Goal: Task Accomplishment & Management: Use online tool/utility

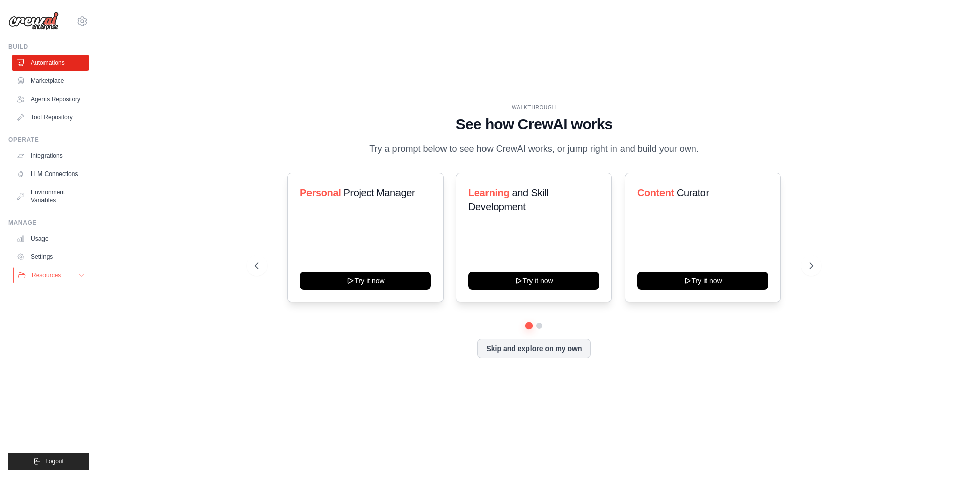
drag, startPoint x: 6, startPoint y: 289, endPoint x: 15, endPoint y: 280, distance: 12.5
click at [6, 287] on div "kaneriak.ap@gmail.com Settings Build Automations Resources" at bounding box center [48, 239] width 97 height 478
click at [50, 274] on span "Resources" at bounding box center [46, 275] width 29 height 8
click at [60, 290] on span "Documentation" at bounding box center [56, 292] width 41 height 8
click at [60, 58] on link "Automations" at bounding box center [51, 63] width 76 height 16
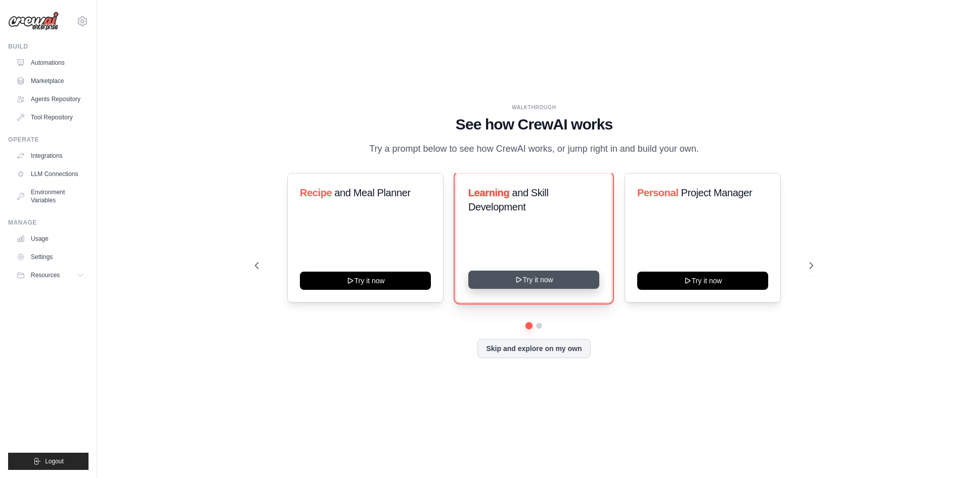
click at [527, 275] on button "Try it now" at bounding box center [533, 280] width 131 height 18
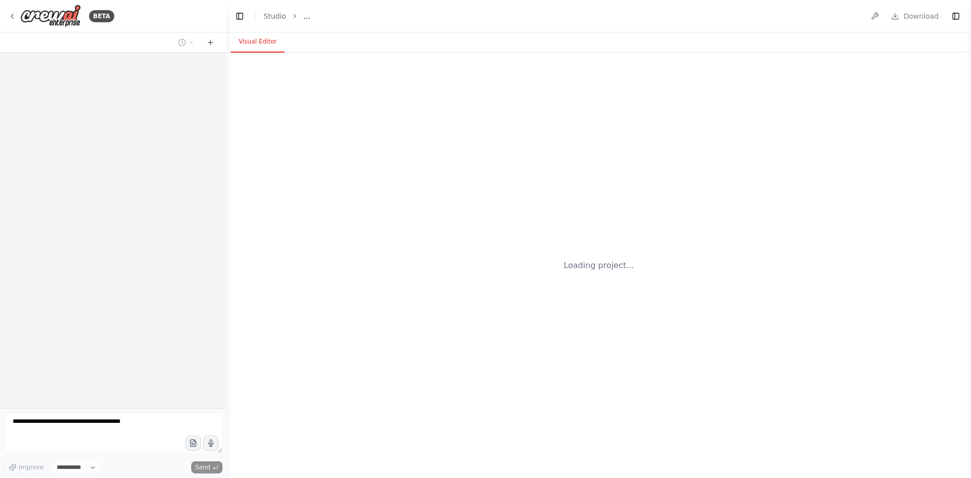
select select "****"
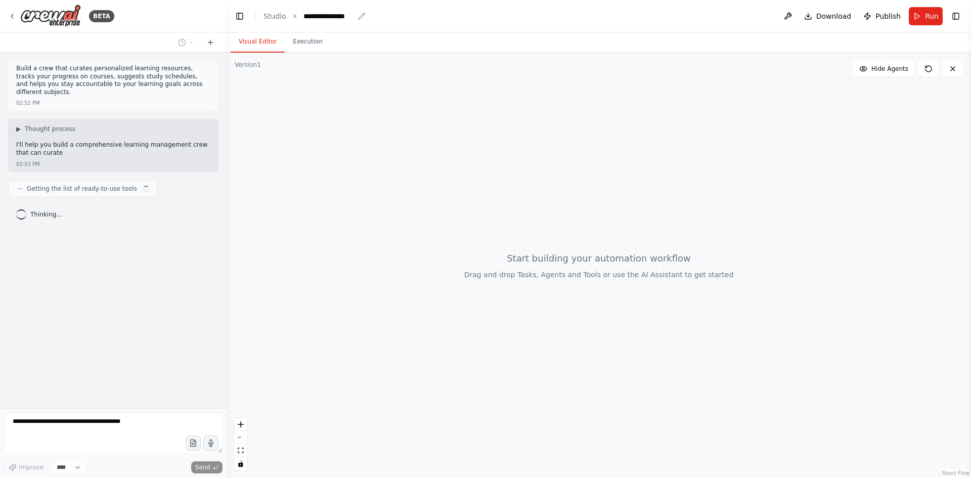
click at [319, 14] on div "**********" at bounding box center [329, 16] width 51 height 10
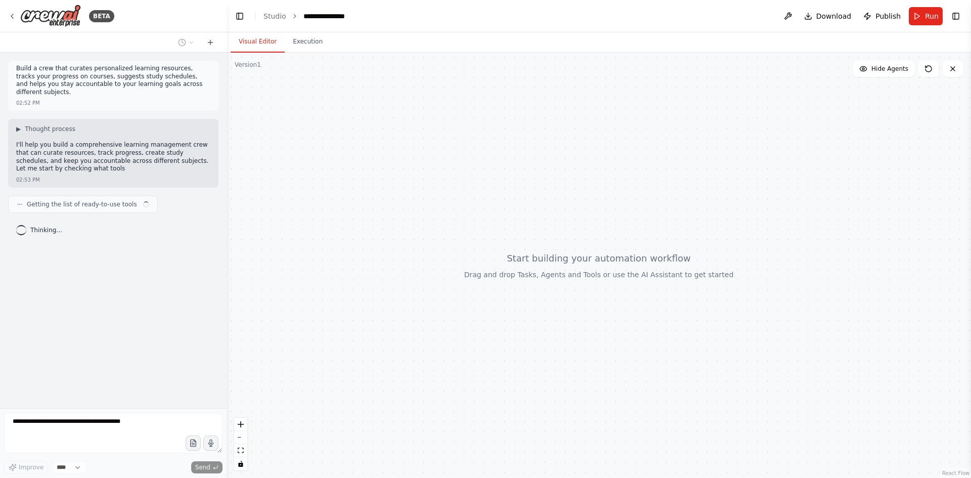
click at [319, 14] on div "**********" at bounding box center [342, 16] width 76 height 10
click at [793, 15] on button at bounding box center [788, 16] width 16 height 18
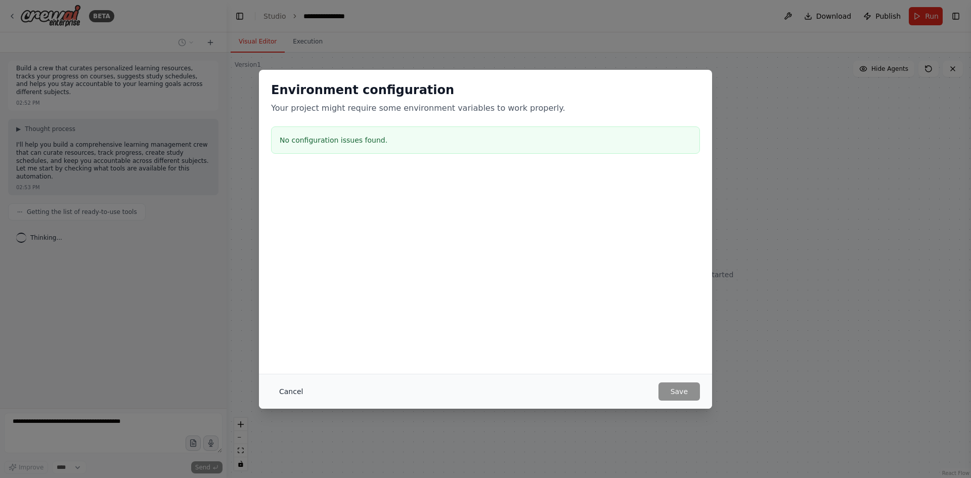
click at [298, 392] on button "Cancel" at bounding box center [291, 391] width 40 height 18
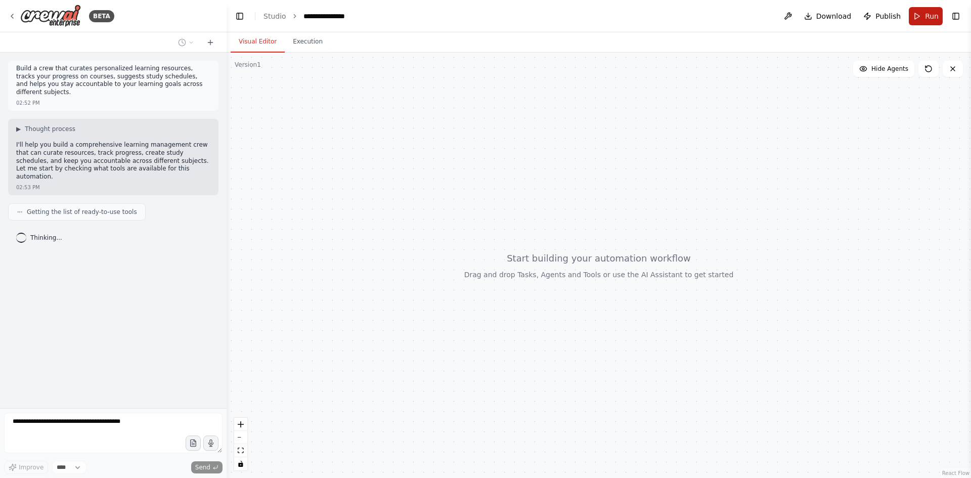
click at [931, 17] on span "Run" at bounding box center [932, 16] width 14 height 10
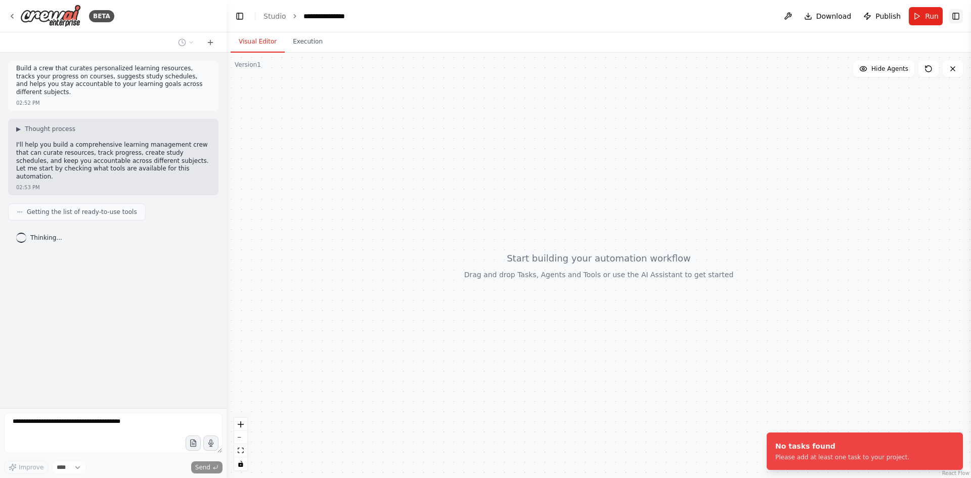
click at [957, 16] on button "Toggle Right Sidebar" at bounding box center [956, 16] width 14 height 14
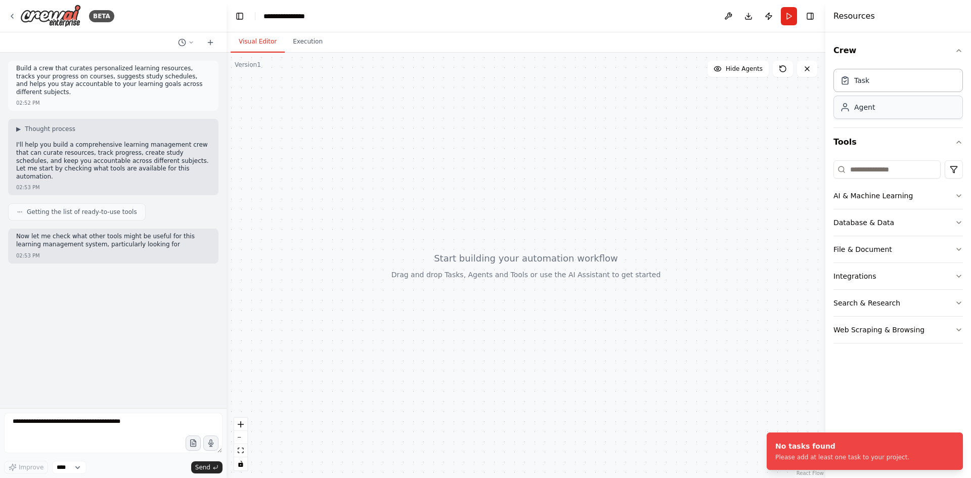
click at [948, 116] on div "Agent" at bounding box center [898, 107] width 129 height 23
click at [938, 80] on div "Task" at bounding box center [898, 79] width 129 height 23
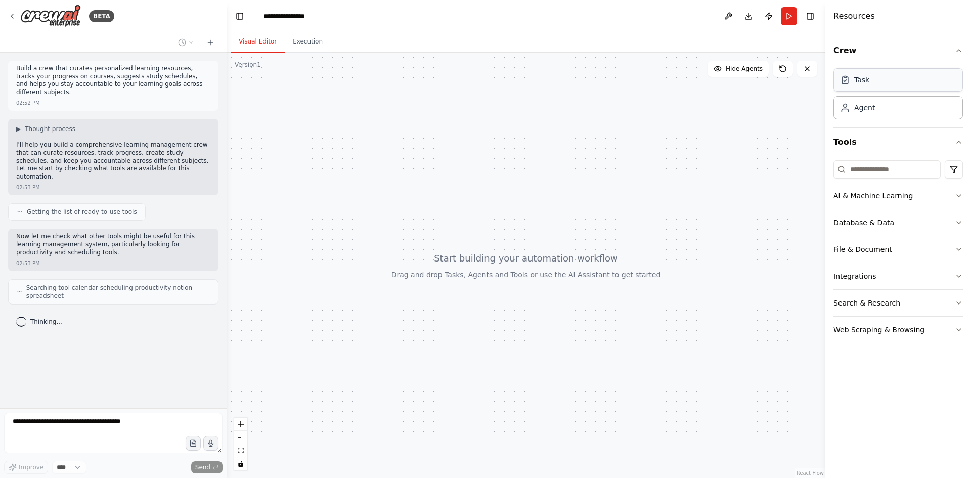
click at [864, 83] on div "Task" at bounding box center [861, 80] width 15 height 10
click at [964, 276] on div "Crew Task Agent Tools AI & Machine Learning Database & Data File & Document Int…" at bounding box center [899, 255] width 146 height 446
click at [959, 276] on icon "button" at bounding box center [959, 276] width 8 height 8
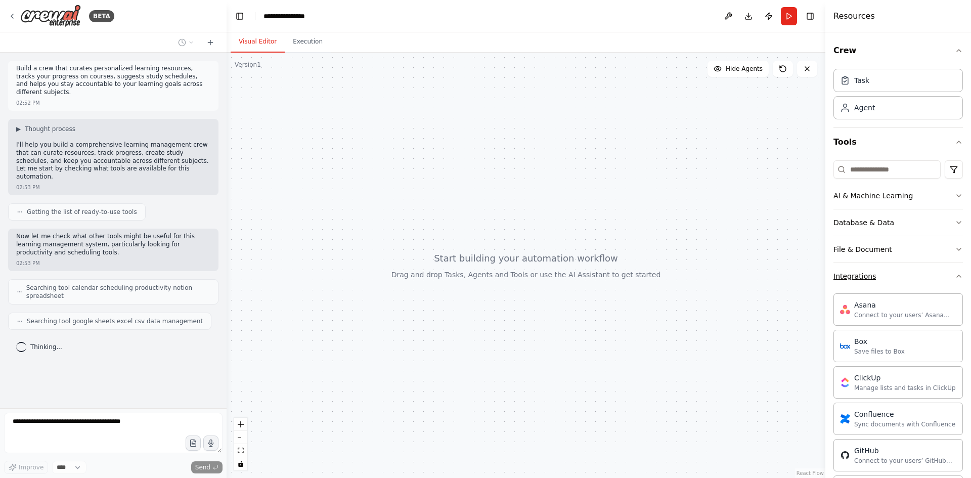
click at [959, 276] on div "Crew Task Agent Tools AI & Machine Learning Database & Data File & Document Int…" at bounding box center [899, 255] width 146 height 446
drag, startPoint x: 957, startPoint y: 238, endPoint x: 954, endPoint y: 245, distance: 8.2
click at [957, 238] on div "Crew Task Agent Tools AI & Machine Learning Database & Data File & Document Int…" at bounding box center [899, 255] width 146 height 446
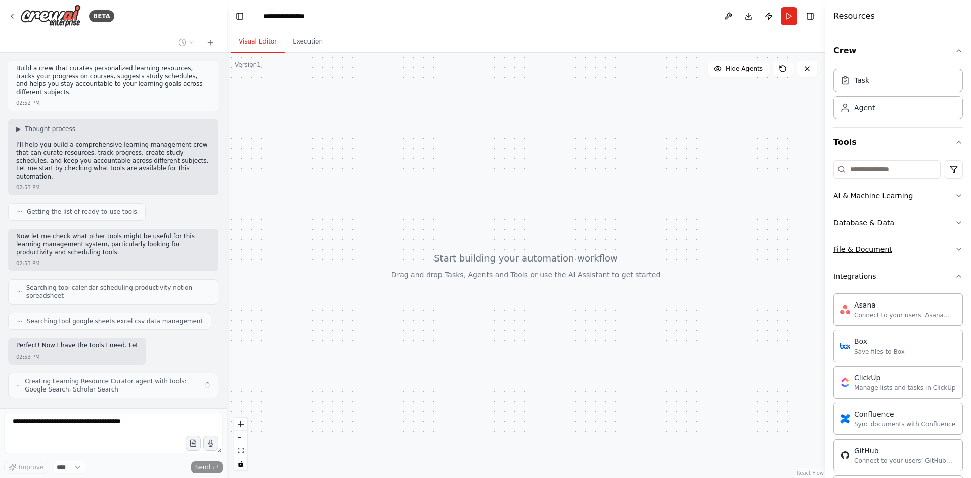
click at [955, 250] on icon "button" at bounding box center [959, 249] width 8 height 8
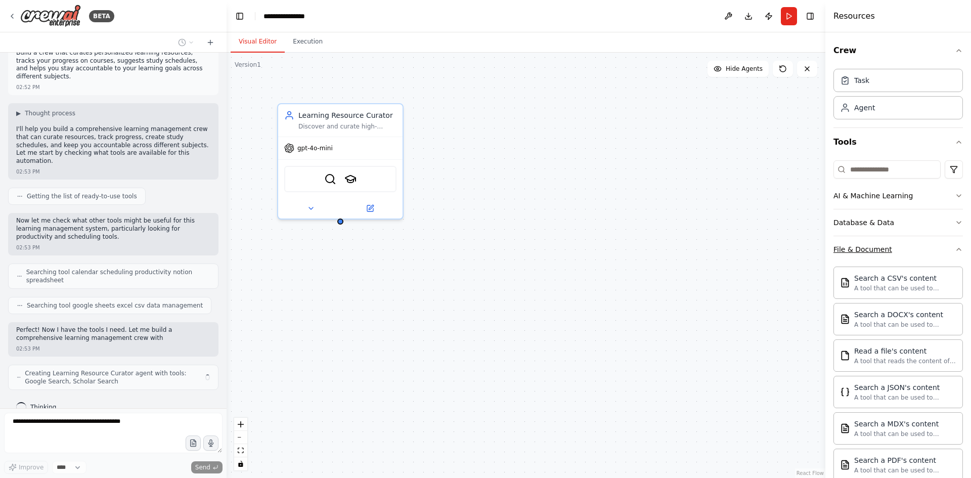
scroll to position [24, 0]
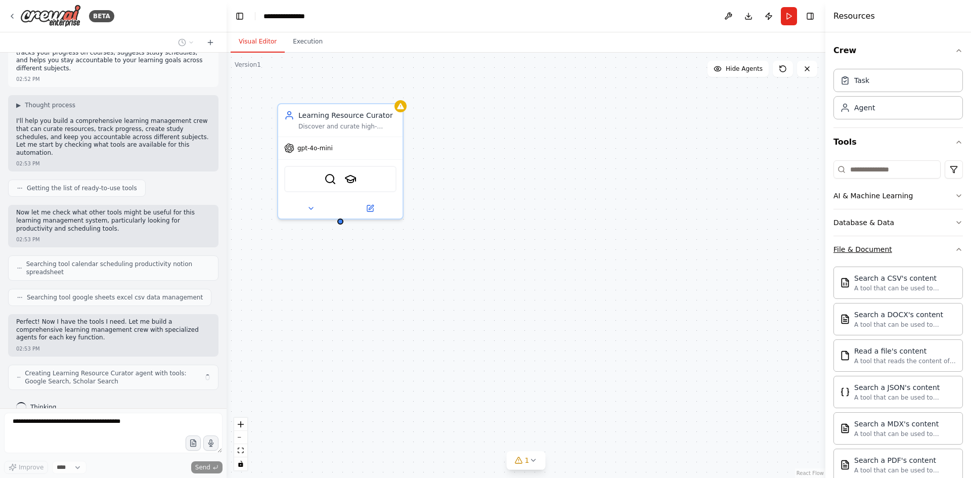
click at [955, 250] on icon "button" at bounding box center [959, 249] width 8 height 8
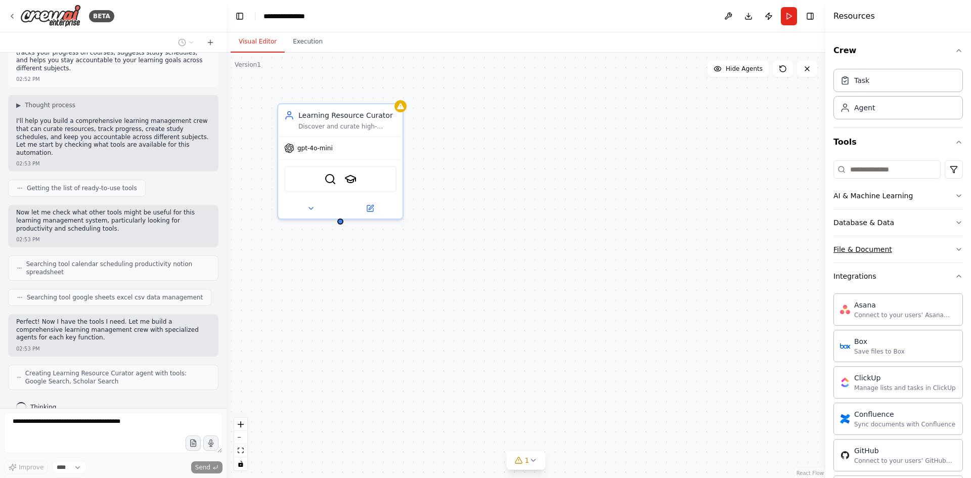
click at [955, 250] on icon "button" at bounding box center [959, 249] width 8 height 8
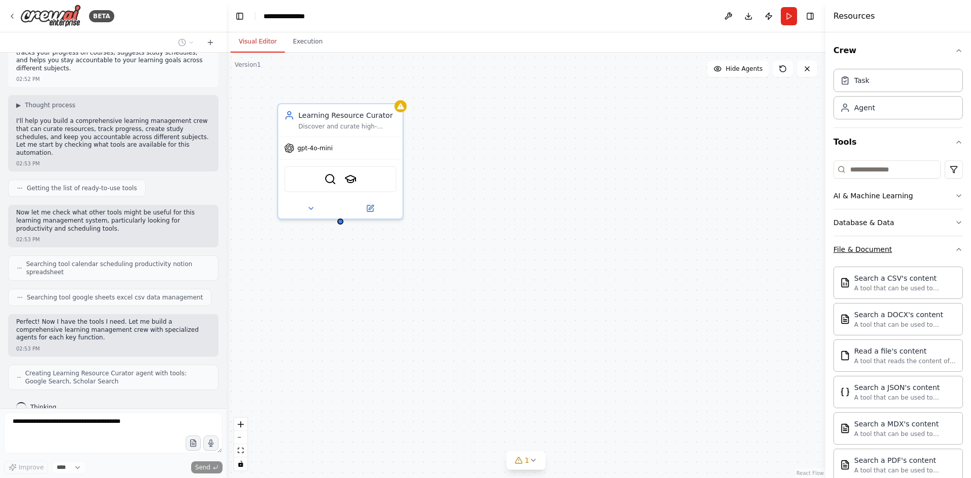
click at [955, 250] on icon "button" at bounding box center [959, 249] width 8 height 8
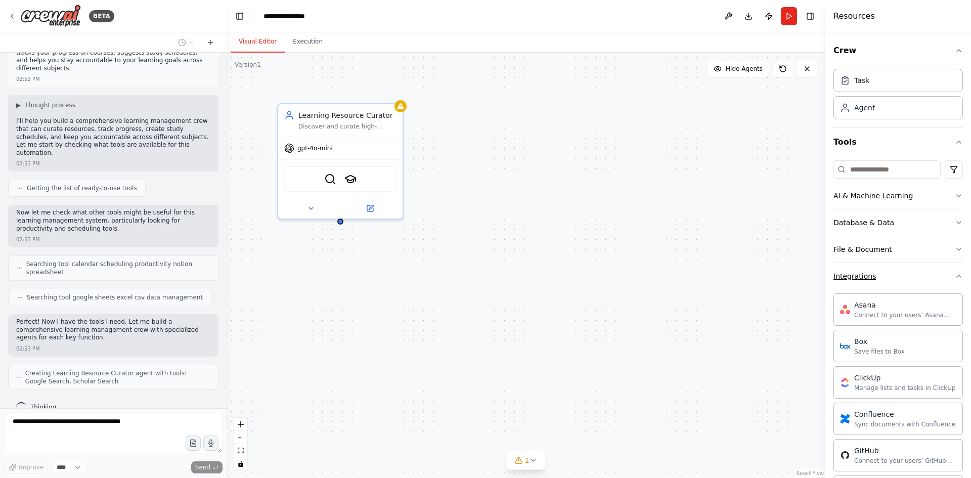
click at [955, 280] on icon "button" at bounding box center [959, 276] width 8 height 8
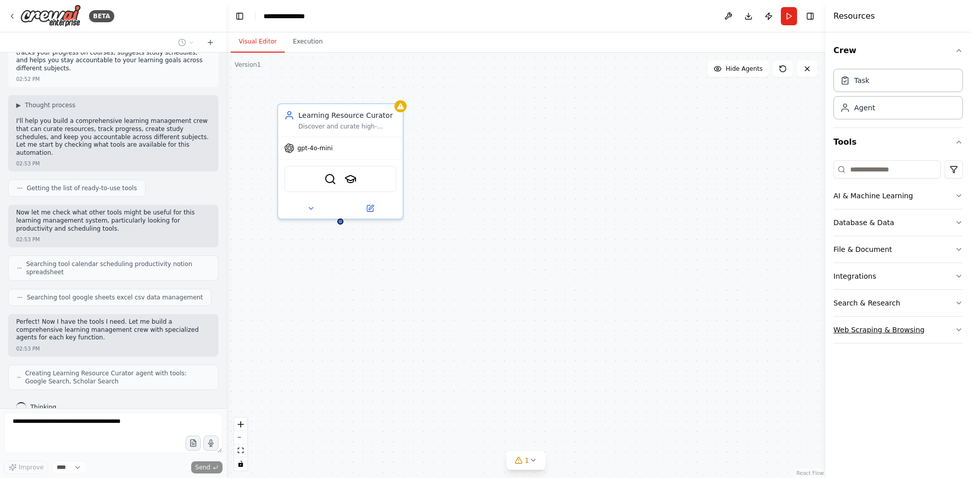
click at [957, 328] on icon "button" at bounding box center [959, 330] width 8 height 8
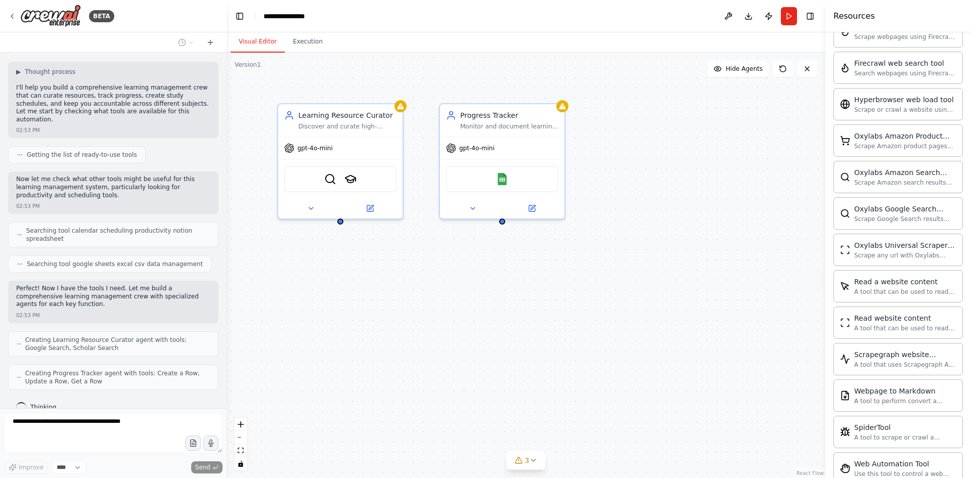
scroll to position [436, 0]
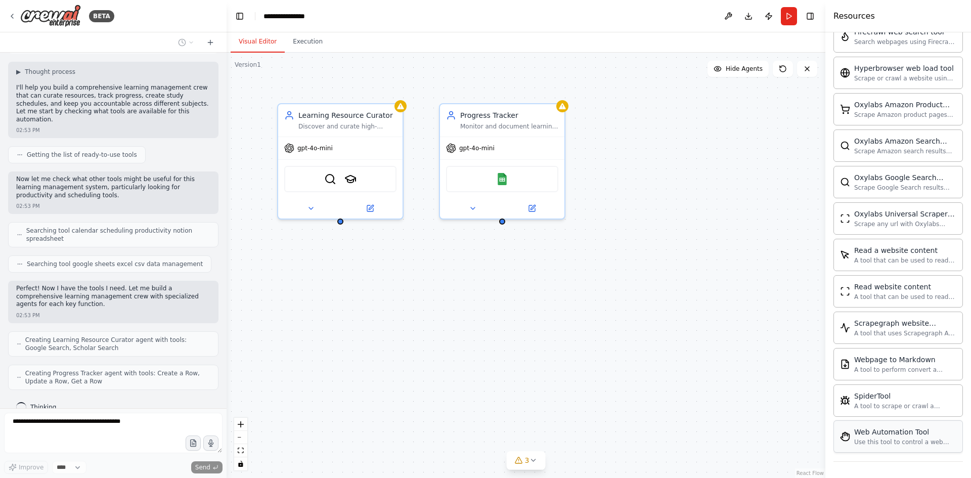
click at [891, 450] on div "Web Automation Tool Use this tool to control a web browser and interact with we…" at bounding box center [898, 436] width 129 height 32
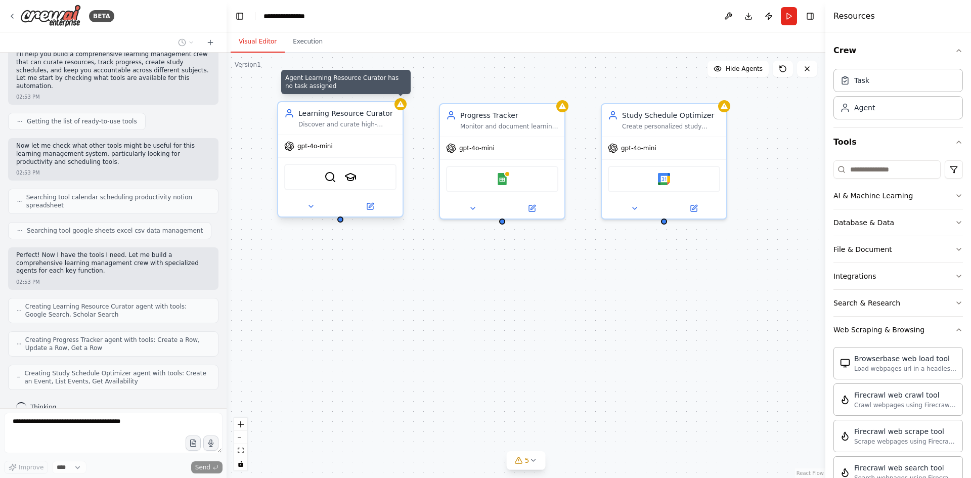
scroll to position [124, 0]
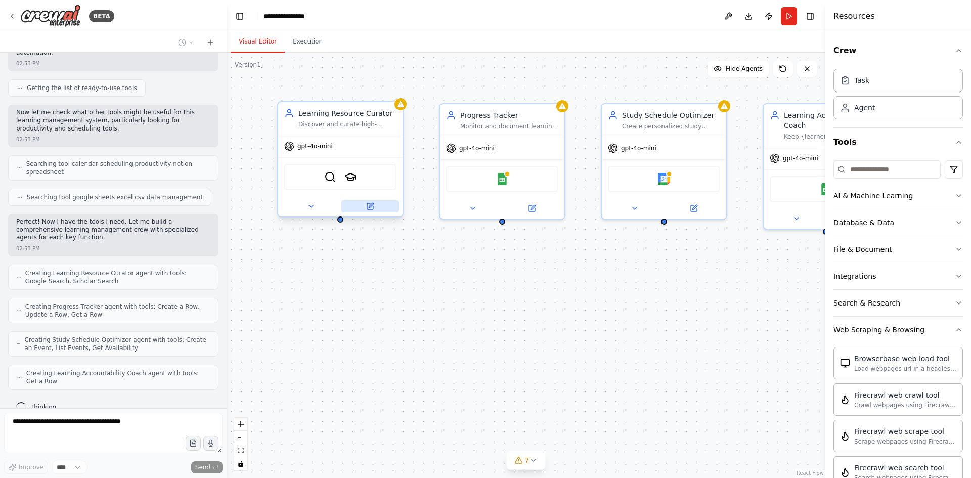
click at [374, 209] on button at bounding box center [369, 206] width 57 height 12
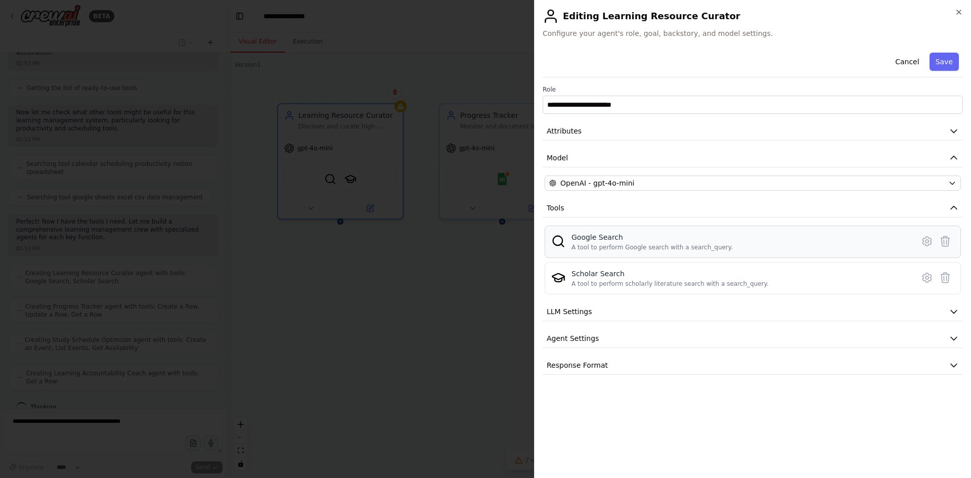
click at [955, 8] on button "Close" at bounding box center [959, 12] width 8 height 8
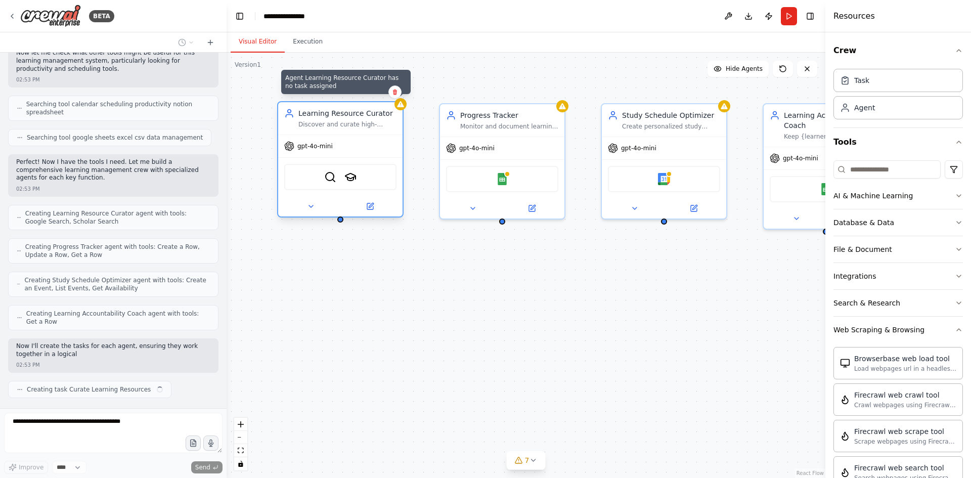
scroll to position [192, 0]
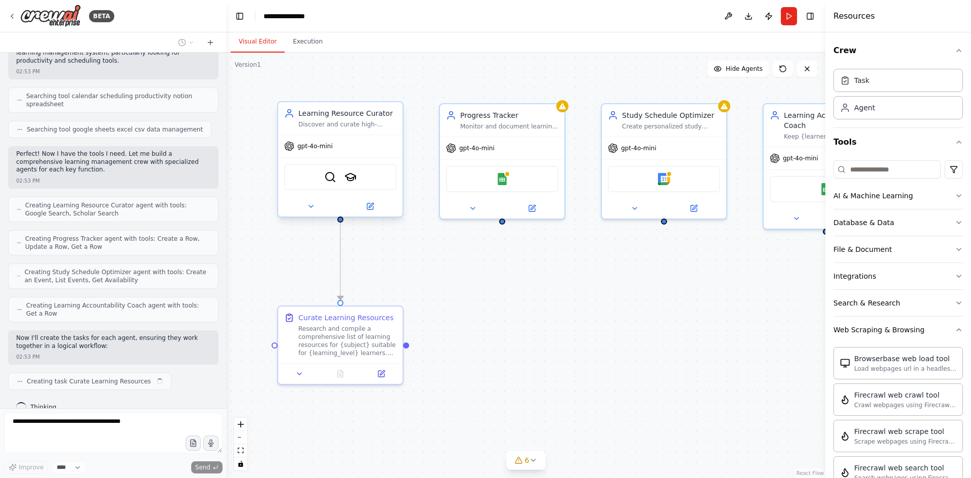
click at [398, 108] on div "Learning Resource Curator Discover and curate high-quality learning resources f…" at bounding box center [340, 118] width 124 height 32
click at [331, 182] on img at bounding box center [330, 177] width 12 height 12
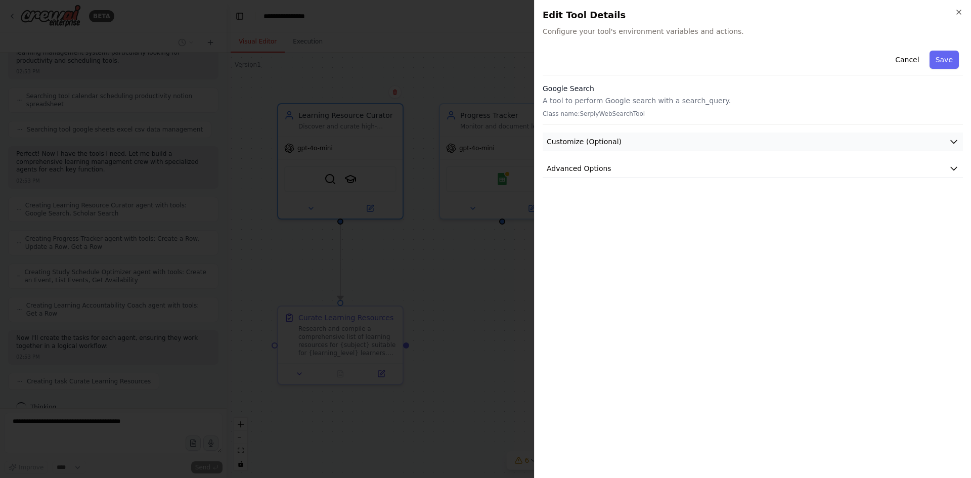
click at [591, 144] on span "Customize (Optional)" at bounding box center [584, 142] width 75 height 10
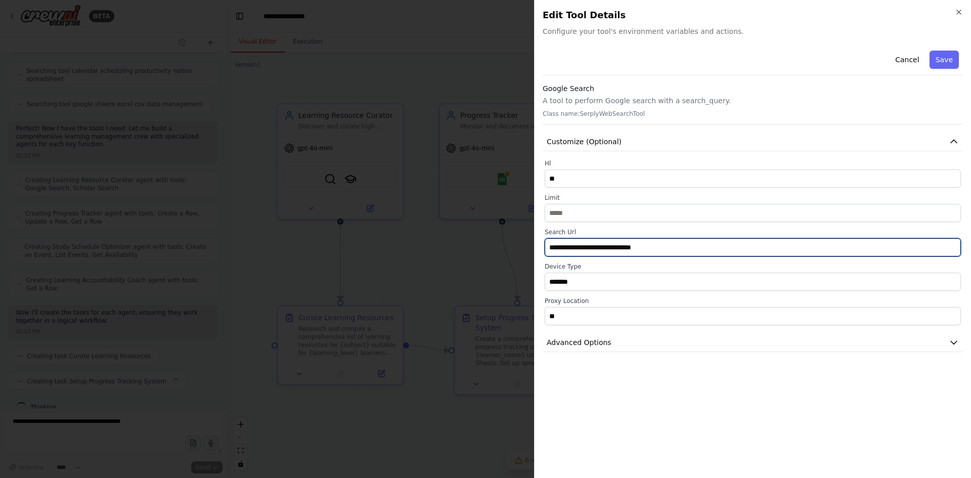
click at [657, 247] on input "**********" at bounding box center [753, 247] width 416 height 18
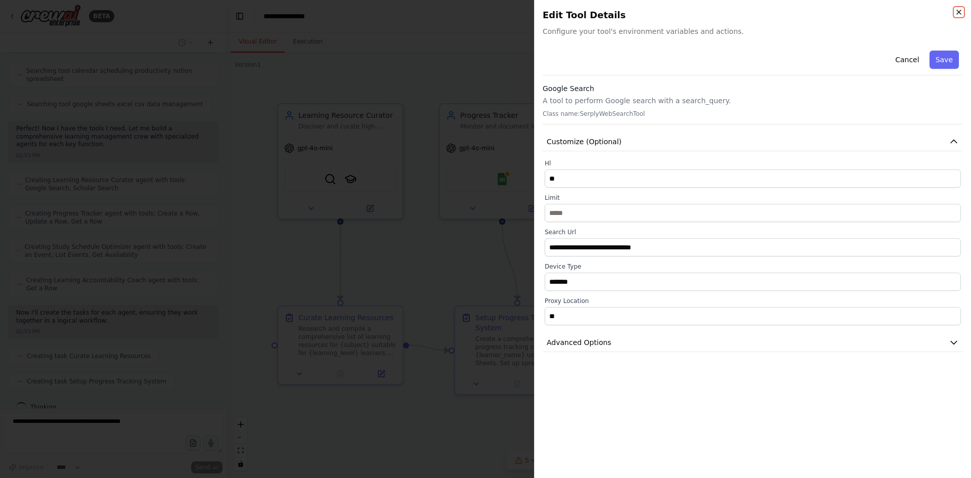
click at [960, 14] on icon "button" at bounding box center [959, 12] width 8 height 8
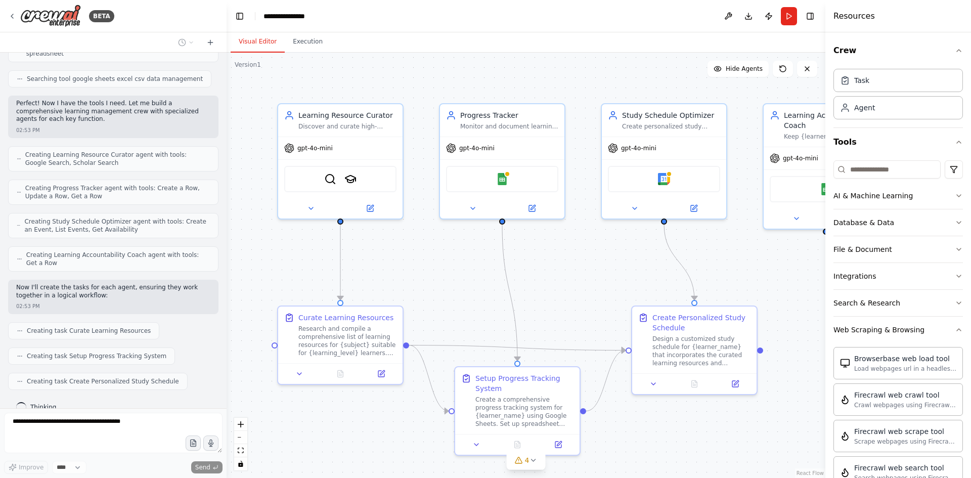
scroll to position [268, 0]
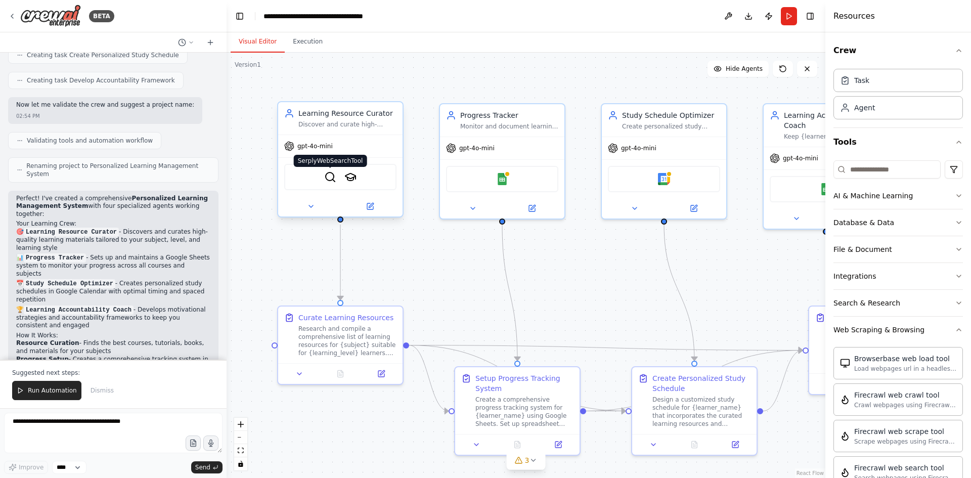
click at [328, 177] on img at bounding box center [330, 177] width 12 height 12
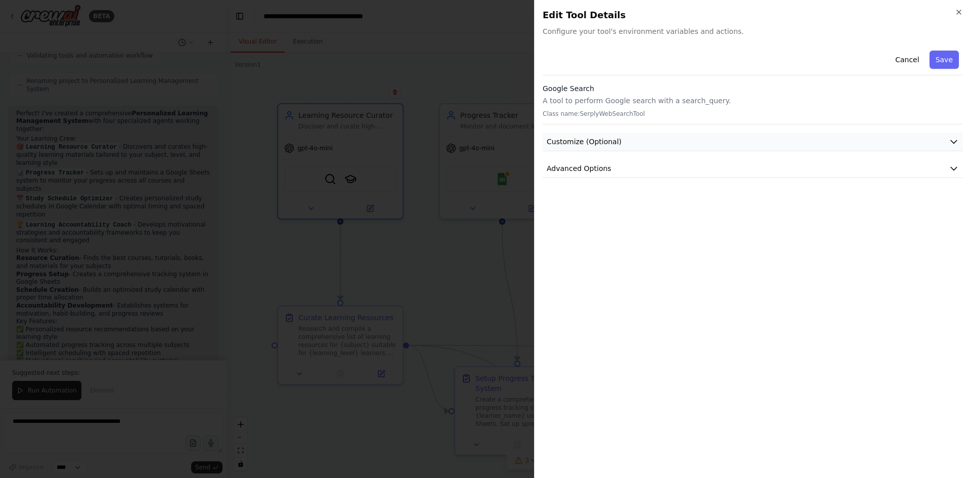
click at [678, 139] on button "Customize (Optional)" at bounding box center [753, 142] width 420 height 19
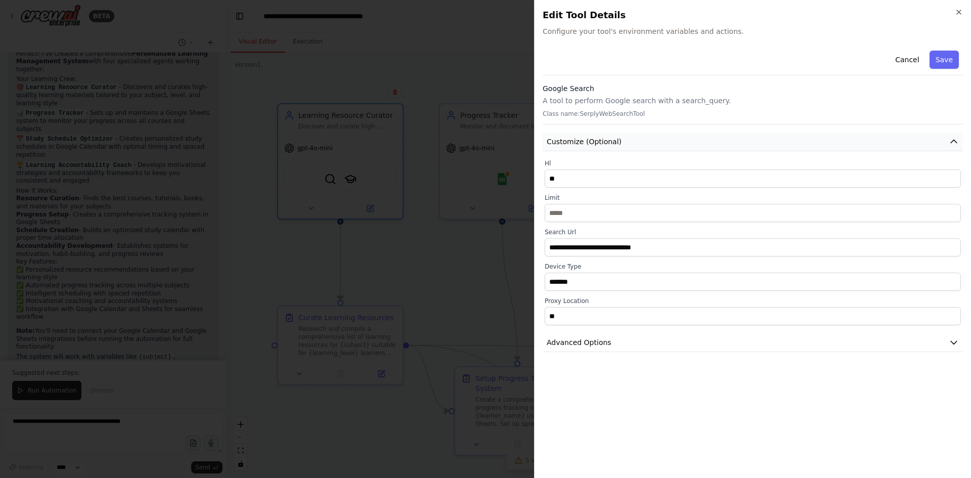
scroll to position [721, 0]
click at [944, 344] on button "Advanced Options" at bounding box center [753, 342] width 420 height 19
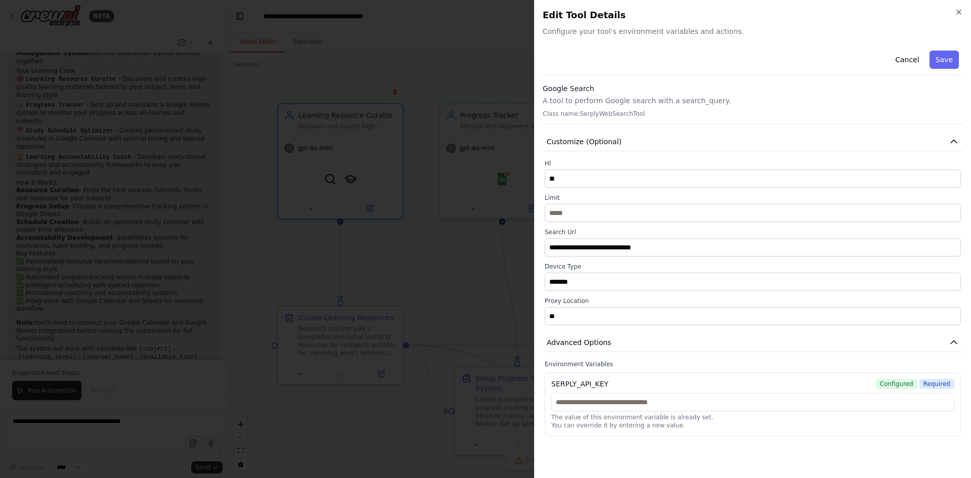
click at [792, 412] on div "The value of this environment variable is already set. You can override it by e…" at bounding box center [752, 411] width 403 height 36
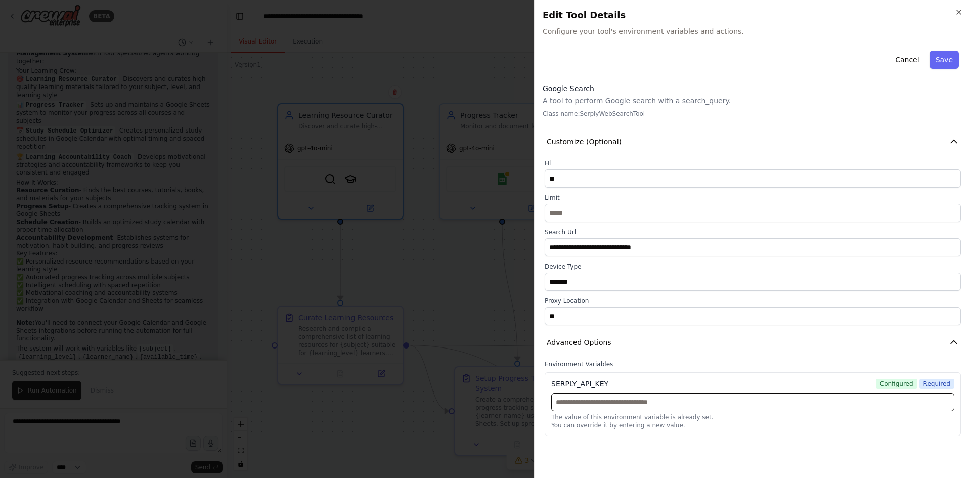
click at [615, 406] on input "text" at bounding box center [752, 402] width 403 height 18
paste input "********"
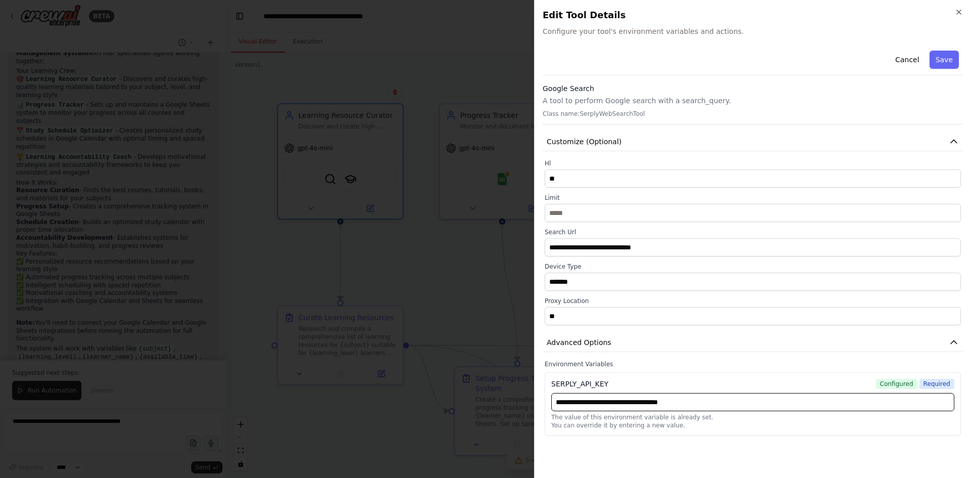
paste input "********"
type input "**********"
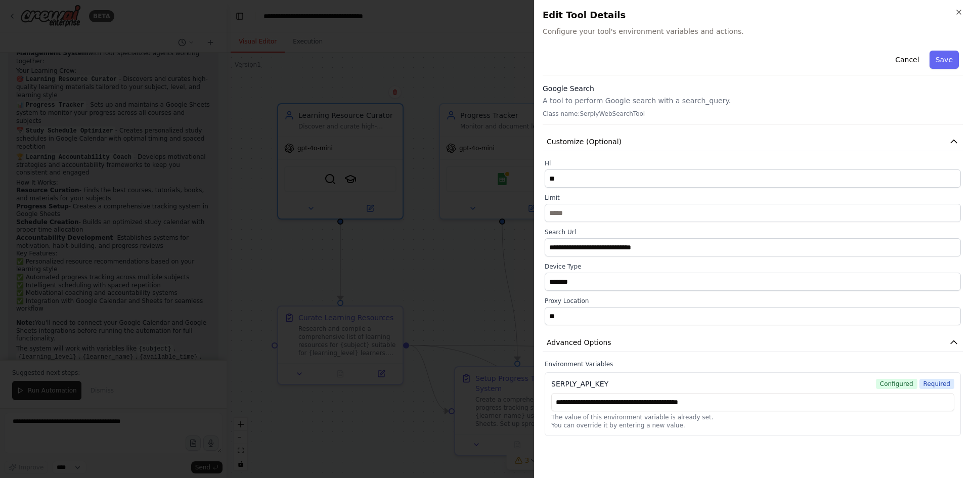
click at [895, 384] on span "Configured" at bounding box center [896, 384] width 41 height 10
click at [928, 384] on span "Required" at bounding box center [937, 384] width 35 height 10
click at [941, 59] on button "Save" at bounding box center [944, 60] width 29 height 18
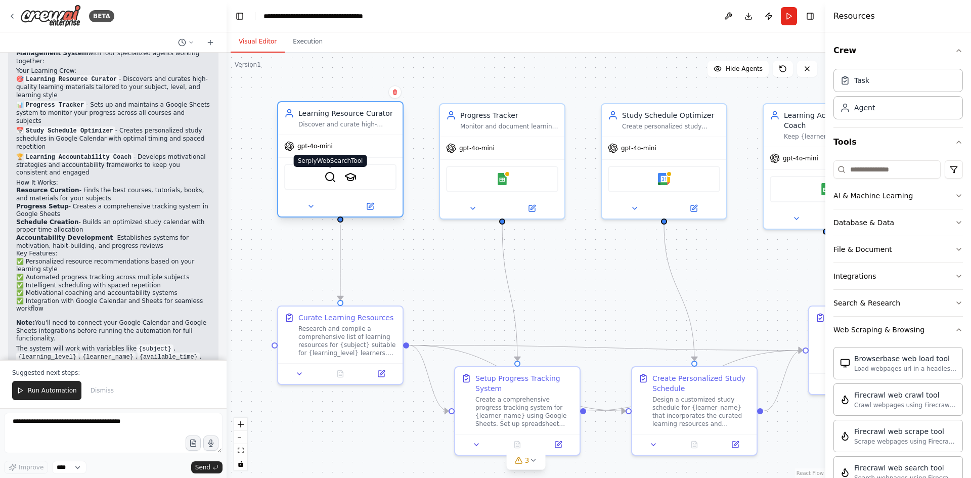
click at [334, 179] on img at bounding box center [330, 177] width 12 height 12
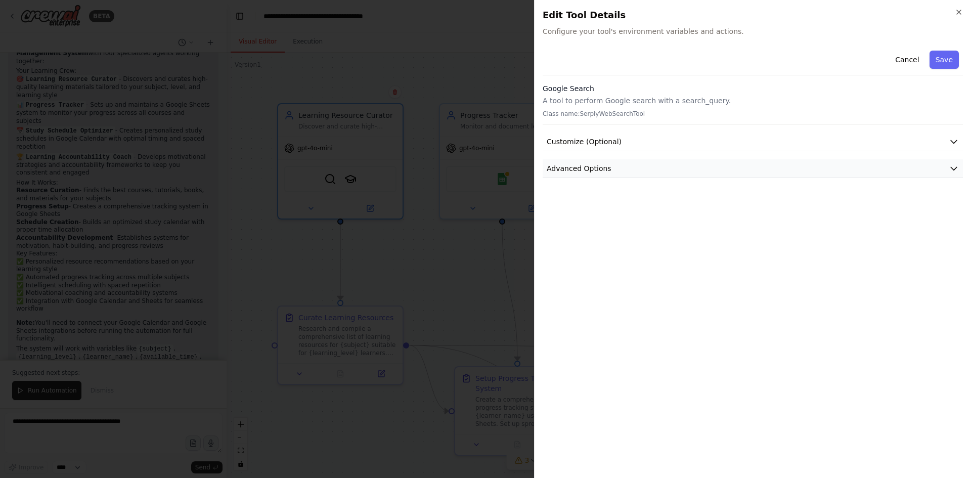
click at [606, 166] on span "Advanced Options" at bounding box center [579, 168] width 65 height 10
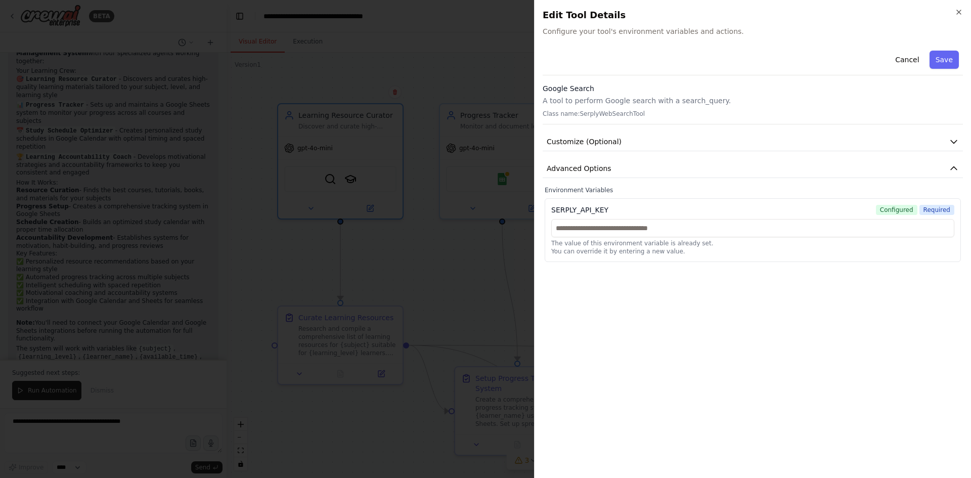
click at [903, 209] on span "Configured" at bounding box center [896, 210] width 41 height 10
click at [937, 209] on span "Required" at bounding box center [937, 210] width 35 height 10
click at [590, 133] on button "Customize (Optional)" at bounding box center [753, 142] width 420 height 19
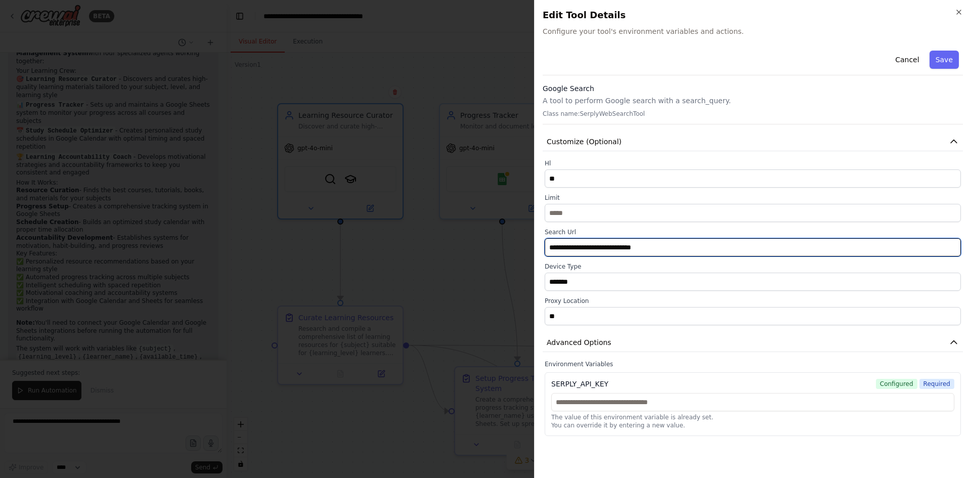
click at [660, 252] on input "**********" at bounding box center [753, 247] width 416 height 18
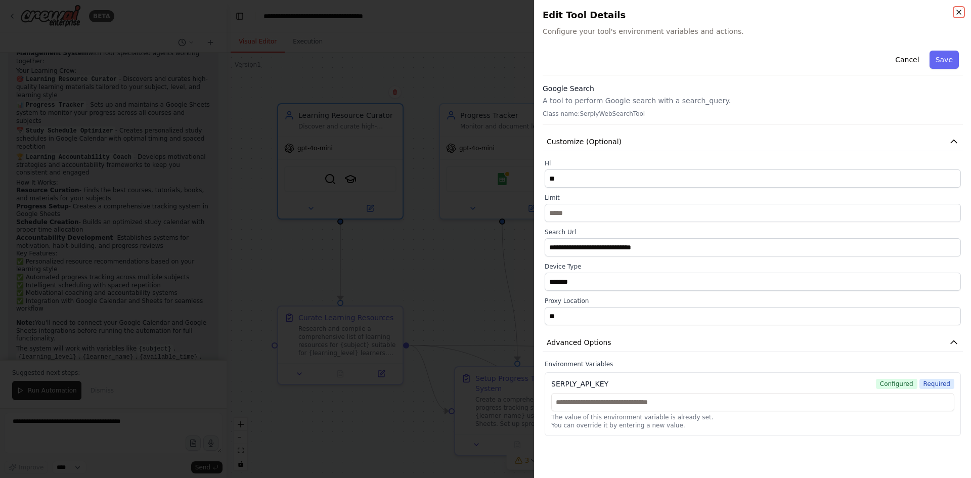
click at [957, 9] on icon "button" at bounding box center [959, 12] width 8 height 8
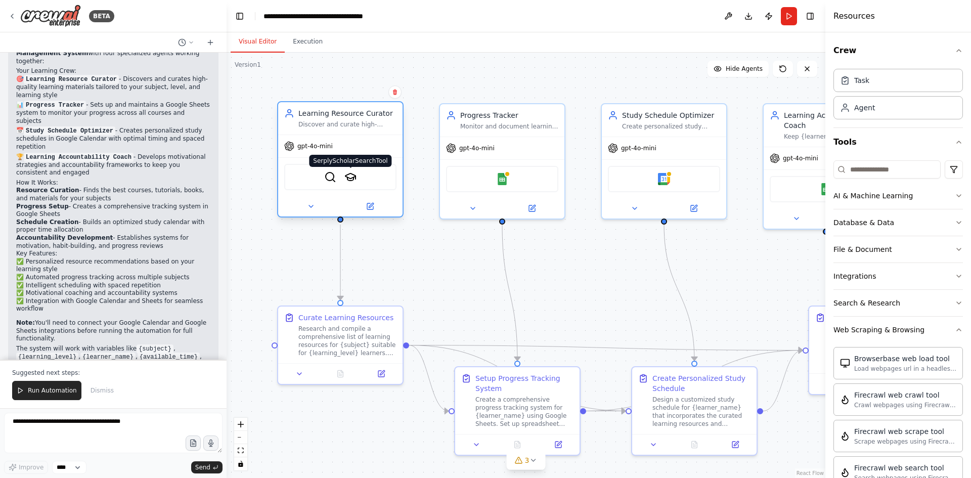
click at [349, 179] on img at bounding box center [350, 177] width 12 height 12
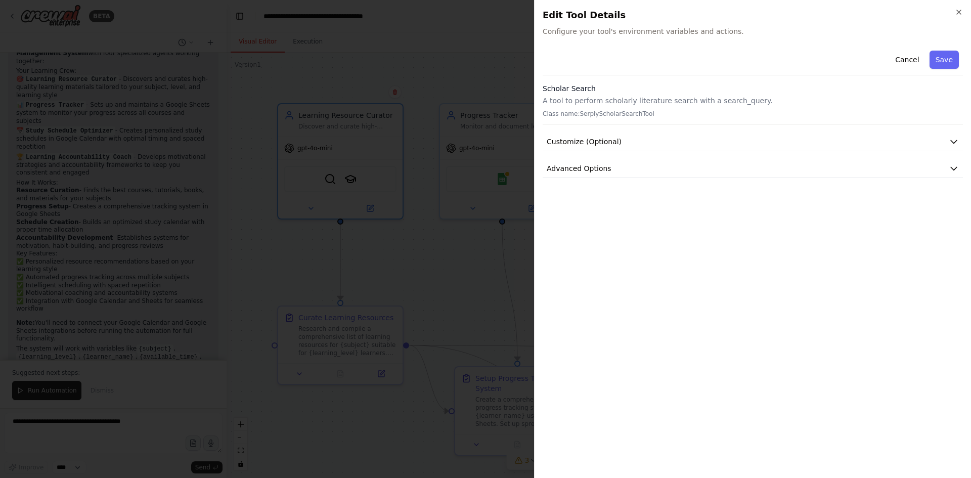
click at [336, 180] on div at bounding box center [485, 239] width 971 height 478
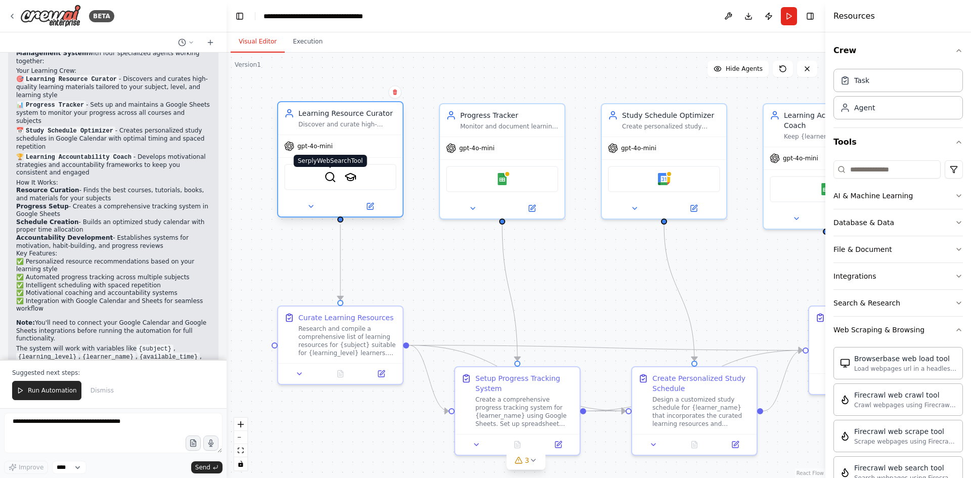
click at [334, 181] on img at bounding box center [330, 177] width 12 height 12
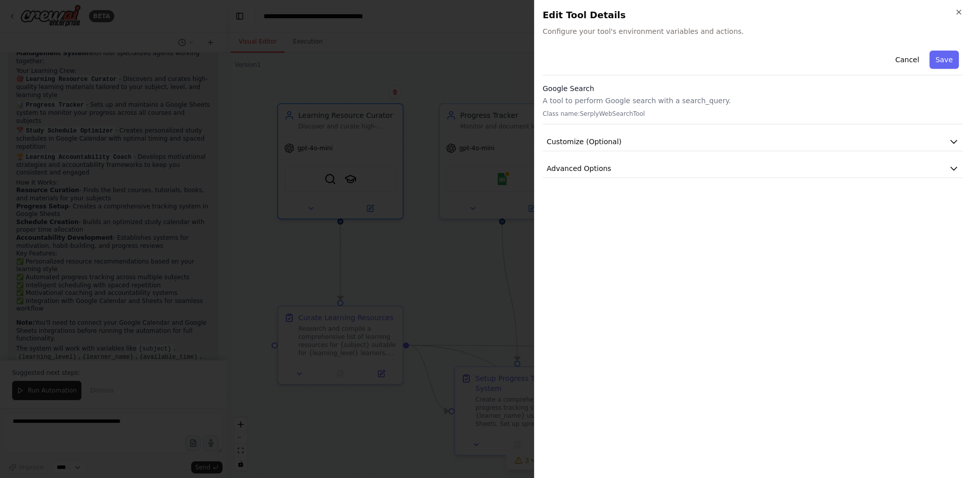
click at [368, 210] on div at bounding box center [485, 239] width 971 height 478
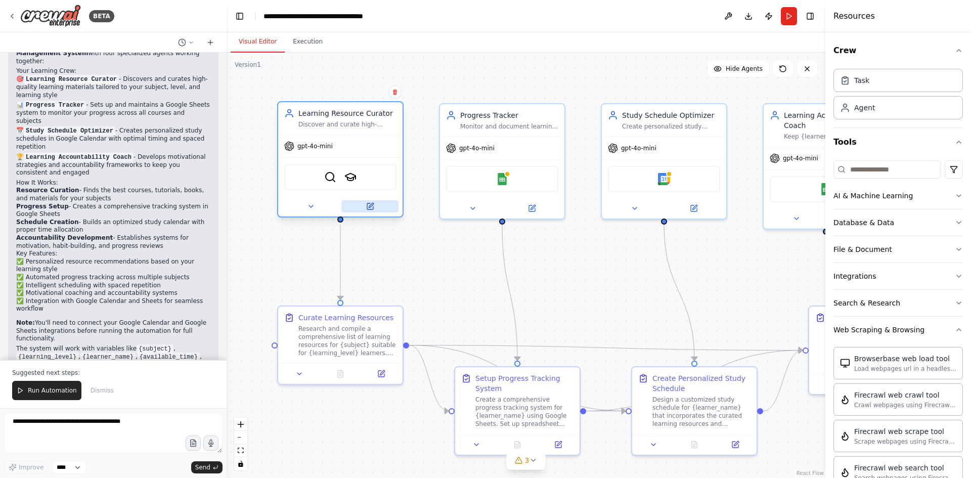
click at [368, 210] on icon at bounding box center [370, 206] width 8 height 8
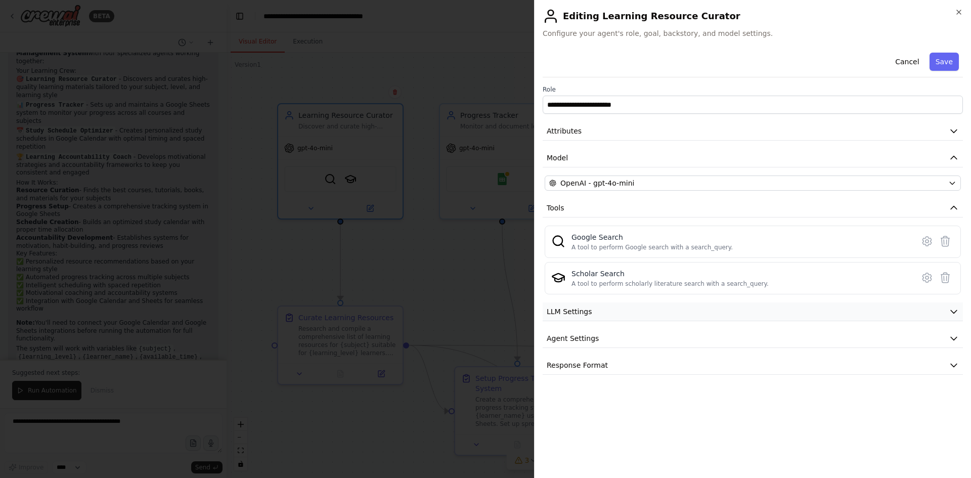
click at [950, 313] on icon "button" at bounding box center [954, 312] width 10 height 10
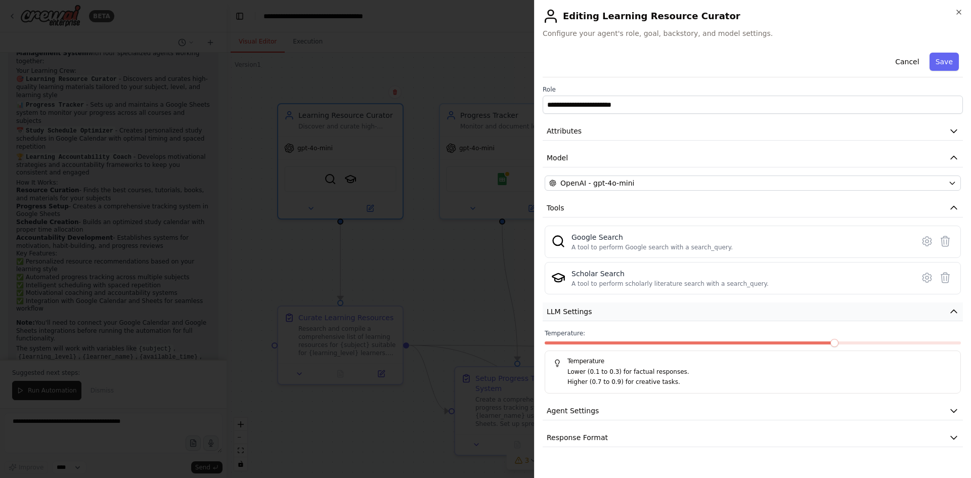
click at [949, 313] on icon "button" at bounding box center [954, 312] width 10 height 10
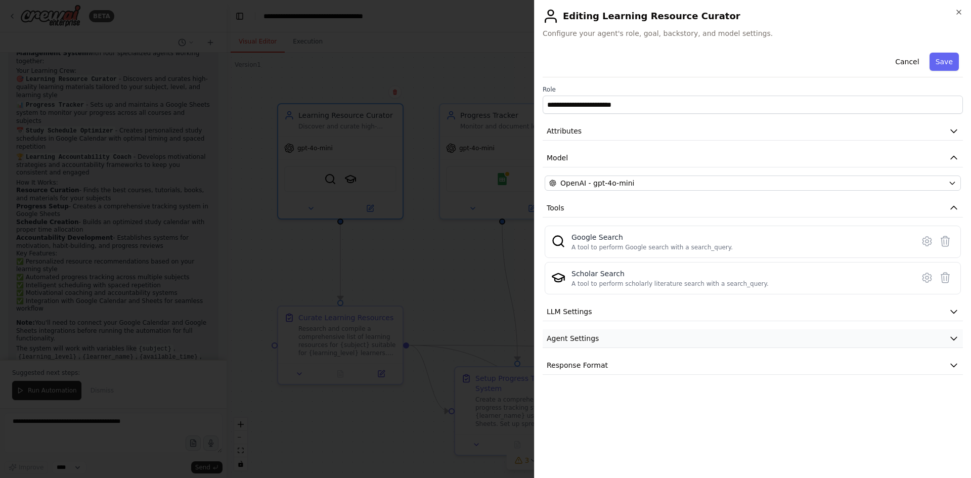
click at [958, 334] on icon "button" at bounding box center [954, 338] width 10 height 10
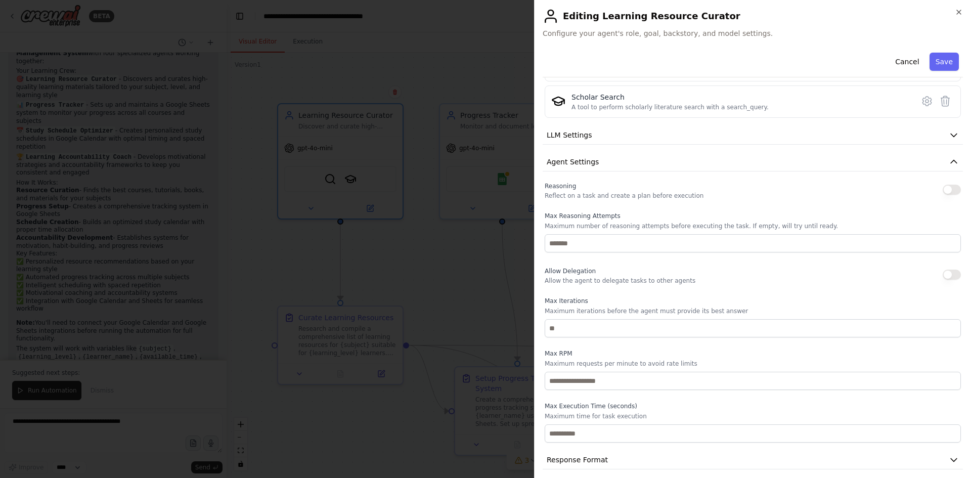
scroll to position [184, 0]
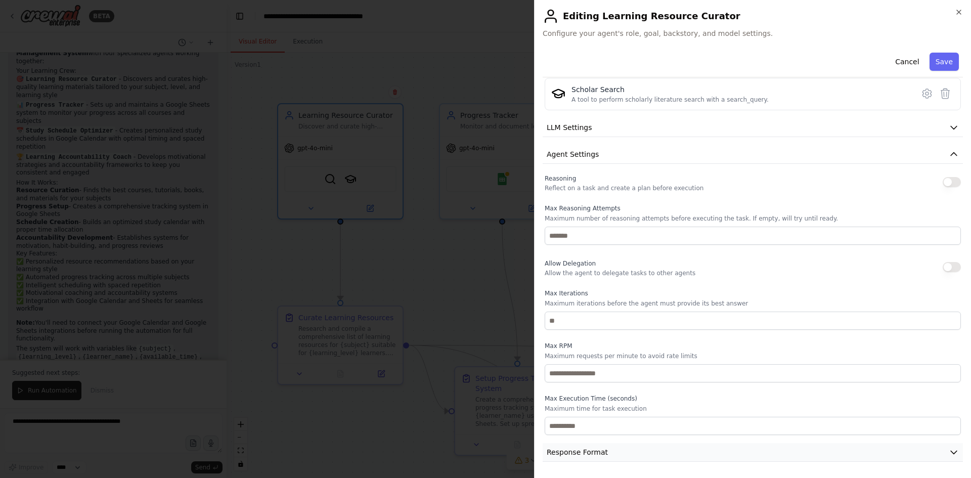
click at [951, 453] on icon "button" at bounding box center [954, 452] width 6 height 3
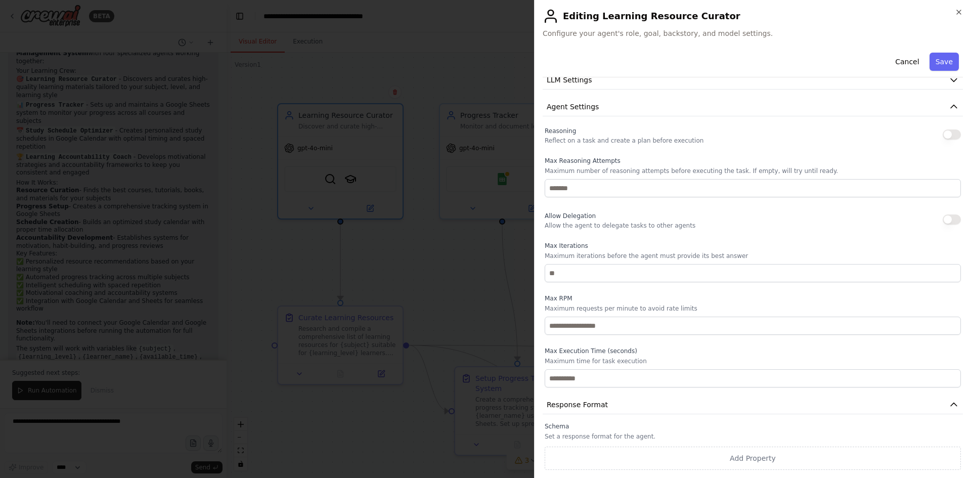
scroll to position [0, 0]
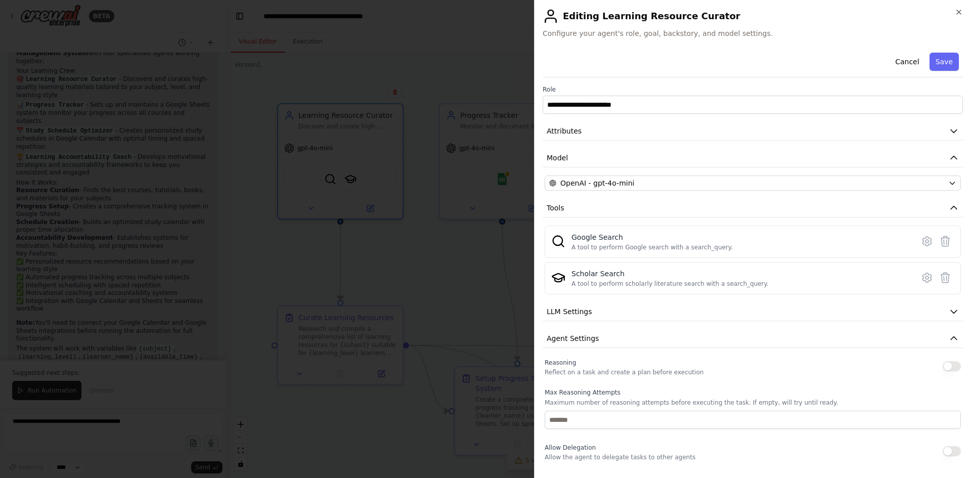
click at [421, 158] on div at bounding box center [485, 239] width 971 height 478
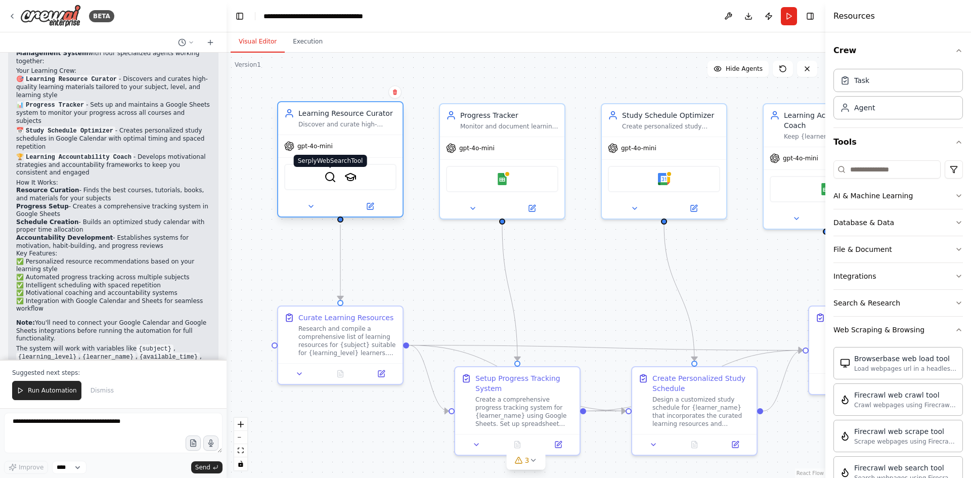
click at [328, 179] on img at bounding box center [330, 177] width 12 height 12
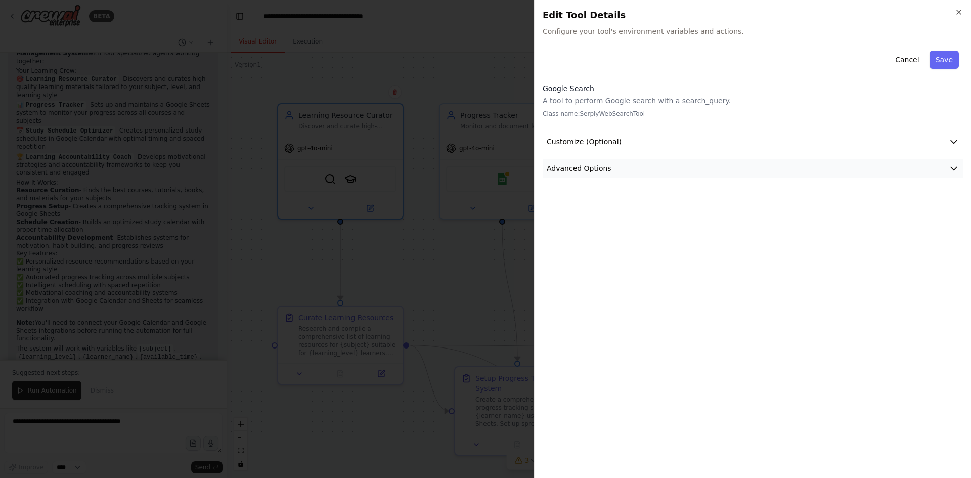
click at [571, 159] on div "Cancel Save Google Search A tool to perform Google search with a search_query. …" at bounding box center [753, 113] width 420 height 132
drag, startPoint x: 571, startPoint y: 163, endPoint x: 591, endPoint y: 179, distance: 25.3
click at [571, 164] on span "Advanced Options" at bounding box center [579, 168] width 65 height 10
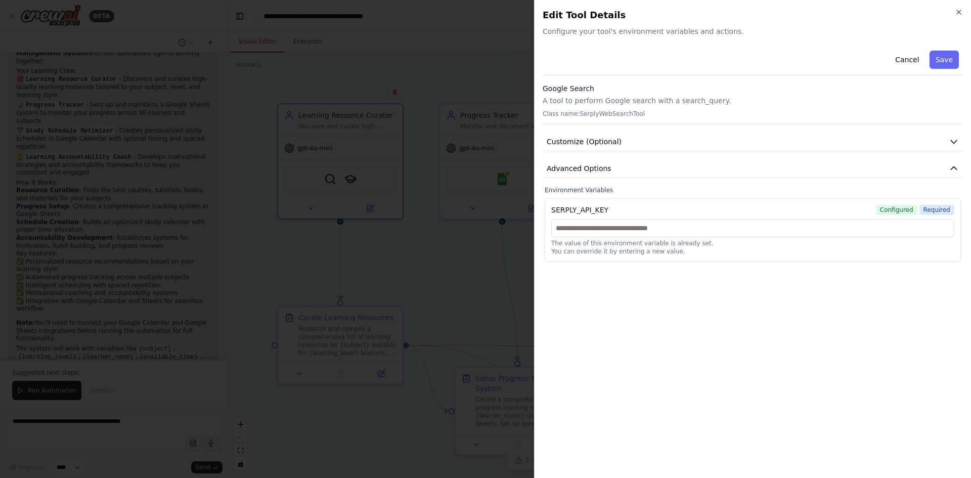
click at [600, 238] on div "The value of this environment variable is already set. You can override it by e…" at bounding box center [752, 237] width 403 height 36
click at [600, 228] on input "text" at bounding box center [752, 228] width 403 height 18
paste input "********"
type input "********"
click at [816, 248] on p "You can override it by entering a new value." at bounding box center [752, 251] width 403 height 8
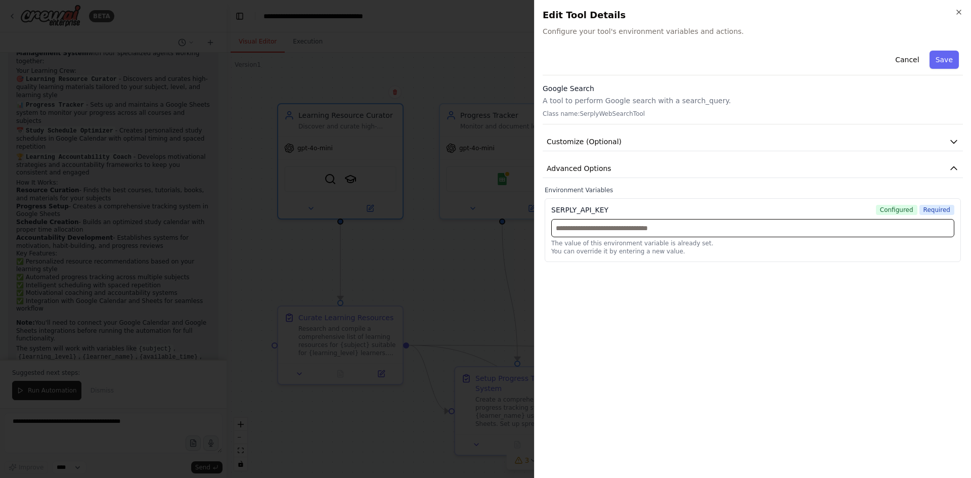
click at [677, 227] on input "text" at bounding box center [752, 228] width 403 height 18
paste input "**********"
type input "**********"
click at [938, 60] on button "Save" at bounding box center [944, 60] width 29 height 18
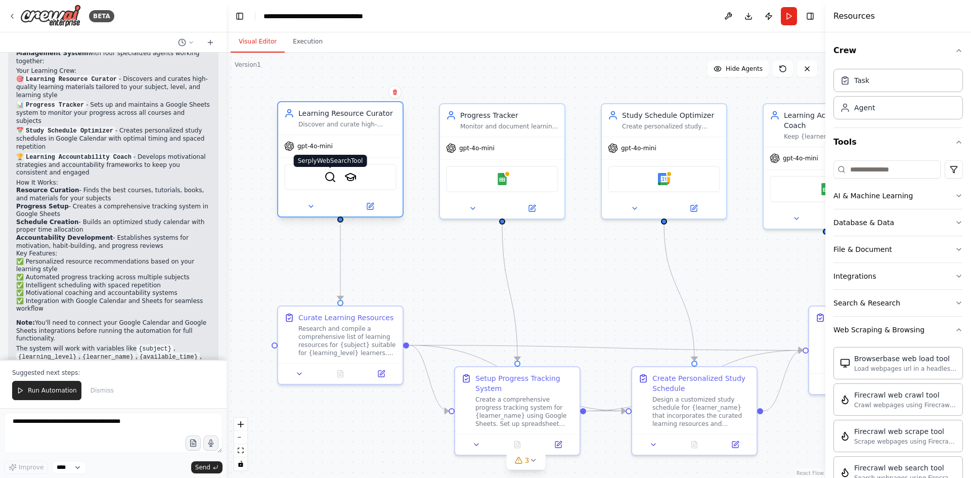
click at [332, 178] on img at bounding box center [330, 177] width 12 height 12
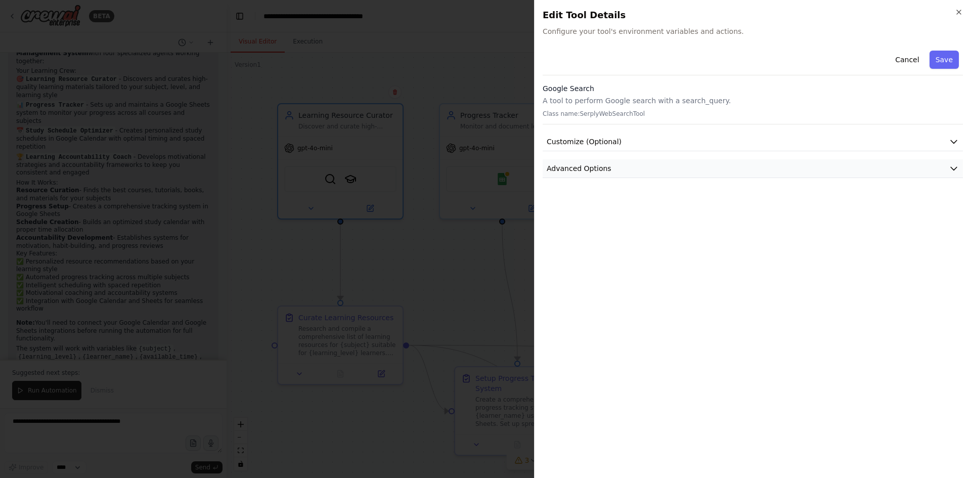
click at [599, 167] on span "Advanced Options" at bounding box center [579, 168] width 65 height 10
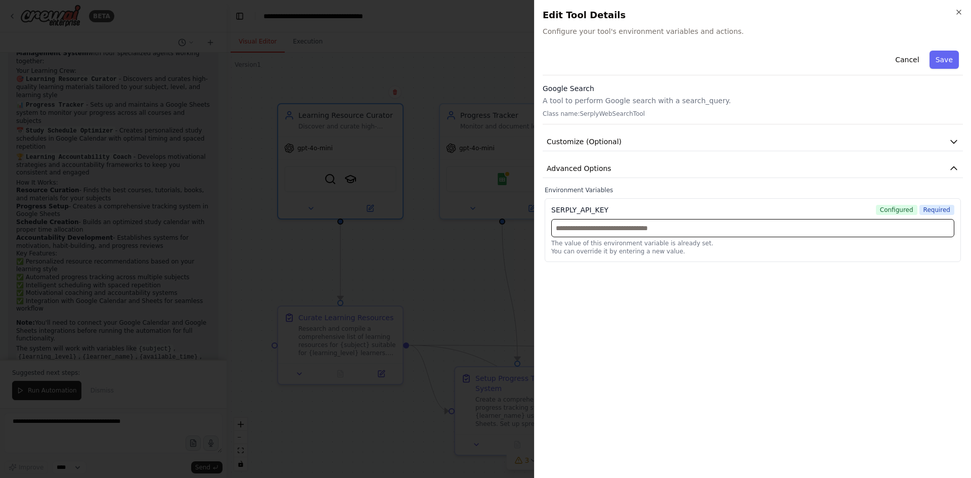
click at [652, 227] on input "text" at bounding box center [752, 228] width 403 height 18
click at [567, 143] on span "Customize (Optional)" at bounding box center [584, 142] width 75 height 10
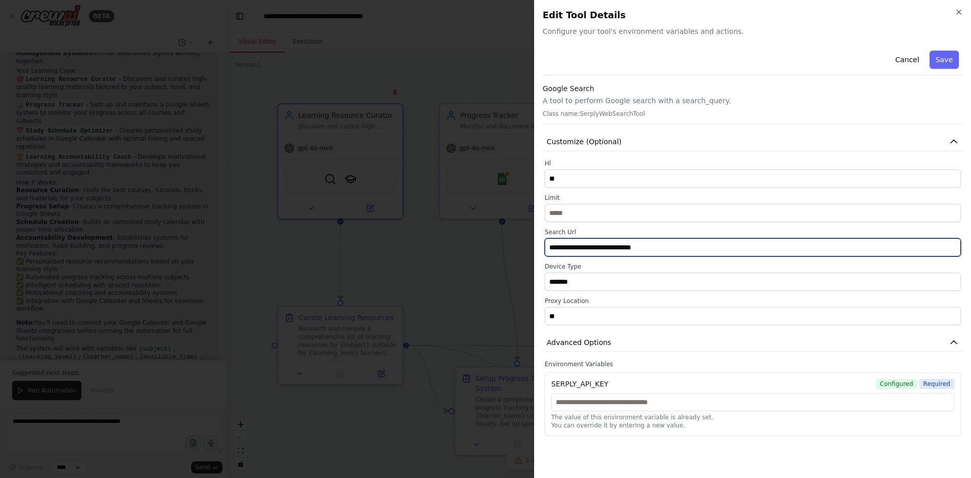
click at [643, 244] on input "**********" at bounding box center [753, 247] width 416 height 18
click at [687, 242] on input "**********" at bounding box center [753, 247] width 416 height 18
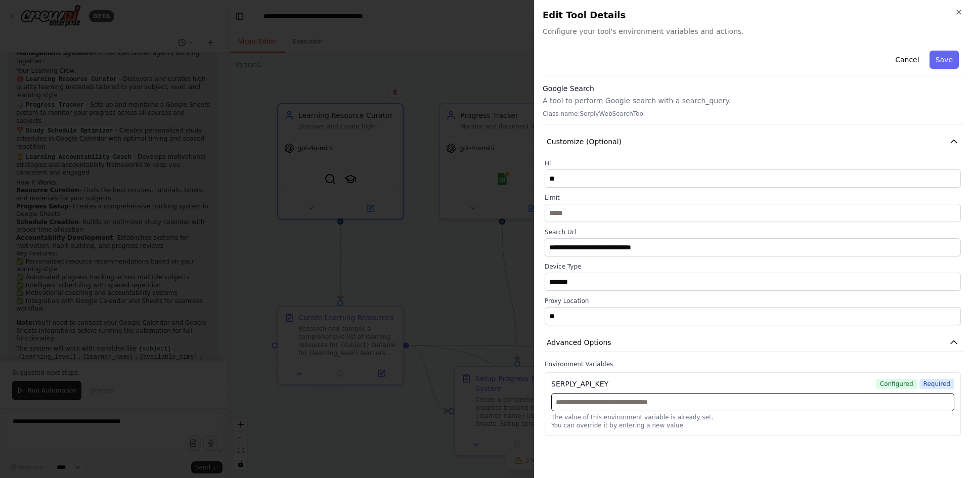
click at [588, 400] on input "text" at bounding box center [752, 402] width 403 height 18
paste input "**********"
type input "**********"
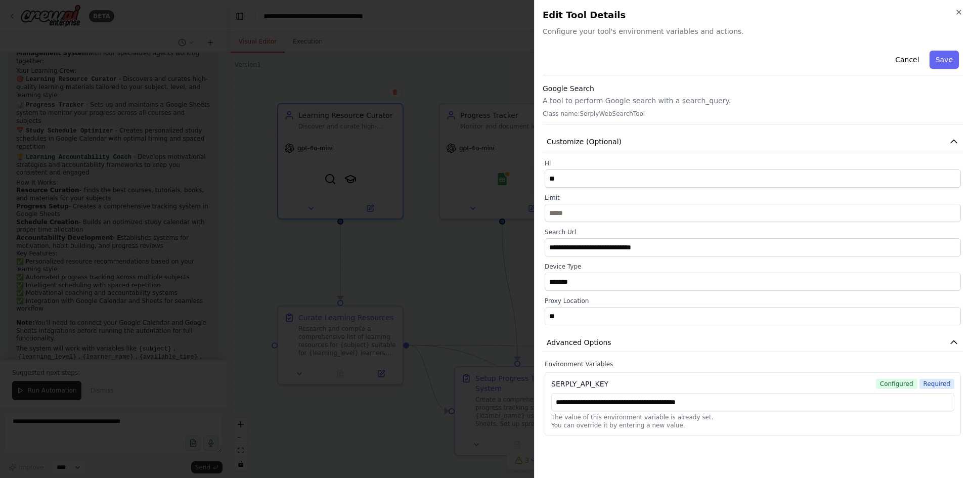
click at [899, 386] on span "Configured" at bounding box center [896, 384] width 41 height 10
click at [935, 382] on span "Required" at bounding box center [937, 384] width 35 height 10
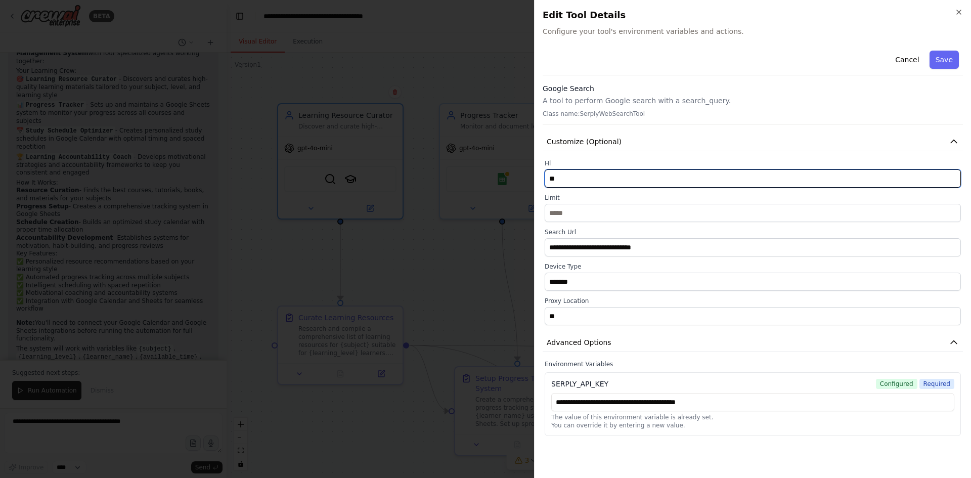
drag, startPoint x: 589, startPoint y: 171, endPoint x: 559, endPoint y: 177, distance: 30.0
click at [559, 177] on input "**" at bounding box center [753, 178] width 416 height 18
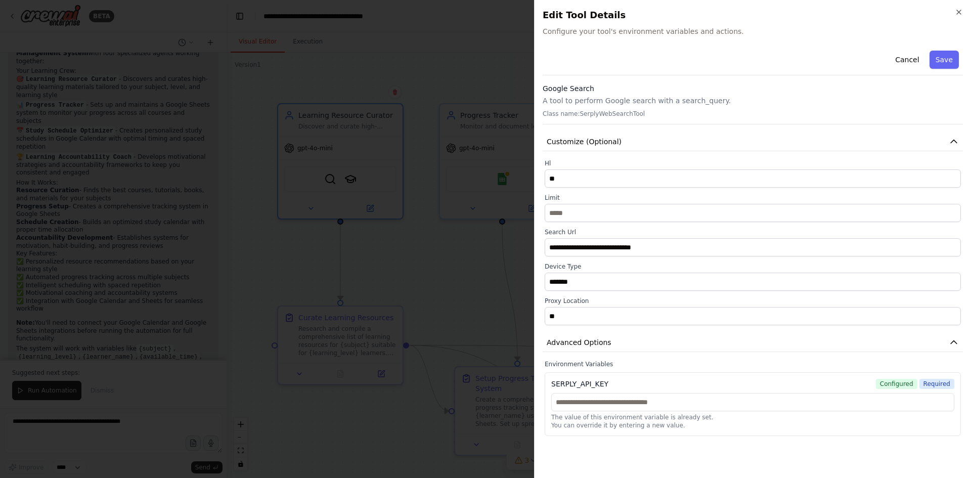
click at [452, 307] on div at bounding box center [485, 239] width 971 height 478
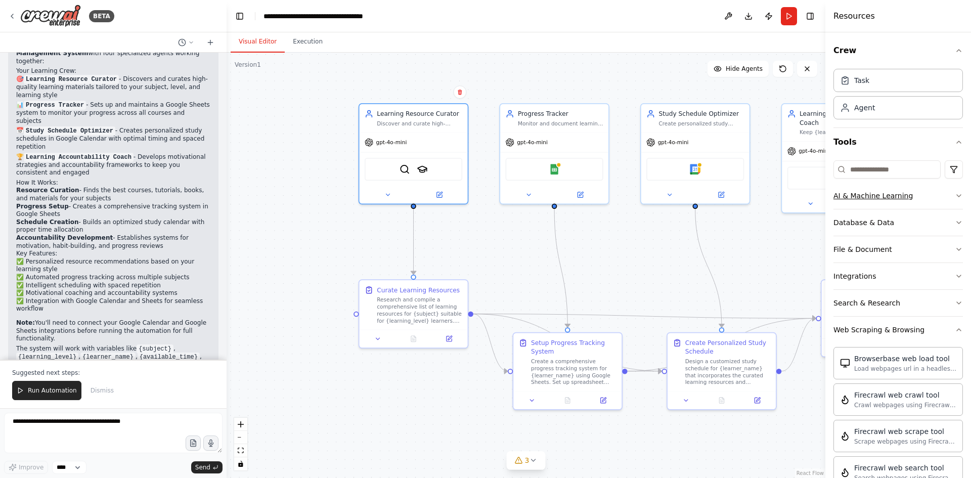
click at [885, 193] on div "AI & Machine Learning" at bounding box center [873, 196] width 79 height 10
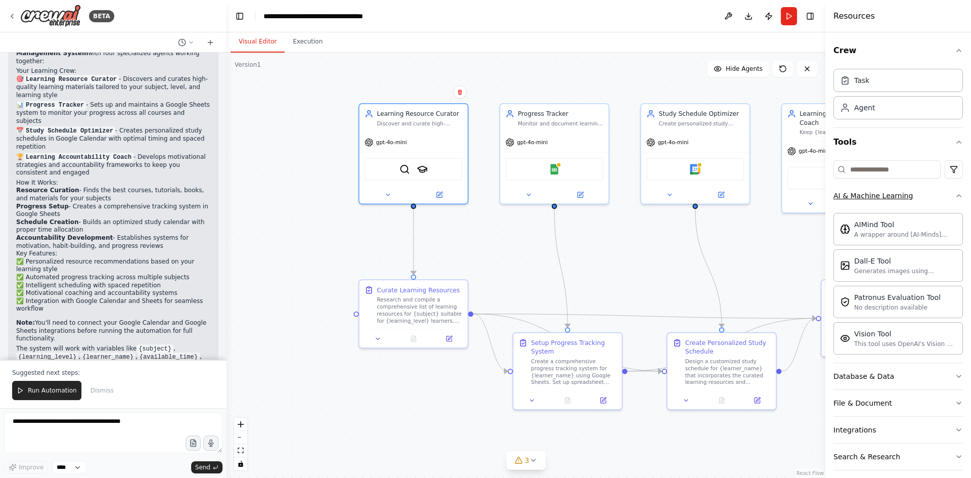
click at [884, 193] on div "AI & Machine Learning" at bounding box center [873, 196] width 79 height 10
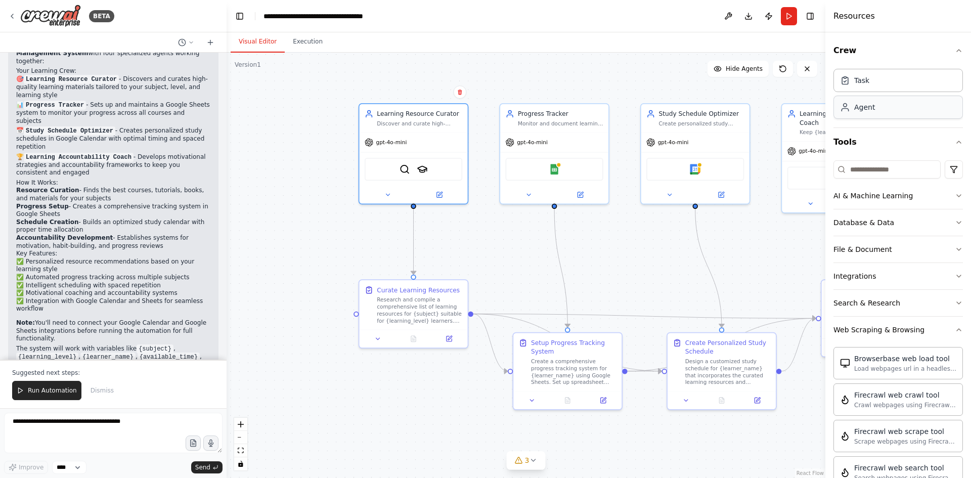
click at [884, 110] on div "Agent" at bounding box center [898, 107] width 129 height 23
click at [873, 79] on div "Task" at bounding box center [898, 79] width 129 height 23
click at [852, 170] on input at bounding box center [887, 169] width 107 height 18
paste input "**********"
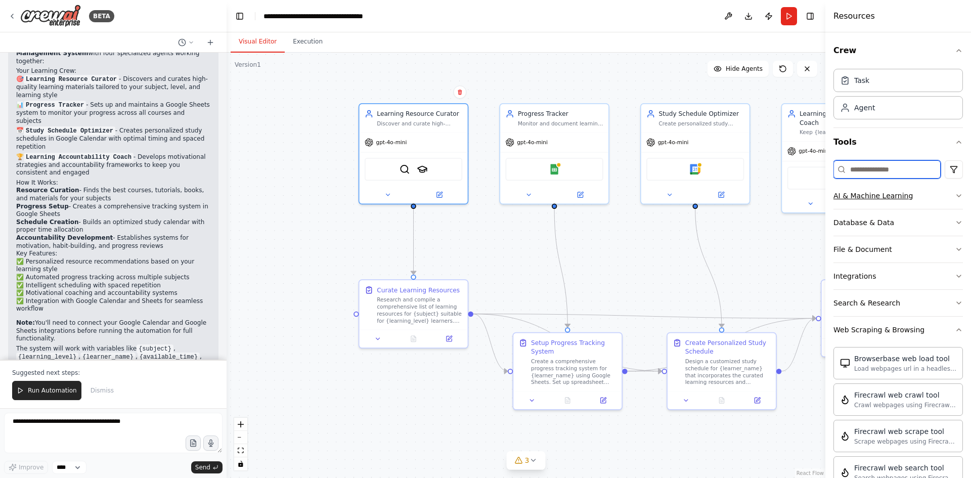
type input "**********"
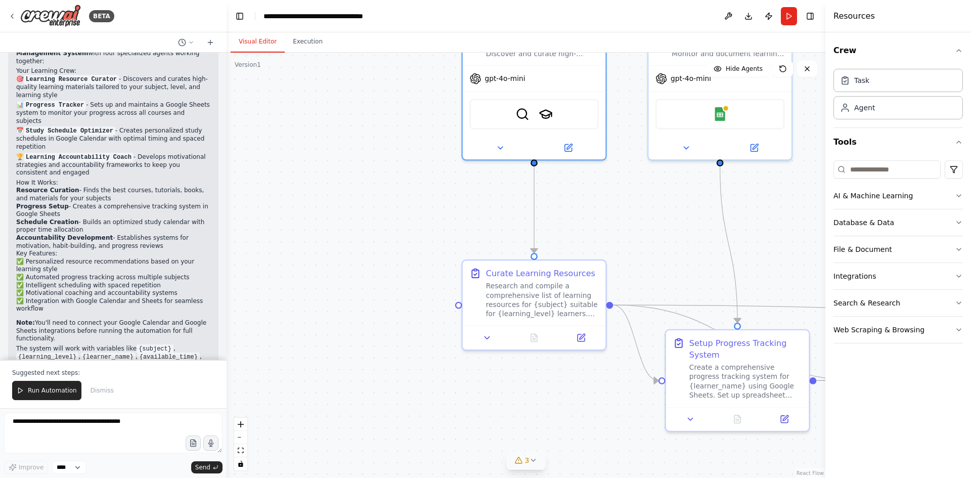
click at [536, 458] on icon at bounding box center [533, 460] width 8 height 8
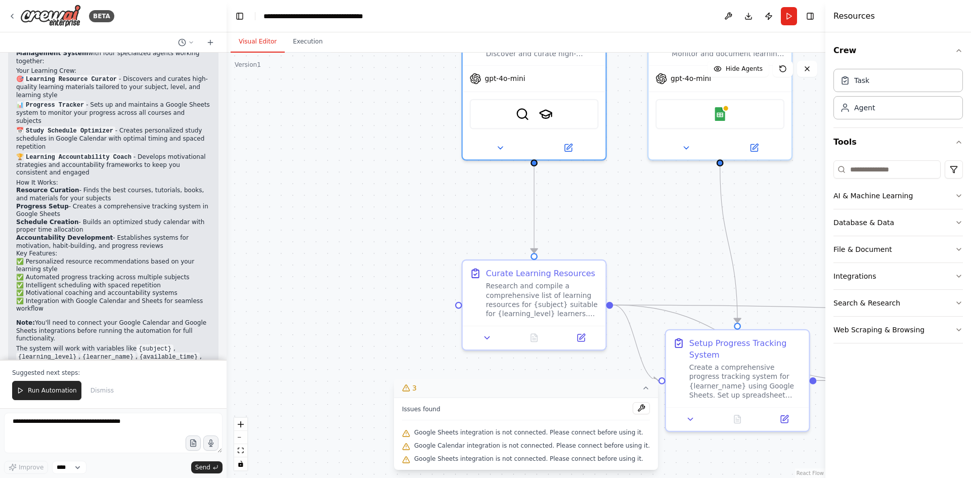
click at [542, 434] on span "Google Sheets integration is not connected. Please connect before using it." at bounding box center [528, 432] width 229 height 8
click at [633, 408] on button at bounding box center [641, 408] width 17 height 12
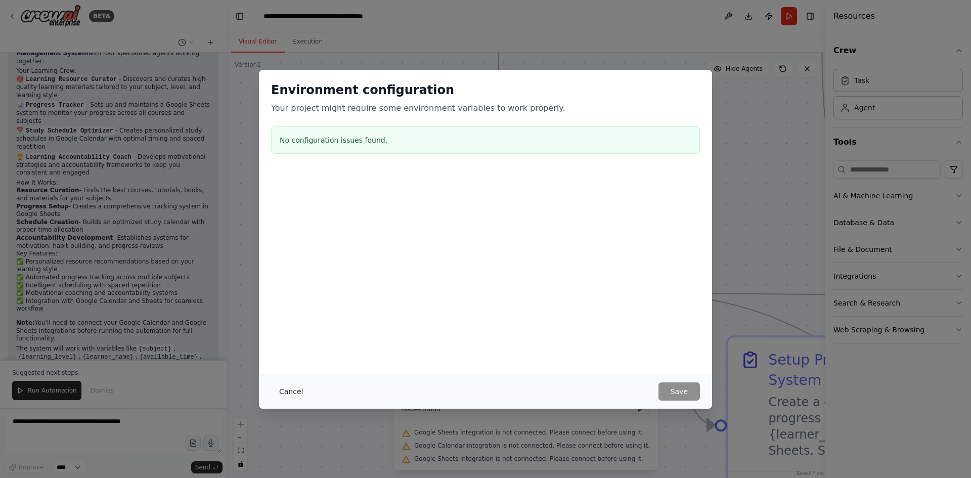
click at [297, 389] on button "Cancel" at bounding box center [291, 391] width 40 height 18
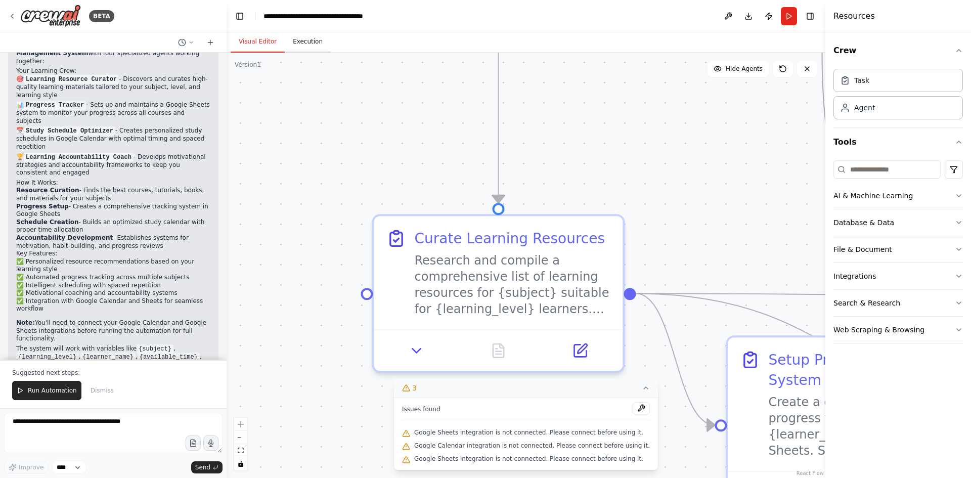
click at [304, 51] on button "Execution" at bounding box center [308, 41] width 46 height 21
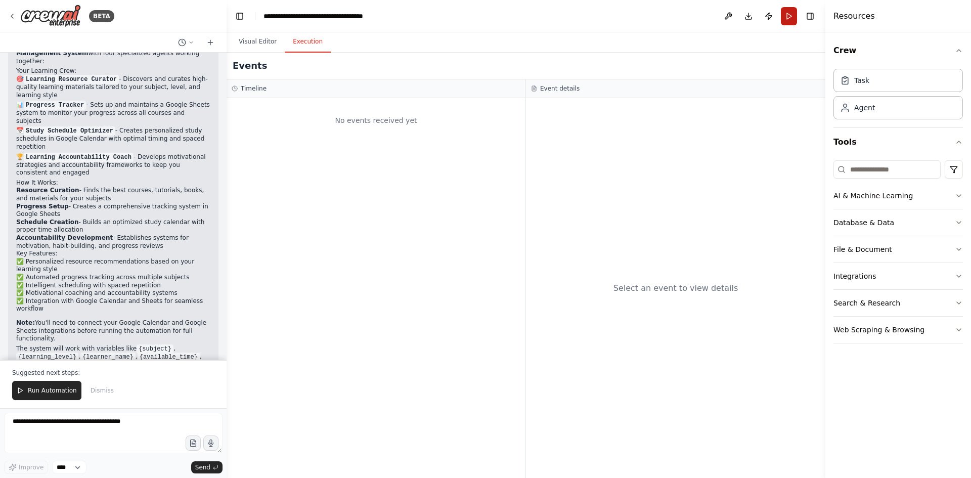
click at [788, 17] on button "Run" at bounding box center [789, 16] width 16 height 18
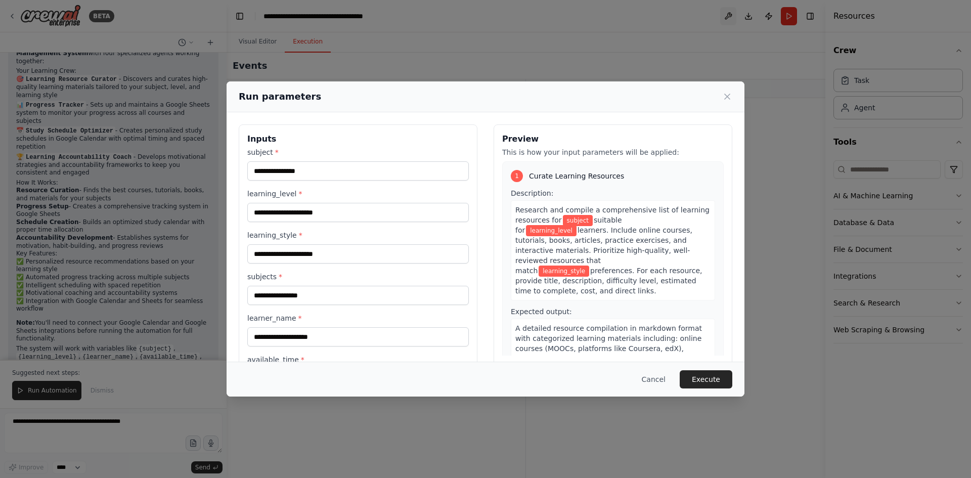
click at [732, 16] on div "Run parameters Inputs subject * learning_level * learning_style * subjects * le…" at bounding box center [485, 239] width 971 height 478
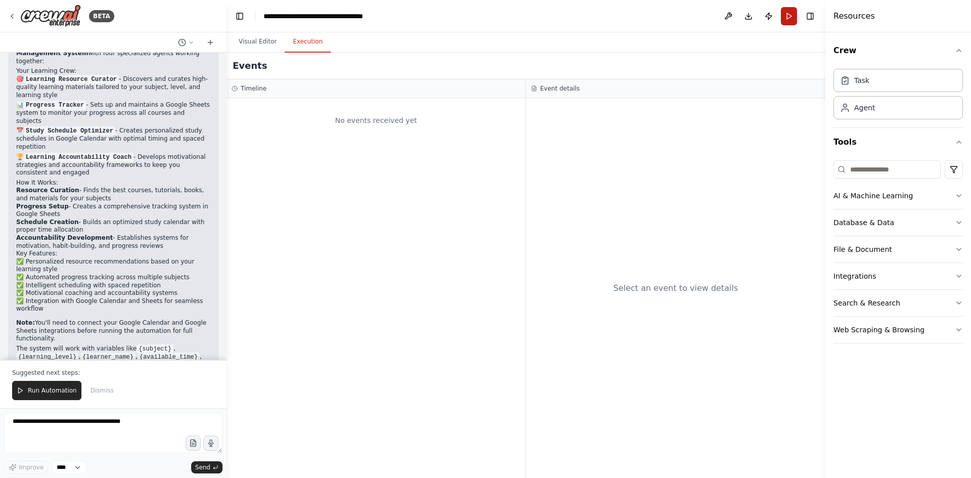
click at [787, 13] on button "Run" at bounding box center [789, 16] width 16 height 18
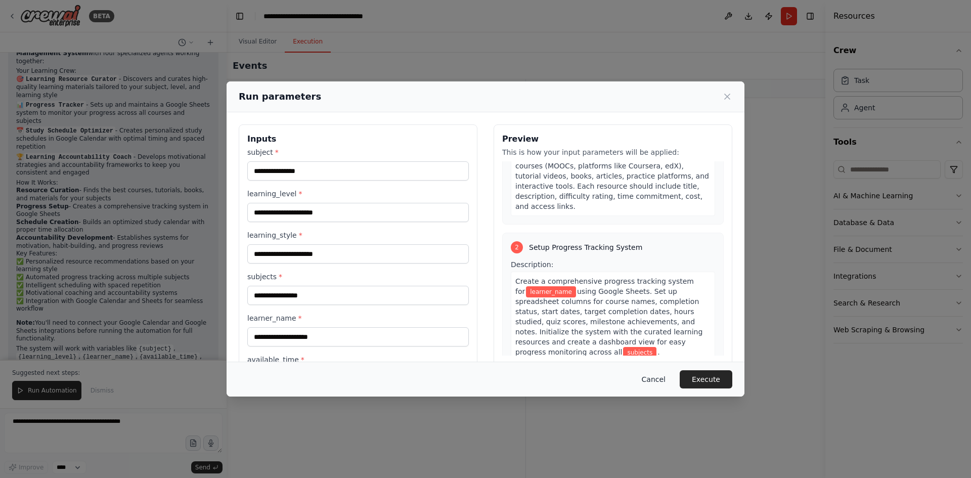
scroll to position [202, 0]
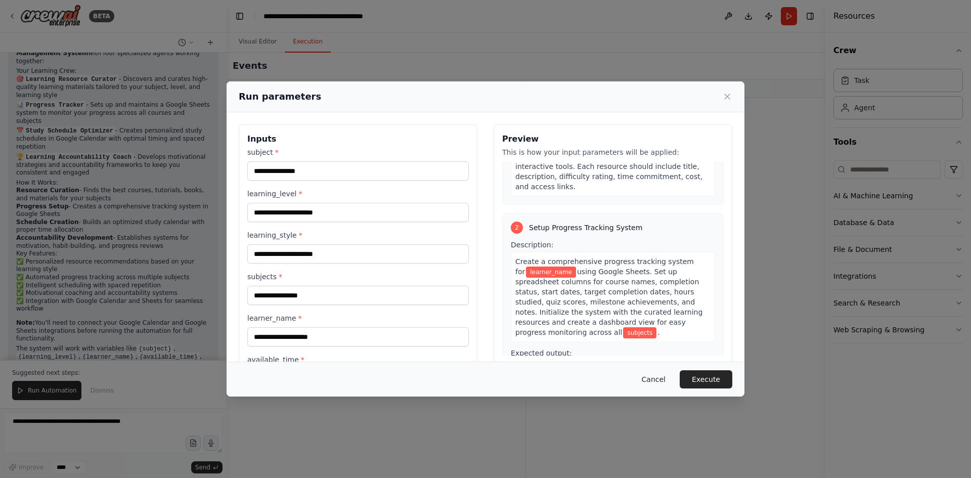
click at [669, 377] on button "Cancel" at bounding box center [654, 379] width 40 height 18
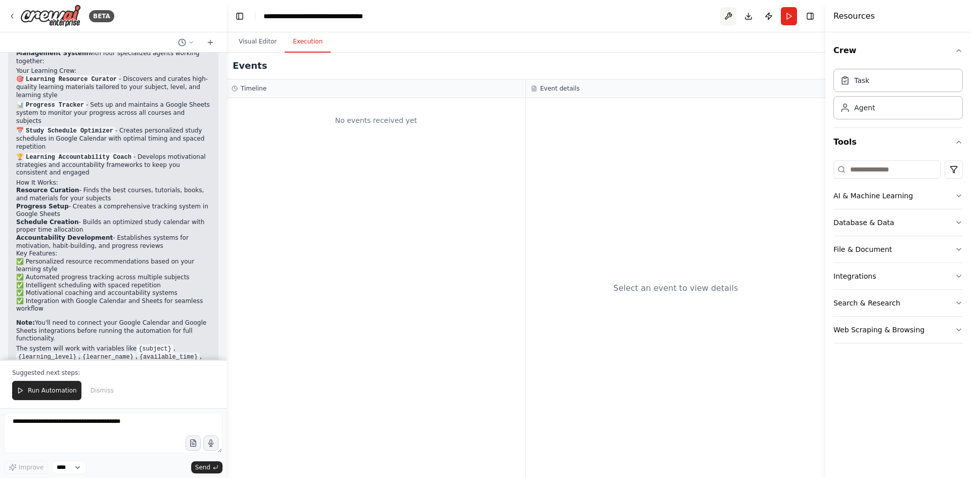
click at [729, 16] on button at bounding box center [728, 16] width 16 height 18
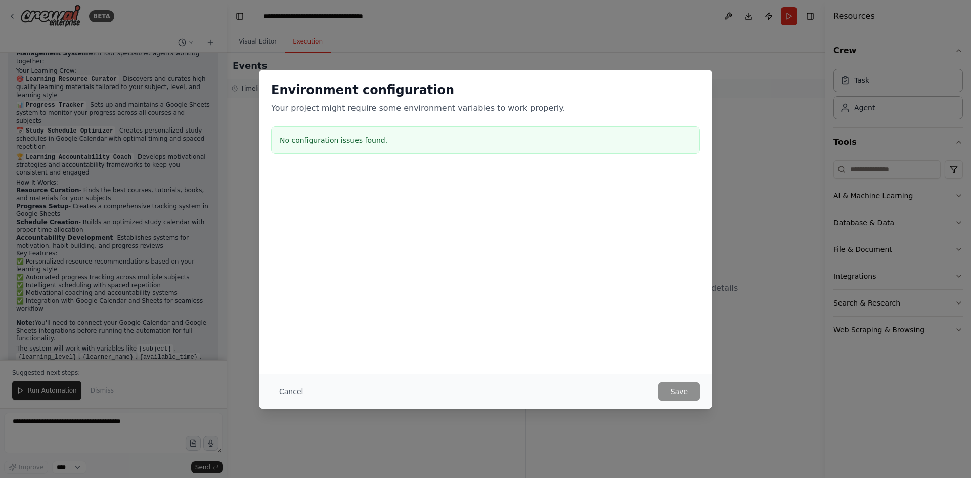
click at [292, 97] on h2 "Environment configuration" at bounding box center [485, 90] width 429 height 16
click at [283, 394] on button "Cancel" at bounding box center [291, 391] width 40 height 18
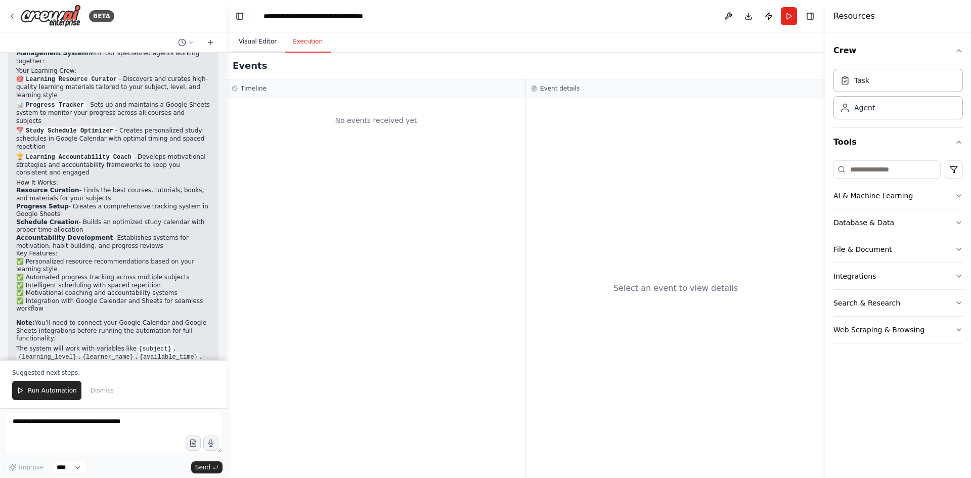
click at [254, 38] on button "Visual Editor" at bounding box center [258, 41] width 54 height 21
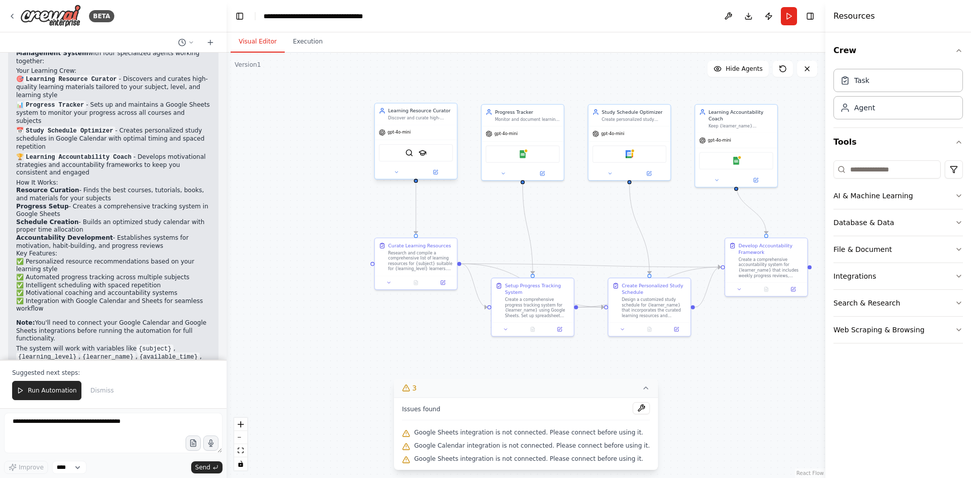
click at [397, 137] on div "gpt-4o-mini" at bounding box center [416, 132] width 82 height 15
click at [412, 159] on div "SerplyWebSearchTool SerplyScholarSearchTool" at bounding box center [416, 152] width 74 height 17
click at [491, 157] on div "Google Sheets" at bounding box center [523, 152] width 74 height 17
click at [410, 151] on img at bounding box center [409, 153] width 8 height 8
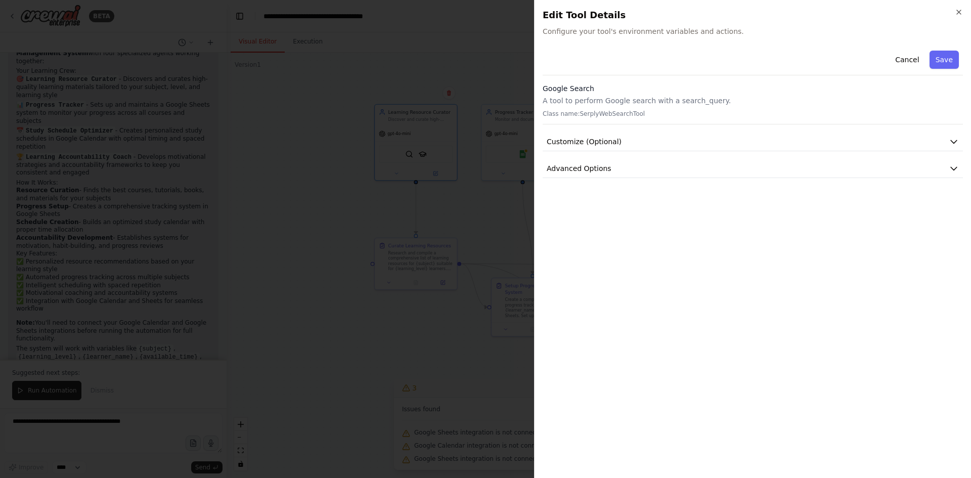
click at [581, 107] on div "Google Search A tool to perform Google search with a search_query. Class name: …" at bounding box center [753, 103] width 420 height 41
click at [637, 121] on div "Google Search A tool to perform Google search with a search_query. Class name: …" at bounding box center [753, 103] width 420 height 41
click at [946, 58] on button "Save" at bounding box center [944, 60] width 29 height 18
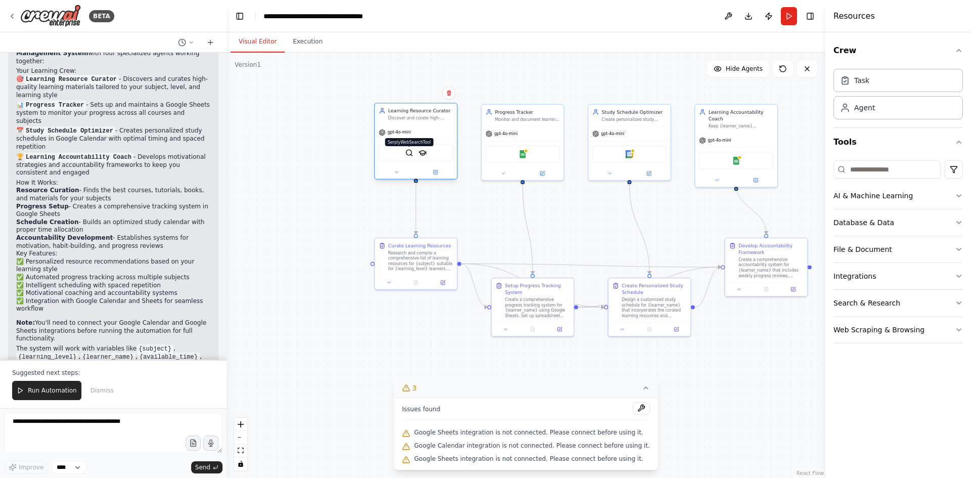
click at [413, 157] on img at bounding box center [409, 153] width 8 height 8
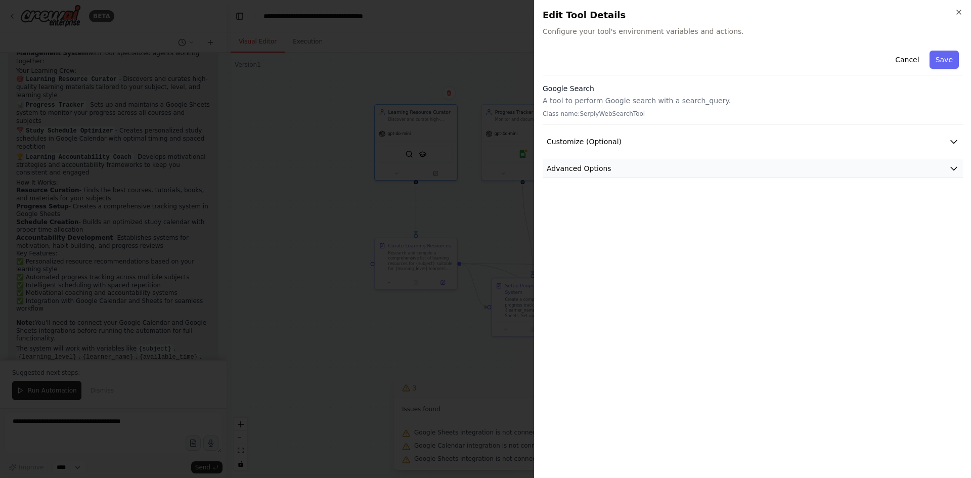
click at [634, 167] on button "Advanced Options" at bounding box center [753, 168] width 420 height 19
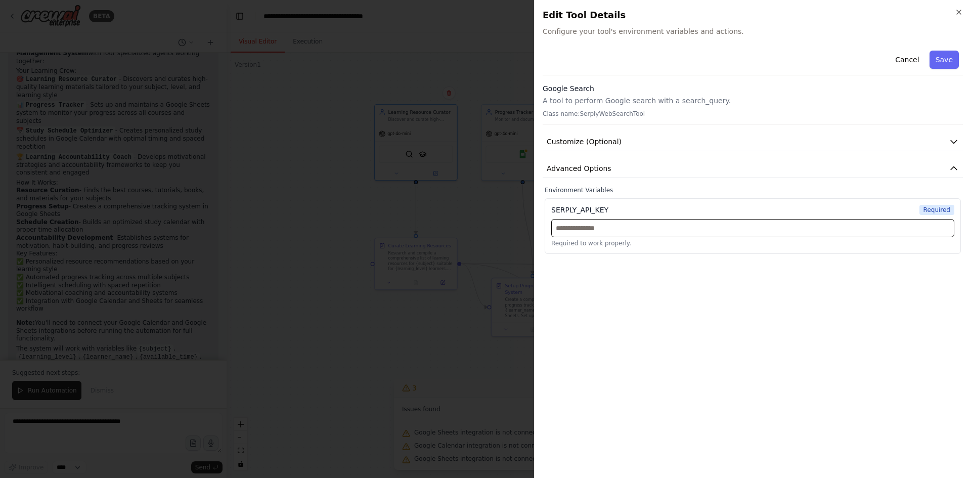
click at [639, 222] on input "text" at bounding box center [752, 228] width 403 height 18
paste input "**********"
type input "**********"
click at [942, 57] on button "Save" at bounding box center [944, 60] width 29 height 18
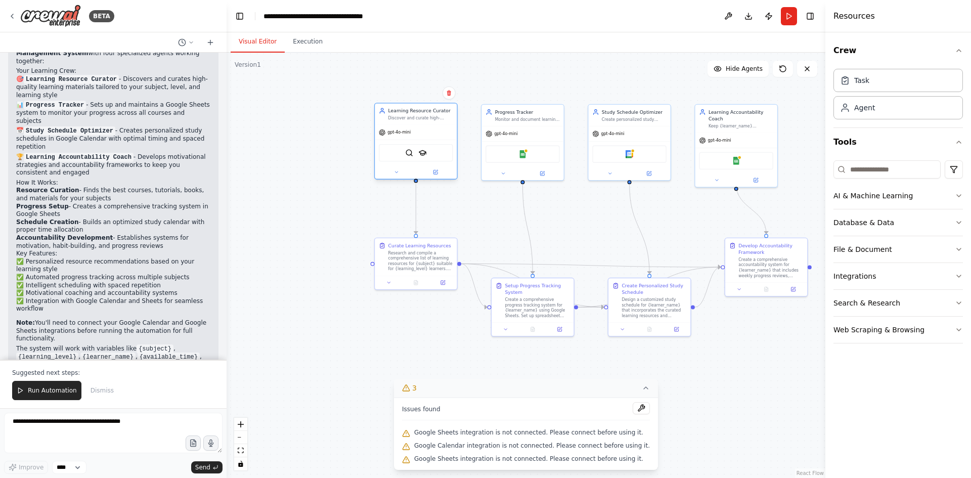
click at [410, 157] on div "SerplyWebSearchTool SerplyScholarSearchTool" at bounding box center [416, 152] width 74 height 17
click at [409, 158] on div "SerplyWebSearchTool SerplyScholarSearchTool" at bounding box center [416, 152] width 74 height 17
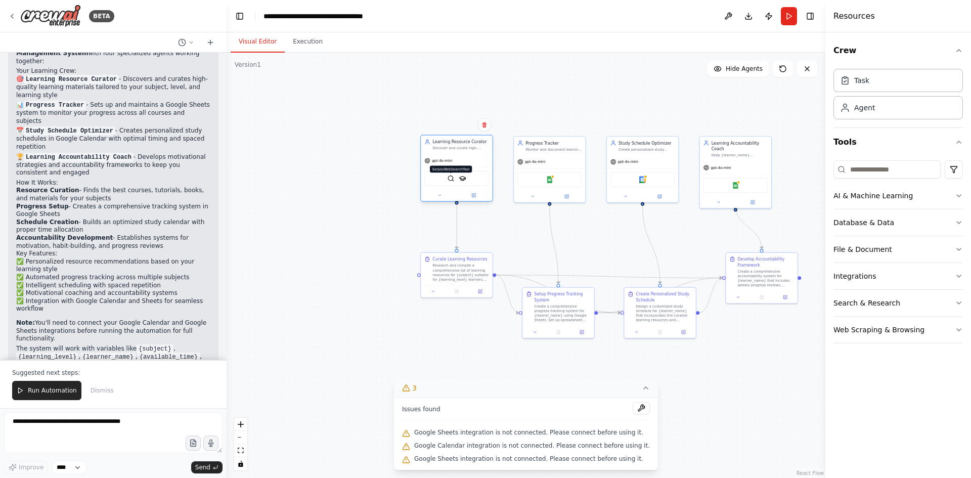
click at [454, 182] on div "SerplyWebSearchTool SerplyScholarSearchTool" at bounding box center [456, 178] width 65 height 15
click at [454, 182] on img at bounding box center [451, 178] width 7 height 7
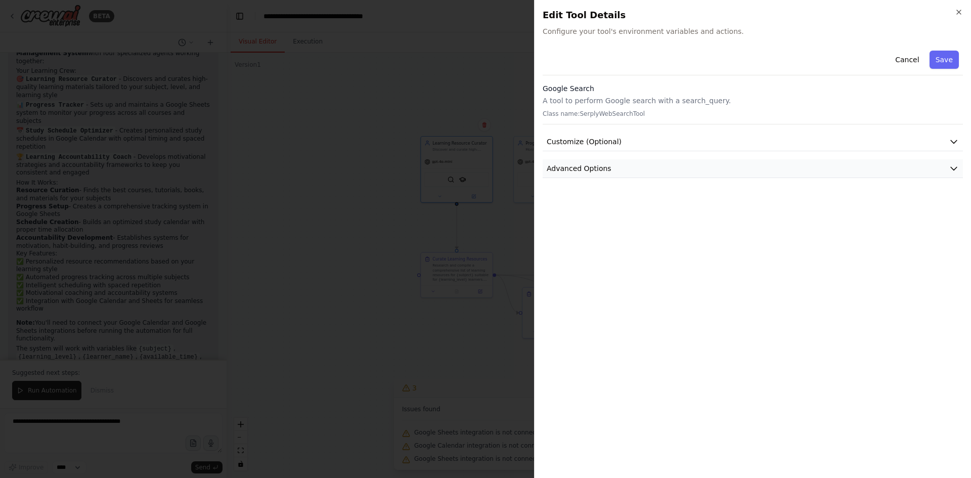
click at [612, 165] on button "Advanced Options" at bounding box center [753, 168] width 420 height 19
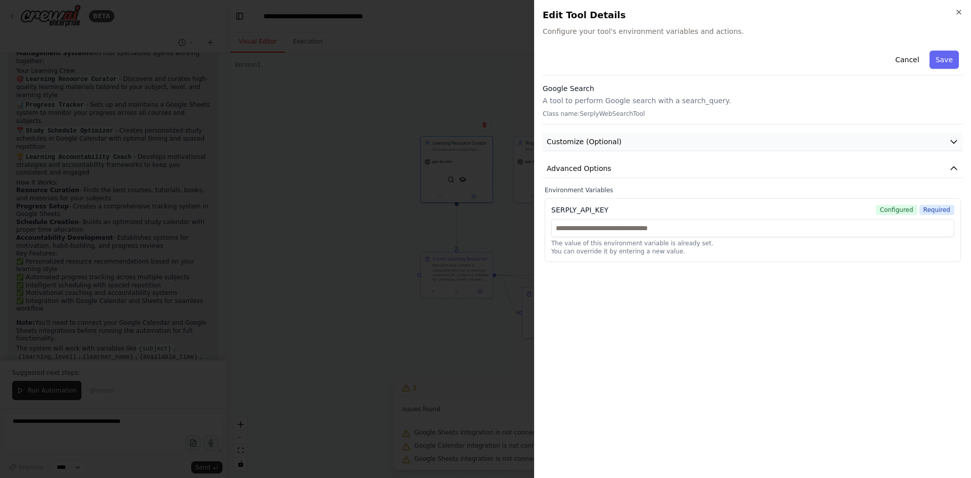
click at [579, 136] on button "Customize (Optional)" at bounding box center [753, 142] width 420 height 19
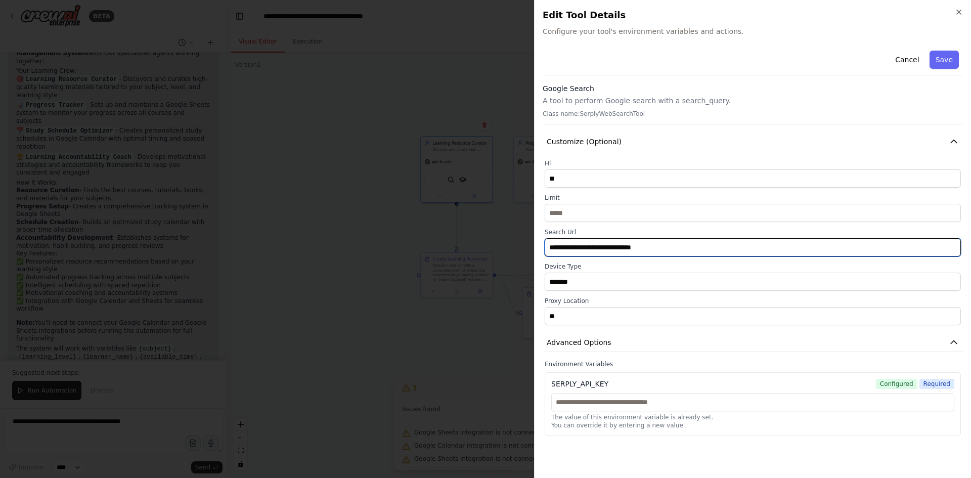
drag, startPoint x: 577, startPoint y: 250, endPoint x: 497, endPoint y: 251, distance: 80.4
click at [497, 251] on body "BETA Build a crew that curates personalized learning resources, tracks your pro…" at bounding box center [485, 239] width 971 height 478
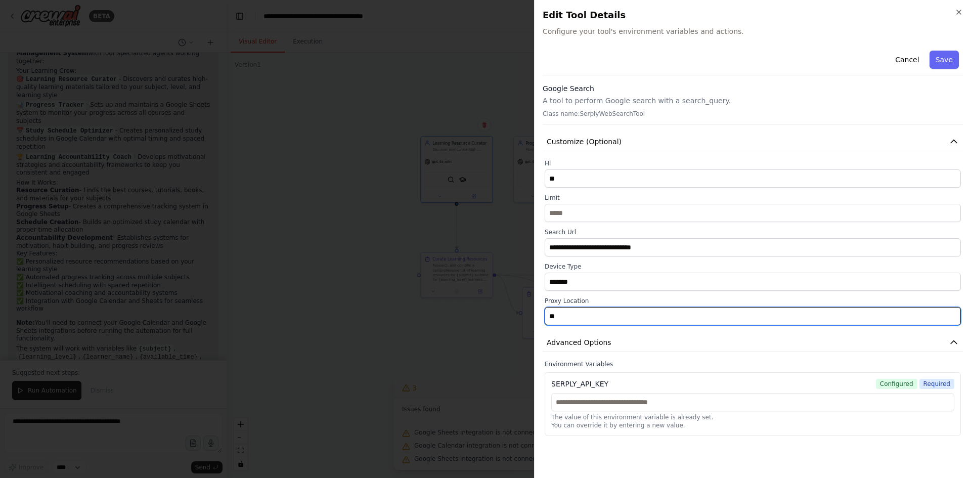
click at [587, 319] on input "**" at bounding box center [753, 316] width 416 height 18
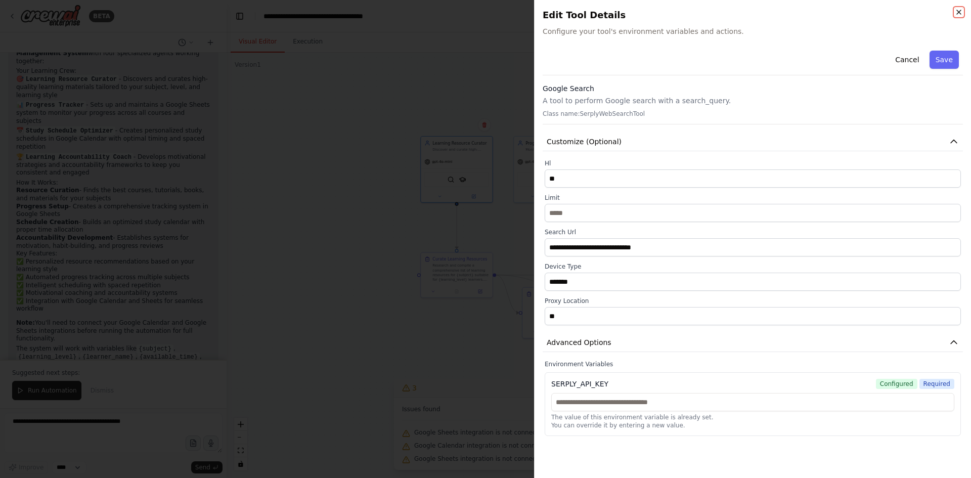
click at [959, 15] on icon "button" at bounding box center [959, 12] width 8 height 8
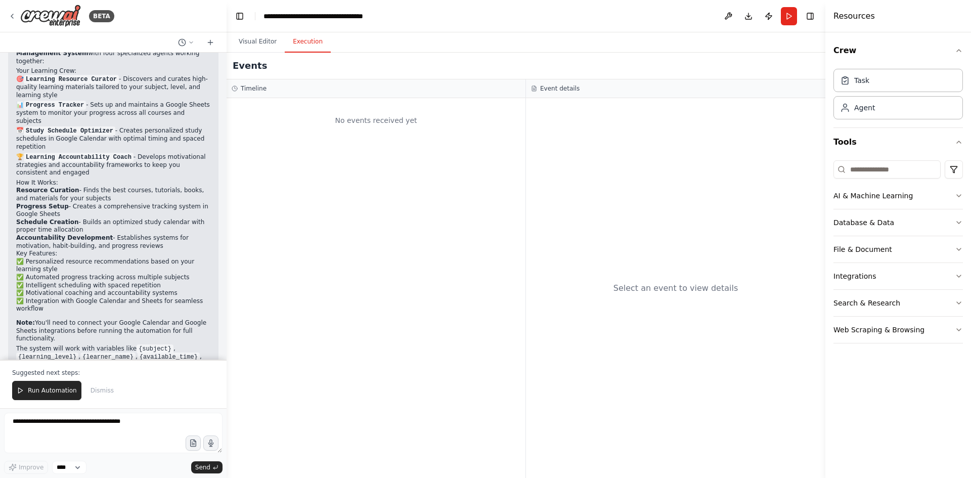
click at [309, 44] on button "Execution" at bounding box center [308, 41] width 46 height 21
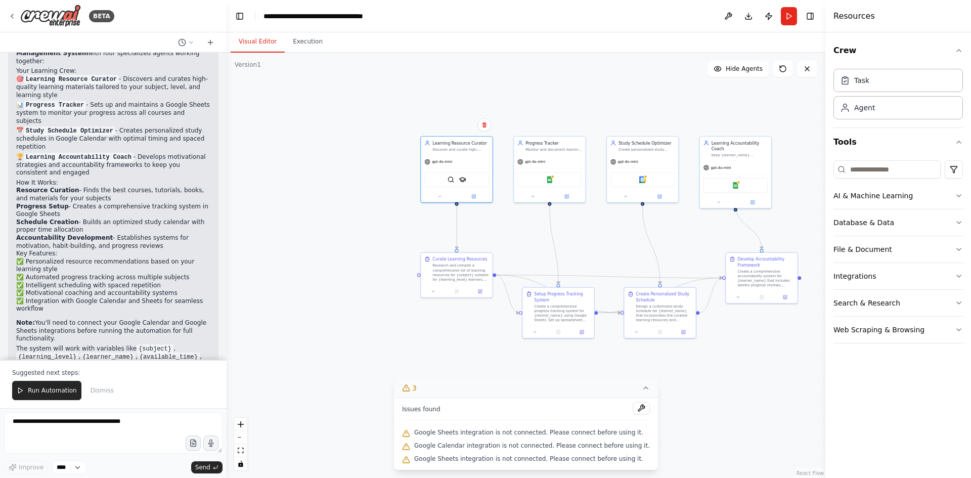
click at [251, 44] on button "Visual Editor" at bounding box center [258, 41] width 54 height 21
drag, startPoint x: 306, startPoint y: 46, endPoint x: 483, endPoint y: 34, distance: 177.9
click at [306, 46] on button "Execution" at bounding box center [308, 41] width 46 height 21
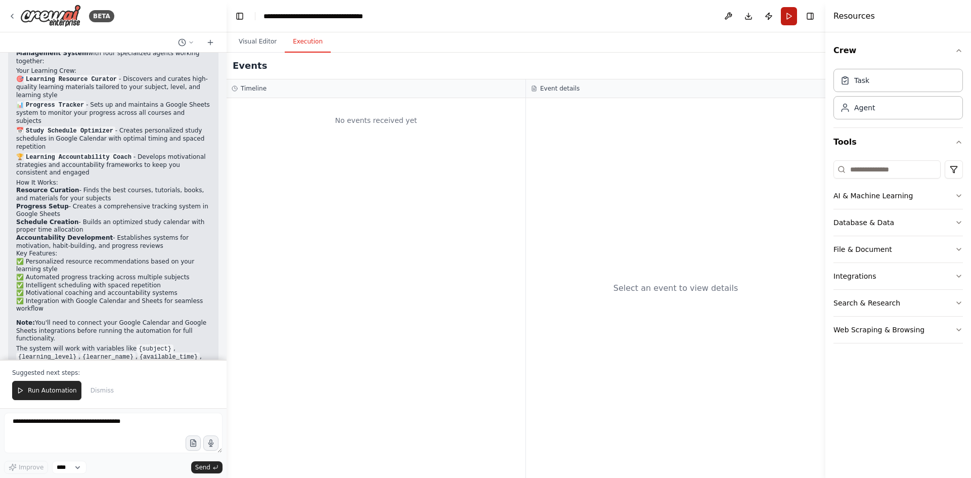
click at [789, 18] on button "Run" at bounding box center [789, 16] width 16 height 18
click at [207, 470] on span "Send" at bounding box center [202, 467] width 15 height 8
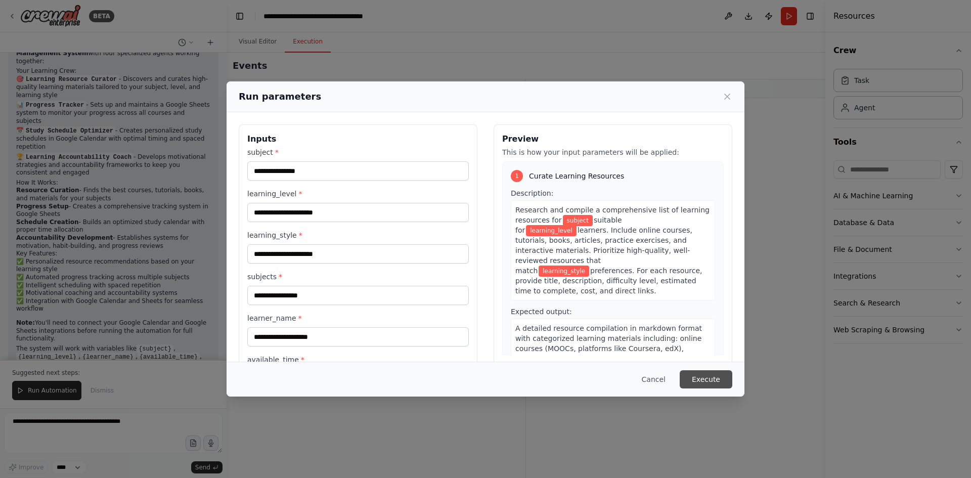
click at [698, 374] on button "Execute" at bounding box center [706, 379] width 53 height 18
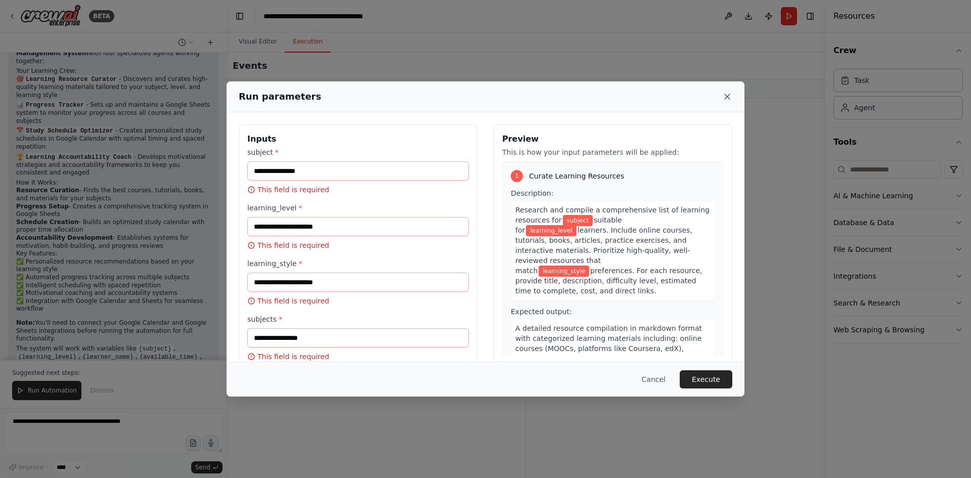
click at [725, 92] on icon at bounding box center [727, 97] width 10 height 10
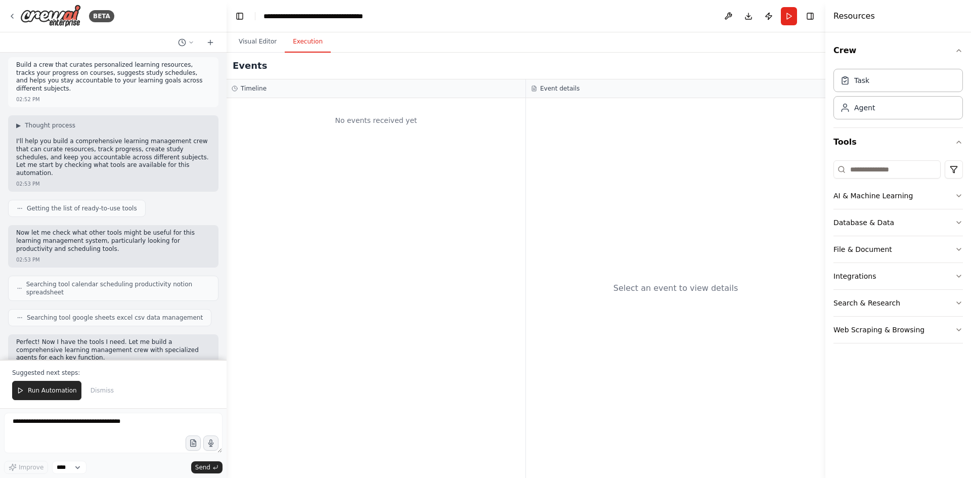
scroll to position [0, 0]
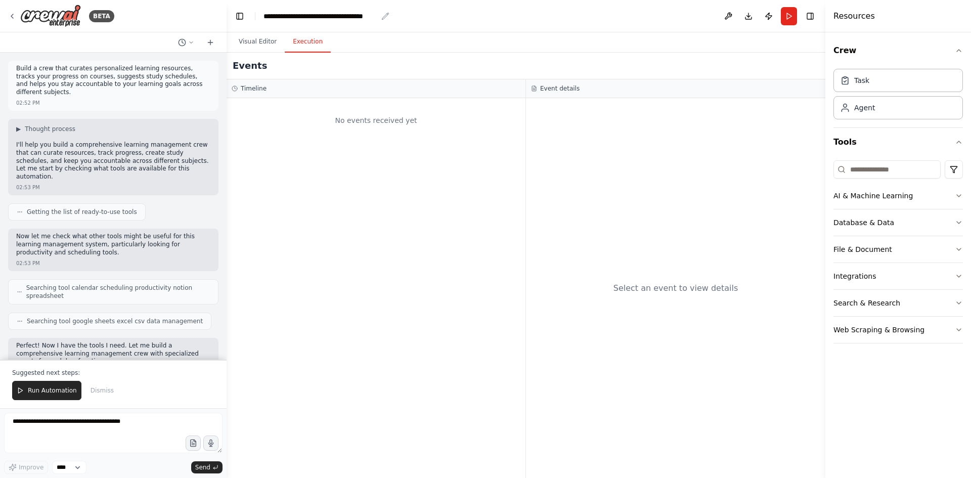
click at [288, 14] on div "**********" at bounding box center [321, 16] width 114 height 10
click at [848, 279] on div "Integrations" at bounding box center [855, 276] width 42 height 10
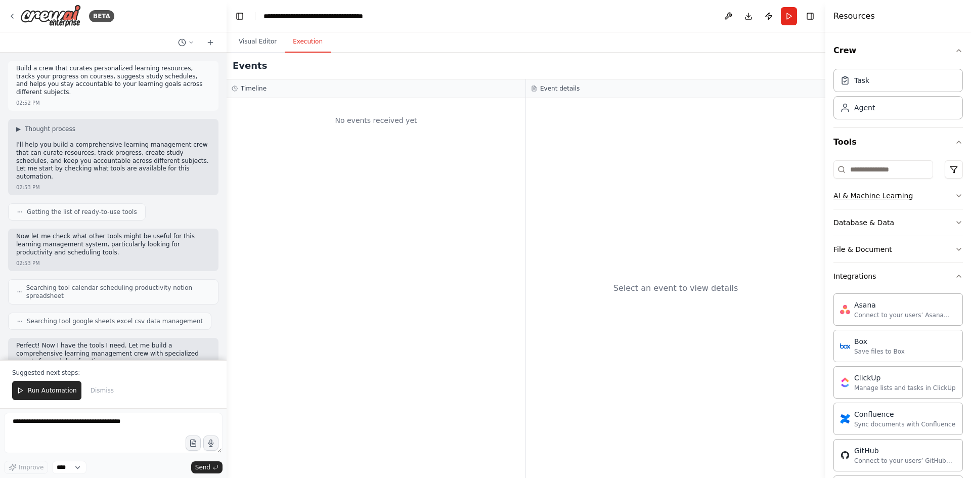
click at [955, 197] on icon "button" at bounding box center [959, 196] width 8 height 8
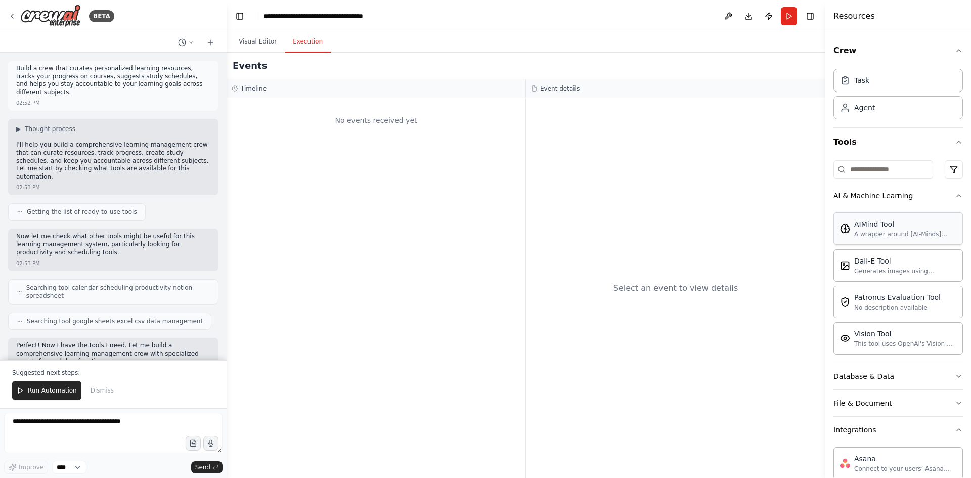
click at [888, 225] on div "AIMind Tool" at bounding box center [905, 224] width 102 height 10
click at [866, 229] on div "AIMind Tool" at bounding box center [905, 224] width 102 height 10
click at [861, 268] on div "Generates images using OpenAI's Dall-E model." at bounding box center [905, 271] width 102 height 8
click at [860, 308] on div "No description available" at bounding box center [897, 307] width 87 height 8
click at [876, 349] on div "Vision Tool This tool uses OpenAI's Vision API to describe the contents of an i…" at bounding box center [898, 338] width 129 height 32
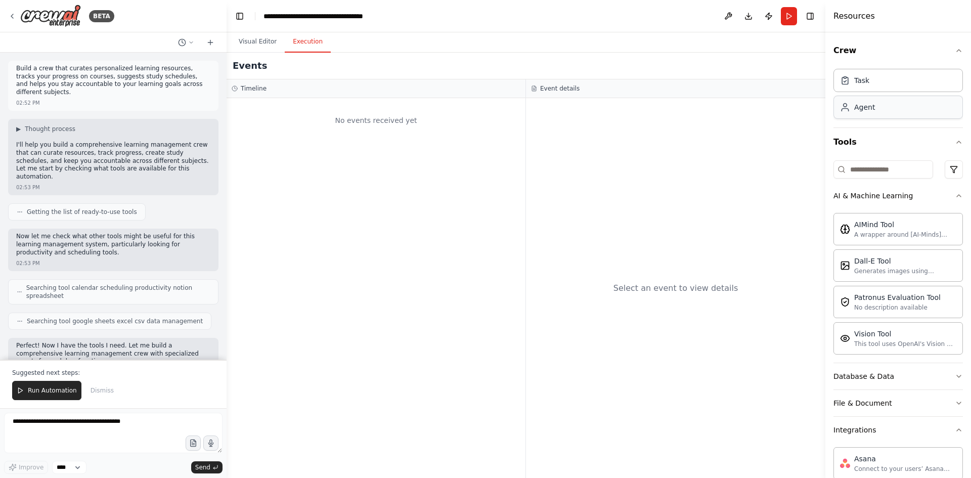
click at [858, 111] on div "Agent" at bounding box center [864, 107] width 21 height 10
click at [873, 80] on div "Task" at bounding box center [898, 79] width 129 height 23
click at [955, 51] on icon "button" at bounding box center [959, 51] width 8 height 8
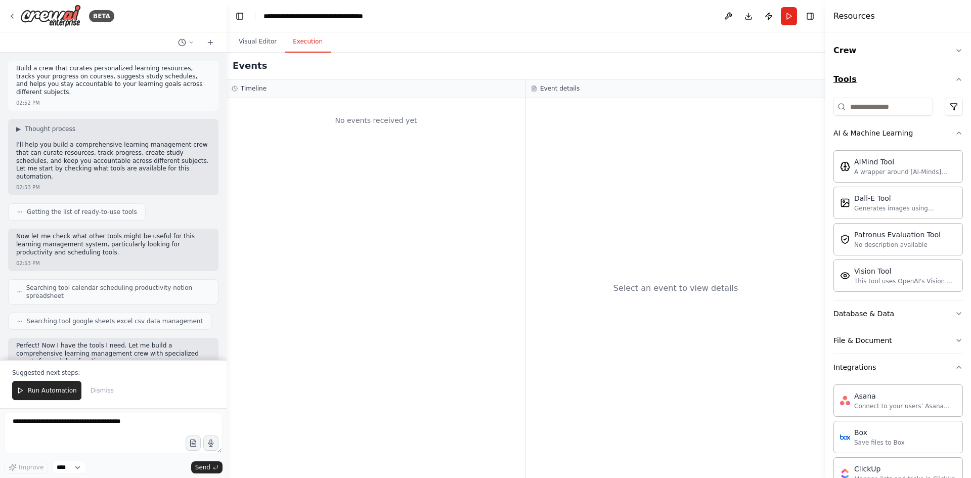
click at [955, 80] on icon "button" at bounding box center [959, 79] width 8 height 8
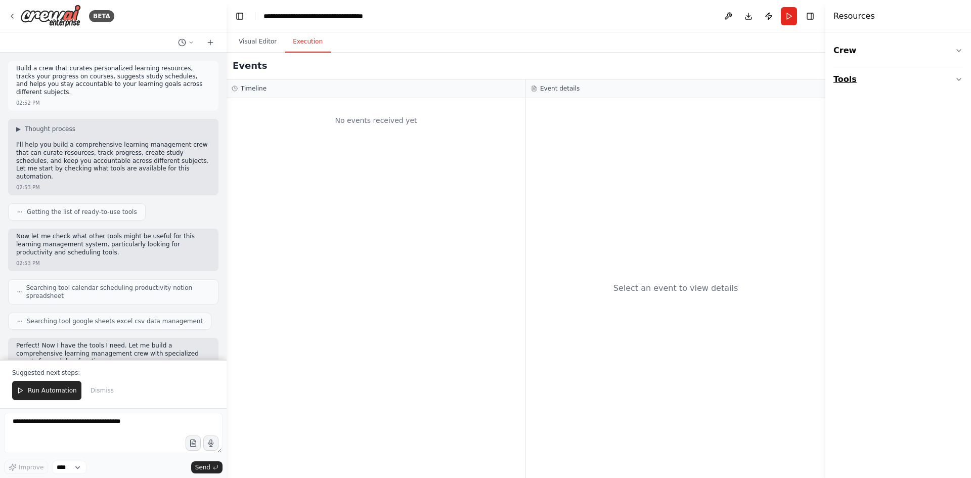
click at [950, 80] on button "Tools" at bounding box center [898, 79] width 129 height 28
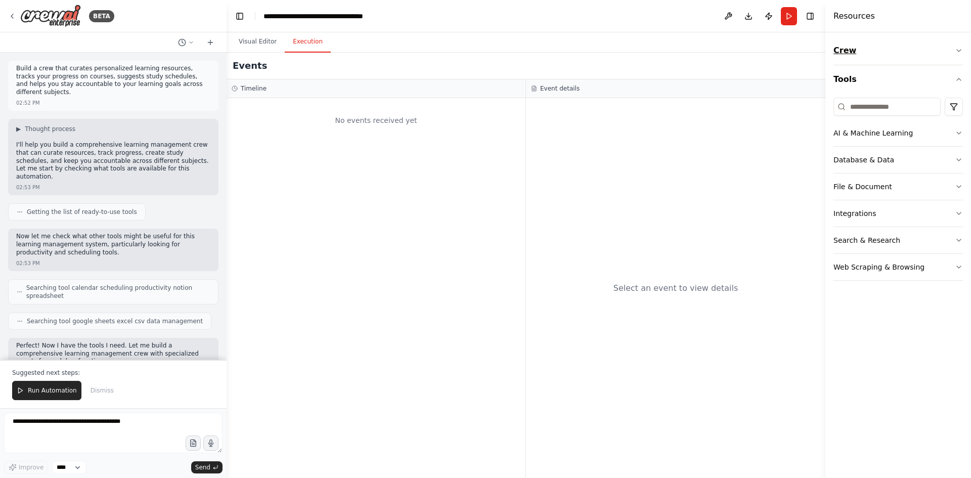
click at [955, 53] on icon "button" at bounding box center [959, 51] width 8 height 8
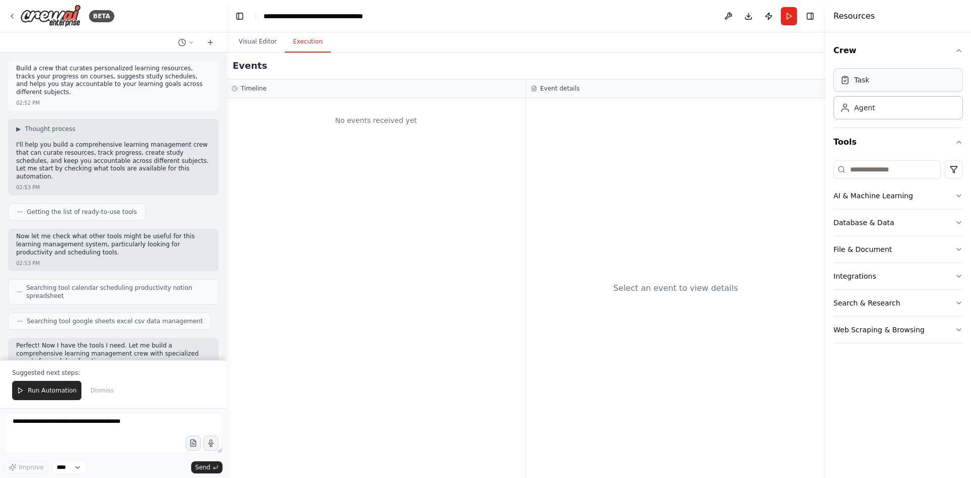
click at [870, 76] on div "Task" at bounding box center [898, 79] width 129 height 23
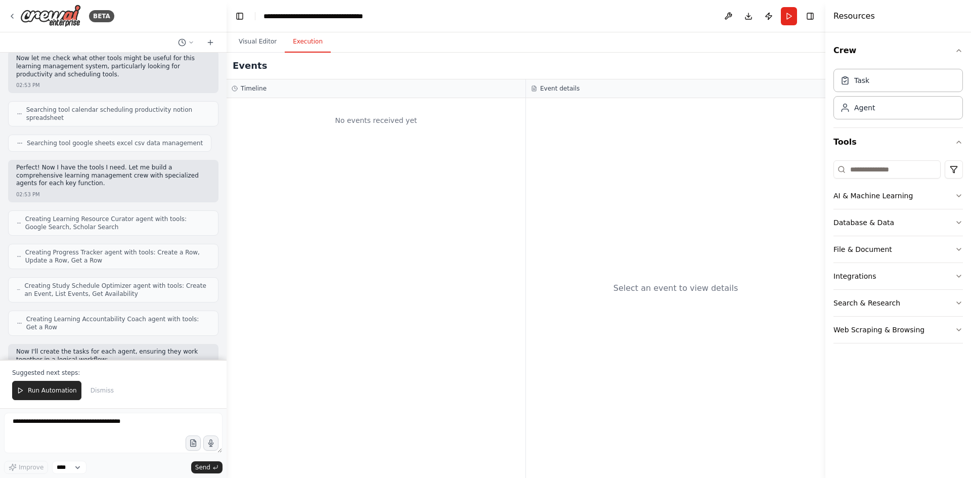
scroll to position [165, 0]
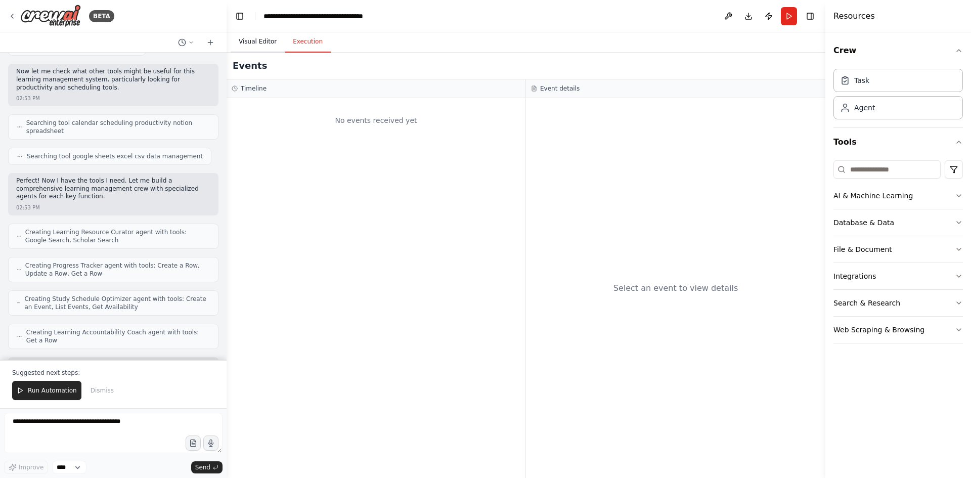
click at [235, 48] on button "Visual Editor" at bounding box center [258, 41] width 54 height 21
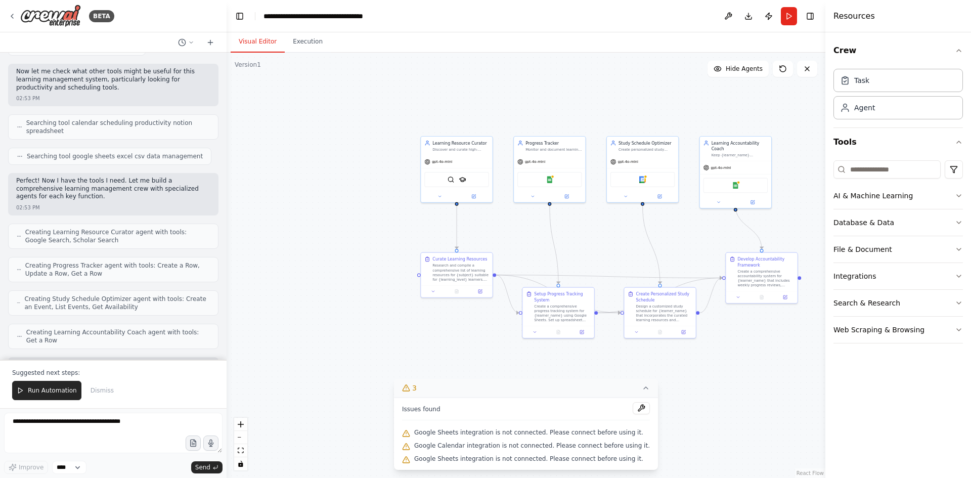
click at [217, 49] on div at bounding box center [113, 42] width 227 height 20
click at [208, 43] on icon at bounding box center [210, 42] width 8 height 8
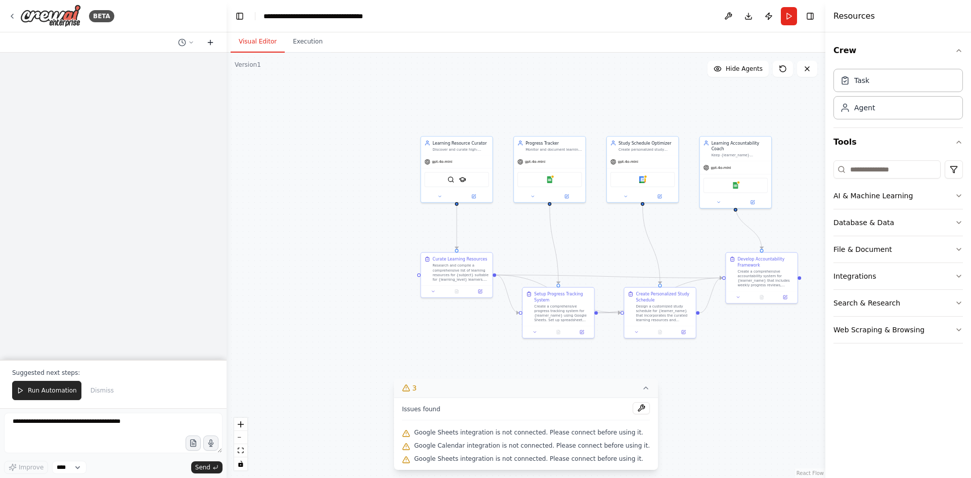
scroll to position [0, 0]
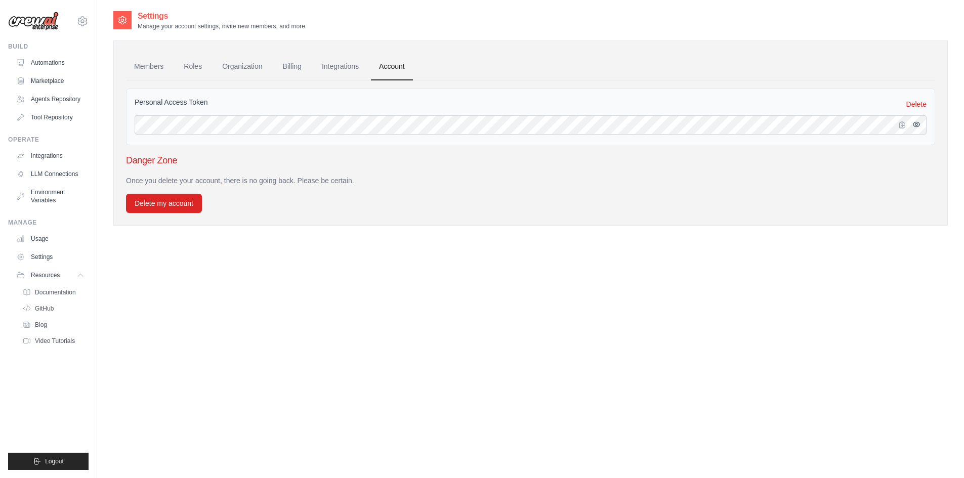
click at [915, 126] on icon "button" at bounding box center [916, 124] width 7 height 5
click at [324, 69] on link "Integrations" at bounding box center [340, 66] width 53 height 27
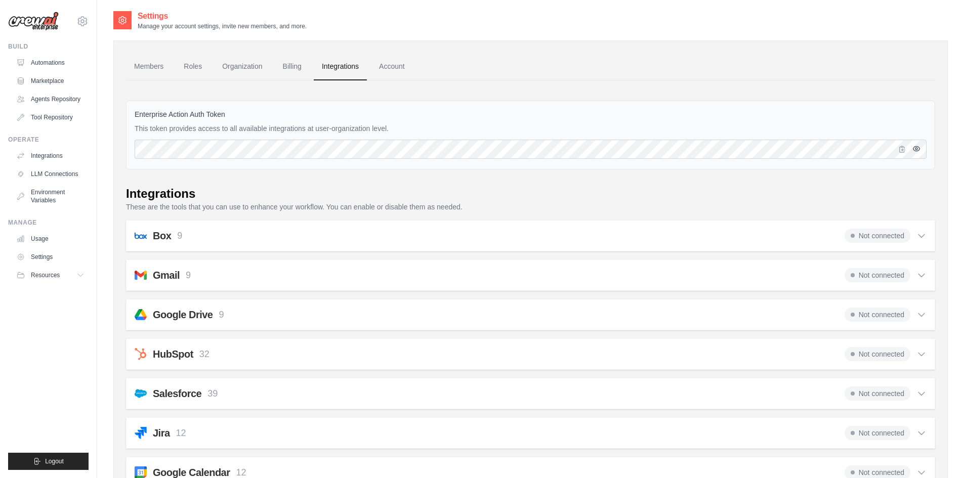
click at [911, 150] on button "button" at bounding box center [916, 149] width 12 height 12
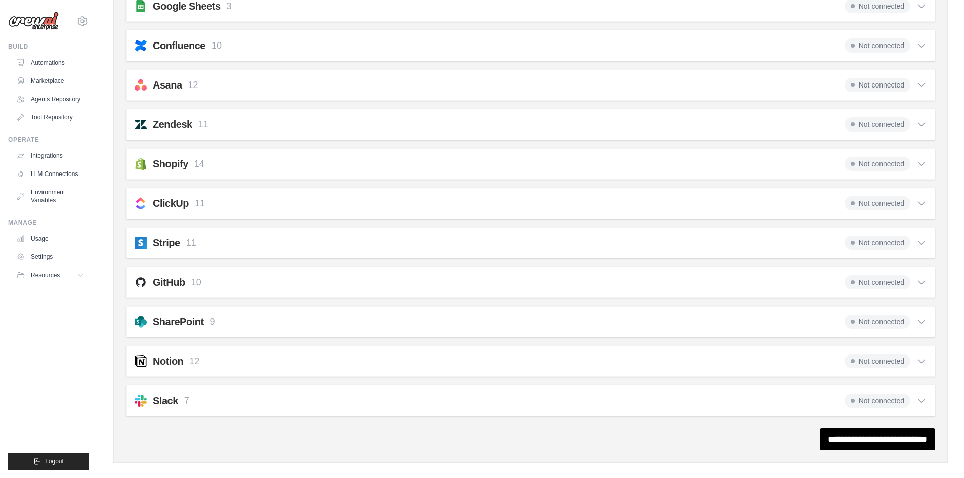
scroll to position [675, 0]
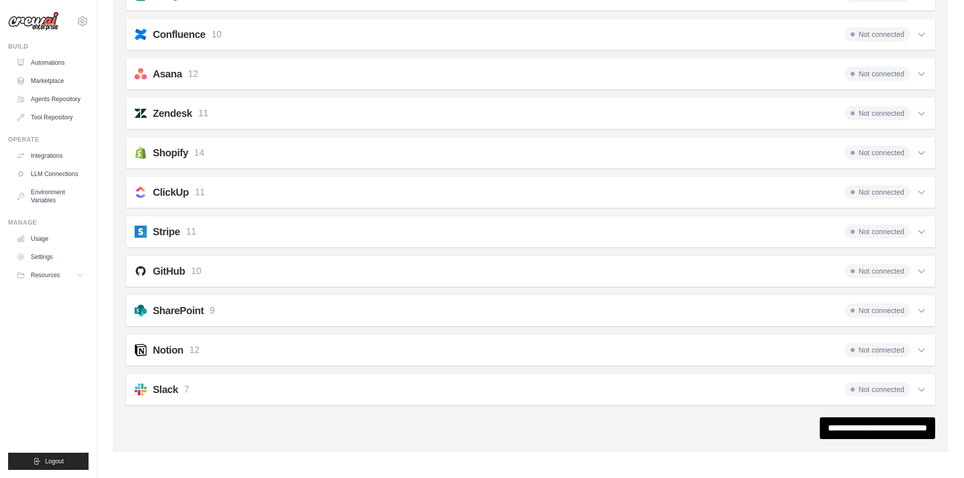
click at [922, 397] on div "Slack 7 Not connected Select all List Channel Members: slack_list_members List …" at bounding box center [530, 389] width 809 height 31
click at [922, 388] on icon at bounding box center [921, 389] width 10 height 10
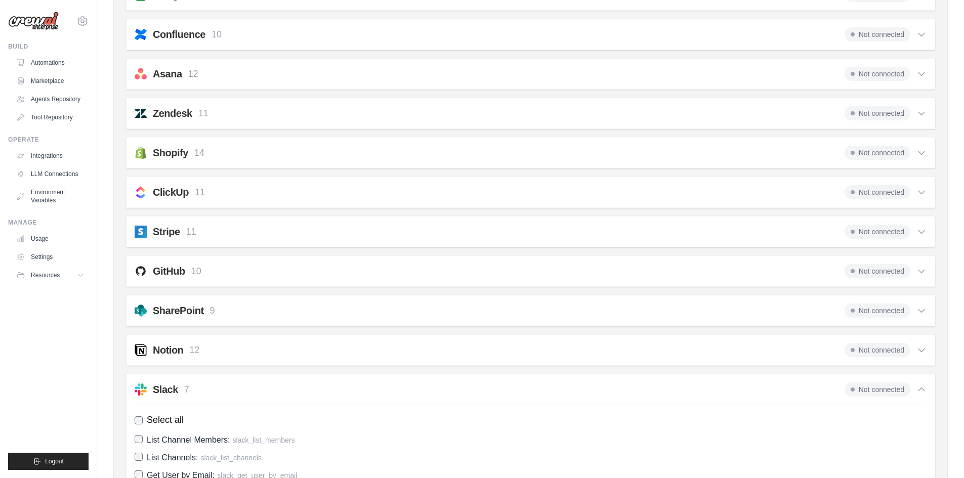
scroll to position [725, 0]
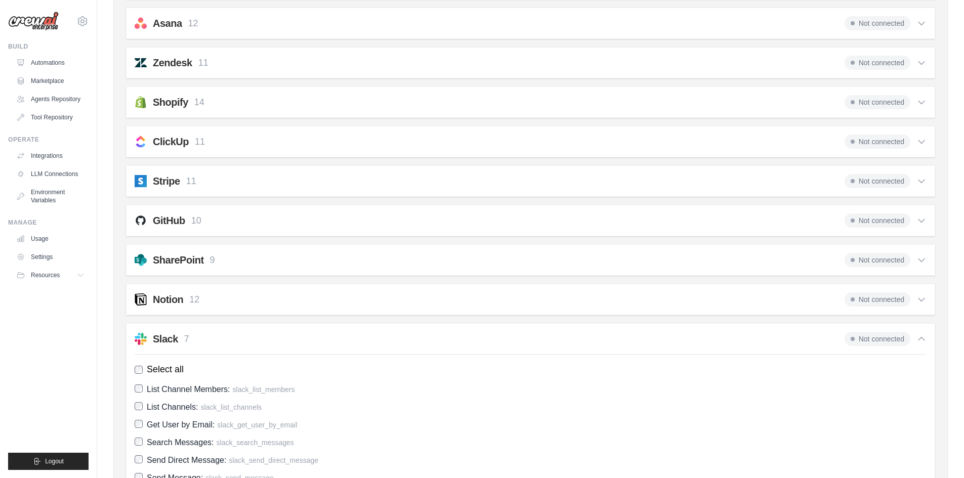
click at [141, 384] on label "List Channel Members: slack_list_members" at bounding box center [531, 389] width 792 height 14
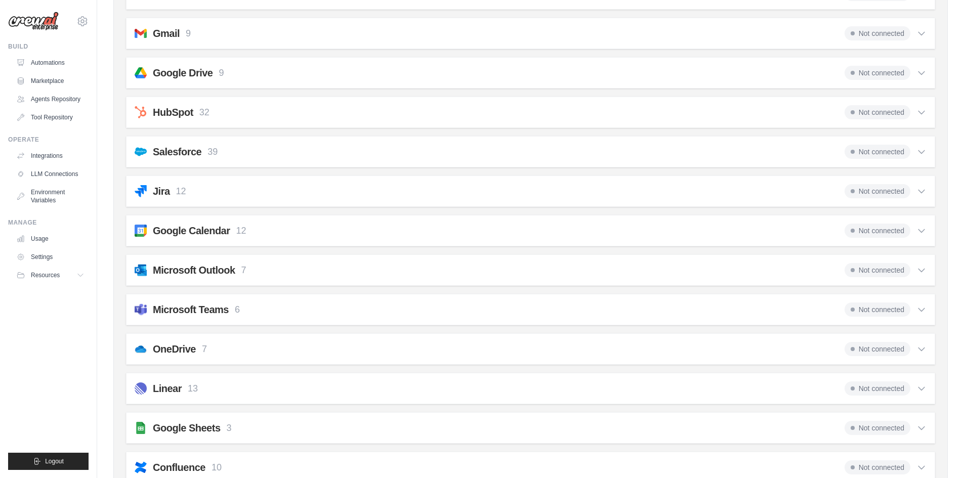
scroll to position [0, 0]
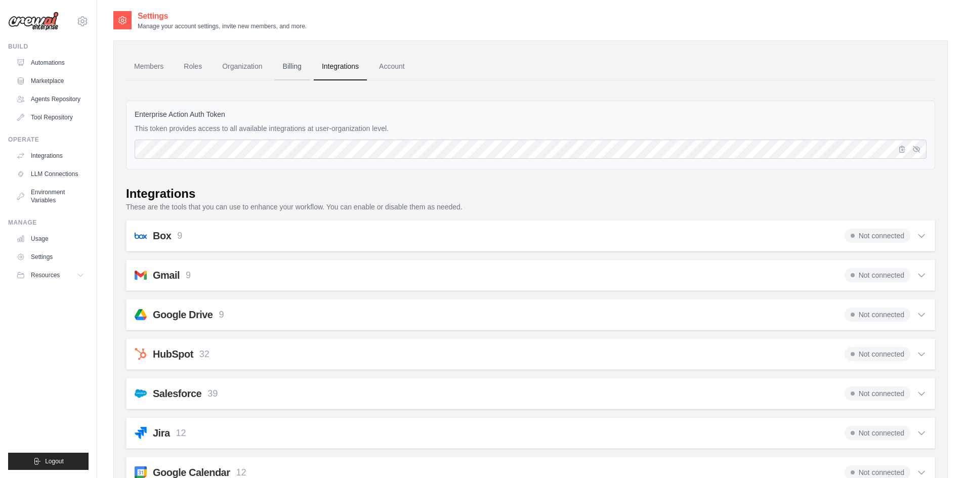
click at [285, 65] on link "Billing" at bounding box center [292, 66] width 35 height 27
click at [249, 65] on link "Organization" at bounding box center [242, 66] width 56 height 27
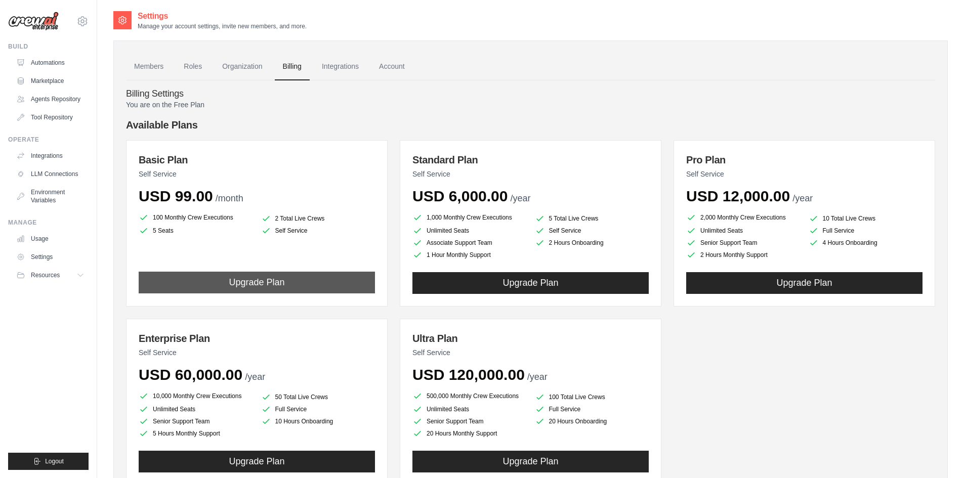
click at [226, 285] on button "Upgrade Plan" at bounding box center [257, 283] width 236 height 22
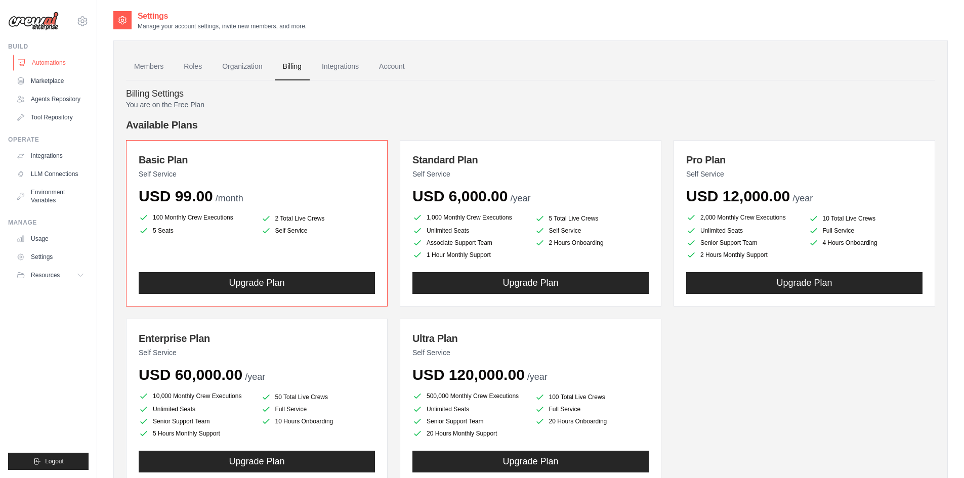
click at [41, 68] on link "Automations" at bounding box center [51, 63] width 76 height 16
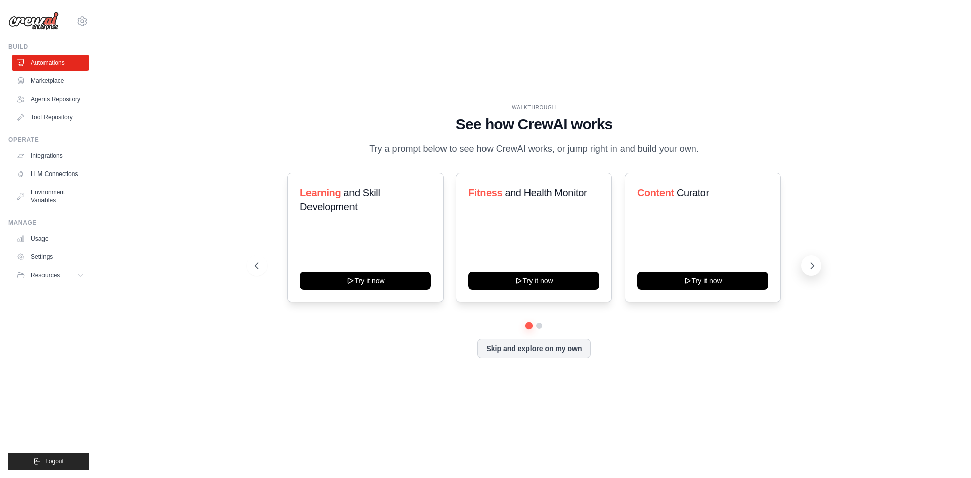
click at [816, 261] on icon at bounding box center [812, 266] width 10 height 10
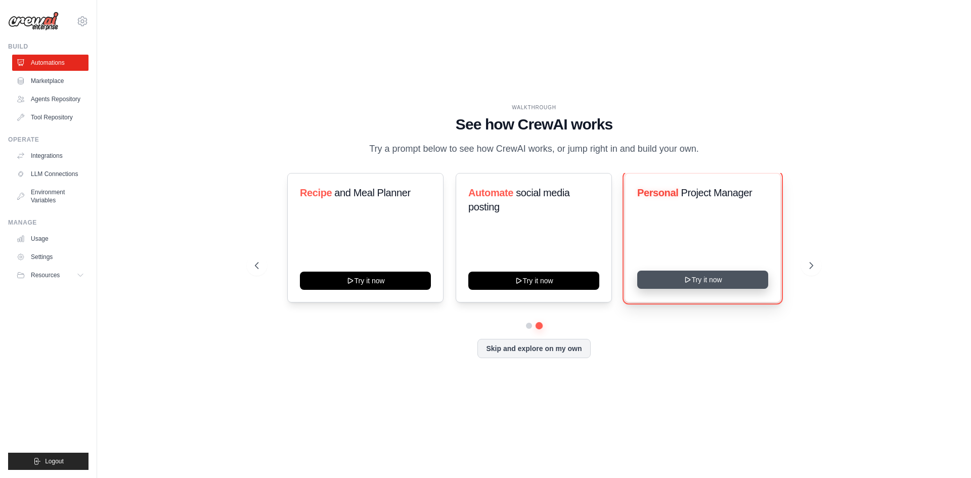
click at [739, 278] on button "Try it now" at bounding box center [702, 280] width 131 height 18
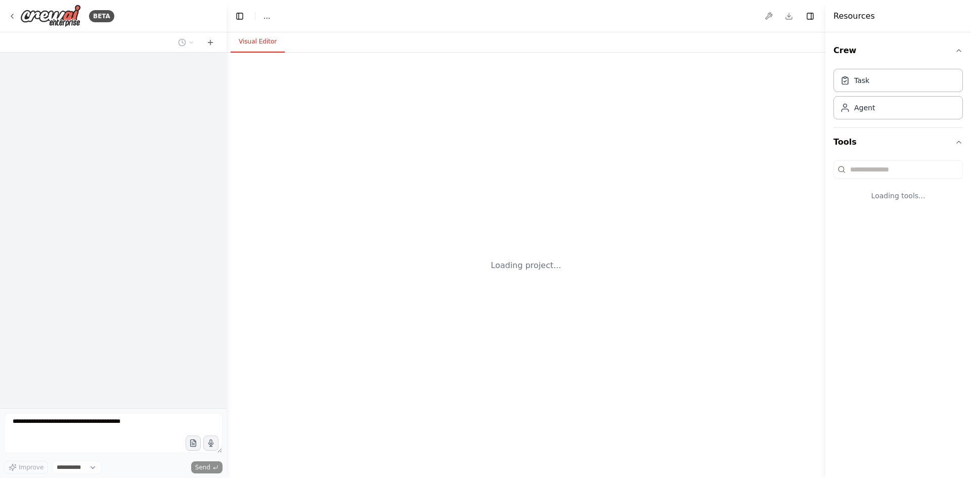
select select "****"
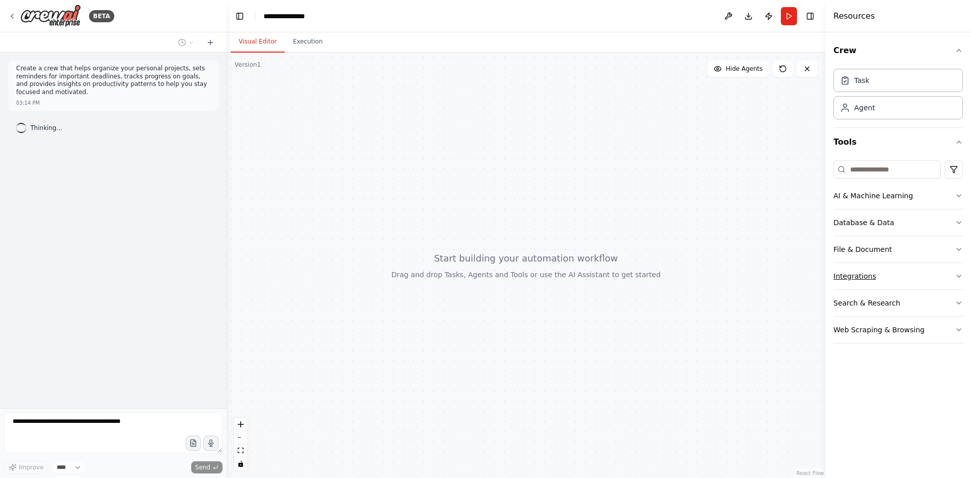
click at [864, 276] on div "Integrations" at bounding box center [855, 276] width 42 height 10
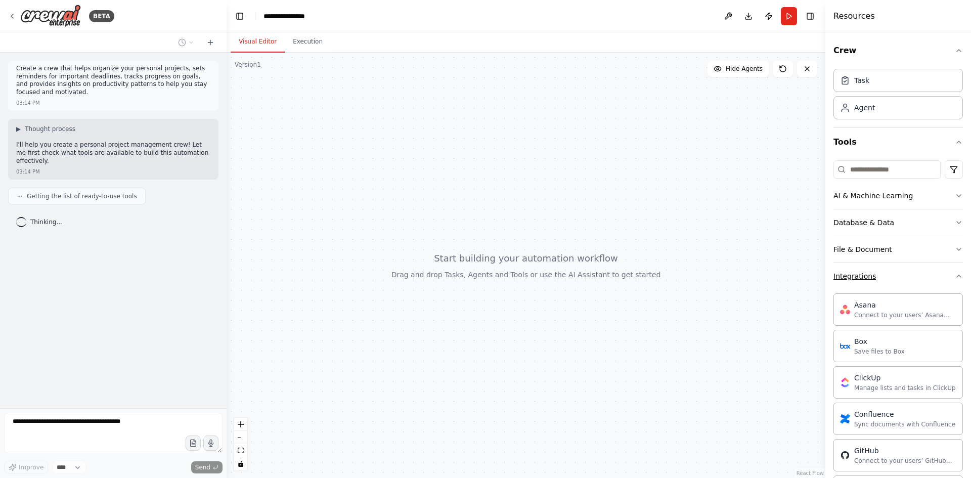
click at [955, 277] on icon "button" at bounding box center [959, 276] width 8 height 8
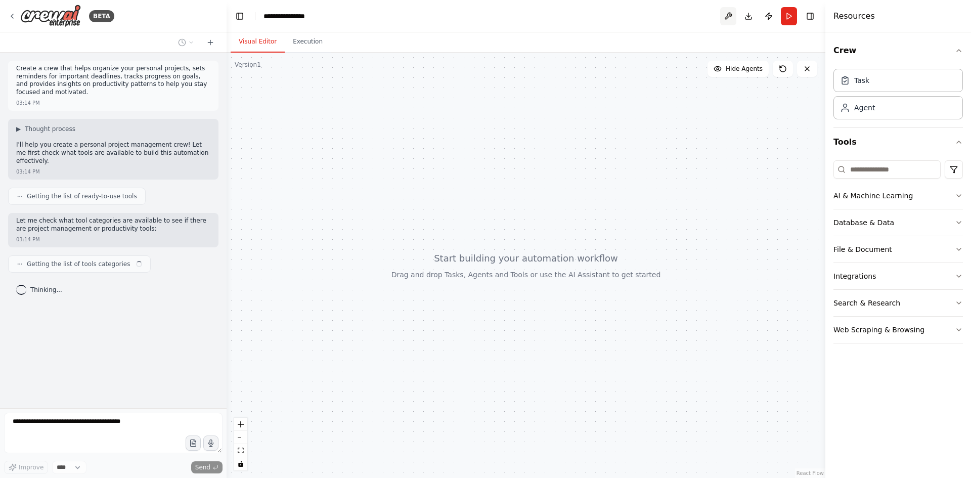
click at [727, 11] on button at bounding box center [728, 16] width 16 height 18
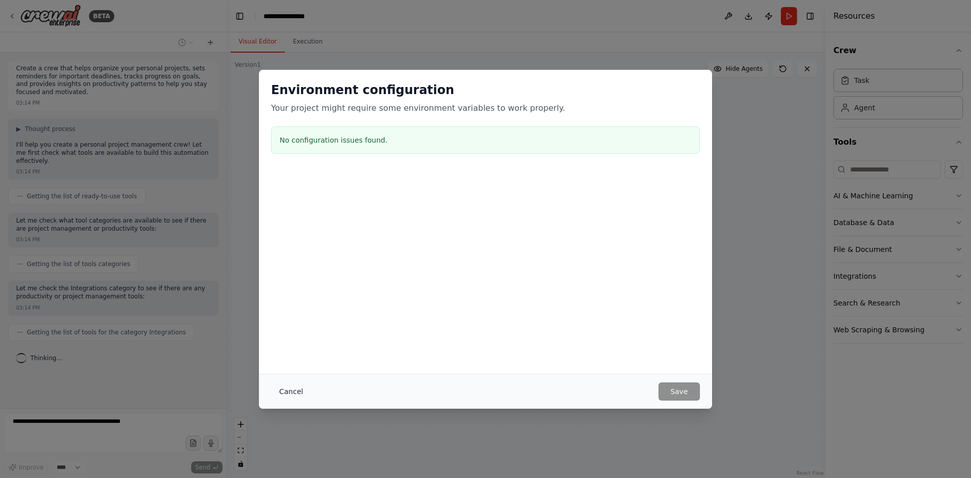
click at [288, 389] on button "Cancel" at bounding box center [291, 391] width 40 height 18
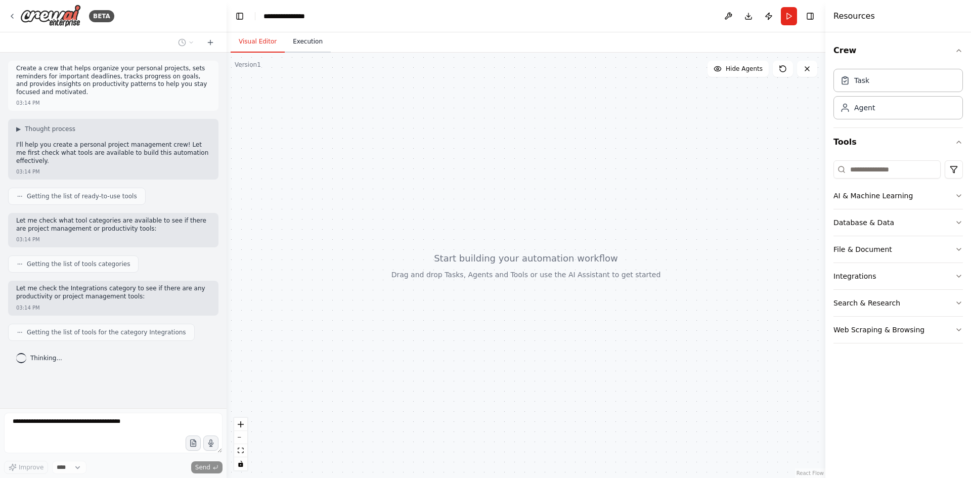
click at [303, 33] on button "Execution" at bounding box center [308, 41] width 46 height 21
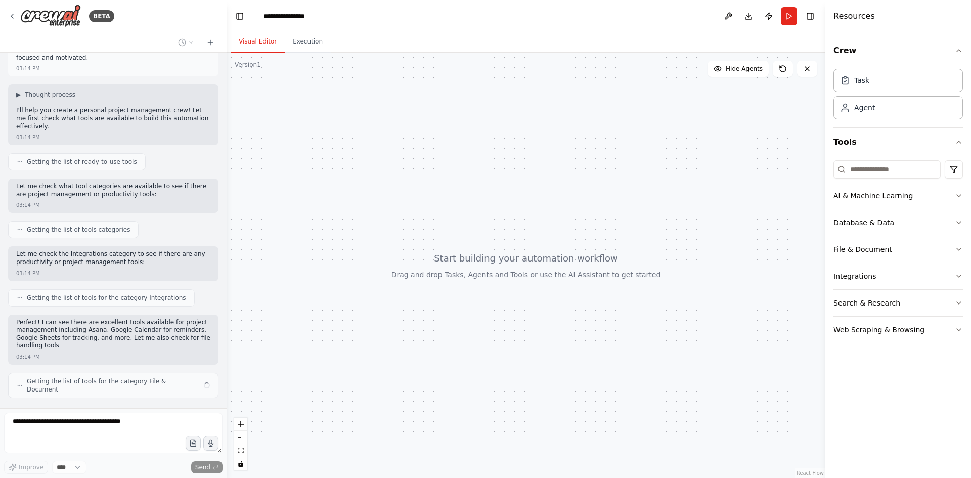
click at [253, 45] on button "Visual Editor" at bounding box center [258, 41] width 54 height 21
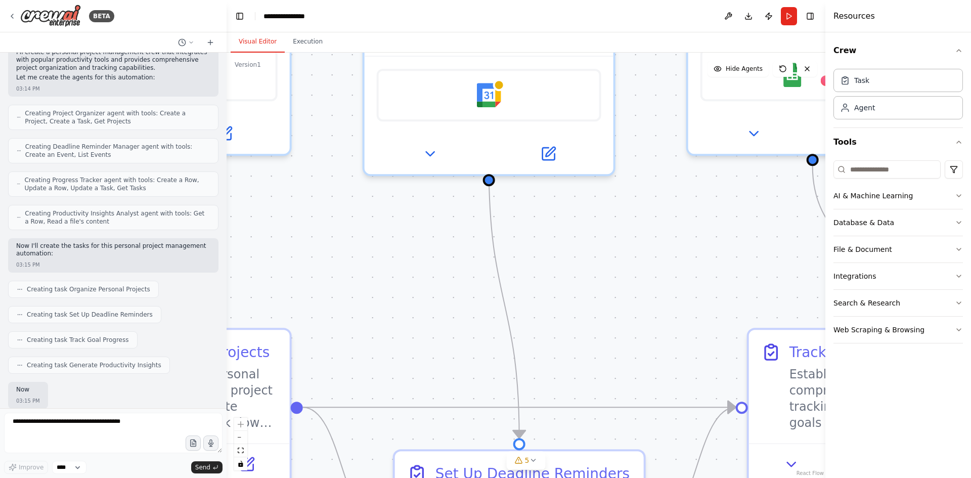
scroll to position [448, 0]
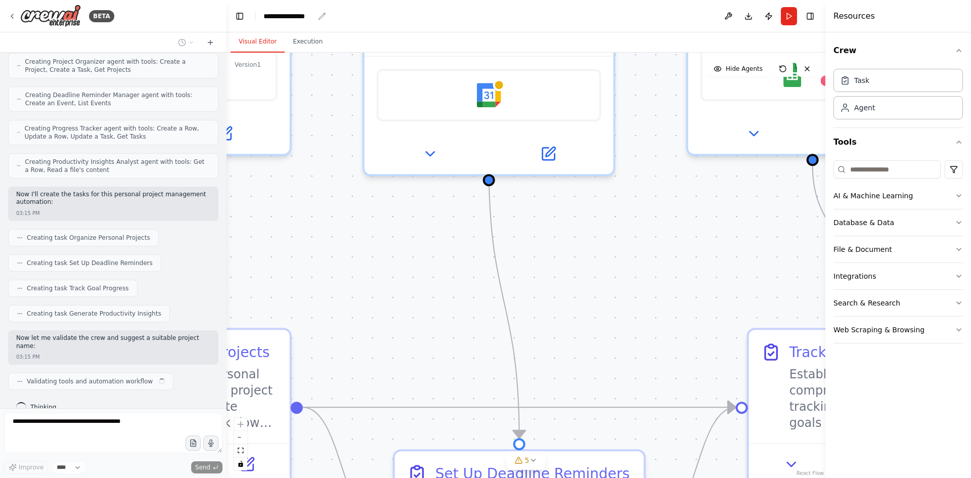
click at [292, 11] on div "**********" at bounding box center [289, 16] width 51 height 10
click at [294, 20] on div "**********" at bounding box center [302, 16] width 76 height 10
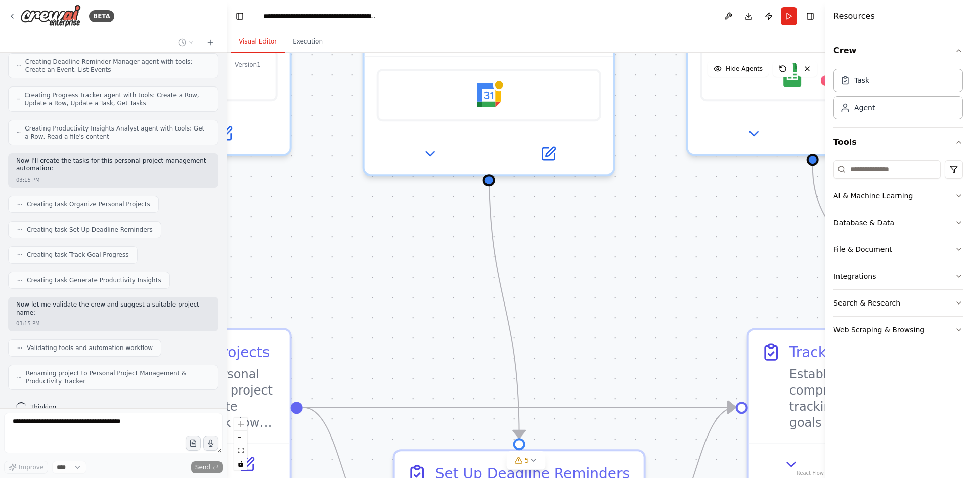
click at [327, 10] on header "**********" at bounding box center [526, 16] width 599 height 32
click at [282, 17] on div "**********" at bounding box center [321, 16] width 114 height 10
click at [282, 17] on div "**********" at bounding box center [348, 16] width 169 height 10
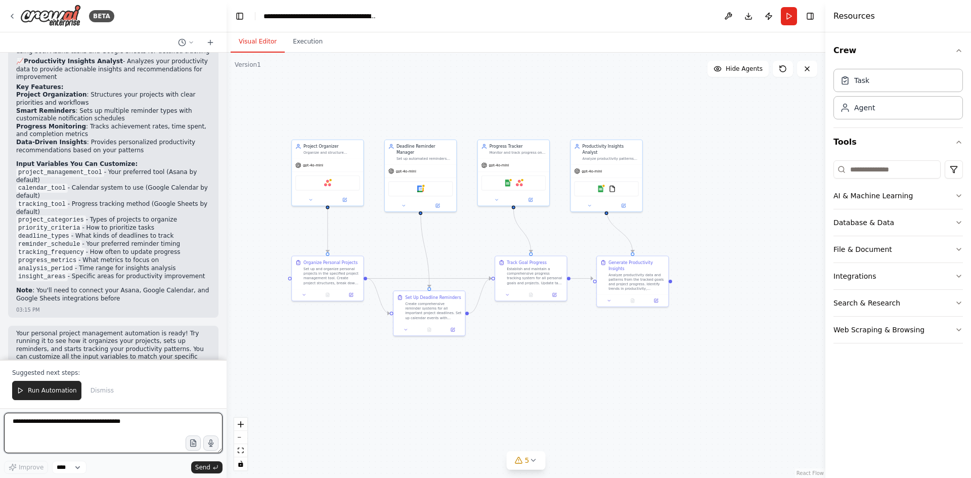
scroll to position [944, 0]
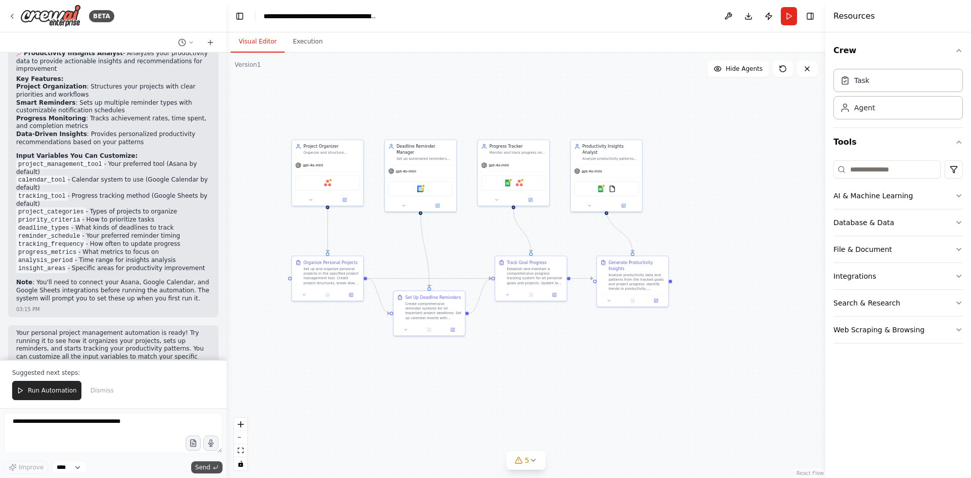
click at [204, 469] on span "Send" at bounding box center [202, 467] width 15 height 8
click at [327, 169] on div "gpt-4o-mini" at bounding box center [327, 164] width 71 height 13
drag, startPoint x: 396, startPoint y: 163, endPoint x: 472, endPoint y: 169, distance: 76.6
click at [405, 169] on span "gpt-4o-mini" at bounding box center [406, 171] width 20 height 5
drag, startPoint x: 498, startPoint y: 170, endPoint x: 641, endPoint y: 172, distance: 143.2
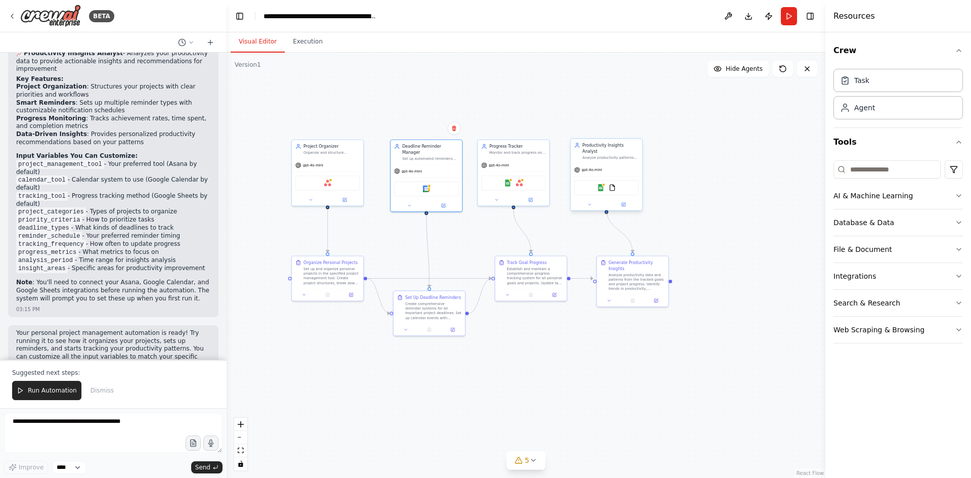
click at [505, 171] on div "Google Sheets Asana" at bounding box center [513, 182] width 71 height 22
click at [641, 177] on div "Google Sheets FileReadTool" at bounding box center [606, 188] width 71 height 22
click at [298, 39] on button "Execution" at bounding box center [308, 41] width 46 height 21
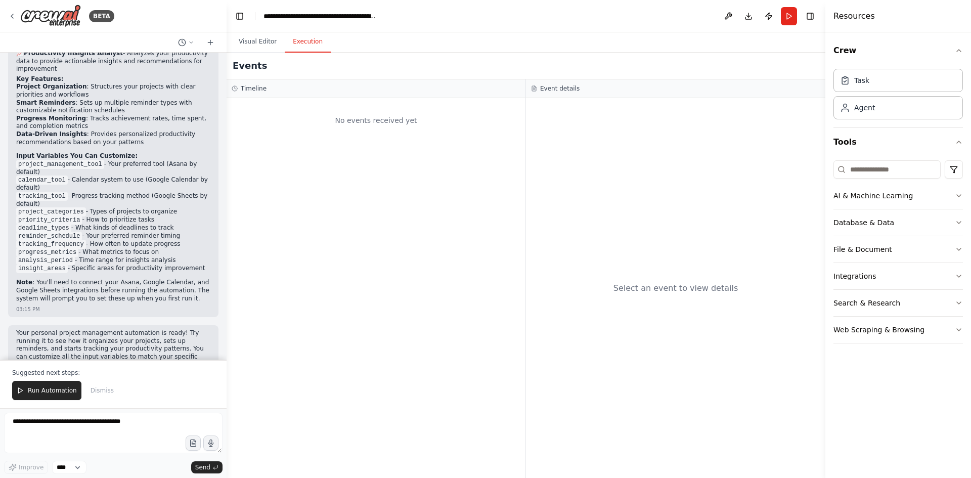
click at [329, 180] on div "No events received yet" at bounding box center [376, 288] width 299 height 380
click at [316, 88] on div "Timeline" at bounding box center [376, 88] width 289 height 8
click at [791, 21] on button "Run" at bounding box center [789, 16] width 16 height 18
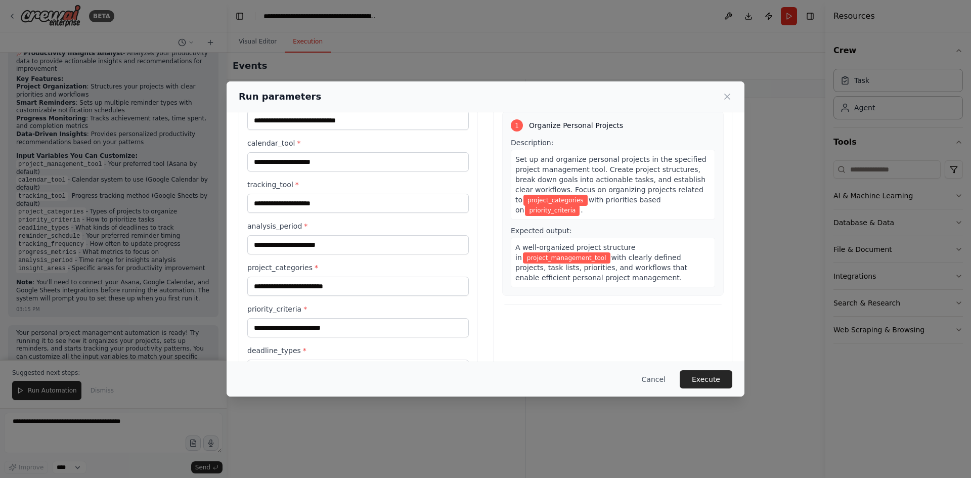
scroll to position [0, 0]
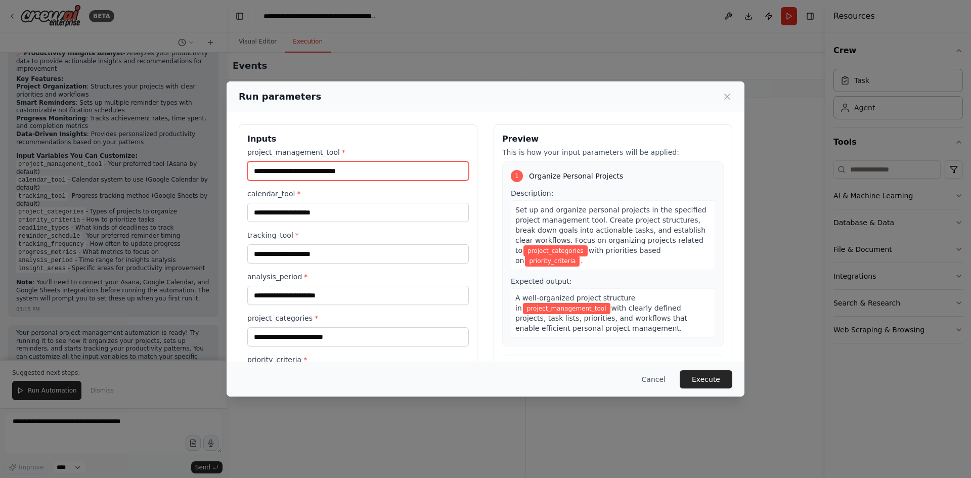
click at [288, 166] on input "project_management_tool *" at bounding box center [358, 170] width 222 height 19
click at [330, 157] on label "project_management_tool *" at bounding box center [358, 152] width 222 height 10
click at [330, 161] on input "project_management_tool *" at bounding box center [358, 170] width 222 height 19
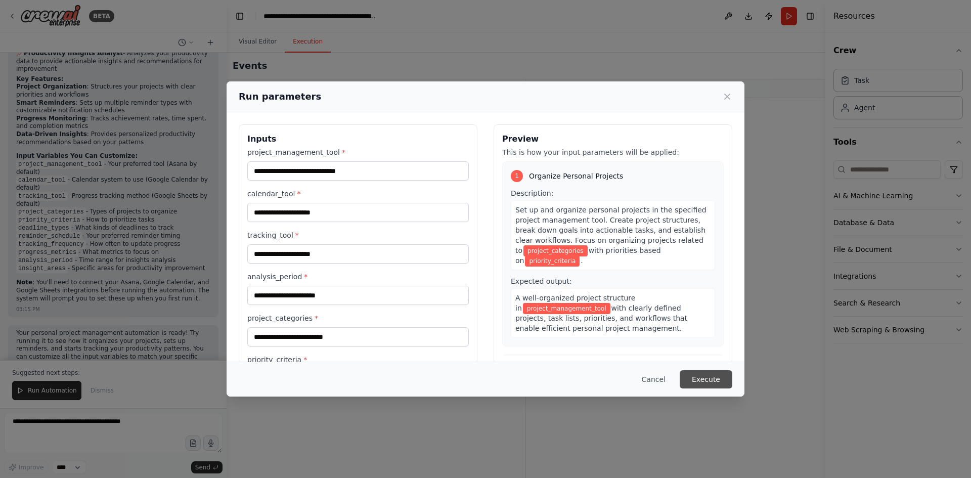
click at [702, 372] on button "Execute" at bounding box center [706, 379] width 53 height 18
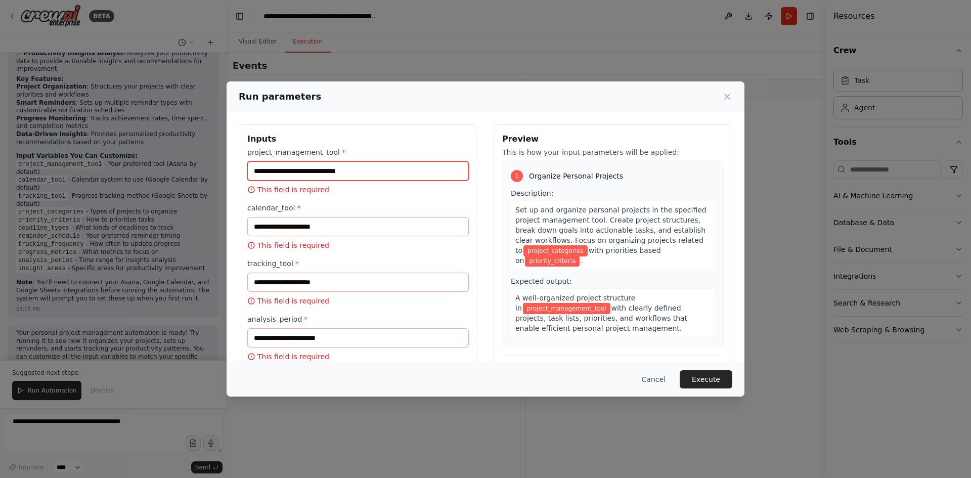
click at [264, 173] on input "project_management_tool *" at bounding box center [358, 170] width 222 height 19
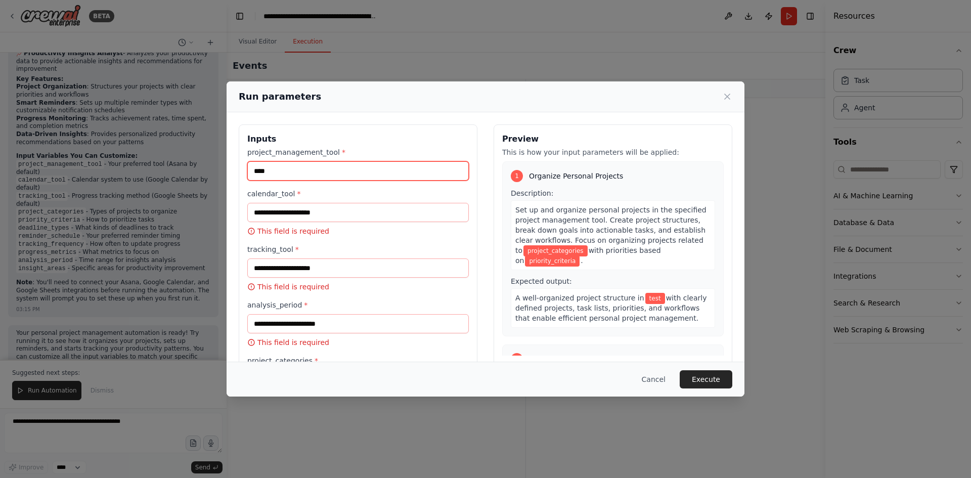
type input "****"
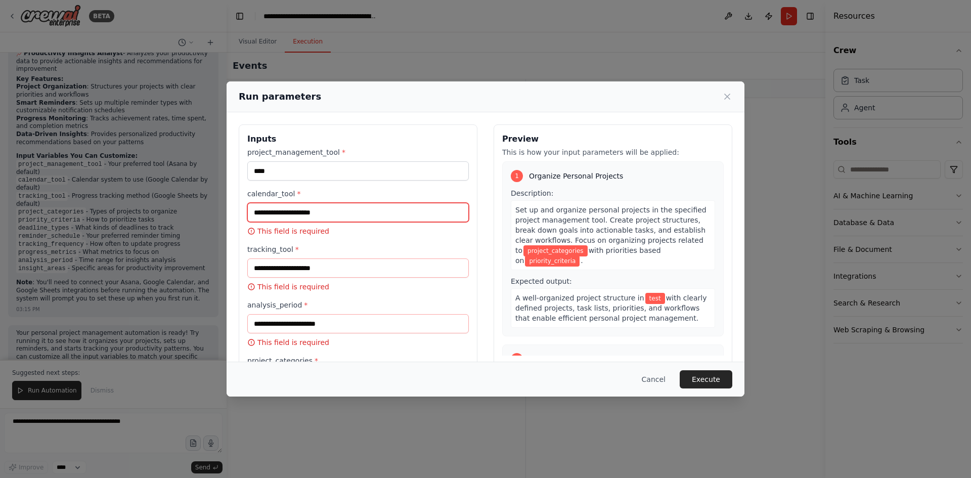
click at [277, 214] on input "calendar_tool *" at bounding box center [358, 212] width 222 height 19
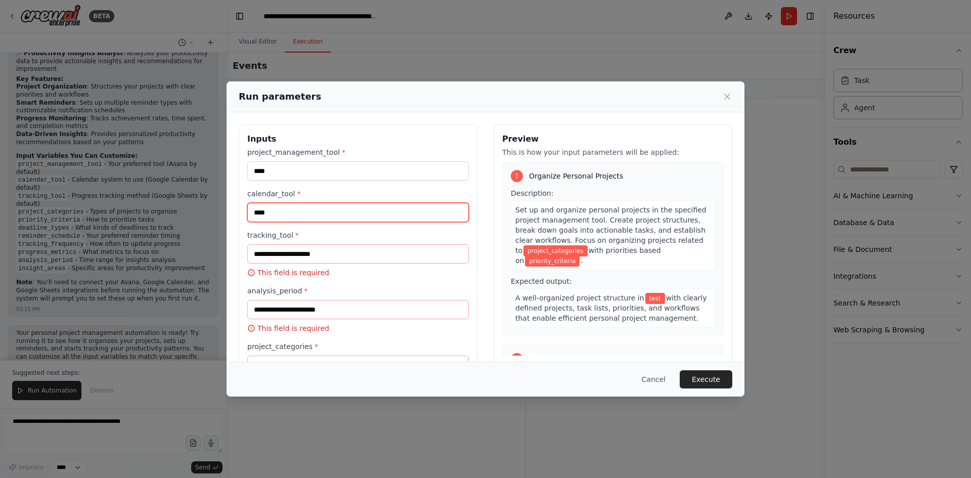
type input "****"
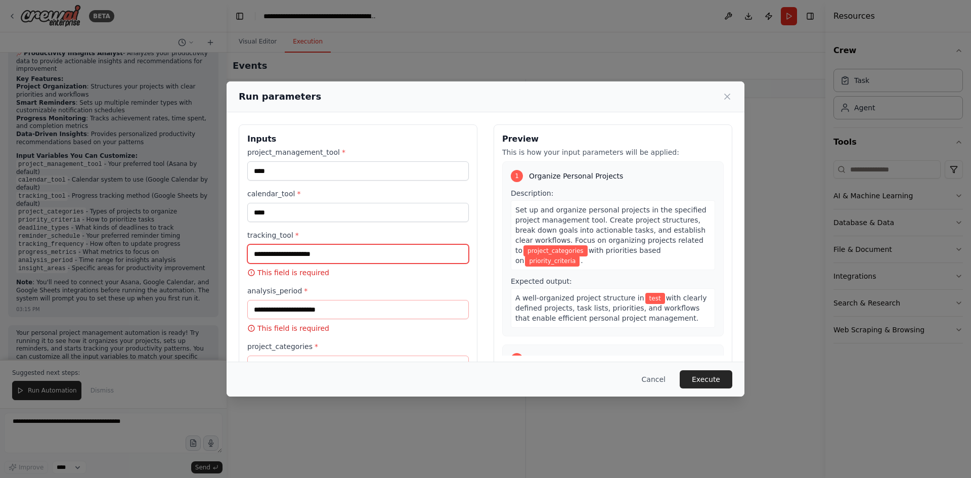
click at [280, 257] on input "tracking_tool *" at bounding box center [358, 253] width 222 height 19
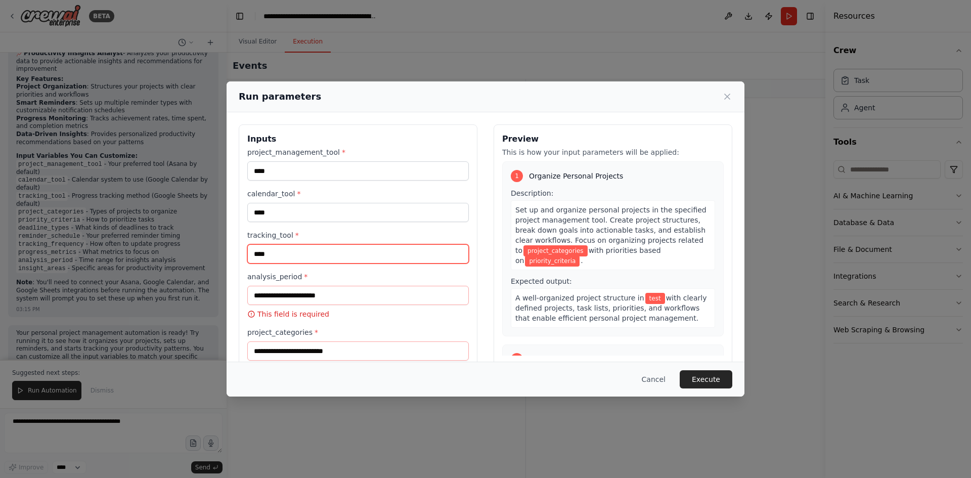
type input "****"
click at [308, 295] on input "analysis_period *" at bounding box center [358, 295] width 222 height 19
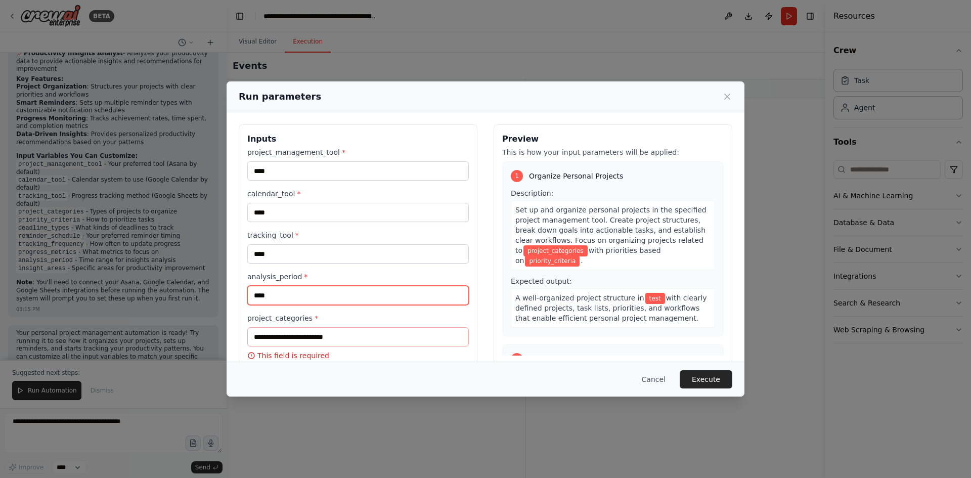
type input "****"
click at [310, 339] on input "project_categories *" at bounding box center [358, 336] width 222 height 19
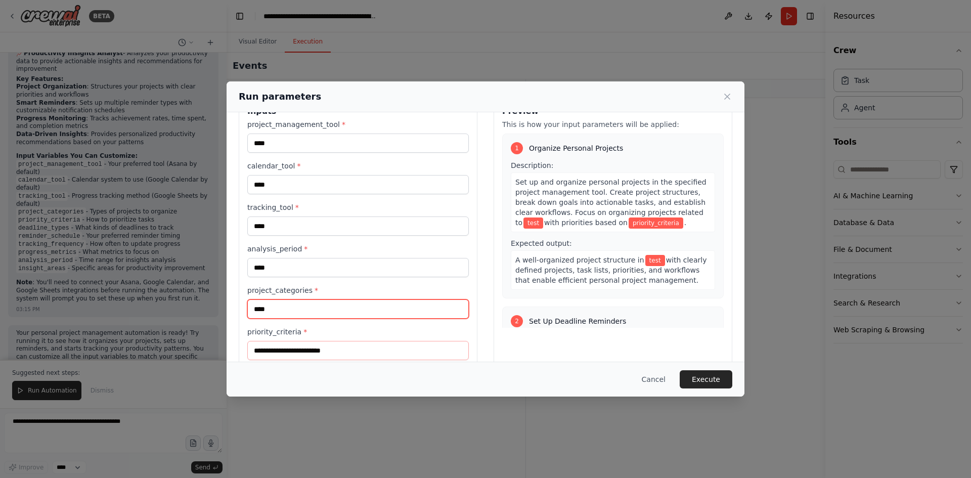
scroll to position [101, 0]
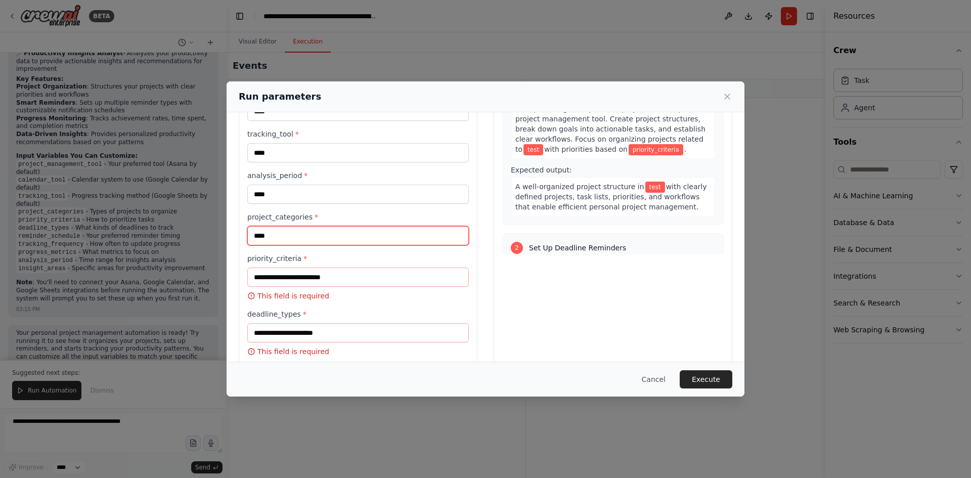
type input "****"
click at [298, 285] on input "priority_criteria *" at bounding box center [358, 277] width 222 height 19
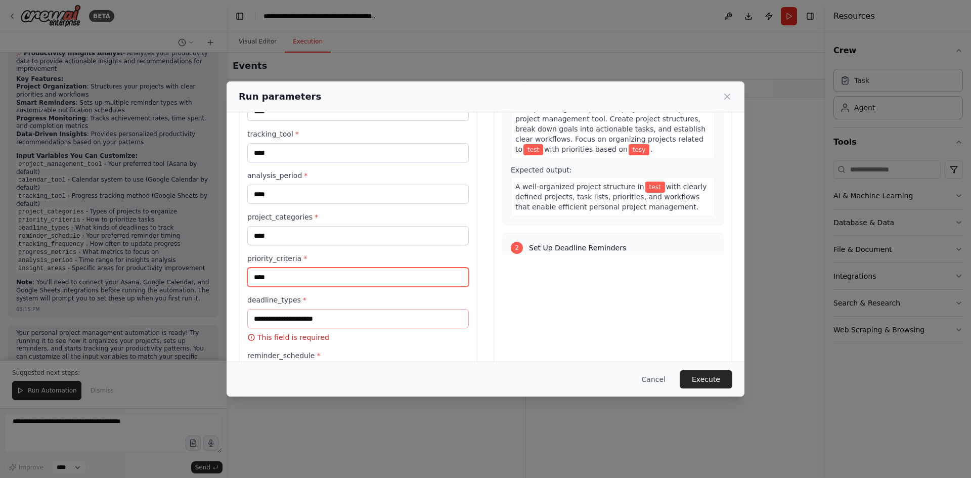
type input "****"
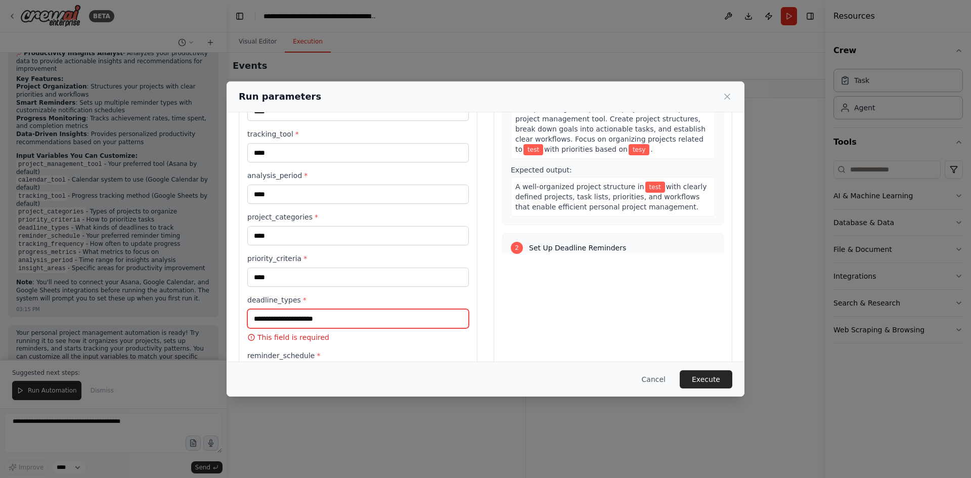
click at [297, 316] on input "deadline_types *" at bounding box center [358, 318] width 222 height 19
type input "*"
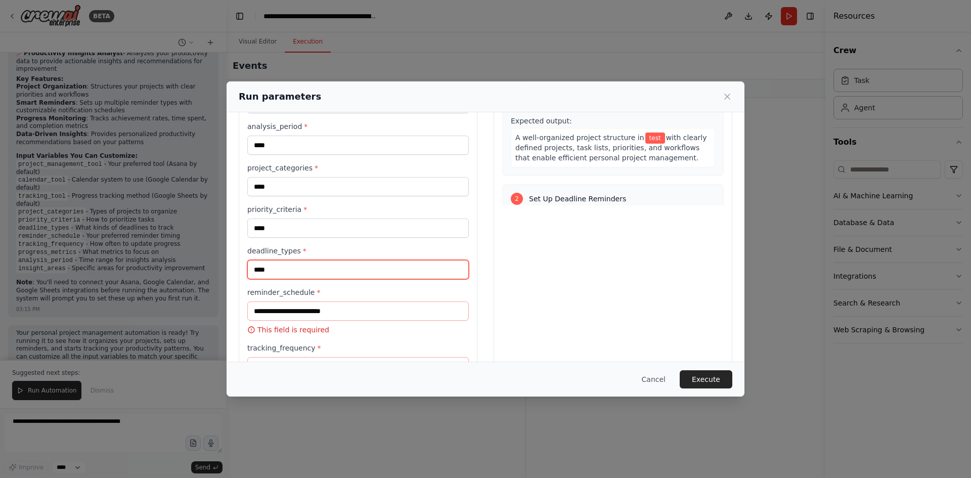
scroll to position [202, 0]
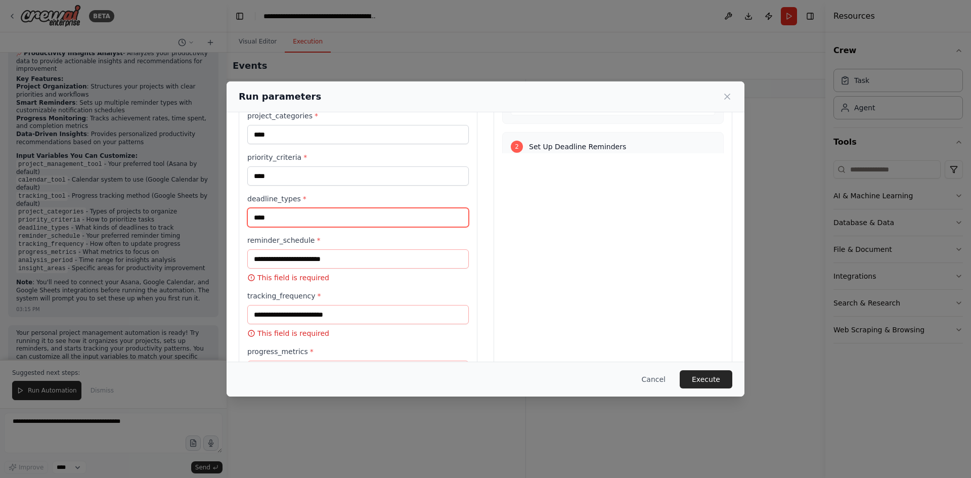
type input "****"
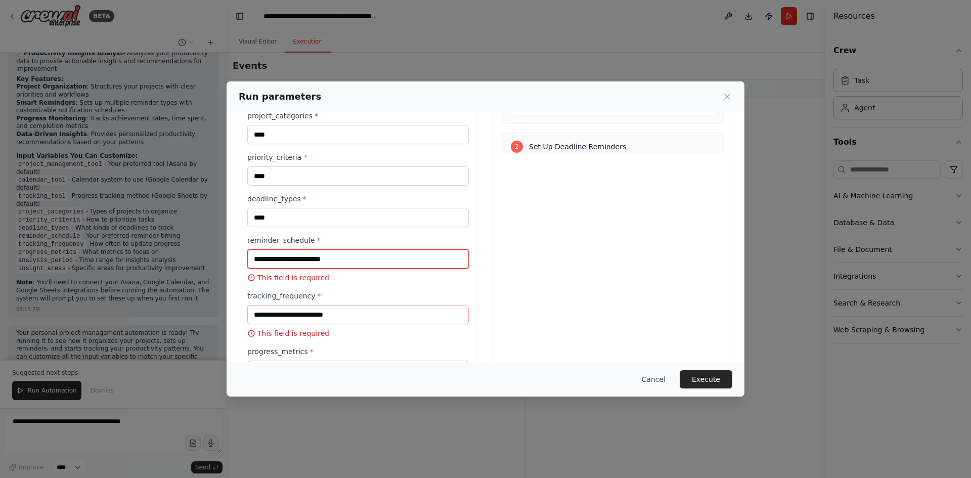
click at [281, 253] on input "reminder_schedule *" at bounding box center [358, 258] width 222 height 19
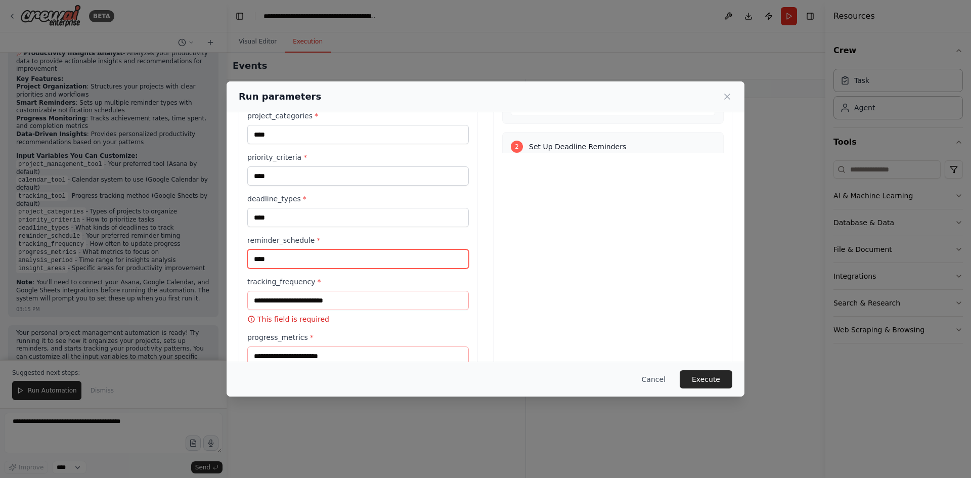
type input "****"
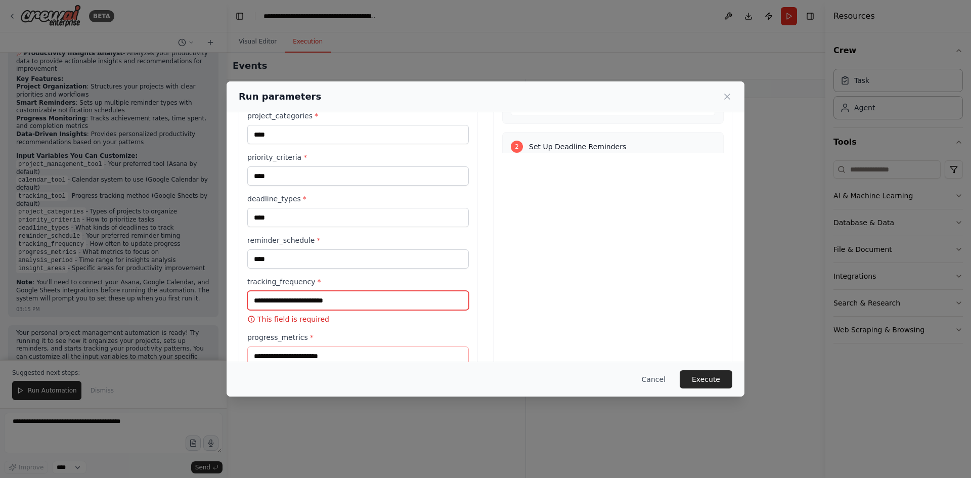
click at [277, 299] on input "tracking_frequency *" at bounding box center [358, 300] width 222 height 19
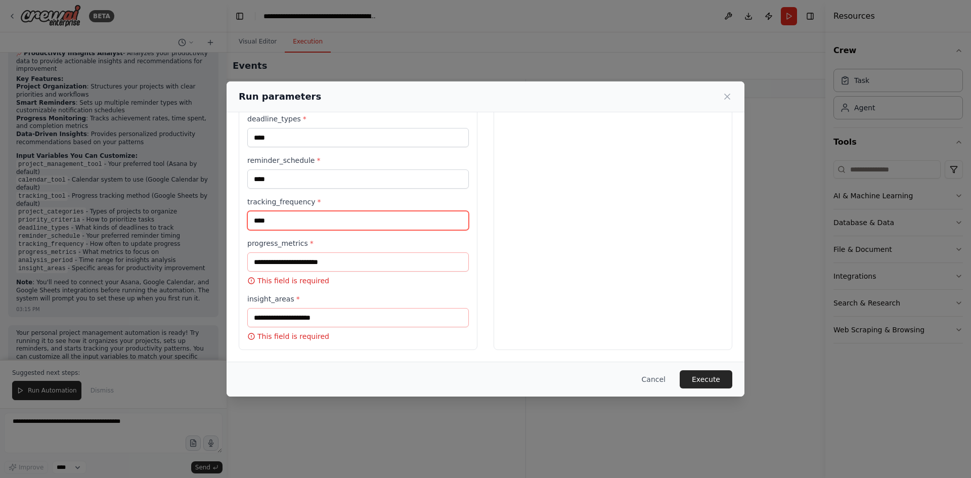
type input "****"
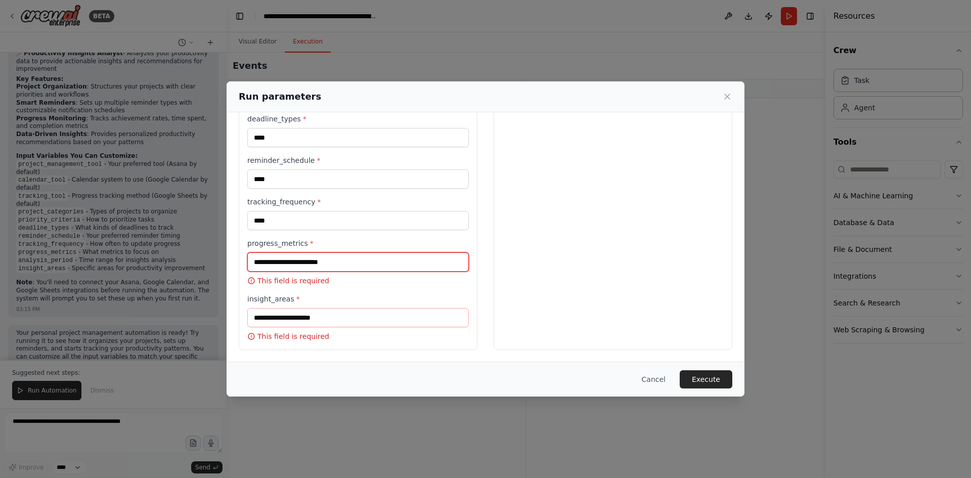
click at [281, 266] on input "progress_metrics *" at bounding box center [358, 261] width 222 height 19
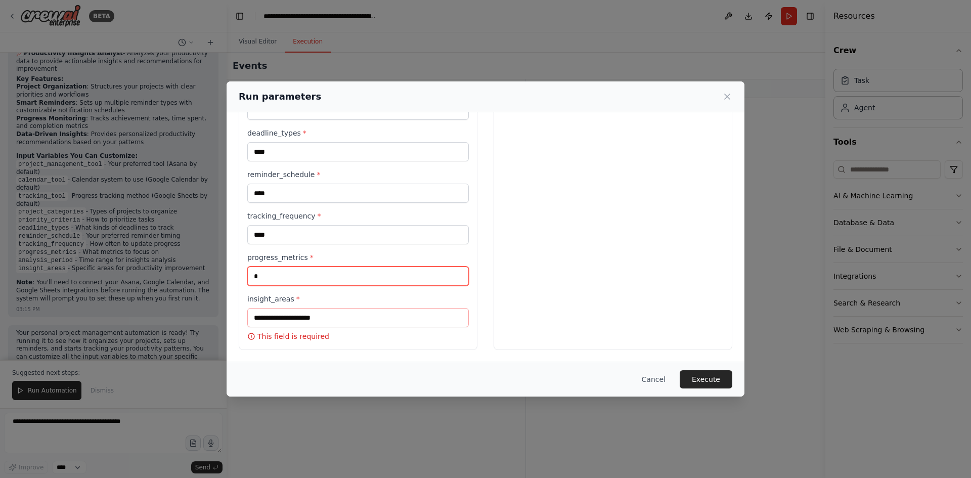
scroll to position [268, 0]
type input "****"
drag, startPoint x: 274, startPoint y: 329, endPoint x: 281, endPoint y: 310, distance: 20.8
click at [274, 327] on div "insight_areas * This field is required" at bounding box center [358, 318] width 222 height 48
click at [281, 310] on input "insight_areas *" at bounding box center [358, 317] width 222 height 19
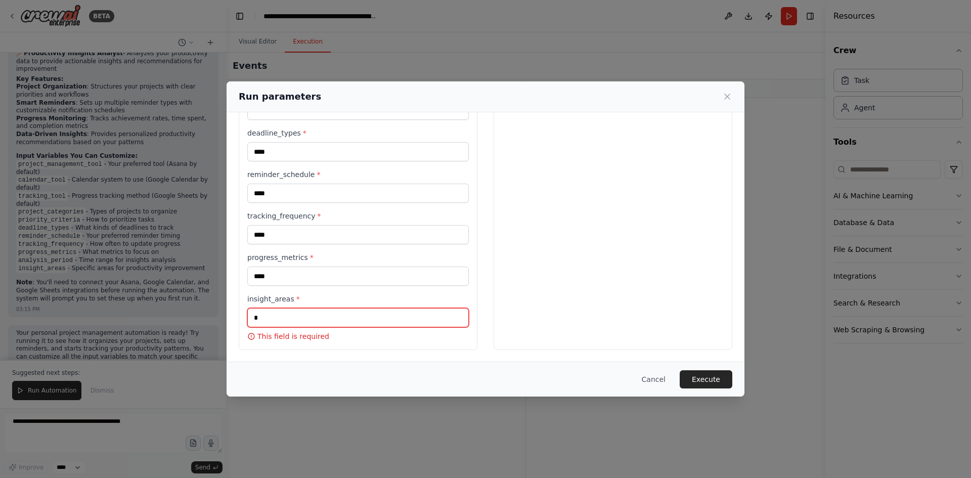
scroll to position [254, 0]
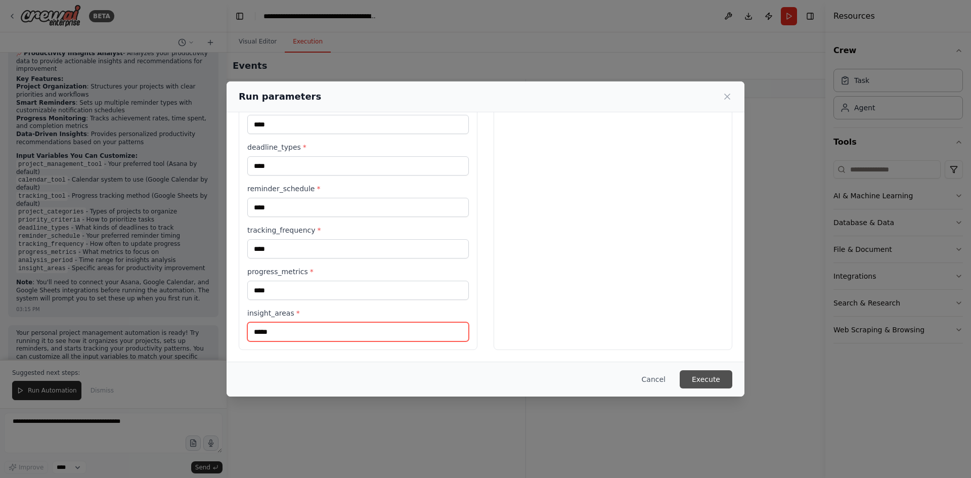
type input "*****"
click at [688, 373] on button "Execute" at bounding box center [706, 379] width 53 height 18
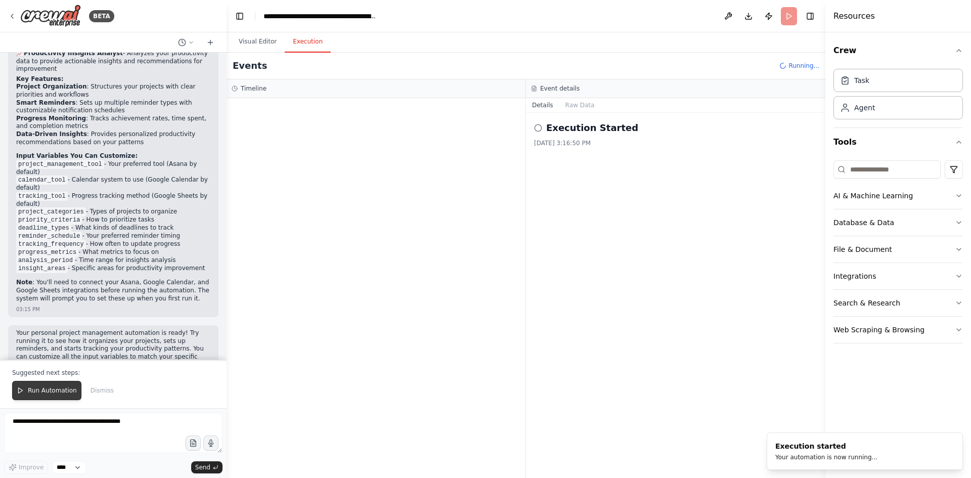
click at [57, 391] on span "Run Automation" at bounding box center [52, 390] width 49 height 8
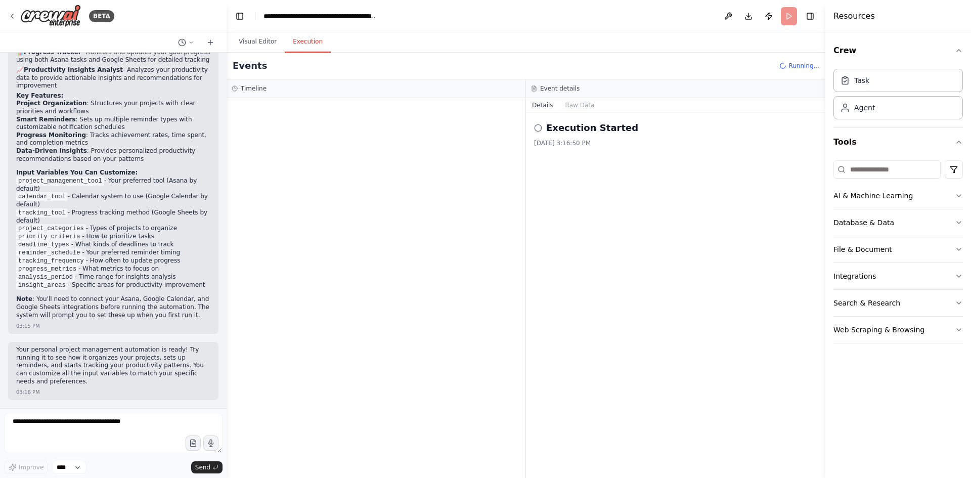
scroll to position [896, 0]
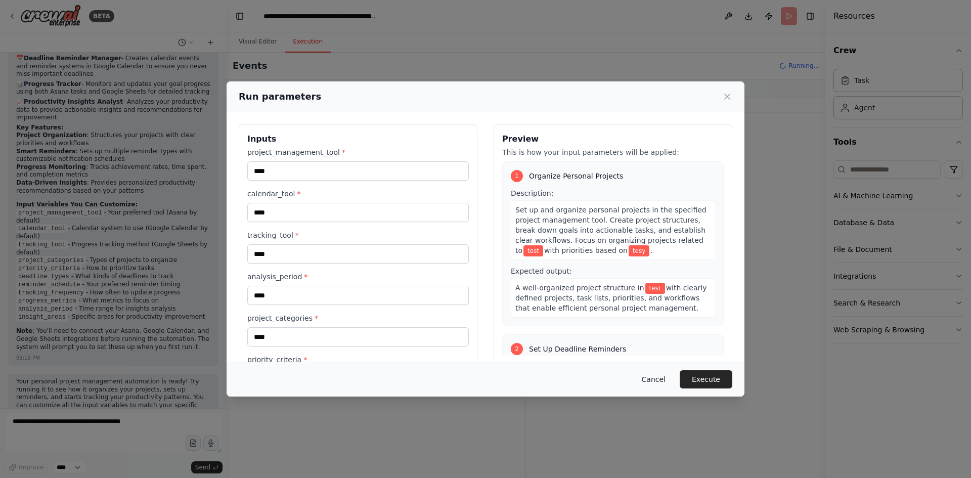
click at [661, 377] on button "Cancel" at bounding box center [654, 379] width 40 height 18
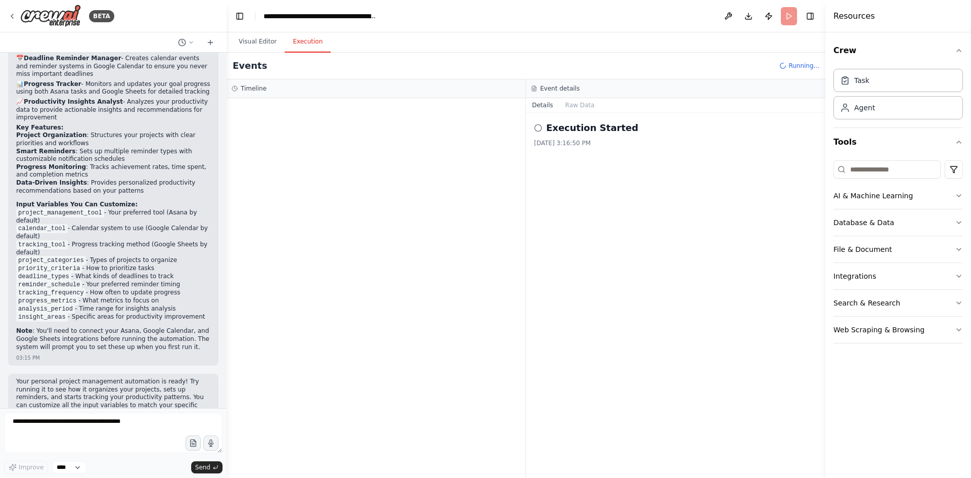
click at [537, 131] on icon at bounding box center [538, 128] width 8 height 8
click at [542, 127] on div "Execution Started" at bounding box center [675, 128] width 283 height 14
click at [581, 127] on h2 "Execution Started" at bounding box center [592, 128] width 92 height 14
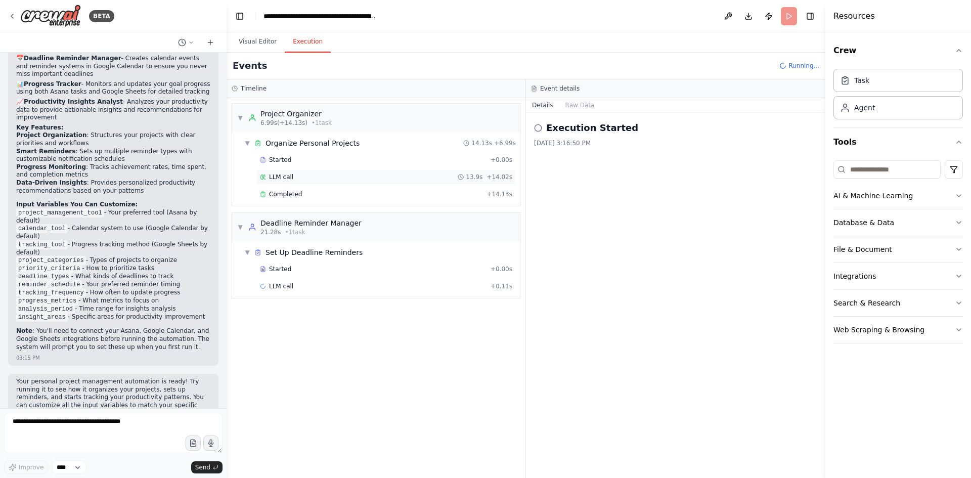
click at [278, 177] on span "LLM call" at bounding box center [281, 177] width 24 height 8
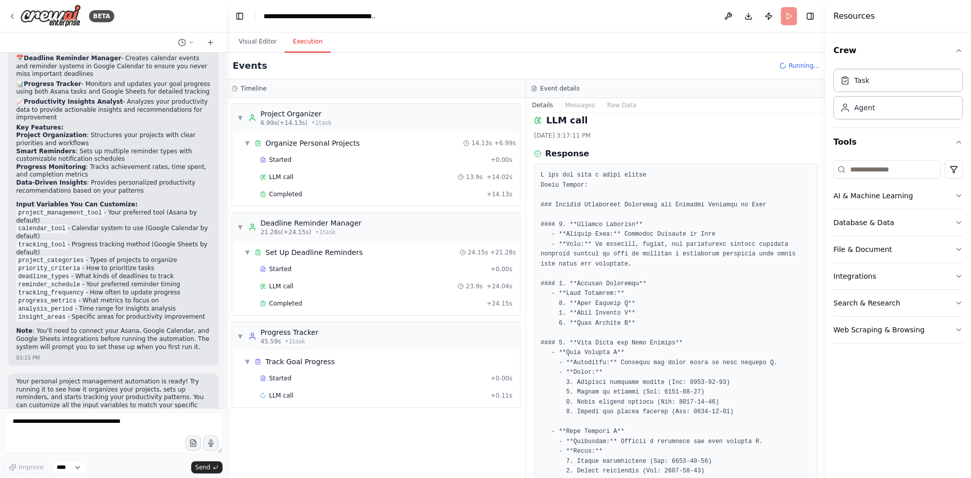
scroll to position [0, 0]
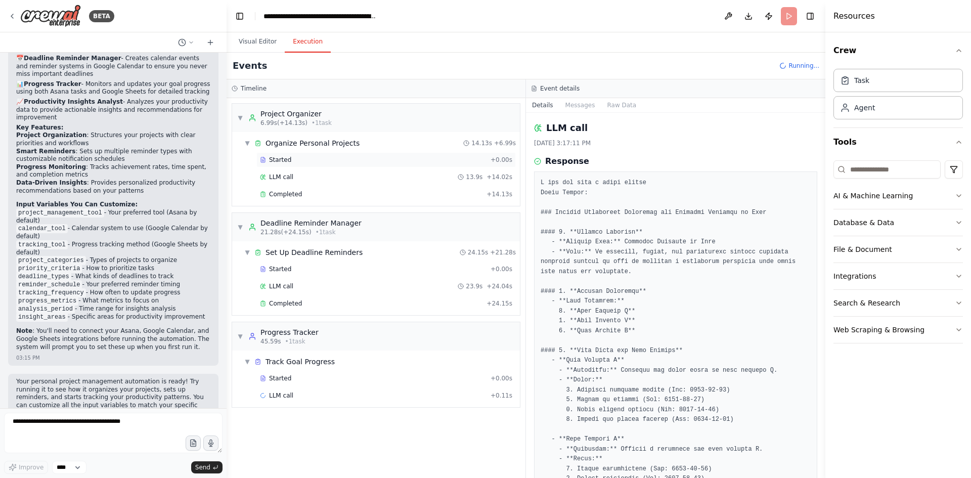
click at [271, 159] on span "Started" at bounding box center [280, 160] width 22 height 8
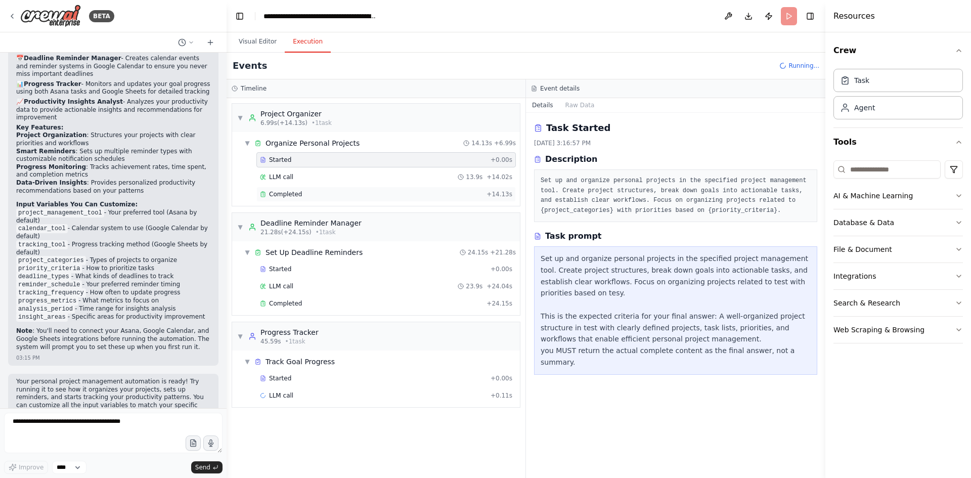
click at [293, 192] on span "Completed" at bounding box center [285, 194] width 33 height 8
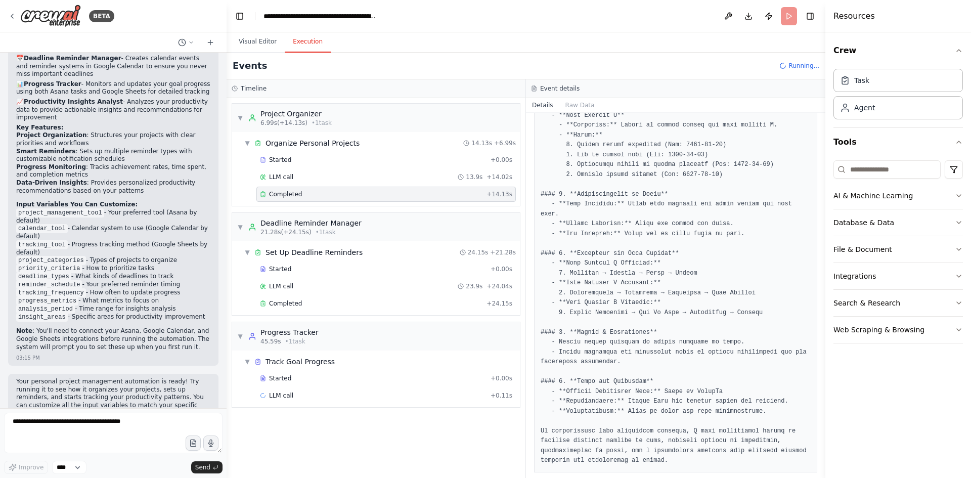
scroll to position [449, 0]
click at [289, 224] on div "Deadline Reminder Manager" at bounding box center [311, 223] width 101 height 10
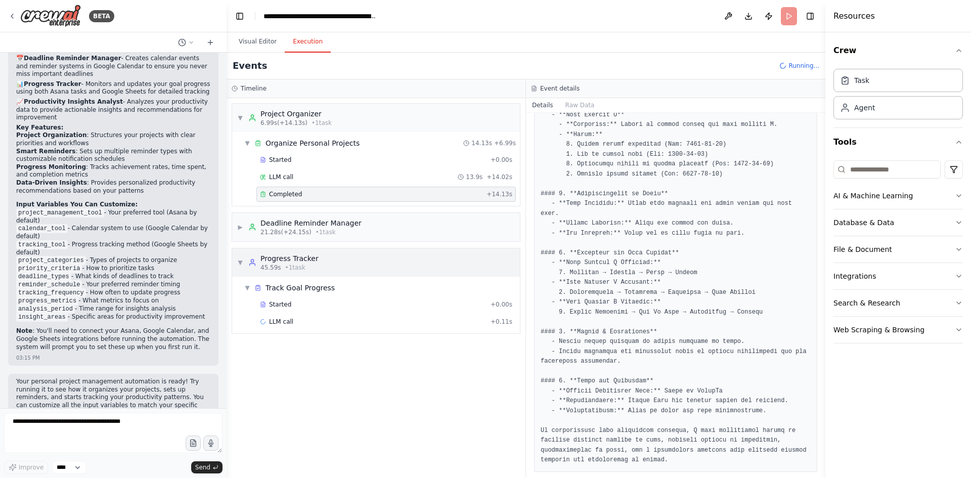
click at [295, 261] on div "Progress Tracker" at bounding box center [290, 258] width 58 height 10
click at [325, 220] on div "Deadline Reminder Manager" at bounding box center [311, 223] width 101 height 10
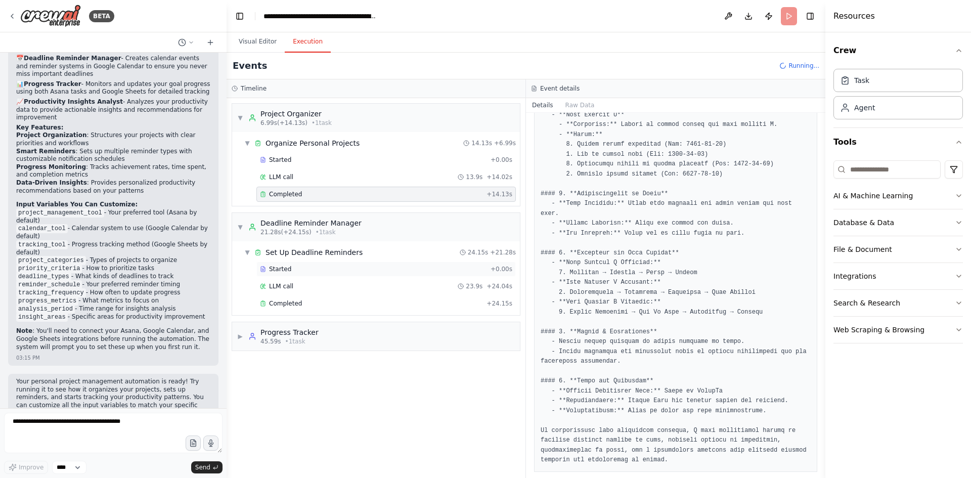
click at [285, 268] on span "Started" at bounding box center [280, 269] width 22 height 8
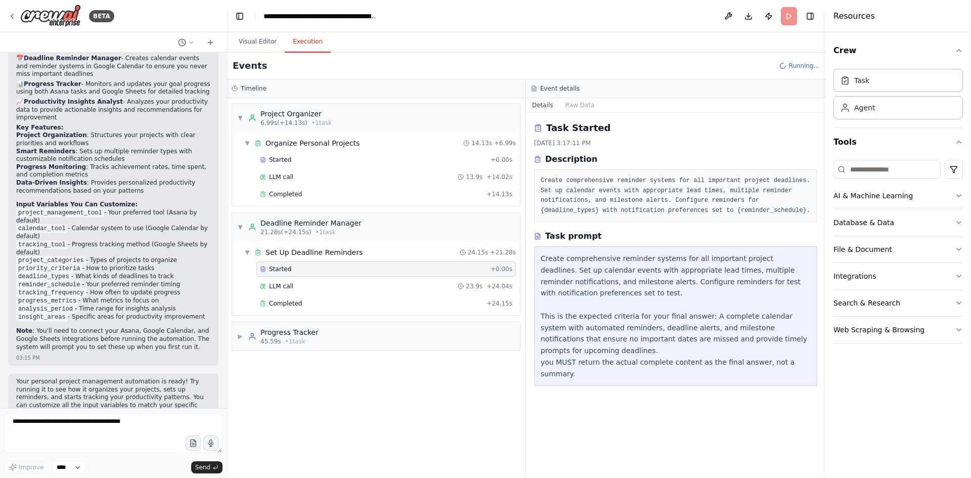
scroll to position [0, 0]
click at [286, 285] on span "LLM call" at bounding box center [281, 286] width 24 height 8
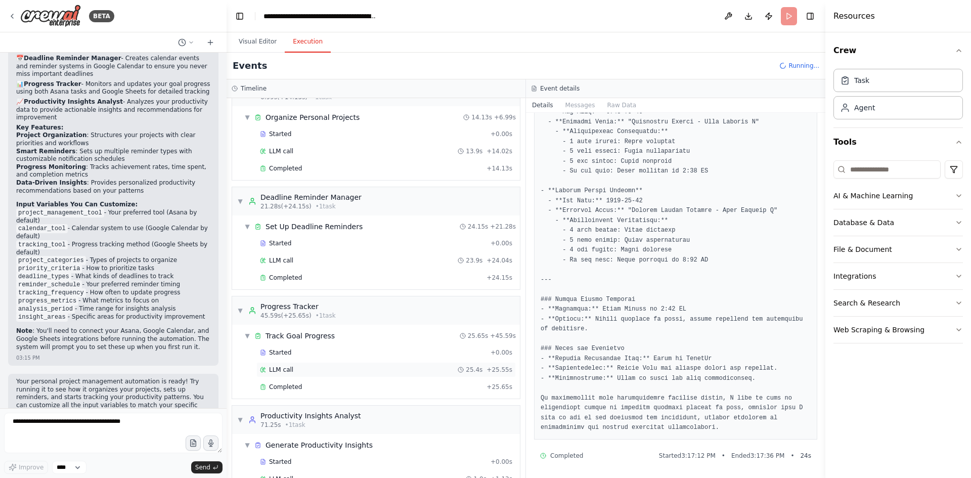
scroll to position [51, 0]
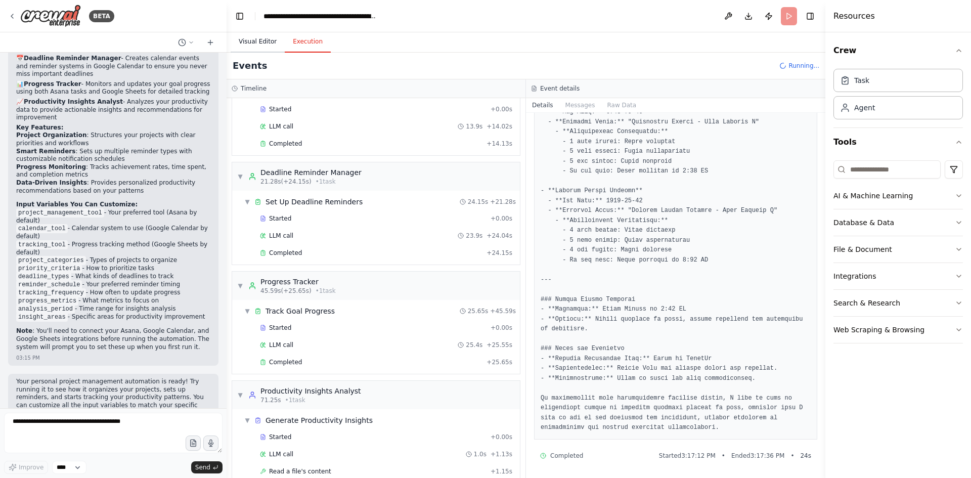
click at [260, 44] on button "Visual Editor" at bounding box center [258, 41] width 54 height 21
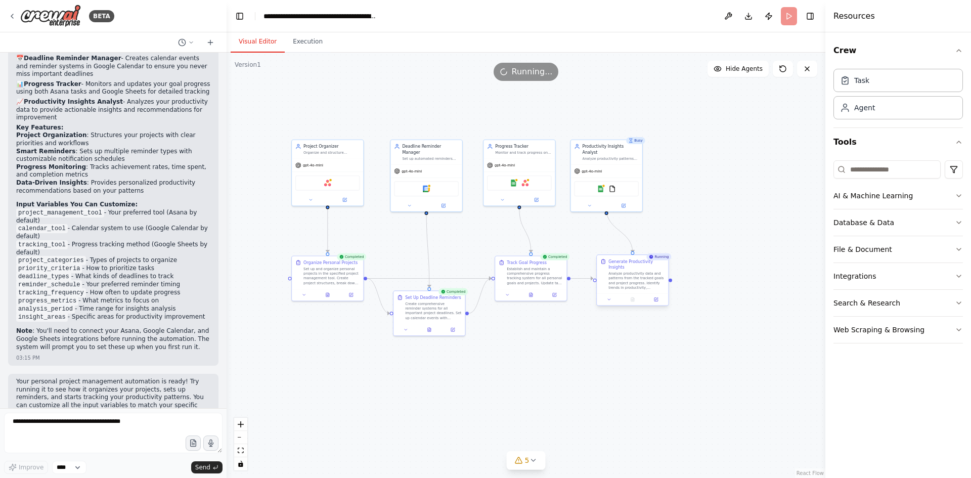
scroll to position [944, 0]
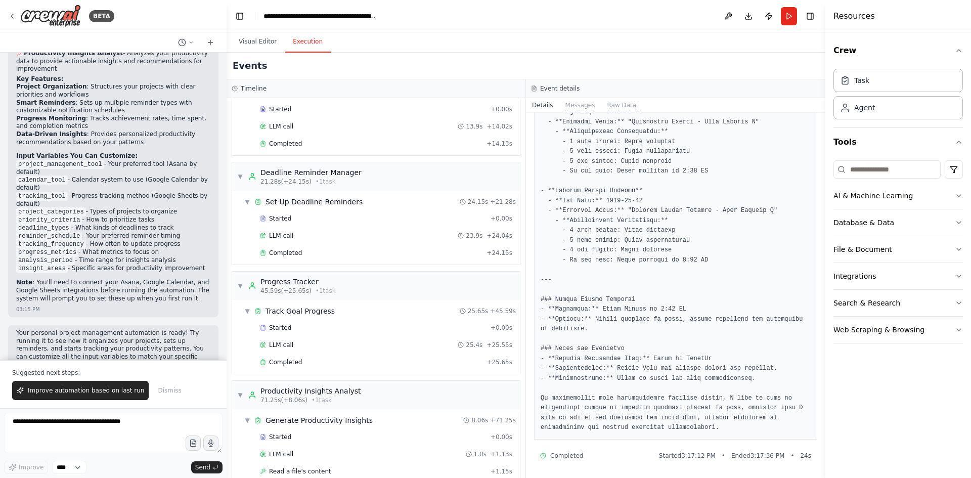
click at [301, 43] on button "Execution" at bounding box center [308, 41] width 46 height 21
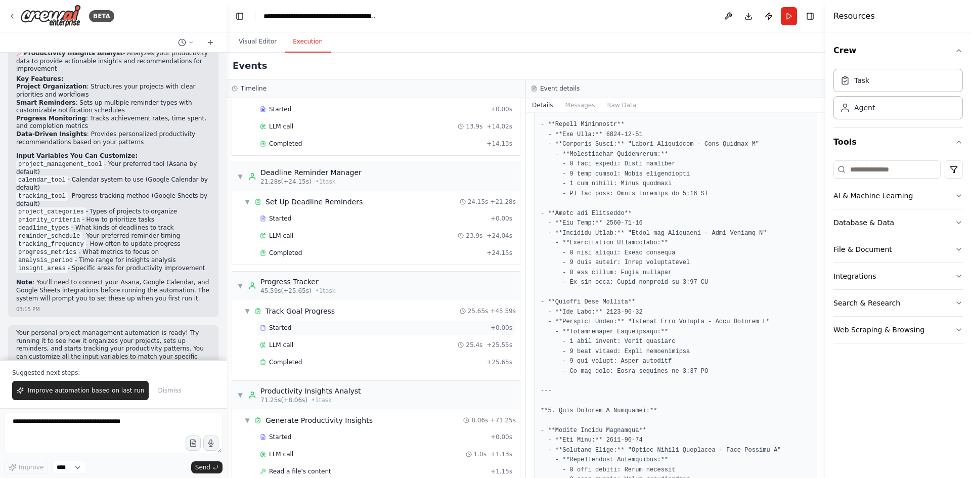
scroll to position [102, 0]
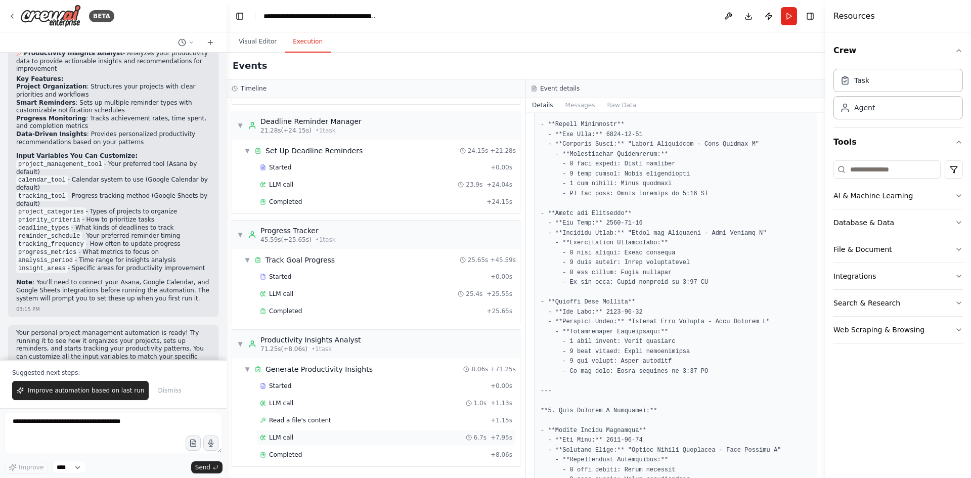
click at [277, 441] on span "LLM call" at bounding box center [281, 438] width 24 height 8
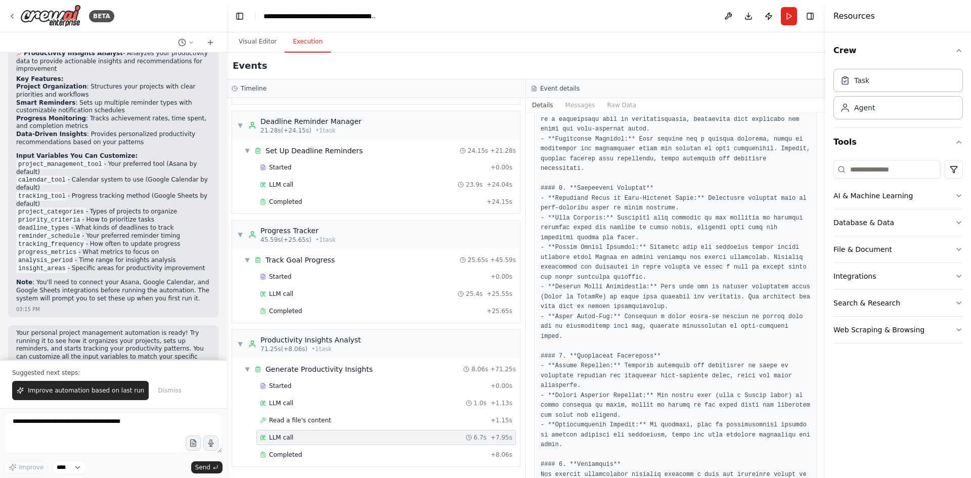
scroll to position [193, 0]
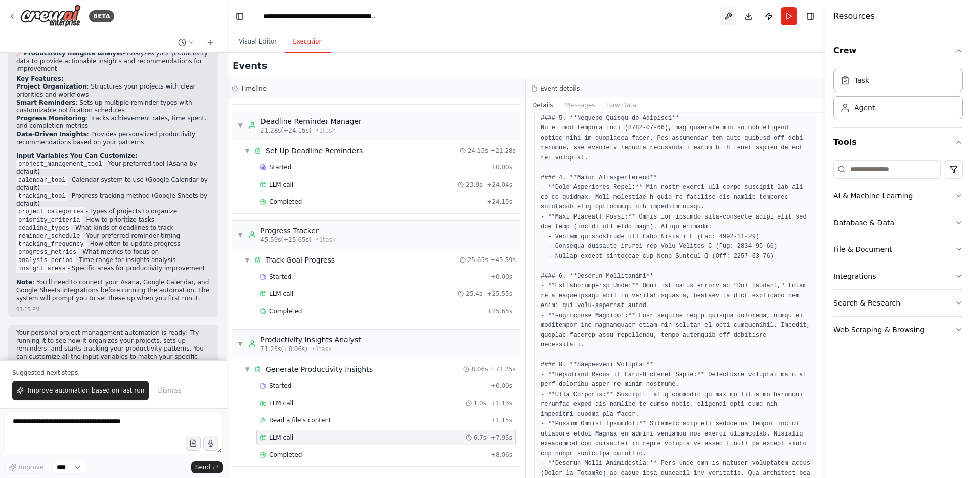
click at [725, 16] on button at bounding box center [728, 16] width 16 height 18
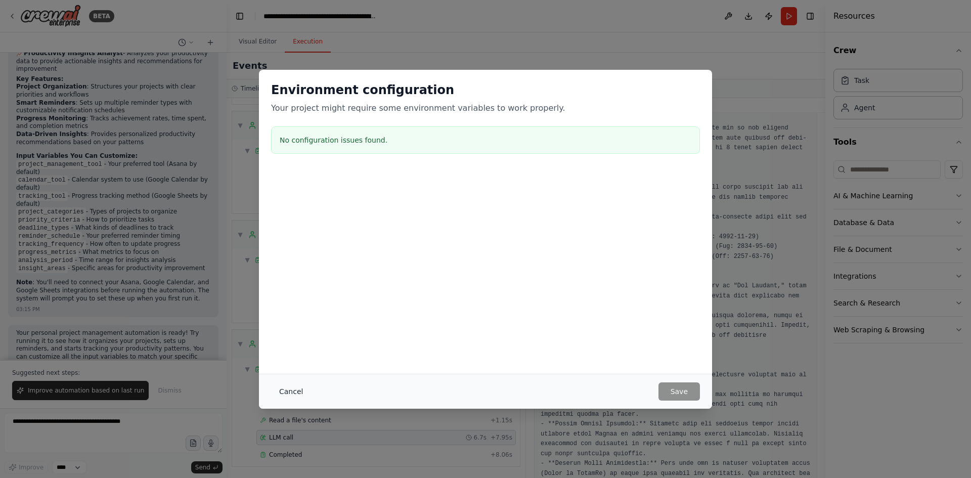
click at [291, 390] on button "Cancel" at bounding box center [291, 391] width 40 height 18
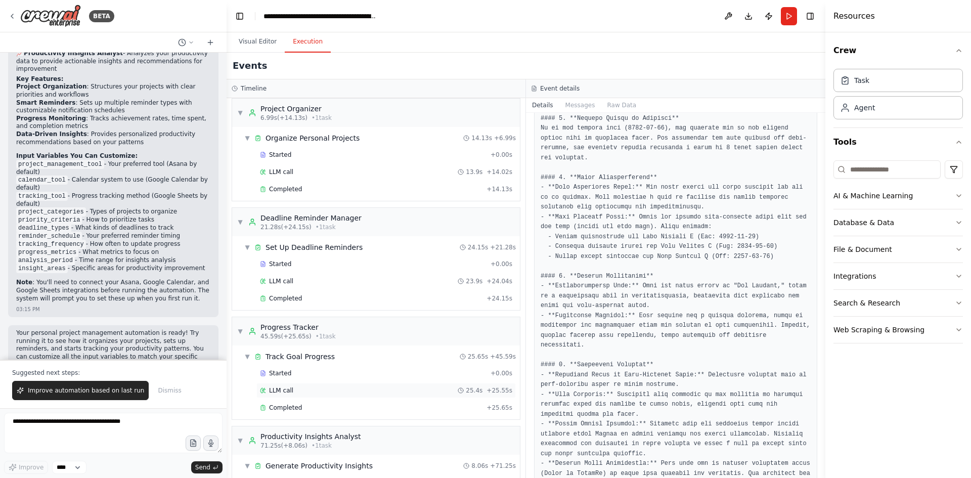
scroll to position [0, 0]
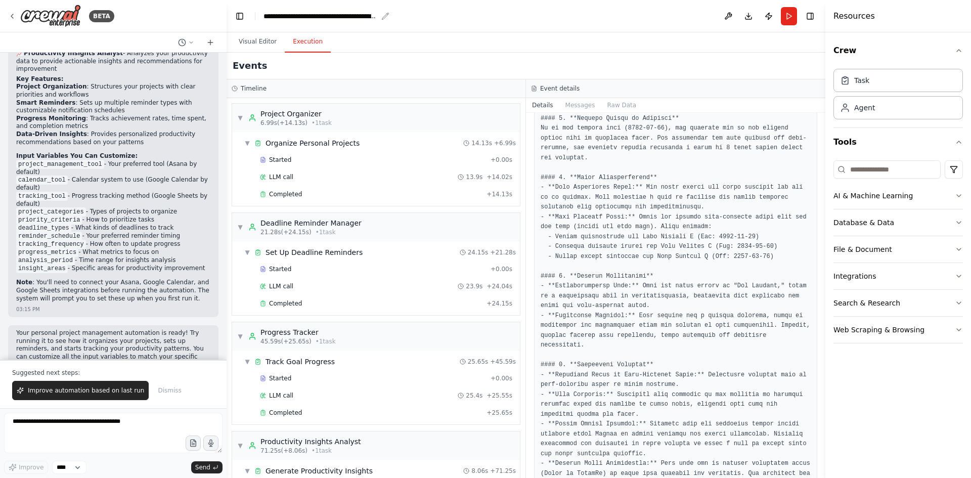
click at [309, 15] on div "**********" at bounding box center [321, 16] width 114 height 10
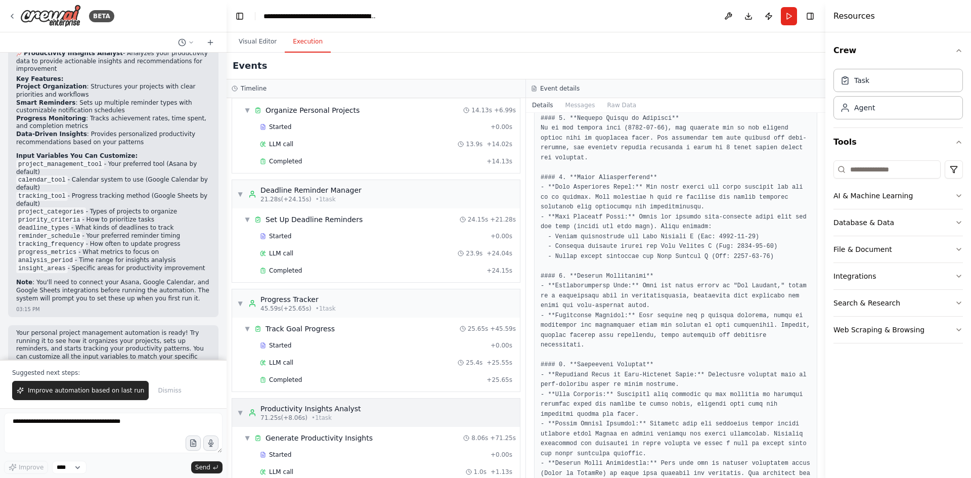
scroll to position [102, 0]
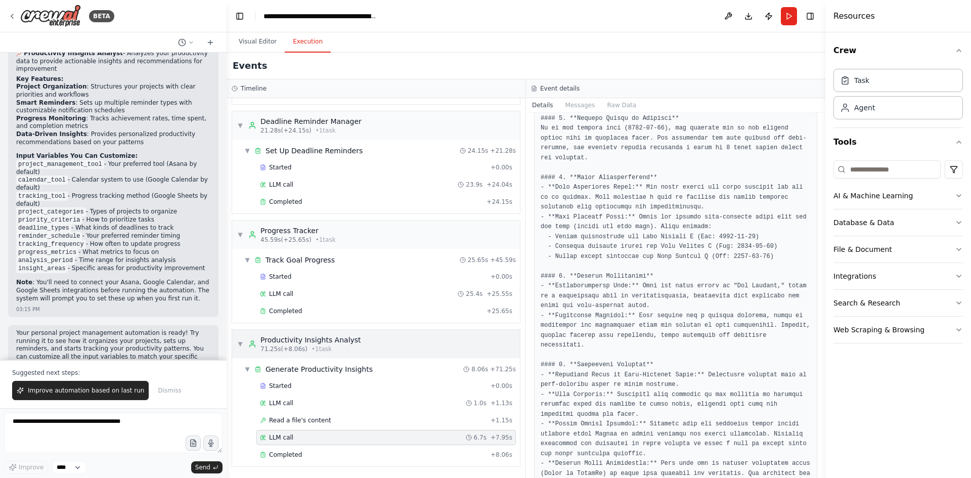
click at [313, 335] on div "Productivity Insights Analyst" at bounding box center [311, 340] width 101 height 10
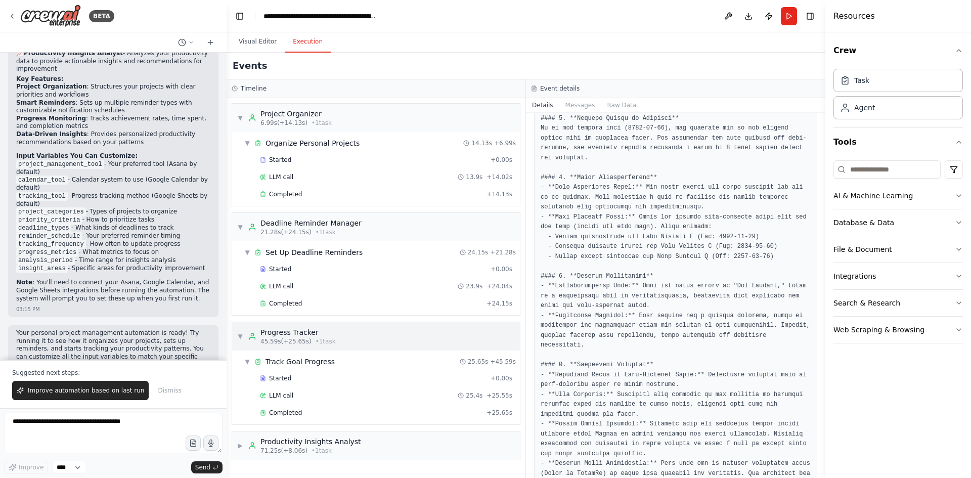
scroll to position [0, 0]
click at [292, 114] on div "Project Organizer" at bounding box center [296, 114] width 71 height 10
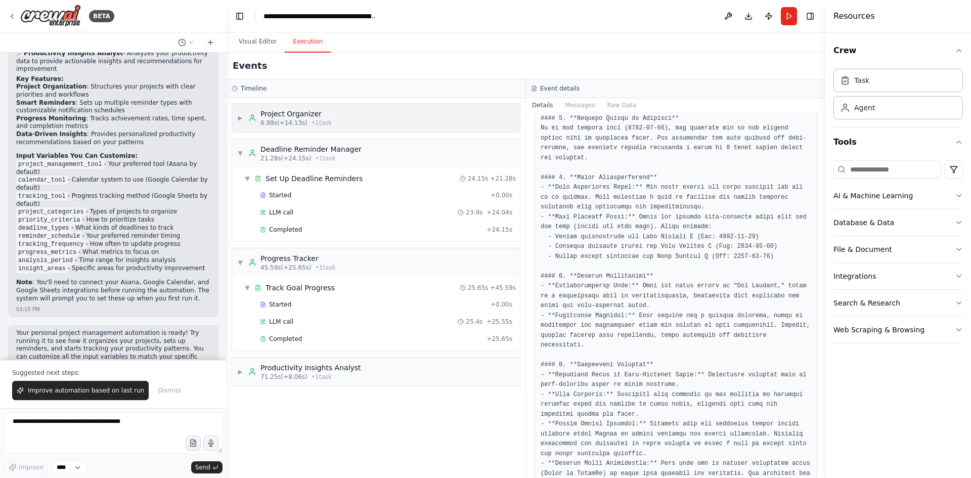
click at [292, 114] on div "Project Organizer" at bounding box center [296, 114] width 71 height 10
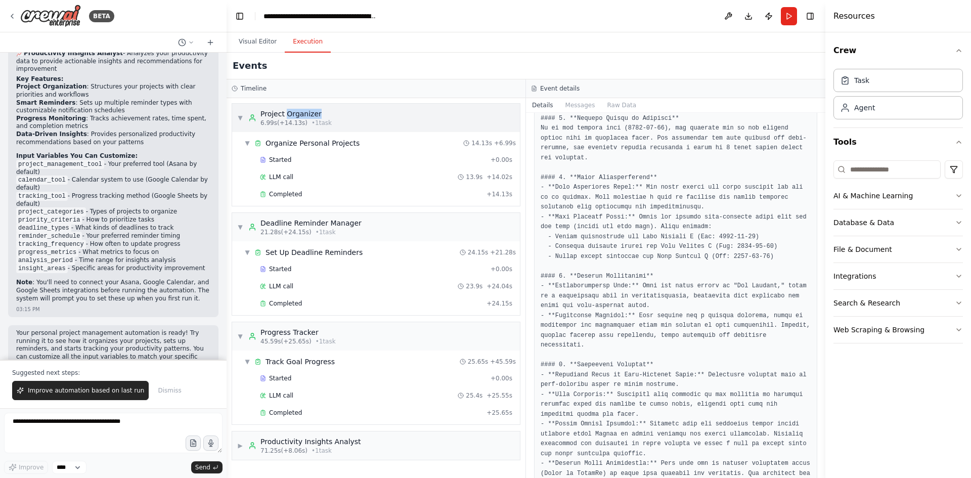
click at [292, 114] on div "Project Organizer" at bounding box center [296, 114] width 71 height 10
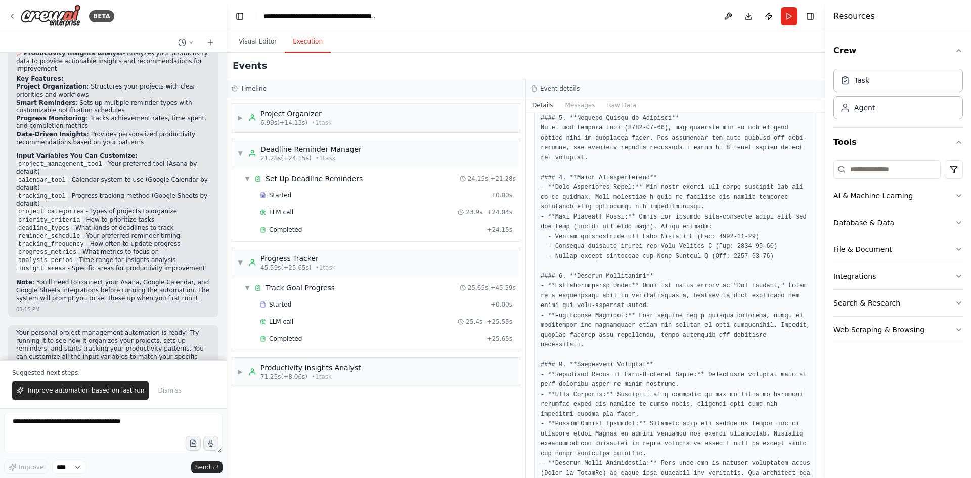
drag, startPoint x: 246, startPoint y: 150, endPoint x: 227, endPoint y: 172, distance: 29.1
click at [245, 150] on div "▼ Deadline Reminder Manager 21.28s (+24.15s) • 1 task" at bounding box center [299, 153] width 124 height 18
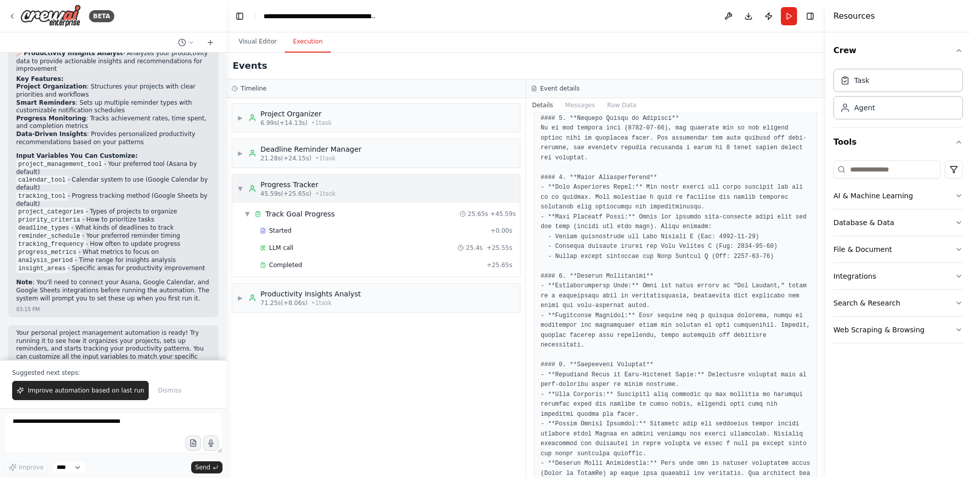
click at [241, 189] on span "▼" at bounding box center [240, 189] width 6 height 8
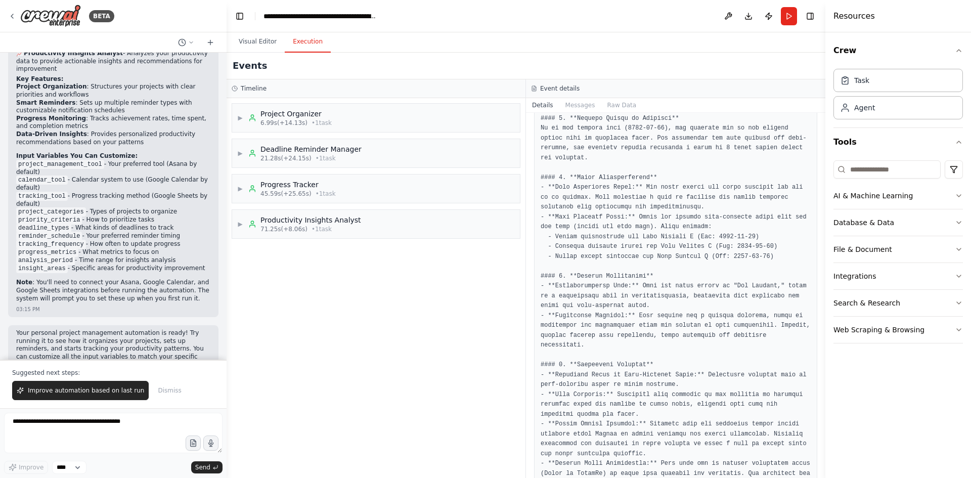
drag, startPoint x: 294, startPoint y: 117, endPoint x: 472, endPoint y: 335, distance: 281.5
click at [479, 436] on div "▶ Project Organizer 6.99s (+14.13s) • 1 task ▶ Deadline Reminder Manager 21.28s…" at bounding box center [376, 288] width 299 height 380
click at [245, 40] on button "Visual Editor" at bounding box center [258, 41] width 54 height 21
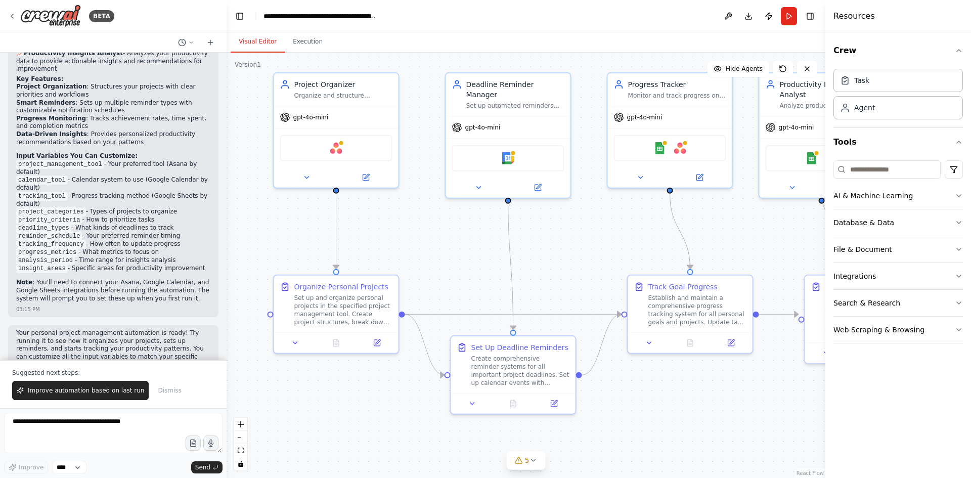
drag, startPoint x: 322, startPoint y: 231, endPoint x: 407, endPoint y: 289, distance: 103.1
click at [463, 257] on div ".deletable-edge-delete-btn { width: 20px; height: 20px; border: 0px solid #ffff…" at bounding box center [526, 265] width 599 height 425
click at [374, 341] on icon at bounding box center [376, 342] width 6 height 6
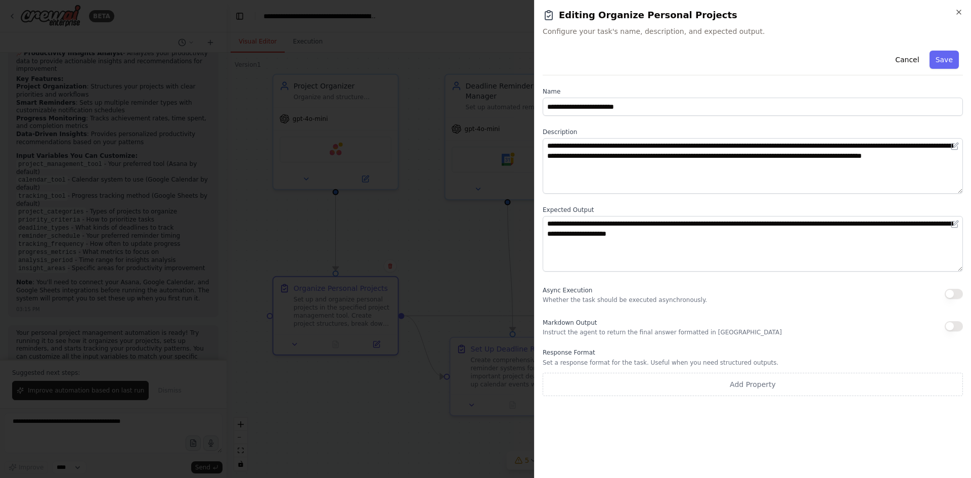
click at [954, 10] on h2 "Editing Organize Personal Projects" at bounding box center [753, 15] width 420 height 14
click at [916, 57] on button "Cancel" at bounding box center [907, 60] width 36 height 18
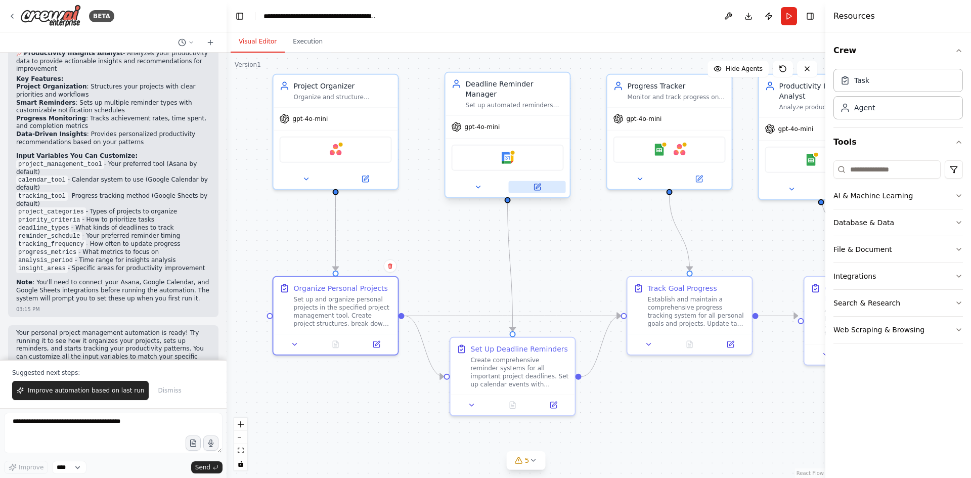
click at [542, 181] on button at bounding box center [537, 187] width 57 height 12
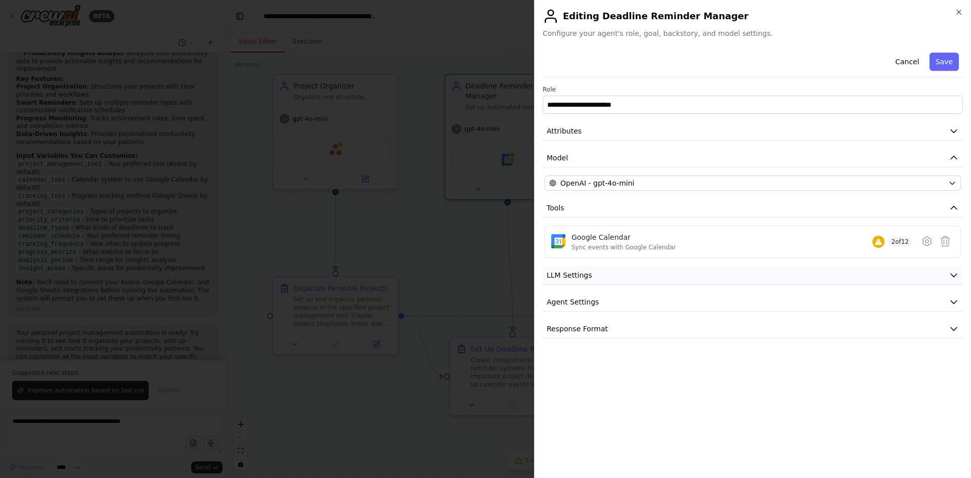
click at [957, 276] on icon "button" at bounding box center [954, 275] width 10 height 10
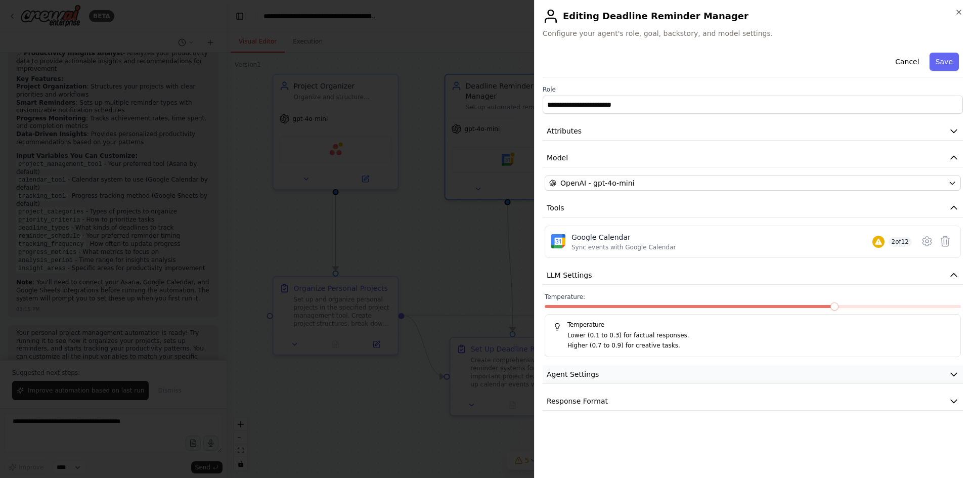
click at [952, 373] on icon "button" at bounding box center [954, 374] width 10 height 10
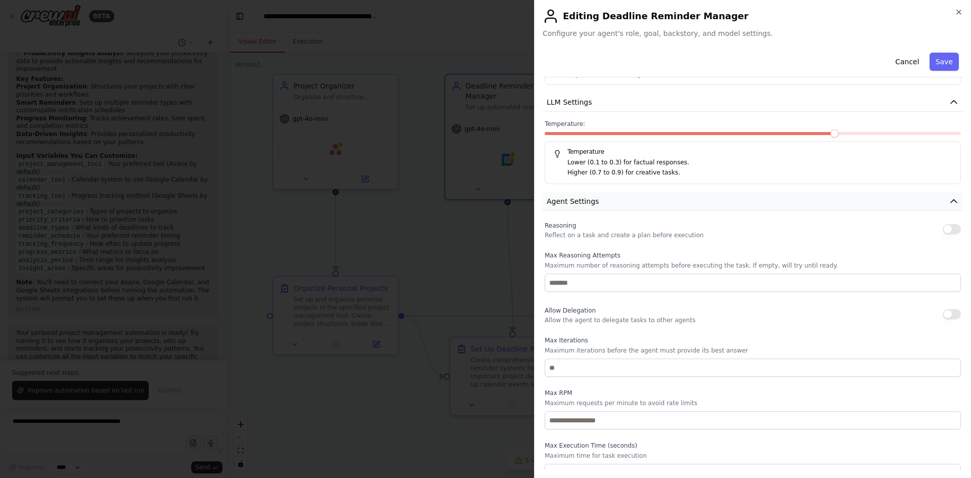
scroll to position [119, 0]
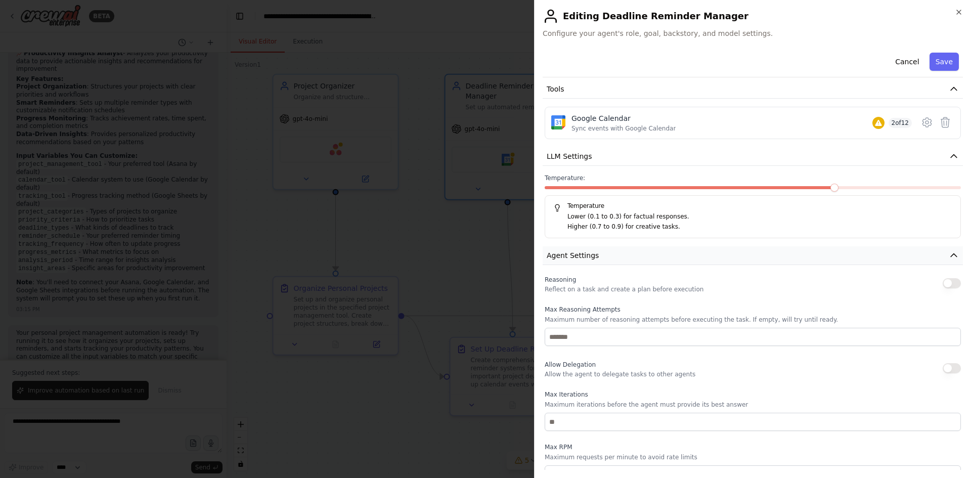
click at [949, 257] on icon "button" at bounding box center [954, 255] width 10 height 10
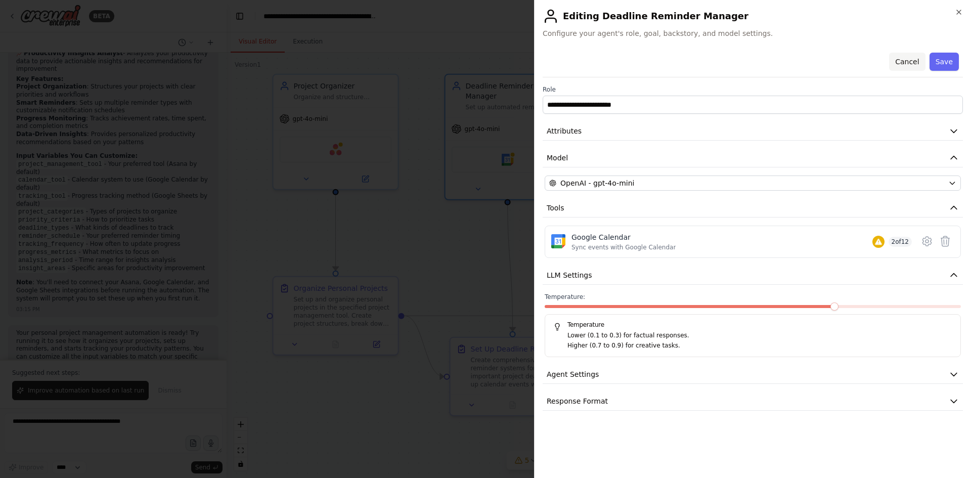
click at [906, 59] on button "Cancel" at bounding box center [907, 62] width 36 height 18
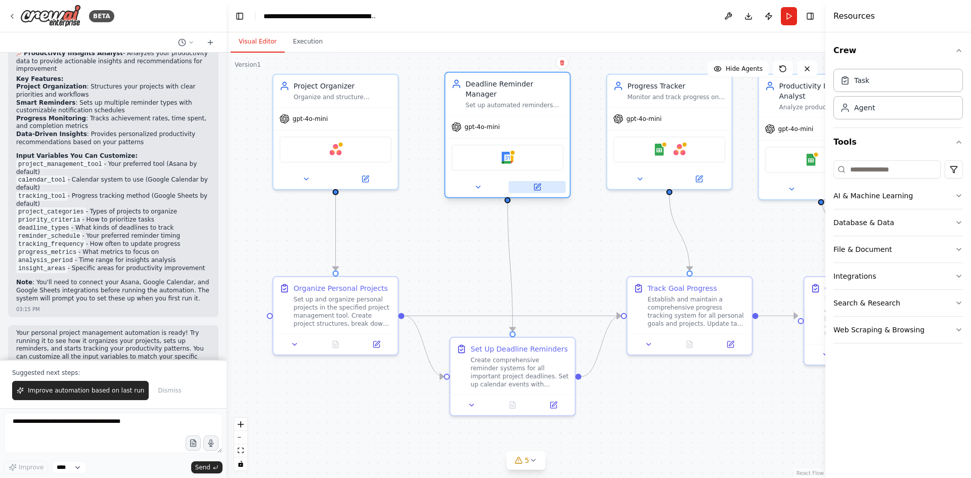
click at [544, 181] on button at bounding box center [537, 187] width 57 height 12
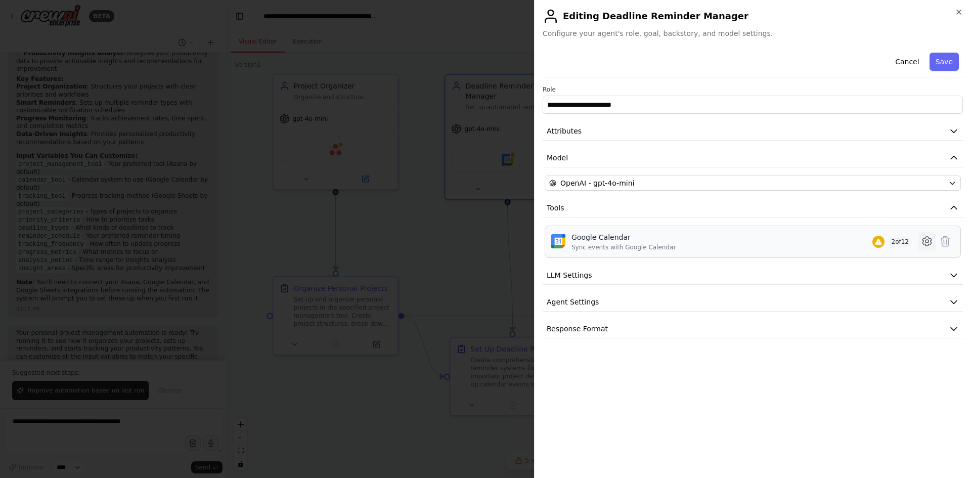
click at [921, 242] on button at bounding box center [927, 241] width 18 height 18
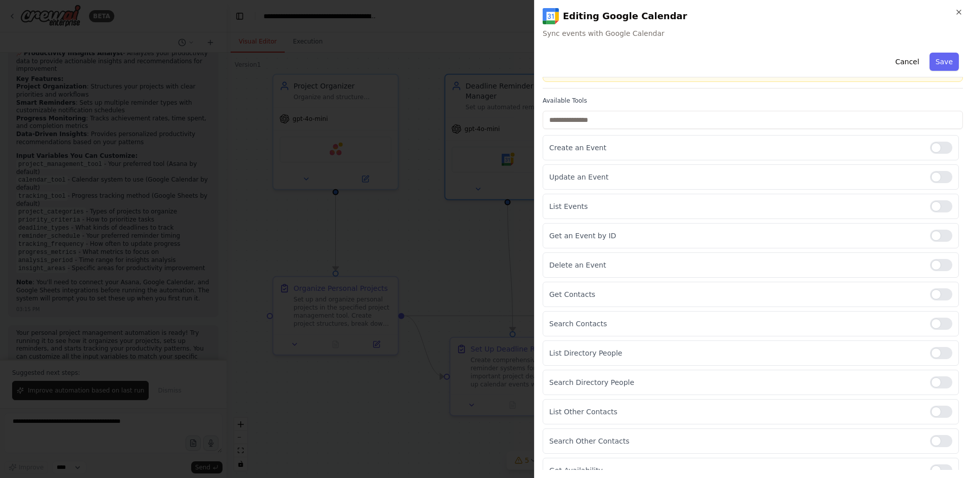
scroll to position [89, 0]
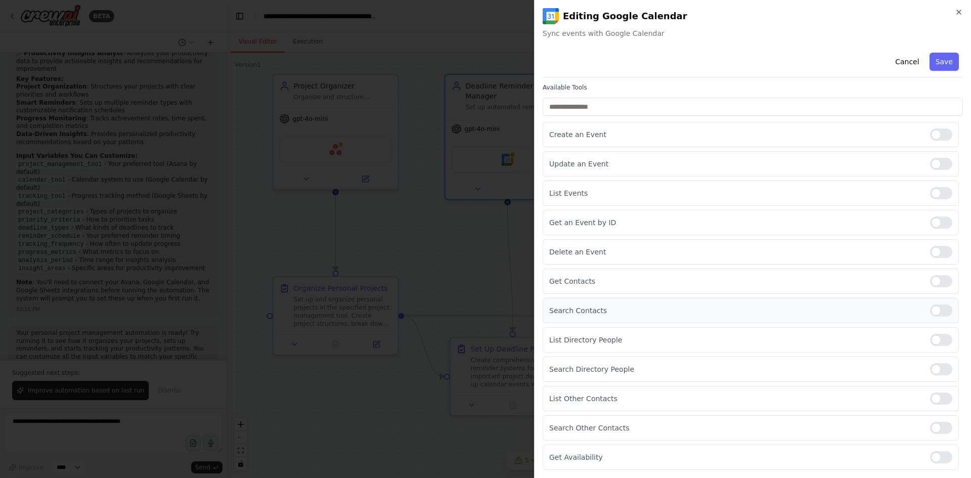
click at [943, 311] on div at bounding box center [941, 311] width 22 height 12
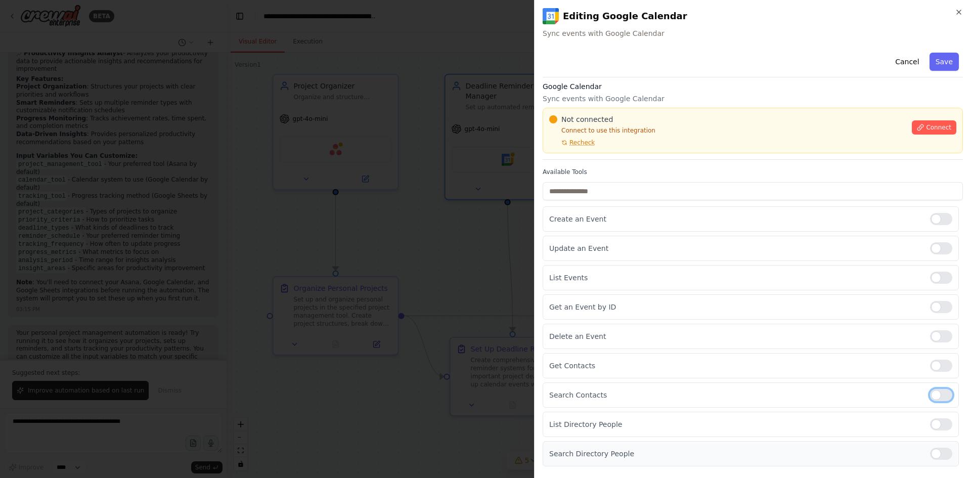
scroll to position [0, 0]
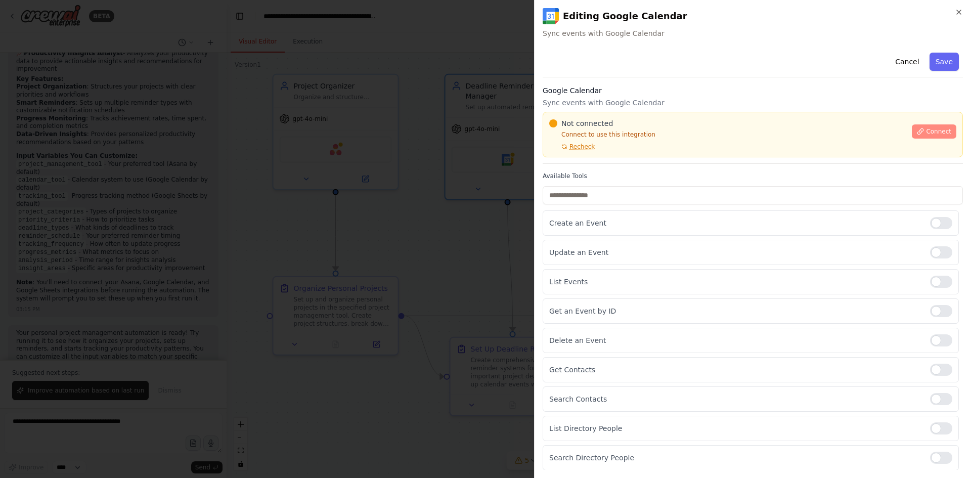
click at [926, 132] on span "Connect" at bounding box center [938, 131] width 25 height 8
drag, startPoint x: 663, startPoint y: 139, endPoint x: 772, endPoint y: 131, distance: 110.1
click at [663, 139] on div "Not connected Connect to use this integration Recheck" at bounding box center [727, 134] width 357 height 32
click at [666, 140] on div "Not connected Connect to use this integration Recheck" at bounding box center [727, 134] width 357 height 32
click at [560, 321] on div "Get an Event by ID" at bounding box center [751, 310] width 416 height 25
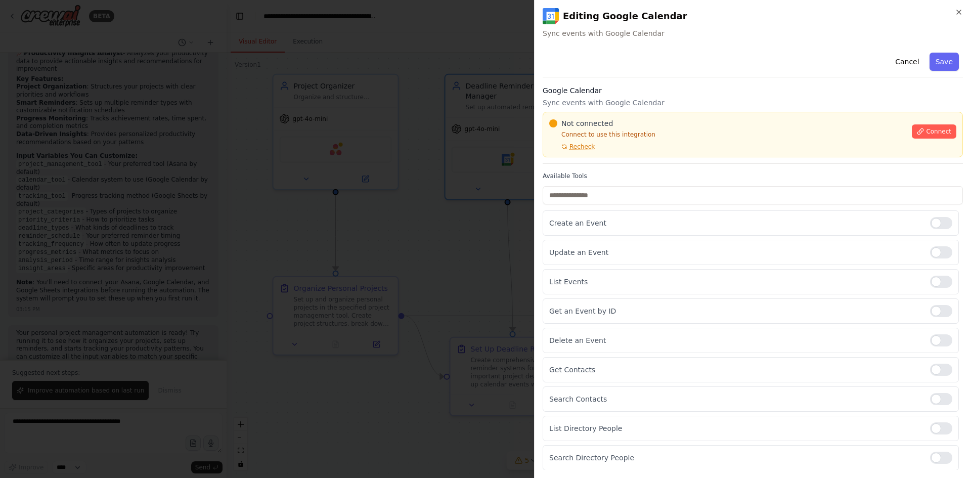
click at [663, 134] on p "Connect to use this integration" at bounding box center [727, 135] width 357 height 8
drag, startPoint x: 635, startPoint y: 143, endPoint x: 669, endPoint y: 137, distance: 34.4
click at [669, 137] on div "Not connected Connect to use this integration Recheck" at bounding box center [727, 134] width 357 height 32
click at [660, 137] on p "Connect to use this integration" at bounding box center [727, 135] width 357 height 8
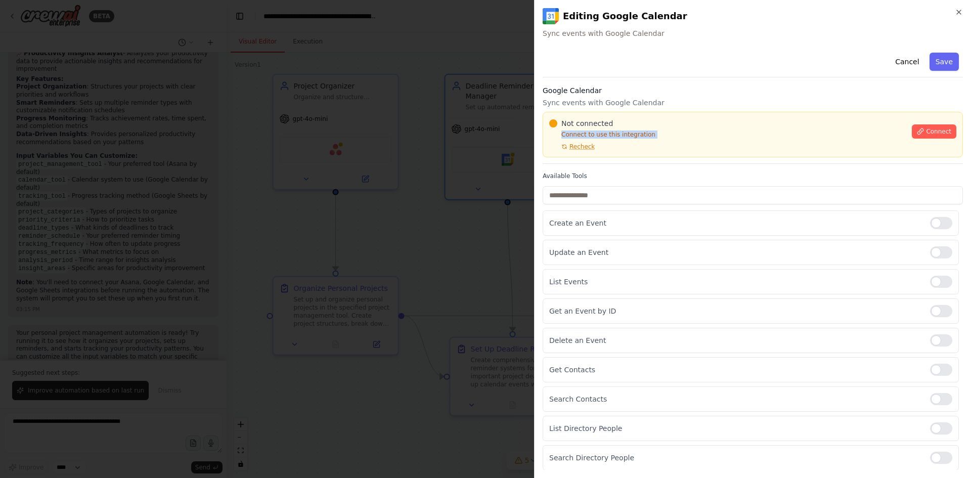
click at [659, 137] on p "Connect to use this integration" at bounding box center [727, 135] width 357 height 8
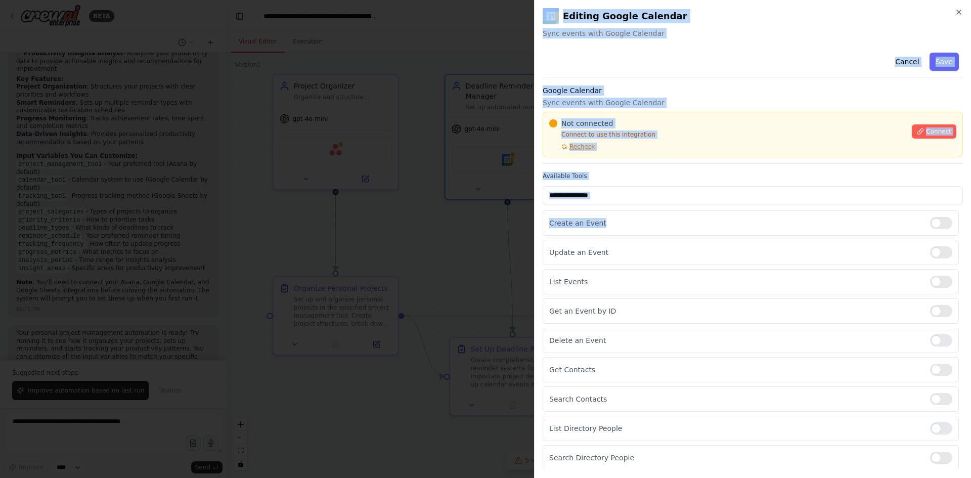
drag, startPoint x: 660, startPoint y: 232, endPoint x: 385, endPoint y: 278, distance: 277.9
click at [390, 283] on body "BETA Create a crew that helps organize your personal projects, sets reminders f…" at bounding box center [485, 239] width 971 height 478
click at [665, 138] on p "Connect to use this integration" at bounding box center [727, 135] width 357 height 8
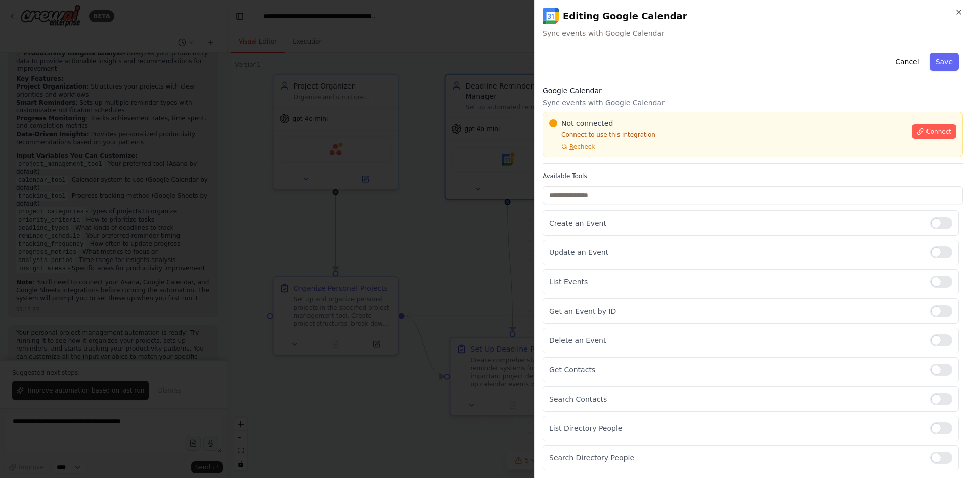
click at [665, 138] on p "Connect to use this integration" at bounding box center [727, 135] width 357 height 8
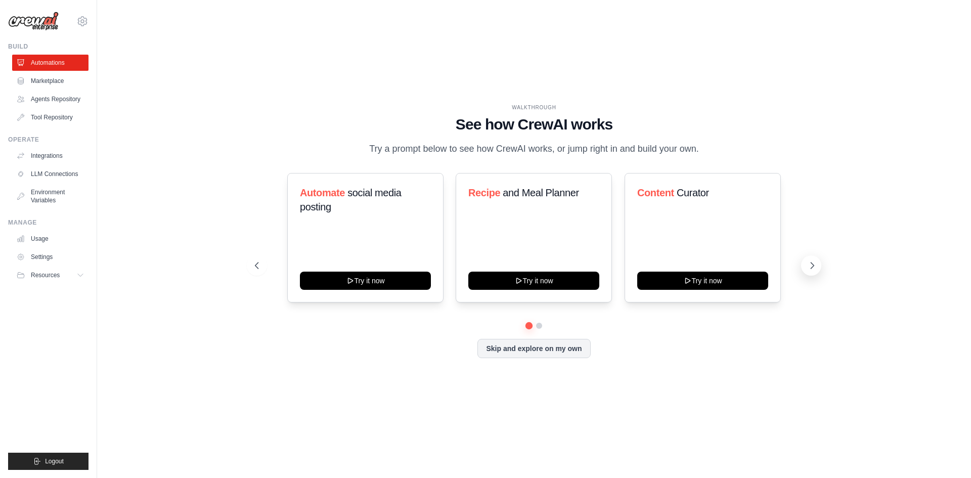
click at [809, 267] on icon at bounding box center [812, 266] width 10 height 10
click at [556, 353] on button "Skip and explore on my own" at bounding box center [534, 347] width 113 height 19
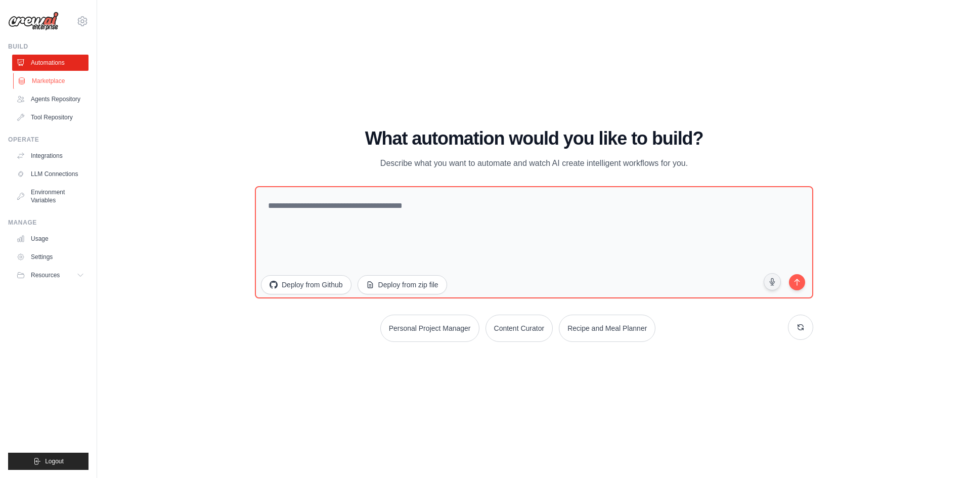
click at [61, 80] on link "Marketplace" at bounding box center [51, 81] width 76 height 16
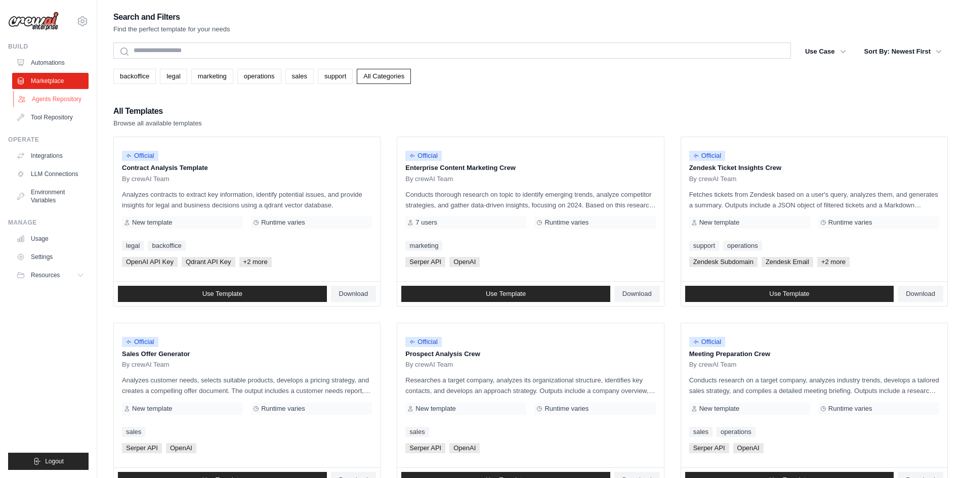
click at [61, 104] on link "Agents Repository" at bounding box center [51, 99] width 76 height 16
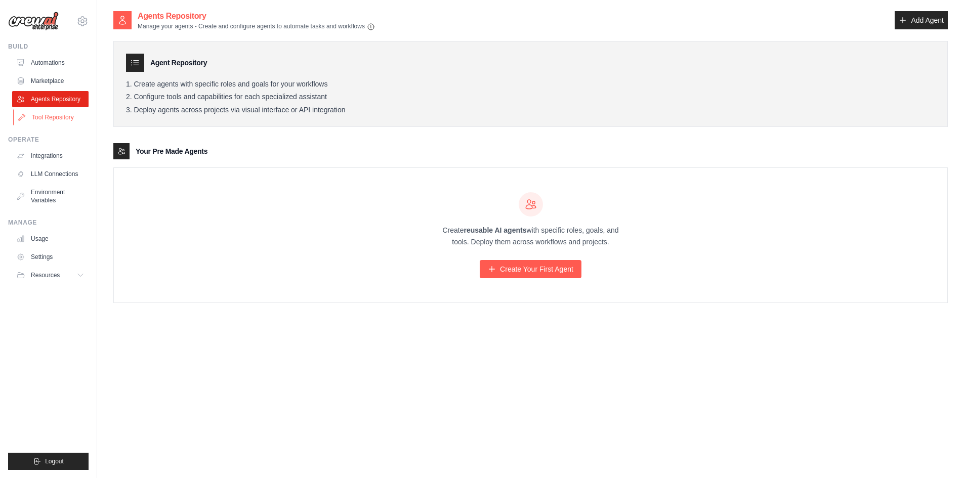
click at [65, 114] on link "Tool Repository" at bounding box center [51, 117] width 76 height 16
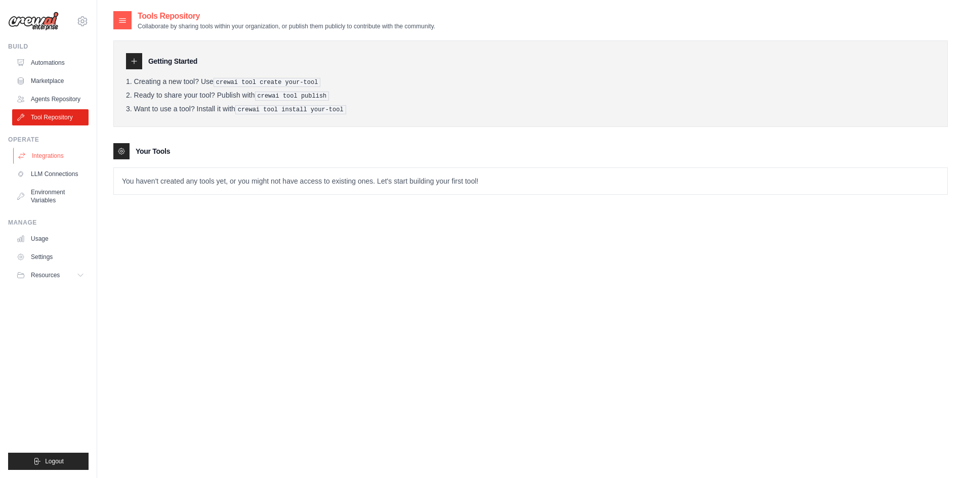
click at [52, 153] on link "Integrations" at bounding box center [51, 156] width 76 height 16
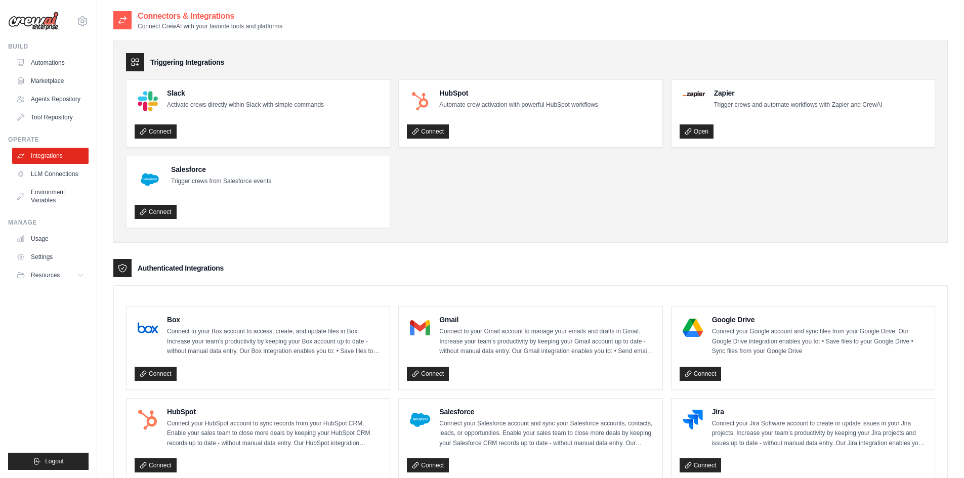
click at [44, 172] on link "LLM Connections" at bounding box center [50, 174] width 76 height 16
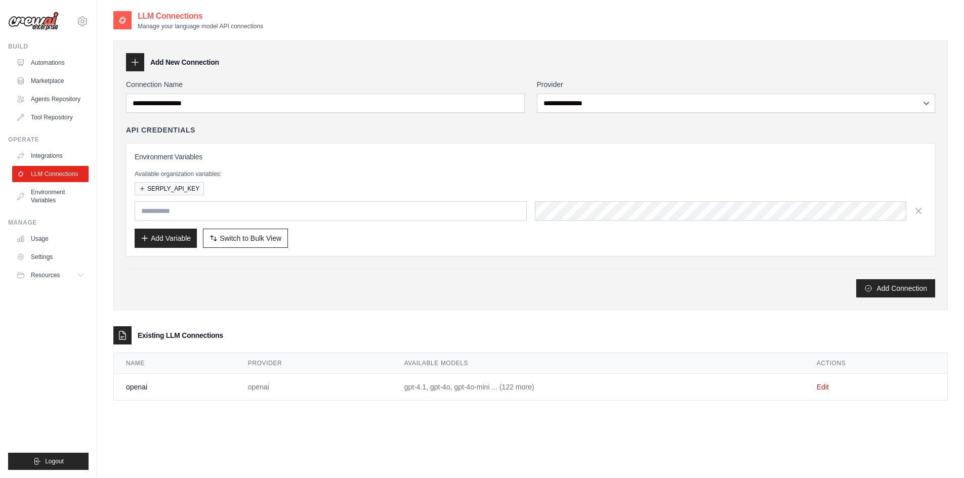
click at [136, 397] on td "openai" at bounding box center [175, 387] width 122 height 27
click at [157, 341] on div "Existing LLM Connections" at bounding box center [530, 335] width 834 height 18
click at [47, 197] on link "Environment Variables" at bounding box center [51, 196] width 76 height 24
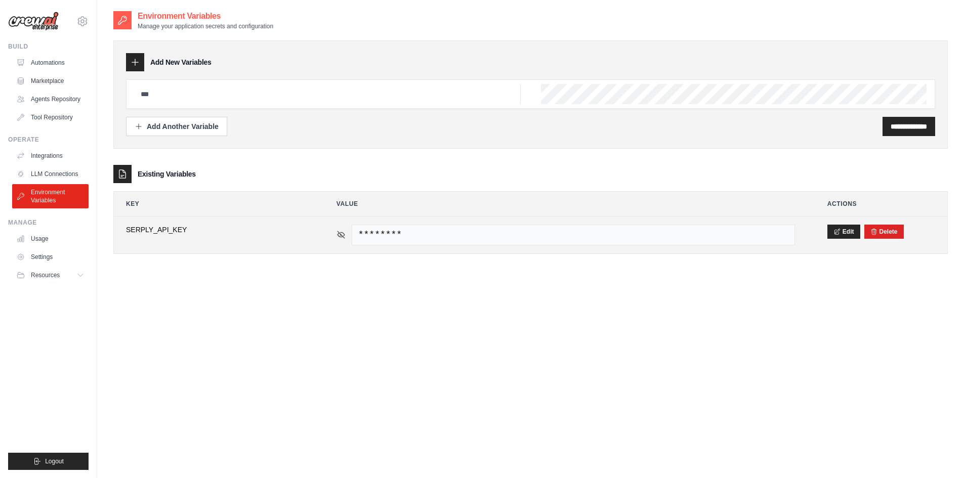
click at [338, 236] on icon at bounding box center [340, 234] width 7 height 5
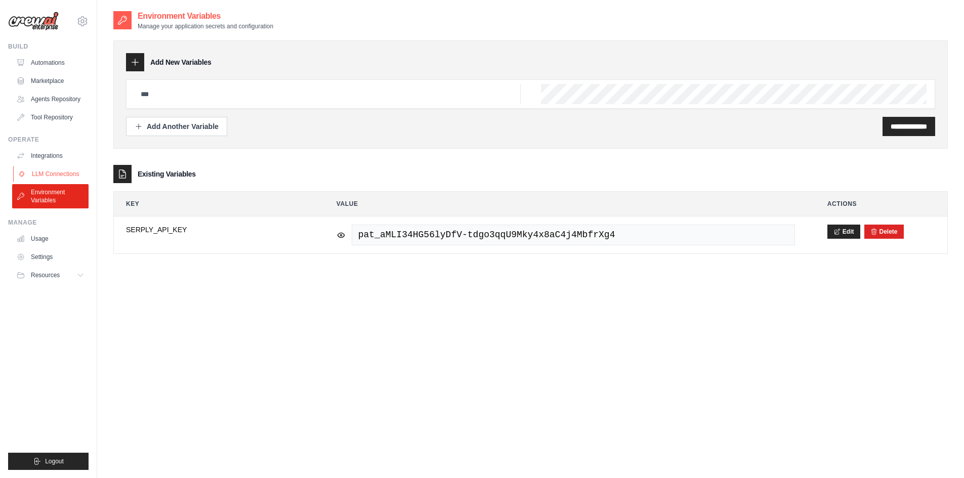
click at [50, 177] on link "LLM Connections" at bounding box center [51, 174] width 76 height 16
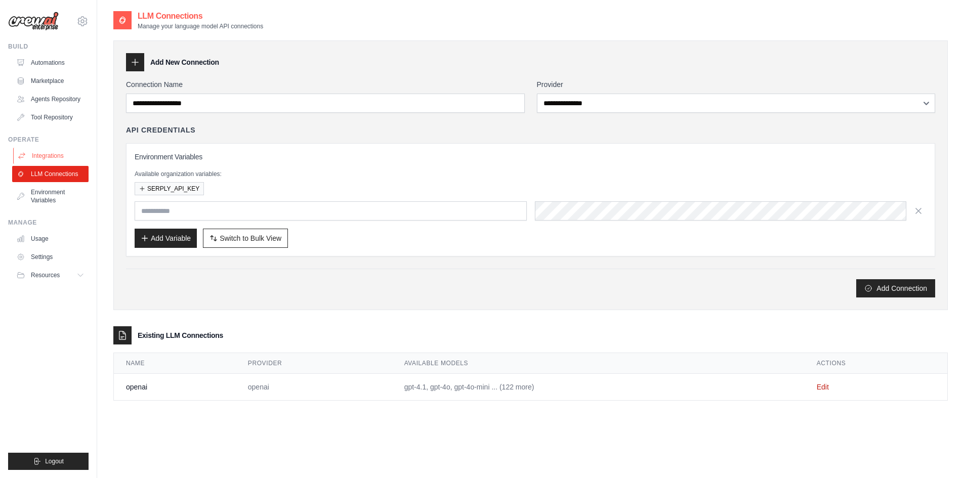
click at [47, 156] on link "Integrations" at bounding box center [51, 156] width 76 height 16
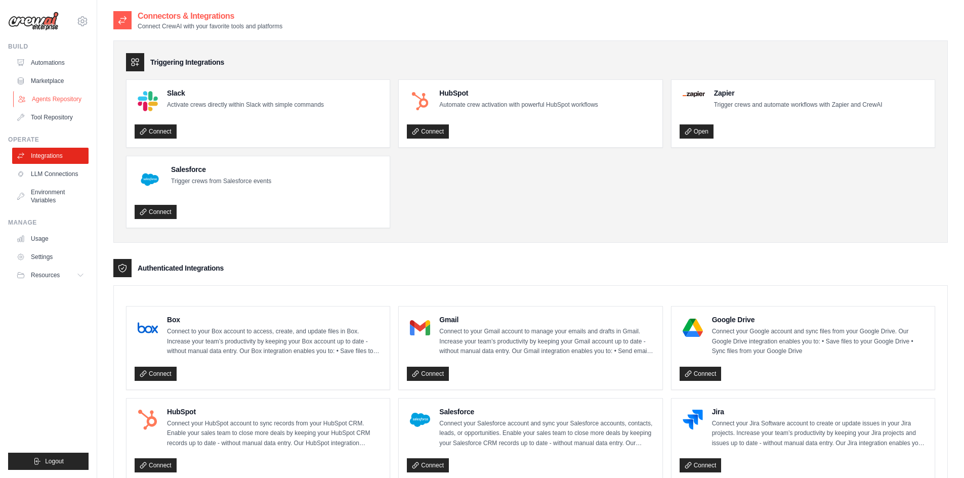
click at [69, 93] on link "Agents Repository" at bounding box center [51, 99] width 76 height 16
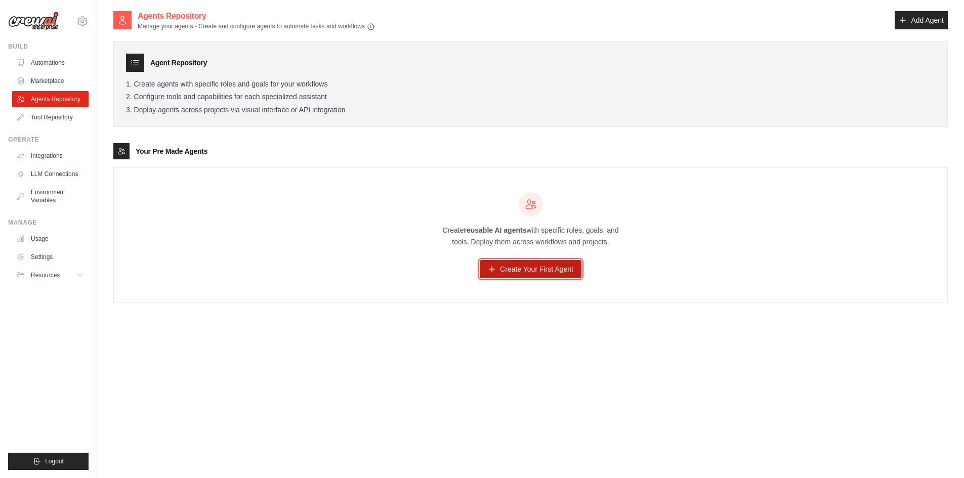
click at [521, 271] on link "Create Your First Agent" at bounding box center [531, 269] width 102 height 18
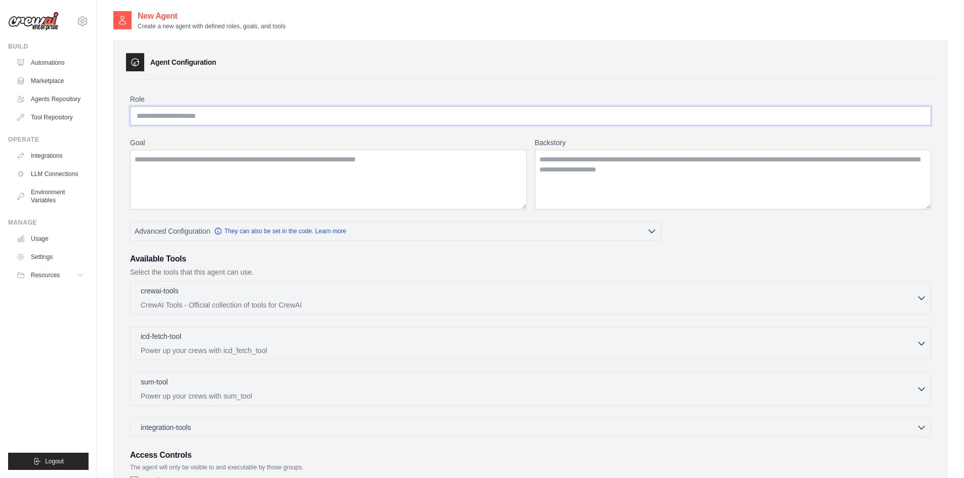
click at [191, 115] on input "Role" at bounding box center [530, 115] width 801 height 19
type input "*****"
click at [178, 183] on textarea "Goal" at bounding box center [328, 180] width 397 height 60
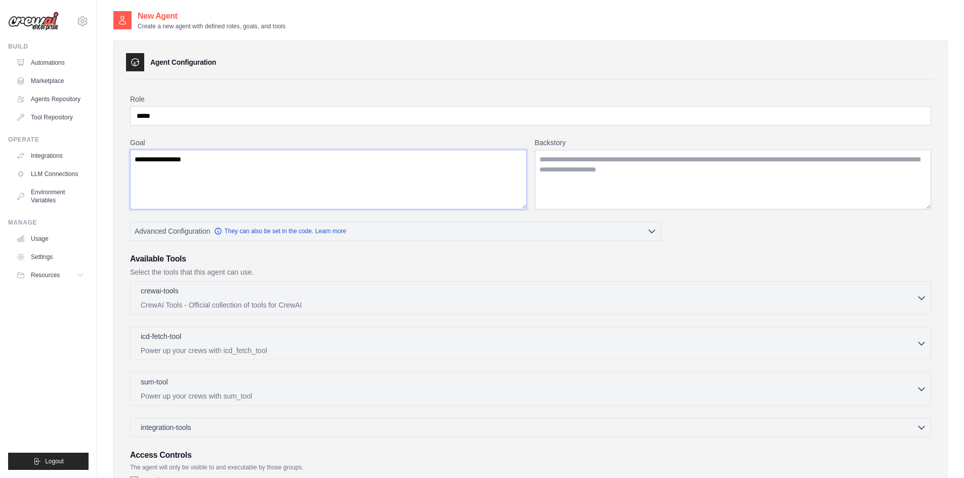
click at [176, 159] on textarea "**********" at bounding box center [328, 180] width 397 height 60
type textarea "**********"
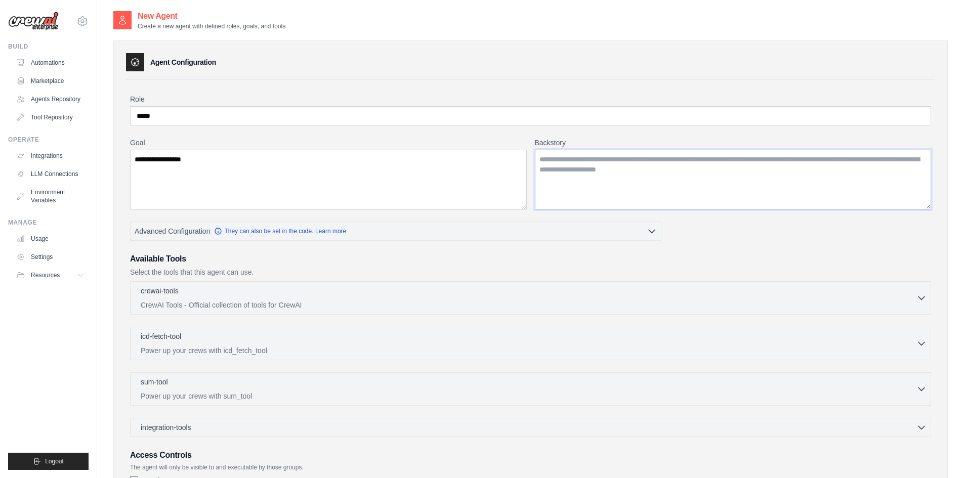
click at [578, 166] on textarea "Backstory" at bounding box center [733, 180] width 397 height 60
paste textarea "**********"
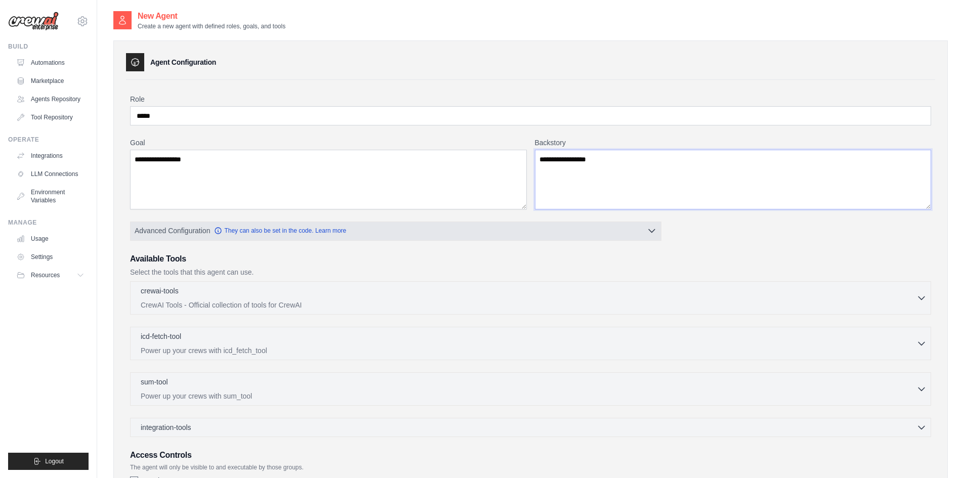
type textarea "**********"
click at [651, 233] on icon "button" at bounding box center [651, 231] width 10 height 10
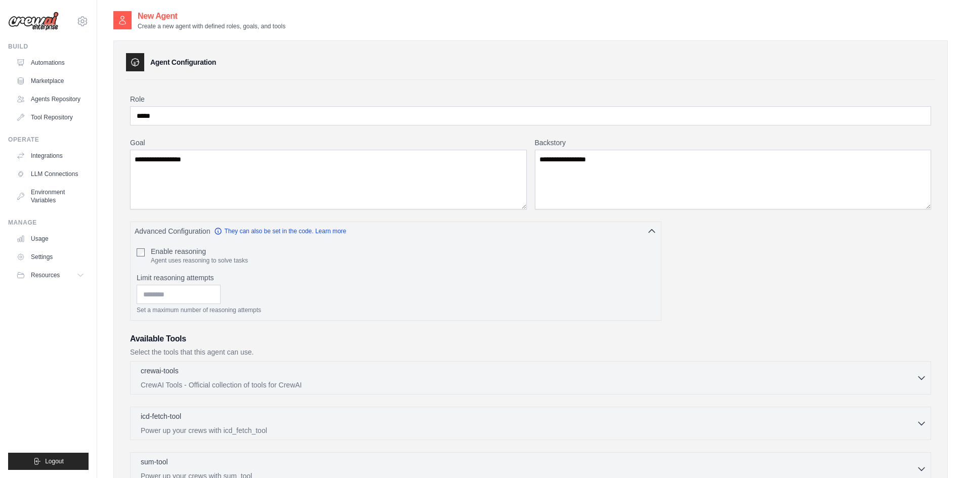
click at [381, 342] on h3 "Available Tools" at bounding box center [530, 339] width 801 height 12
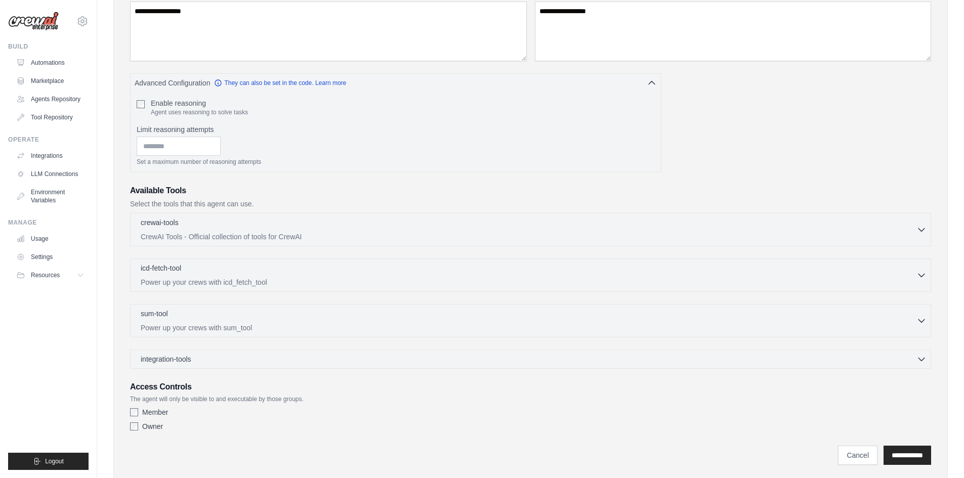
scroll to position [152, 0]
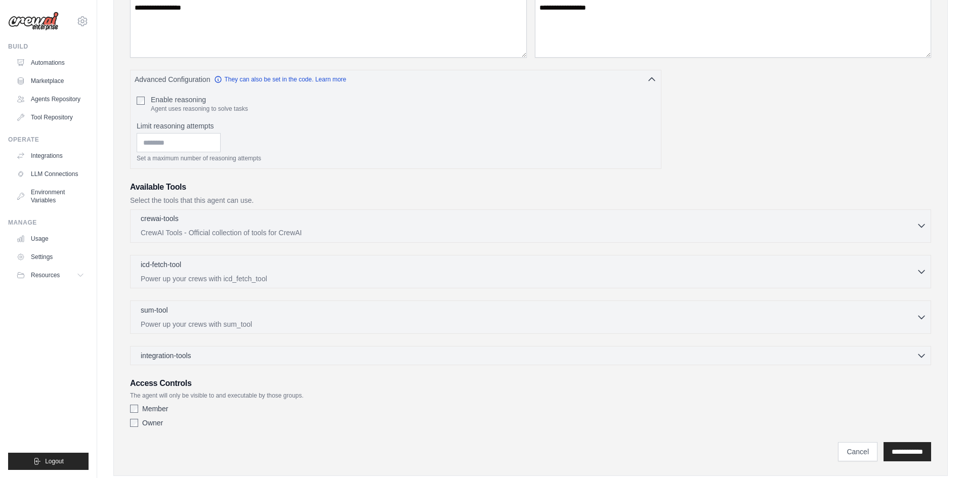
click at [919, 229] on icon "button" at bounding box center [921, 226] width 10 height 10
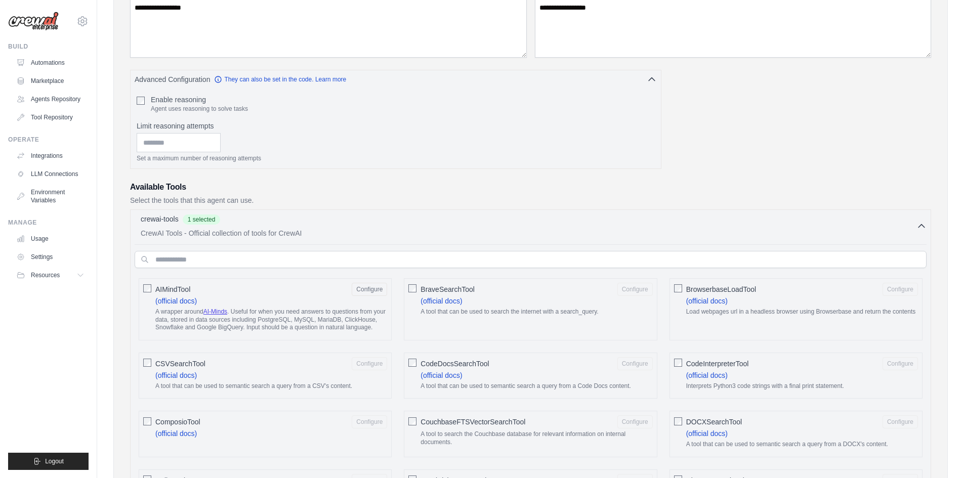
click at [407, 286] on div "BraveSearchTool Configure (official docs) A tool that can be used to search the…" at bounding box center [530, 309] width 253 height 62
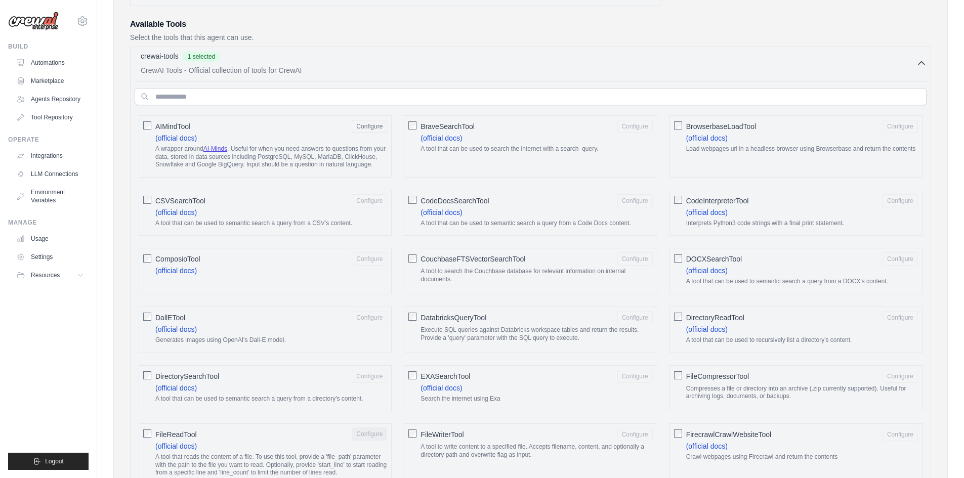
scroll to position [177, 0]
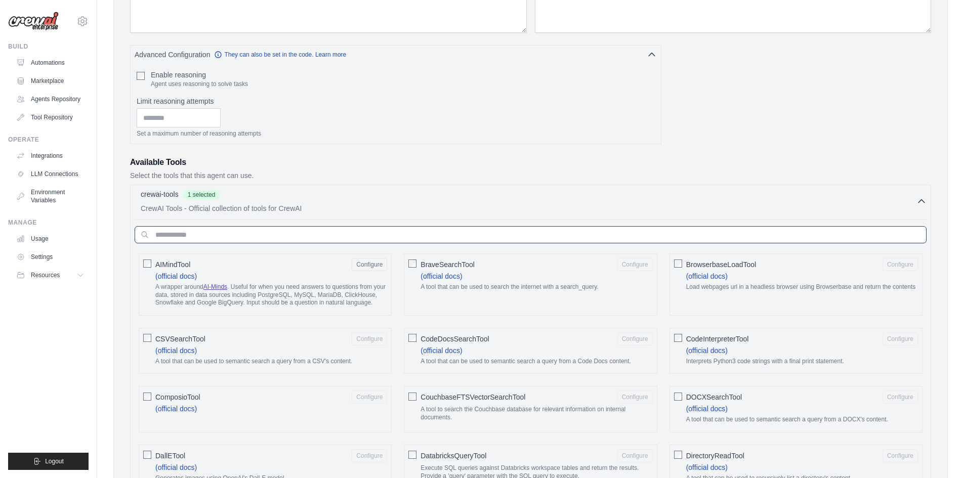
click at [226, 236] on input "text" at bounding box center [531, 234] width 792 height 17
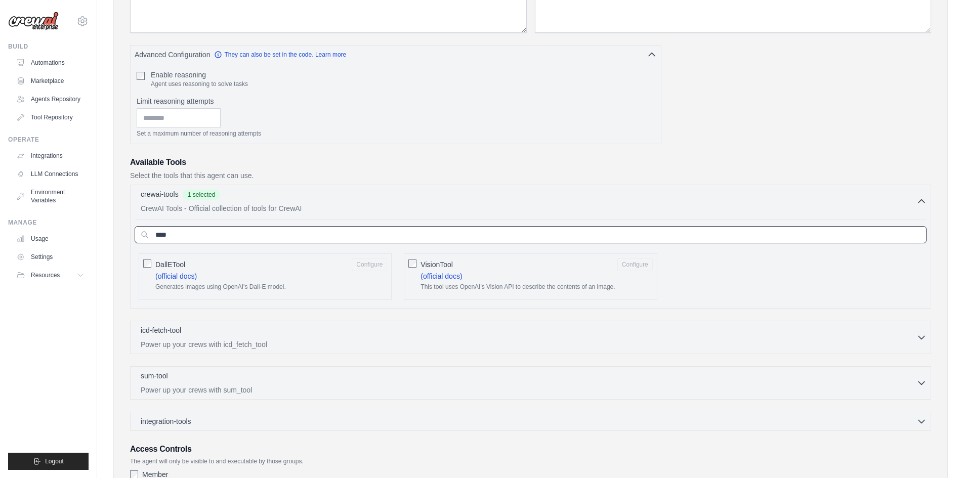
drag, startPoint x: 211, startPoint y: 239, endPoint x: 157, endPoint y: 239, distance: 54.1
click at [157, 239] on input "****" at bounding box center [531, 234] width 792 height 17
type input "****"
click at [418, 263] on div "VisionTool Configure (official docs) This tool uses OpenAI's Vision API to desc…" at bounding box center [530, 276] width 253 height 47
drag, startPoint x: 169, startPoint y: 233, endPoint x: 135, endPoint y: 235, distance: 34.5
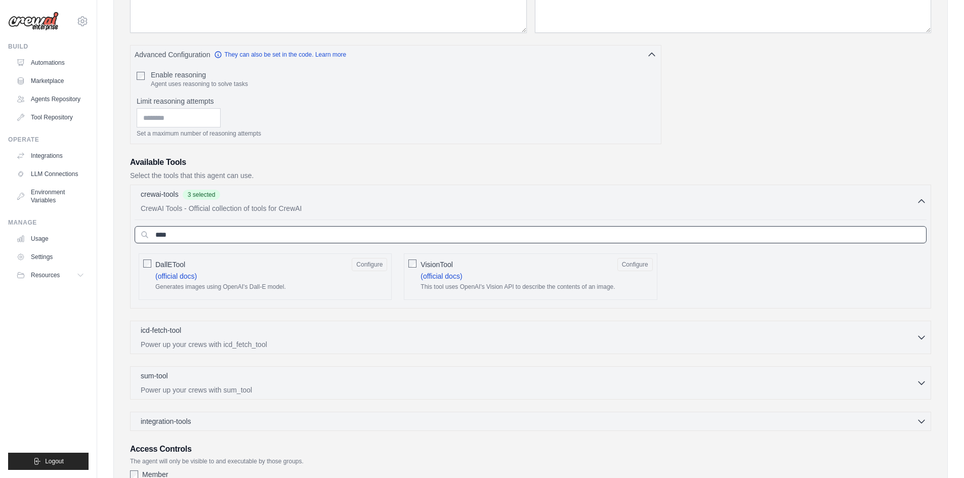
click at [135, 235] on input "****" at bounding box center [531, 234] width 792 height 17
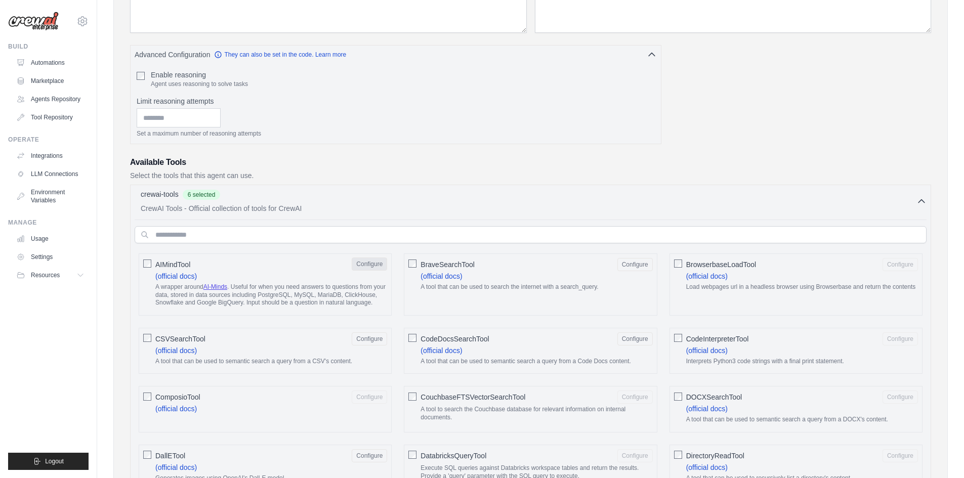
click at [376, 261] on button "Configure" at bounding box center [369, 263] width 35 height 13
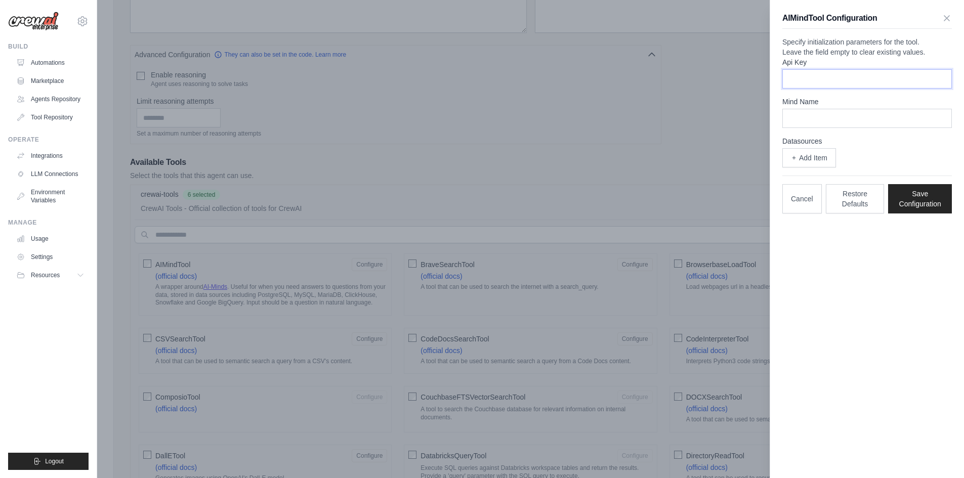
click at [813, 89] on input "Api Key" at bounding box center [866, 78] width 169 height 19
click at [945, 19] on icon "button" at bounding box center [946, 17] width 5 height 5
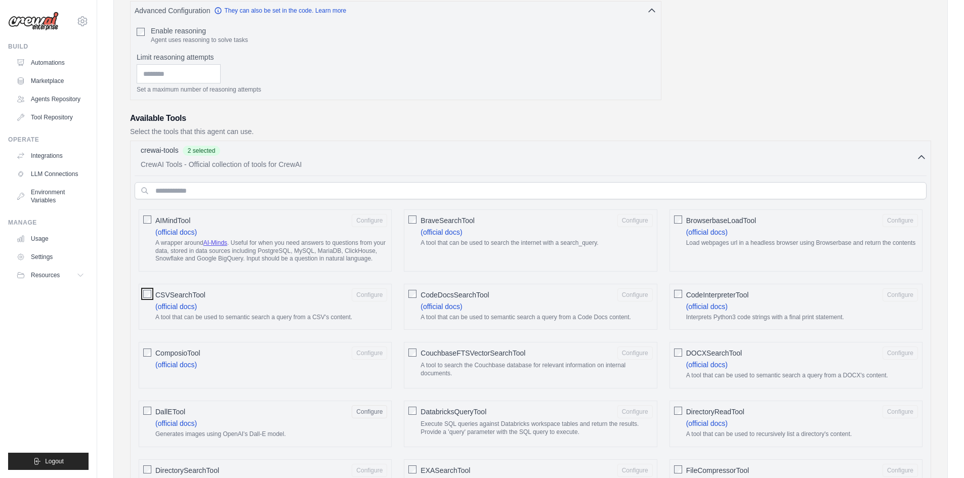
scroll to position [379, 0]
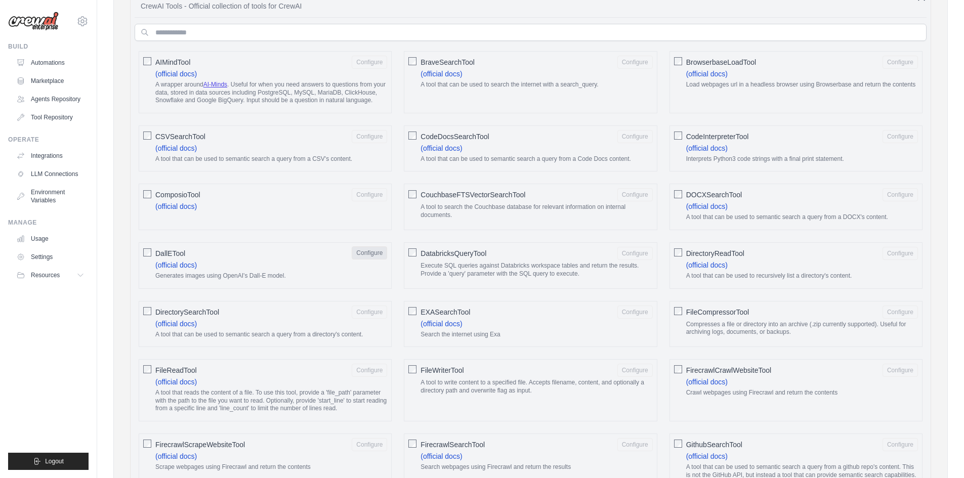
click at [384, 253] on button "Configure" at bounding box center [369, 252] width 35 height 13
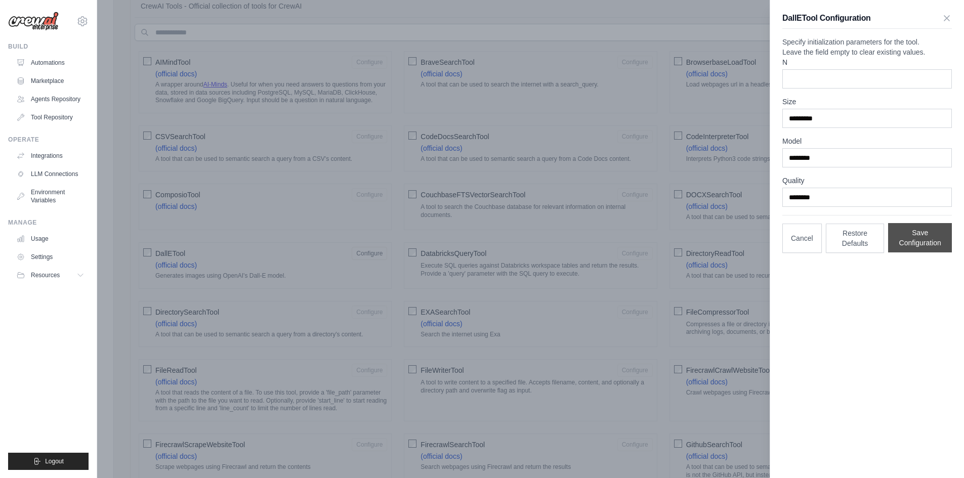
click at [918, 252] on button "Save Configuration" at bounding box center [920, 237] width 64 height 29
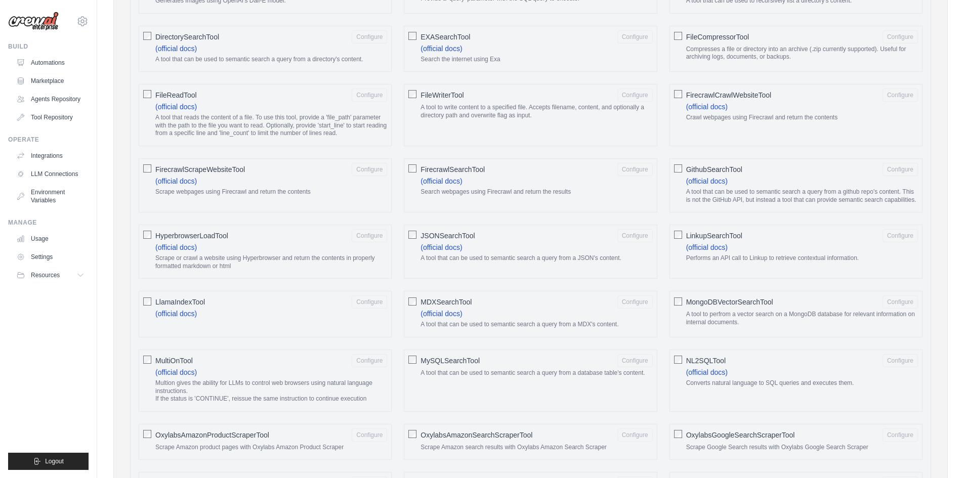
scroll to position [682, 0]
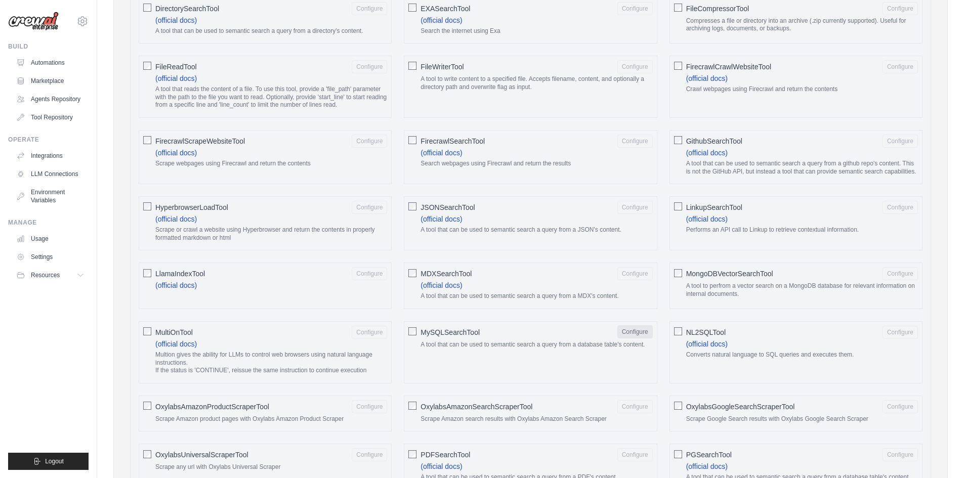
click at [638, 333] on button "Configure" at bounding box center [634, 331] width 35 height 13
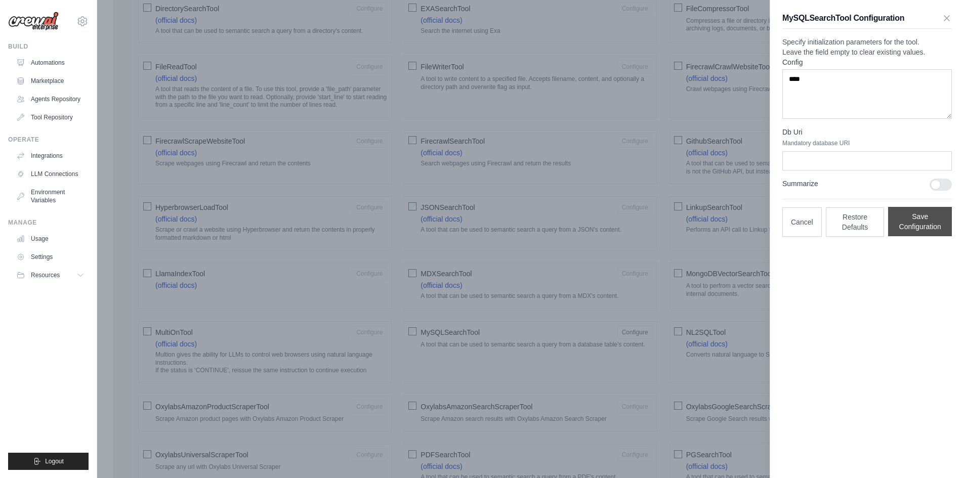
click at [941, 231] on button "Save Configuration" at bounding box center [920, 221] width 64 height 29
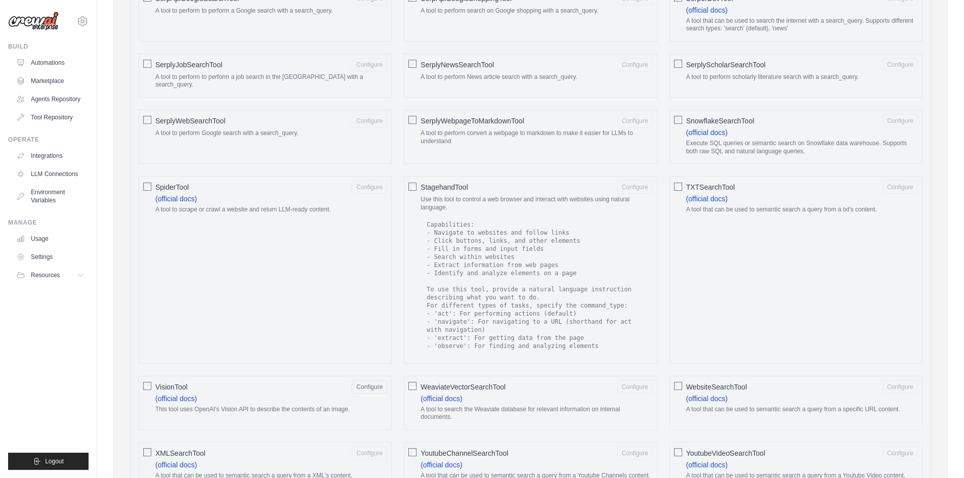
scroll to position [1441, 0]
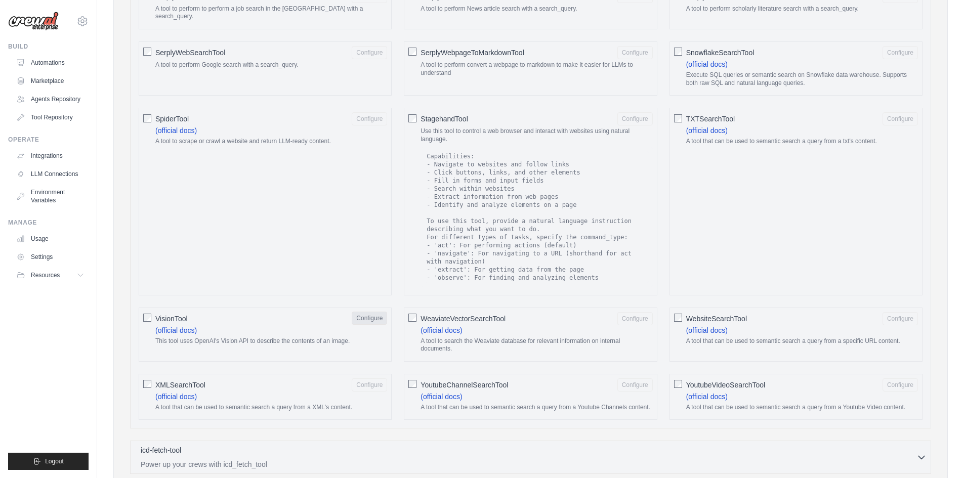
click at [374, 312] on button "Configure" at bounding box center [369, 318] width 35 height 13
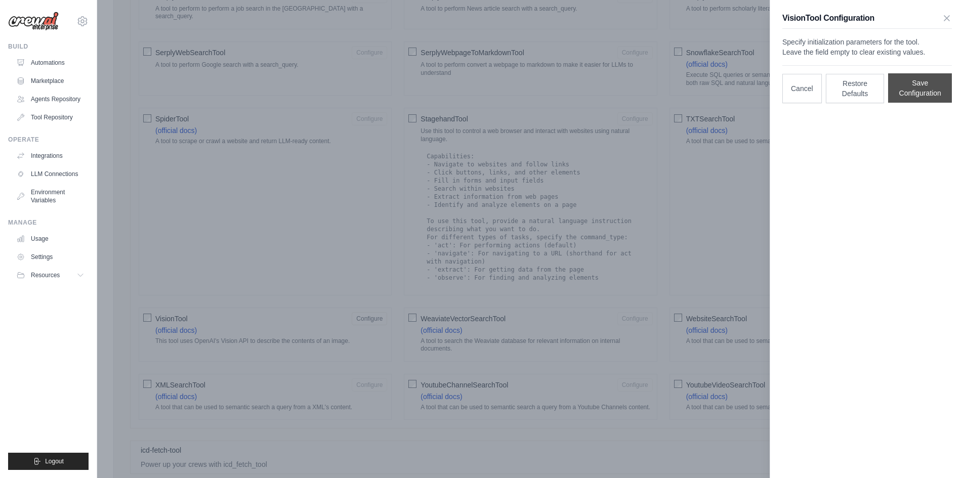
click at [918, 103] on button "Save Configuration" at bounding box center [920, 87] width 64 height 29
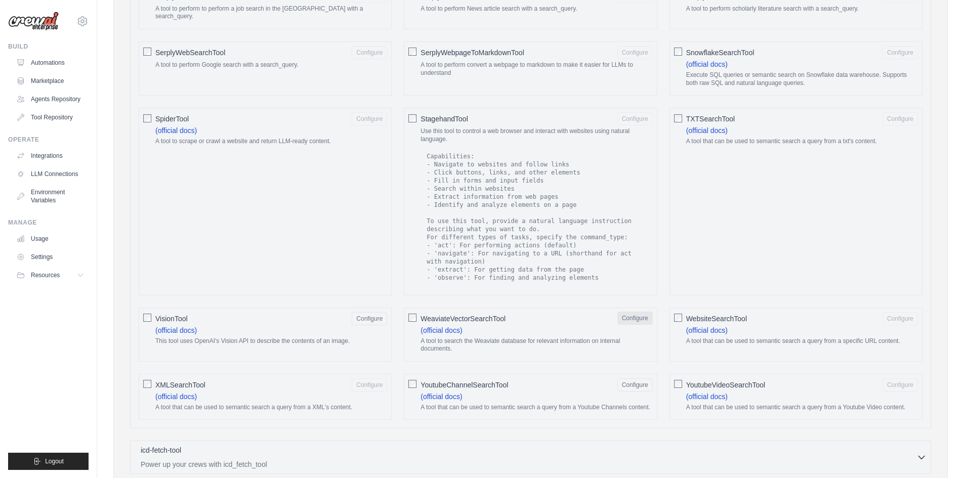
drag, startPoint x: 645, startPoint y: 300, endPoint x: 646, endPoint y: 309, distance: 8.6
click at [646, 308] on div "WeaviateVectorSearchTool Configure (official docs) A tool to search the Weaviat…" at bounding box center [530, 335] width 253 height 54
click at [646, 312] on button "Configure" at bounding box center [634, 318] width 35 height 13
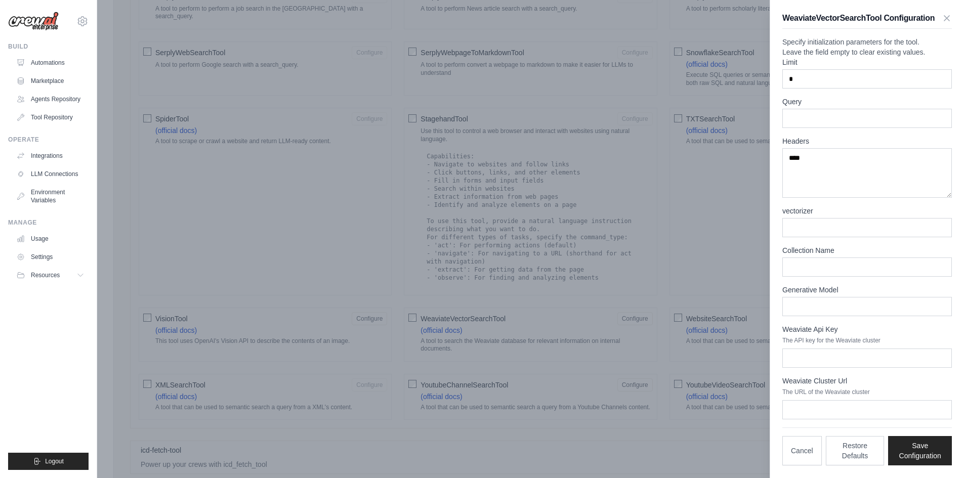
scroll to position [0, 0]
click at [941, 23] on icon "button" at bounding box center [946, 18] width 10 height 10
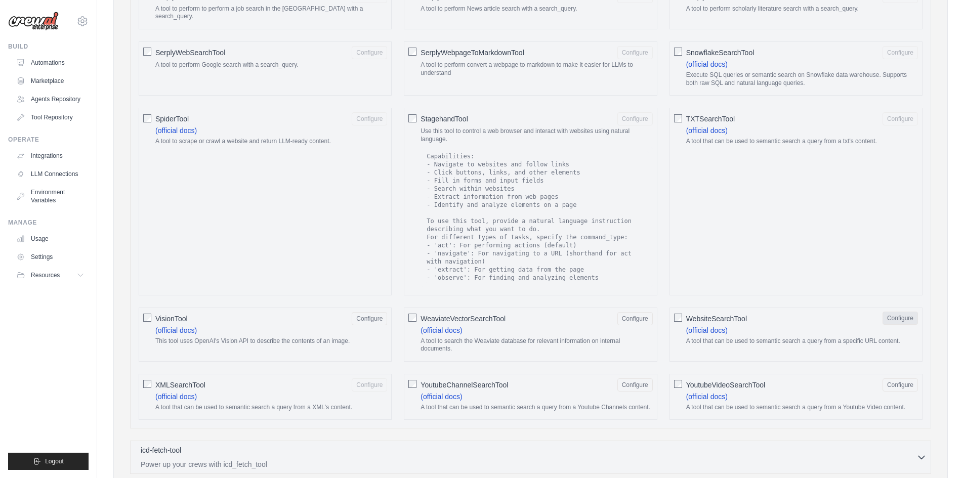
click at [903, 312] on button "Configure" at bounding box center [899, 318] width 35 height 13
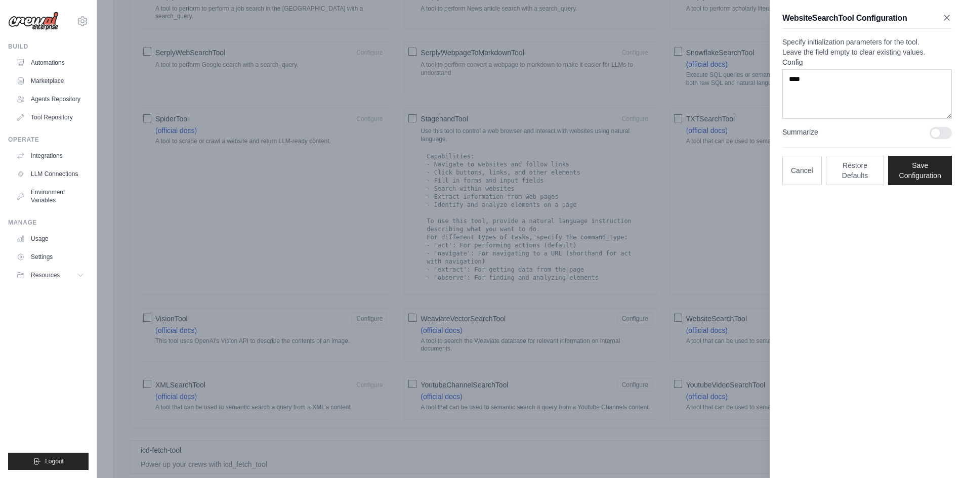
click at [946, 20] on icon "button" at bounding box center [946, 18] width 10 height 10
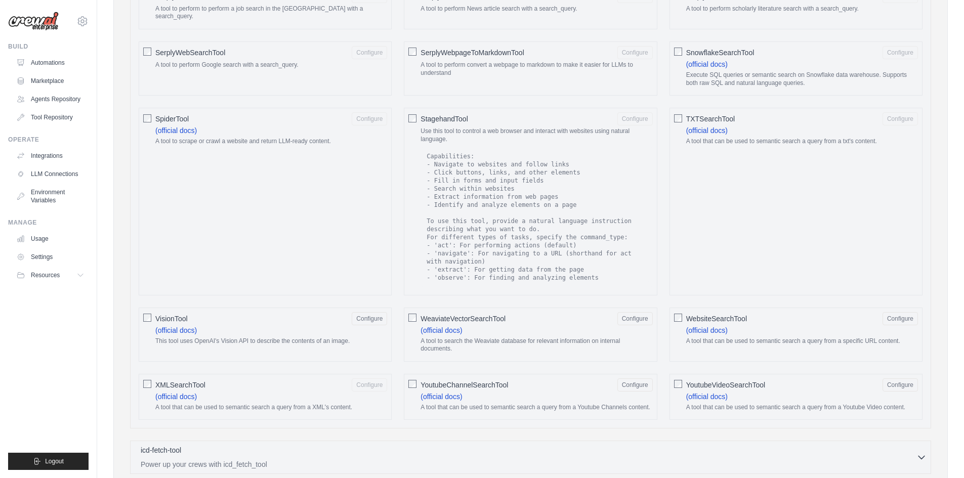
click at [143, 378] on div "XMLSearchTool Configure (official docs) A tool that can be used to semantic sea…" at bounding box center [265, 397] width 253 height 47
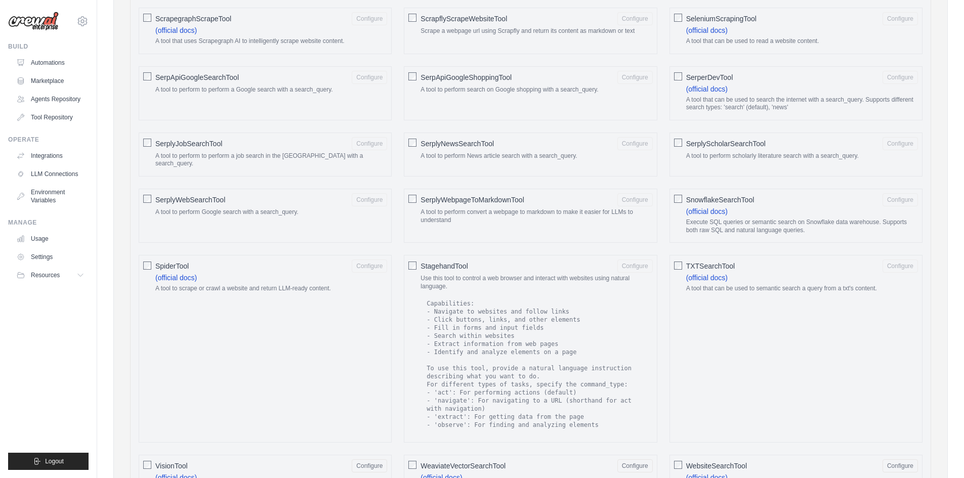
scroll to position [1239, 0]
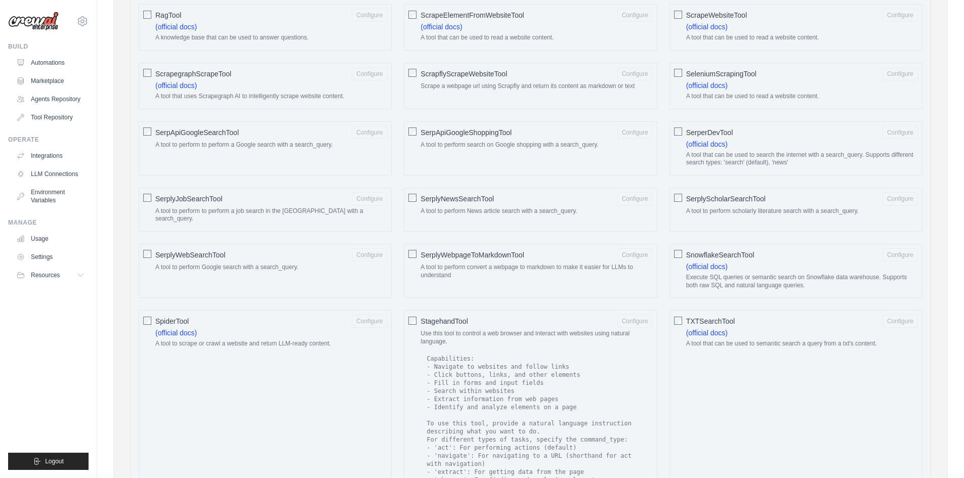
click at [683, 310] on div "TXTSearchTool Configure (official docs) A tool that can be used to semantic sea…" at bounding box center [795, 403] width 253 height 187
click at [906, 314] on button "Configure" at bounding box center [899, 320] width 35 height 13
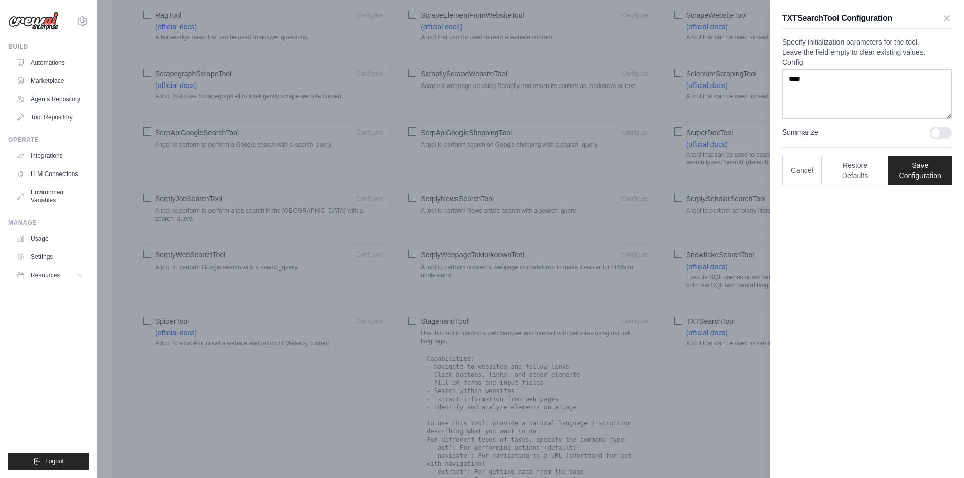
click at [947, 139] on div at bounding box center [940, 133] width 22 height 12
click at [946, 17] on icon "button" at bounding box center [946, 17] width 5 height 5
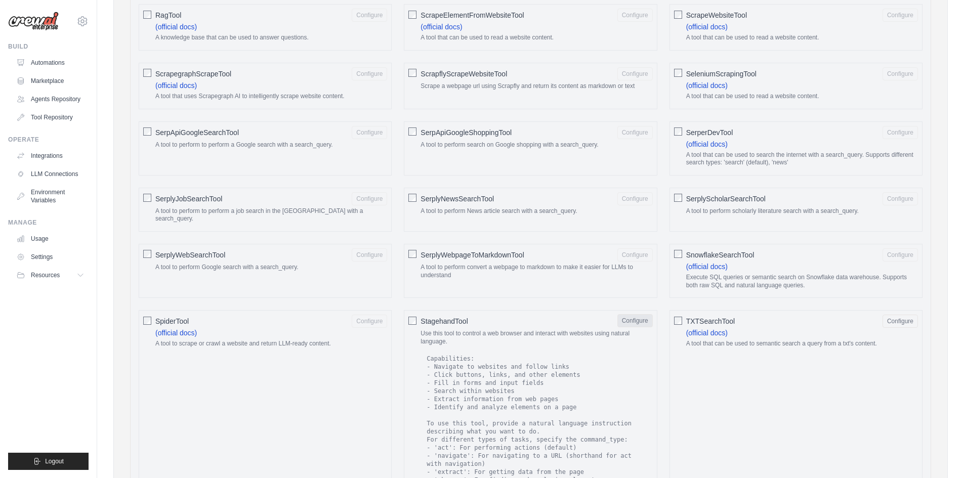
click at [649, 314] on button "Configure" at bounding box center [634, 320] width 35 height 13
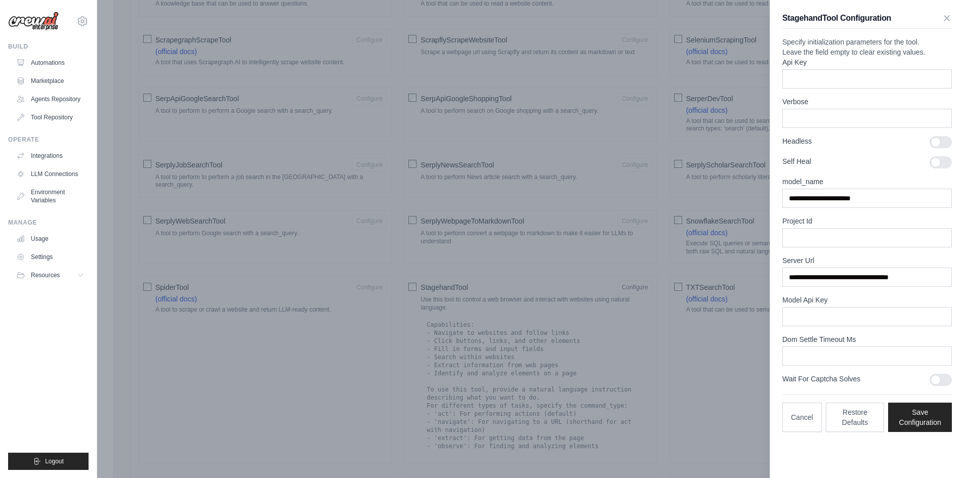
scroll to position [1289, 0]
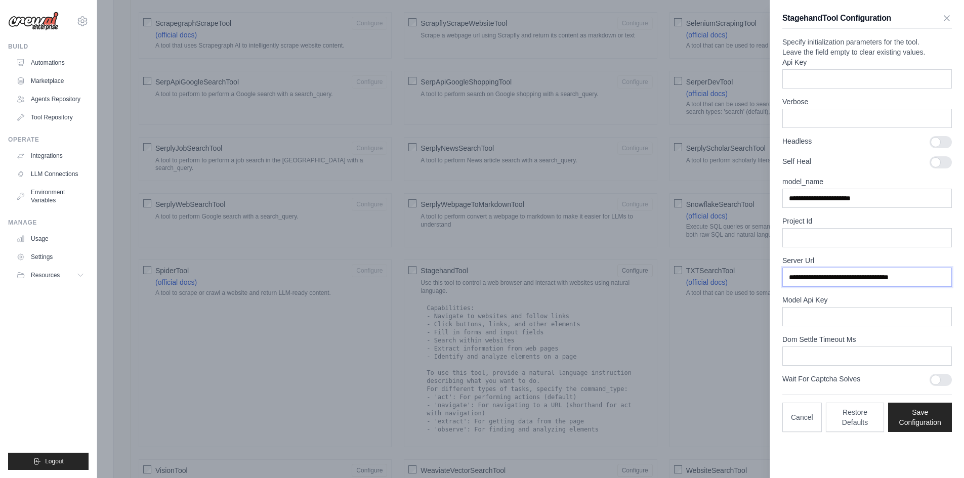
drag, startPoint x: 930, startPoint y: 299, endPoint x: 751, endPoint y: 300, distance: 178.6
click at [928, 431] on button "Save Configuration" at bounding box center [920, 416] width 64 height 29
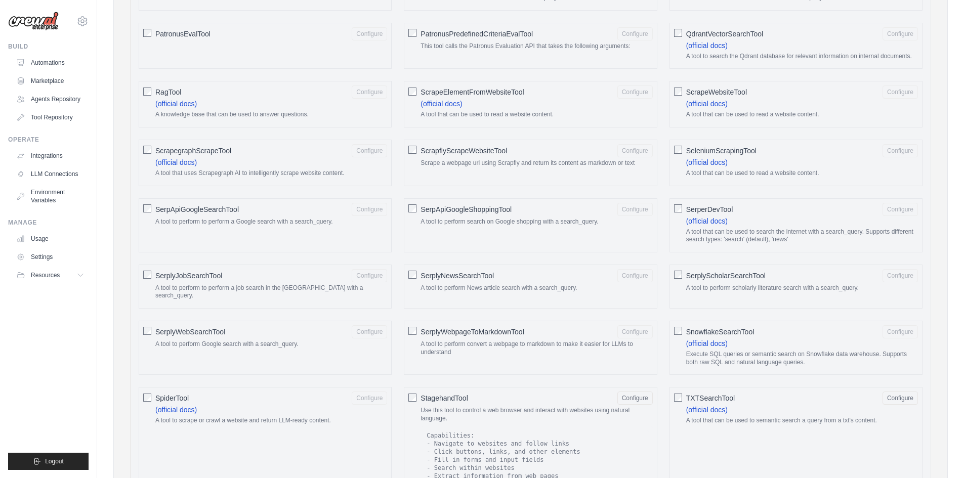
scroll to position [1138, 0]
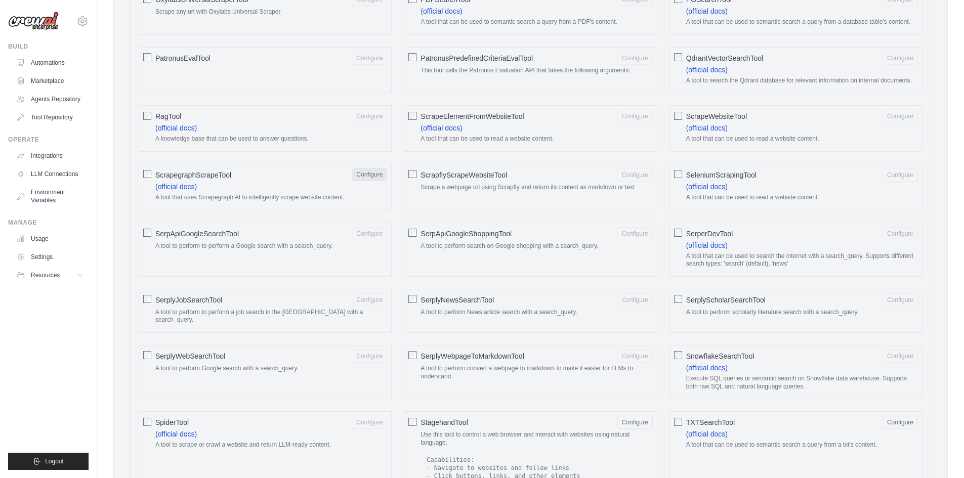
click at [360, 176] on button "Configure" at bounding box center [369, 174] width 35 height 13
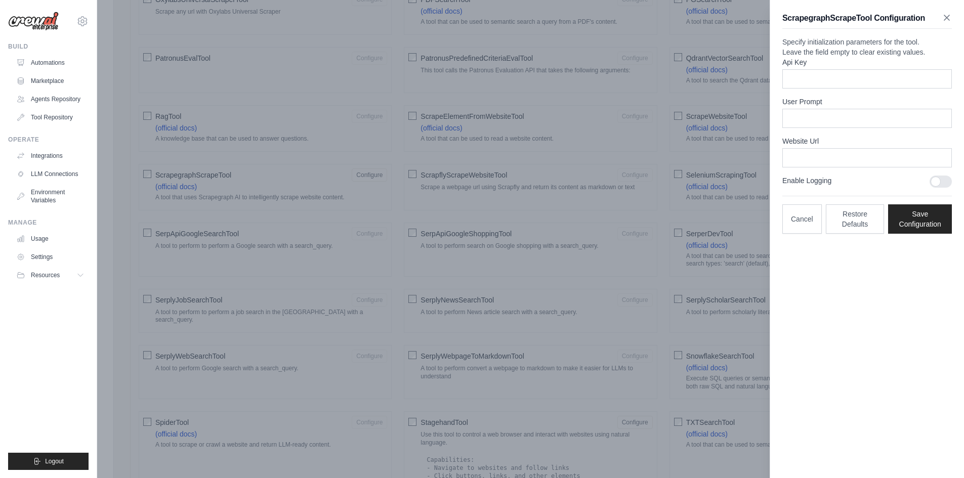
click at [948, 18] on icon "button" at bounding box center [946, 18] width 10 height 10
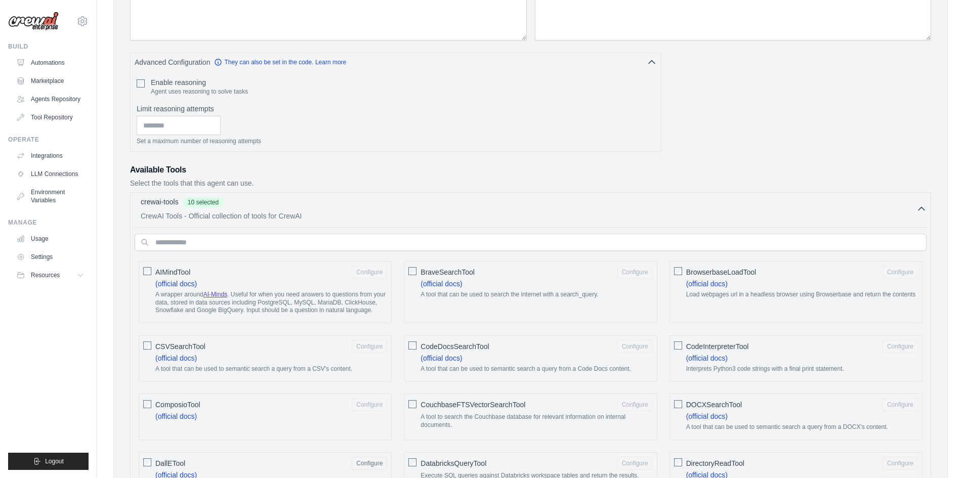
scroll to position [202, 0]
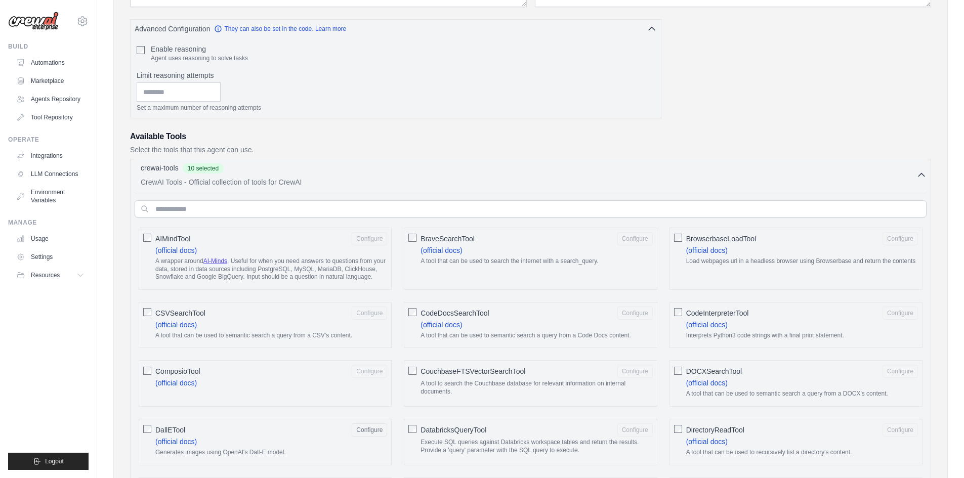
click at [921, 177] on icon "button" at bounding box center [921, 175] width 10 height 10
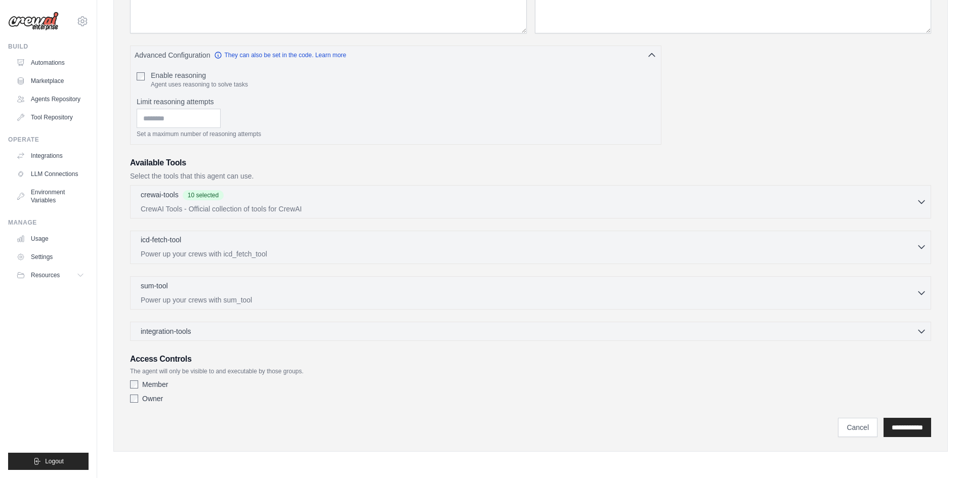
click at [199, 241] on div "icd-fetch-tool 0 selected" at bounding box center [528, 241] width 775 height 12
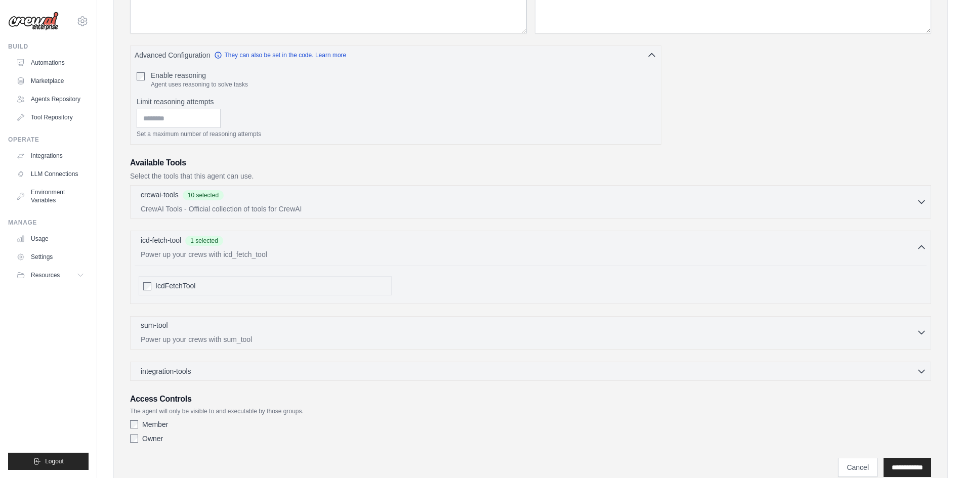
click at [916, 326] on button "sum-tool 0 selected Power up your crews with sum_tool" at bounding box center [531, 332] width 792 height 24
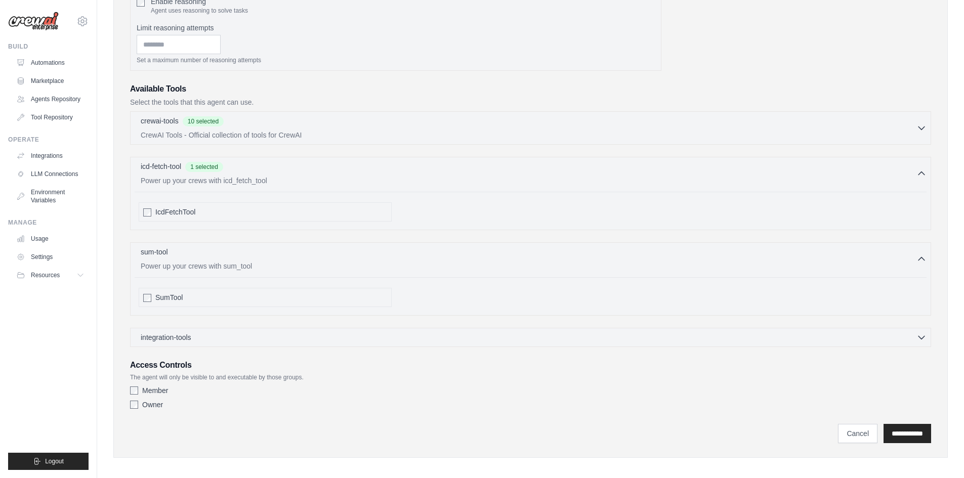
scroll to position [256, 0]
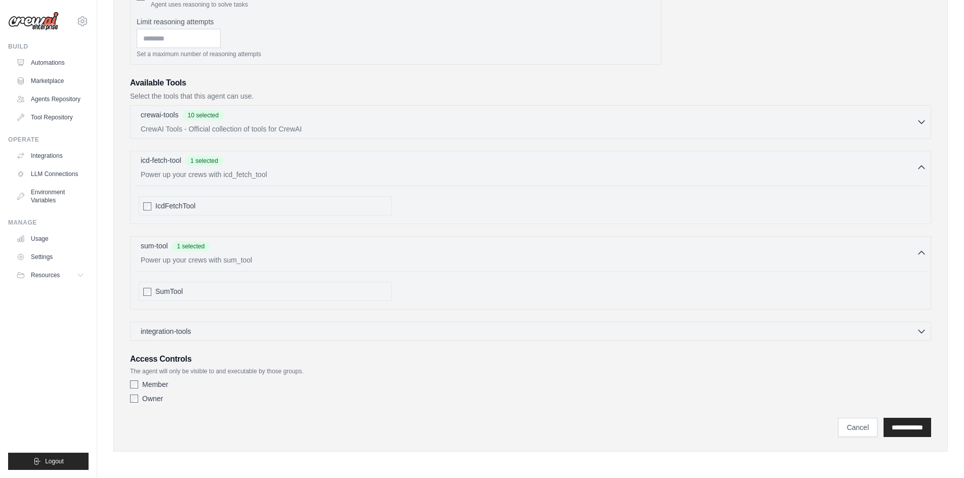
click at [181, 325] on div "integration-tools 0 selected Box Save files to Box Gmail" at bounding box center [530, 331] width 801 height 19
click at [923, 330] on icon "button" at bounding box center [921, 331] width 10 height 10
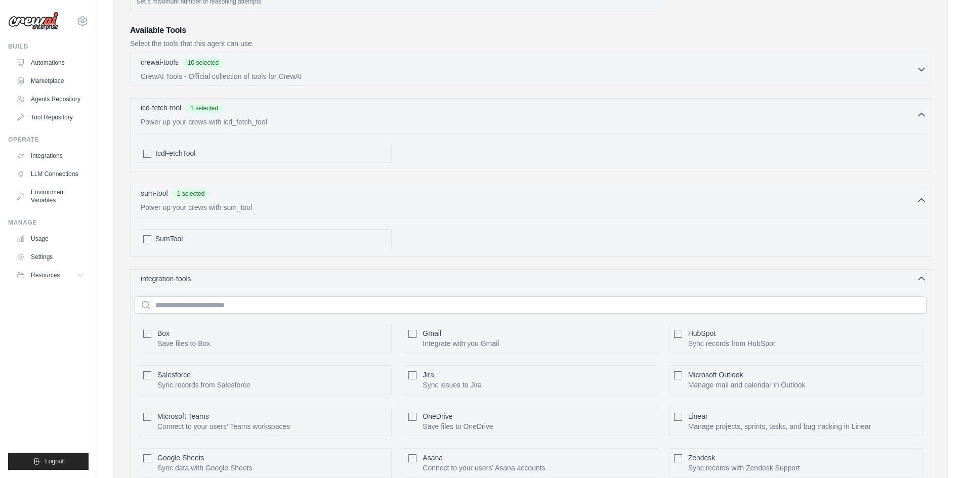
scroll to position [408, 0]
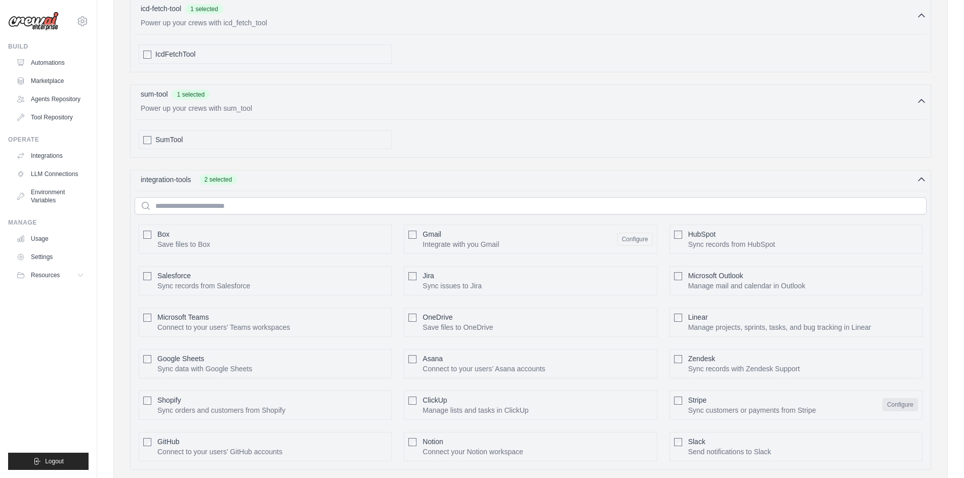
click at [892, 401] on button "Configure" at bounding box center [899, 404] width 35 height 13
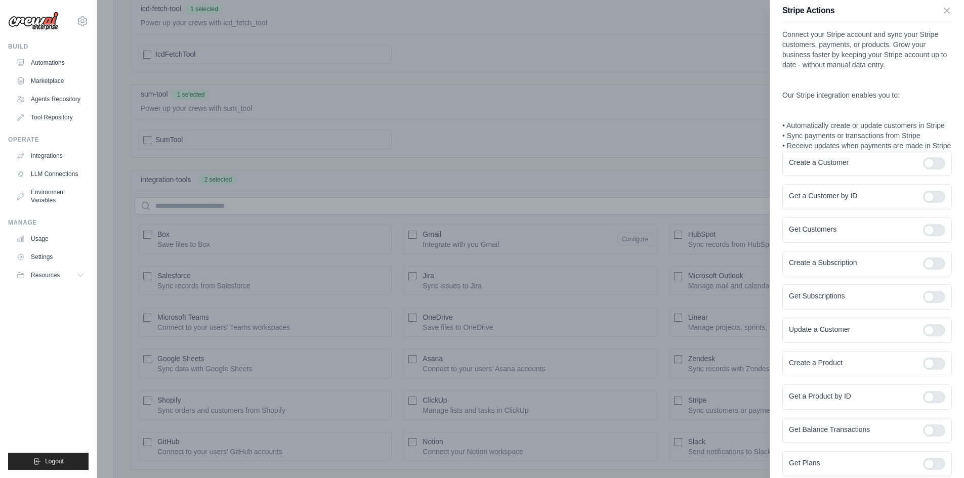
scroll to position [0, 0]
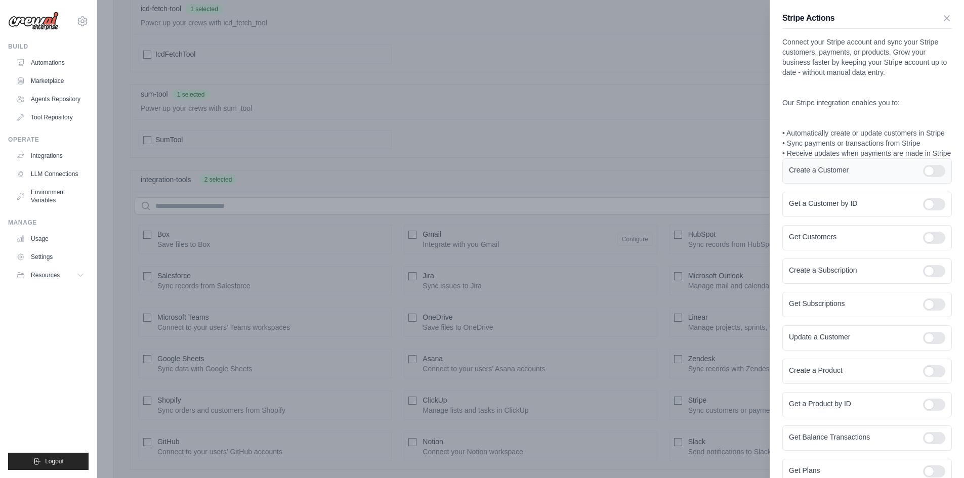
click at [929, 177] on div at bounding box center [934, 171] width 22 height 12
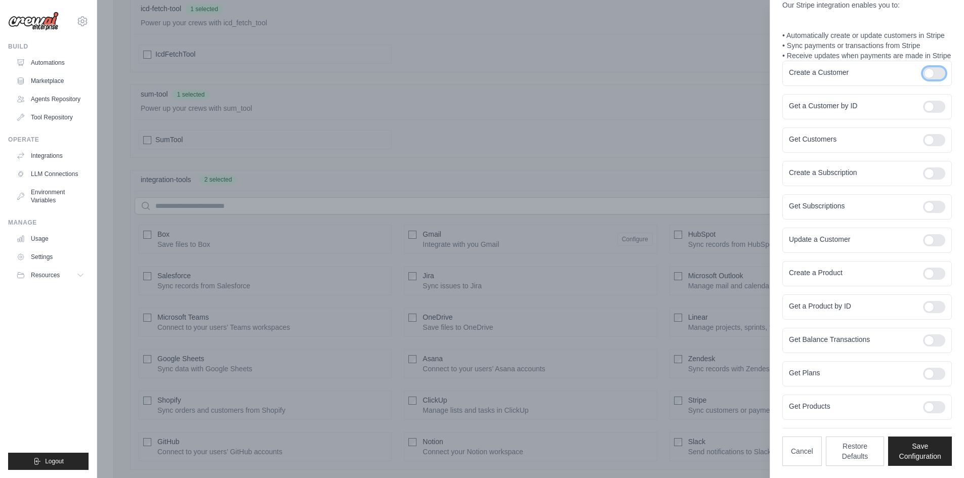
scroll to position [118, 0]
click at [934, 143] on div at bounding box center [934, 140] width 22 height 12
click at [923, 74] on div at bounding box center [934, 73] width 22 height 12
click at [933, 105] on div at bounding box center [934, 107] width 22 height 12
click at [929, 208] on div at bounding box center [934, 207] width 22 height 12
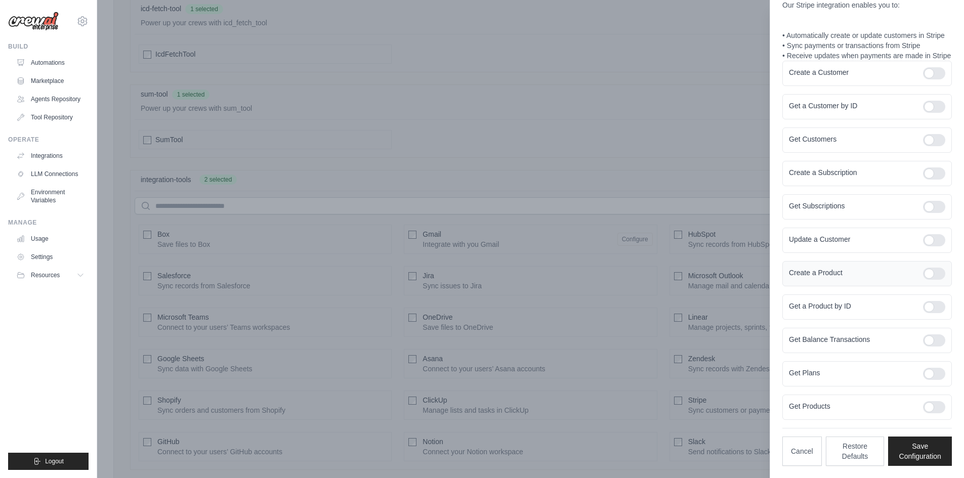
click at [936, 271] on div at bounding box center [934, 274] width 22 height 12
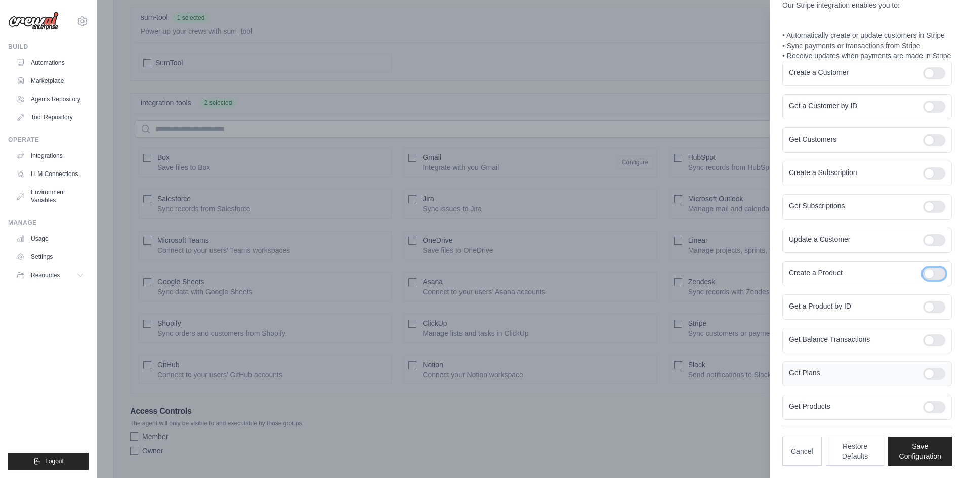
scroll to position [509, 0]
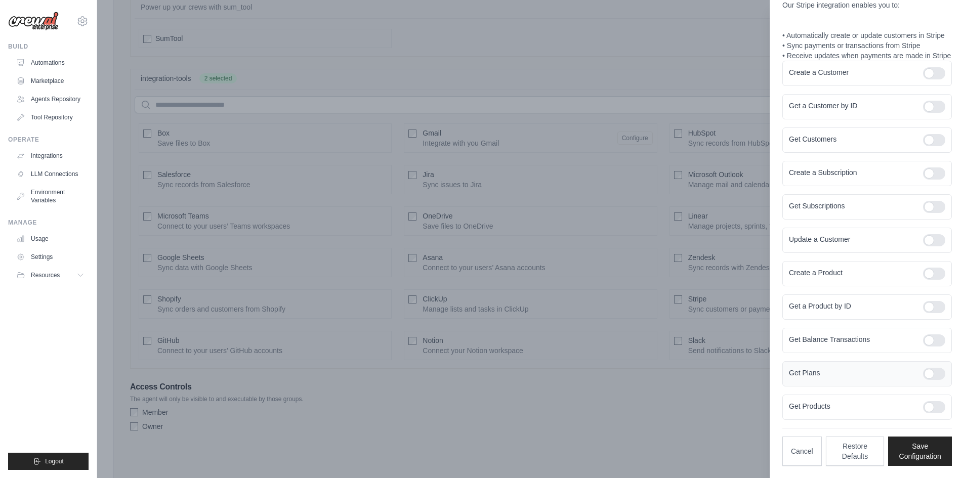
click at [929, 372] on div at bounding box center [934, 374] width 22 height 12
click at [930, 340] on div at bounding box center [934, 340] width 22 height 12
click at [933, 404] on div at bounding box center [934, 407] width 22 height 12
click at [926, 453] on button "Save Configuration" at bounding box center [920, 450] width 64 height 29
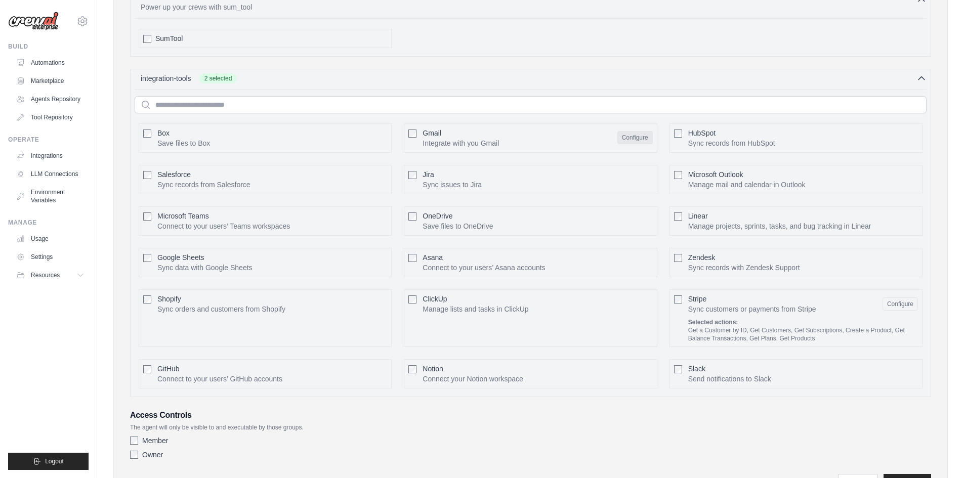
click at [642, 137] on button "Configure" at bounding box center [634, 137] width 35 height 13
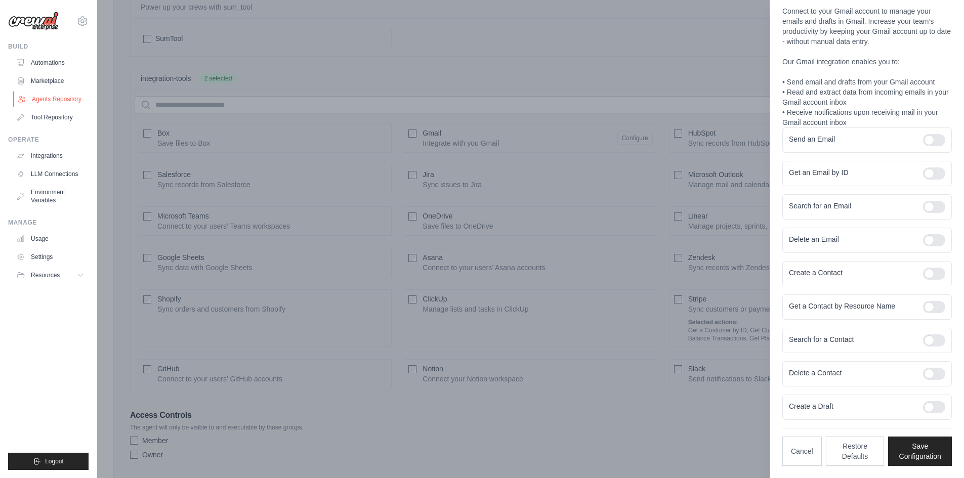
scroll to position [31, 0]
click at [935, 142] on div at bounding box center [934, 140] width 22 height 12
click at [930, 177] on div at bounding box center [934, 173] width 22 height 12
drag, startPoint x: 929, startPoint y: 197, endPoint x: 941, endPoint y: 225, distance: 30.4
click at [930, 200] on div "Search for an Email" at bounding box center [866, 206] width 169 height 25
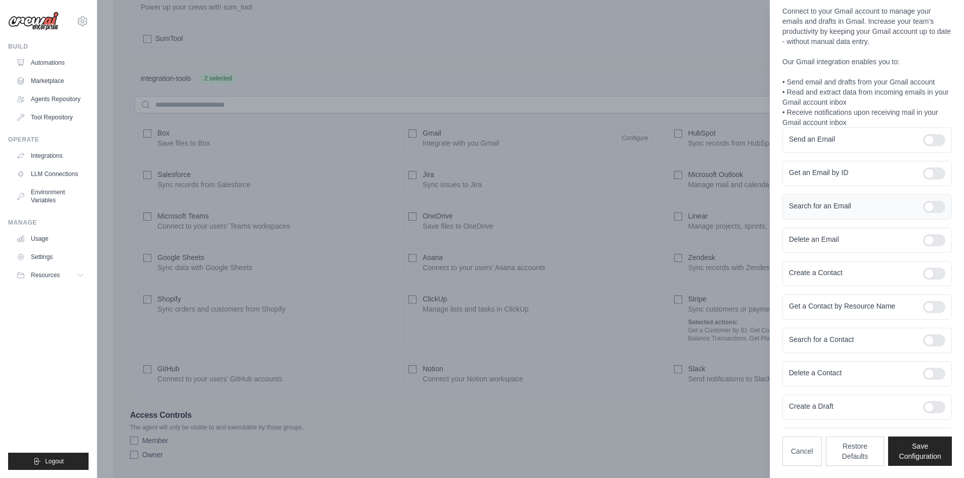
click at [931, 203] on div at bounding box center [934, 207] width 22 height 12
drag, startPoint x: 927, startPoint y: 240, endPoint x: 933, endPoint y: 260, distance: 20.6
click at [927, 242] on div at bounding box center [934, 240] width 22 height 12
drag, startPoint x: 936, startPoint y: 273, endPoint x: 930, endPoint y: 295, distance: 22.9
click at [935, 275] on div at bounding box center [934, 274] width 22 height 12
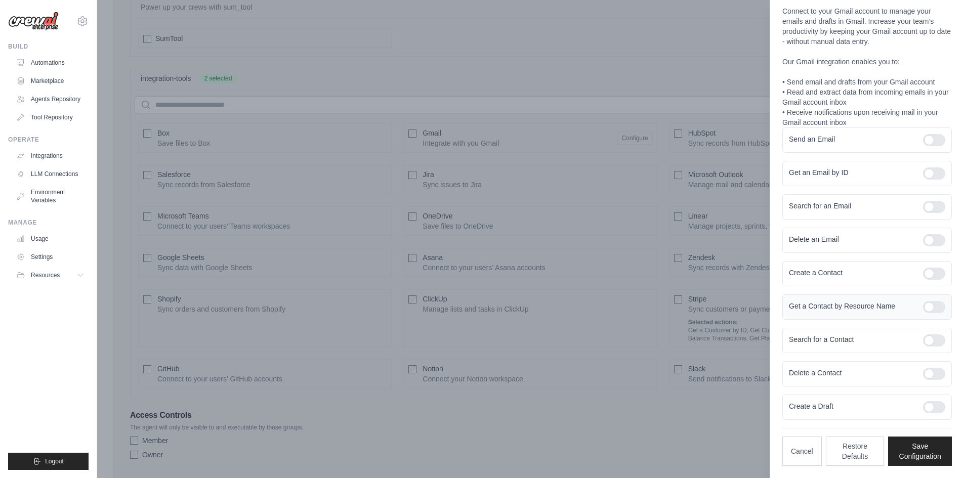
click at [931, 306] on div at bounding box center [934, 307] width 22 height 12
drag, startPoint x: 930, startPoint y: 338, endPoint x: 931, endPoint y: 363, distance: 24.3
click at [929, 343] on div at bounding box center [934, 340] width 22 height 12
click at [938, 378] on div "Delete a Contact" at bounding box center [866, 373] width 169 height 25
drag, startPoint x: 935, startPoint y: 370, endPoint x: 931, endPoint y: 381, distance: 11.8
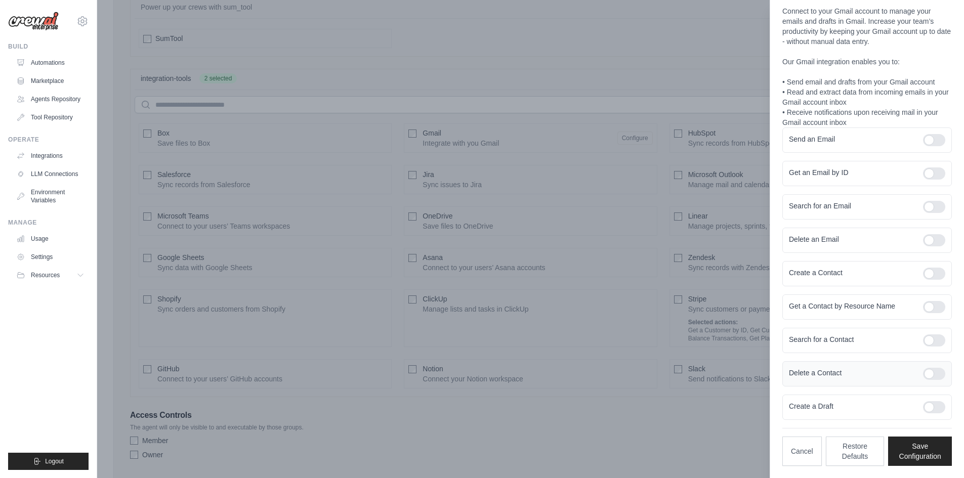
click at [934, 375] on div at bounding box center [934, 374] width 22 height 12
click at [930, 407] on div at bounding box center [934, 407] width 22 height 12
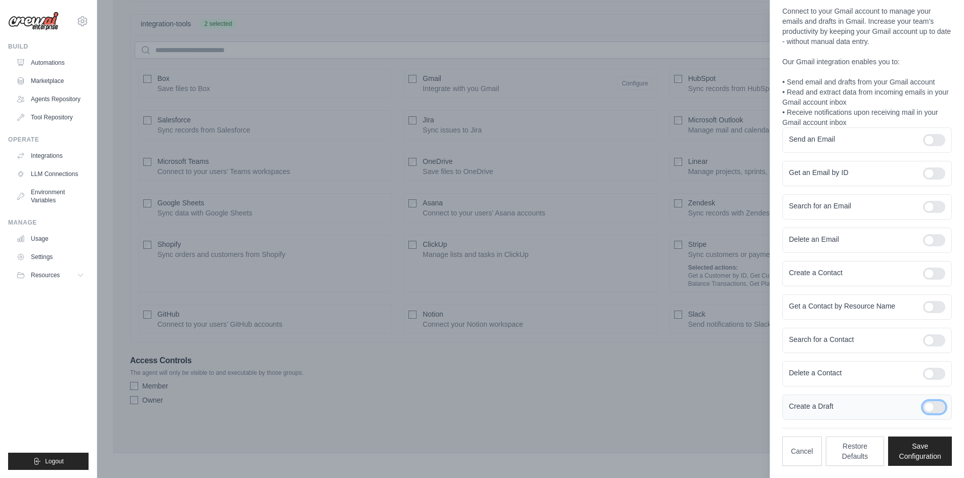
scroll to position [565, 0]
click at [926, 446] on button "Save Configuration" at bounding box center [920, 450] width 64 height 29
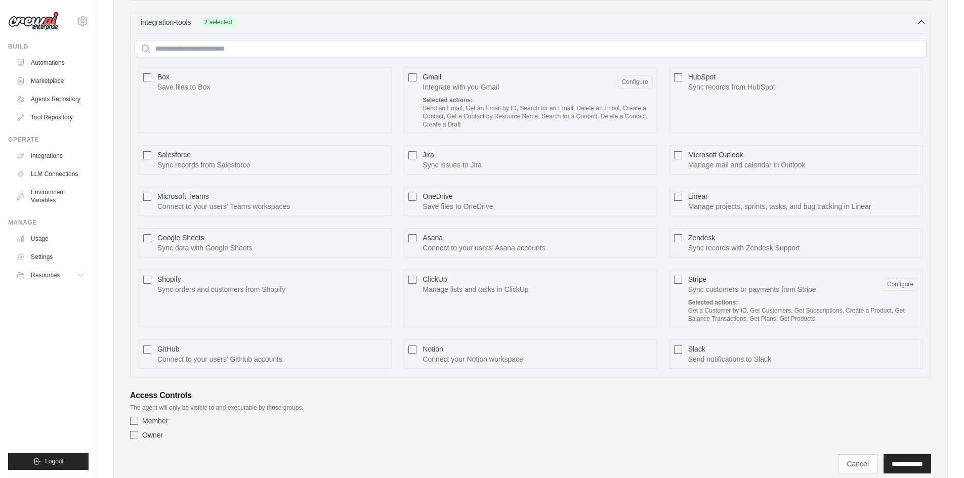
click at [158, 423] on label "Member" at bounding box center [155, 421] width 26 height 10
click at [150, 437] on label "Owner" at bounding box center [152, 435] width 21 height 10
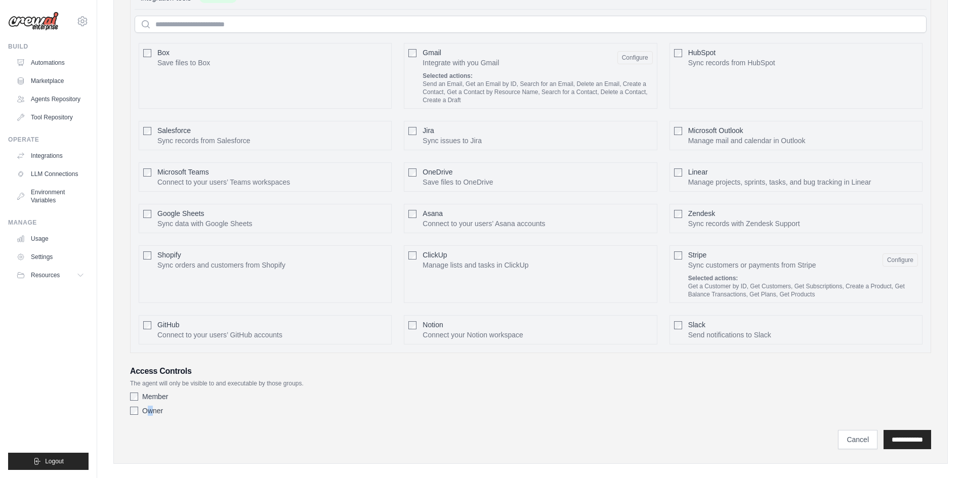
scroll to position [601, 0]
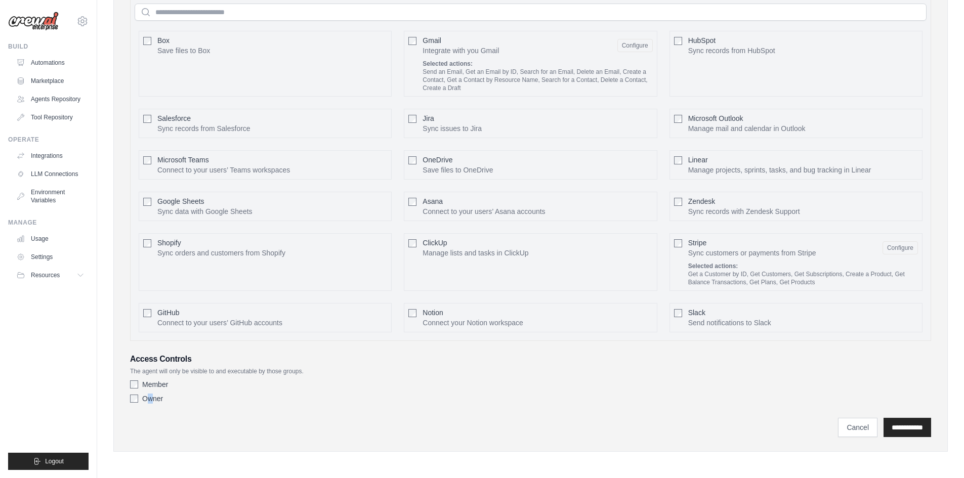
click at [149, 398] on label "Owner" at bounding box center [152, 399] width 21 height 10
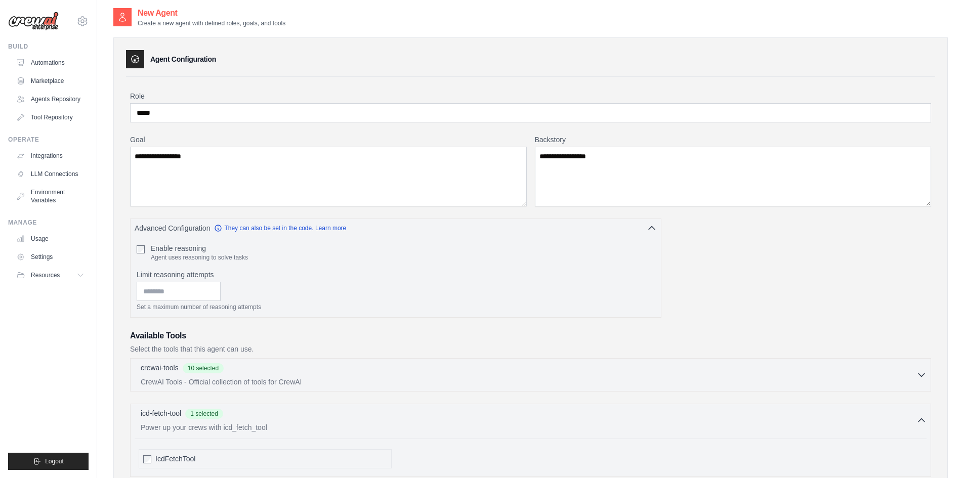
scroll to position [0, 0]
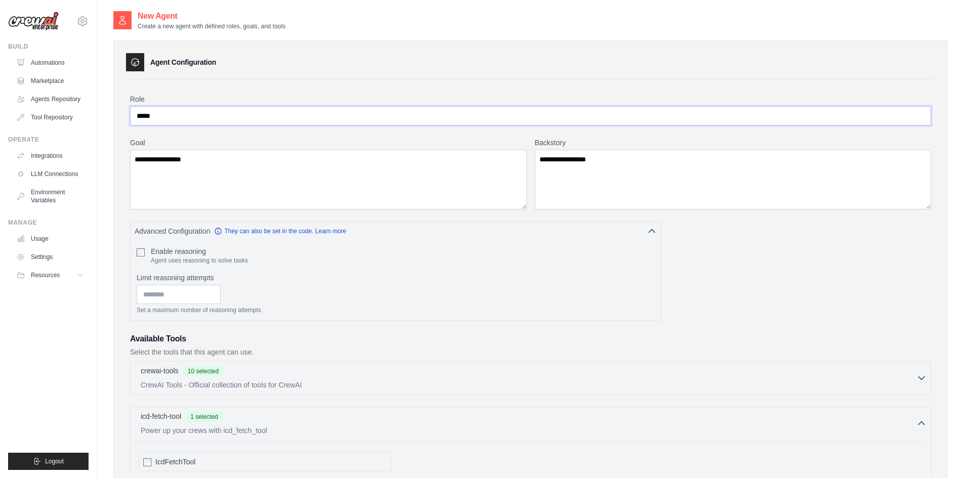
drag, startPoint x: 175, startPoint y: 108, endPoint x: 122, endPoint y: 107, distance: 52.1
click at [162, 115] on input "**********" at bounding box center [530, 115] width 801 height 19
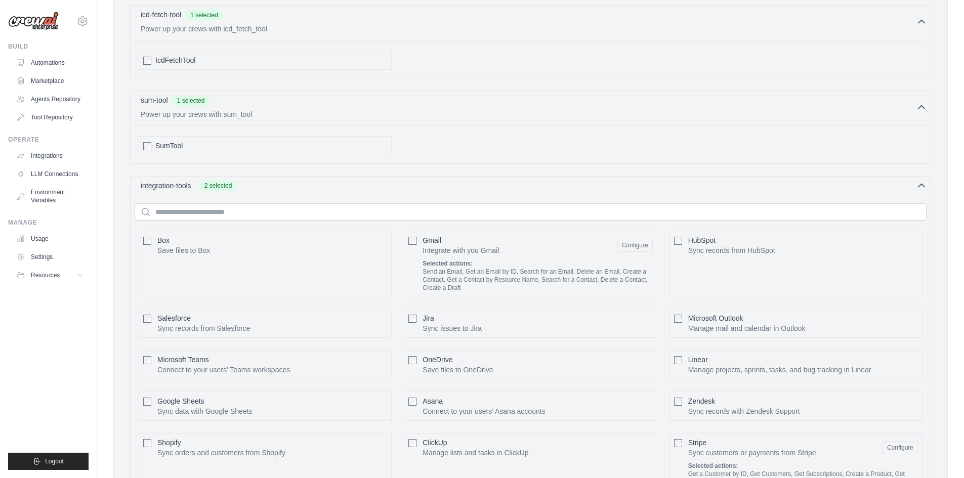
scroll to position [601, 0]
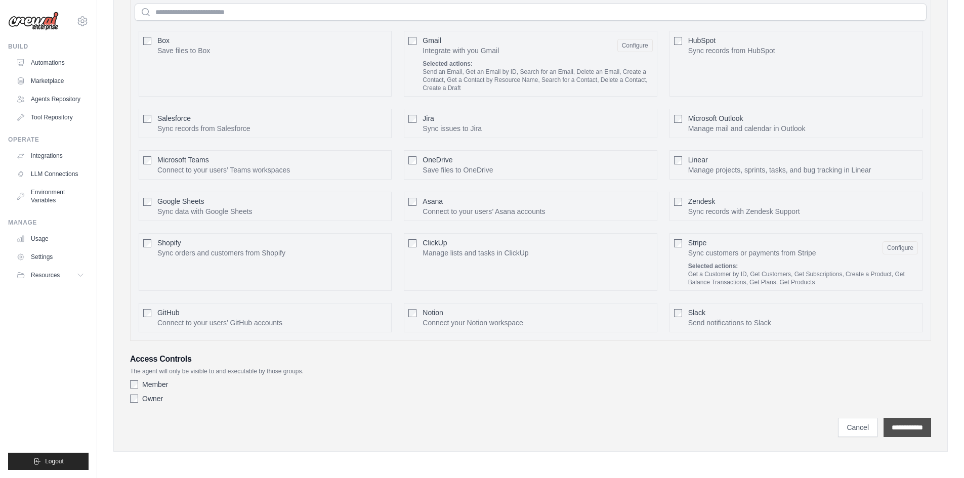
type input "**********"
click at [906, 426] on input "**********" at bounding box center [907, 427] width 48 height 19
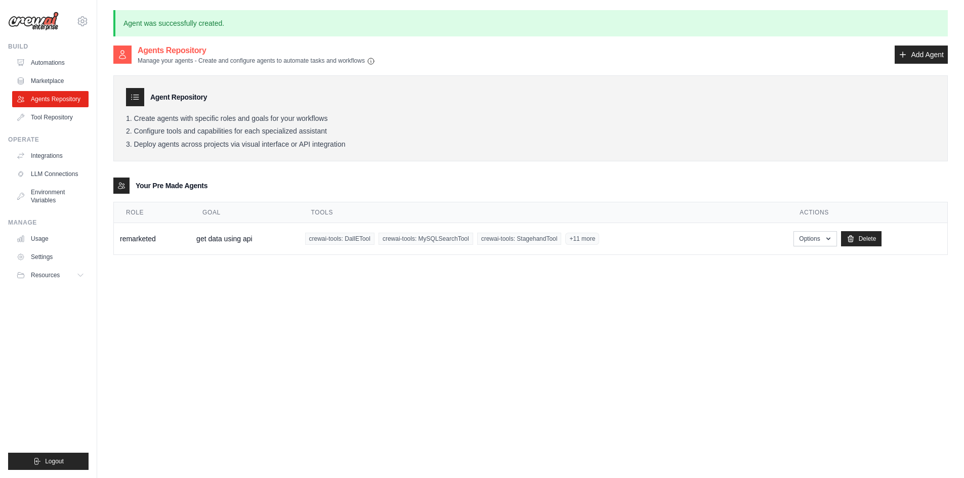
drag, startPoint x: 187, startPoint y: 147, endPoint x: 379, endPoint y: 139, distance: 192.9
click at [364, 141] on li "Deploy agents across projects via visual interface or API integration" at bounding box center [530, 144] width 809 height 9
click at [462, 141] on li "Deploy agents across projects via visual interface or API integration" at bounding box center [530, 144] width 809 height 9
click at [824, 242] on icon "button" at bounding box center [828, 238] width 8 height 8
click at [798, 258] on link "Show" at bounding box center [800, 261] width 73 height 18
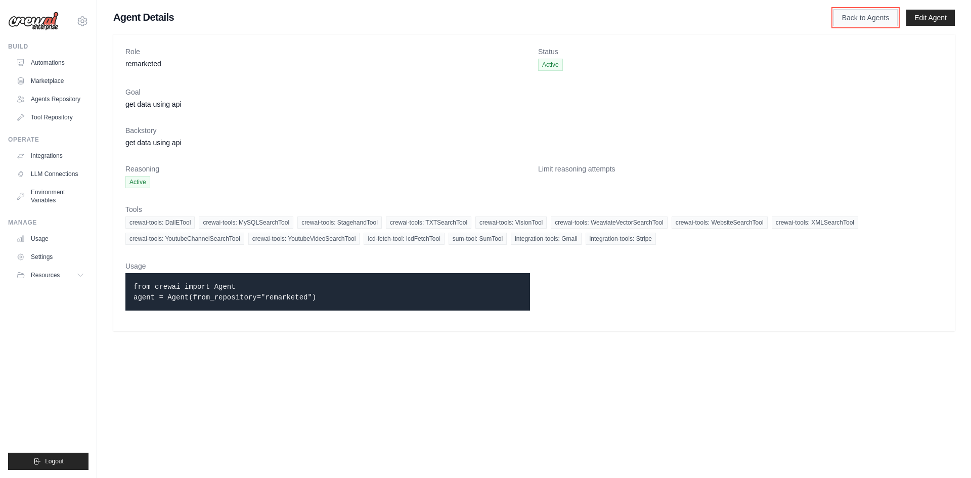
click at [869, 16] on link "Back to Agents" at bounding box center [866, 17] width 64 height 17
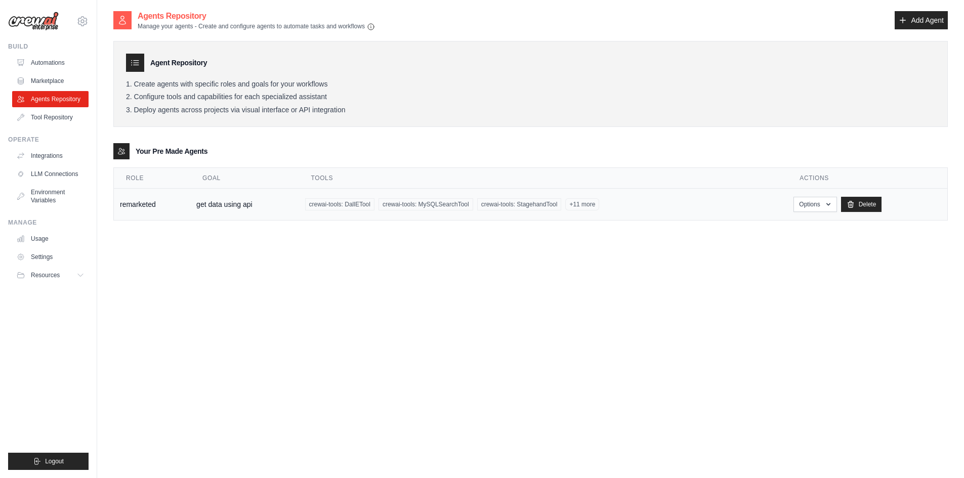
click at [340, 203] on span "crewai-tools: DallETool" at bounding box center [339, 204] width 69 height 12
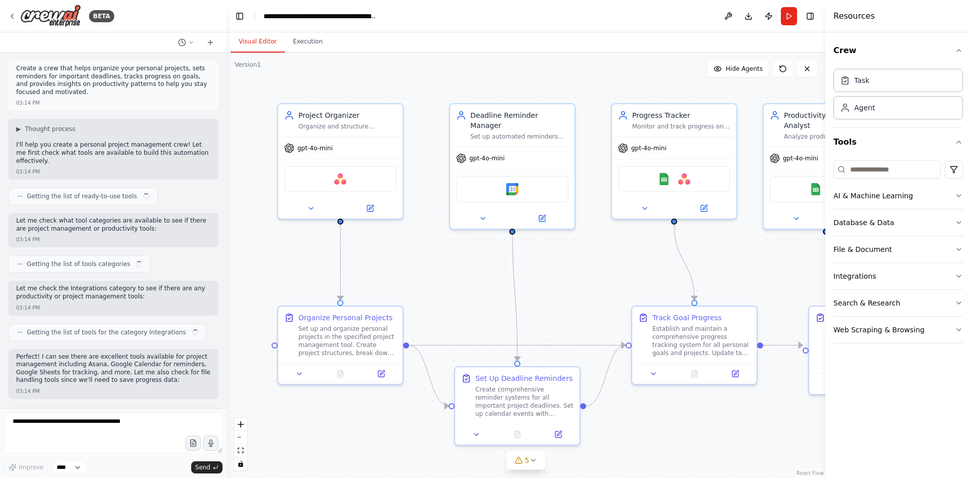
scroll to position [477, 0]
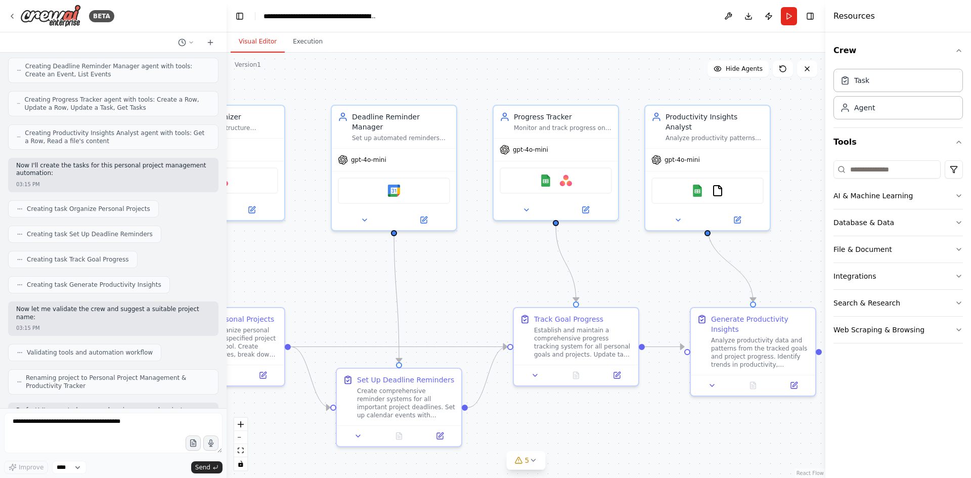
drag, startPoint x: 771, startPoint y: 246, endPoint x: 653, endPoint y: 248, distance: 118.4
click at [653, 248] on div ".deletable-edge-delete-btn { width: 20px; height: 20px; border: 0px solid #ffff…" at bounding box center [526, 265] width 599 height 425
click at [731, 17] on button at bounding box center [728, 16] width 16 height 18
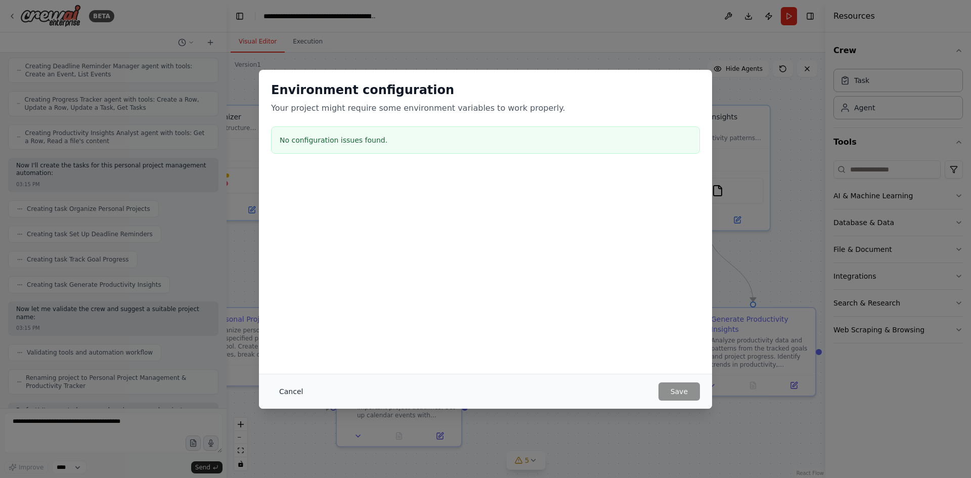
click at [287, 387] on button "Cancel" at bounding box center [291, 391] width 40 height 18
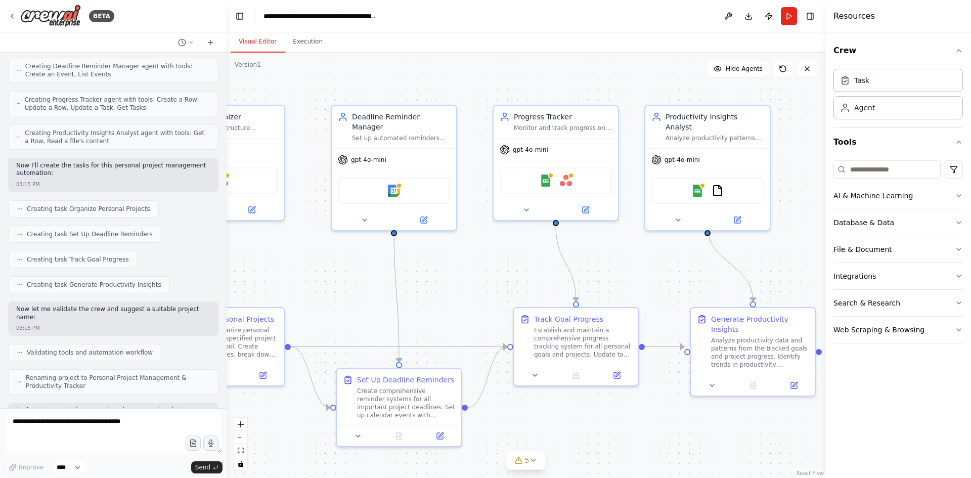
click at [327, 24] on header "**********" at bounding box center [526, 16] width 599 height 32
click at [327, 16] on div "**********" at bounding box center [321, 16] width 114 height 10
click at [237, 12] on button "Toggle Left Sidebar" at bounding box center [240, 16] width 14 height 14
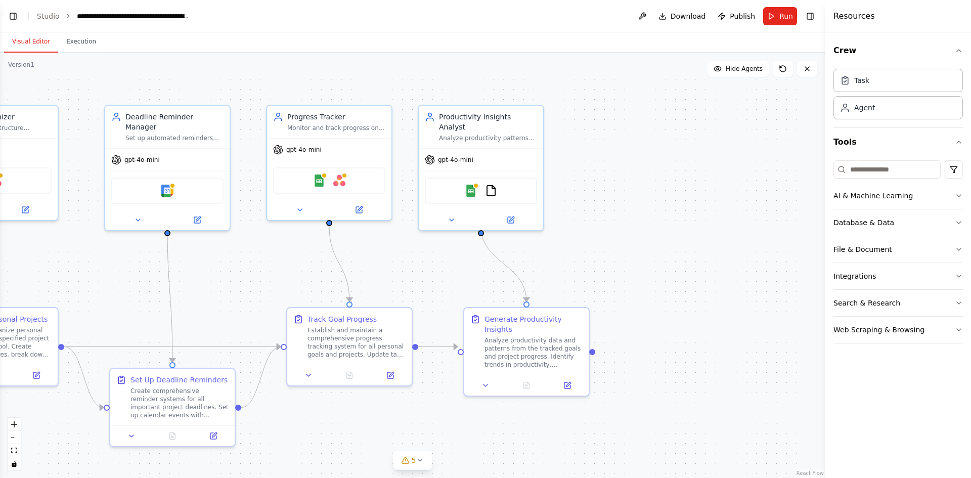
click at [67, 16] on icon "breadcrumb" at bounding box center [68, 16] width 7 height 7
drag, startPoint x: 48, startPoint y: 16, endPoint x: 37, endPoint y: 16, distance: 11.1
click at [48, 16] on link "Studio" at bounding box center [48, 16] width 23 height 8
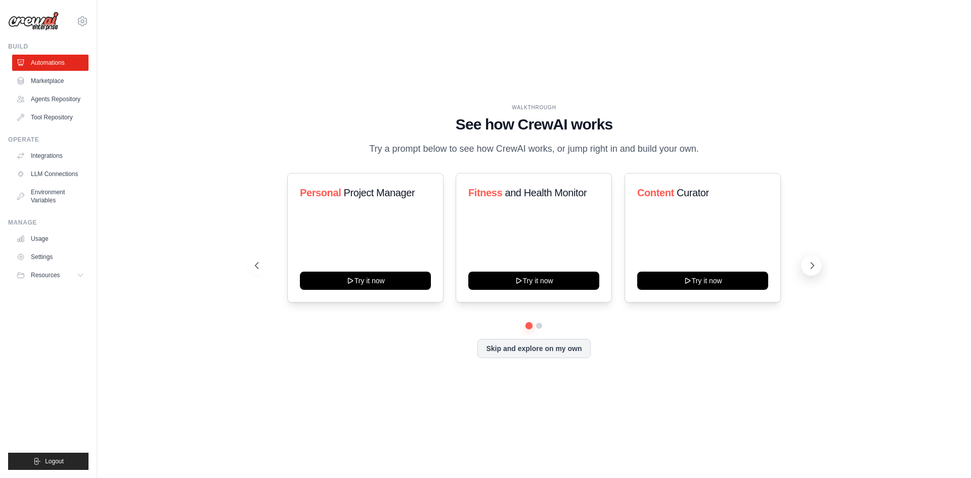
click at [812, 266] on icon at bounding box center [812, 266] width 10 height 10
click at [364, 228] on div "Personal Project Manager Try it now" at bounding box center [365, 237] width 156 height 129
click at [359, 188] on span "Project Manager" at bounding box center [378, 192] width 71 height 11
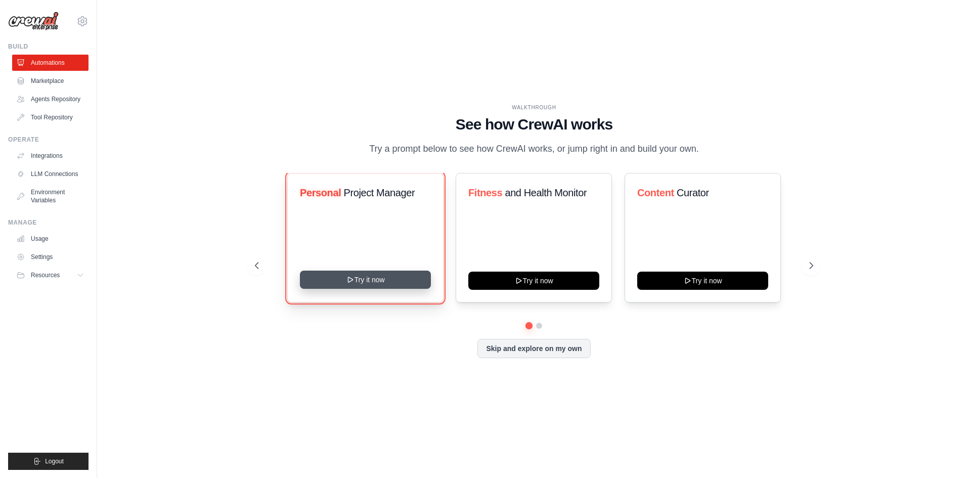
click at [372, 275] on button "Try it now" at bounding box center [365, 280] width 131 height 18
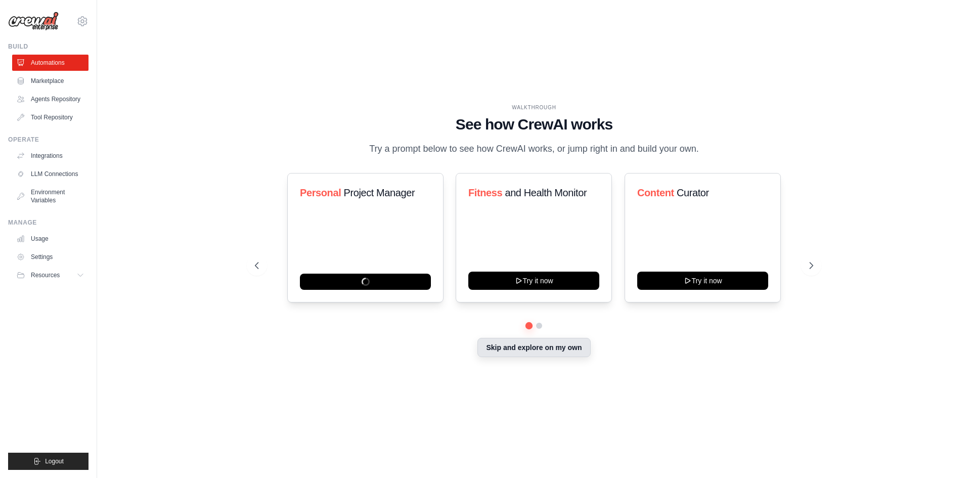
click at [524, 352] on button "Skip and explore on my own" at bounding box center [534, 347] width 113 height 19
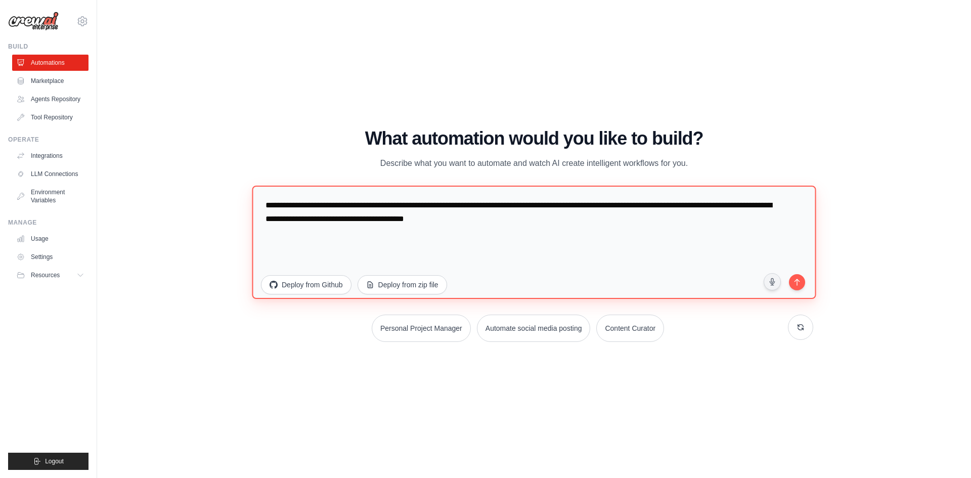
click at [372, 217] on textarea "**********" at bounding box center [534, 241] width 564 height 113
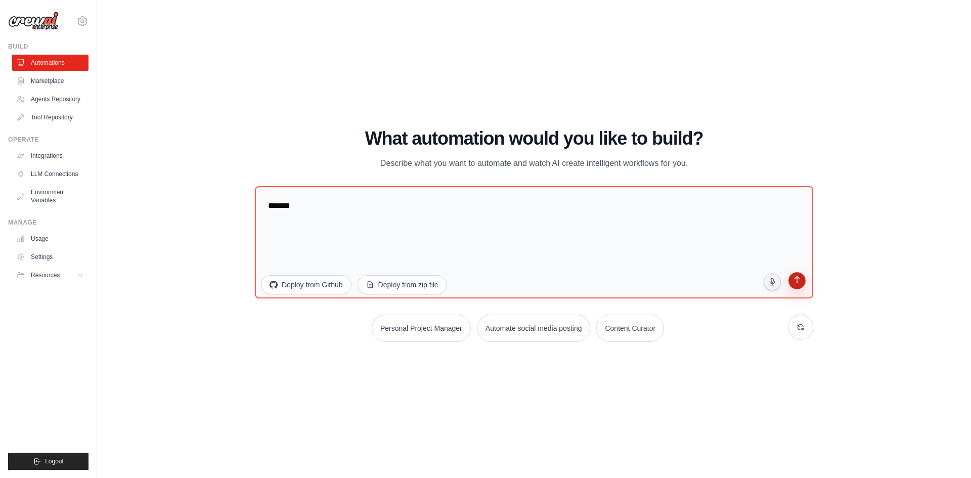
click at [798, 288] on button "submit" at bounding box center [797, 281] width 19 height 19
click at [801, 331] on button at bounding box center [800, 326] width 25 height 25
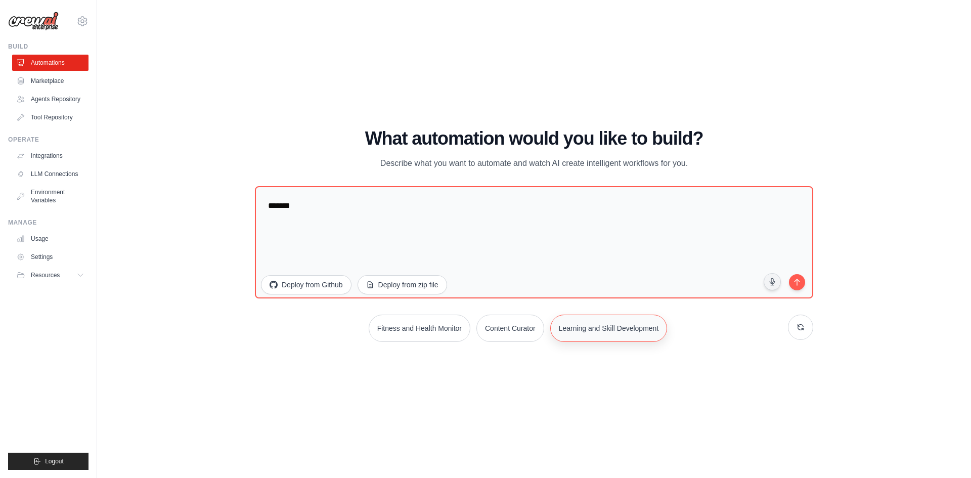
click at [601, 333] on button "Learning and Skill Development" at bounding box center [608, 328] width 117 height 27
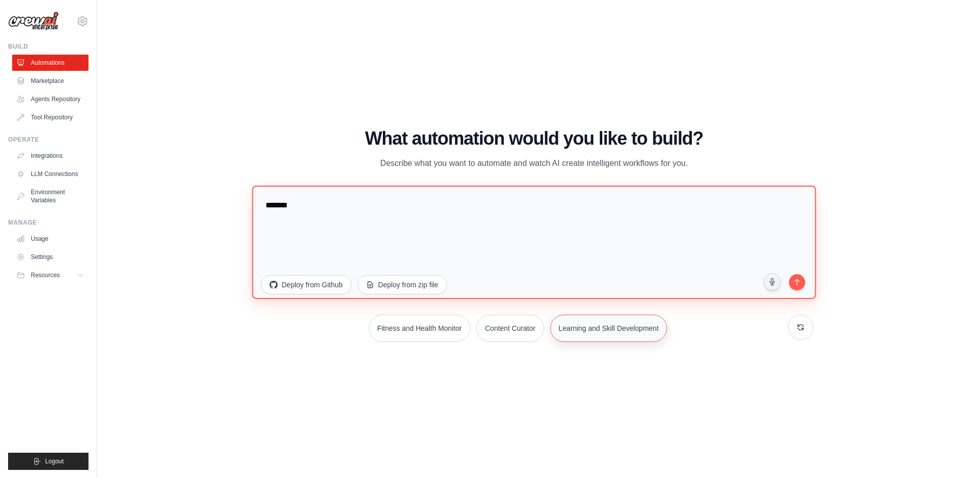
type textarea "**********"
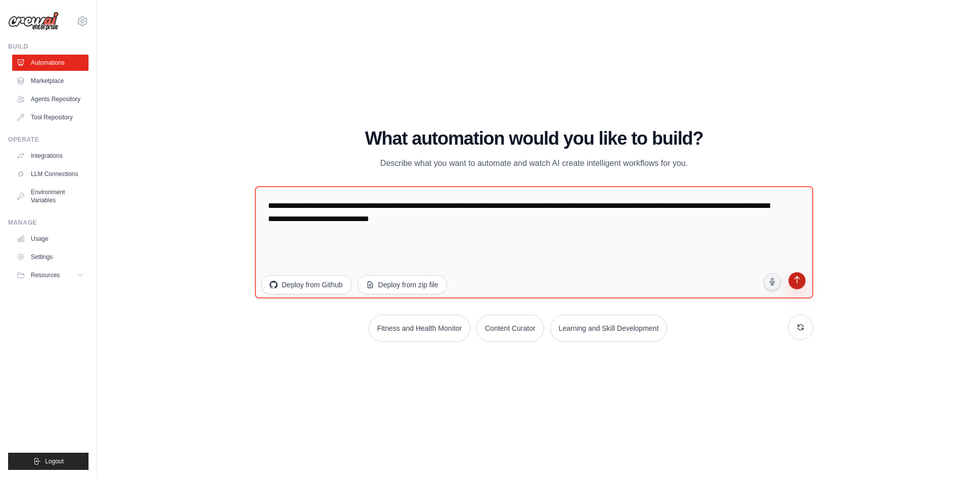
click at [800, 287] on button "submit" at bounding box center [797, 281] width 19 height 19
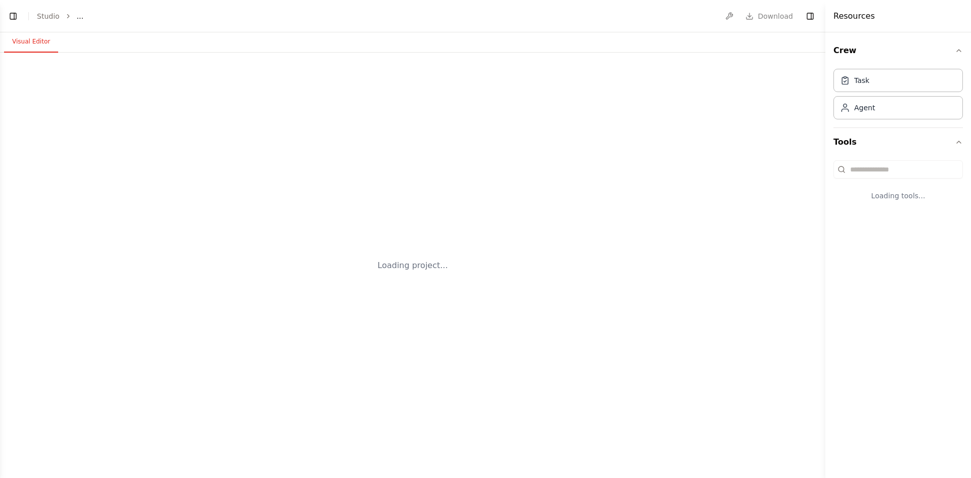
select select "****"
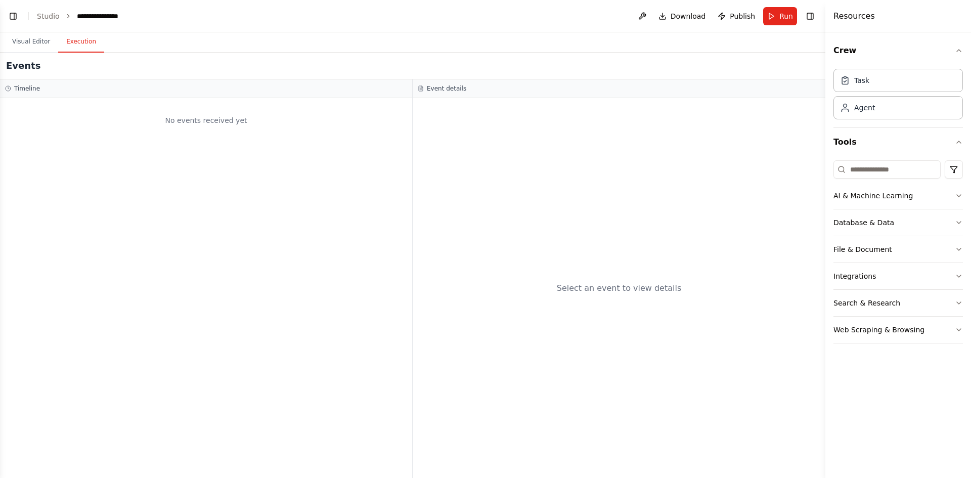
click at [72, 47] on button "Execution" at bounding box center [81, 41] width 46 height 21
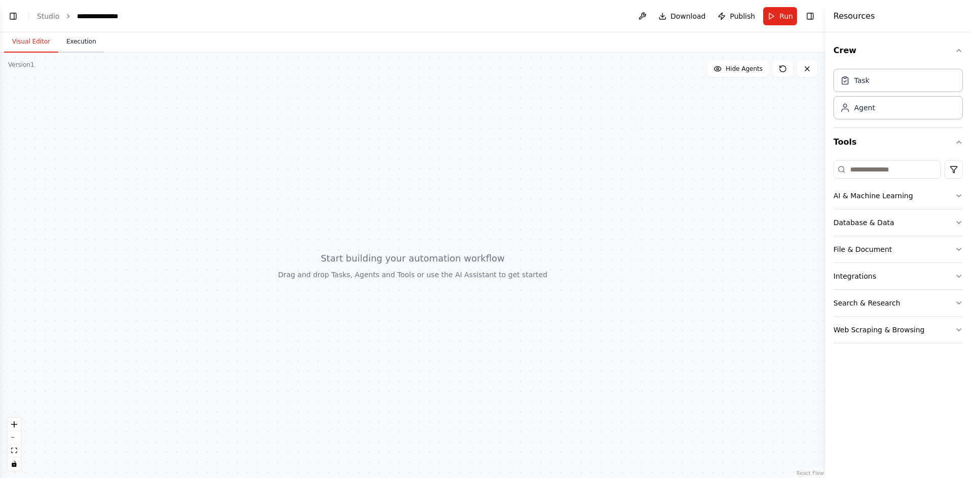
click at [76, 39] on button "Execution" at bounding box center [81, 41] width 46 height 21
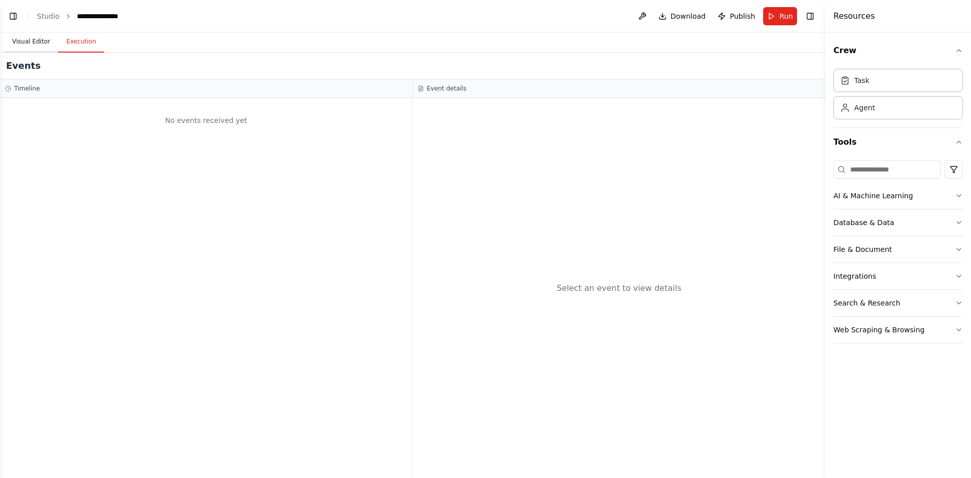
click at [40, 41] on button "Visual Editor" at bounding box center [31, 41] width 54 height 21
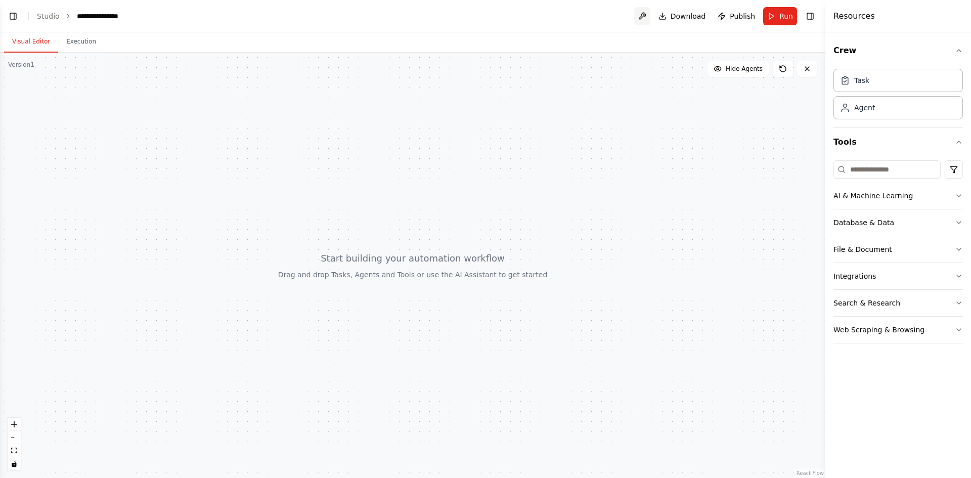
click at [647, 14] on button at bounding box center [642, 16] width 16 height 18
click at [791, 16] on span "Run" at bounding box center [787, 16] width 14 height 10
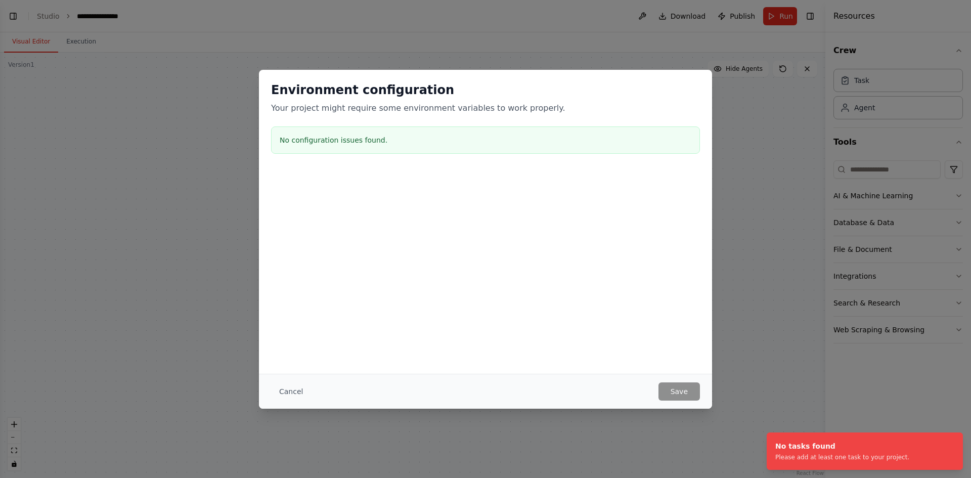
drag, startPoint x: 293, startPoint y: 390, endPoint x: 116, endPoint y: 245, distance: 229.0
click at [294, 389] on button "Cancel" at bounding box center [291, 391] width 40 height 18
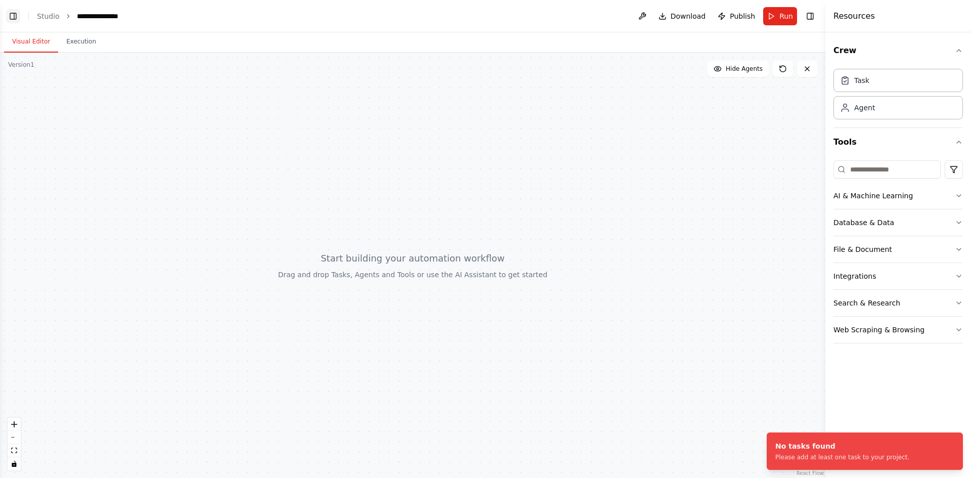
click at [12, 18] on button "Toggle Left Sidebar" at bounding box center [13, 16] width 14 height 14
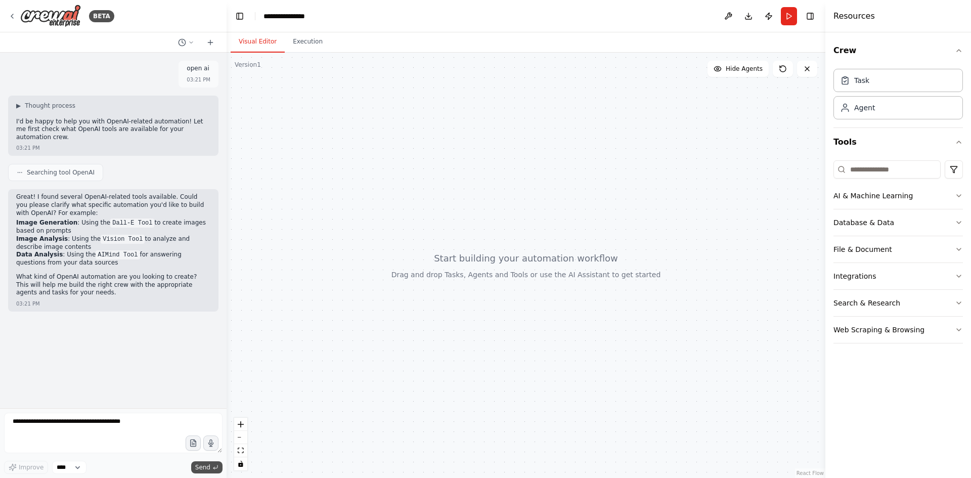
click at [209, 470] on span "Send" at bounding box center [202, 467] width 15 height 8
click at [83, 119] on p "I'd be happy to help you with OpenAI-related automation! Let me first check wha…" at bounding box center [113, 130] width 194 height 24
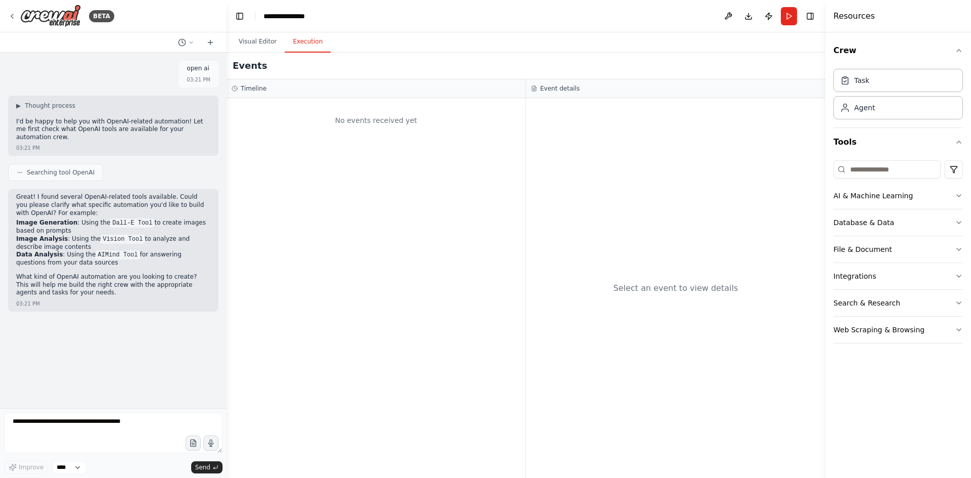
click at [306, 38] on button "Execution" at bounding box center [308, 41] width 46 height 21
click at [271, 41] on button "Visual Editor" at bounding box center [258, 41] width 54 height 21
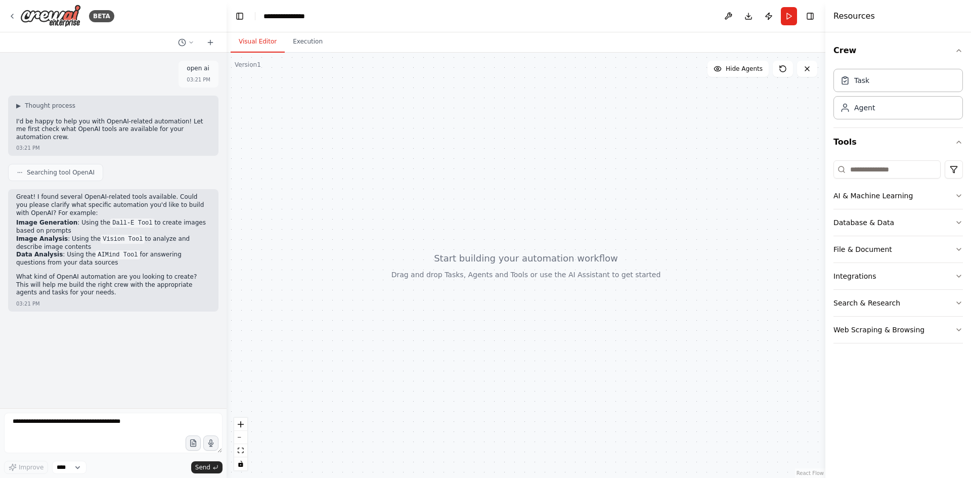
click at [285, 9] on header "**********" at bounding box center [526, 16] width 599 height 32
click at [286, 14] on div "**********" at bounding box center [289, 16] width 51 height 10
click at [286, 14] on div "**********" at bounding box center [302, 16] width 76 height 10
click at [321, 15] on div "**********" at bounding box center [302, 16] width 76 height 10
click at [292, 21] on div "**********" at bounding box center [302, 16] width 76 height 10
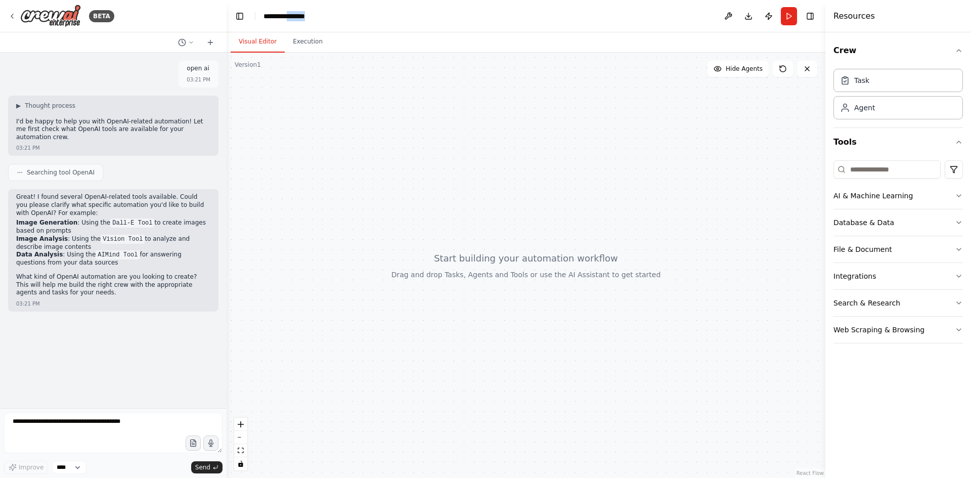
click at [292, 21] on div "**********" at bounding box center [302, 16] width 76 height 10
click at [268, 21] on div "**********" at bounding box center [302, 16] width 76 height 10
click at [351, 15] on header "**********" at bounding box center [526, 16] width 599 height 32
click at [321, 18] on icon "breadcrumb" at bounding box center [322, 16] width 8 height 8
click at [320, 18] on icon "breadcrumb" at bounding box center [322, 16] width 8 height 8
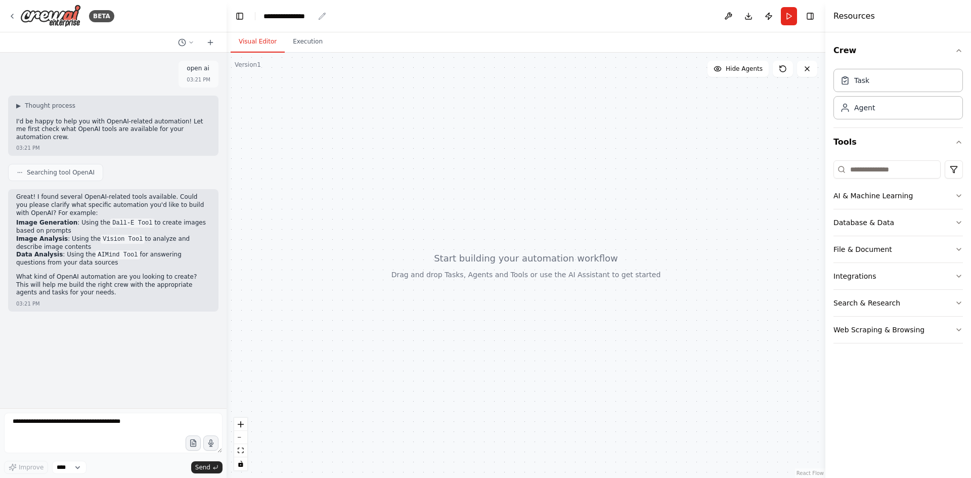
click at [320, 17] on icon "breadcrumb" at bounding box center [322, 16] width 7 height 7
click at [320, 16] on icon "breadcrumb" at bounding box center [322, 16] width 8 height 8
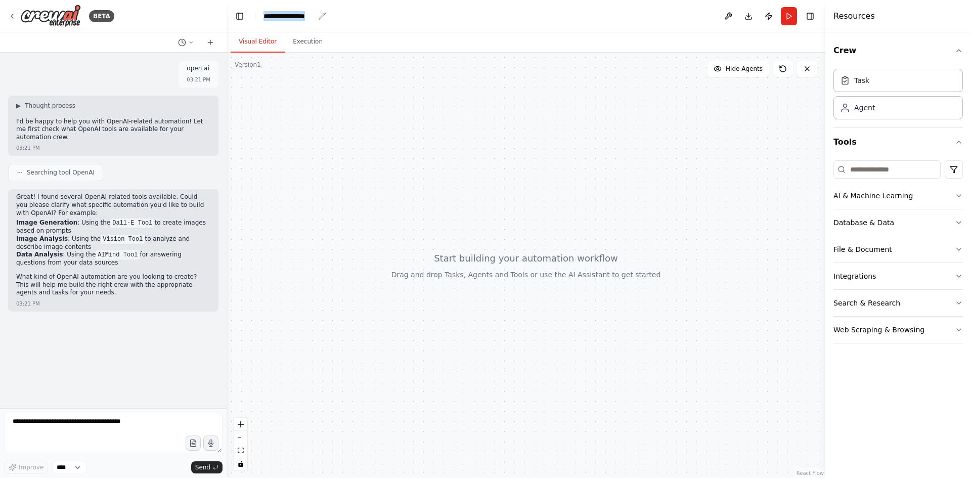
click at [320, 16] on icon "breadcrumb" at bounding box center [322, 16] width 8 height 8
click at [864, 68] on div "Task Agent" at bounding box center [898, 92] width 129 height 55
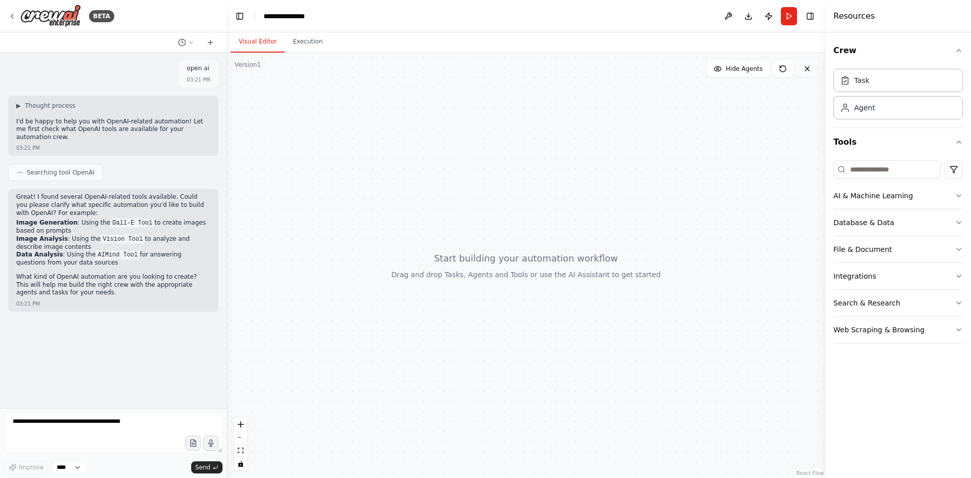
click at [806, 68] on icon at bounding box center [807, 69] width 8 height 8
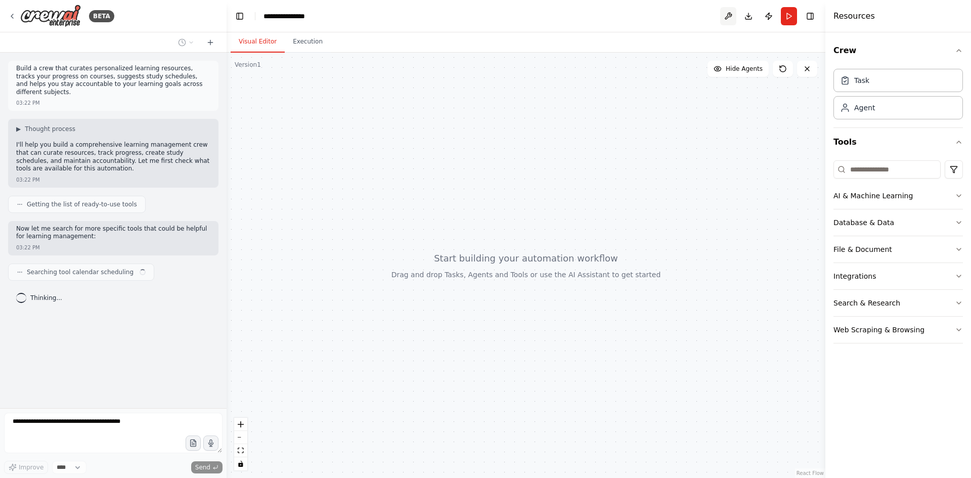
click at [730, 18] on button at bounding box center [728, 16] width 16 height 18
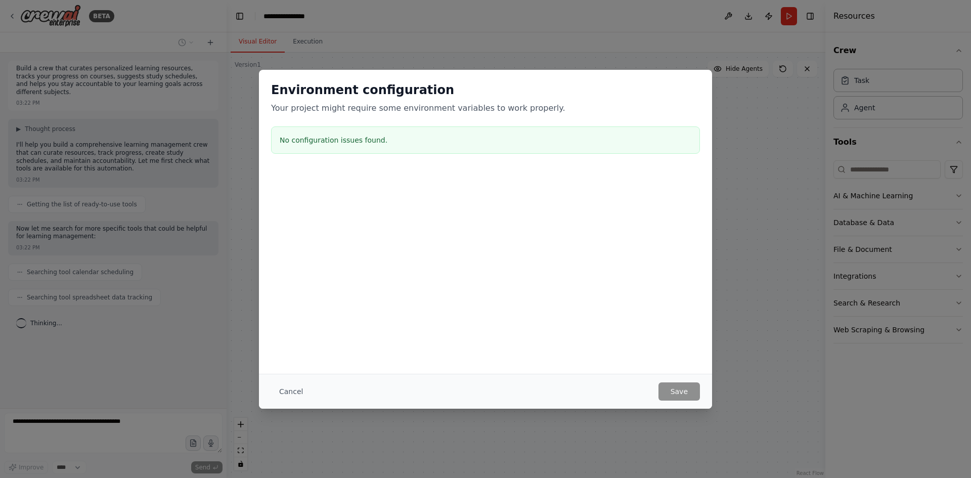
click at [322, 131] on div "No configuration issues found." at bounding box center [485, 139] width 429 height 27
click at [293, 391] on button "Cancel" at bounding box center [291, 391] width 40 height 18
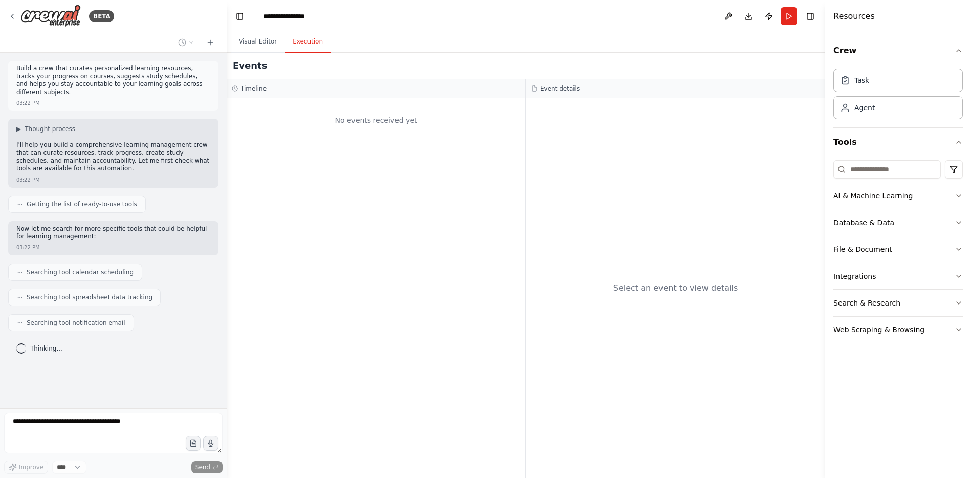
click at [299, 41] on button "Execution" at bounding box center [308, 41] width 46 height 21
click at [279, 14] on div "**********" at bounding box center [289, 16] width 51 height 10
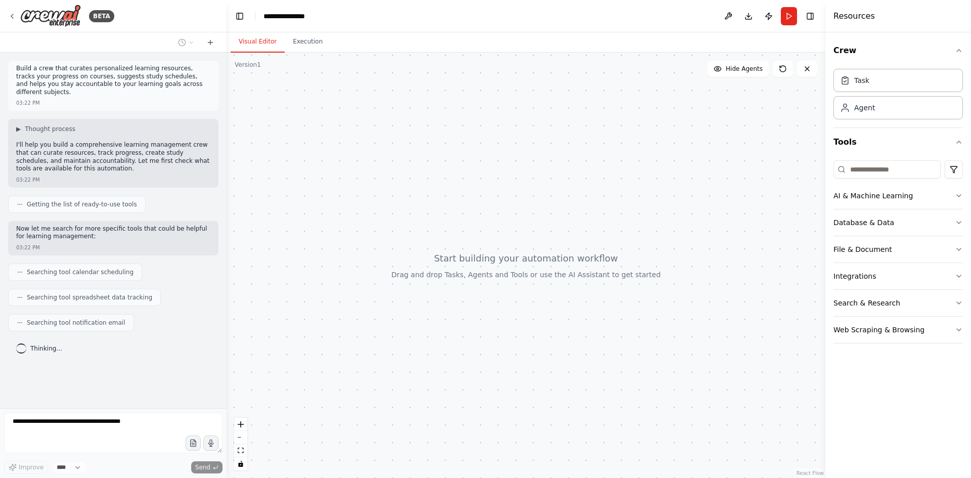
click at [258, 42] on button "Visual Editor" at bounding box center [258, 41] width 54 height 21
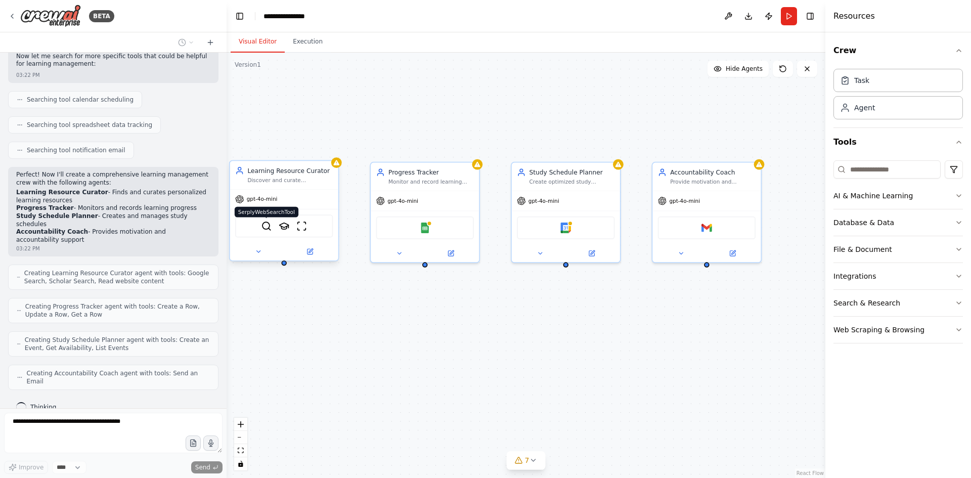
scroll to position [164, 0]
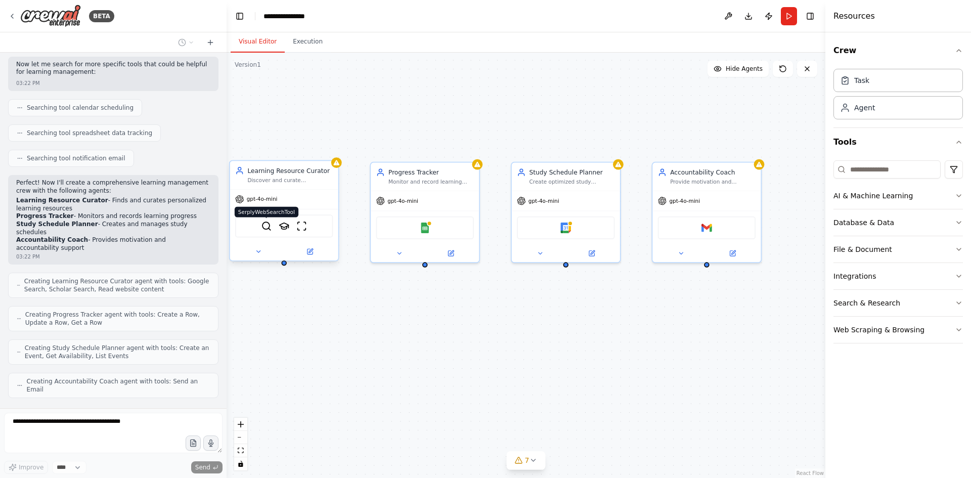
click at [270, 231] on img at bounding box center [266, 226] width 11 height 11
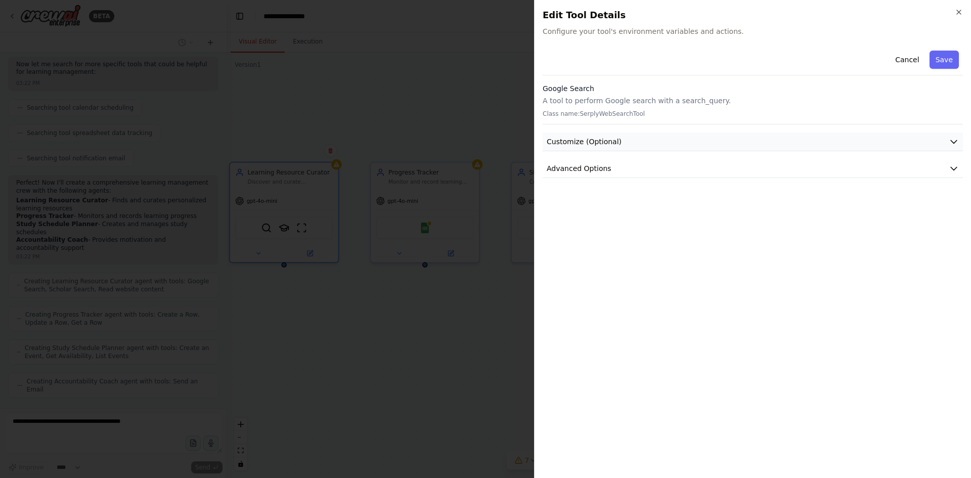
click at [566, 148] on button "Customize (Optional)" at bounding box center [753, 142] width 420 height 19
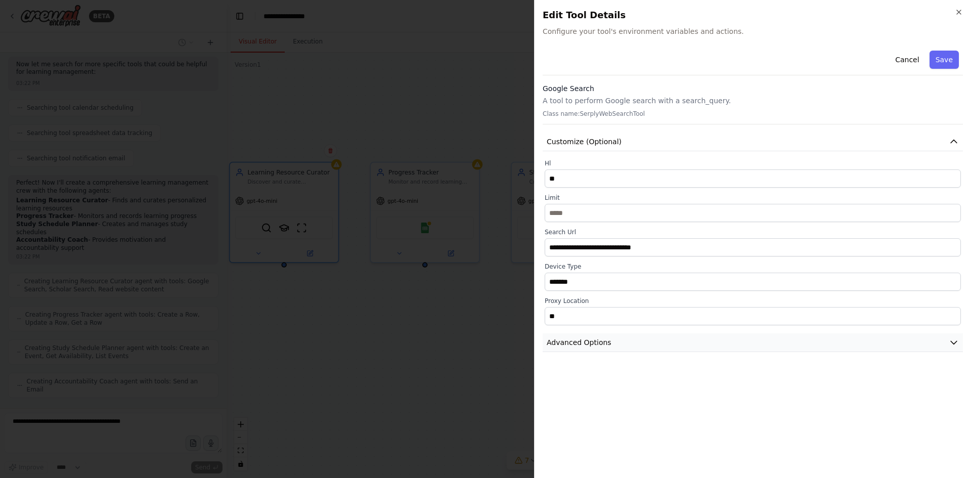
click at [595, 340] on span "Advanced Options" at bounding box center [579, 342] width 65 height 10
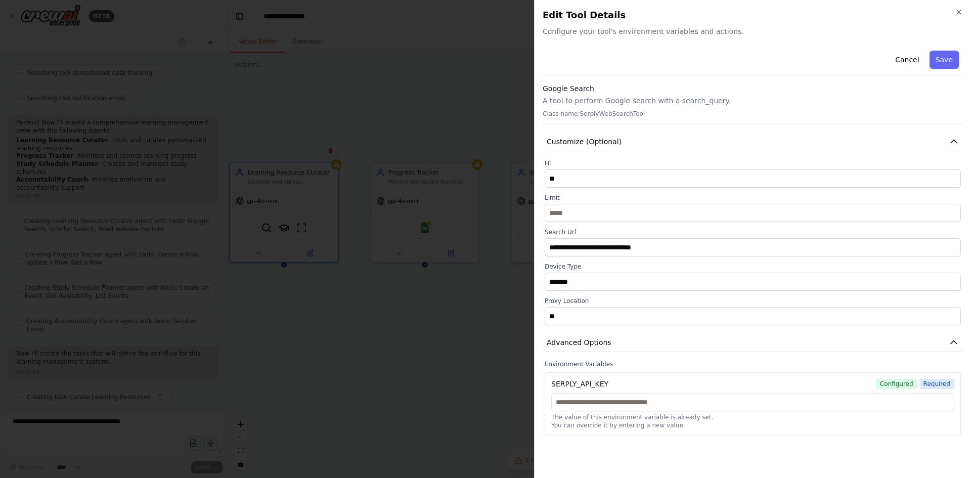
scroll to position [232, 0]
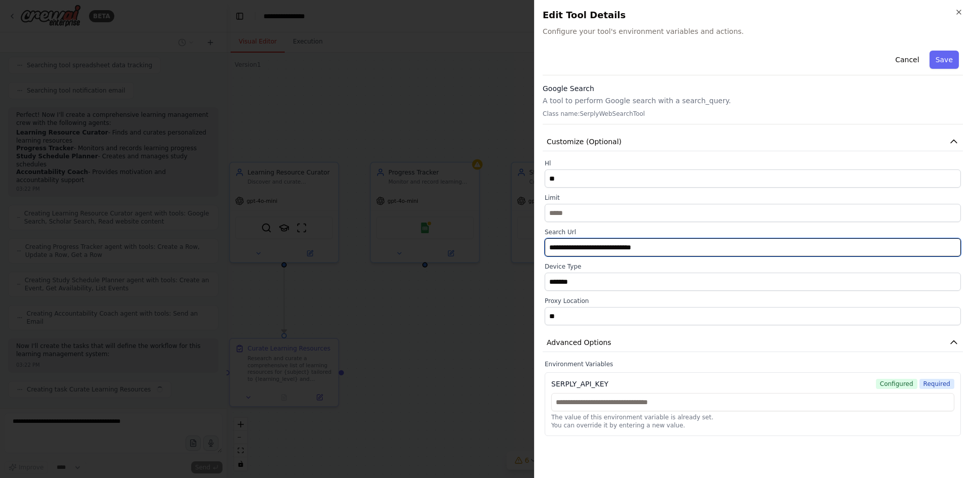
click at [625, 248] on input "**********" at bounding box center [753, 247] width 416 height 18
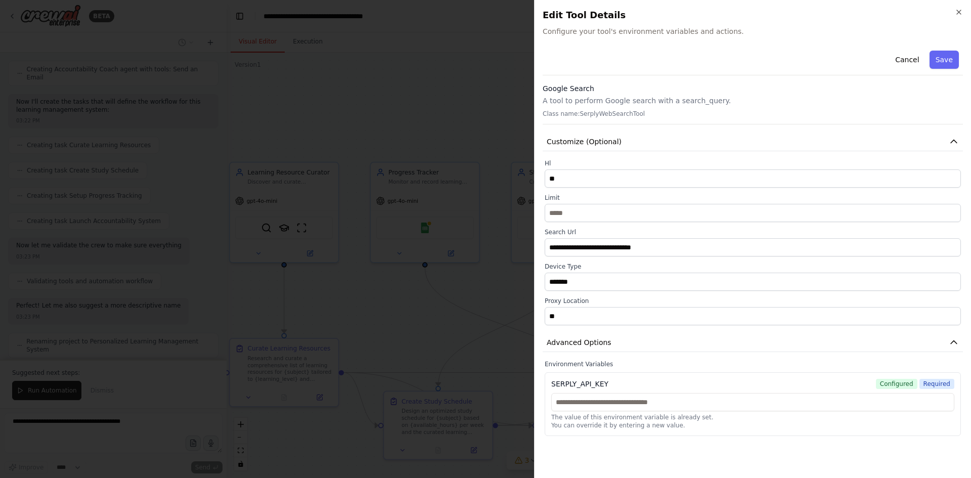
scroll to position [493, 0]
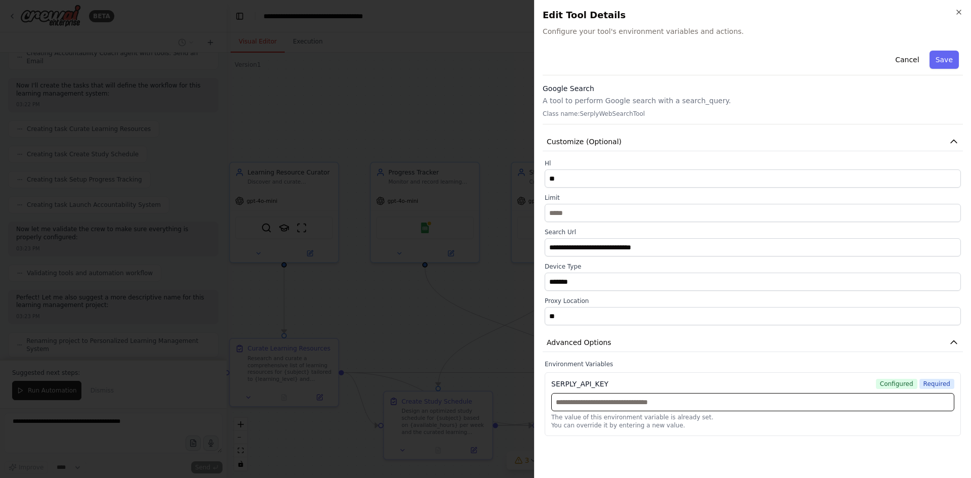
click at [662, 403] on input "text" at bounding box center [752, 402] width 403 height 18
paste input "**********"
type input "**********"
click at [776, 400] on input "text" at bounding box center [752, 402] width 403 height 18
paste input "**********"
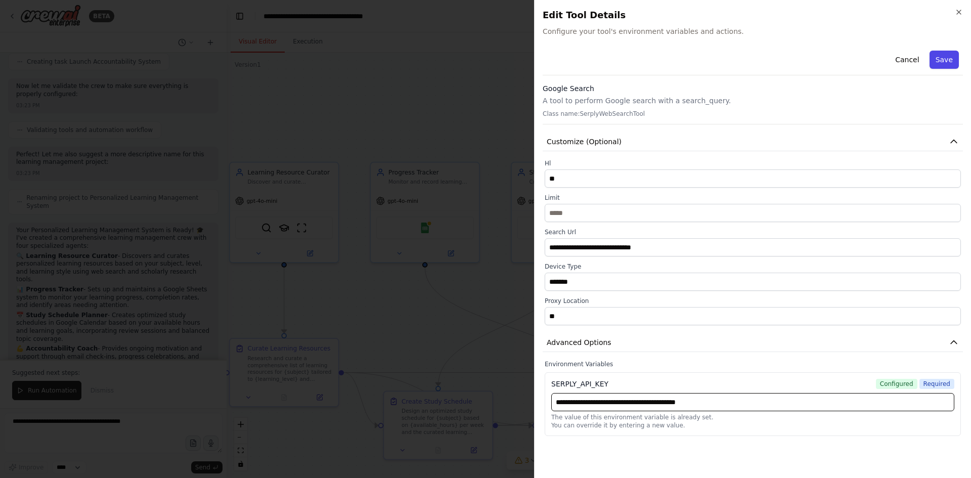
type input "**********"
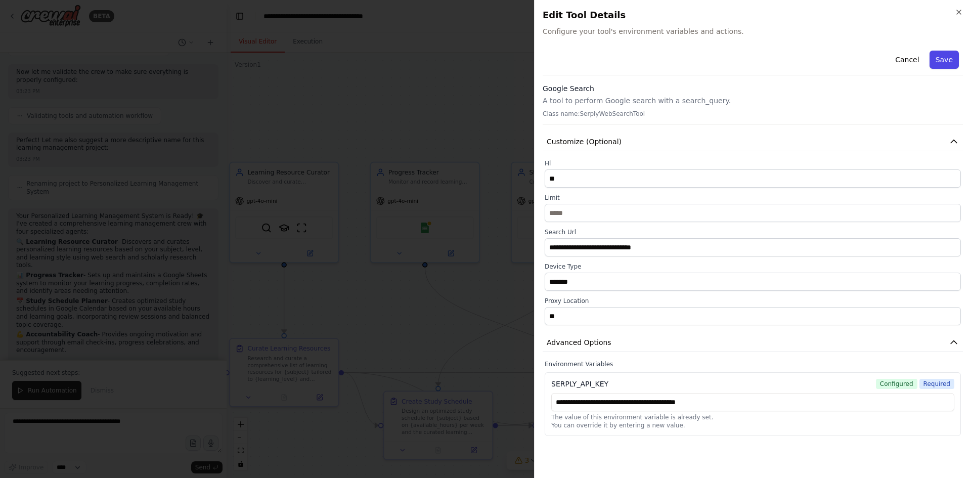
click at [946, 61] on button "Save" at bounding box center [944, 60] width 29 height 18
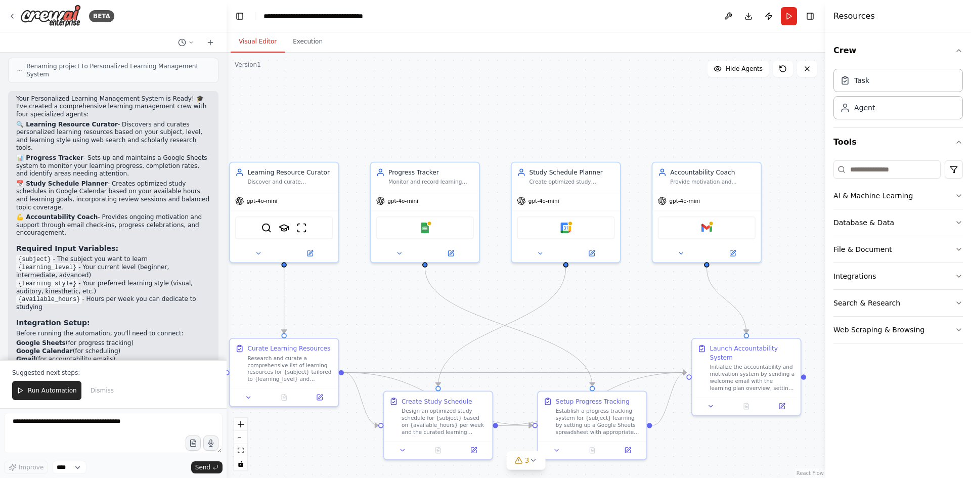
scroll to position [775, 0]
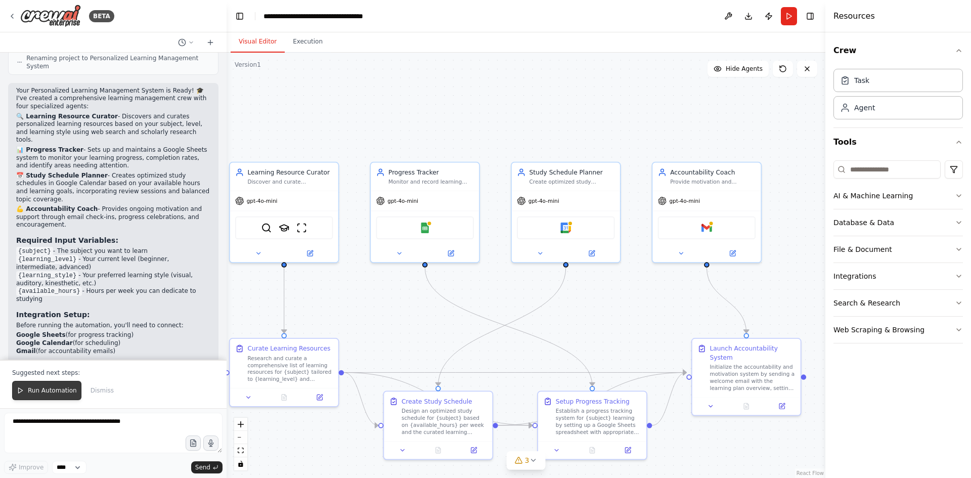
click at [38, 389] on span "Run Automation" at bounding box center [52, 390] width 49 height 8
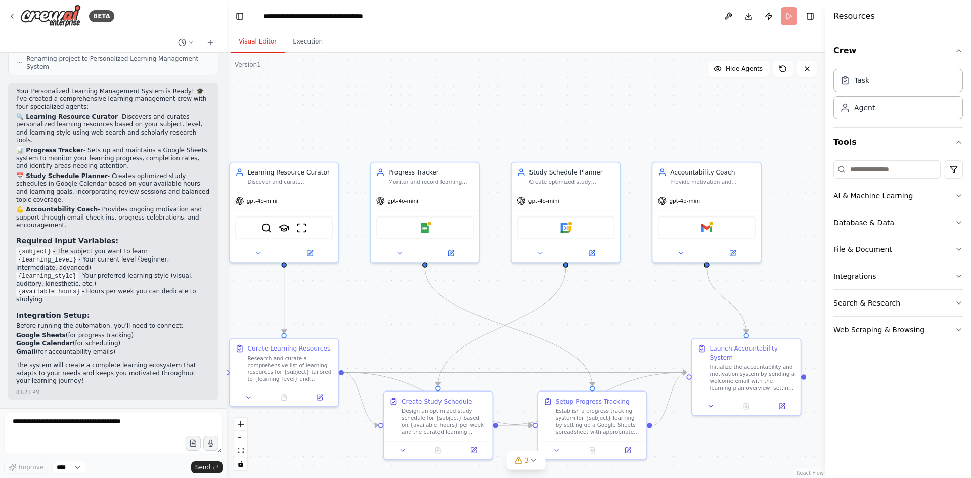
scroll to position [727, 0]
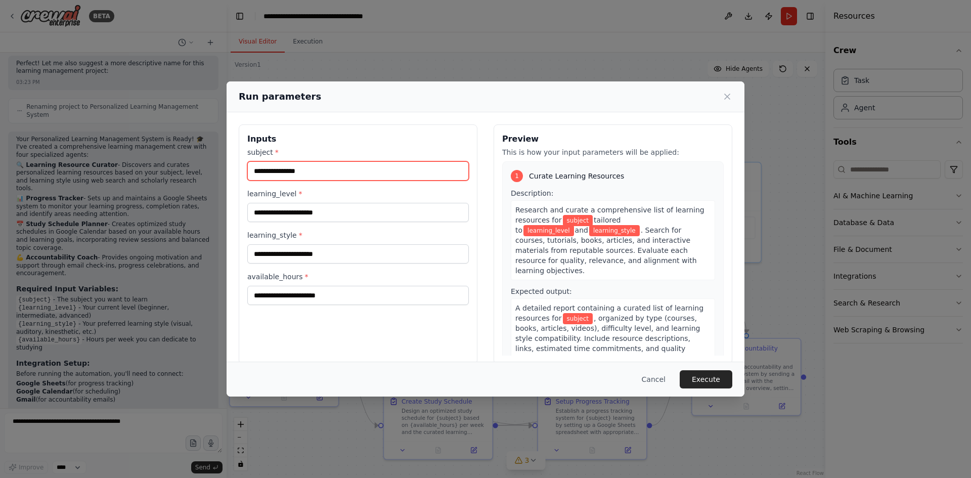
click at [296, 170] on input "subject *" at bounding box center [358, 170] width 222 height 19
click at [285, 174] on input "**********" at bounding box center [358, 170] width 222 height 19
type input "**********"
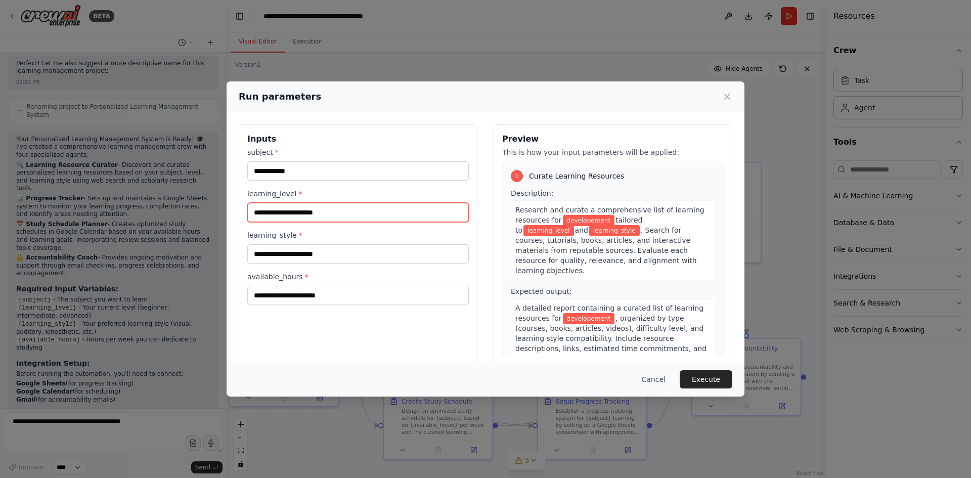
click at [288, 203] on input "learning_level *" at bounding box center [358, 212] width 222 height 19
paste input "**********"
type input "**********"
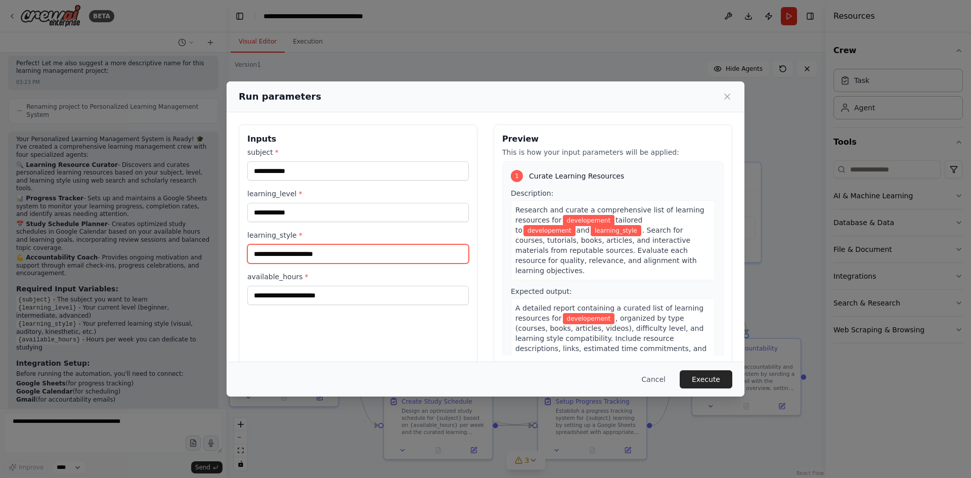
drag, startPoint x: 283, startPoint y: 249, endPoint x: 279, endPoint y: 269, distance: 20.1
click at [283, 249] on input "learning_style *" at bounding box center [358, 253] width 222 height 19
paste input "**********"
type input "**********"
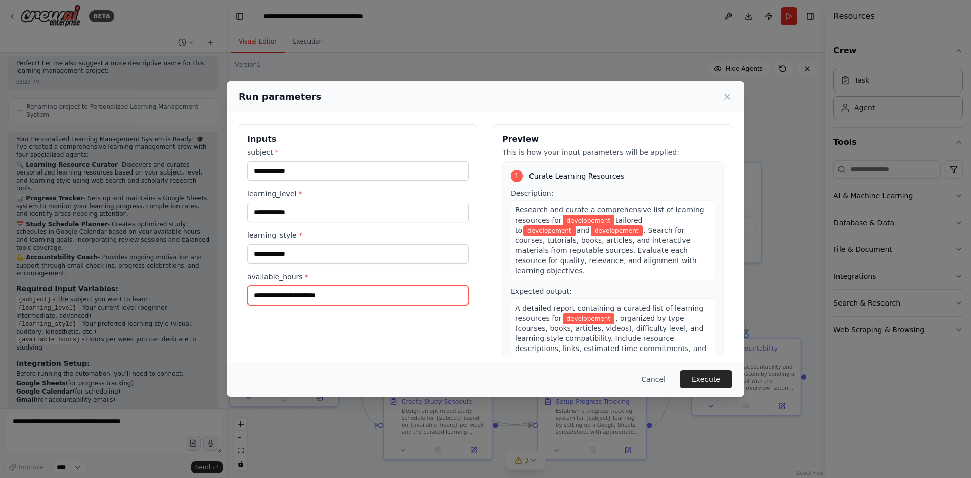
click at [278, 287] on input "available_hours *" at bounding box center [358, 295] width 222 height 19
type input "*"
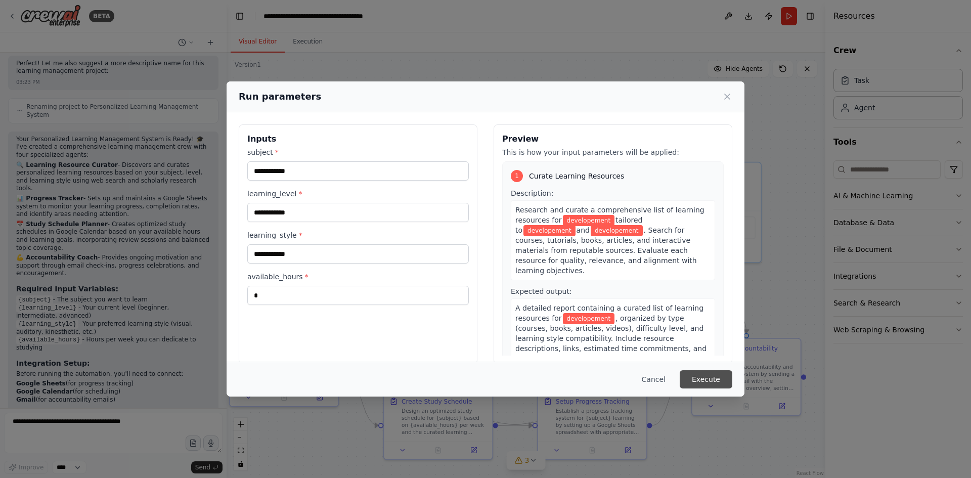
click at [710, 375] on button "Execute" at bounding box center [706, 379] width 53 height 18
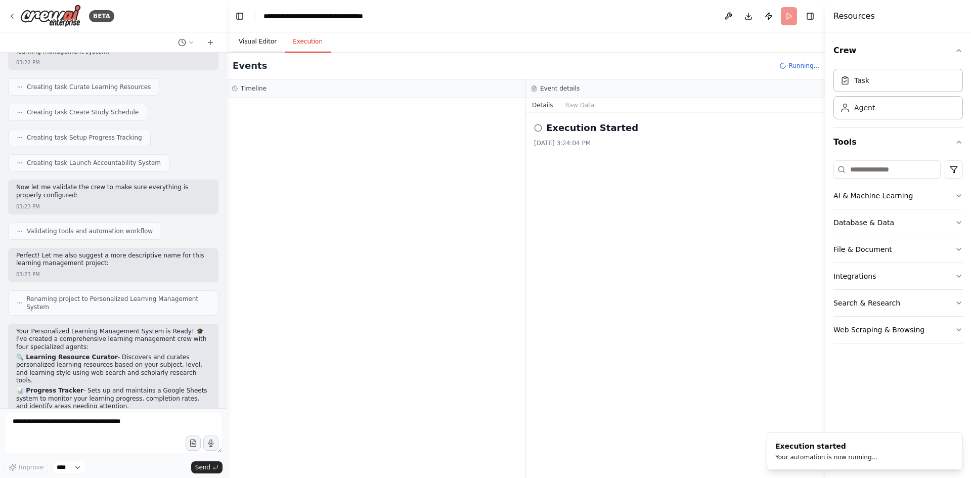
scroll to position [525, 0]
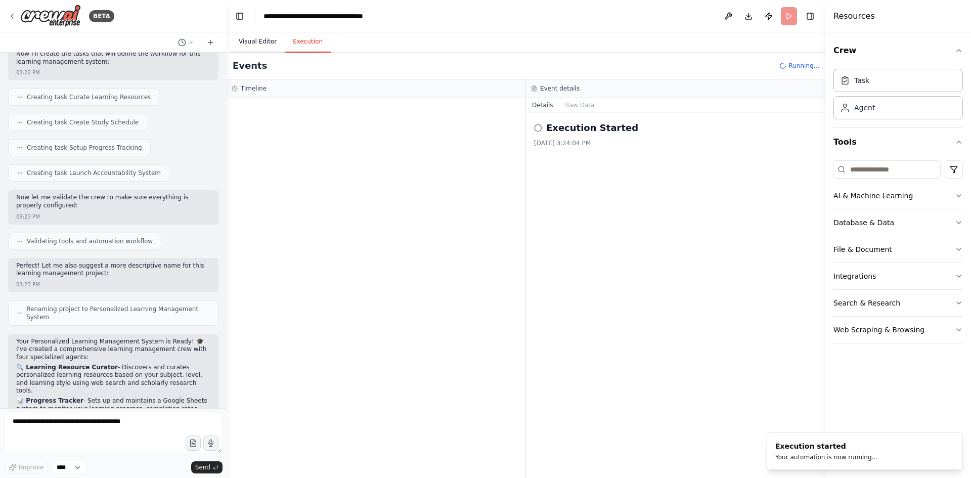
click at [249, 41] on button "Visual Editor" at bounding box center [258, 41] width 54 height 21
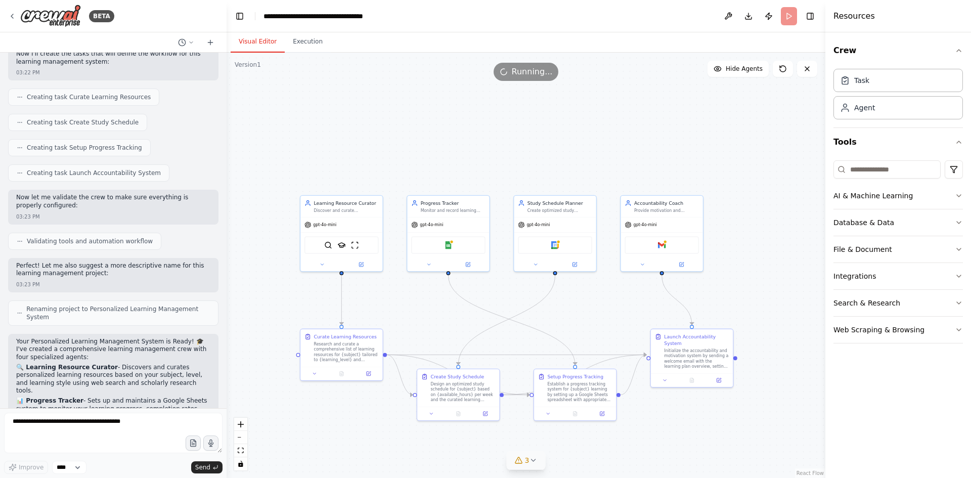
click at [530, 465] on button "3" at bounding box center [526, 460] width 39 height 19
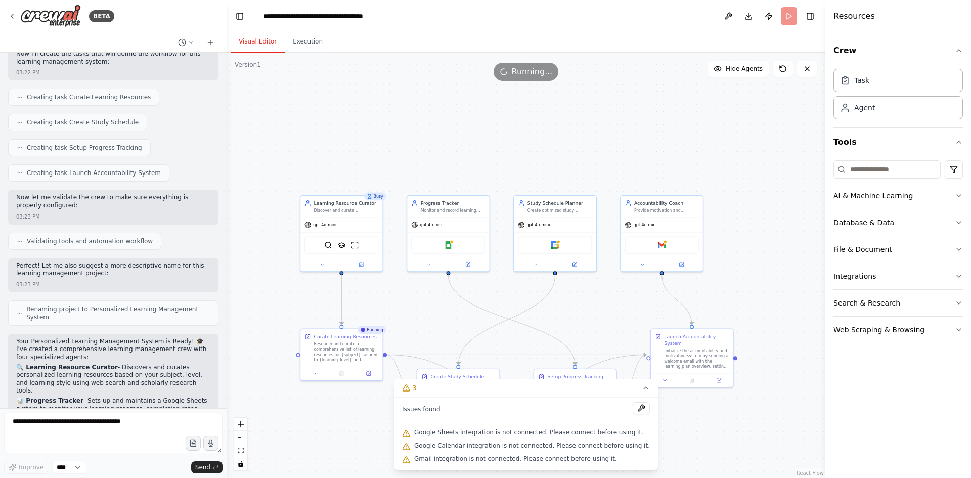
click at [537, 436] on span "Google Sheets integration is not connected. Please connect before using it." at bounding box center [528, 432] width 229 height 8
click at [536, 446] on span "Google Calendar integration is not connected. Please connect before using it." at bounding box center [532, 446] width 236 height 8
click at [540, 456] on span "Gmail integration is not connected. Please connect before using it." at bounding box center [515, 459] width 203 height 8
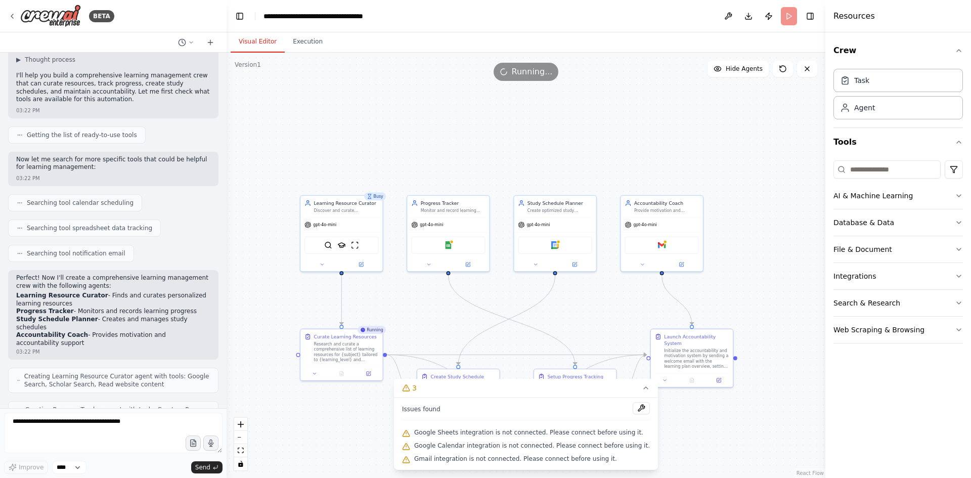
scroll to position [0, 0]
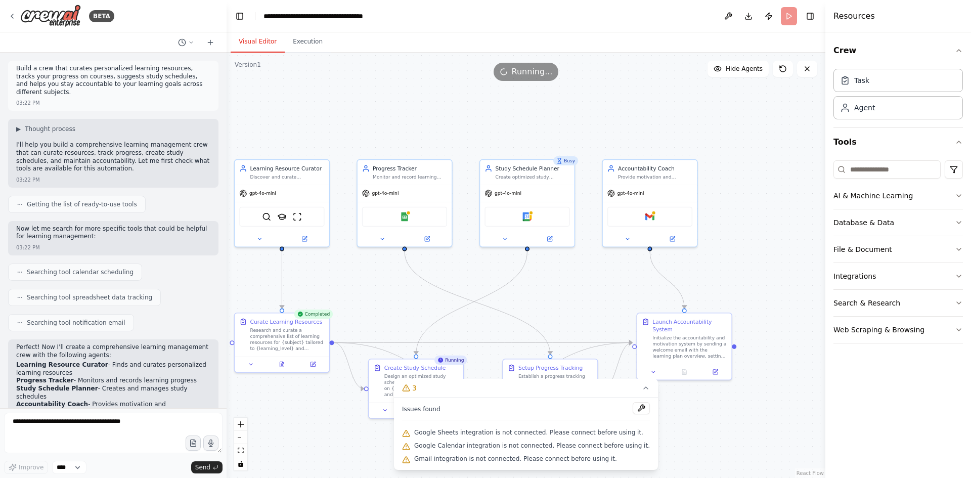
click at [748, 430] on div ".deletable-edge-delete-btn { width: 20px; height: 20px; border: 0px solid #ffff…" at bounding box center [526, 265] width 599 height 425
click at [633, 411] on button at bounding box center [641, 408] width 17 height 12
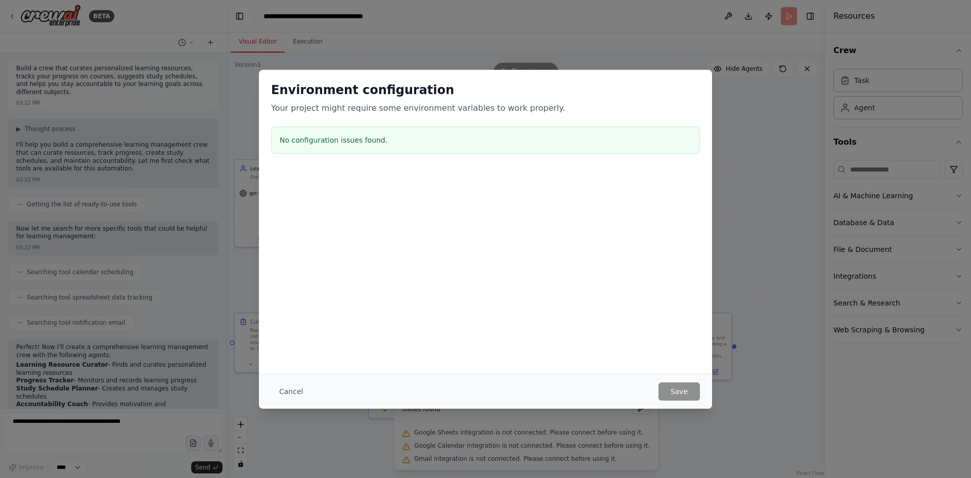
click at [297, 387] on button "Cancel" at bounding box center [291, 391] width 40 height 18
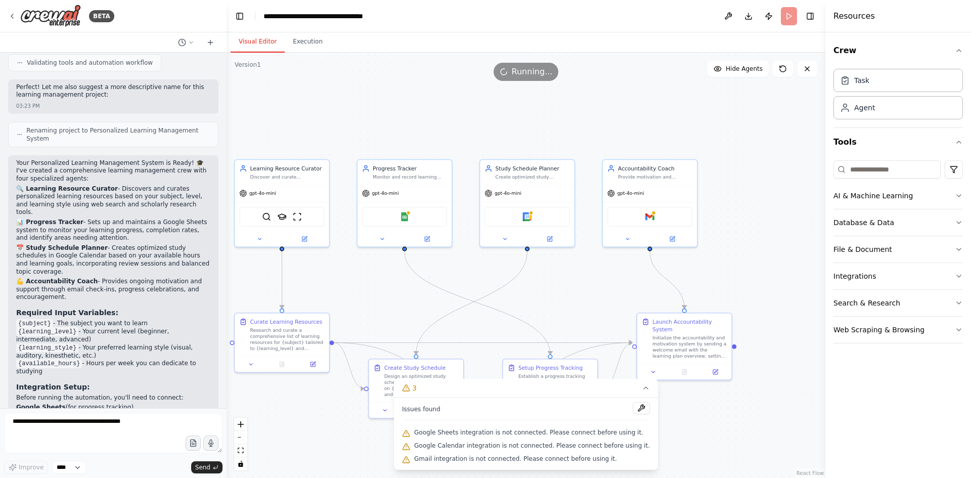
scroll to position [727, 0]
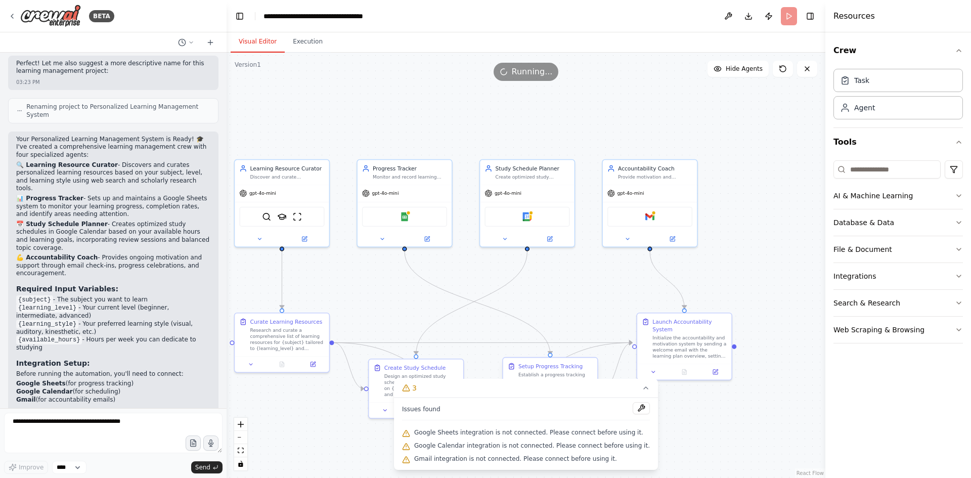
drag, startPoint x: 520, startPoint y: 390, endPoint x: 539, endPoint y: 392, distance: 19.3
click at [532, 392] on button "3" at bounding box center [526, 388] width 264 height 19
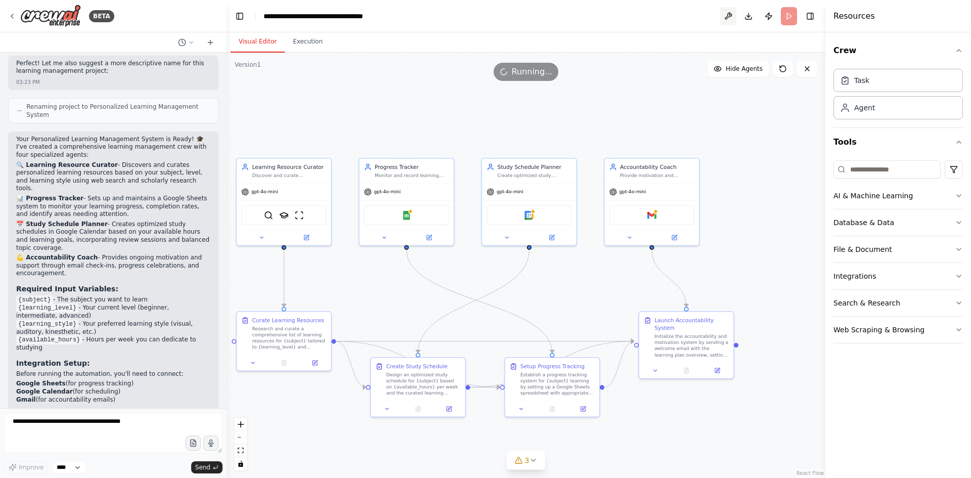
click at [723, 19] on button at bounding box center [728, 16] width 16 height 18
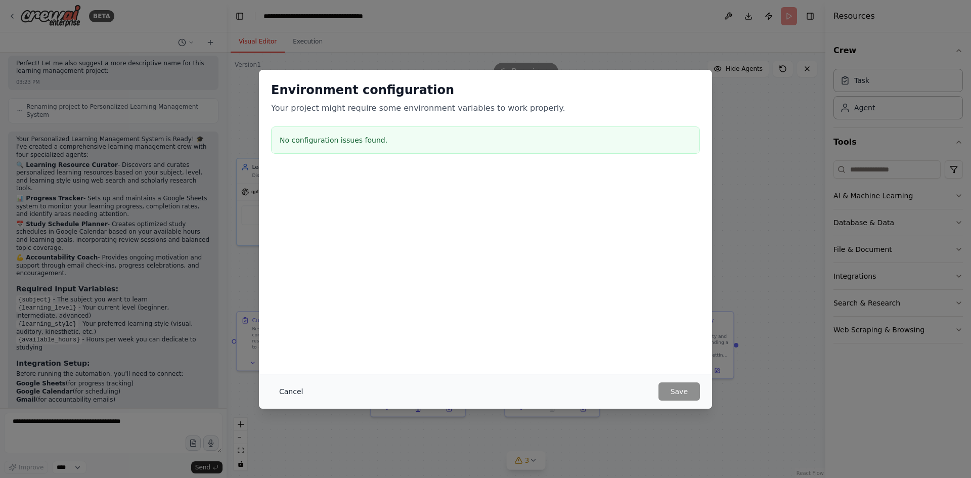
click at [294, 382] on div "Cancel Save" at bounding box center [485, 391] width 453 height 35
click at [291, 388] on button "Cancel" at bounding box center [291, 391] width 40 height 18
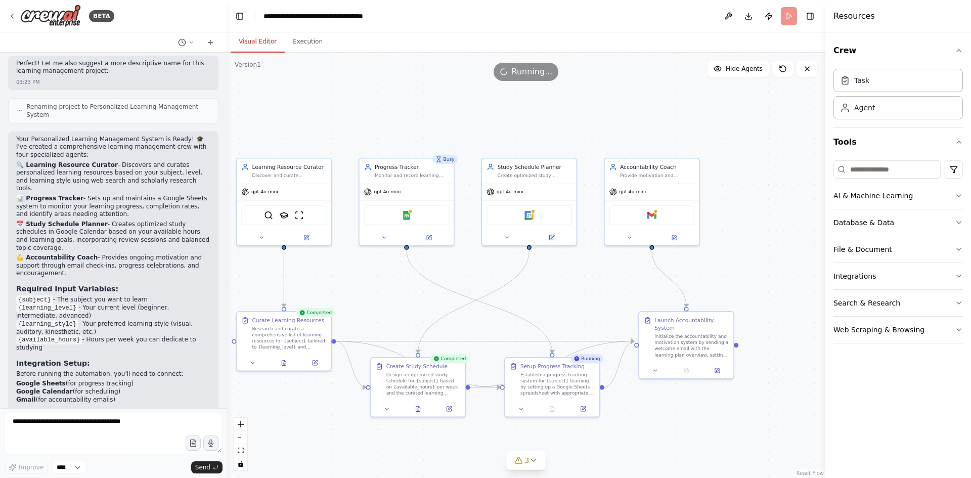
click at [968, 304] on div "Crew Task Agent Tools AI & Machine Learning Database & Data File & Document Int…" at bounding box center [899, 255] width 146 height 446
click at [954, 304] on button "Search & Research" at bounding box center [898, 303] width 129 height 26
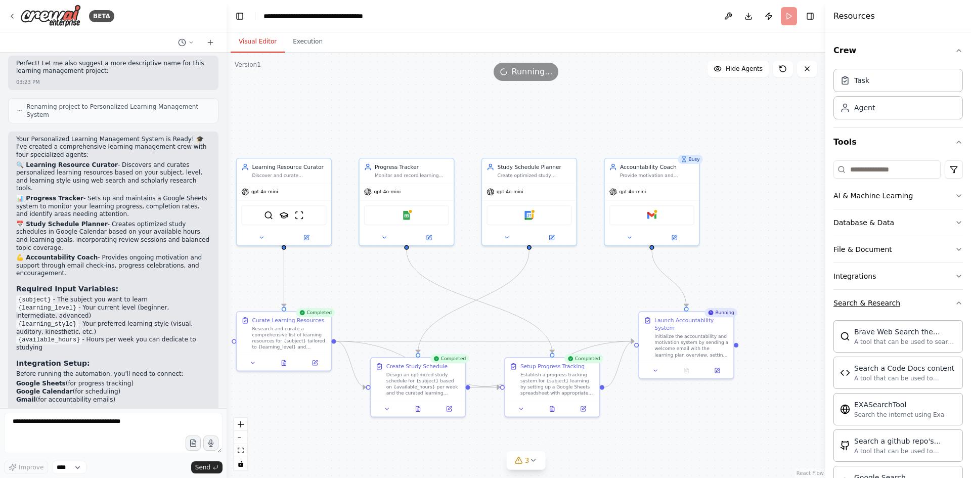
click at [955, 304] on icon "button" at bounding box center [959, 303] width 8 height 8
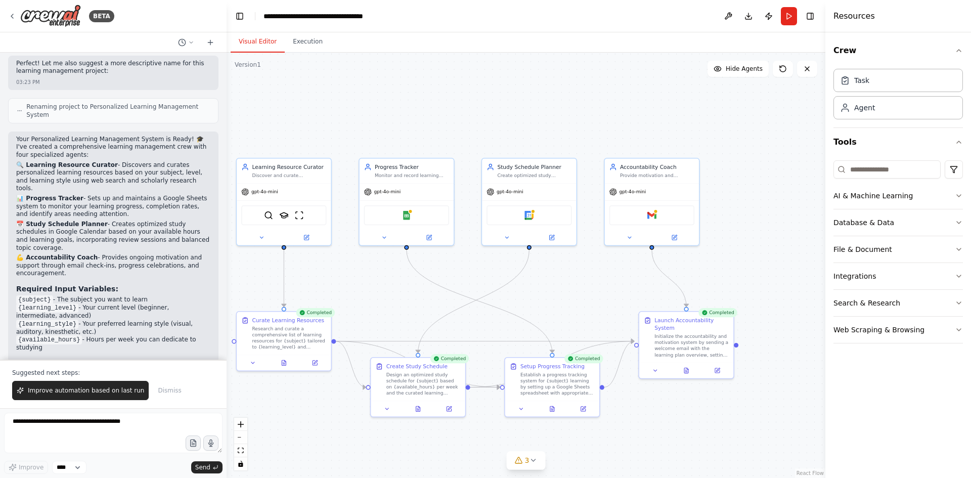
scroll to position [775, 0]
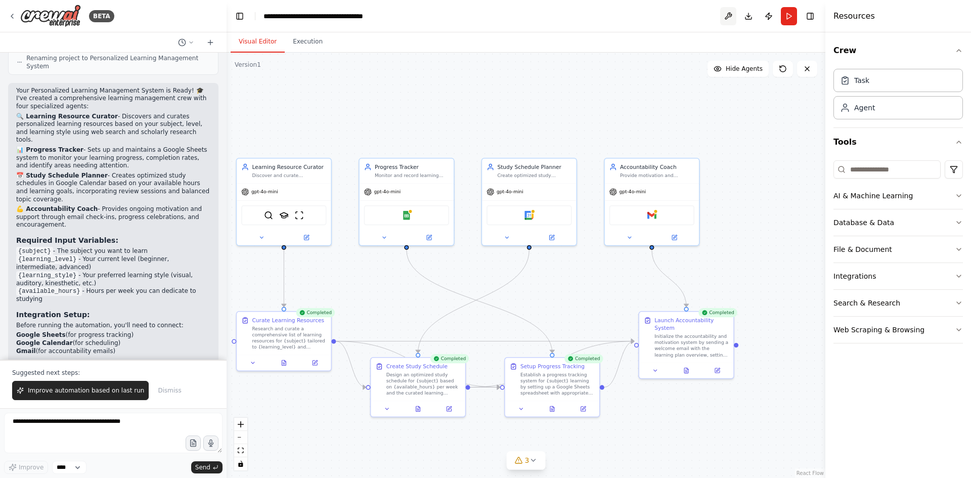
click at [728, 18] on button at bounding box center [728, 16] width 16 height 18
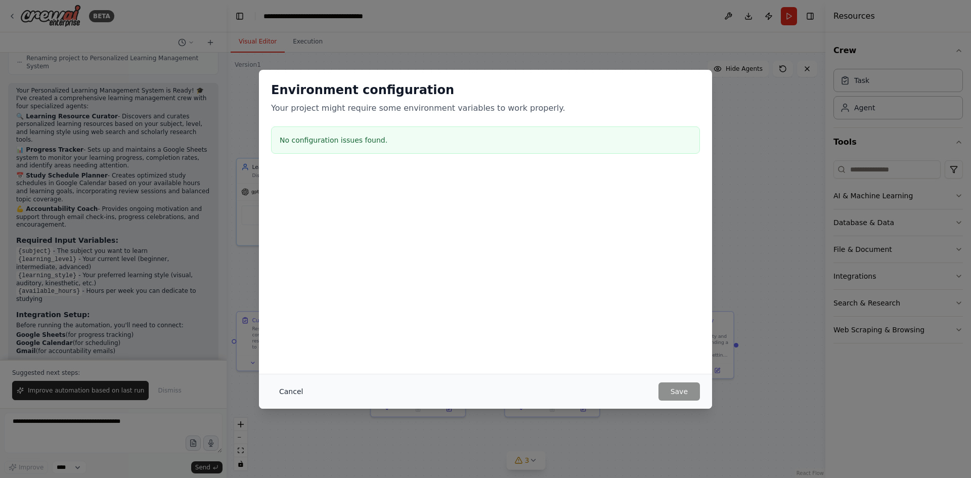
click at [297, 392] on button "Cancel" at bounding box center [291, 391] width 40 height 18
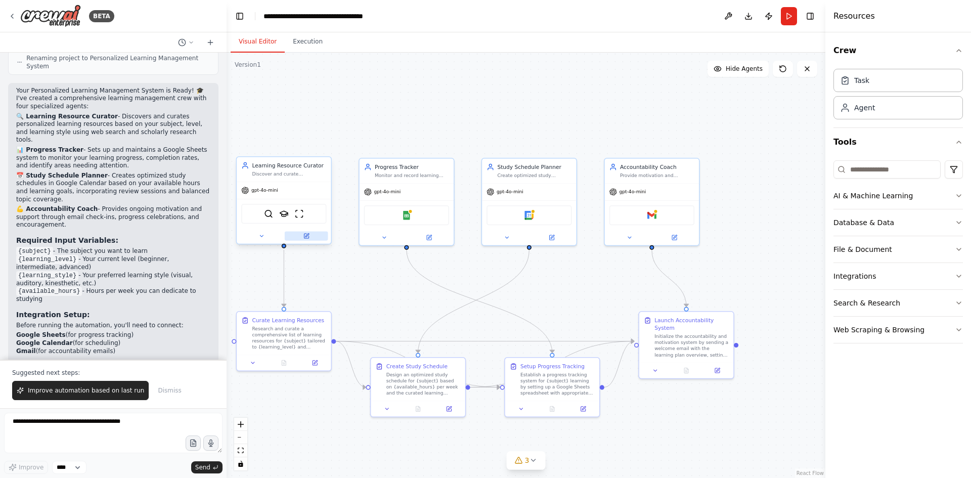
click at [304, 239] on button at bounding box center [307, 235] width 44 height 9
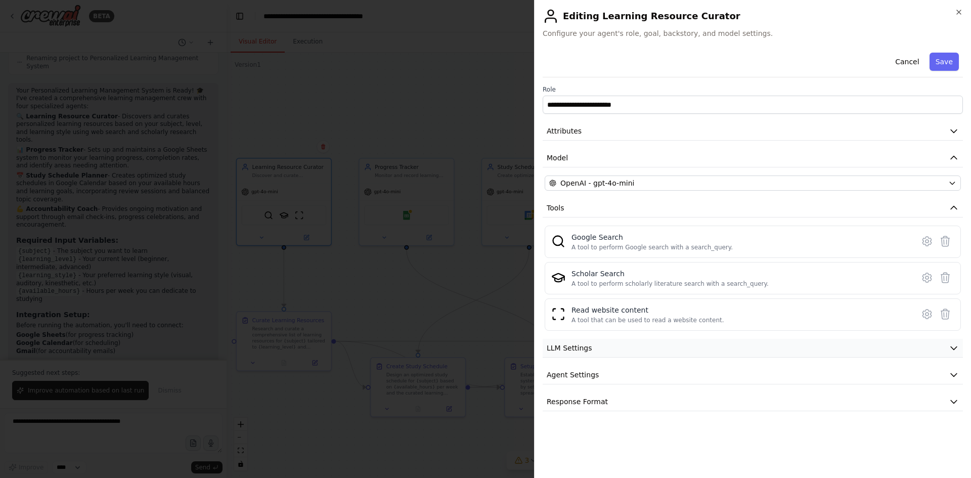
click at [607, 348] on button "LLM Settings" at bounding box center [753, 348] width 420 height 19
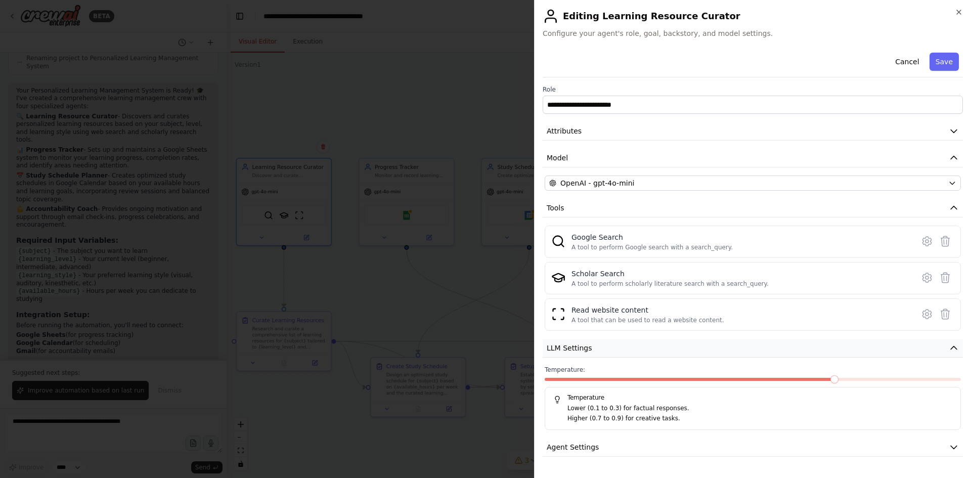
click at [607, 348] on button "LLM Settings" at bounding box center [753, 348] width 420 height 19
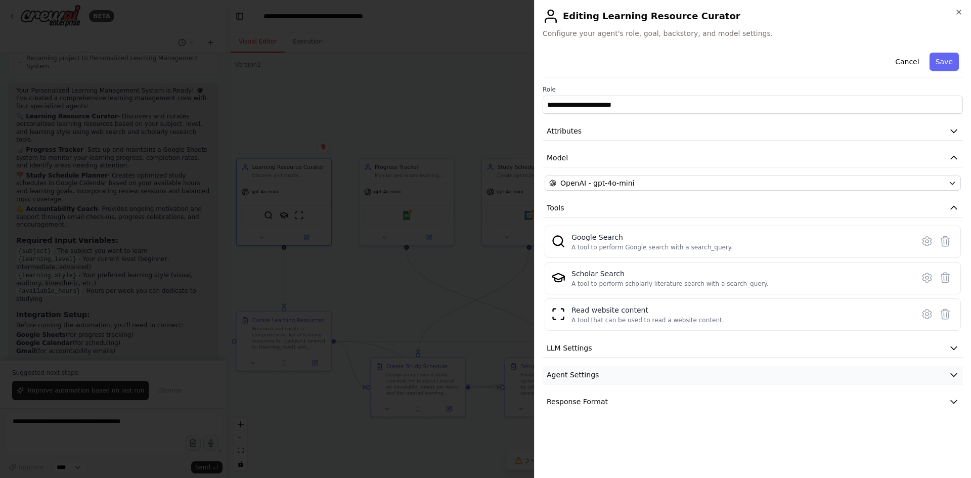
click at [618, 367] on button "Agent Settings" at bounding box center [753, 375] width 420 height 19
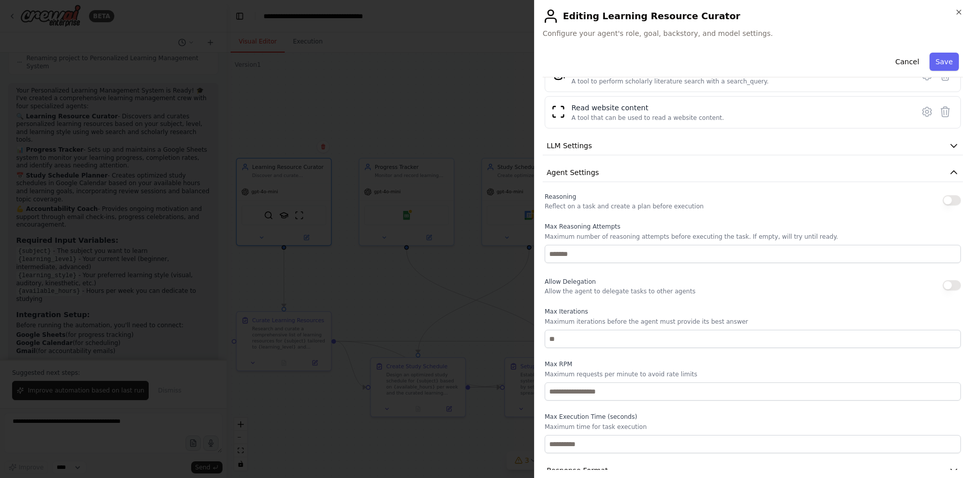
scroll to position [221, 0]
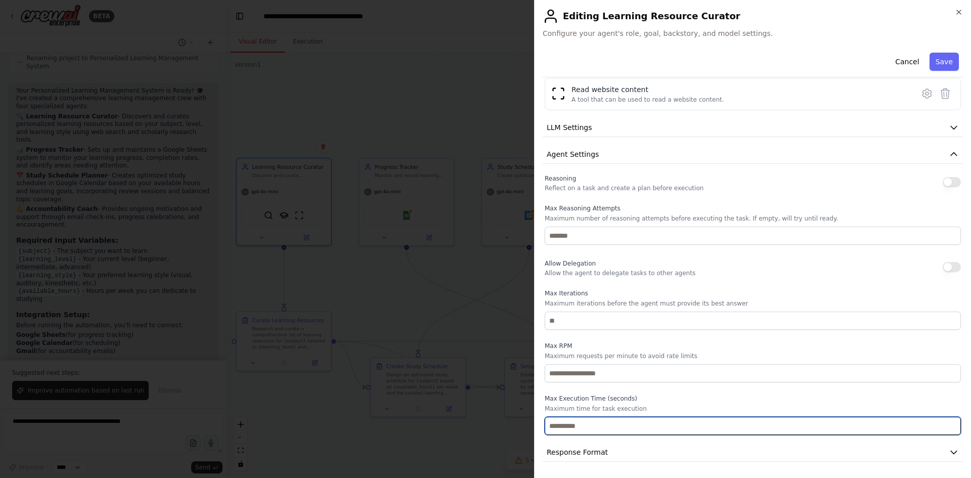
click at [603, 428] on input "number" at bounding box center [753, 426] width 416 height 18
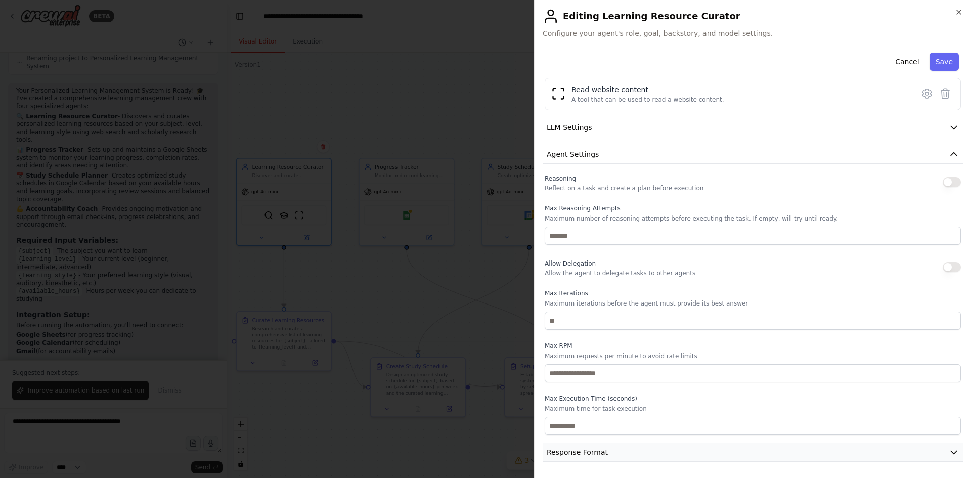
click at [646, 451] on button "Response Format" at bounding box center [753, 452] width 420 height 19
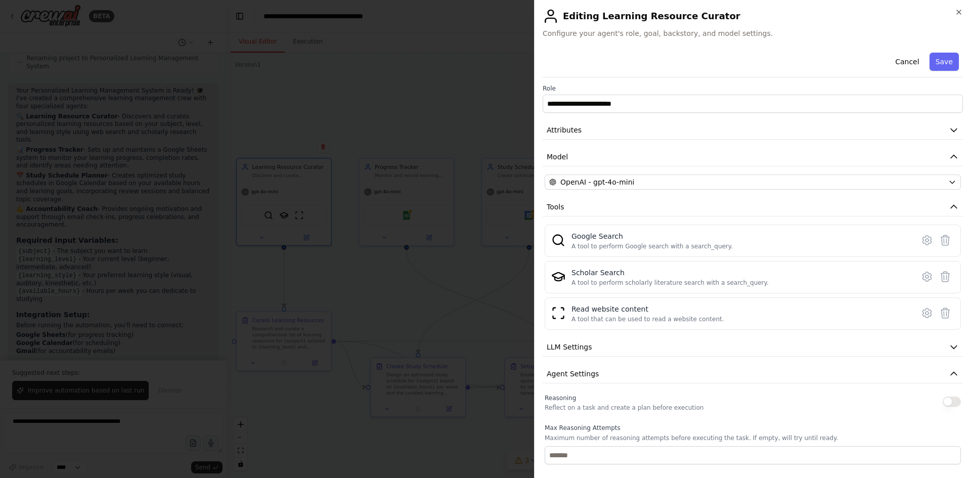
scroll to position [0, 0]
click at [926, 242] on icon at bounding box center [927, 241] width 3 height 3
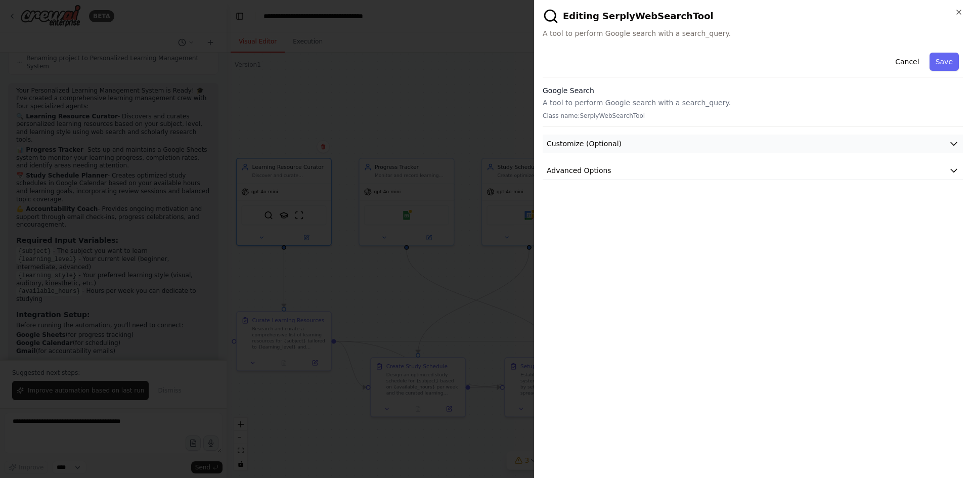
click at [578, 139] on span "Customize (Optional)" at bounding box center [584, 144] width 75 height 10
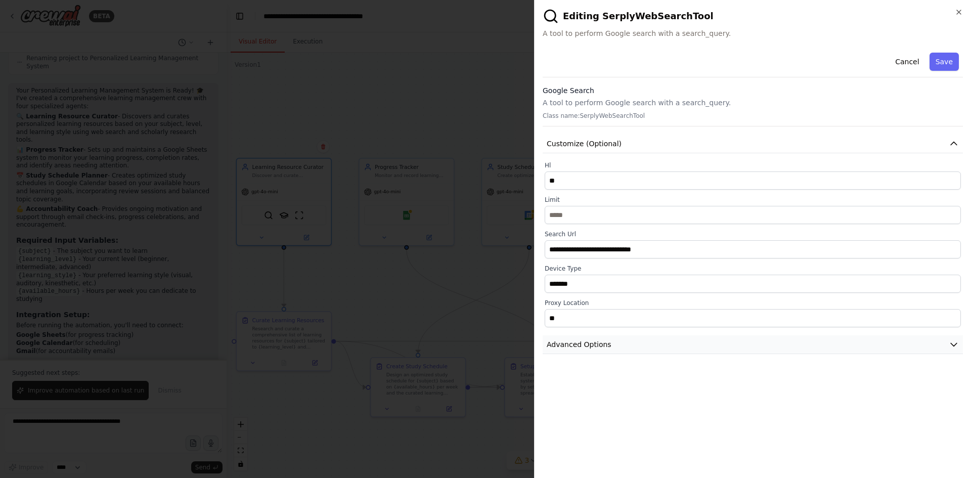
click at [584, 344] on span "Advanced Options" at bounding box center [579, 344] width 65 height 10
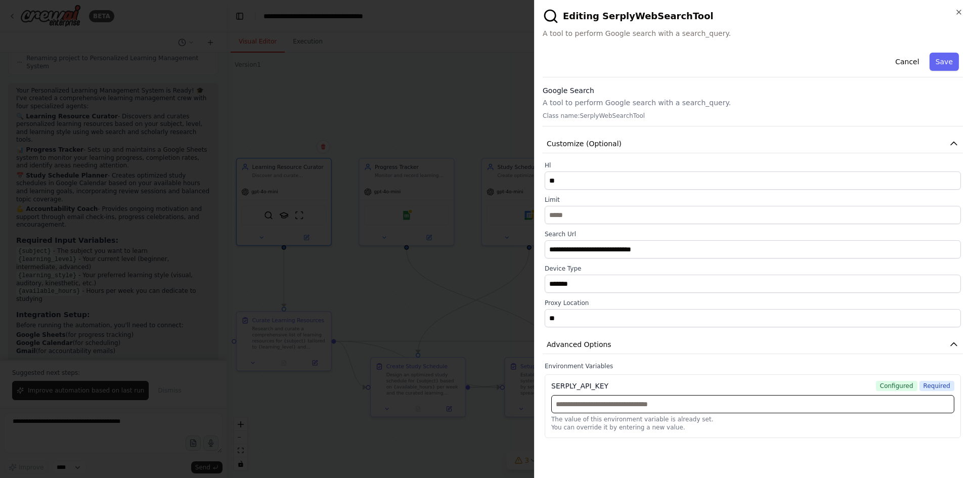
click at [600, 406] on input "text" at bounding box center [752, 404] width 403 height 18
paste input "**********"
type input "**********"
drag, startPoint x: 866, startPoint y: 410, endPoint x: 860, endPoint y: 410, distance: 5.6
click at [866, 410] on input "text" at bounding box center [752, 404] width 403 height 18
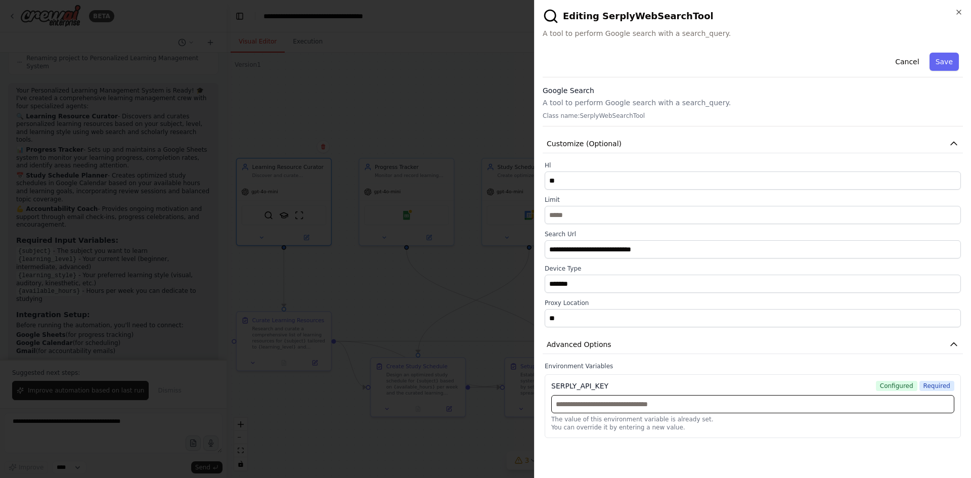
paste input "**********"
type input "**********"
click at [952, 56] on button "Save" at bounding box center [944, 62] width 29 height 18
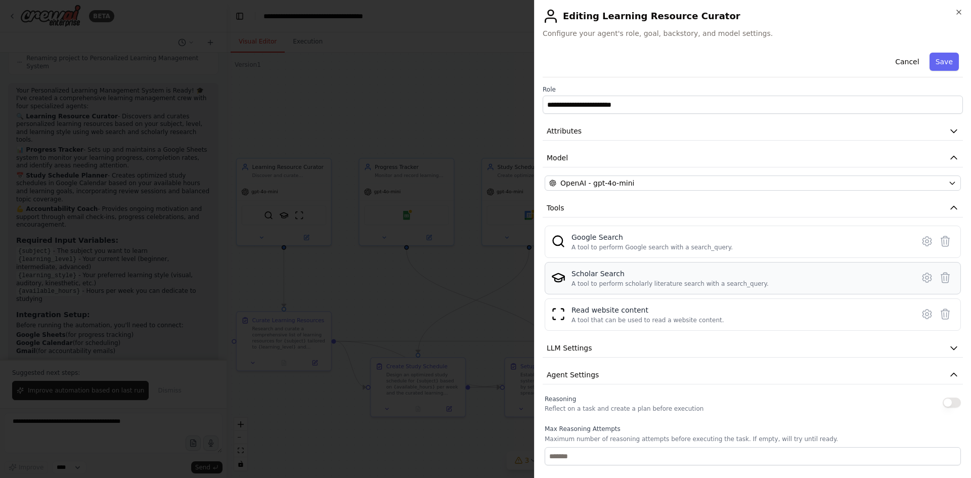
click at [609, 277] on div "Scholar Search" at bounding box center [670, 274] width 197 height 10
click at [921, 277] on icon at bounding box center [927, 278] width 12 height 12
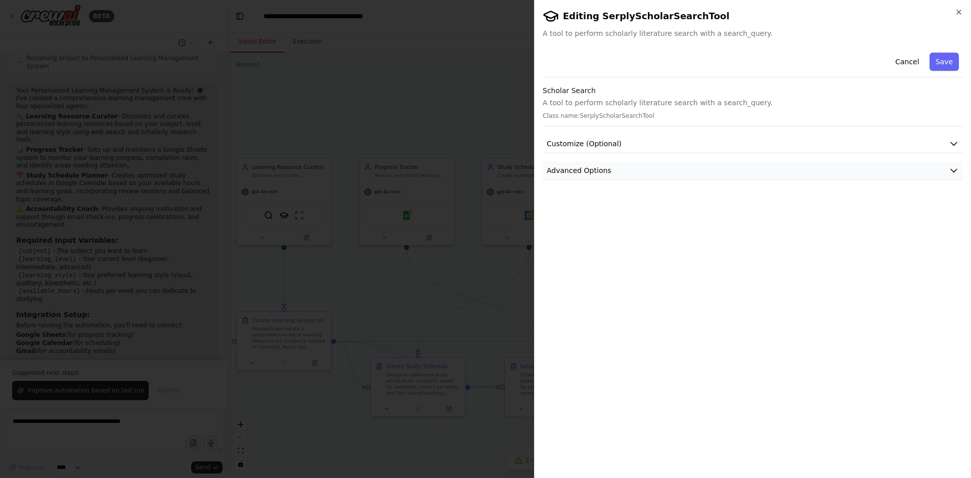
click at [564, 169] on span "Advanced Options" at bounding box center [579, 170] width 65 height 10
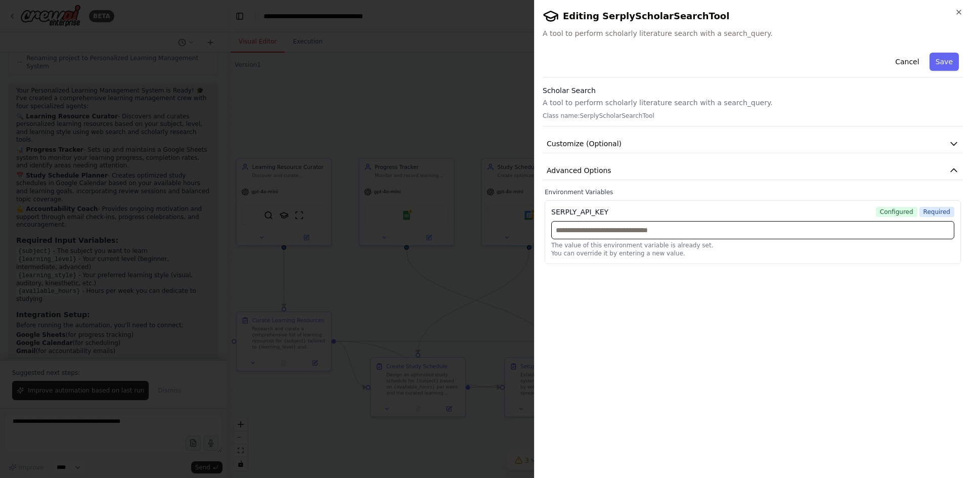
click at [613, 229] on input "text" at bounding box center [752, 230] width 403 height 18
paste input "**********"
type input "**********"
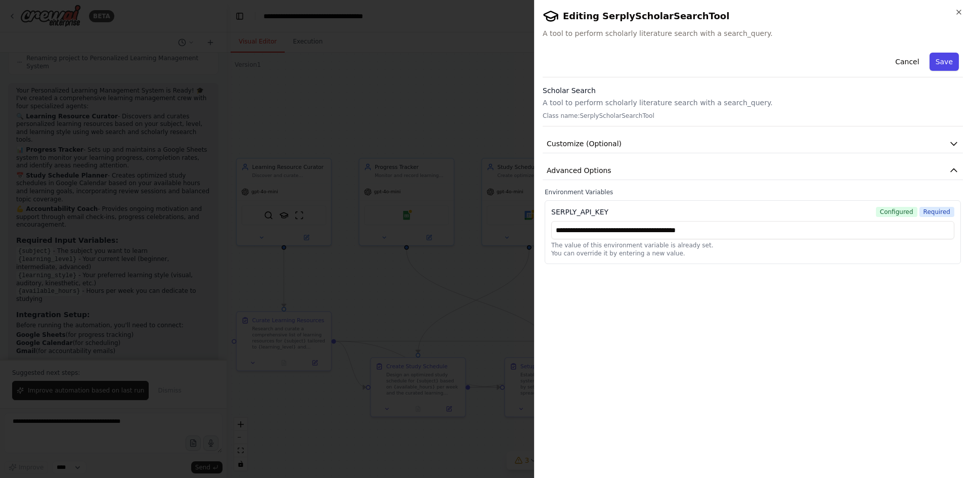
click at [938, 67] on button "Save" at bounding box center [944, 62] width 29 height 18
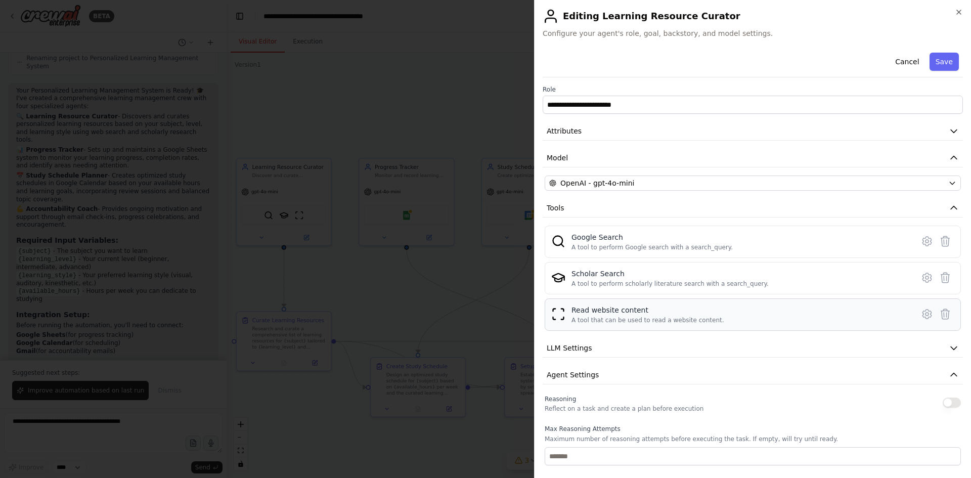
click at [611, 310] on div "Read website content" at bounding box center [648, 310] width 153 height 10
click at [921, 311] on icon at bounding box center [927, 314] width 12 height 12
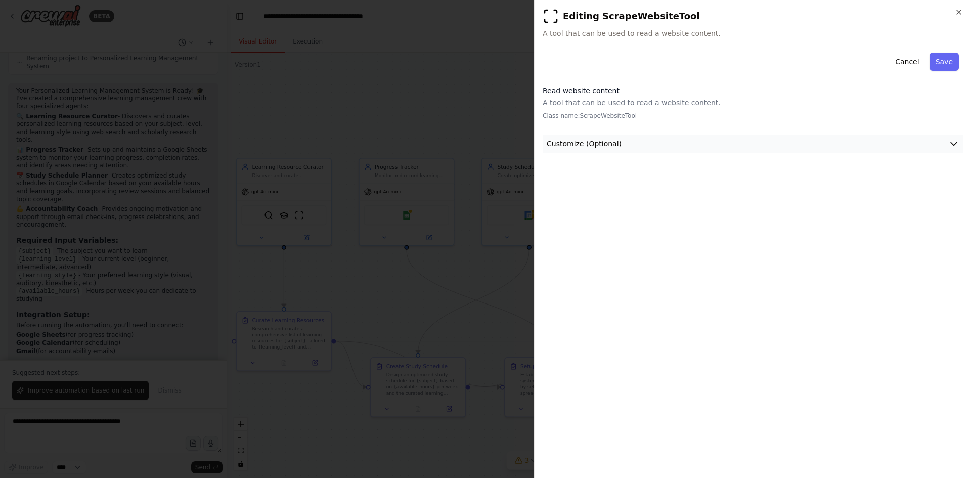
click at [607, 140] on span "Customize (Optional)" at bounding box center [584, 144] width 75 height 10
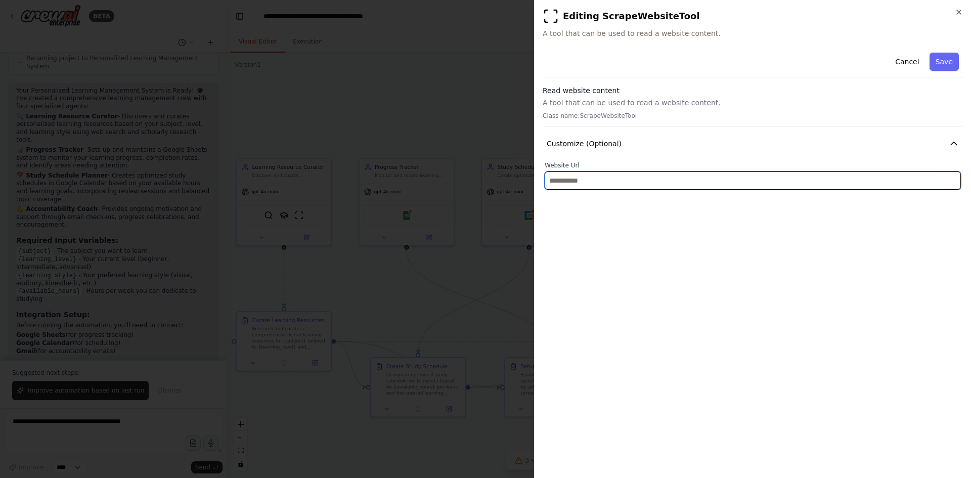
click at [580, 173] on input "text" at bounding box center [753, 180] width 416 height 18
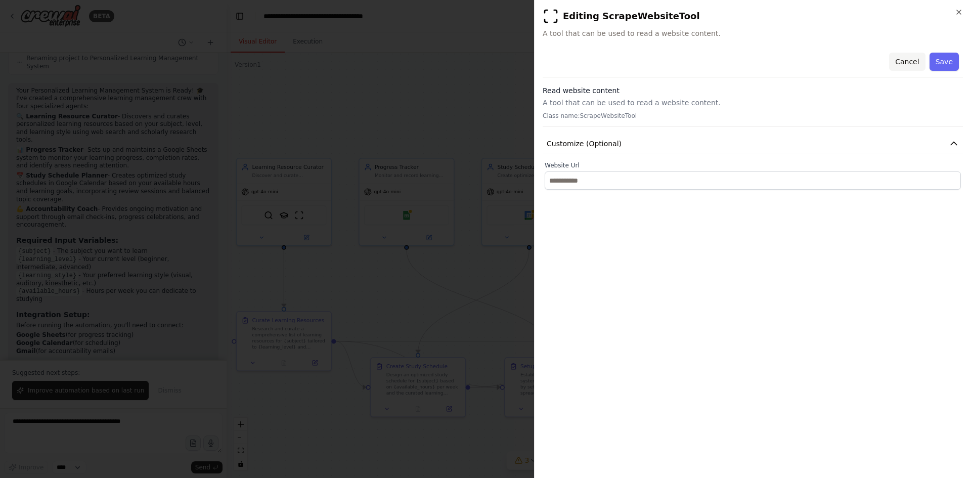
click at [913, 59] on button "Cancel" at bounding box center [907, 62] width 36 height 18
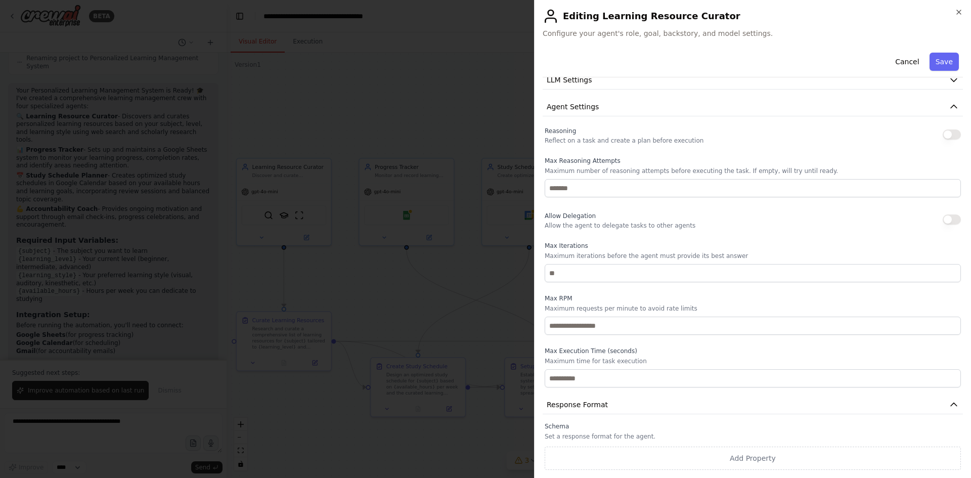
scroll to position [167, 0]
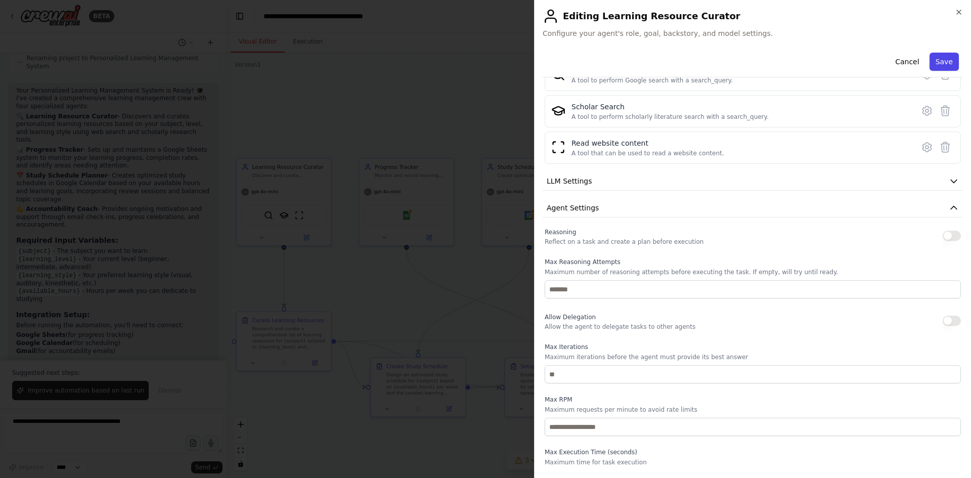
click at [940, 59] on button "Save" at bounding box center [944, 62] width 29 height 18
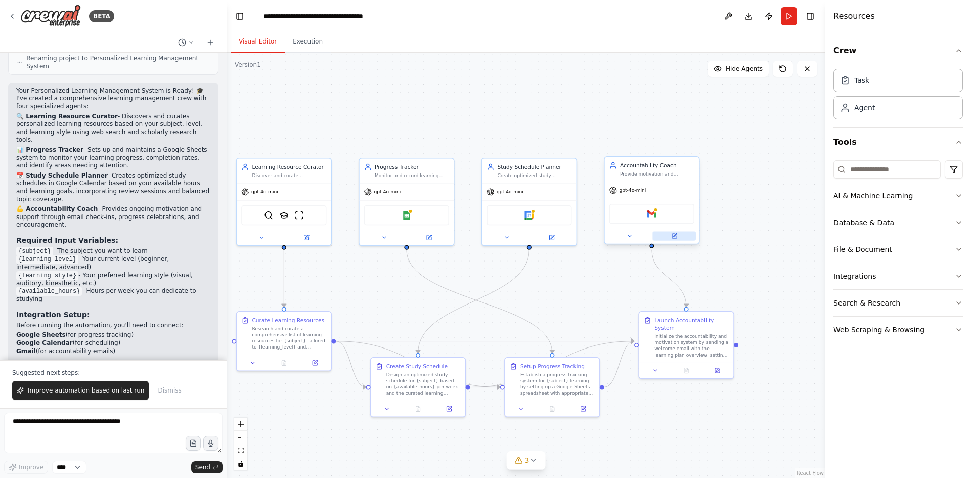
click at [676, 237] on icon at bounding box center [674, 236] width 5 height 5
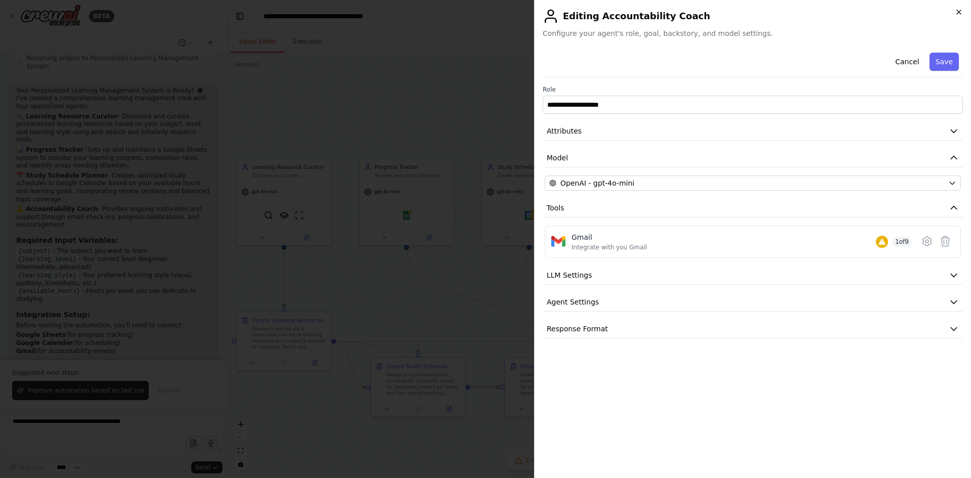
click at [960, 14] on icon "button" at bounding box center [959, 12] width 8 height 8
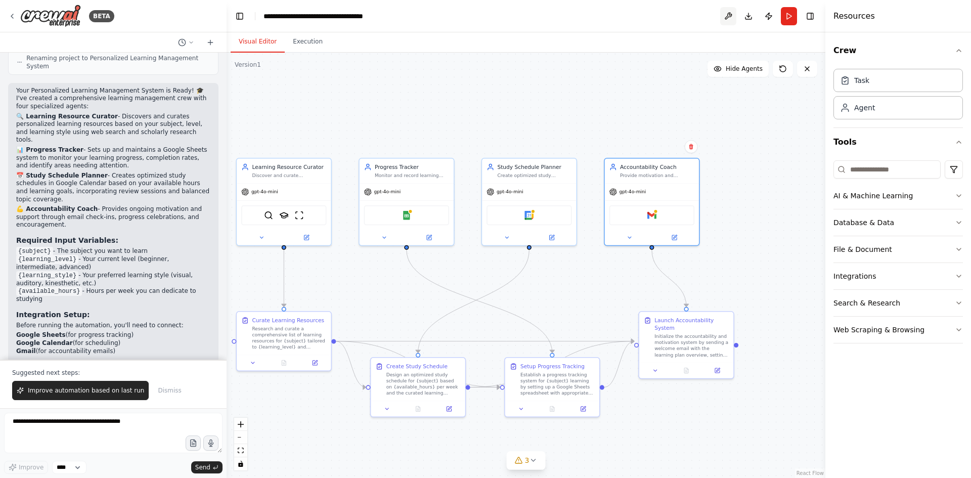
click at [732, 19] on button at bounding box center [728, 16] width 16 height 18
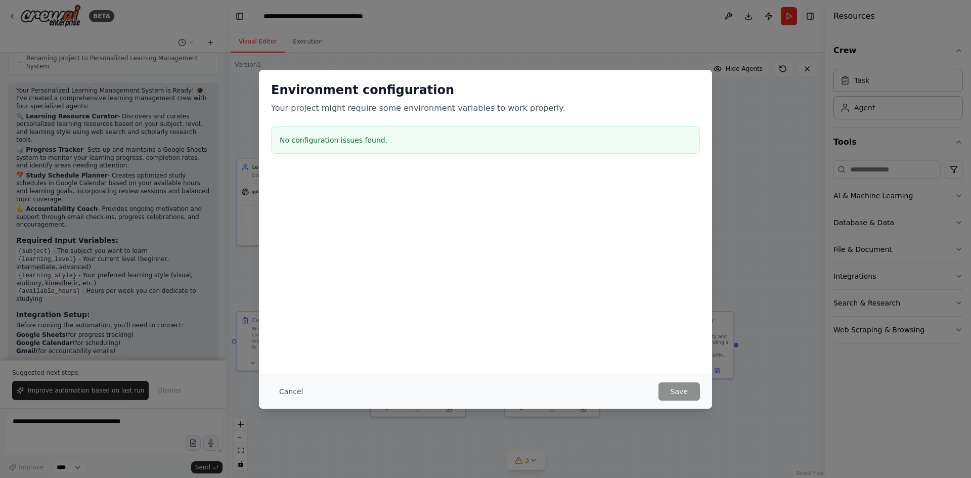
click at [374, 133] on div "No configuration issues found." at bounding box center [485, 139] width 429 height 27
click at [284, 389] on button "Cancel" at bounding box center [291, 391] width 40 height 18
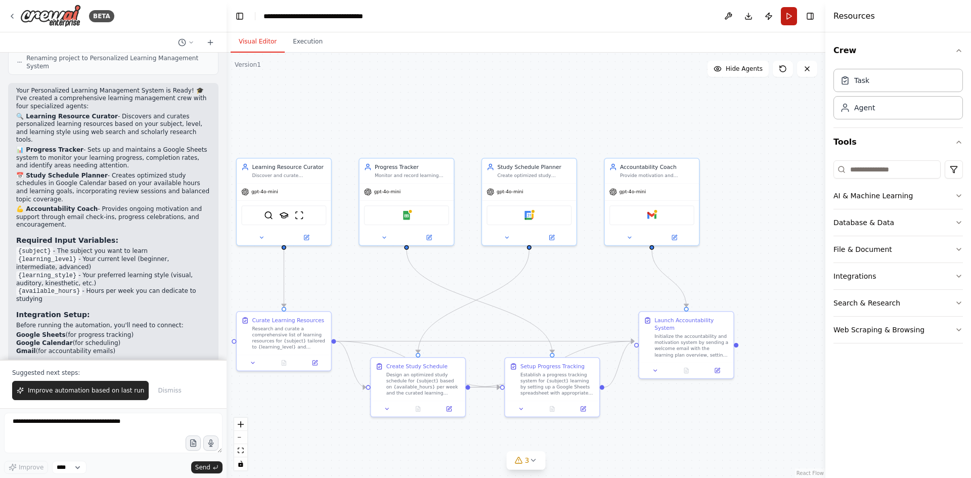
click at [785, 18] on button "Run" at bounding box center [789, 16] width 16 height 18
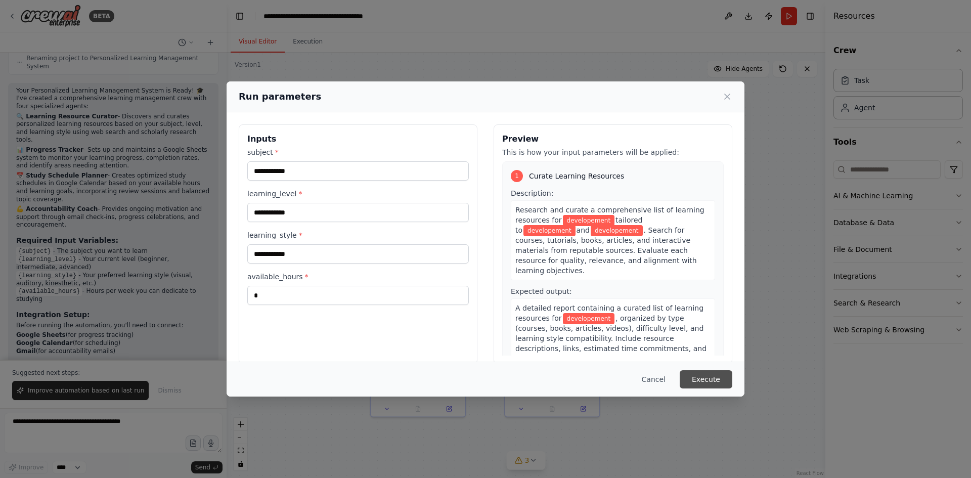
click at [715, 380] on button "Execute" at bounding box center [706, 379] width 53 height 18
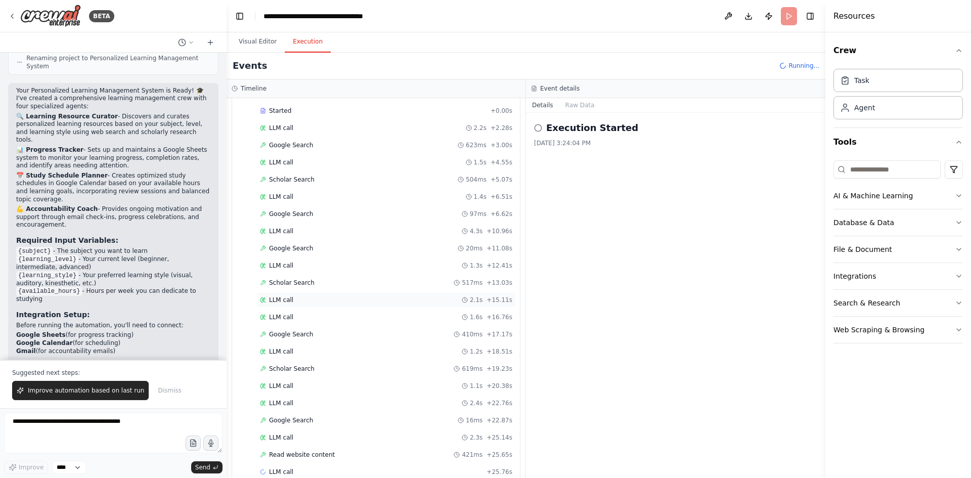
scroll to position [66, 0]
click at [274, 371] on span "LLM call" at bounding box center [281, 369] width 24 height 8
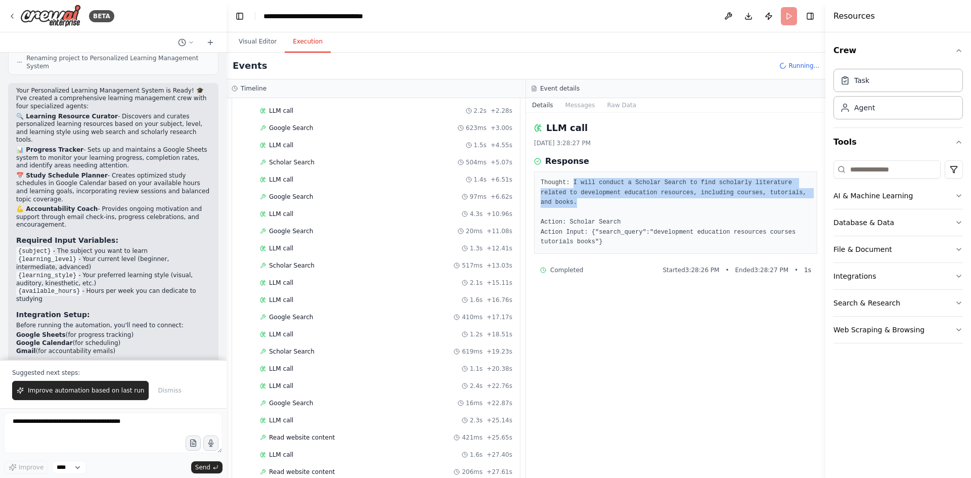
drag, startPoint x: 571, startPoint y: 179, endPoint x: 792, endPoint y: 196, distance: 222.2
click at [792, 196] on pre "Thought: I will conduct a Scholar Search to find scholarly literature related t…" at bounding box center [676, 212] width 270 height 69
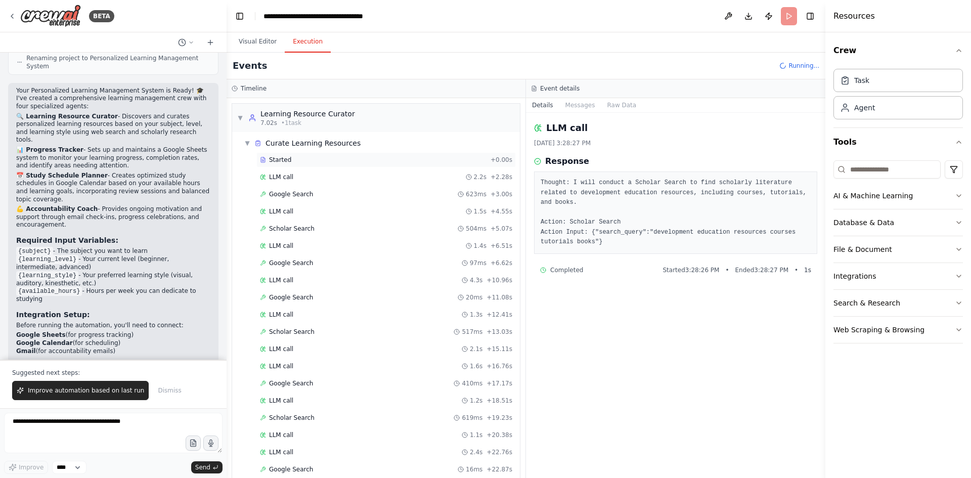
click at [274, 159] on span "Started" at bounding box center [280, 160] width 22 height 8
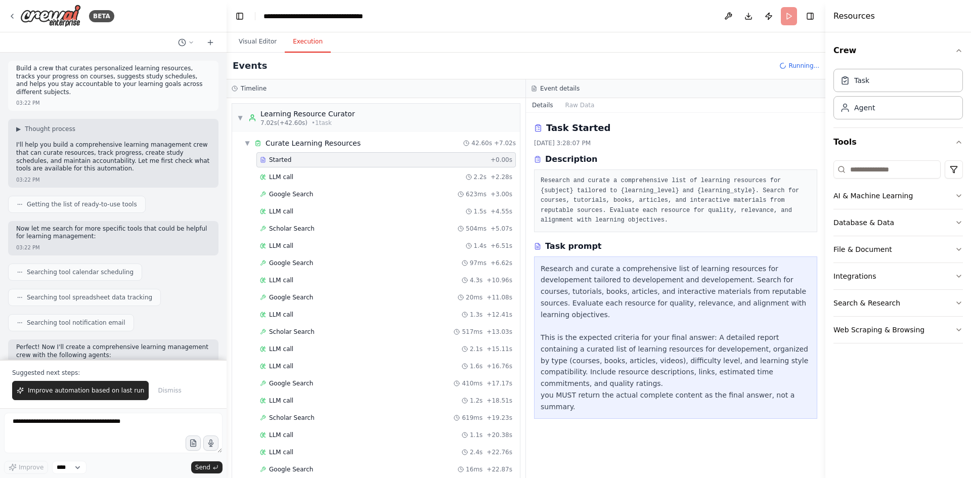
click at [111, 200] on span "Getting the list of ready-to-use tools" at bounding box center [82, 204] width 110 height 8
click at [280, 114] on div "Learning Resource Curator" at bounding box center [308, 114] width 95 height 10
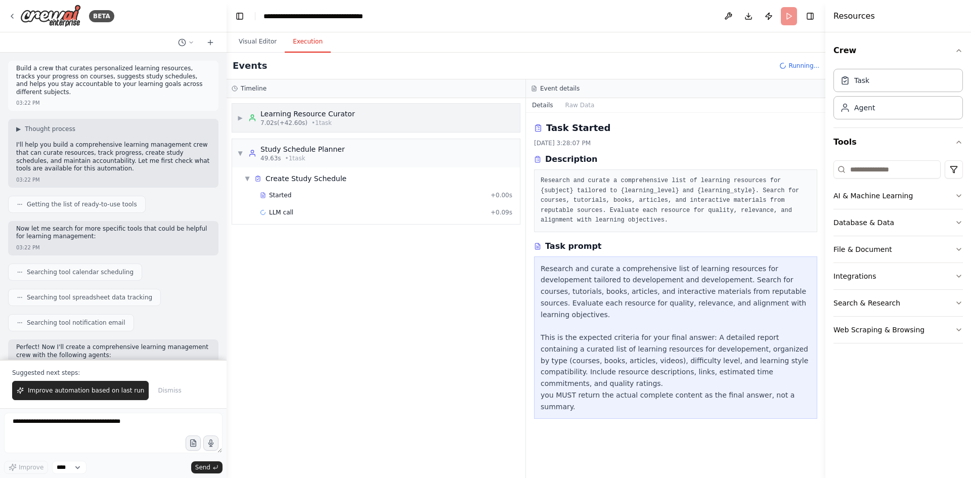
click at [302, 116] on div "Learning Resource Curator" at bounding box center [308, 114] width 95 height 10
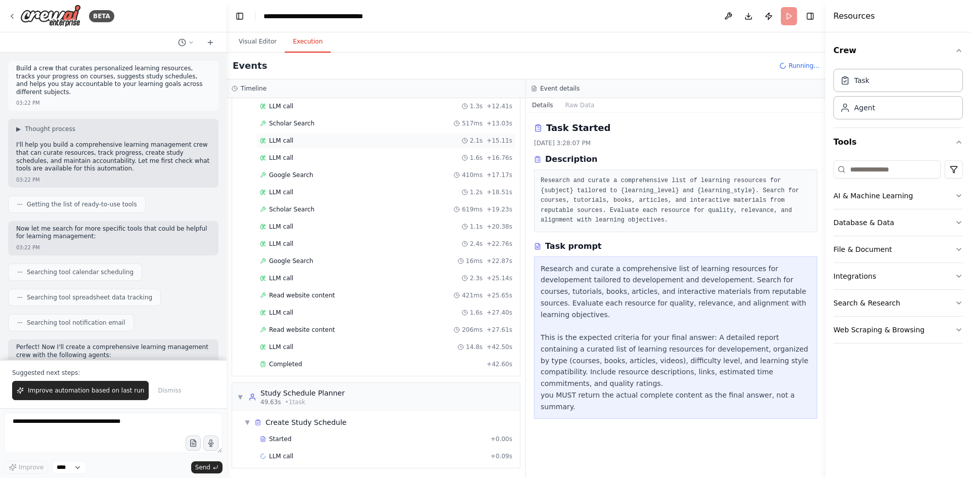
scroll to position [210, 0]
click at [277, 343] on span "LLM call" at bounding box center [281, 345] width 24 height 8
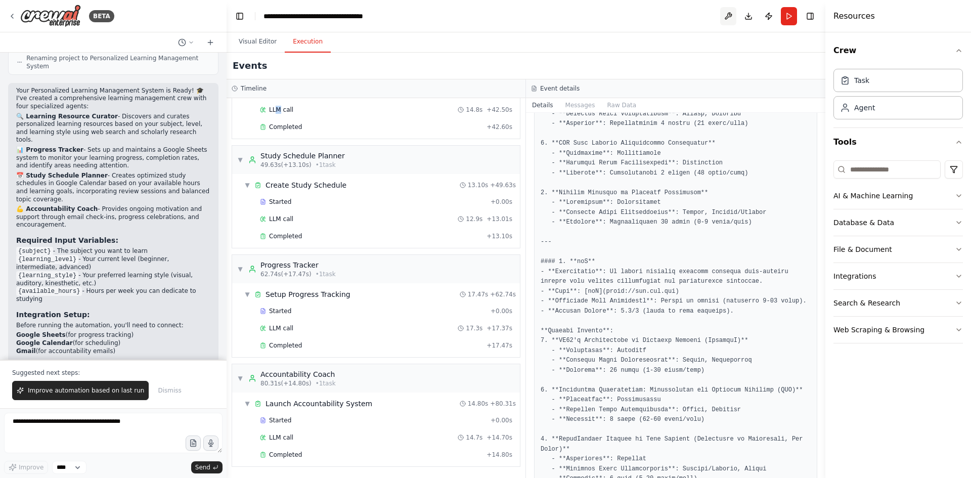
scroll to position [174, 0]
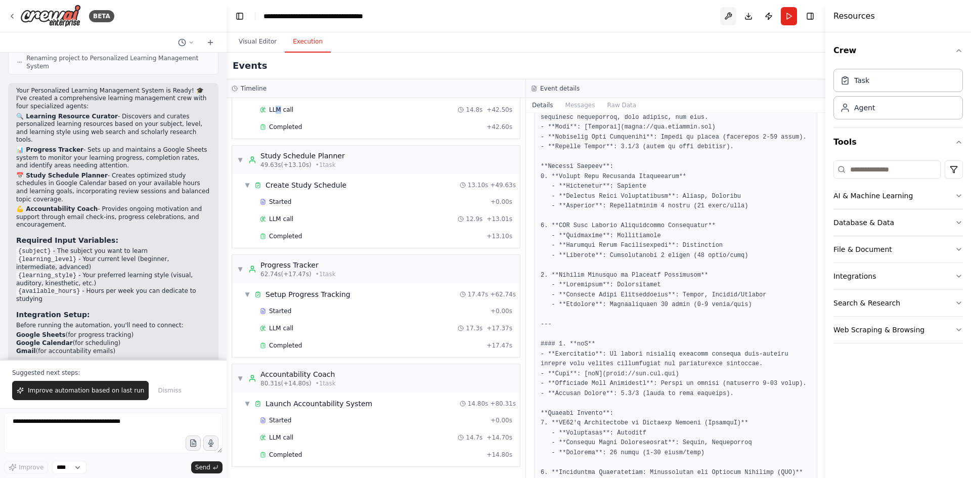
click at [727, 14] on button at bounding box center [728, 16] width 16 height 18
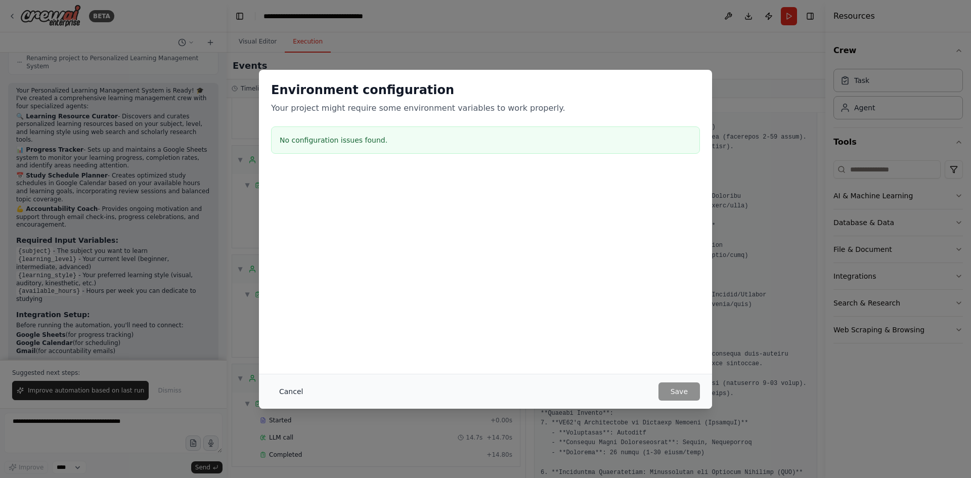
click at [282, 393] on button "Cancel" at bounding box center [291, 391] width 40 height 18
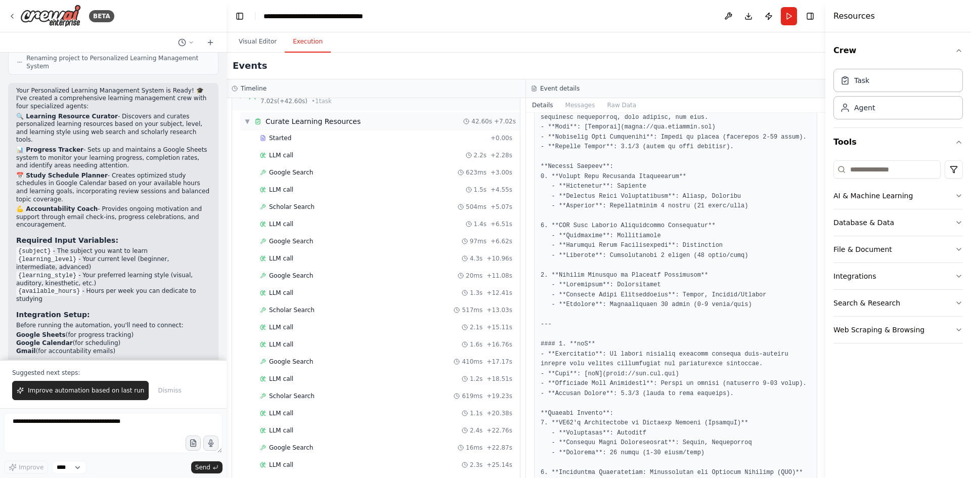
scroll to position [0, 0]
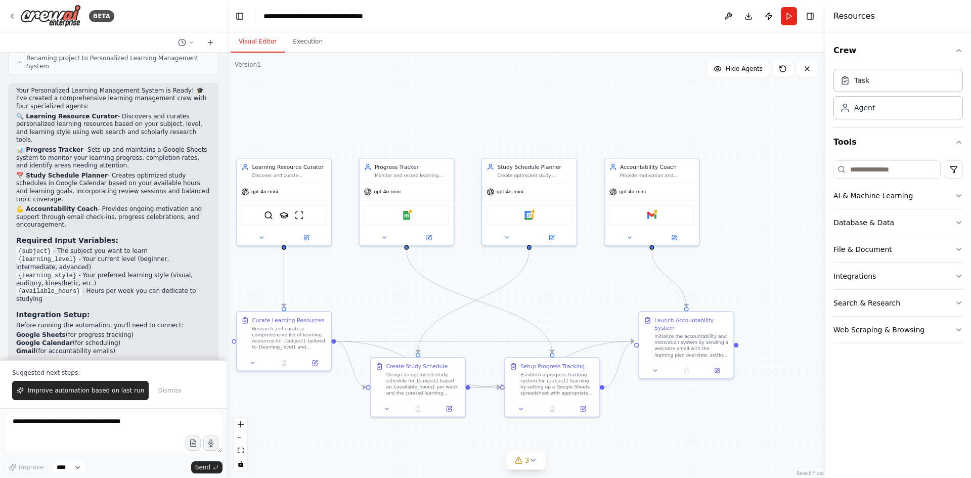
click at [262, 42] on button "Visual Editor" at bounding box center [258, 41] width 54 height 21
click at [721, 364] on button at bounding box center [717, 368] width 26 height 9
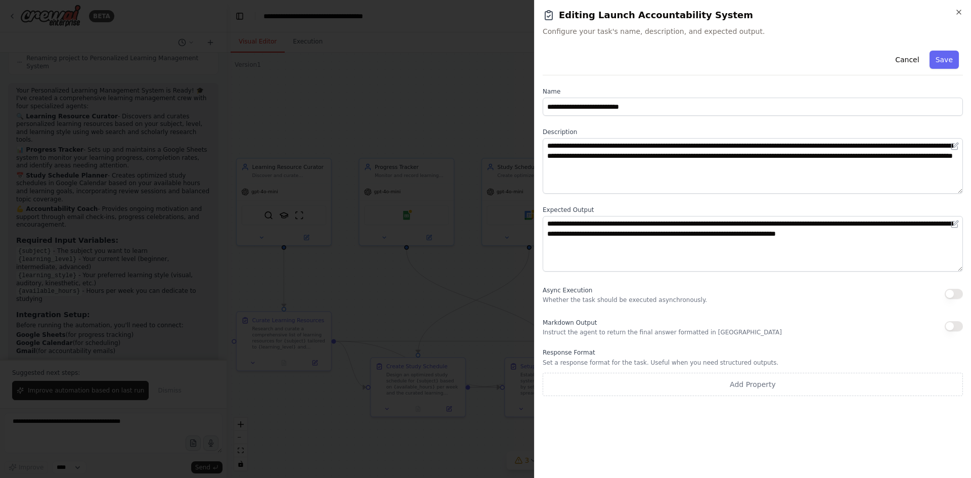
click at [601, 298] on p "Whether the task should be executed asynchronously." at bounding box center [625, 300] width 164 height 8
click at [961, 294] on button "button" at bounding box center [954, 294] width 18 height 10
drag, startPoint x: 953, startPoint y: 321, endPoint x: 959, endPoint y: 334, distance: 14.7
click at [953, 321] on button "button" at bounding box center [954, 326] width 18 height 10
click at [944, 58] on button "Save" at bounding box center [944, 60] width 29 height 18
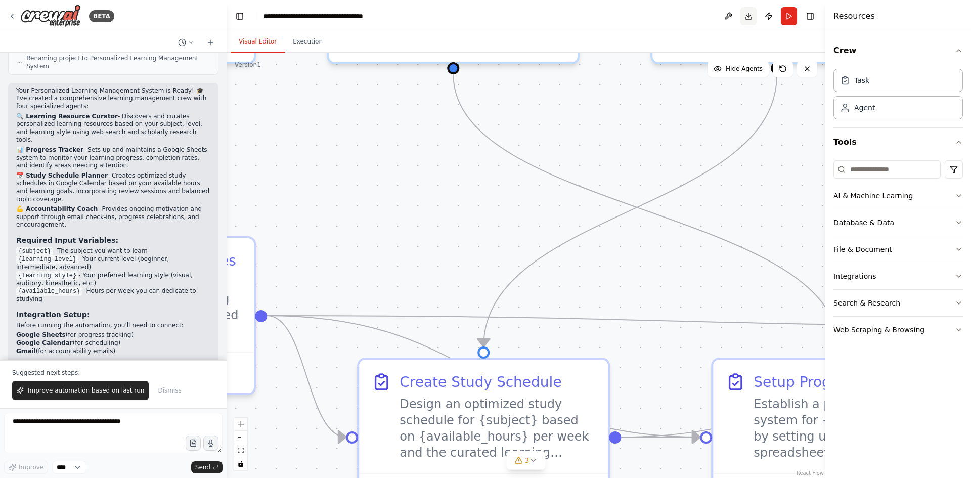
click at [747, 12] on button "Download" at bounding box center [749, 16] width 16 height 18
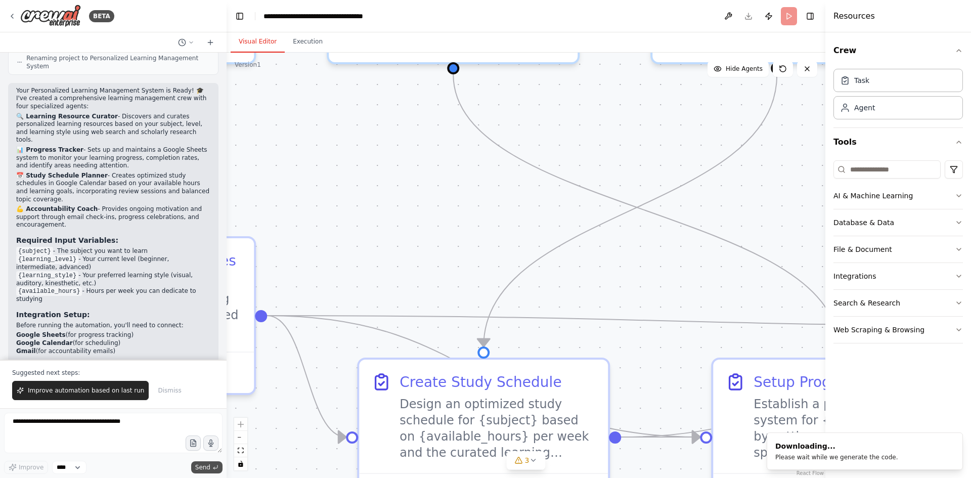
click at [199, 467] on span "Send" at bounding box center [202, 467] width 15 height 8
click at [68, 469] on select "****" at bounding box center [69, 467] width 34 height 13
click at [202, 471] on button "Send" at bounding box center [206, 467] width 31 height 12
click at [733, 14] on button at bounding box center [728, 16] width 16 height 18
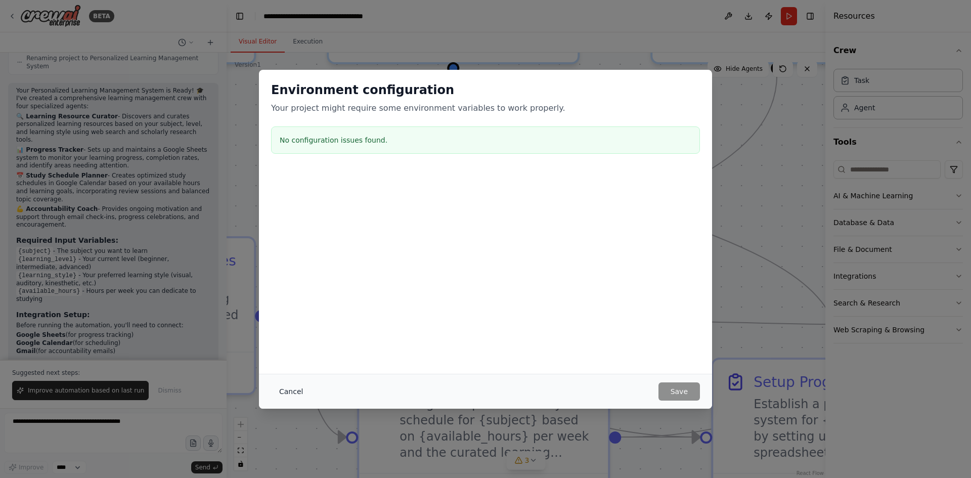
click at [302, 391] on button "Cancel" at bounding box center [291, 391] width 40 height 18
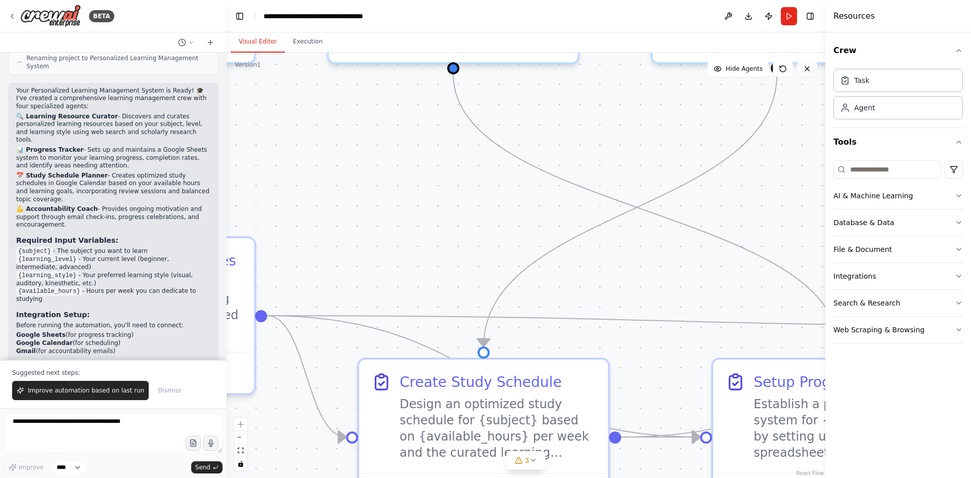
click at [807, 71] on icon at bounding box center [807, 69] width 8 height 8
click at [741, 67] on span "Hide Agents" at bounding box center [744, 69] width 37 height 8
click at [747, 66] on span "Show Agents" at bounding box center [742, 69] width 39 height 8
click at [293, 38] on button "Execution" at bounding box center [308, 41] width 46 height 21
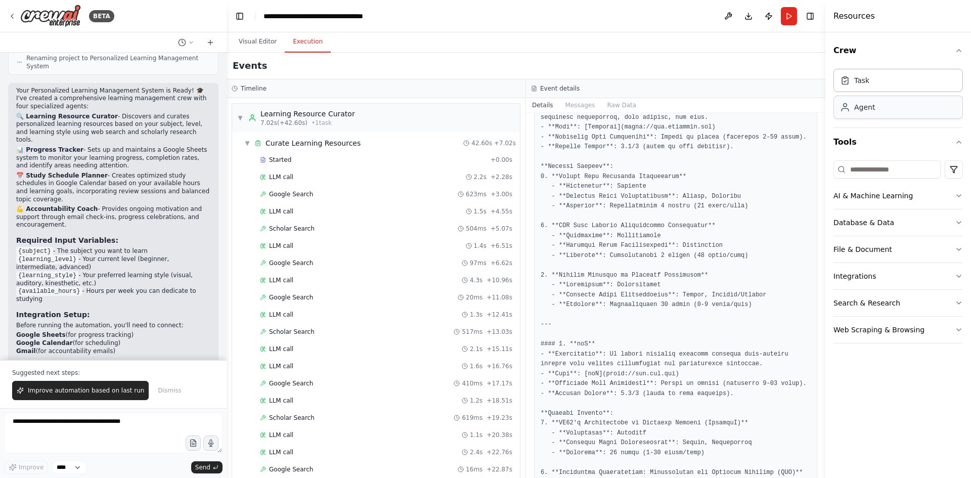
drag, startPoint x: 896, startPoint y: 111, endPoint x: 895, endPoint y: 103, distance: 8.7
click at [895, 111] on div "Agent" at bounding box center [898, 107] width 129 height 23
click at [890, 83] on div "Task" at bounding box center [898, 79] width 129 height 23
click at [889, 83] on div "Task" at bounding box center [898, 79] width 129 height 23
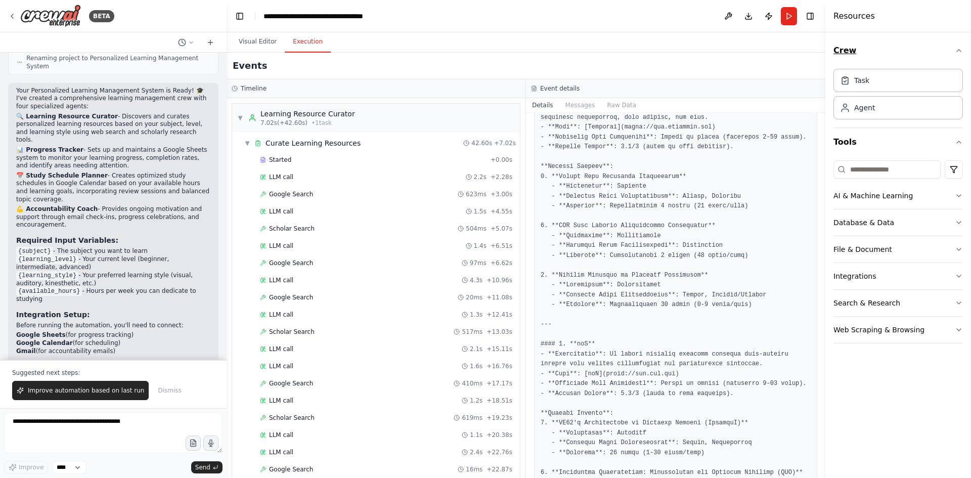
click at [961, 49] on icon "button" at bounding box center [959, 51] width 8 height 8
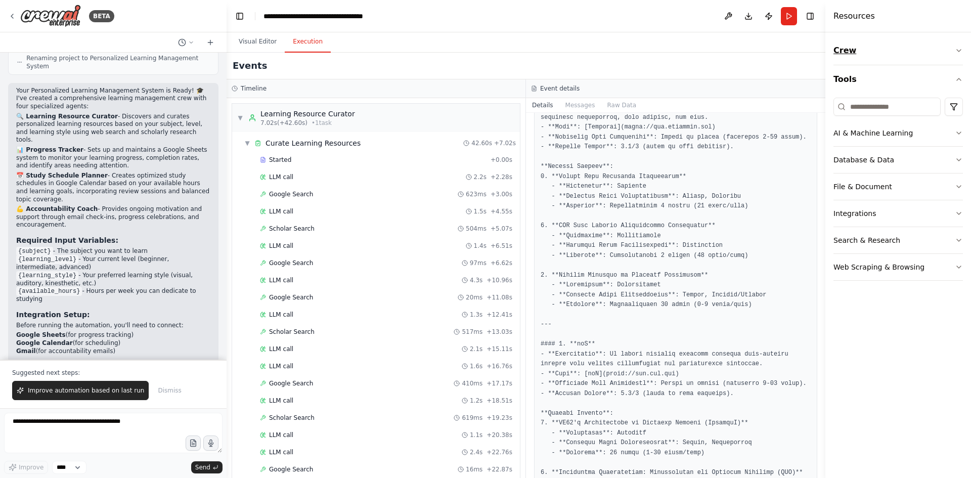
drag, startPoint x: 853, startPoint y: 51, endPoint x: 882, endPoint y: 45, distance: 28.9
click at [882, 45] on button "Crew" at bounding box center [898, 50] width 129 height 28
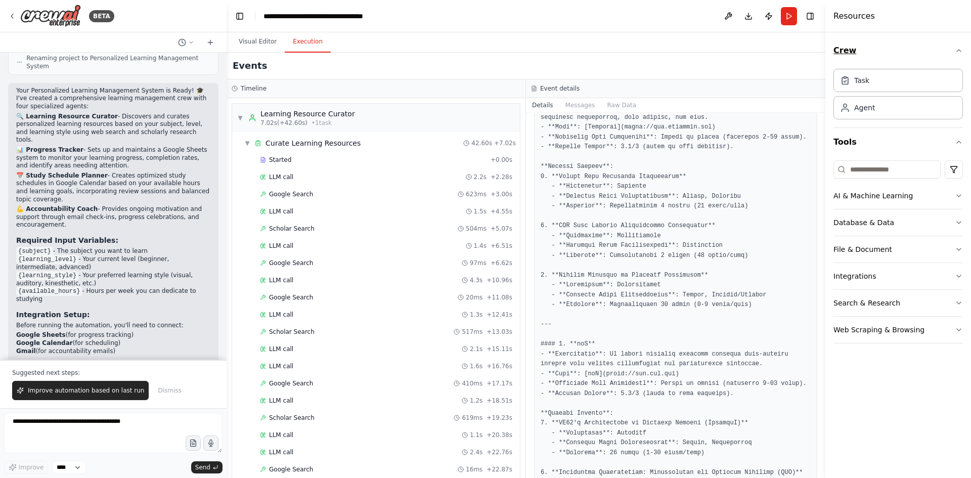
click at [841, 50] on button "Crew" at bounding box center [898, 50] width 129 height 28
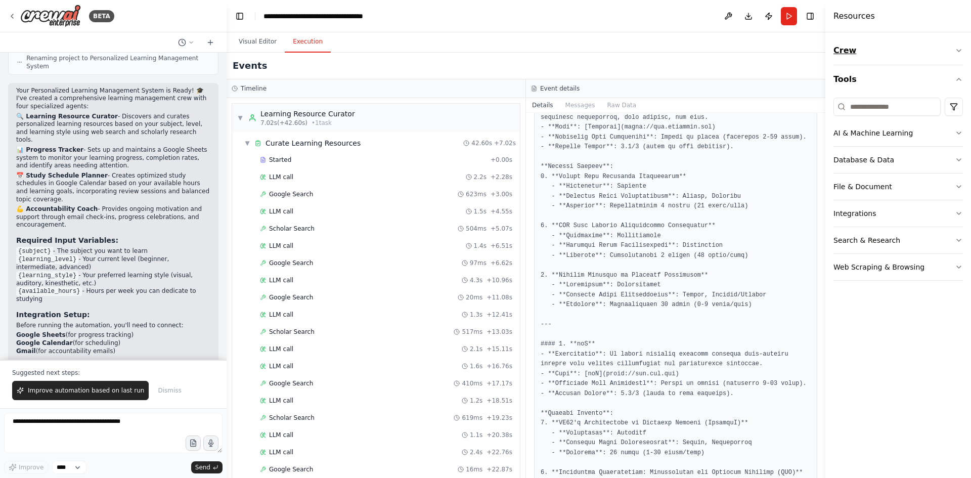
click at [841, 50] on button "Crew" at bounding box center [898, 50] width 129 height 28
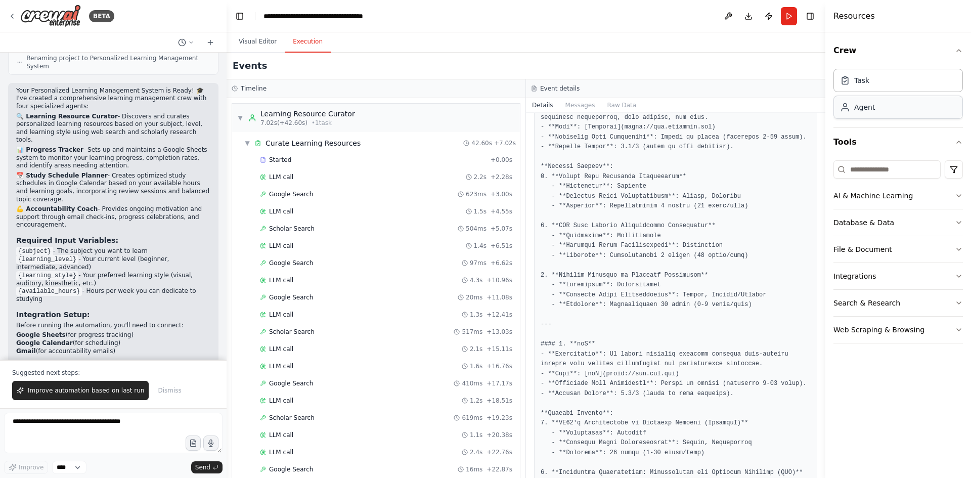
click at [863, 108] on div "Agent" at bounding box center [864, 107] width 21 height 10
click at [871, 87] on div "Task" at bounding box center [898, 79] width 129 height 23
click at [866, 189] on button "AI & Machine Learning" at bounding box center [898, 196] width 129 height 26
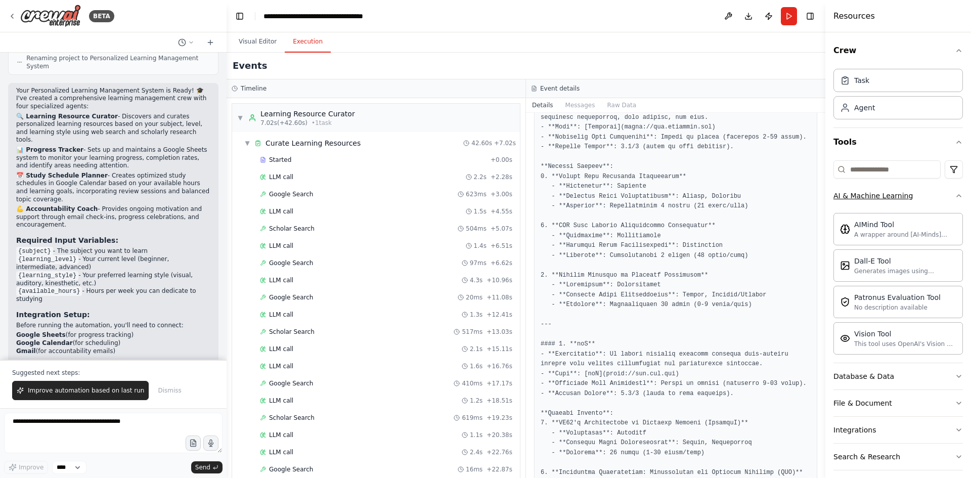
click at [868, 195] on div "AI & Machine Learning" at bounding box center [873, 196] width 79 height 10
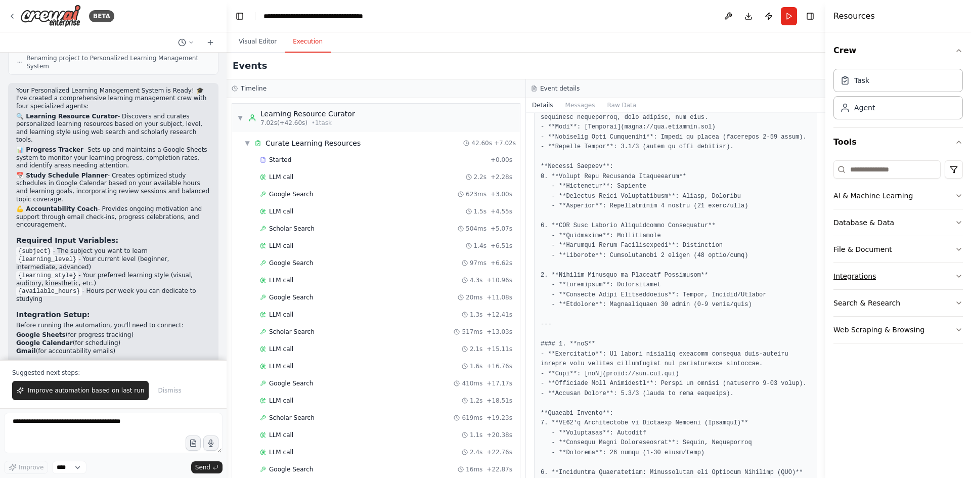
click at [868, 274] on div "Integrations" at bounding box center [855, 276] width 42 height 10
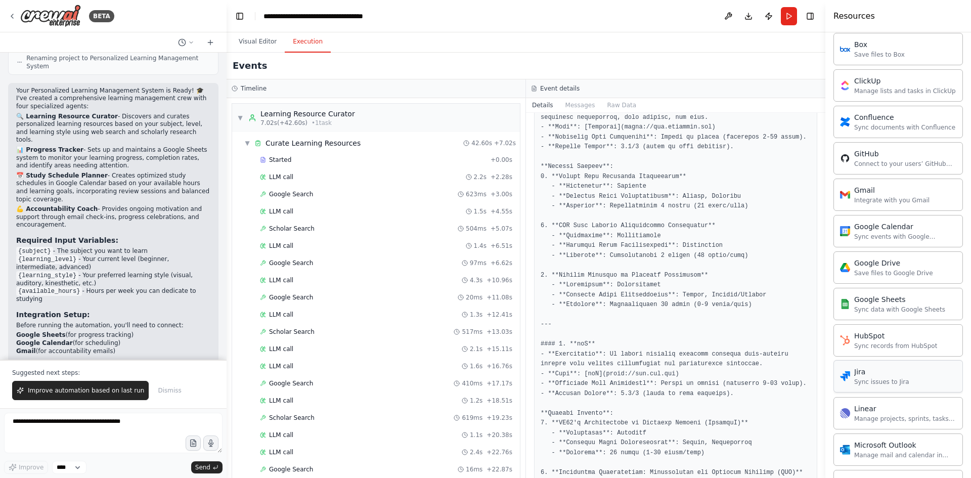
scroll to position [304, 0]
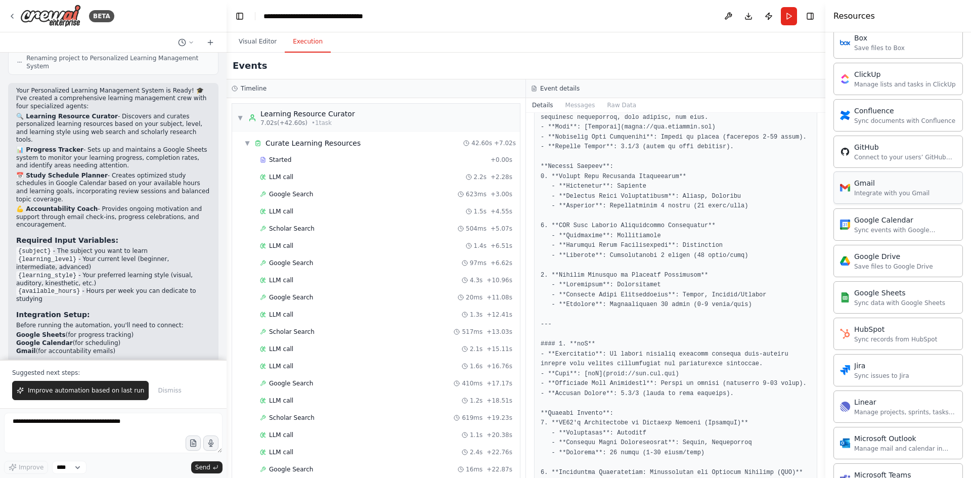
click at [883, 190] on div "Integrate with you Gmail" at bounding box center [891, 193] width 75 height 8
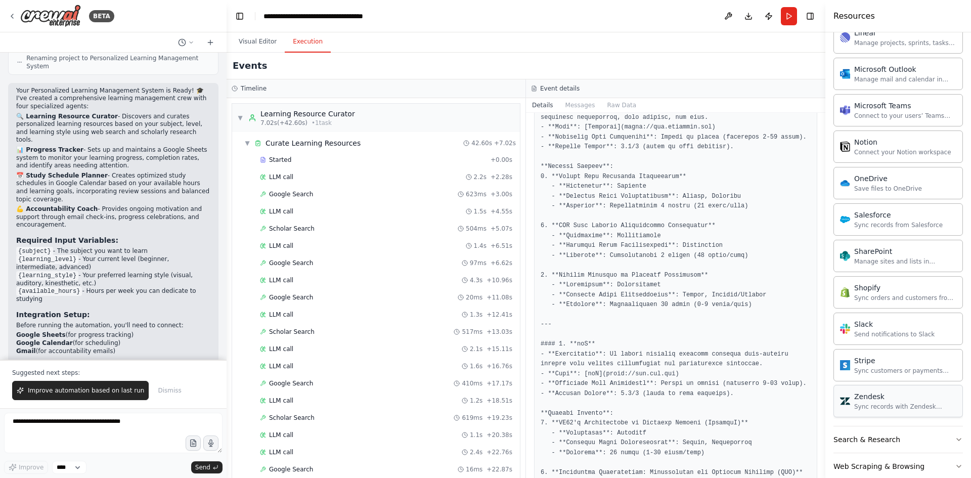
scroll to position [691, 0]
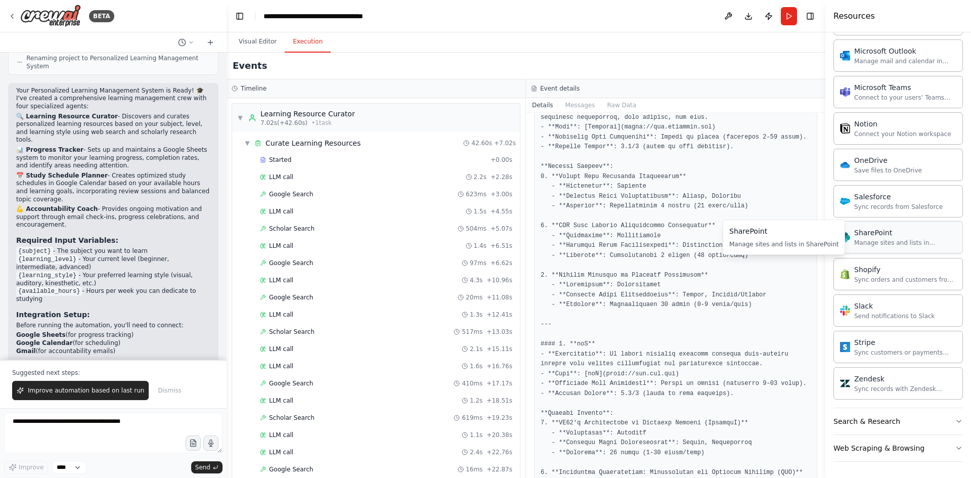
click at [881, 238] on div "SharePoint Manage sites and lists in SharePoint" at bounding box center [905, 237] width 102 height 19
click at [845, 235] on img at bounding box center [845, 237] width 10 height 10
click at [872, 239] on div "Manage sites and lists in SharePoint" at bounding box center [905, 243] width 102 height 8
click at [900, 232] on div "SharePoint" at bounding box center [905, 233] width 102 height 10
click at [893, 205] on div "Sync records from Salesforce" at bounding box center [898, 206] width 89 height 8
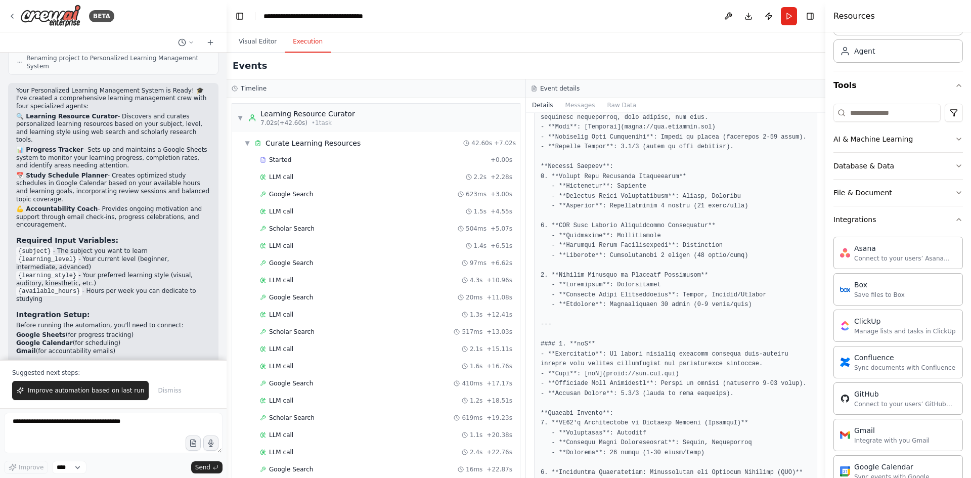
scroll to position [0, 0]
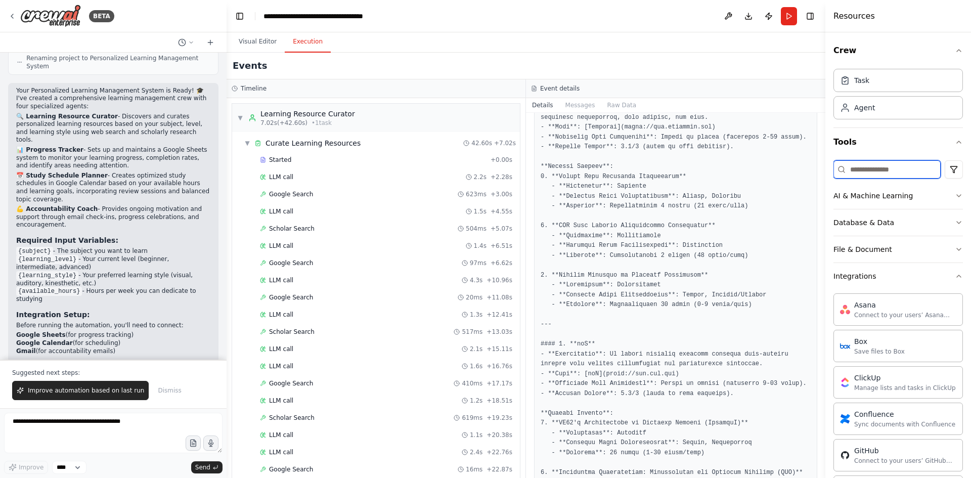
click at [889, 175] on input at bounding box center [887, 169] width 107 height 18
click at [75, 393] on span "Improve automation based on last run" at bounding box center [86, 390] width 116 height 8
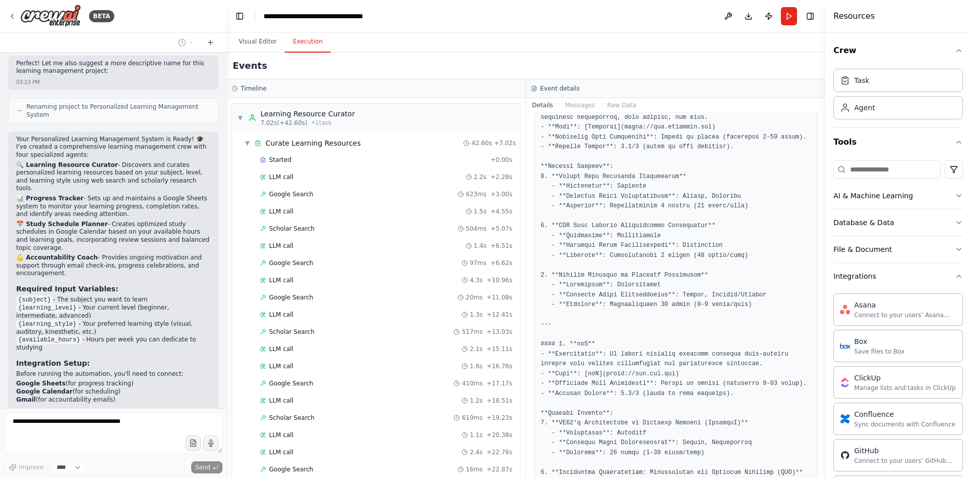
scroll to position [753, 0]
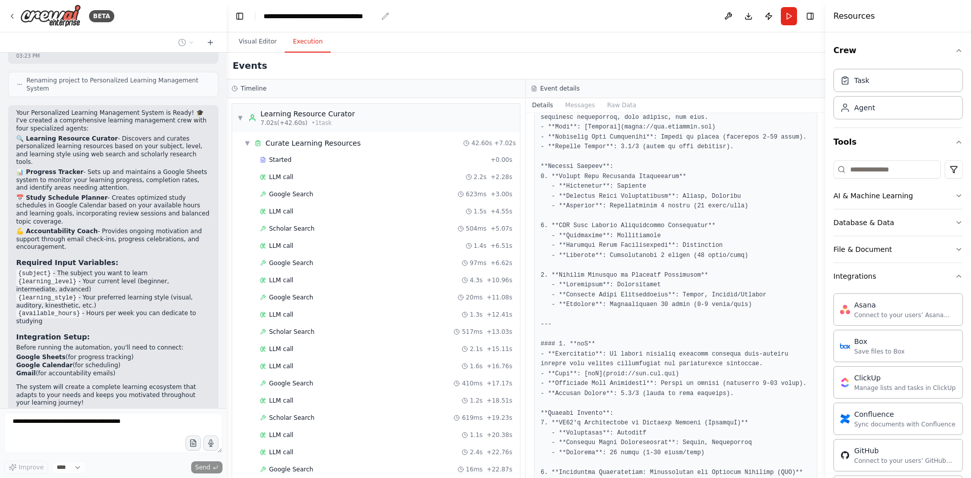
click at [269, 16] on div "**********" at bounding box center [321, 16] width 114 height 10
click at [269, 16] on div "**********" at bounding box center [334, 16] width 140 height 10
copy div "**********"
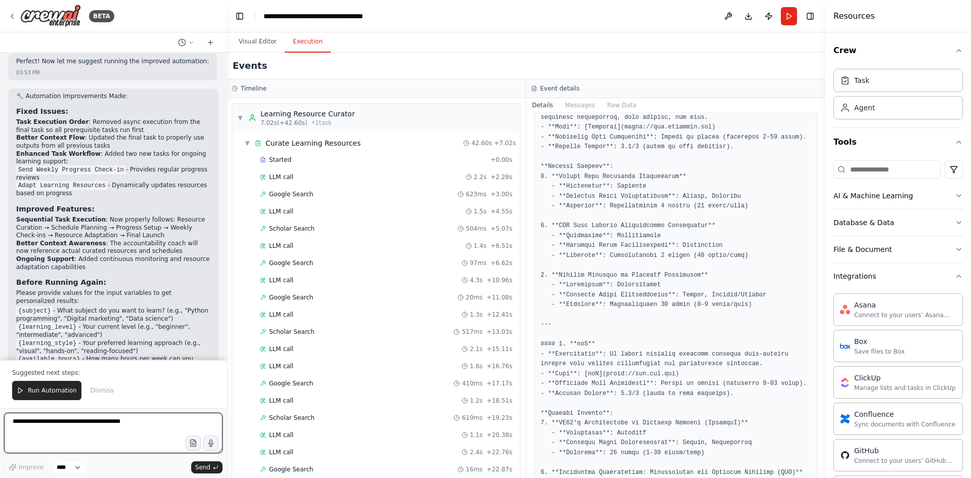
scroll to position [1798, 0]
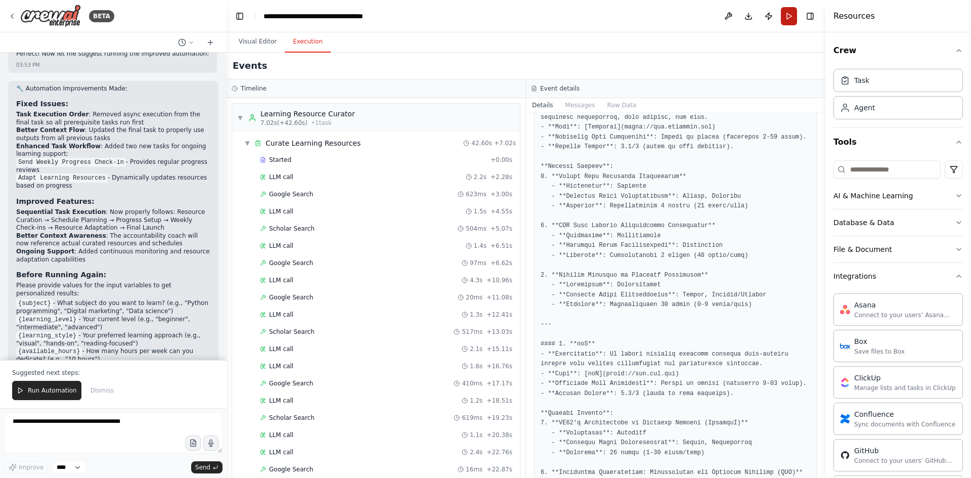
click at [789, 18] on button "Run" at bounding box center [789, 16] width 16 height 18
click at [792, 17] on button "Run" at bounding box center [789, 16] width 16 height 18
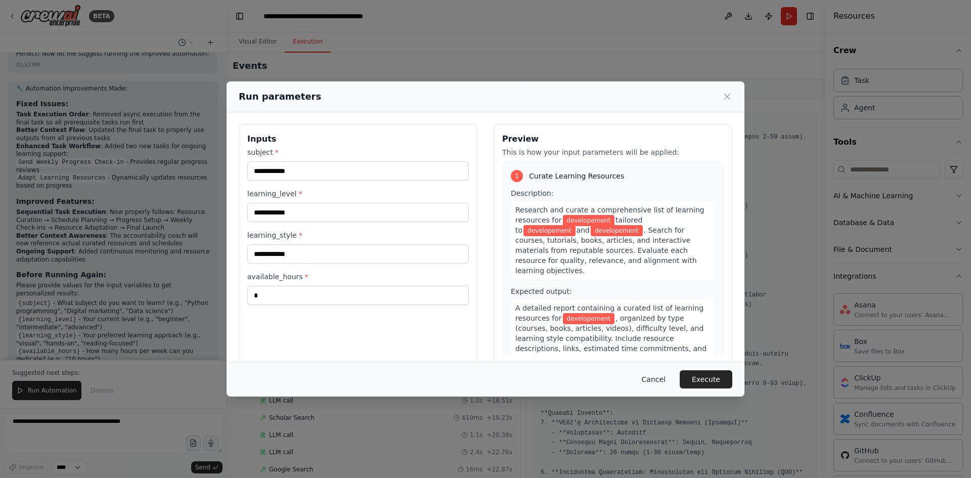
click at [655, 382] on button "Cancel" at bounding box center [654, 379] width 40 height 18
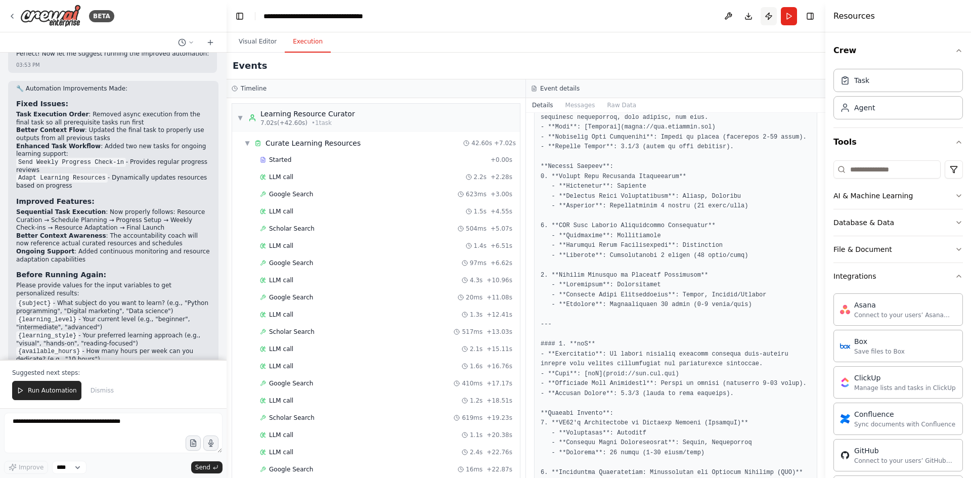
click at [770, 13] on button "Publish" at bounding box center [769, 16] width 16 height 18
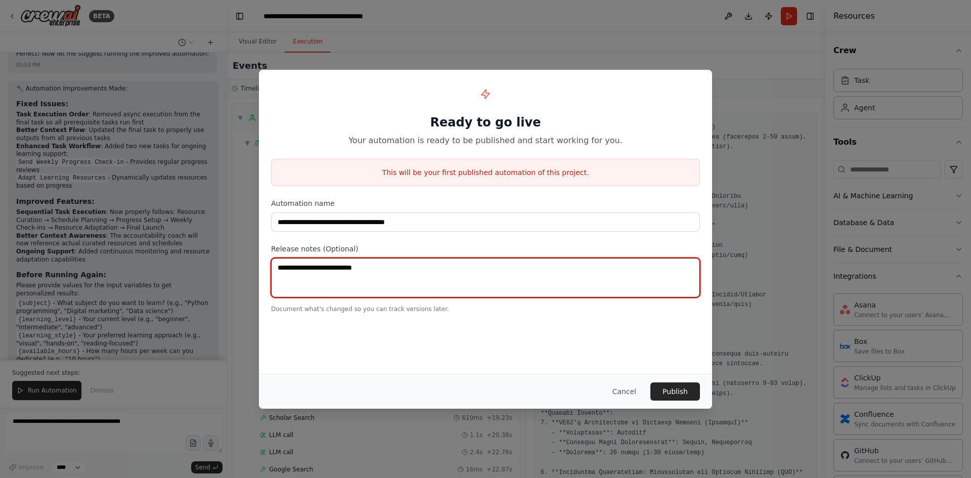
click at [382, 281] on textarea at bounding box center [485, 277] width 429 height 39
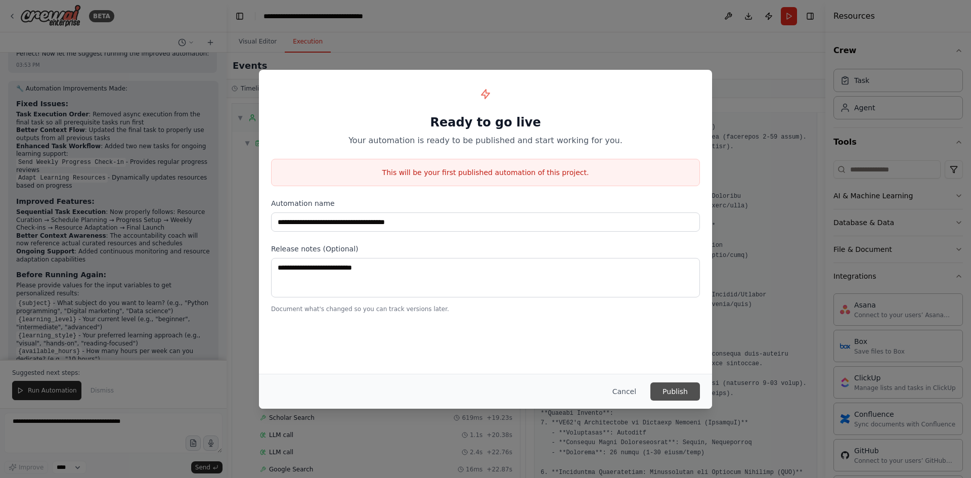
click at [663, 384] on button "Publish" at bounding box center [676, 391] width 50 height 18
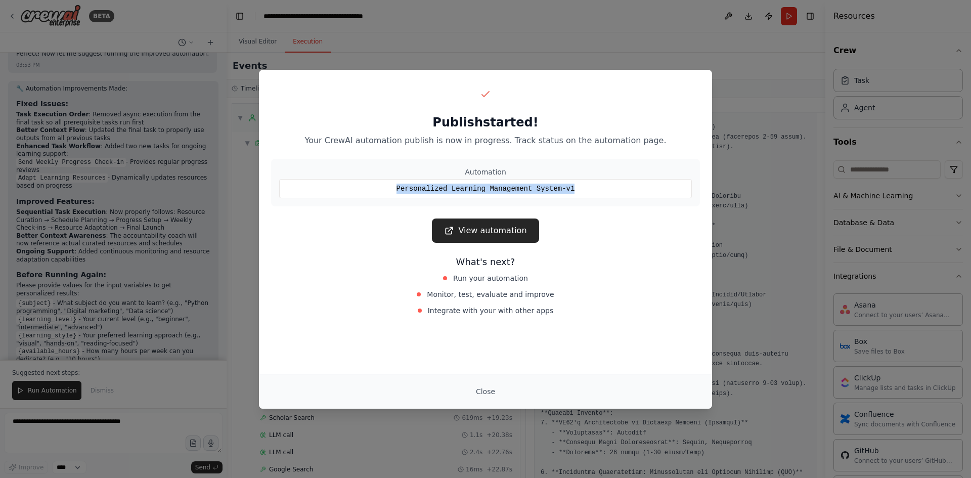
drag, startPoint x: 595, startPoint y: 189, endPoint x: 403, endPoint y: 186, distance: 192.8
click at [403, 186] on div "Personalized Learning Management System-v1" at bounding box center [485, 188] width 413 height 19
copy div "Personalized Learning Management System-v1"
click at [488, 230] on link "View automation" at bounding box center [485, 231] width 107 height 24
click at [484, 391] on button "Close" at bounding box center [485, 391] width 35 height 18
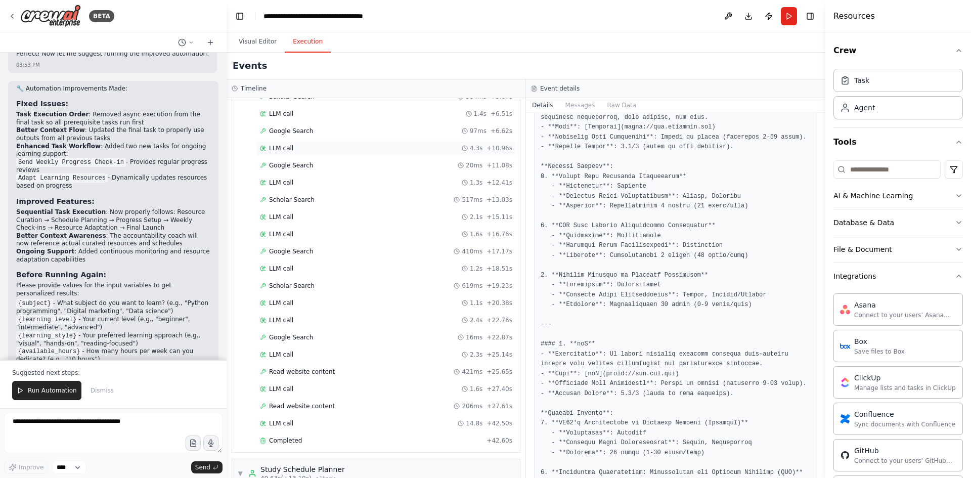
scroll to position [0, 0]
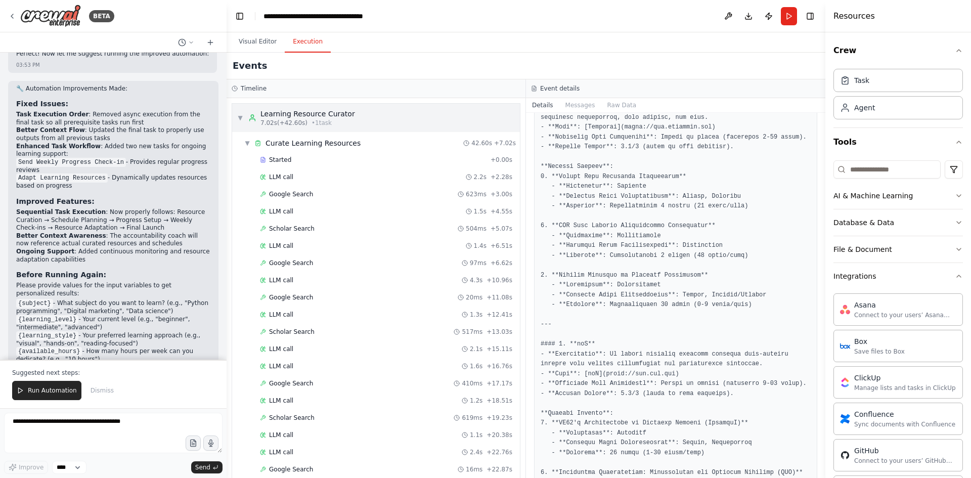
click at [241, 118] on span "▼" at bounding box center [240, 118] width 6 height 8
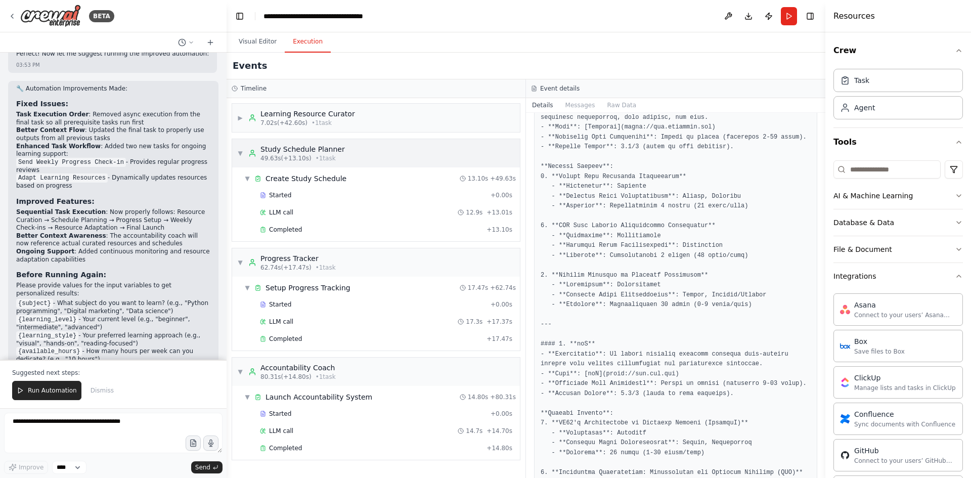
click at [244, 154] on div "▼ Study Schedule Planner 49.63s (+13.10s) • 1 task" at bounding box center [291, 153] width 108 height 18
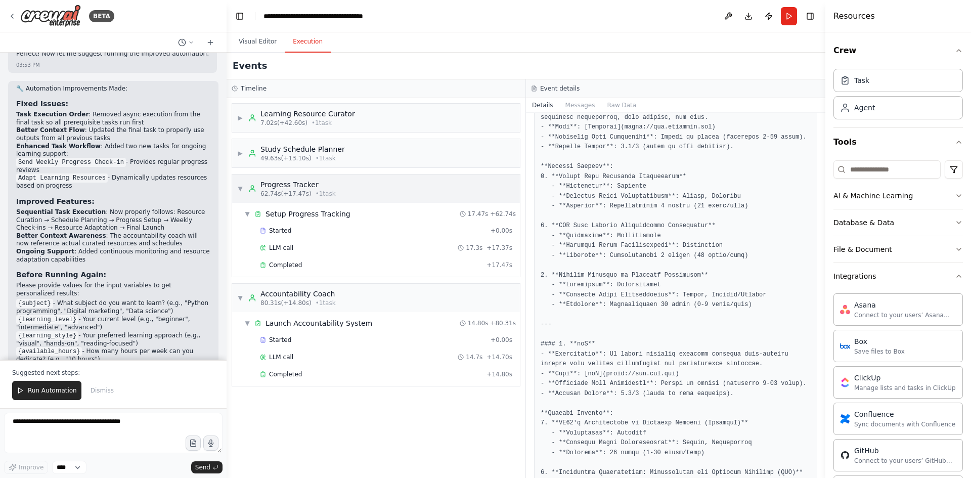
click at [239, 194] on div "▼ Progress Tracker 62.74s (+17.47s) • 1 task" at bounding box center [286, 189] width 99 height 18
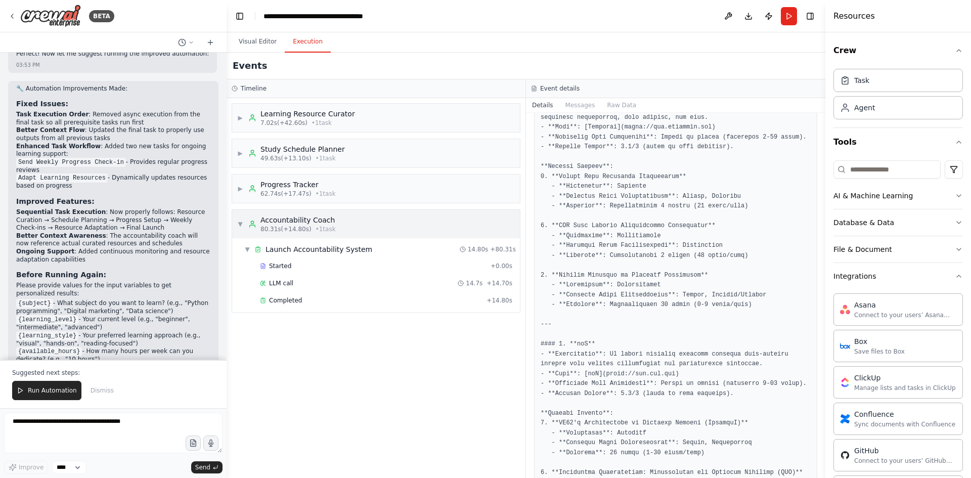
click at [243, 231] on div "▼ Accountability Coach 80.31s (+14.80s) • 1 task" at bounding box center [286, 224] width 99 height 18
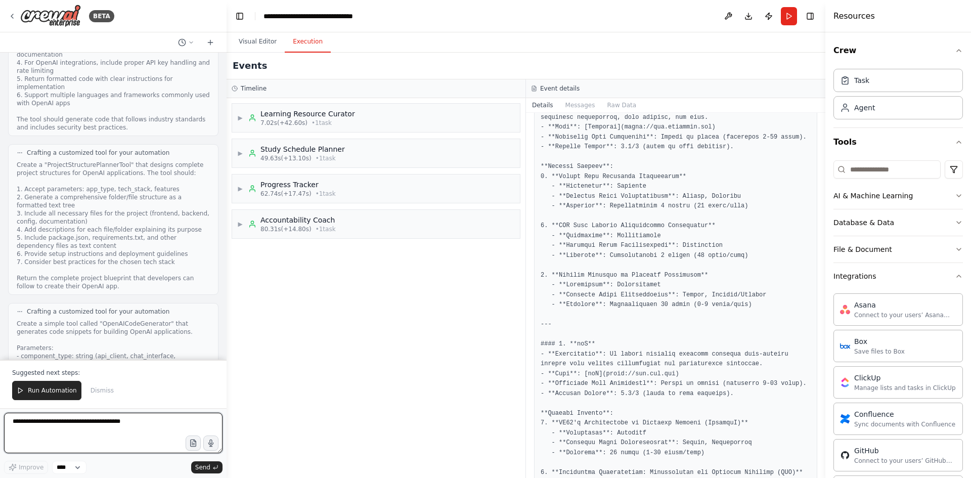
scroll to position [3904, 0]
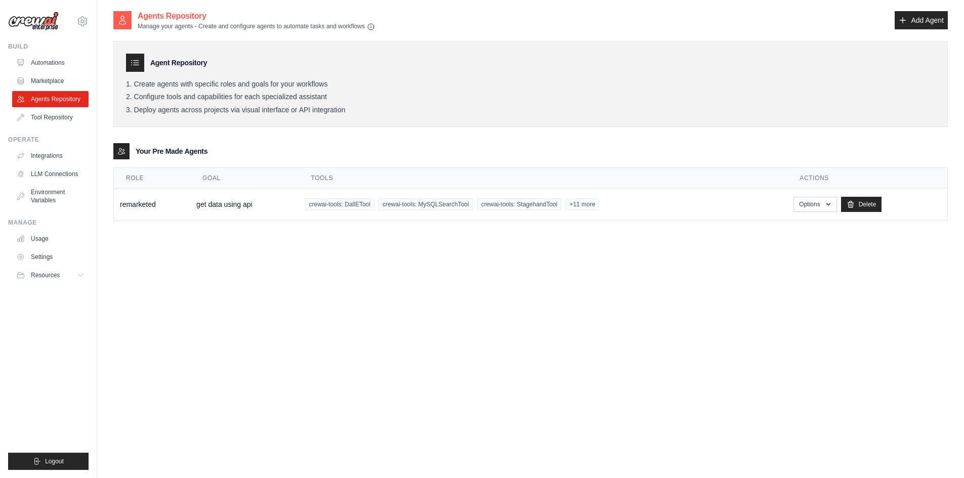
drag, startPoint x: 151, startPoint y: 25, endPoint x: 392, endPoint y: 24, distance: 241.3
click at [392, 24] on div "Agents Repository Manage your agents - Create and configure agents to automate …" at bounding box center [530, 20] width 834 height 21
drag, startPoint x: 152, startPoint y: 62, endPoint x: 214, endPoint y: 64, distance: 62.8
click at [215, 64] on div "Agent Repository" at bounding box center [530, 63] width 809 height 18
drag, startPoint x: 153, startPoint y: 83, endPoint x: 395, endPoint y: 85, distance: 242.3
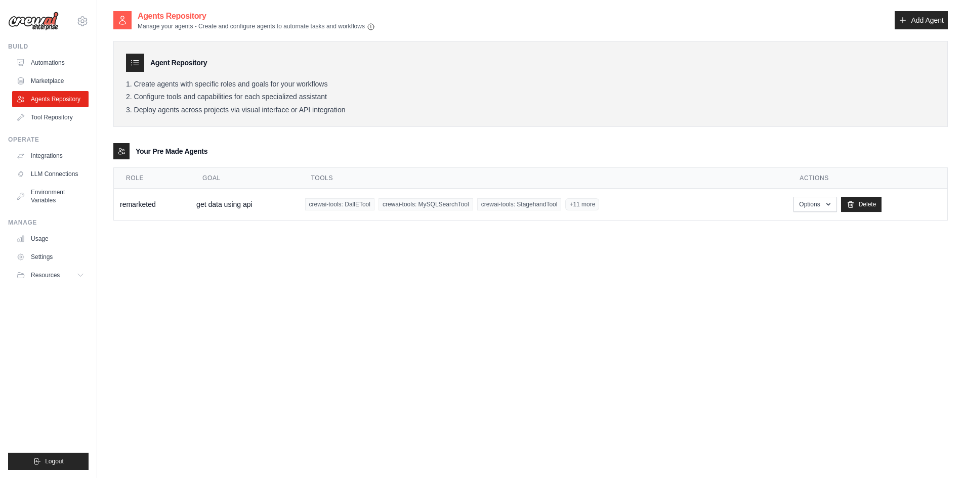
click at [390, 83] on li "Create agents with specific roles and goals for your workflows" at bounding box center [530, 84] width 809 height 9
click at [412, 97] on li "Configure tools and capabilities for each specialized assistant" at bounding box center [530, 97] width 809 height 9
click at [122, 150] on icon at bounding box center [121, 151] width 8 height 8
click at [51, 115] on link "Tool Repository" at bounding box center [51, 117] width 76 height 16
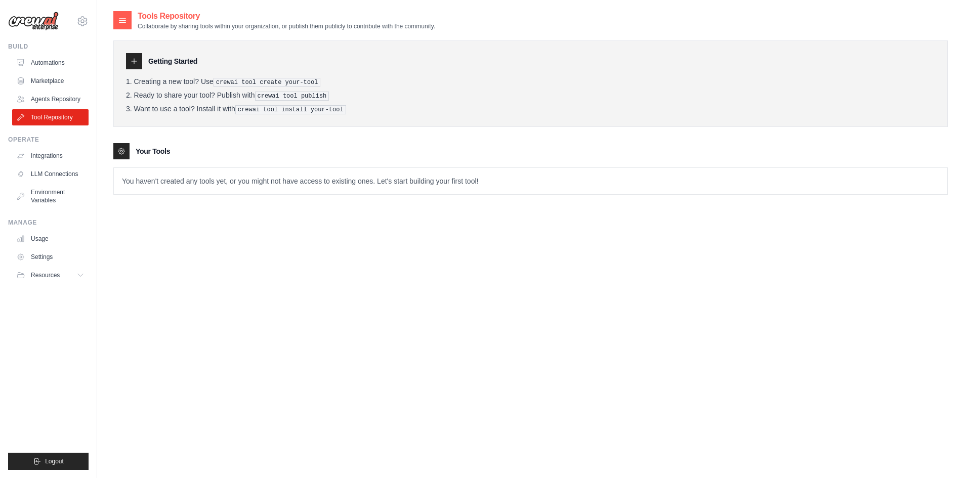
click at [137, 61] on icon at bounding box center [134, 61] width 8 height 8
click at [258, 84] on pre "crewai tool create your-tool" at bounding box center [266, 82] width 107 height 9
click at [270, 103] on ol "Creating a new tool? Use crewai tool create your-tool Ready to share your tool?…" at bounding box center [530, 95] width 809 height 37
click at [41, 153] on link "Integrations" at bounding box center [51, 156] width 76 height 16
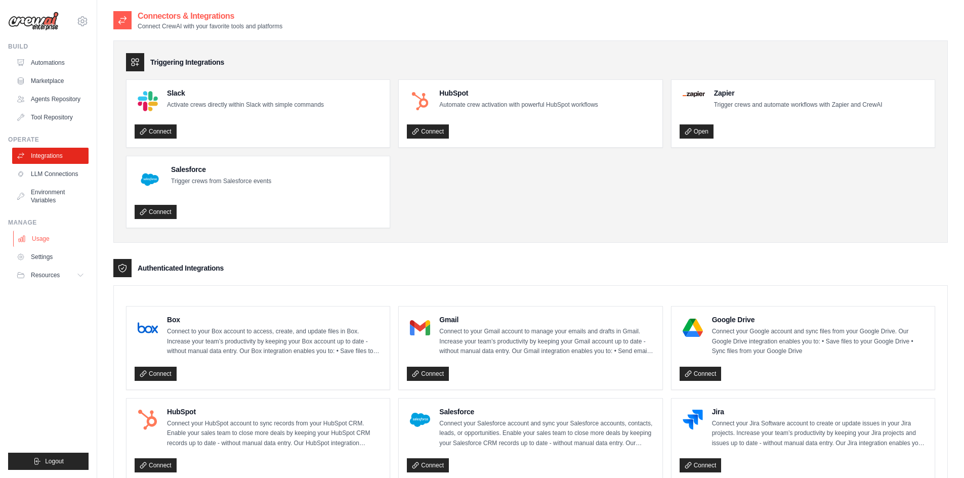
click at [34, 236] on link "Usage" at bounding box center [51, 239] width 76 height 16
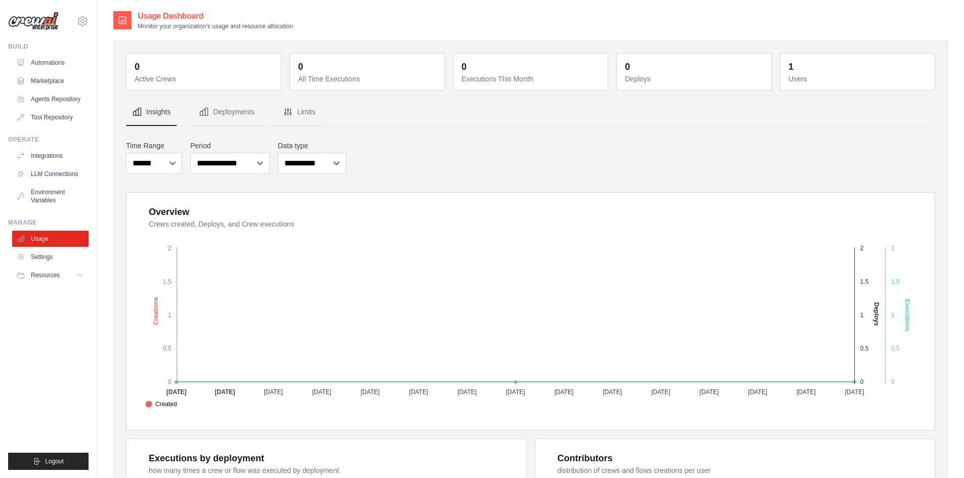
scroll to position [51, 0]
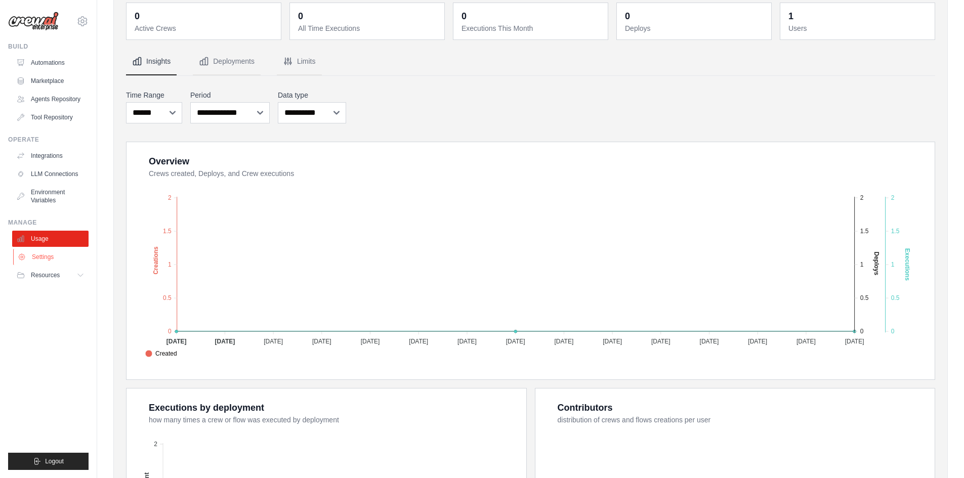
click at [49, 257] on link "Settings" at bounding box center [51, 257] width 76 height 16
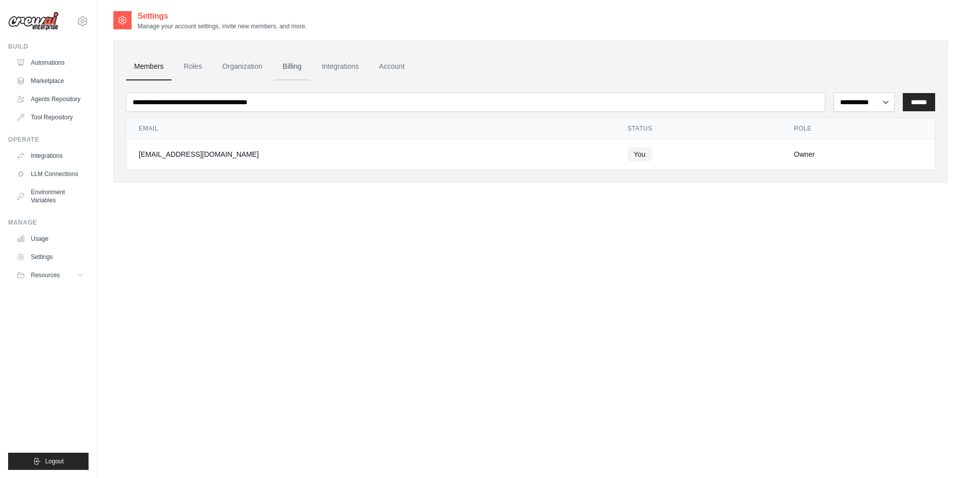
click at [287, 63] on link "Billing" at bounding box center [292, 66] width 35 height 27
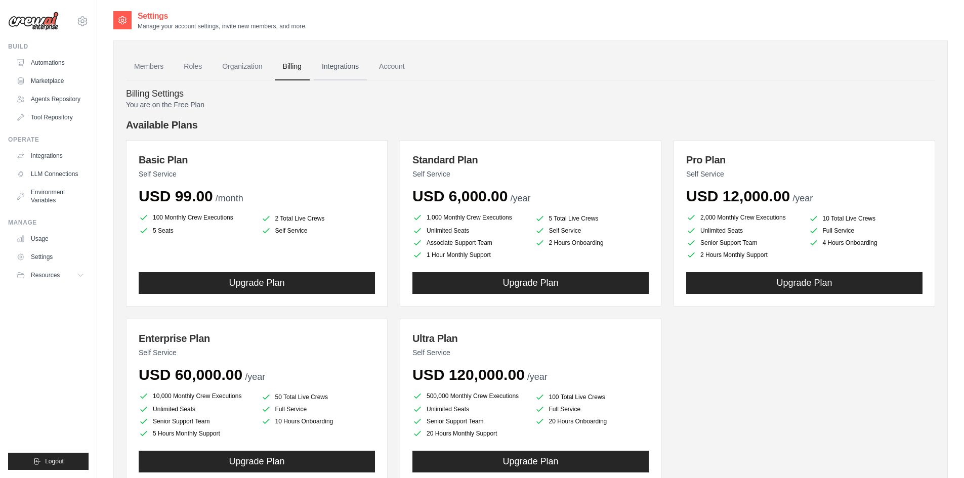
drag, startPoint x: 0, startPoint y: 0, endPoint x: 342, endPoint y: 65, distance: 348.1
click at [342, 65] on link "Integrations" at bounding box center [340, 66] width 53 height 27
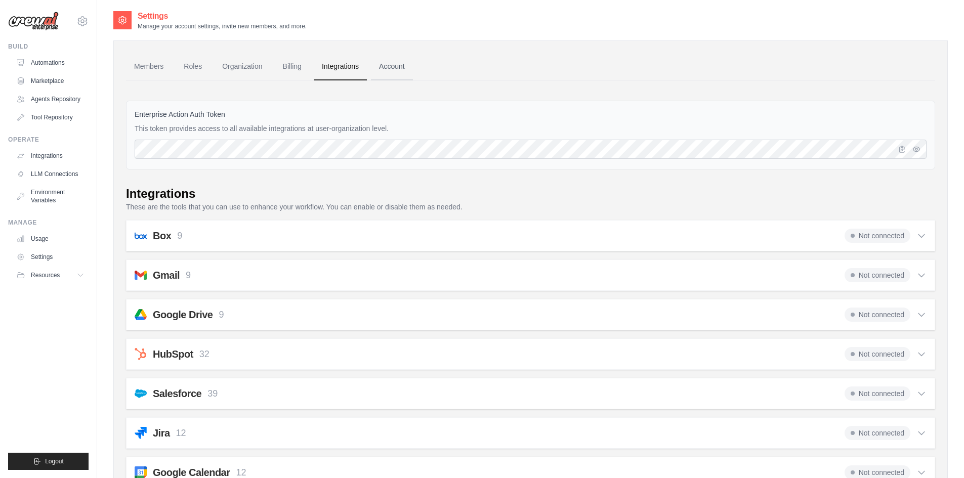
click at [391, 68] on link "Account" at bounding box center [392, 66] width 42 height 27
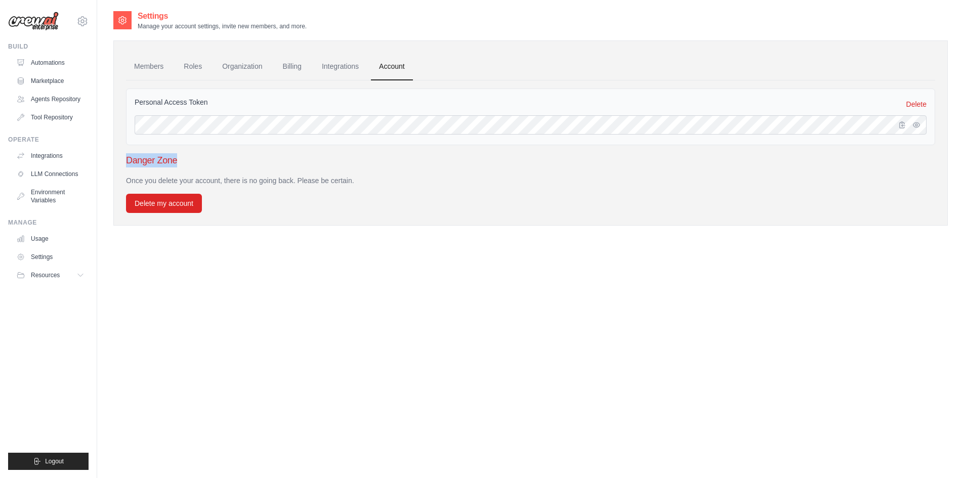
drag, startPoint x: 123, startPoint y: 159, endPoint x: 207, endPoint y: 165, distance: 83.7
click at [207, 165] on div "Members Roles Organization Billing Integrations Account Personal Access Token D…" at bounding box center [530, 132] width 834 height 185
click at [47, 277] on span "Resources" at bounding box center [46, 275] width 29 height 8
click at [51, 337] on span "Video Tutorials" at bounding box center [56, 341] width 40 height 8
click at [52, 64] on link "Automations" at bounding box center [51, 63] width 76 height 16
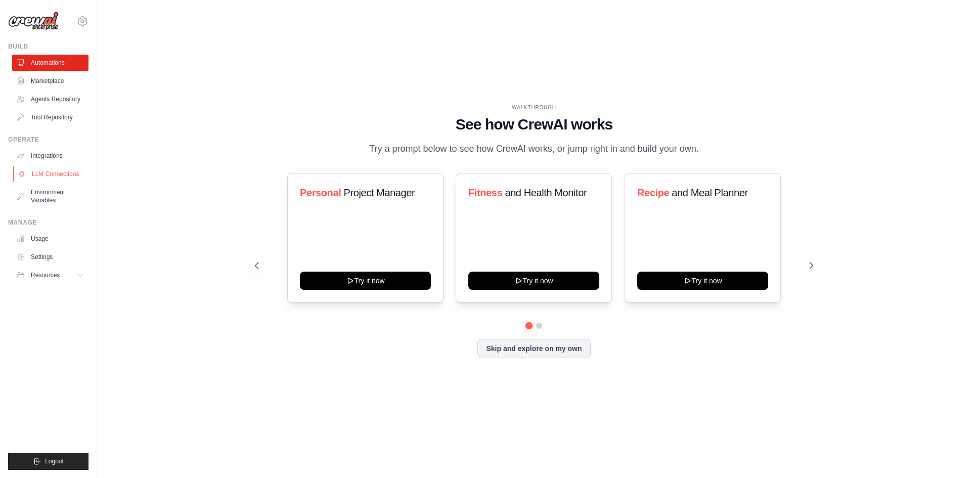
click at [46, 167] on link "LLM Connections" at bounding box center [51, 174] width 76 height 16
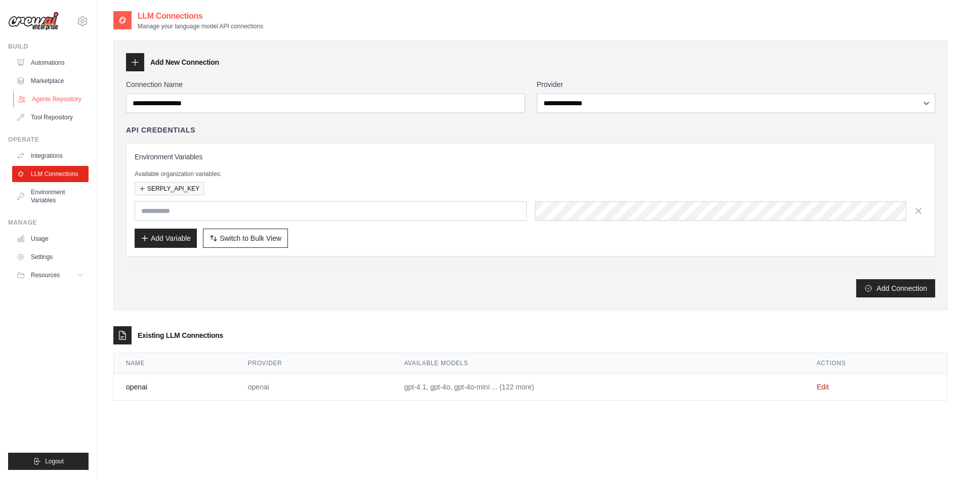
click at [49, 96] on link "Agents Repository" at bounding box center [51, 99] width 76 height 16
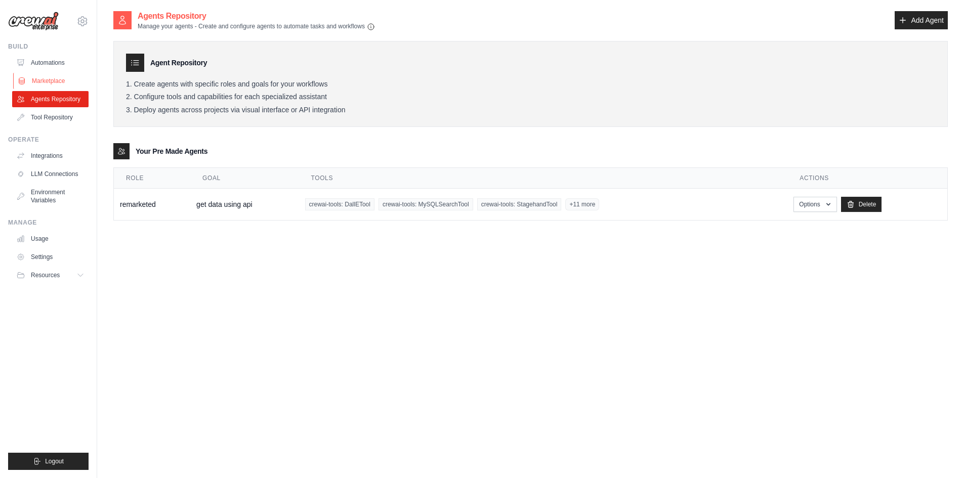
click at [44, 82] on link "Marketplace" at bounding box center [51, 81] width 76 height 16
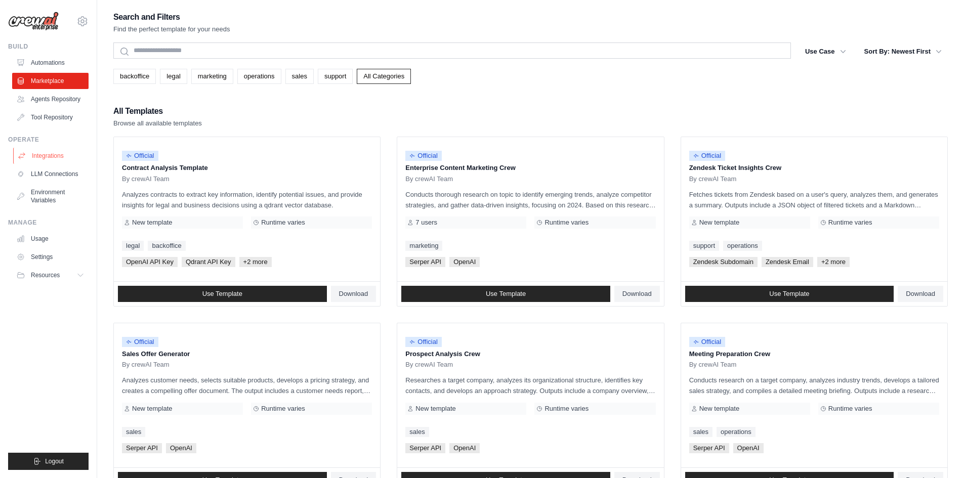
click at [52, 152] on link "Integrations" at bounding box center [51, 156] width 76 height 16
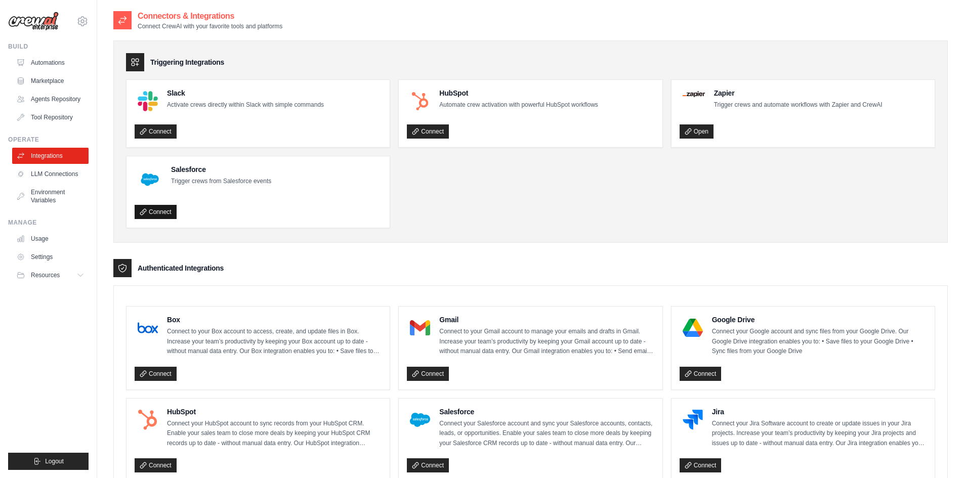
click at [161, 214] on link "Connect" at bounding box center [156, 212] width 42 height 14
click at [47, 61] on link "Automations" at bounding box center [51, 63] width 76 height 16
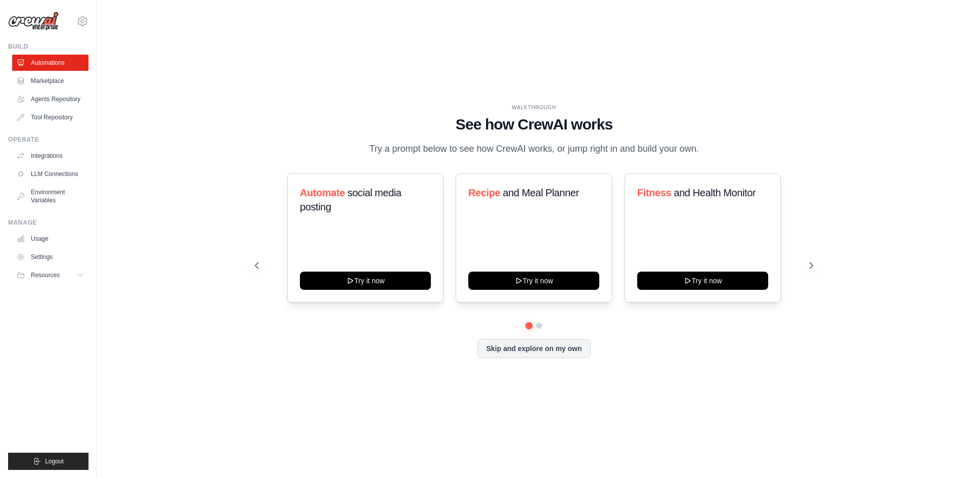
drag, startPoint x: 370, startPoint y: 144, endPoint x: 716, endPoint y: 144, distance: 346.0
click at [716, 144] on div "WALKTHROUGH See how [PERSON_NAME] works Try a prompt below to see how [PERSON_N…" at bounding box center [534, 130] width 558 height 53
click at [819, 274] on div "WALKTHROUGH See how [PERSON_NAME] works Try a prompt below to see how [PERSON_N…" at bounding box center [534, 239] width 583 height 270
click at [807, 265] on icon at bounding box center [812, 266] width 10 height 10
click at [810, 265] on icon at bounding box center [812, 266] width 10 height 10
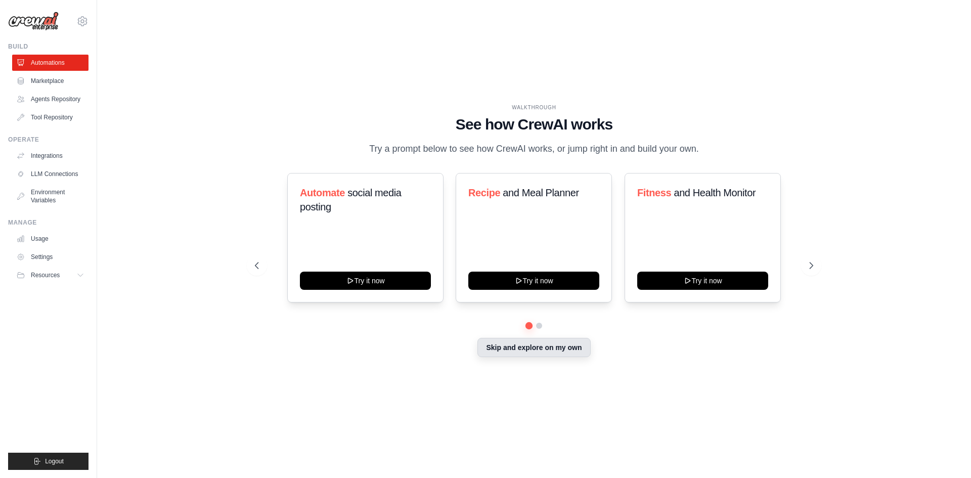
click at [537, 355] on button "Skip and explore on my own" at bounding box center [534, 347] width 113 height 19
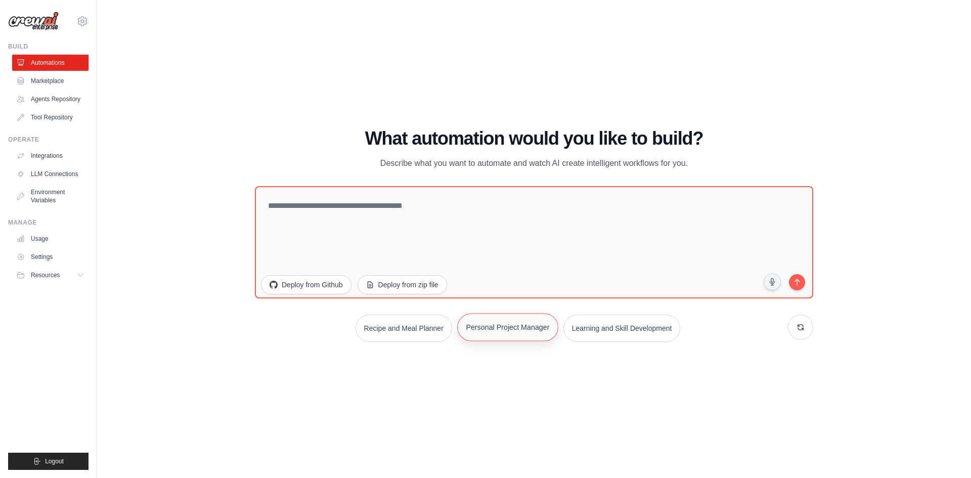
click at [497, 324] on button "Personal Project Manager" at bounding box center [507, 327] width 101 height 28
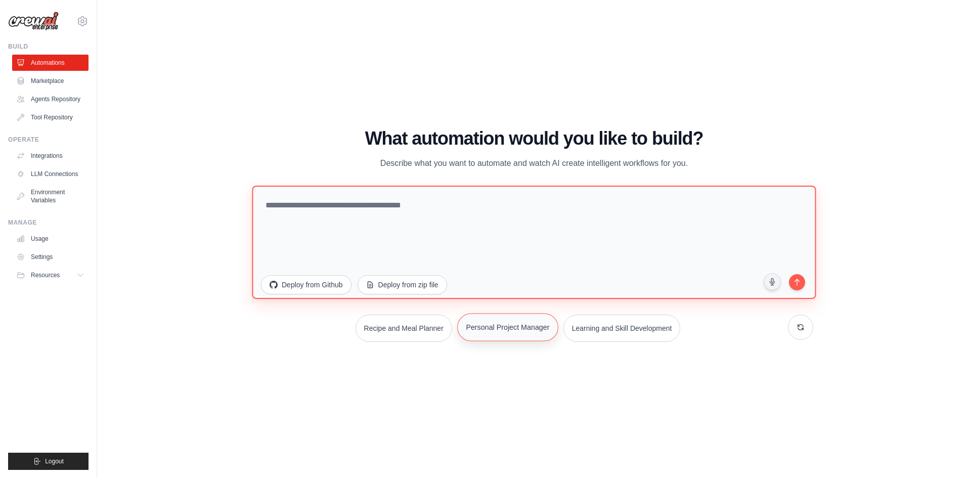
type textarea "**********"
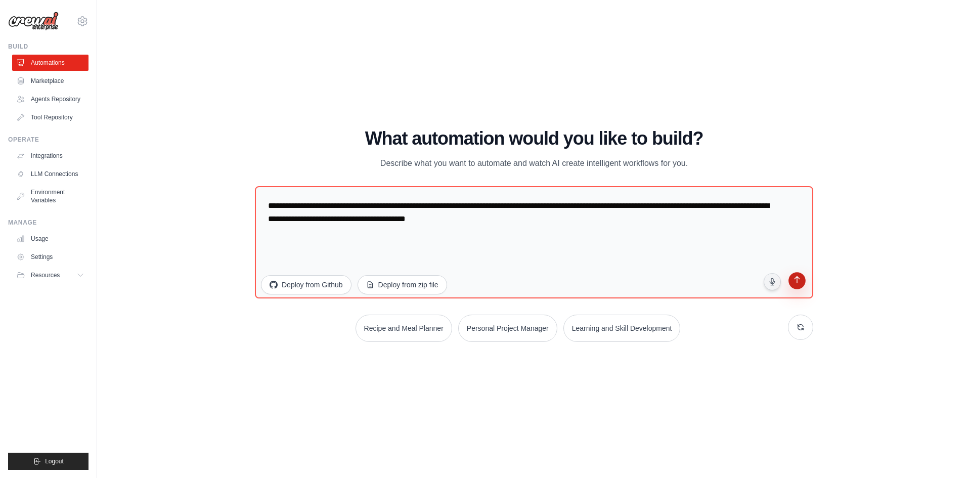
click at [792, 285] on icon "submit" at bounding box center [797, 281] width 10 height 10
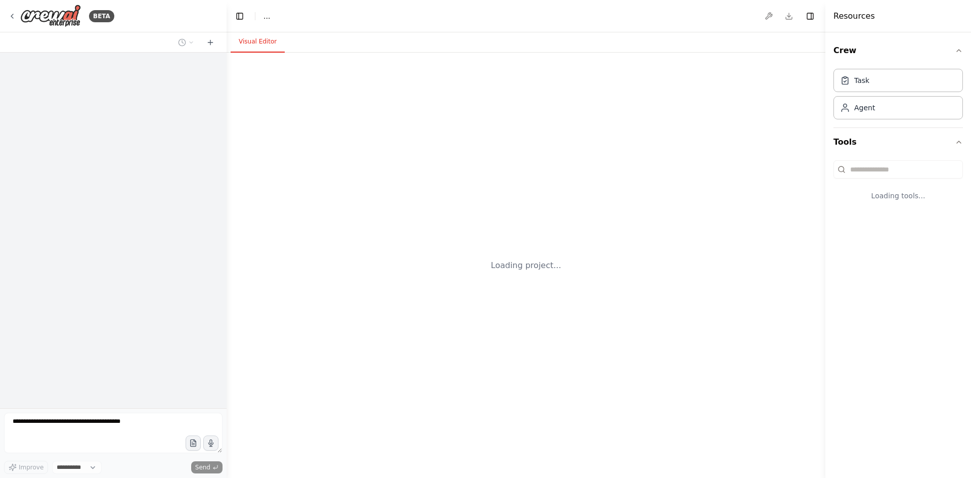
select select "****"
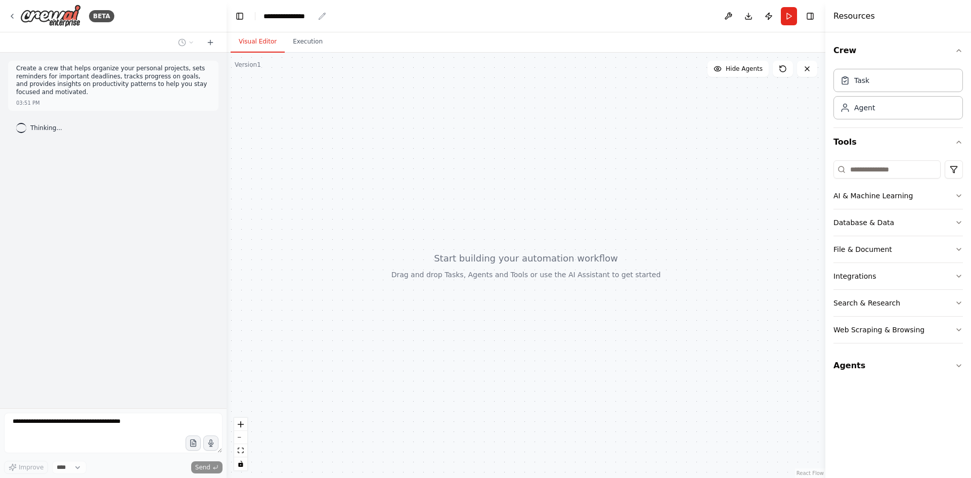
click at [294, 12] on div "**********" at bounding box center [289, 16] width 51 height 10
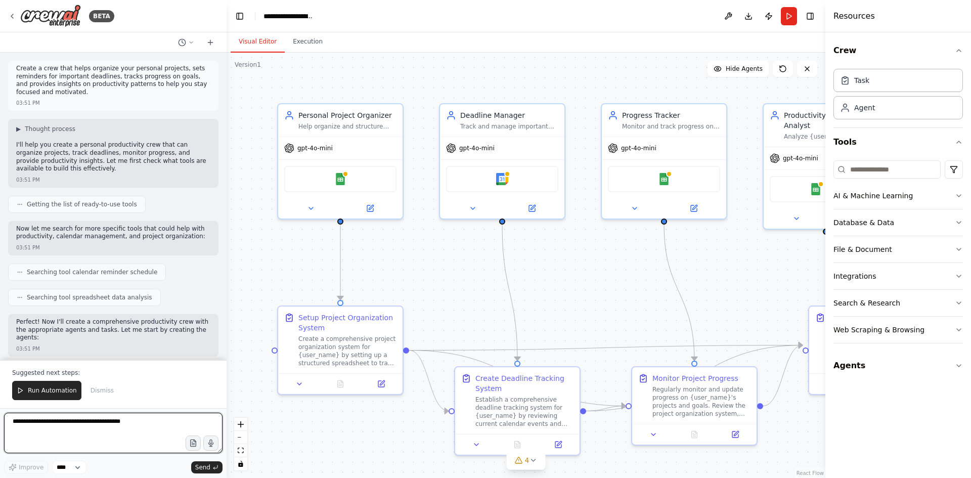
scroll to position [662, 0]
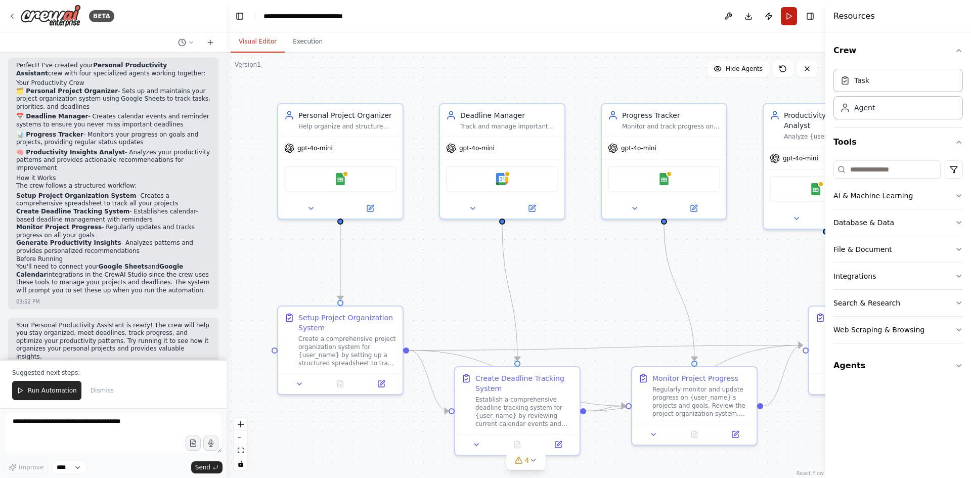
click at [789, 13] on button "Run" at bounding box center [789, 16] width 16 height 18
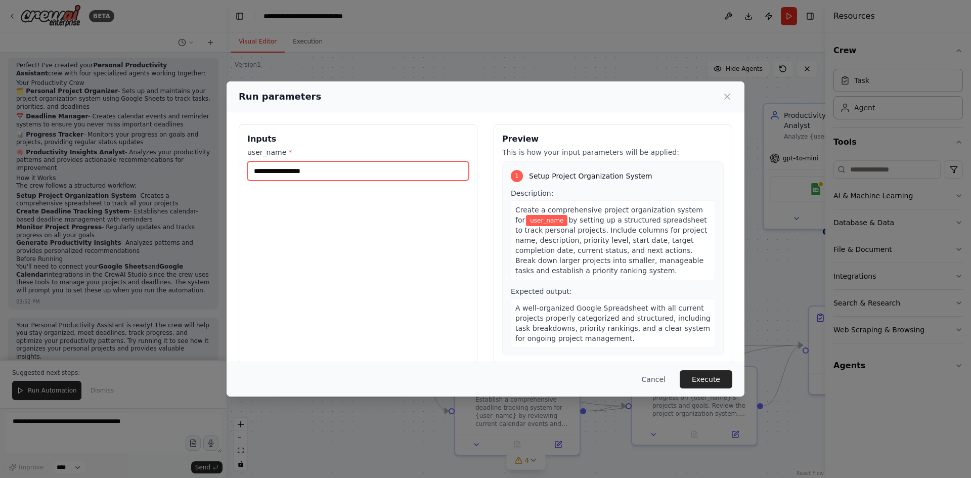
click at [287, 177] on input "user_name *" at bounding box center [358, 170] width 222 height 19
type input "**********"
click at [695, 379] on button "Execute" at bounding box center [706, 379] width 53 height 18
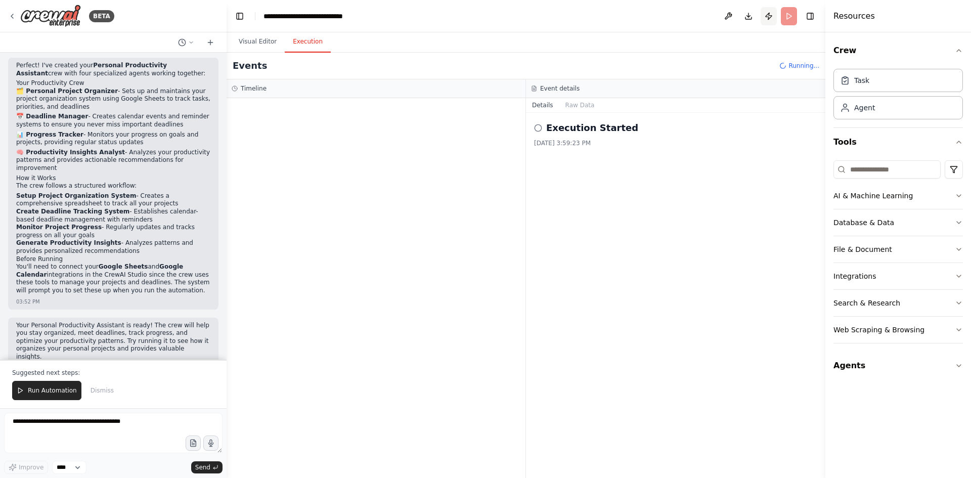
click at [772, 15] on button "Publish" at bounding box center [769, 16] width 16 height 18
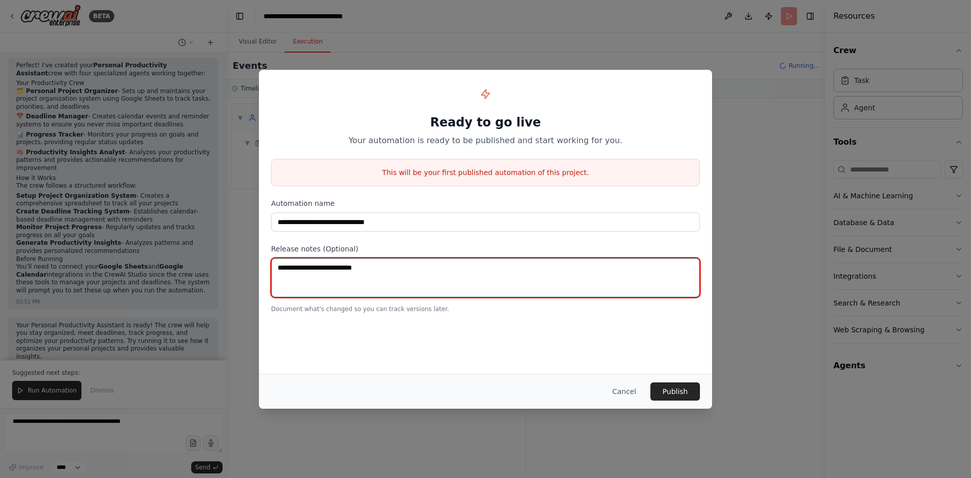
click at [413, 273] on textarea at bounding box center [485, 277] width 429 height 39
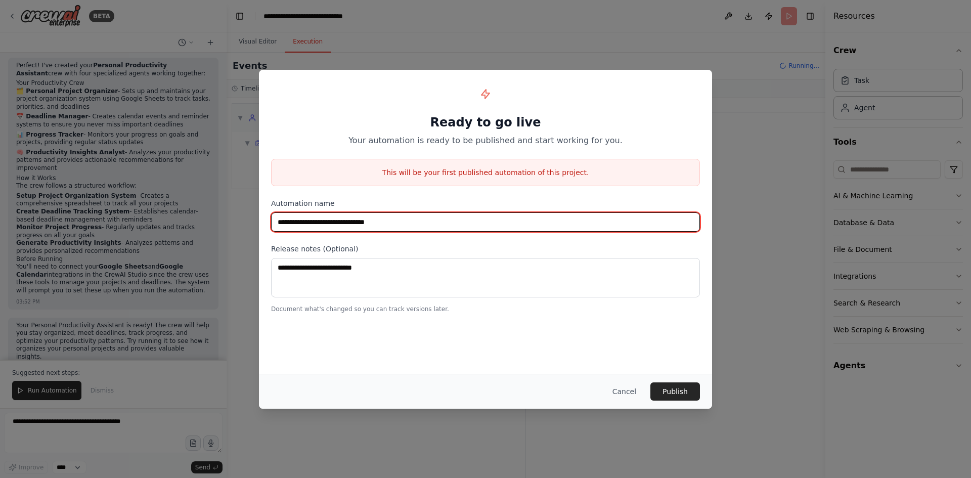
click at [405, 223] on input "**********" at bounding box center [485, 221] width 429 height 19
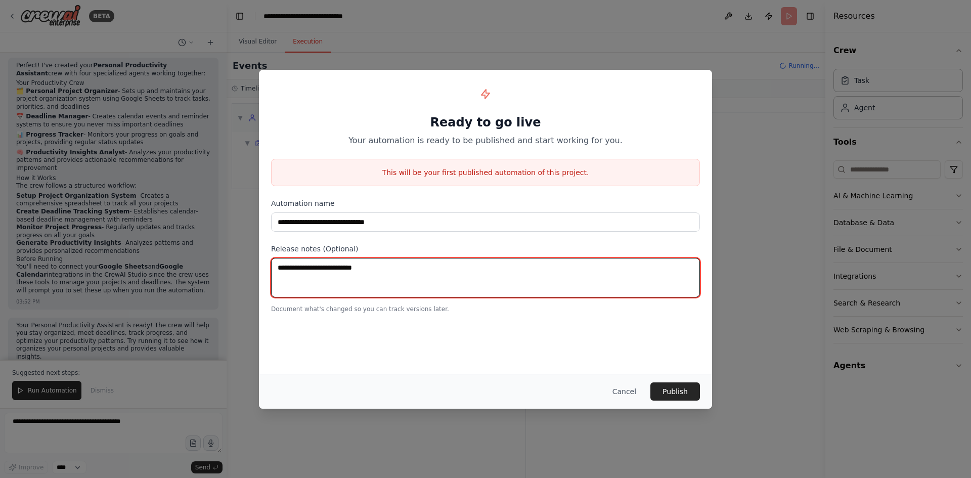
click at [380, 288] on textarea at bounding box center [485, 277] width 429 height 39
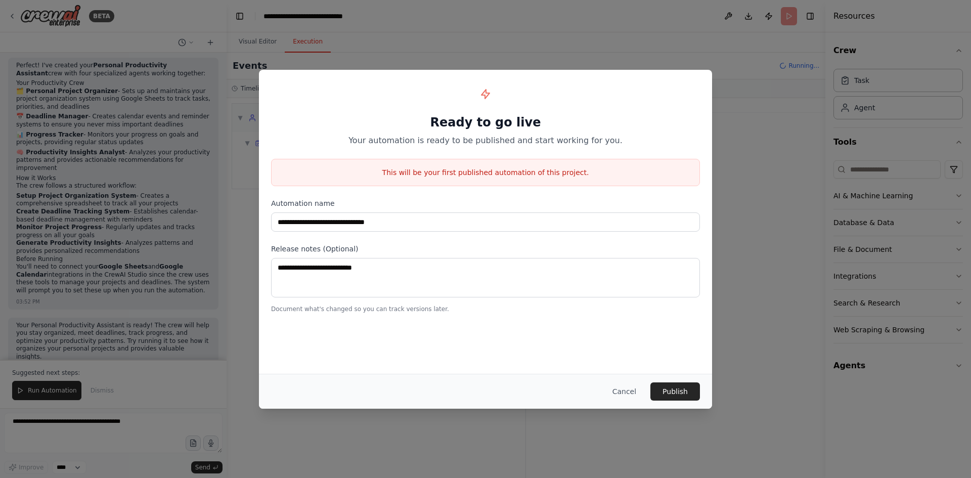
click at [761, 325] on div "**********" at bounding box center [485, 239] width 971 height 478
click at [625, 393] on button "Cancel" at bounding box center [624, 391] width 40 height 18
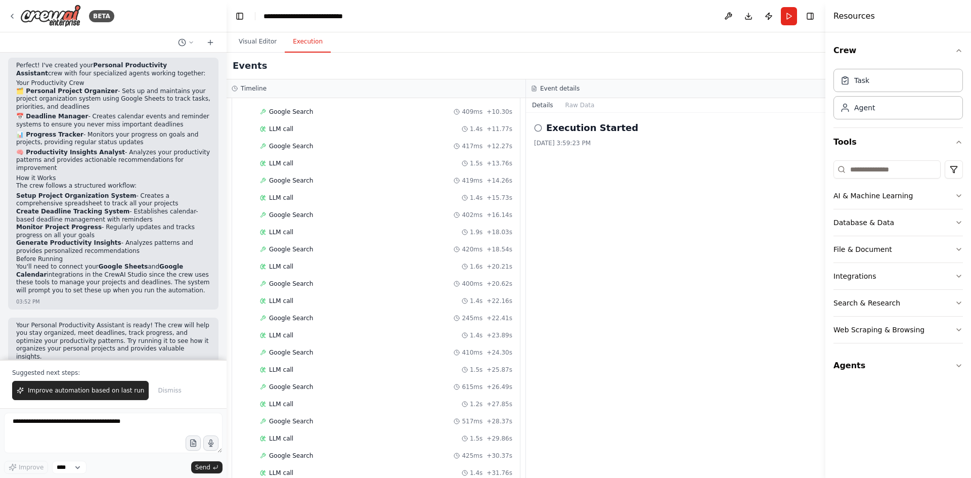
scroll to position [404, 0]
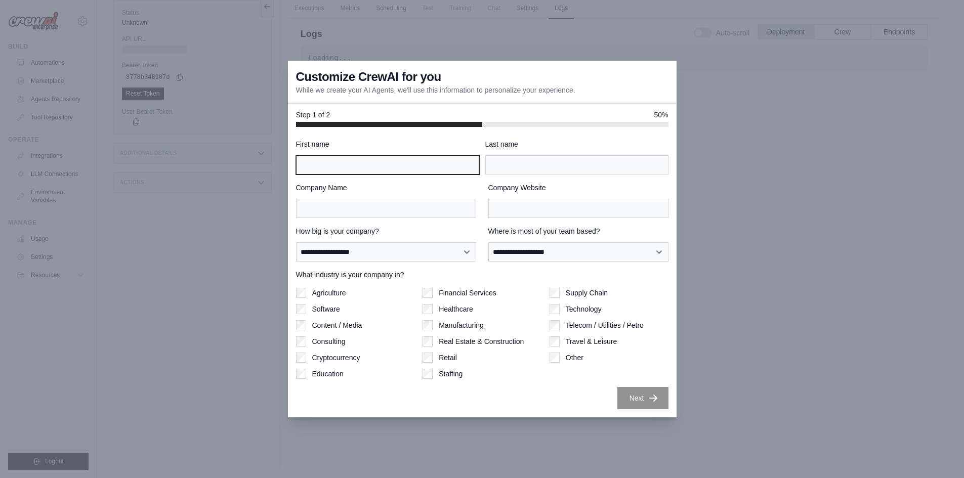
click at [333, 161] on input "First name" at bounding box center [387, 164] width 183 height 19
type input "*"
type input "***"
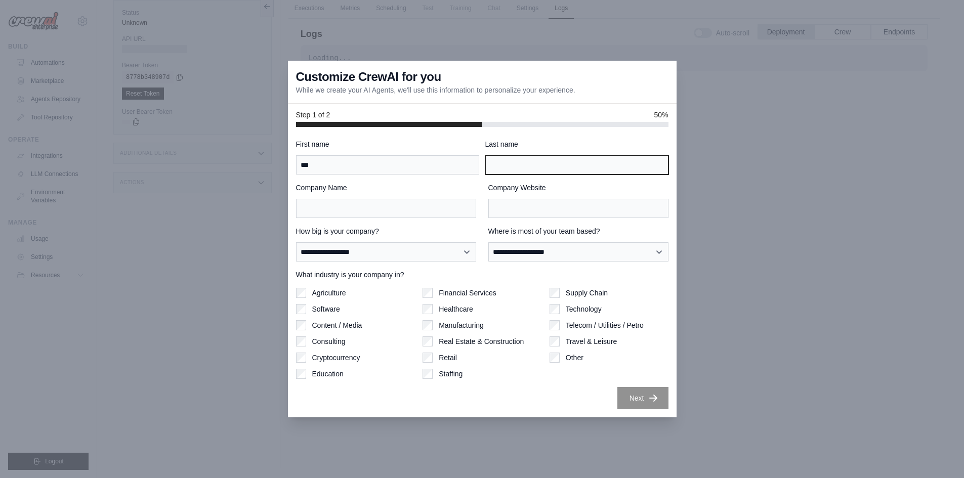
click at [531, 168] on input "Last name" at bounding box center [576, 164] width 183 height 19
type input "******"
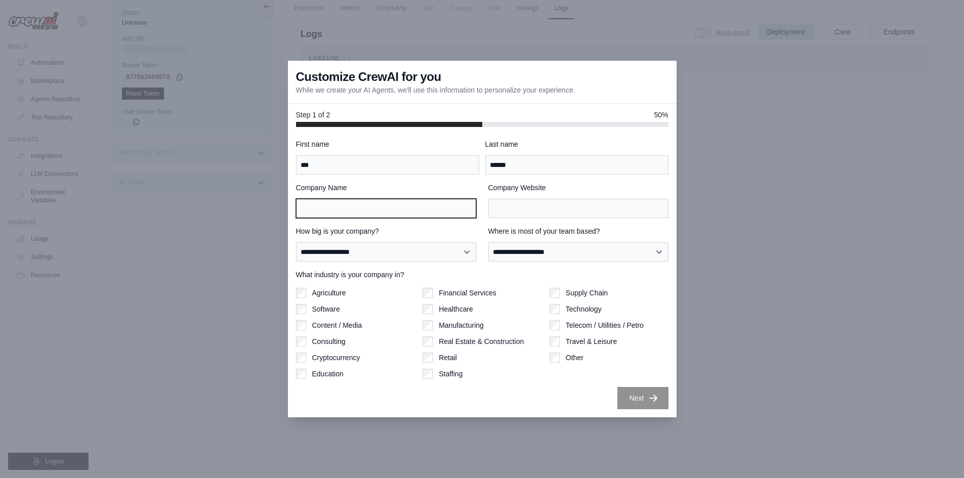
click at [328, 202] on input "Company Name" at bounding box center [386, 208] width 180 height 19
type input "*********"
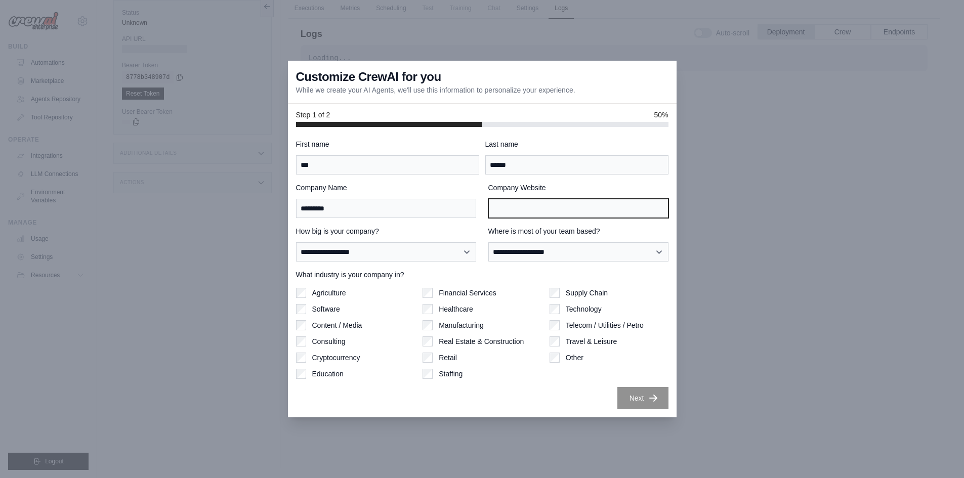
click at [543, 210] on input "Company Website" at bounding box center [578, 208] width 180 height 19
drag, startPoint x: 524, startPoint y: 207, endPoint x: 443, endPoint y: 207, distance: 81.4
click at [443, 207] on div "Company Name ********* Company Website **" at bounding box center [482, 200] width 372 height 35
paste input "**********"
type input "**********"
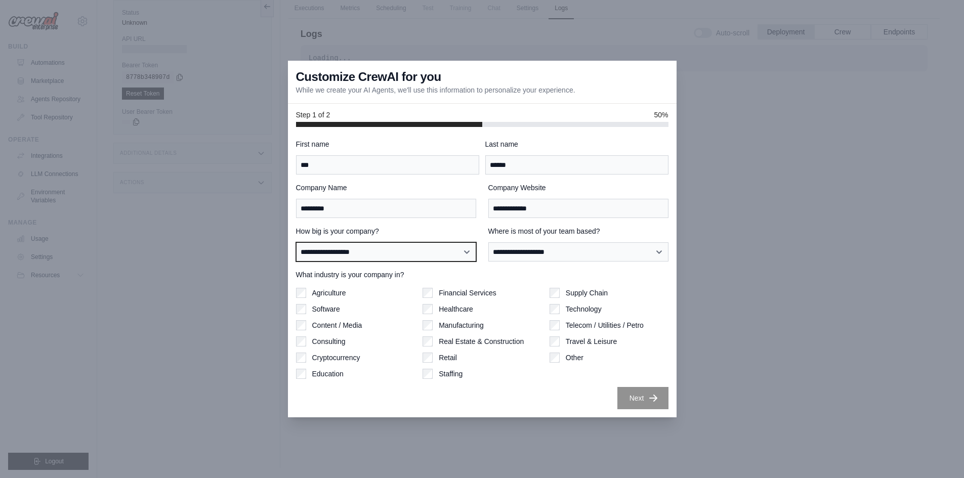
click at [343, 250] on select "**********" at bounding box center [386, 251] width 180 height 19
click at [333, 290] on label "Agriculture" at bounding box center [329, 293] width 34 height 10
click at [329, 306] on label "Software" at bounding box center [326, 309] width 28 height 10
click at [481, 293] on label "Financial Services" at bounding box center [468, 293] width 58 height 10
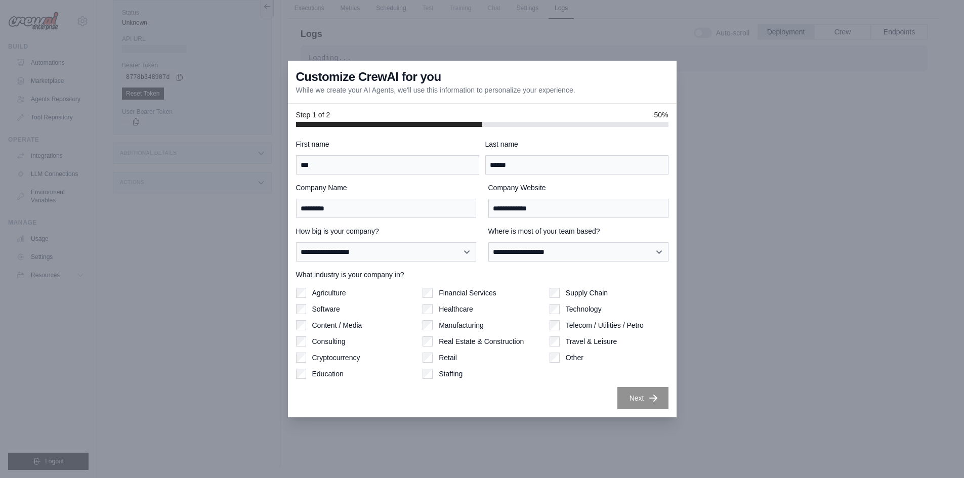
click at [582, 290] on label "Supply Chain" at bounding box center [587, 293] width 42 height 10
click at [567, 306] on label "Technology" at bounding box center [584, 309] width 36 height 10
click at [565, 356] on div "Other" at bounding box center [608, 358] width 119 height 10
click at [307, 373] on div "Education" at bounding box center [355, 374] width 119 height 10
click at [520, 255] on select "**********" at bounding box center [578, 251] width 180 height 19
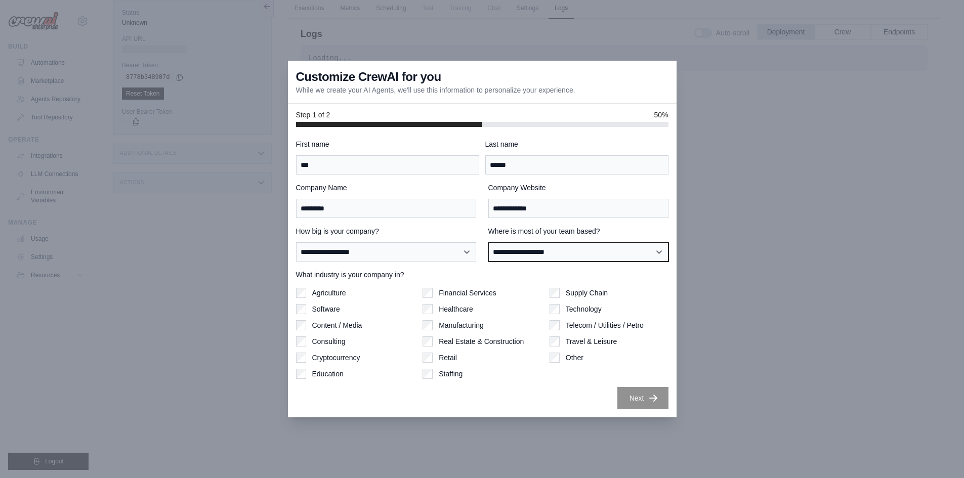
select select "**********"
click at [488, 242] on select "**********" at bounding box center [578, 251] width 180 height 19
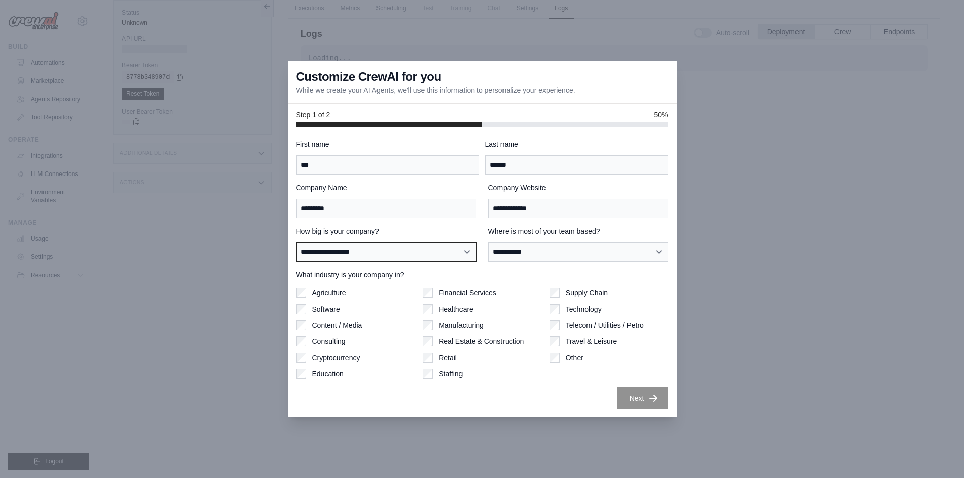
click at [352, 246] on select "**********" at bounding box center [386, 251] width 180 height 19
select select "**********"
click at [296, 242] on select "**********" at bounding box center [386, 251] width 180 height 19
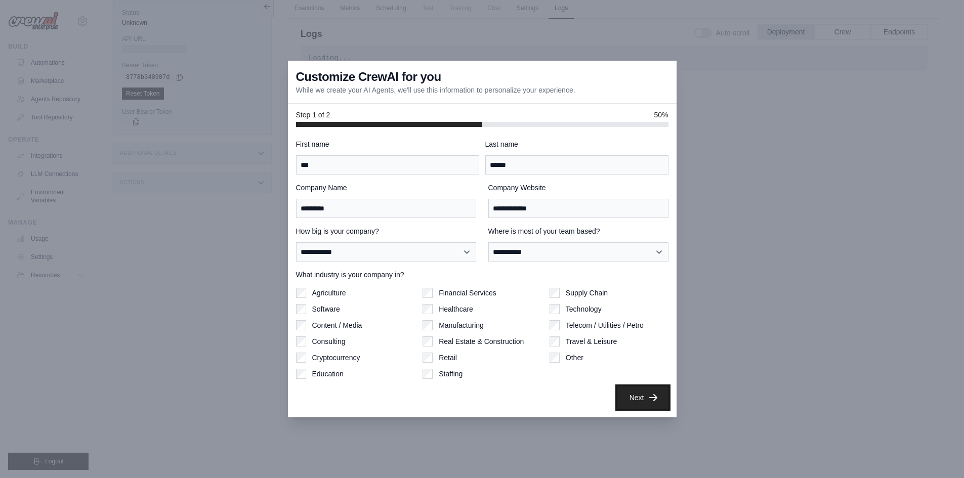
click at [640, 401] on button "Next" at bounding box center [642, 397] width 51 height 22
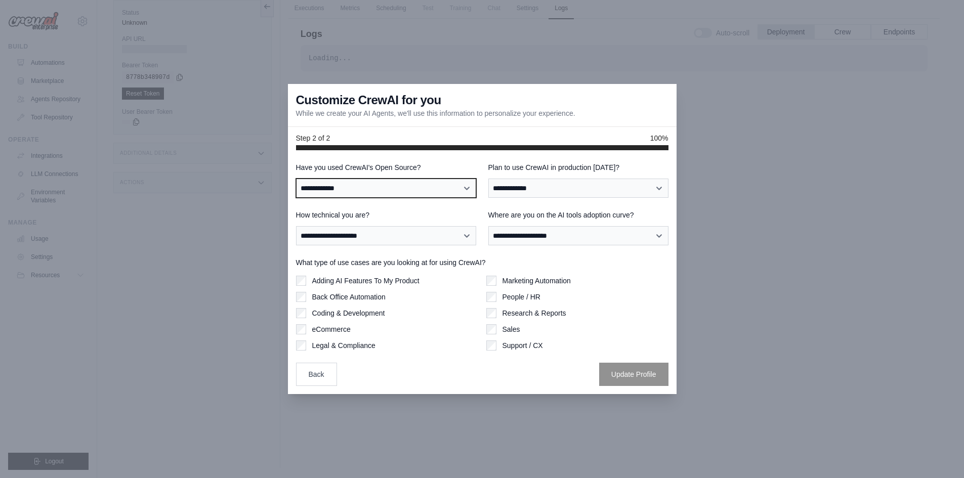
click at [372, 181] on select "**********" at bounding box center [386, 188] width 180 height 19
click at [296, 179] on select "**********" at bounding box center [386, 188] width 180 height 19
click at [320, 189] on select "**********" at bounding box center [386, 188] width 180 height 19
select select "**********"
click at [296, 179] on select "**********" at bounding box center [386, 188] width 180 height 19
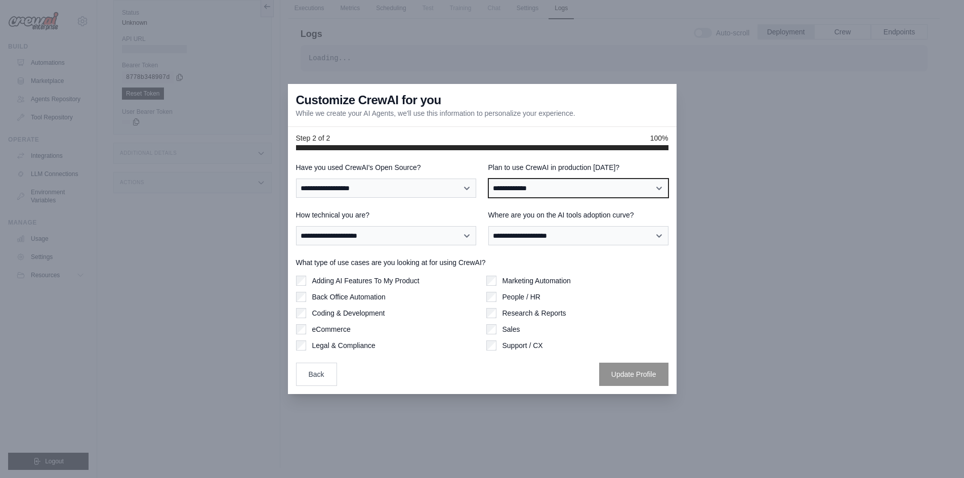
click at [560, 185] on select "**********" at bounding box center [578, 188] width 180 height 19
select select "****"
click at [488, 179] on select "**********" at bounding box center [578, 188] width 180 height 19
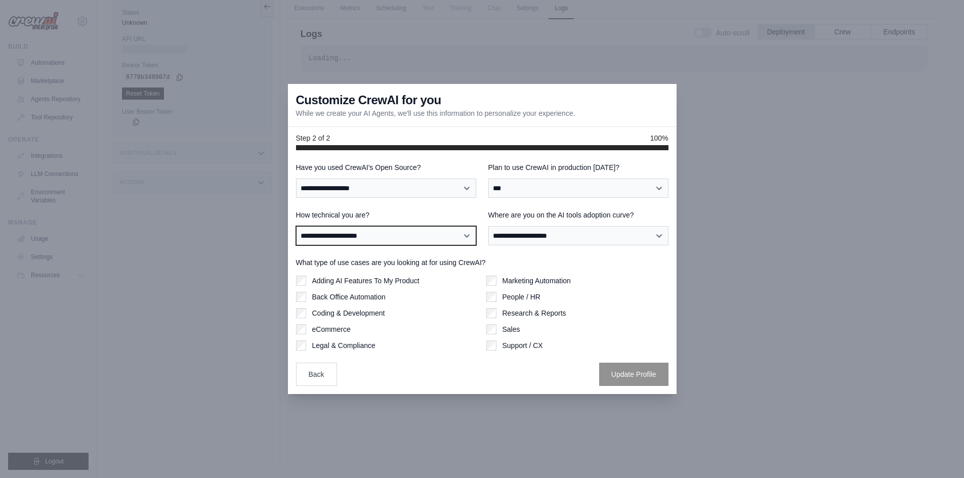
click at [354, 238] on select "**********" at bounding box center [386, 235] width 180 height 19
select select "**********"
click at [296, 226] on select "**********" at bounding box center [386, 235] width 180 height 19
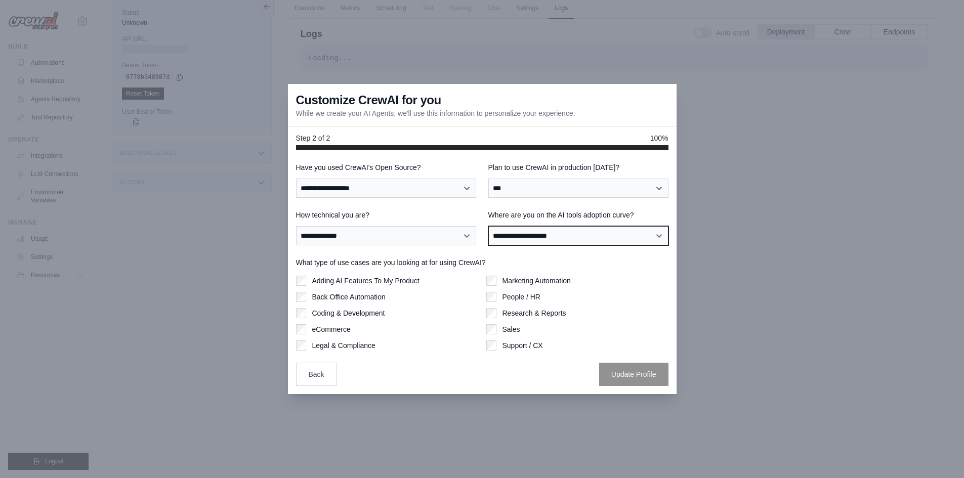
click at [543, 233] on select "**********" at bounding box center [578, 235] width 180 height 19
select select "**********"
click at [488, 226] on select "**********" at bounding box center [578, 235] width 180 height 19
click at [303, 302] on div "Adding AI Features To My Product Back Office Automation Coding & Development eC…" at bounding box center [387, 313] width 182 height 75
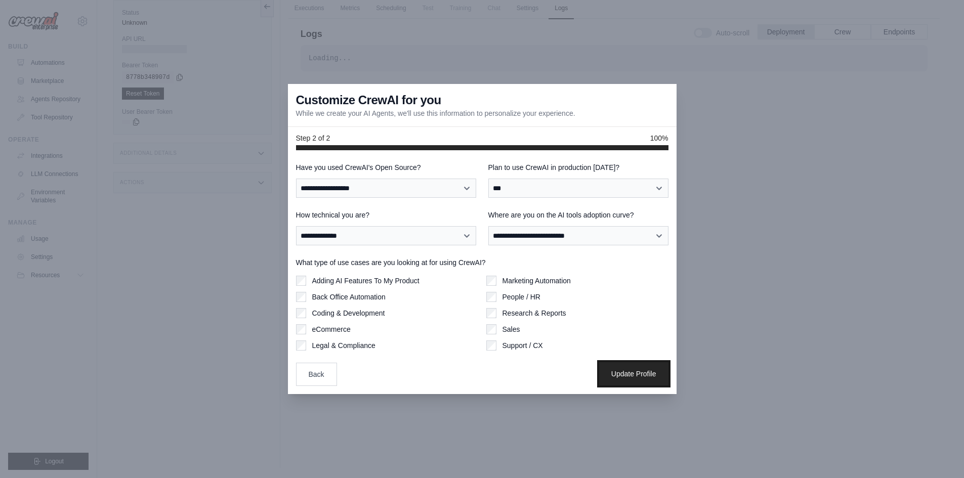
click at [634, 372] on button "Update Profile" at bounding box center [633, 373] width 69 height 23
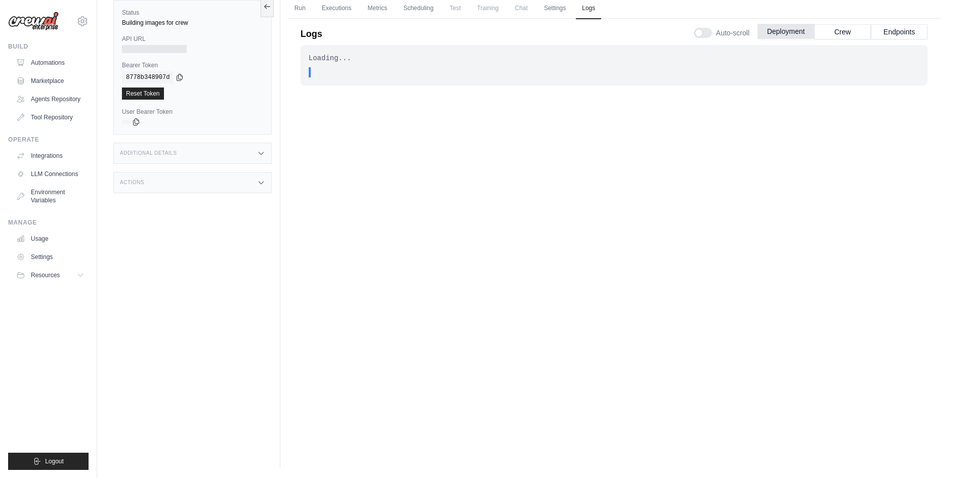
click at [797, 30] on button "Deployment" at bounding box center [785, 31] width 57 height 15
click at [850, 32] on button "Crew" at bounding box center [842, 31] width 57 height 15
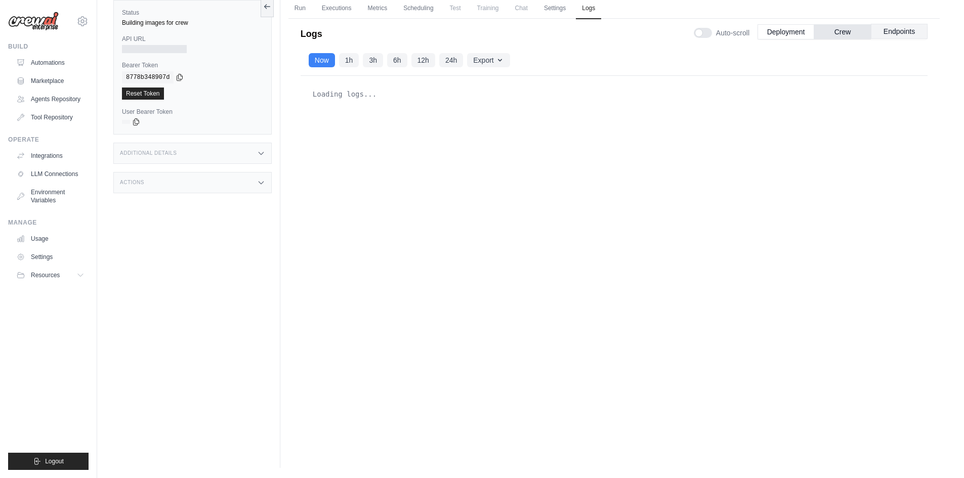
click at [898, 35] on button "Endpoints" at bounding box center [899, 31] width 57 height 15
click at [787, 32] on button "Deployment" at bounding box center [785, 31] width 57 height 15
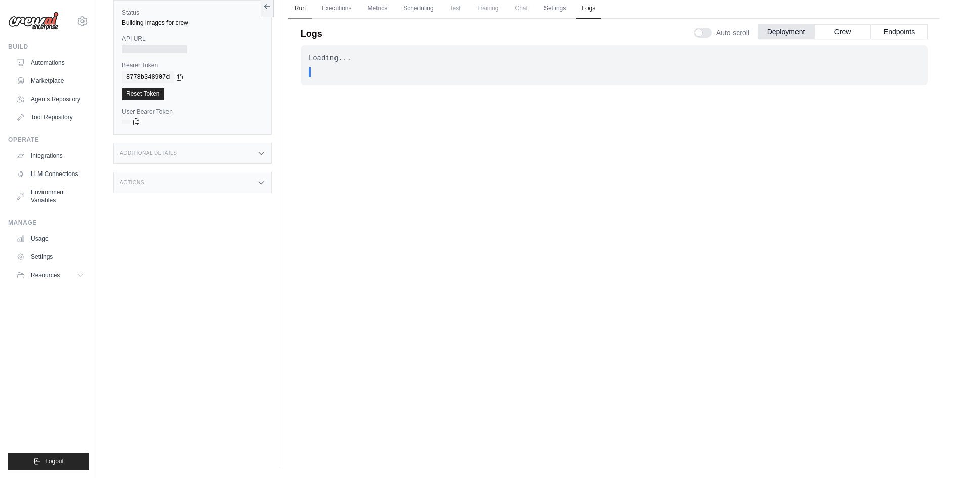
click at [297, 8] on link "Run" at bounding box center [299, 8] width 23 height 21
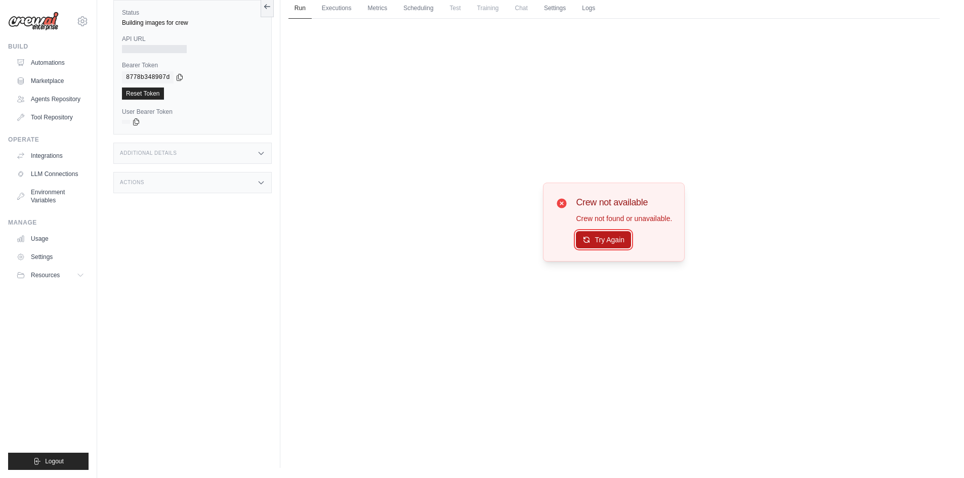
click at [612, 238] on button "Try Again" at bounding box center [603, 239] width 55 height 17
click at [343, 16] on link "Executions" at bounding box center [337, 8] width 42 height 21
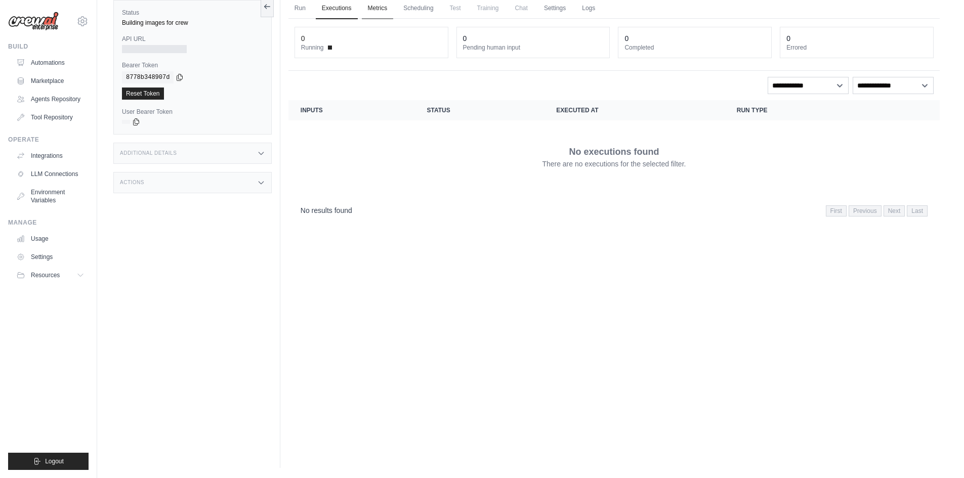
click at [385, 9] on link "Metrics" at bounding box center [378, 8] width 32 height 21
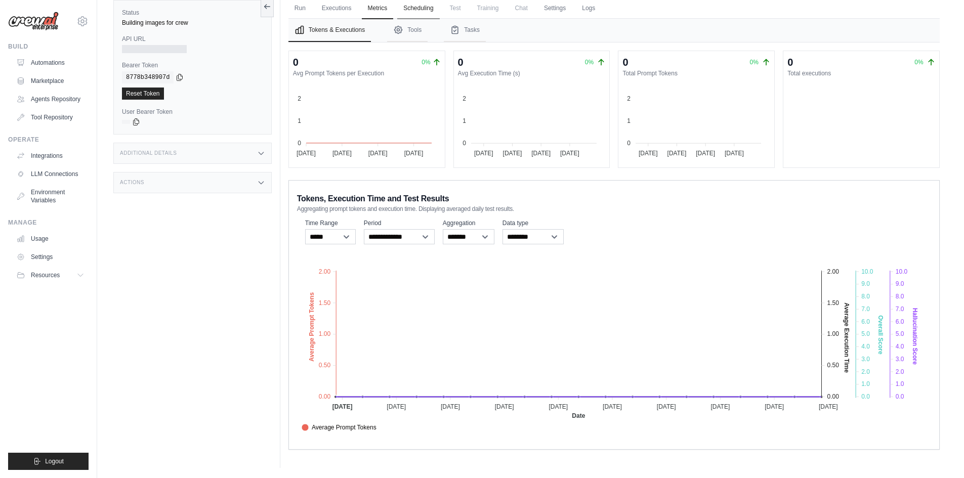
click at [423, 11] on link "Scheduling" at bounding box center [418, 8] width 42 height 21
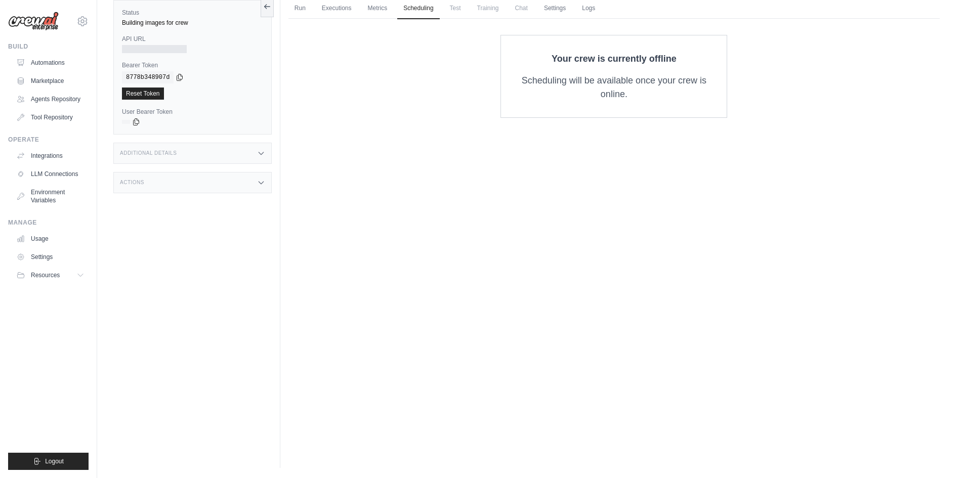
click at [453, 9] on span "Test" at bounding box center [455, 8] width 23 height 20
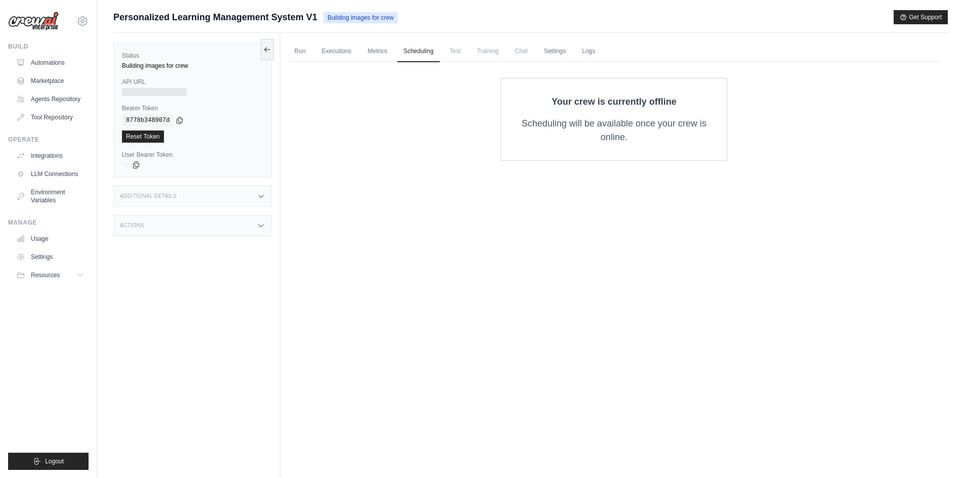
click at [454, 51] on span "Test" at bounding box center [455, 51] width 23 height 20
click at [485, 51] on span "Training" at bounding box center [488, 51] width 34 height 20
click at [526, 52] on span "Chat" at bounding box center [521, 51] width 25 height 20
click at [559, 51] on link "Settings" at bounding box center [555, 51] width 34 height 21
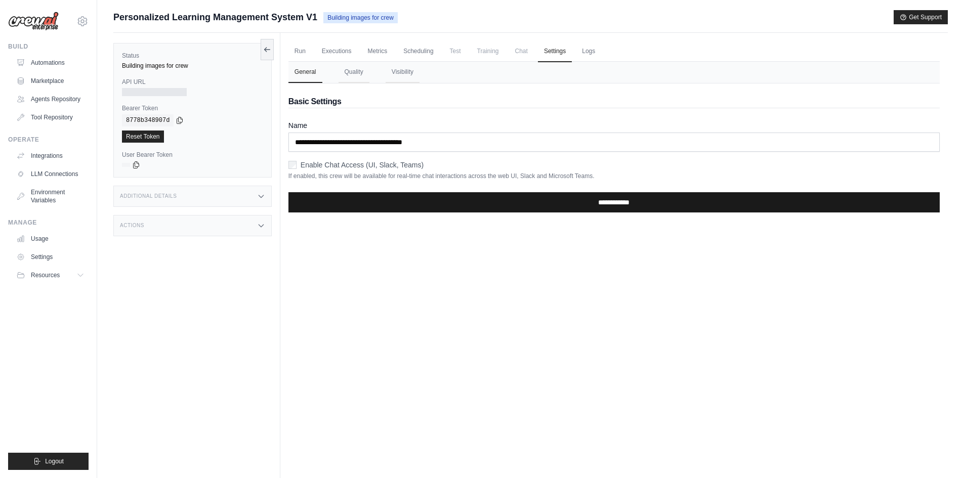
click at [641, 203] on input "**********" at bounding box center [613, 202] width 651 height 20
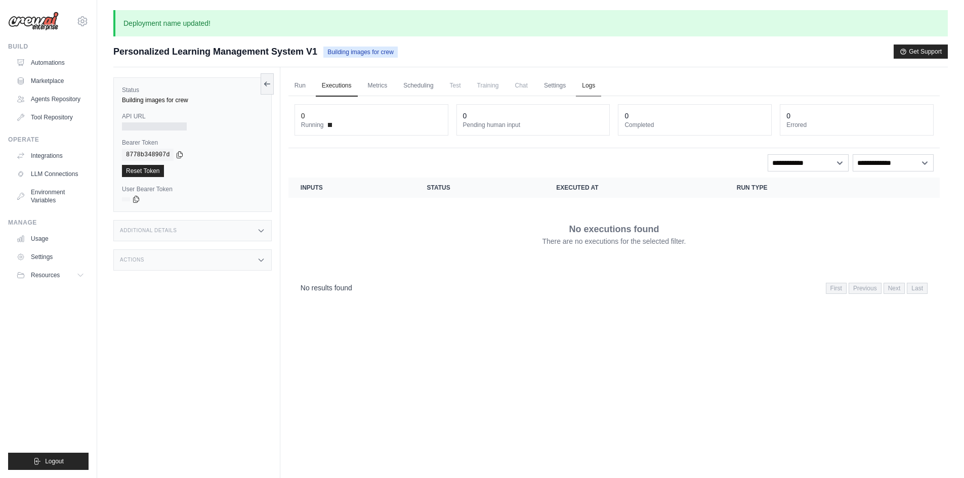
click at [593, 83] on link "Logs" at bounding box center [588, 85] width 25 height 21
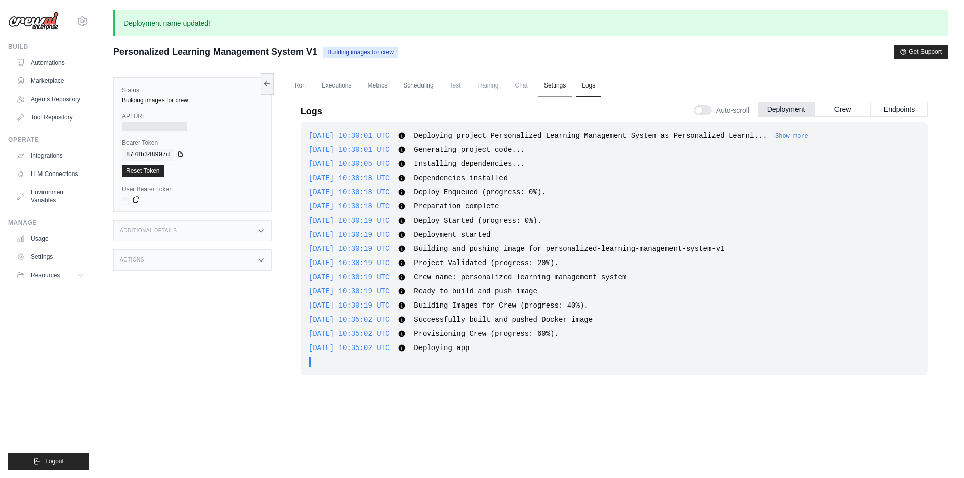
click at [556, 85] on link "Settings" at bounding box center [555, 85] width 34 height 21
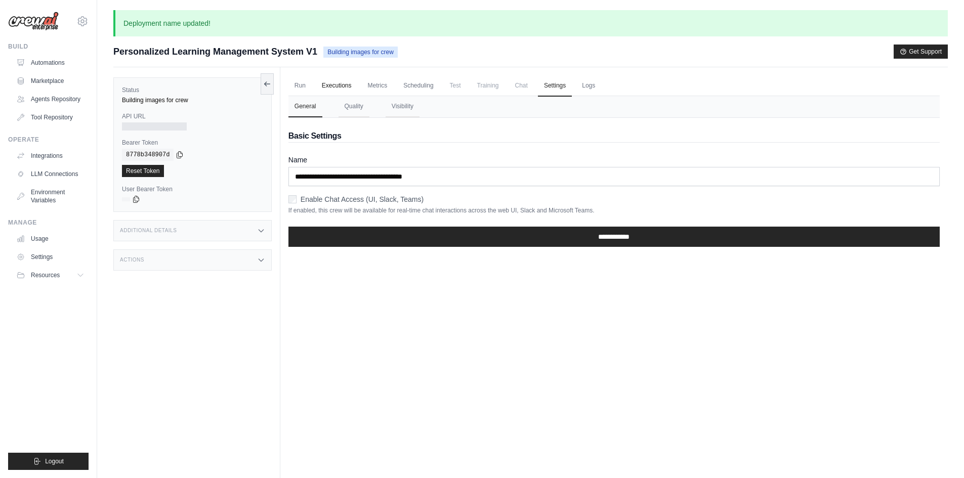
click at [336, 86] on link "Executions" at bounding box center [337, 85] width 42 height 21
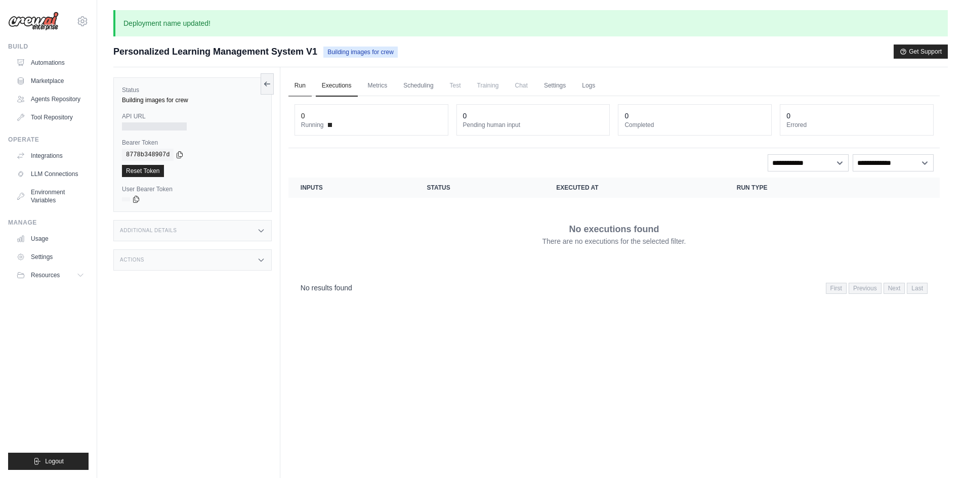
click at [299, 88] on link "Run" at bounding box center [299, 85] width 23 height 21
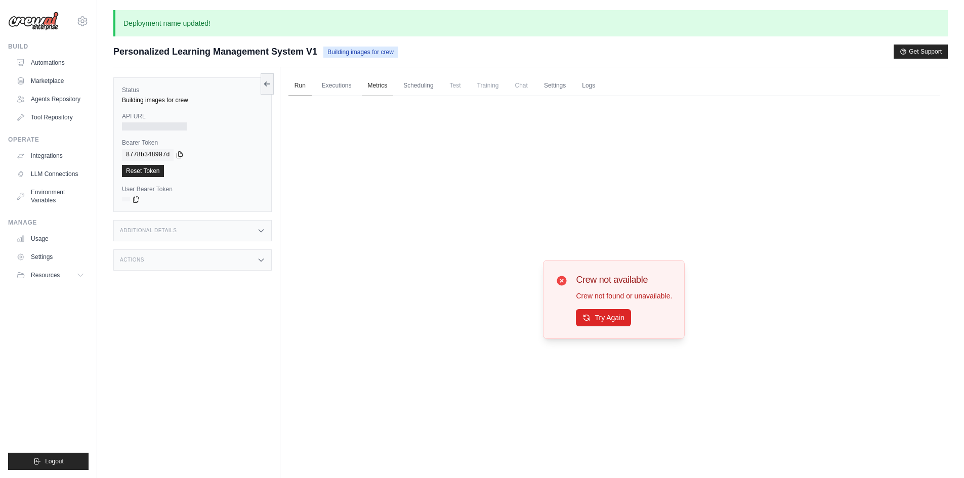
click at [376, 85] on link "Metrics" at bounding box center [378, 85] width 32 height 21
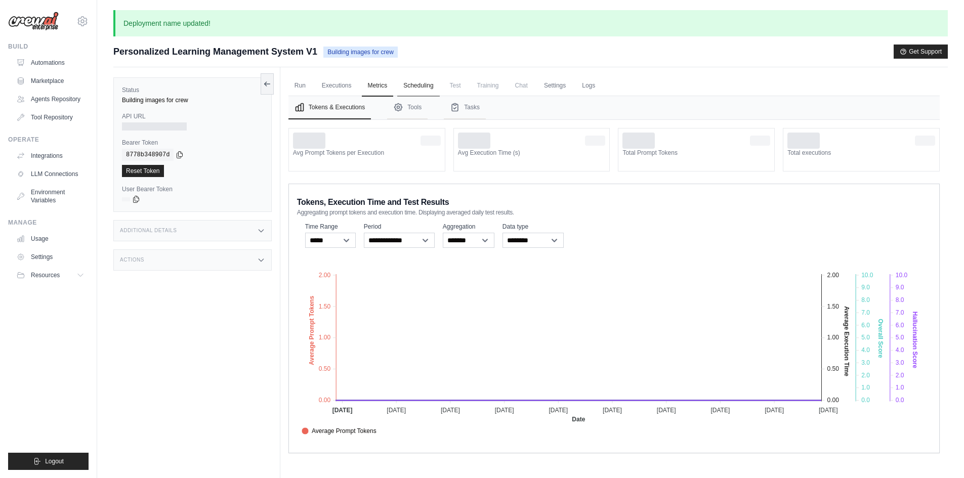
click at [419, 83] on link "Scheduling" at bounding box center [418, 85] width 42 height 21
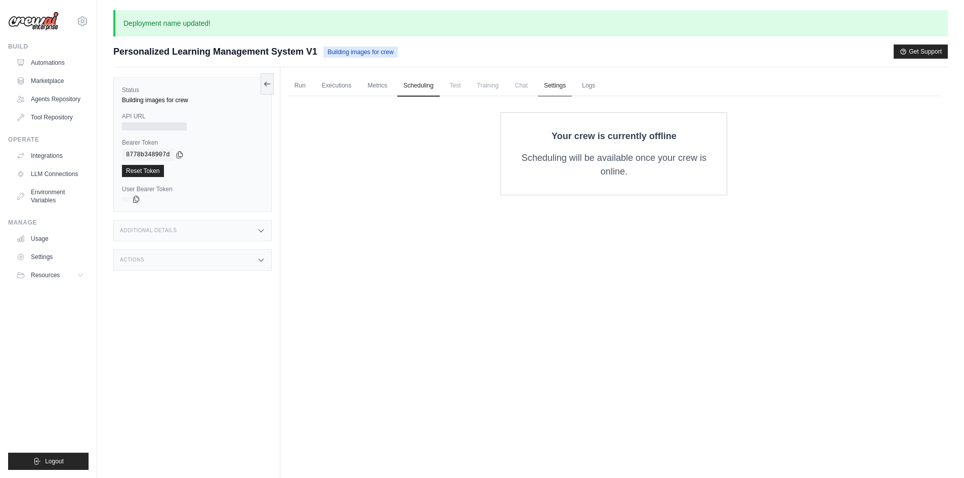
click at [565, 87] on link "Settings" at bounding box center [555, 85] width 34 height 21
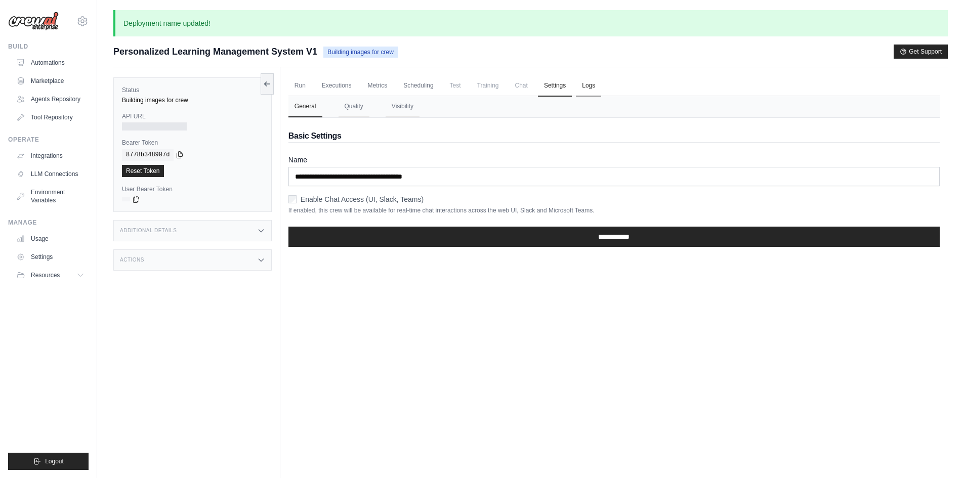
click at [582, 88] on link "Logs" at bounding box center [588, 85] width 25 height 21
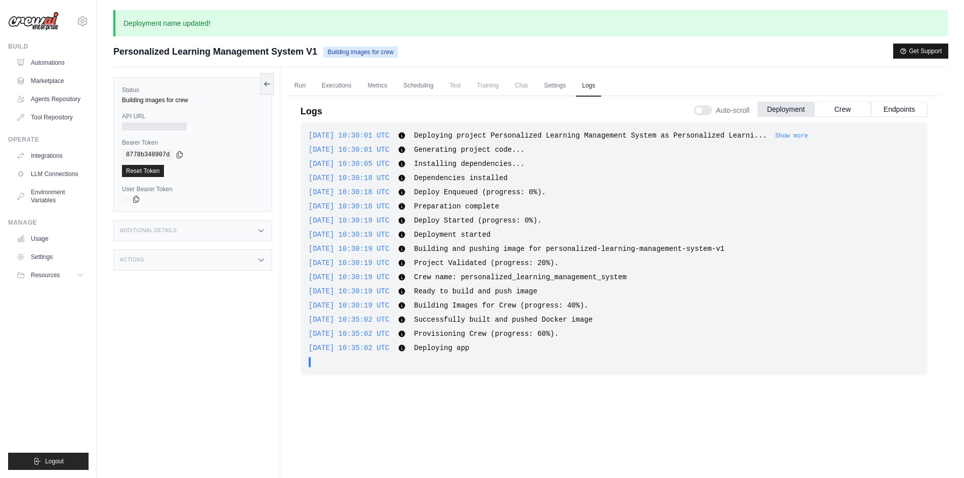
click at [920, 50] on button "Get Support" at bounding box center [920, 51] width 54 height 14
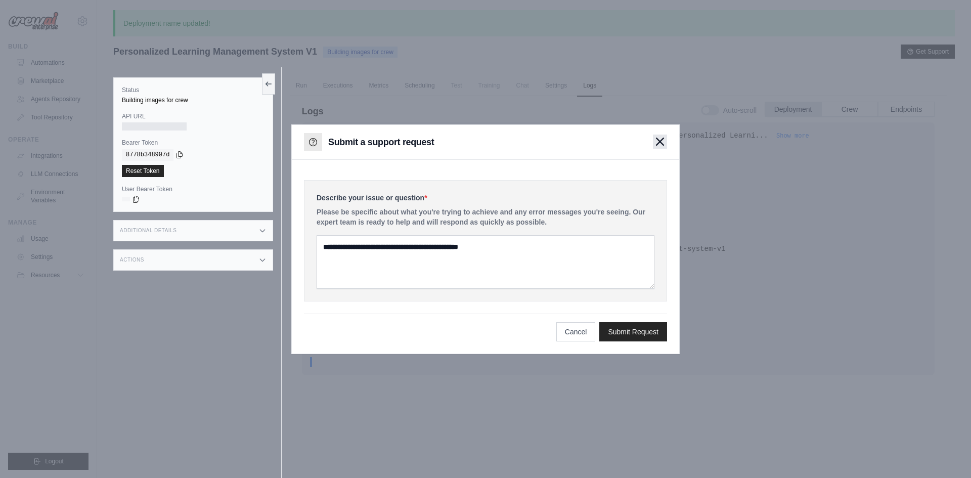
click at [658, 144] on icon "button" at bounding box center [660, 141] width 7 height 7
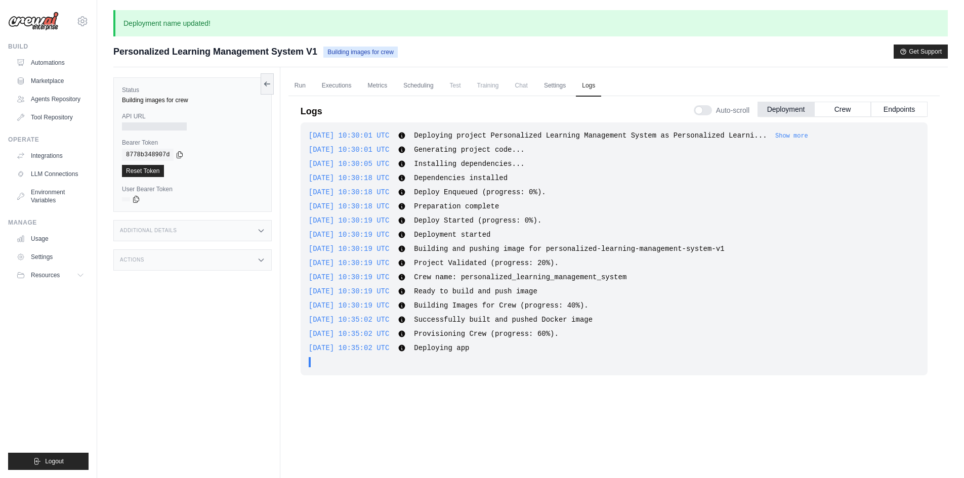
click at [547, 357] on div ". . ." at bounding box center [617, 362] width 604 height 10
click at [589, 85] on link "Logs" at bounding box center [588, 85] width 25 height 21
click at [176, 153] on icon at bounding box center [180, 154] width 8 height 8
drag, startPoint x: 391, startPoint y: 440, endPoint x: 319, endPoint y: 408, distance: 78.8
click at [391, 440] on div "2025-09-19 10:30:01 UTC Deploying project Personalized Learning Management Syst…" at bounding box center [613, 307] width 627 height 370
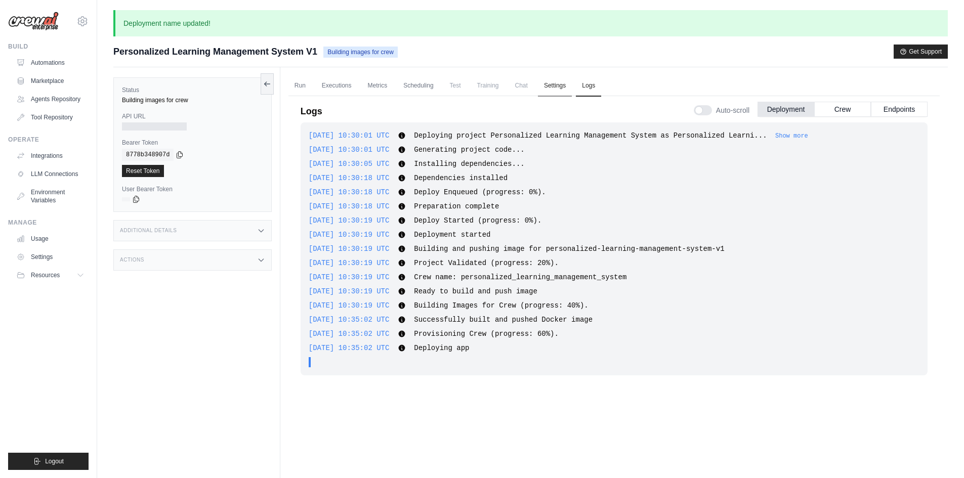
click at [559, 85] on link "Settings" at bounding box center [555, 85] width 34 height 21
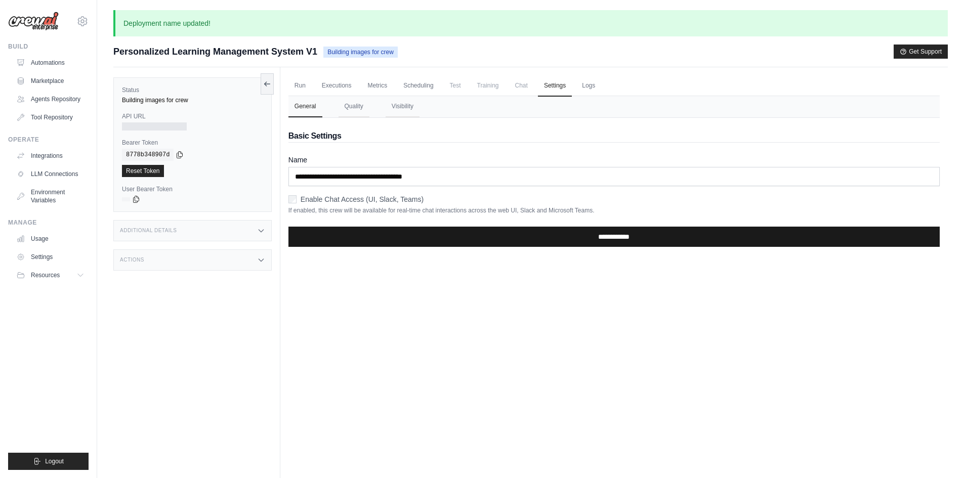
click at [602, 233] on input "**********" at bounding box center [613, 237] width 651 height 20
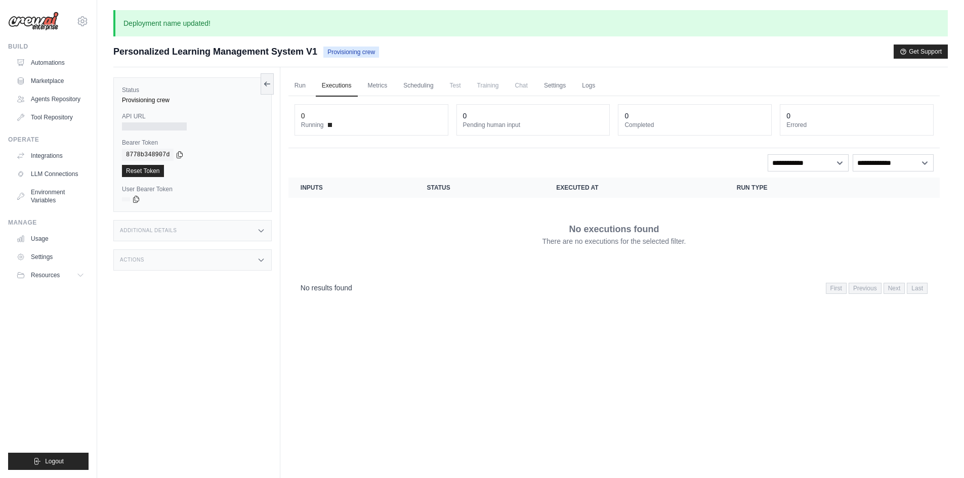
click at [587, 80] on link "Logs" at bounding box center [588, 85] width 25 height 21
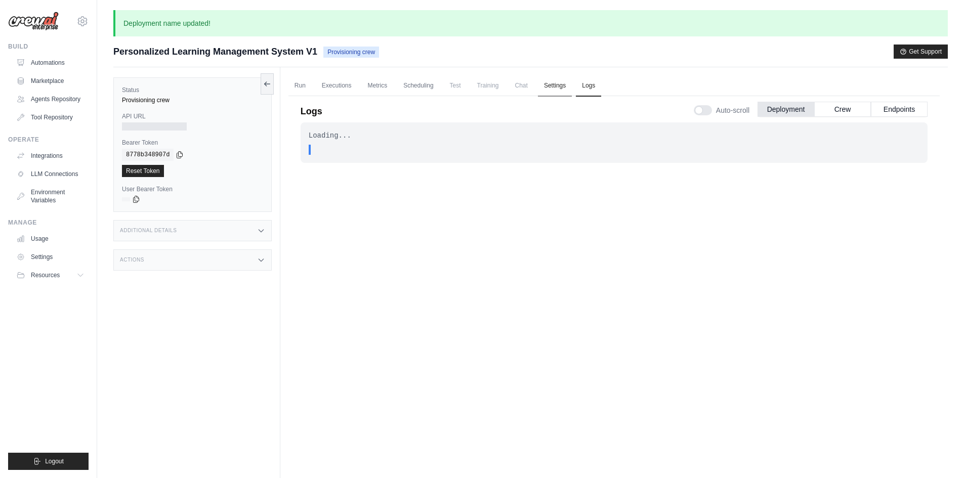
click at [561, 82] on link "Settings" at bounding box center [555, 85] width 34 height 21
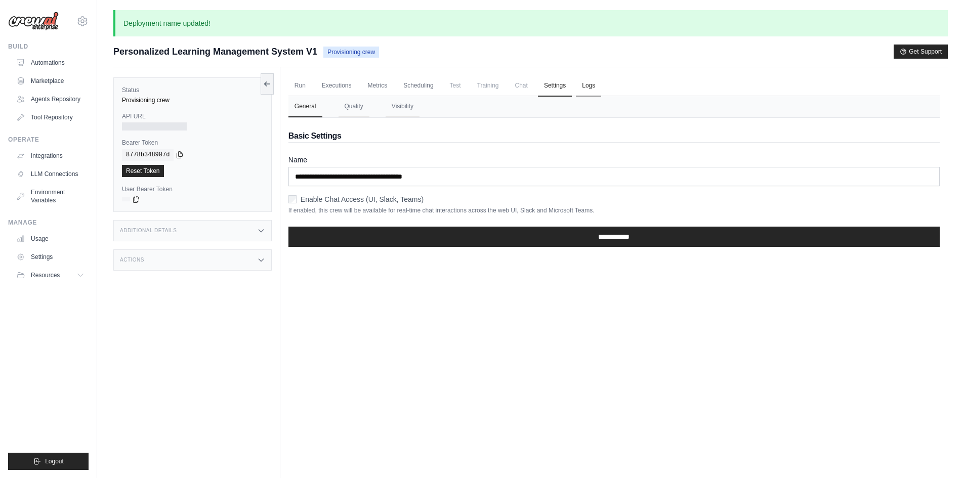
click at [580, 83] on link "Logs" at bounding box center [588, 85] width 25 height 21
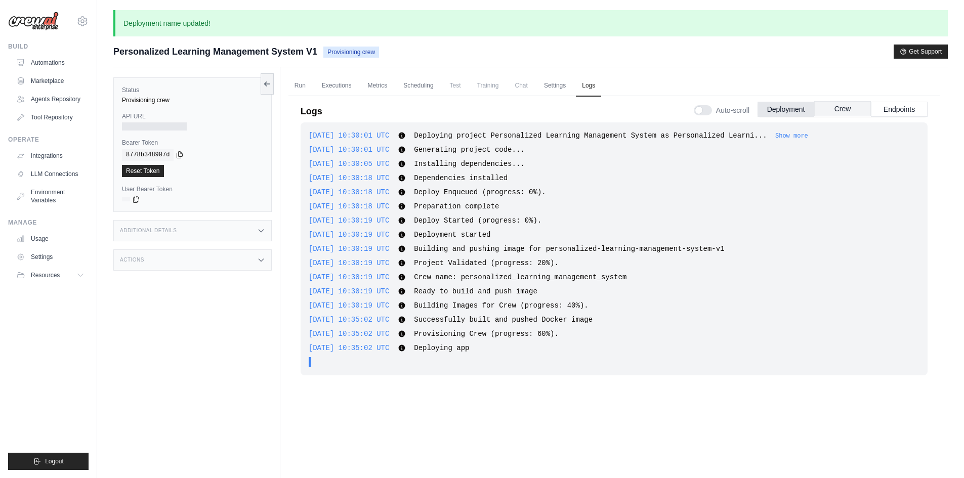
click at [854, 107] on button "Crew" at bounding box center [842, 108] width 57 height 15
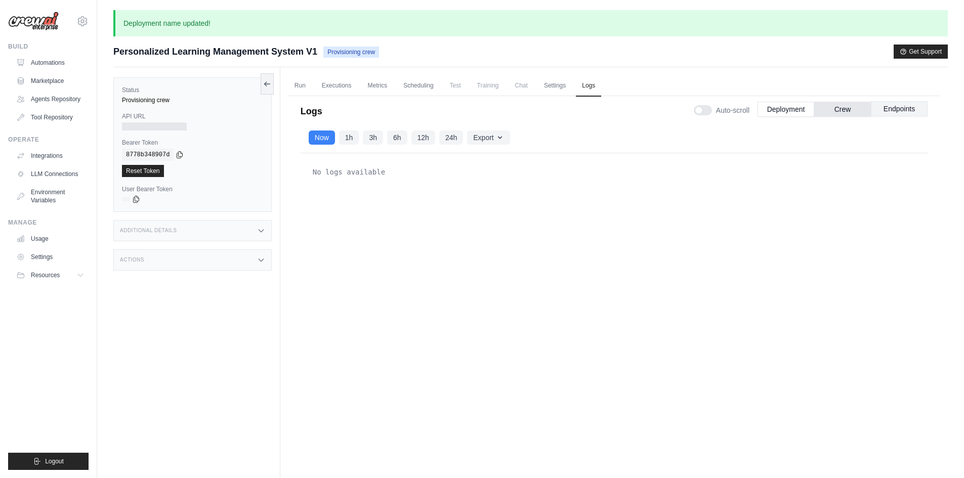
click at [911, 113] on button "Endpoints" at bounding box center [899, 108] width 57 height 15
click at [781, 109] on button "Deployment" at bounding box center [785, 108] width 57 height 15
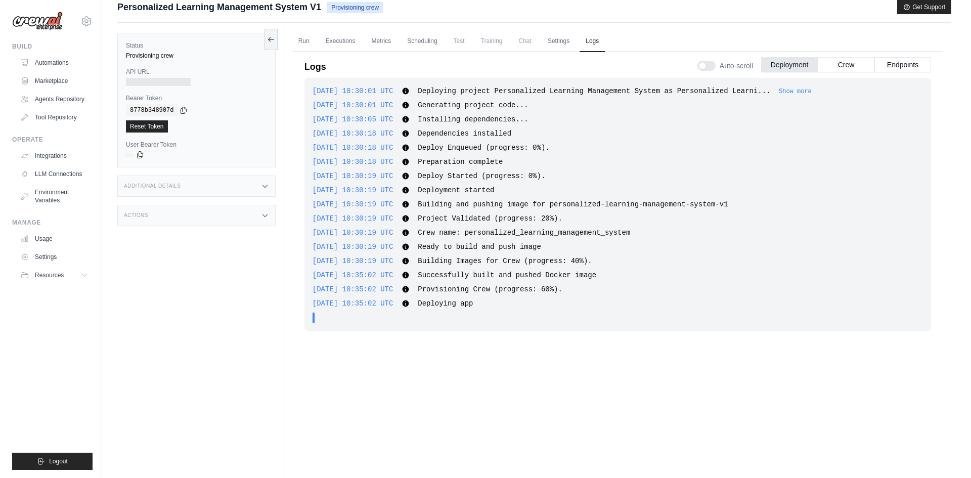
scroll to position [27, 0]
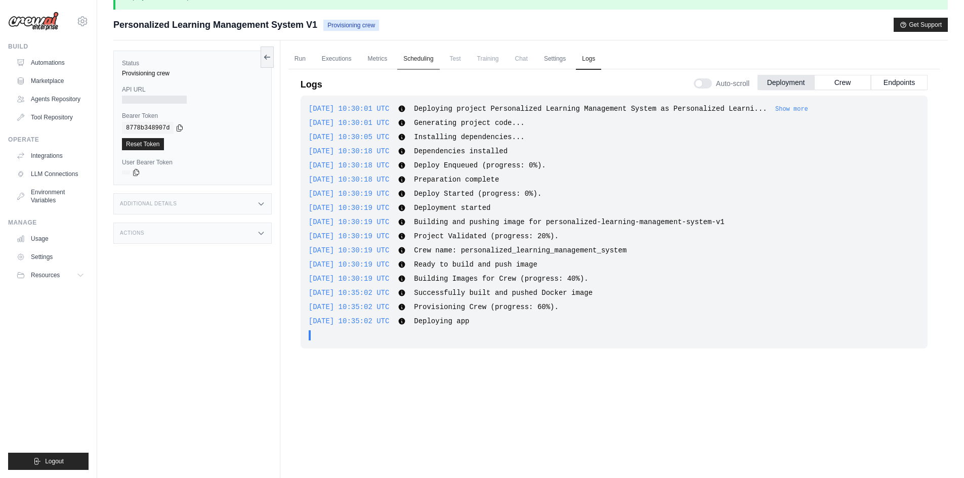
click at [420, 60] on link "Scheduling" at bounding box center [418, 59] width 42 height 21
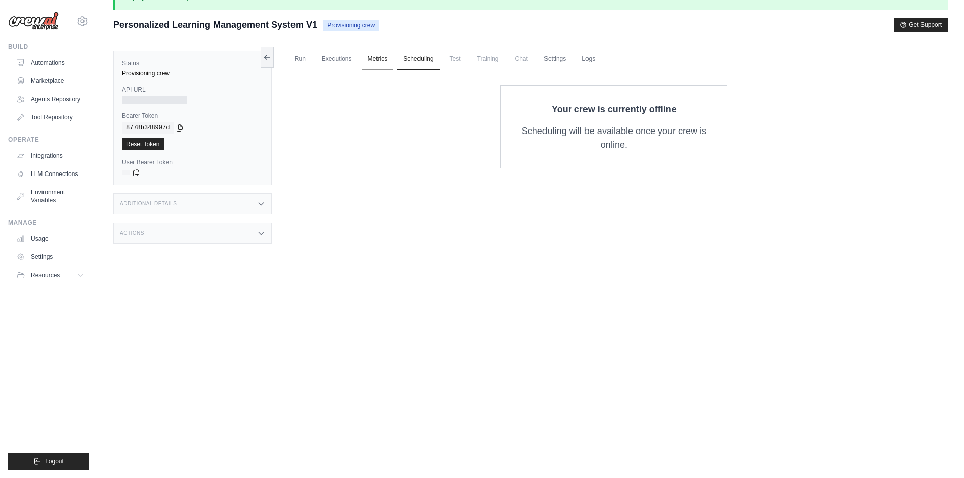
click at [372, 60] on link "Metrics" at bounding box center [378, 59] width 32 height 21
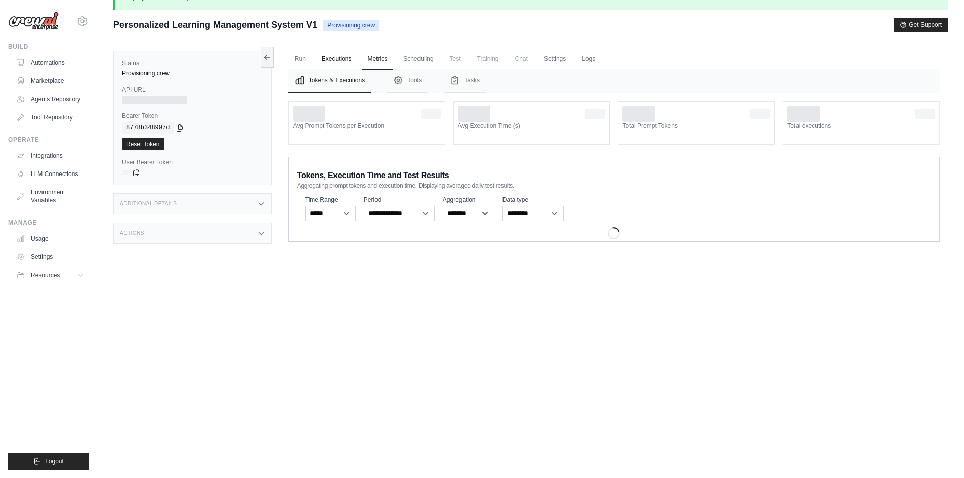
click at [325, 60] on link "Executions" at bounding box center [337, 59] width 42 height 21
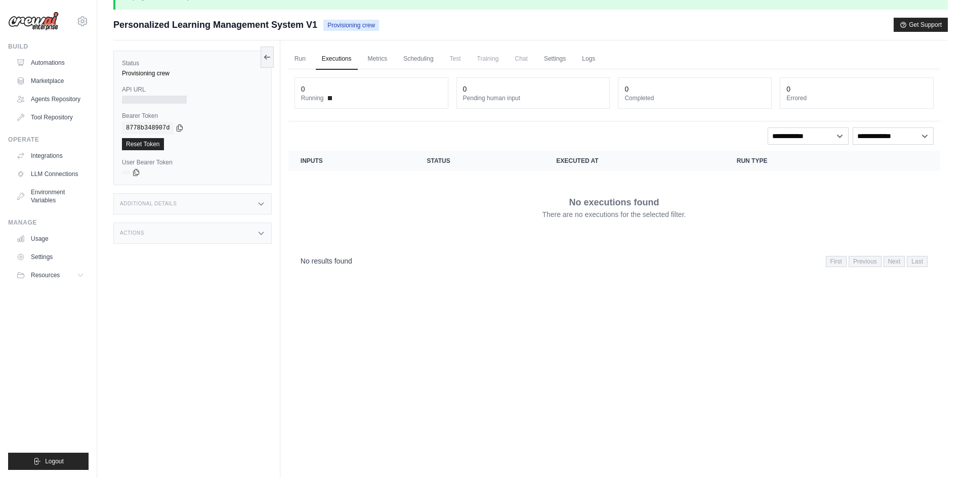
click at [325, 60] on link "Executions" at bounding box center [337, 59] width 42 height 21
click at [368, 58] on link "Metrics" at bounding box center [378, 59] width 32 height 21
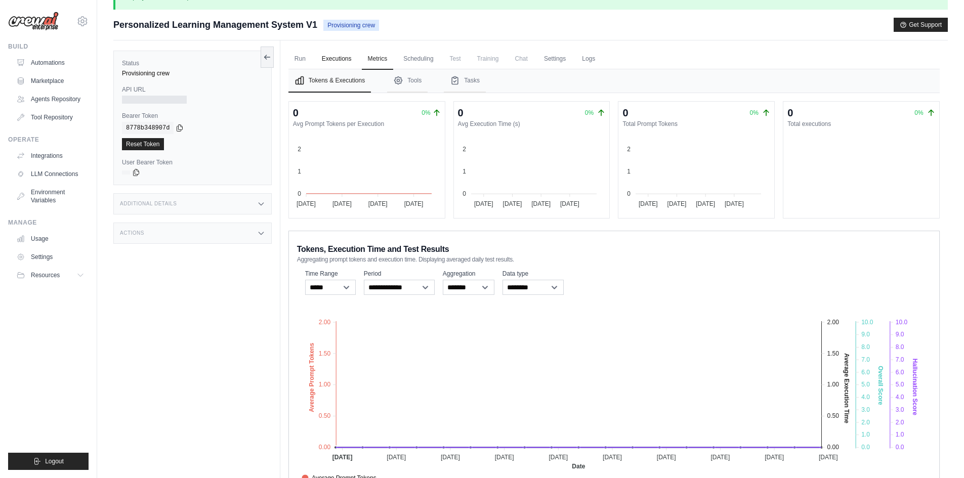
click at [324, 58] on link "Executions" at bounding box center [337, 59] width 42 height 21
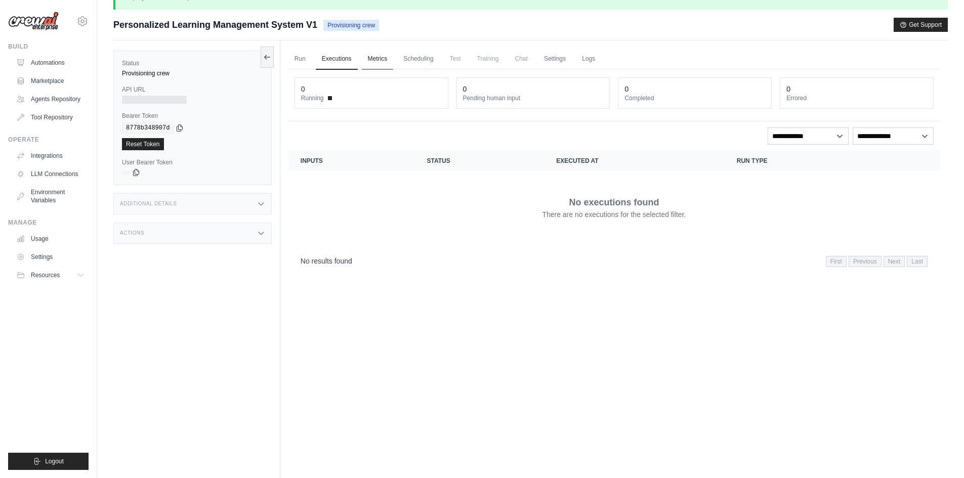
click at [377, 58] on link "Metrics" at bounding box center [378, 59] width 32 height 21
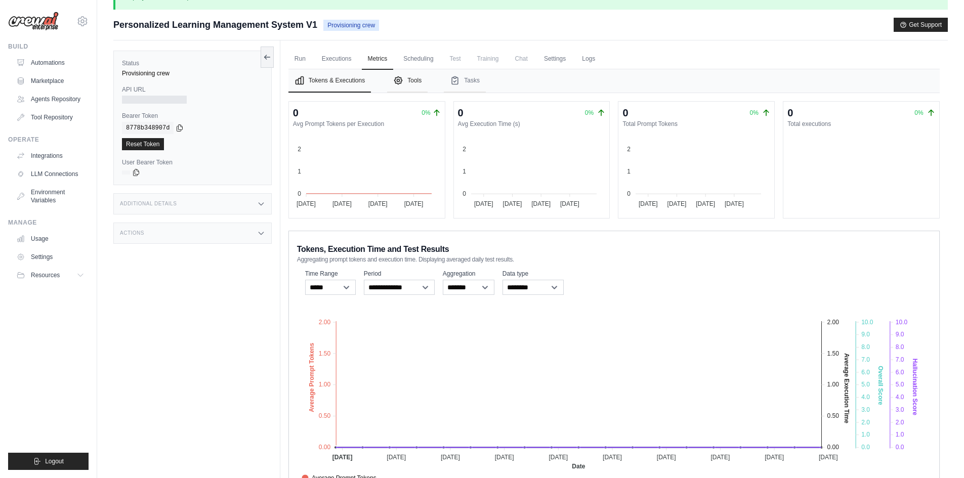
click at [418, 84] on button "Tools" at bounding box center [407, 80] width 40 height 23
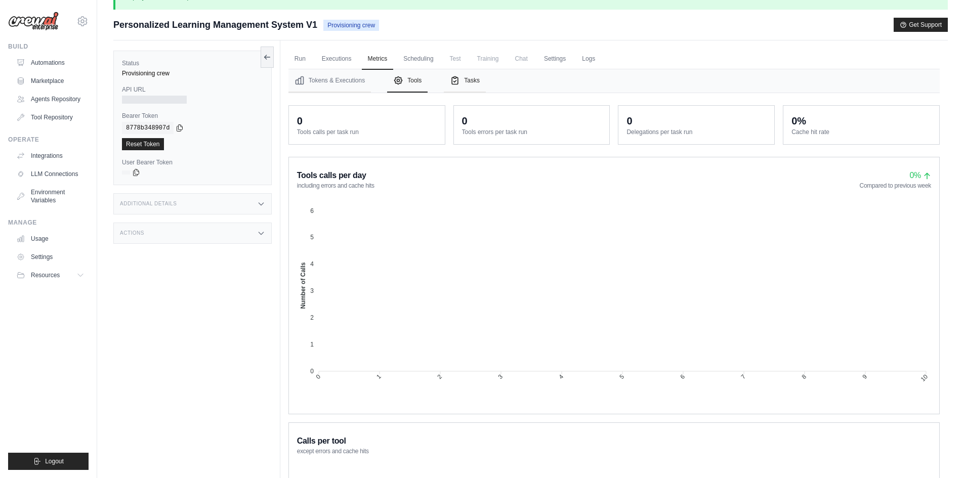
click at [467, 85] on button "Tasks" at bounding box center [465, 80] width 42 height 23
click at [585, 58] on link "Logs" at bounding box center [588, 59] width 25 height 21
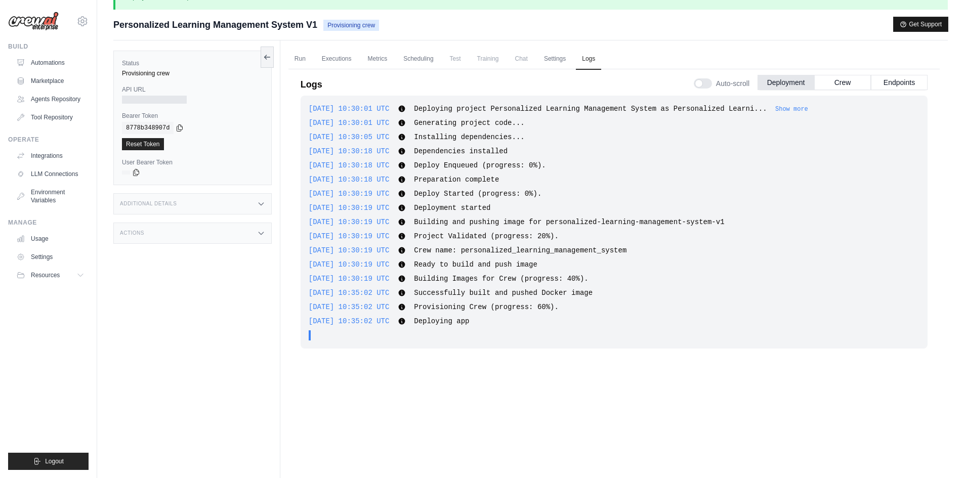
click at [923, 29] on button "Get Support" at bounding box center [920, 24] width 54 height 14
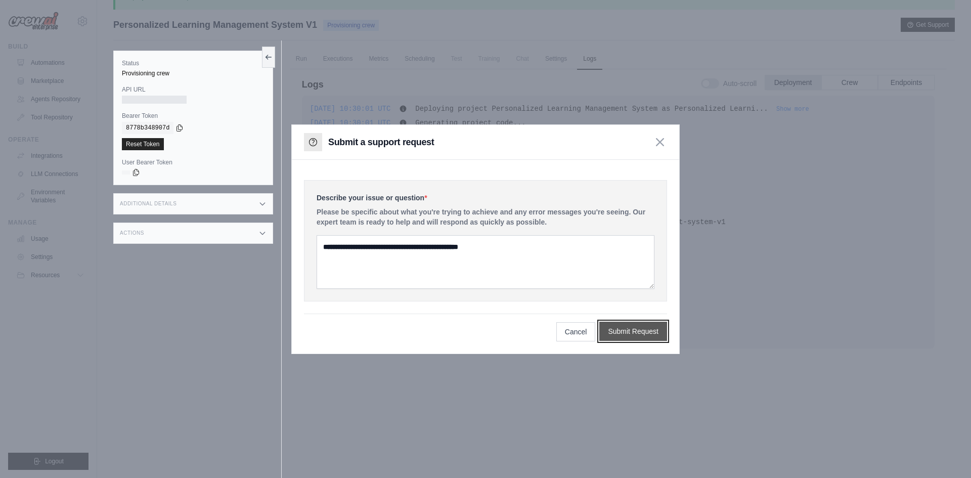
click at [609, 332] on button "Submit Request" at bounding box center [633, 331] width 68 height 19
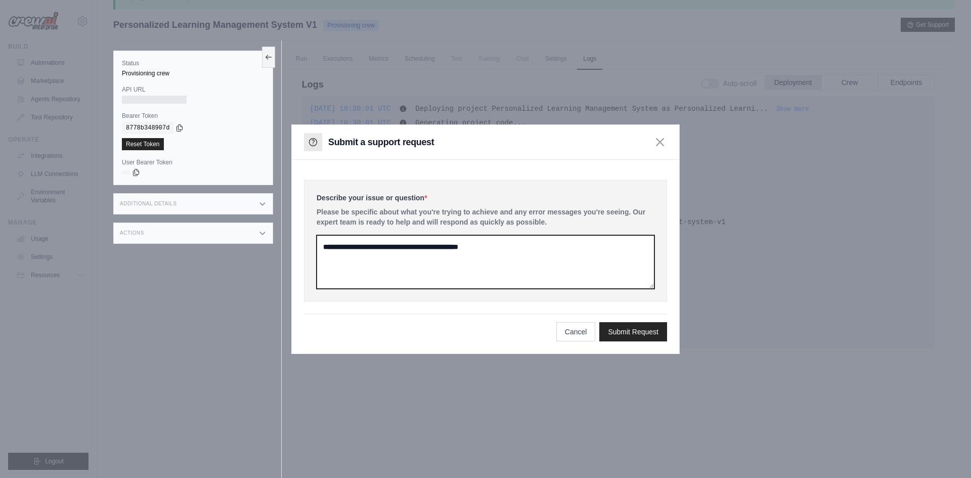
click at [480, 254] on textarea at bounding box center [486, 262] width 338 height 54
type textarea "**********"
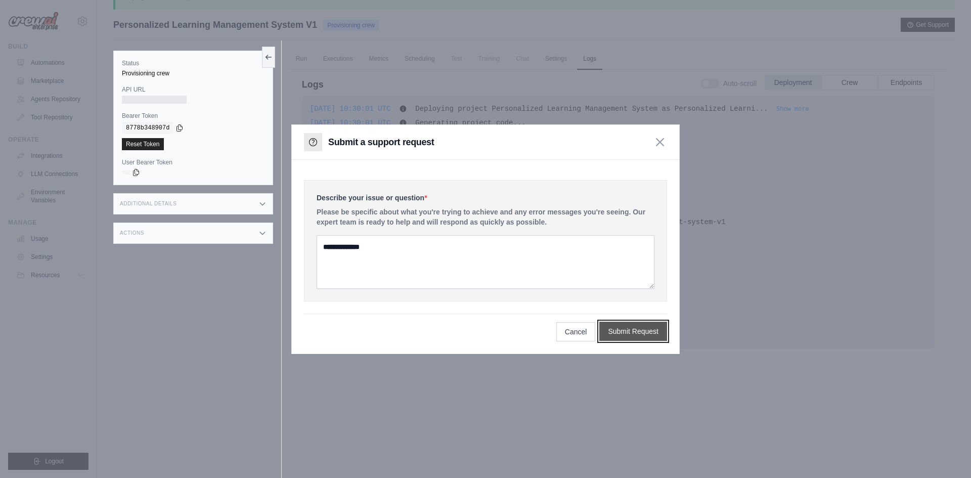
click at [626, 329] on button "Submit Request" at bounding box center [633, 331] width 68 height 19
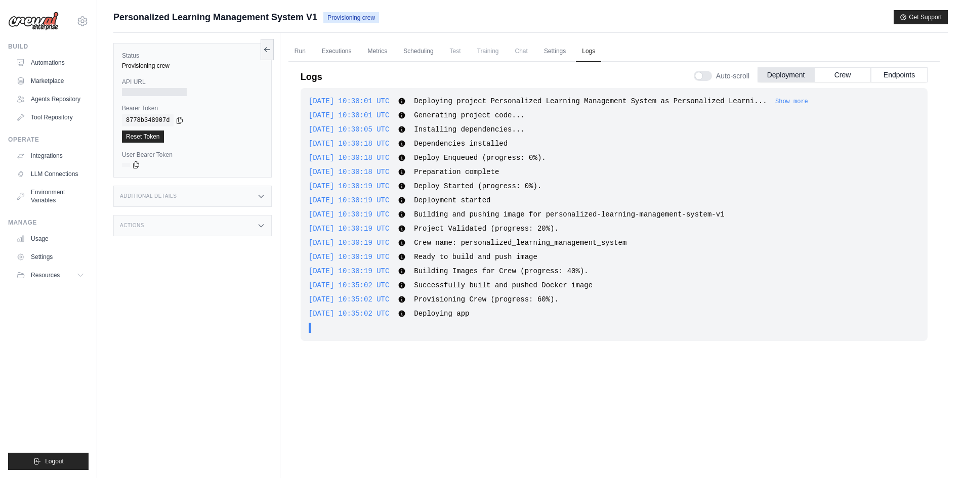
drag, startPoint x: 481, startPoint y: 244, endPoint x: 456, endPoint y: 125, distance: 121.3
click at [480, 245] on span "Crew name: personalized_learning_management_system" at bounding box center [520, 243] width 212 height 8
click at [132, 163] on icon at bounding box center [136, 164] width 8 height 8
click at [857, 69] on button "Crew" at bounding box center [842, 74] width 57 height 15
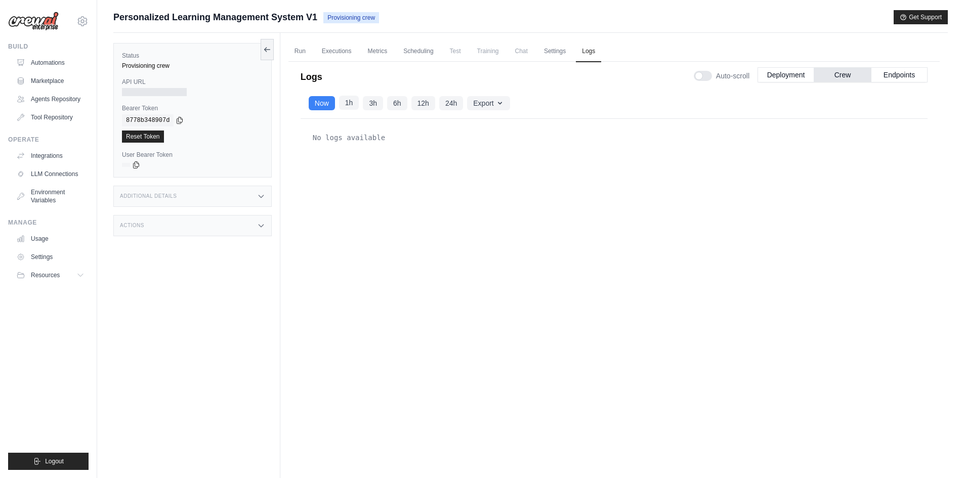
click at [353, 102] on button "1h" at bounding box center [349, 103] width 20 height 14
drag, startPoint x: 365, startPoint y: 102, endPoint x: 392, endPoint y: 102, distance: 26.8
click at [365, 102] on button "3h" at bounding box center [373, 103] width 20 height 14
click at [410, 104] on div "Now 1h 3h 6h 12h 24h" at bounding box center [386, 103] width 154 height 14
click at [783, 74] on button "Deployment" at bounding box center [785, 74] width 57 height 15
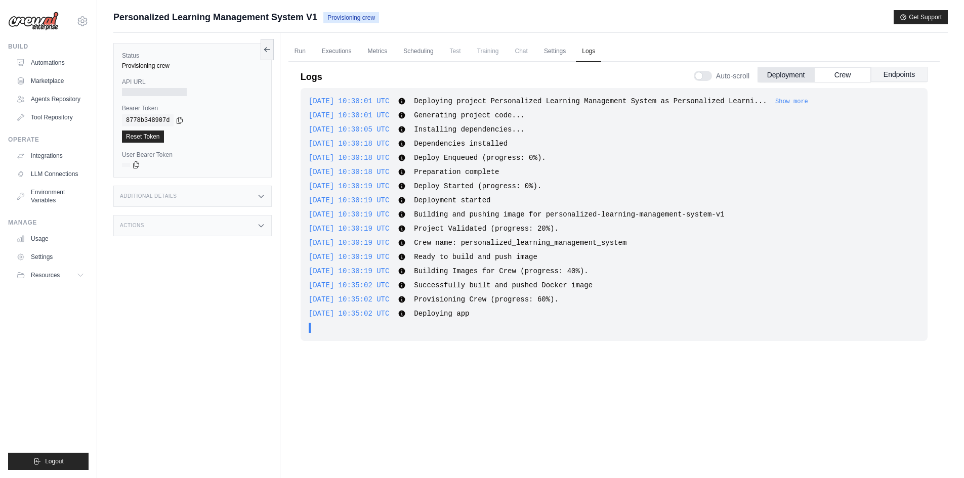
click at [901, 74] on button "Endpoints" at bounding box center [899, 74] width 57 height 15
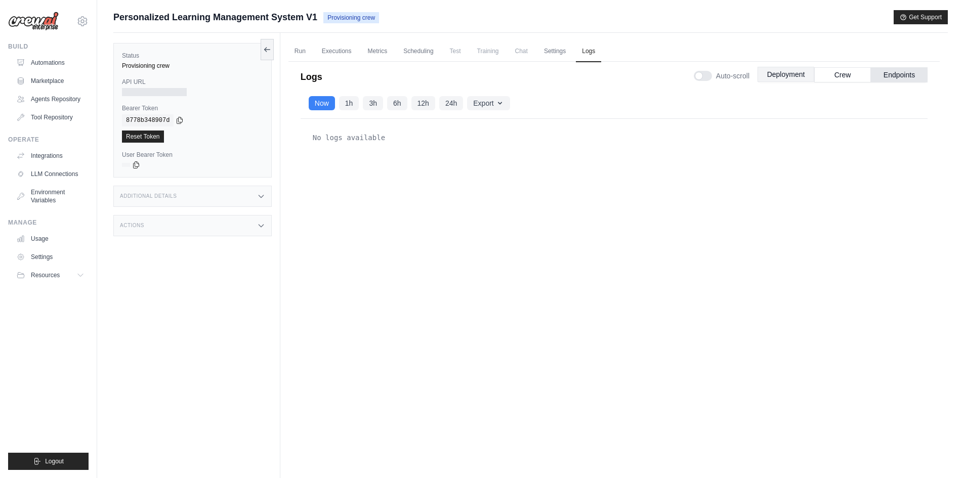
click at [801, 74] on button "Deployment" at bounding box center [785, 74] width 57 height 15
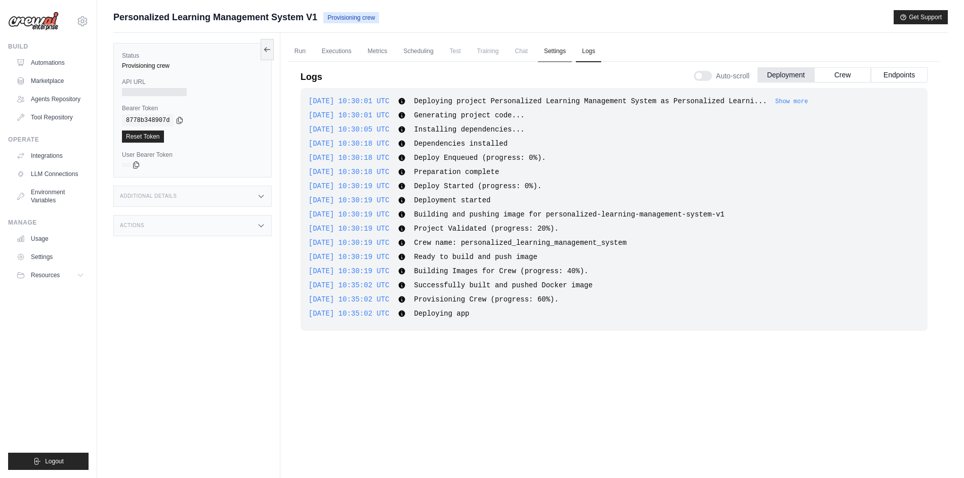
click at [551, 49] on link "Settings" at bounding box center [555, 51] width 34 height 21
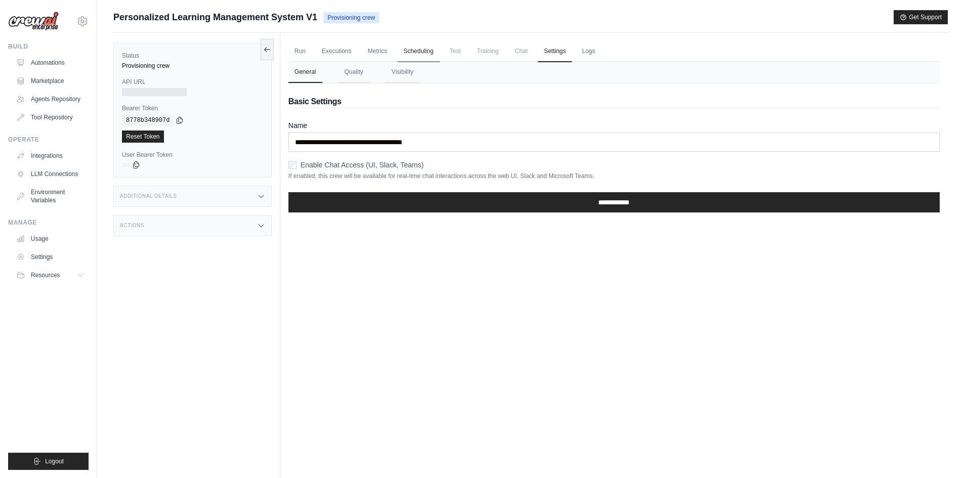
click at [411, 48] on link "Scheduling" at bounding box center [418, 51] width 42 height 21
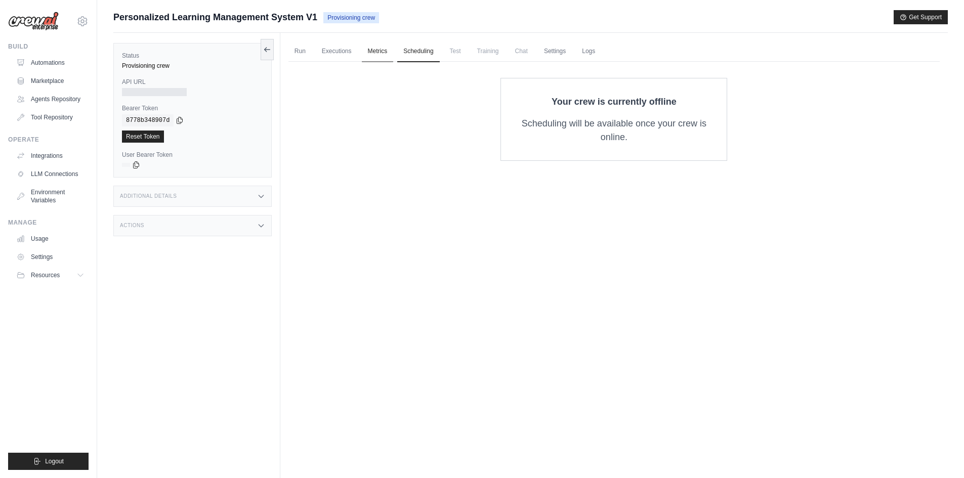
click at [372, 53] on link "Metrics" at bounding box center [378, 51] width 32 height 21
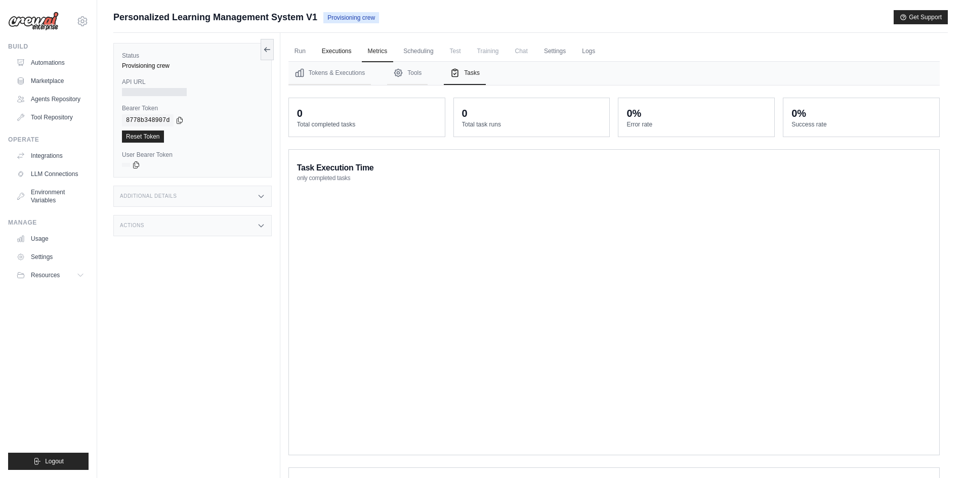
click at [337, 51] on link "Executions" at bounding box center [337, 51] width 42 height 21
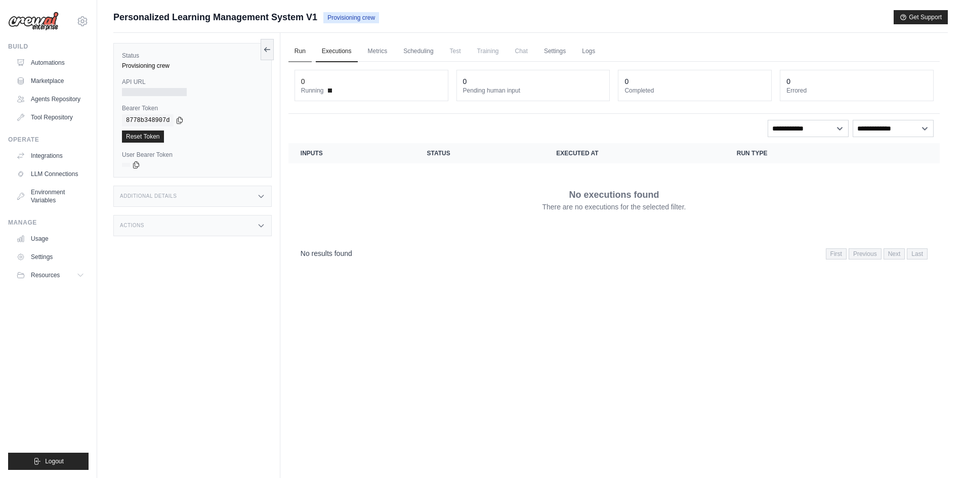
click at [304, 52] on link "Run" at bounding box center [299, 51] width 23 height 21
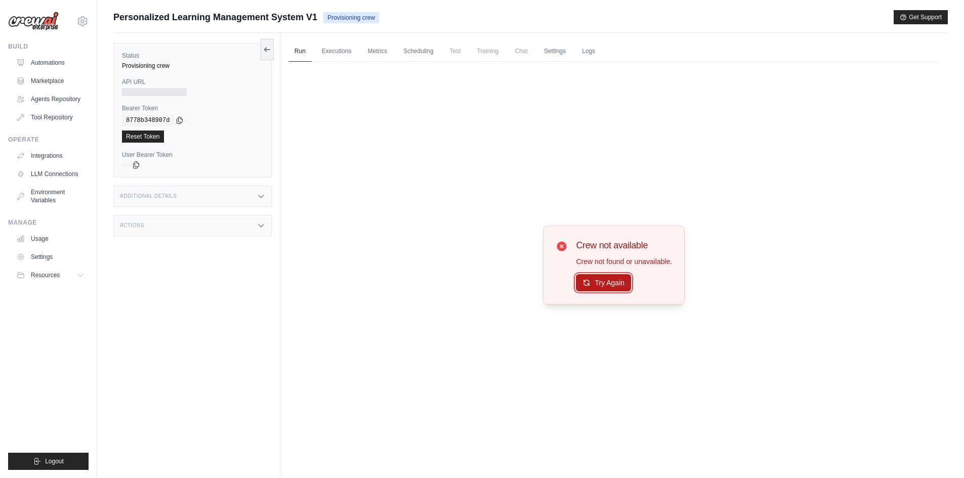
click at [597, 287] on button "Try Again" at bounding box center [603, 282] width 55 height 17
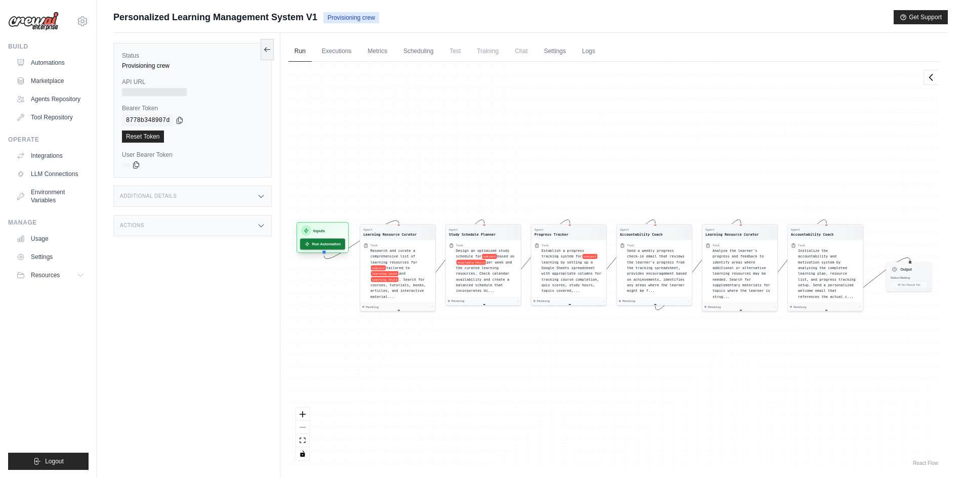
click at [331, 244] on button "Run Automation" at bounding box center [322, 243] width 45 height 11
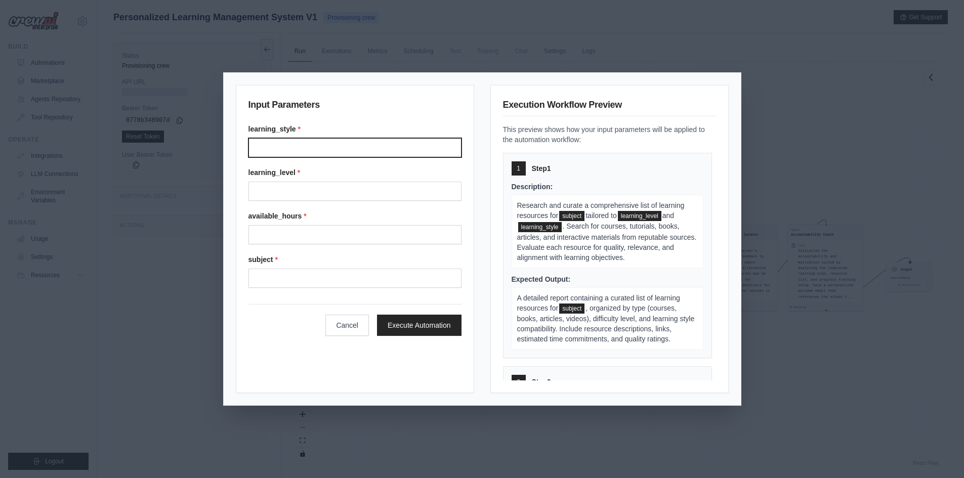
click at [301, 145] on input "learning_style *" at bounding box center [354, 147] width 213 height 19
click at [327, 144] on input "learning_style *" at bounding box center [354, 147] width 213 height 19
type input "***"
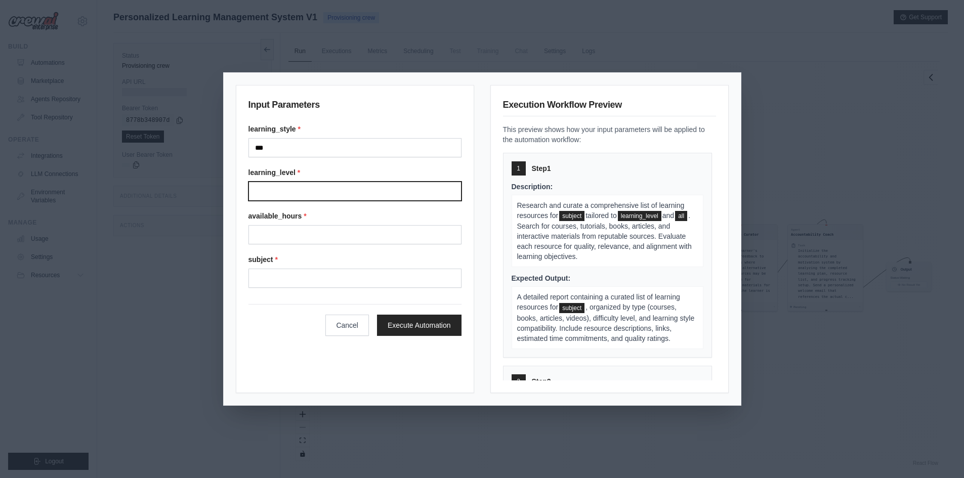
click at [312, 195] on input "learning_level *" at bounding box center [354, 191] width 213 height 19
type input "***"
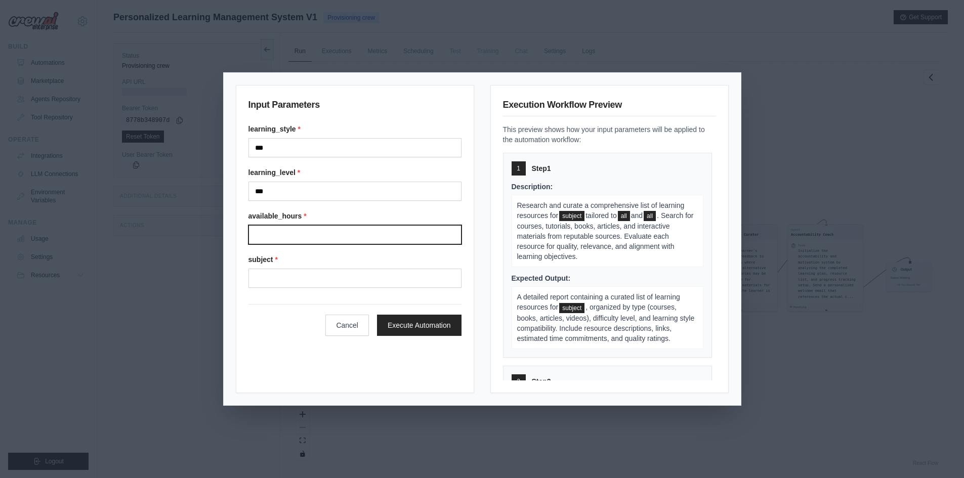
click at [302, 241] on input "available_hours *" at bounding box center [354, 234] width 213 height 19
type input "*********"
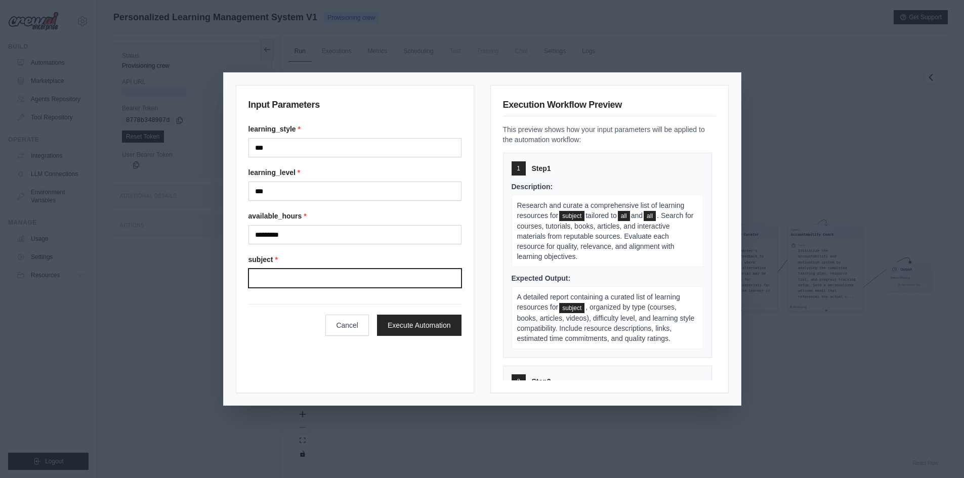
click at [283, 282] on input "subject *" at bounding box center [354, 278] width 213 height 19
type input "***"
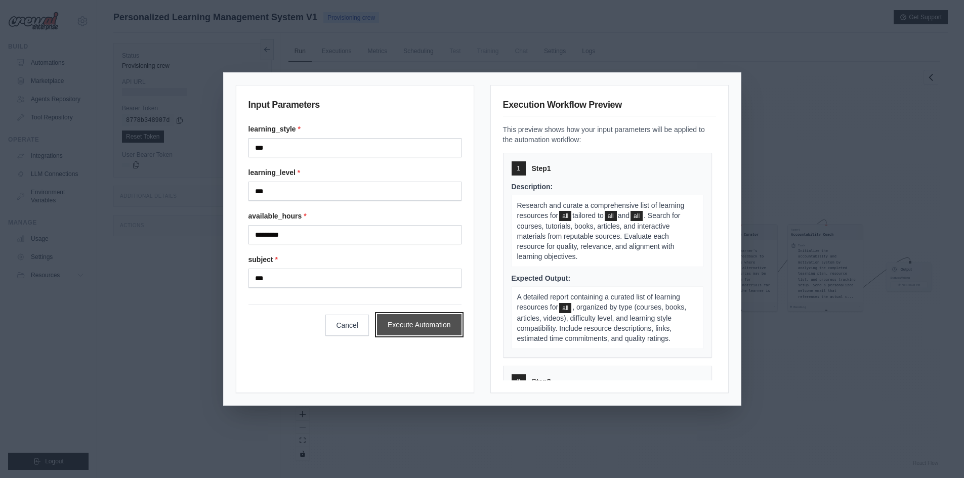
click at [426, 320] on button "Execute Automation" at bounding box center [419, 324] width 84 height 21
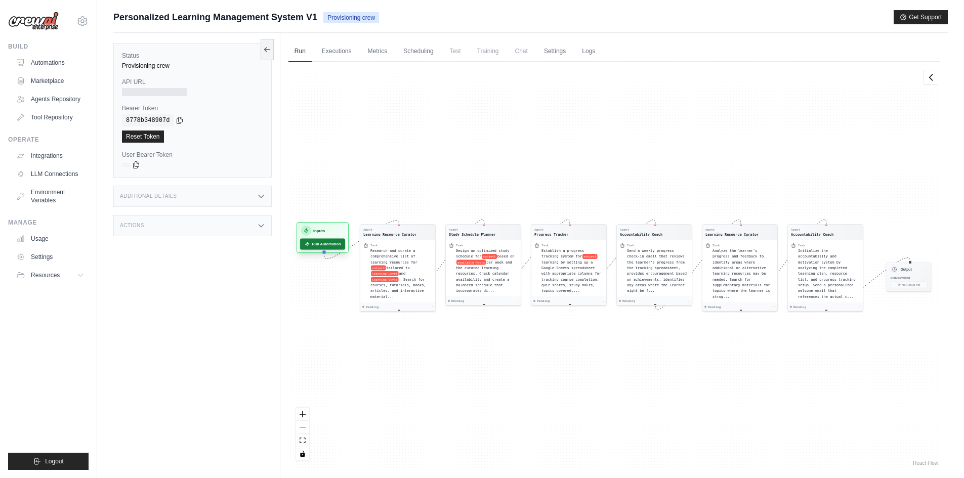
click at [331, 248] on button "Run Automation" at bounding box center [322, 243] width 45 height 11
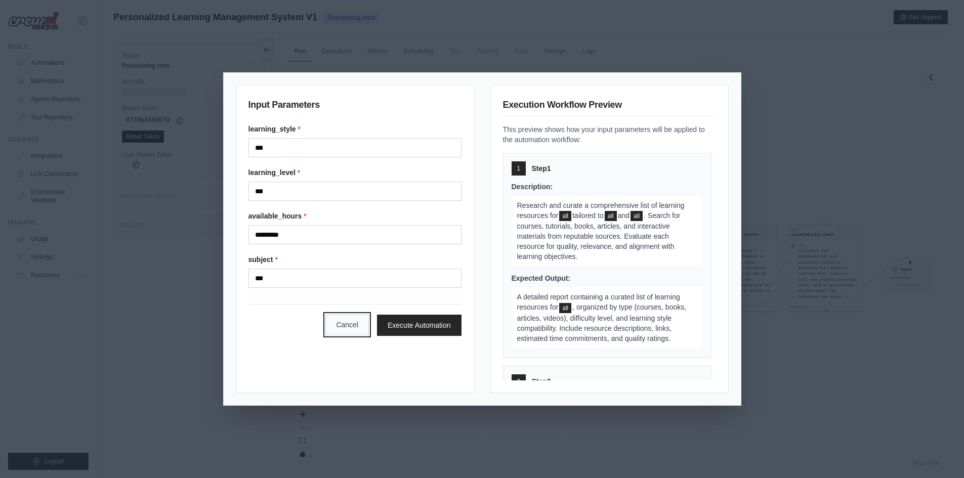
drag, startPoint x: 355, startPoint y: 322, endPoint x: 366, endPoint y: 303, distance: 21.5
click at [355, 322] on button "Cancel" at bounding box center [347, 324] width 44 height 21
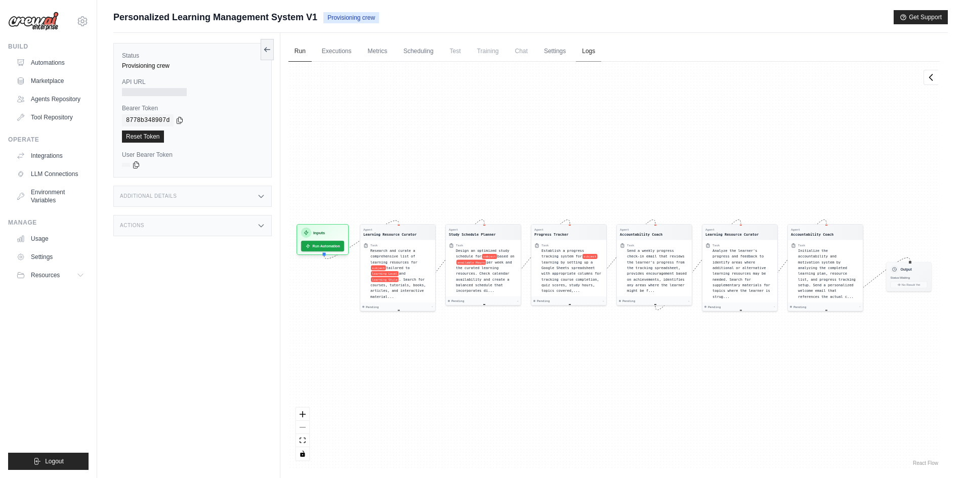
click at [586, 54] on link "Logs" at bounding box center [588, 51] width 25 height 21
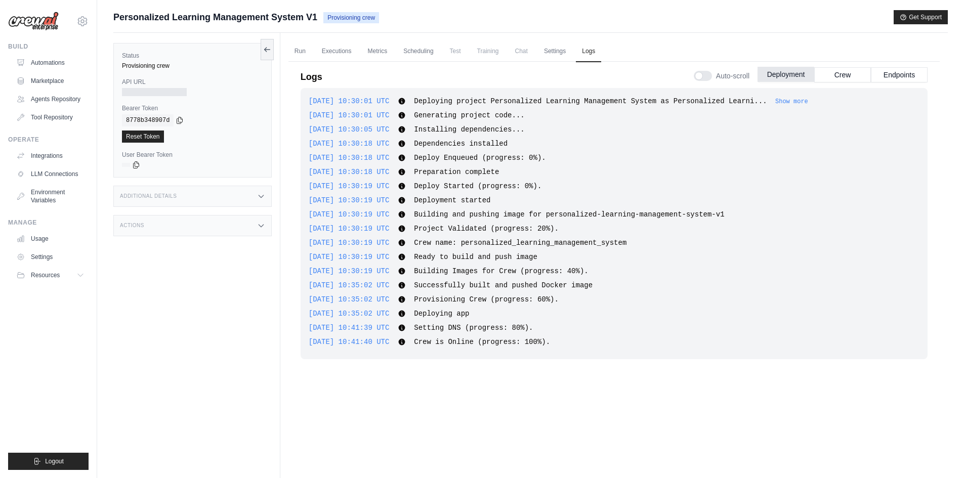
click at [796, 74] on button "Deployment" at bounding box center [785, 74] width 57 height 15
drag, startPoint x: 839, startPoint y: 71, endPoint x: 875, endPoint y: 74, distance: 36.5
click at [842, 73] on button "Crew" at bounding box center [842, 74] width 57 height 15
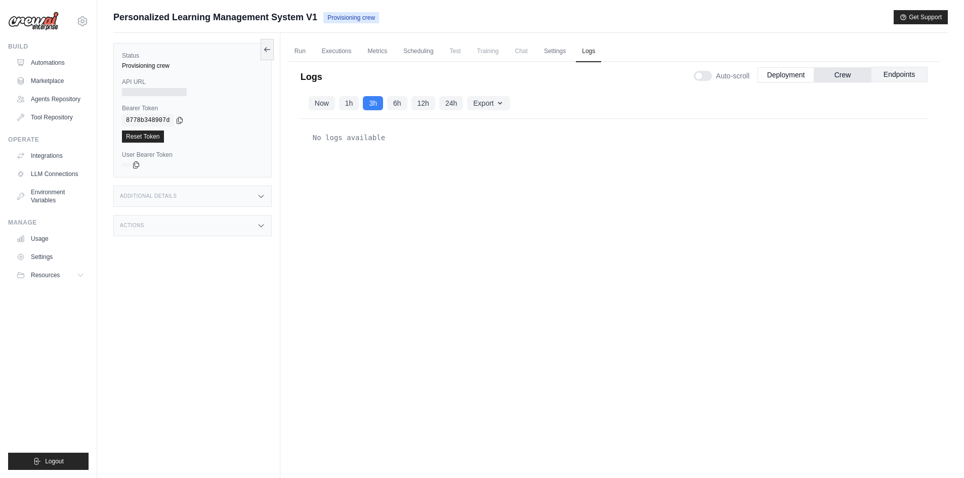
click at [886, 75] on button "Endpoints" at bounding box center [899, 74] width 57 height 15
click at [798, 79] on button "Deployment" at bounding box center [785, 74] width 57 height 15
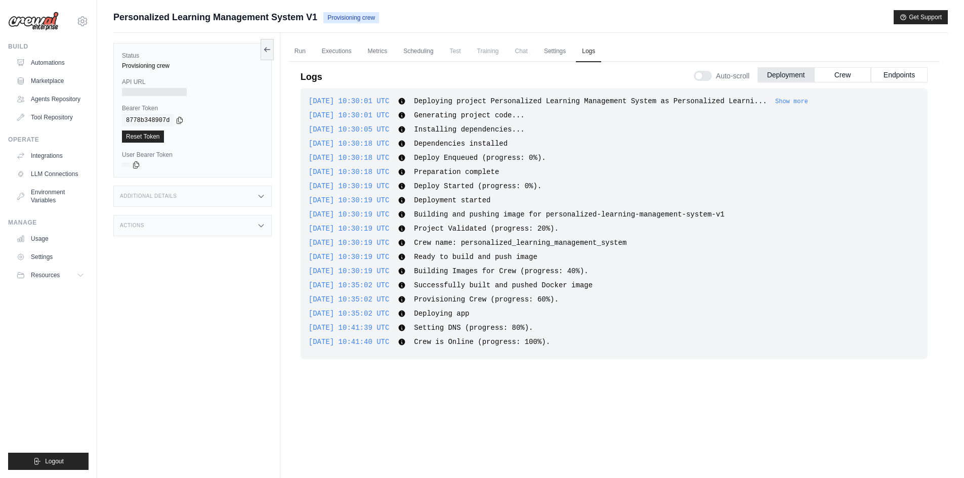
click at [406, 343] on icon at bounding box center [402, 342] width 8 height 8
click at [434, 48] on link "Scheduling" at bounding box center [418, 51] width 42 height 21
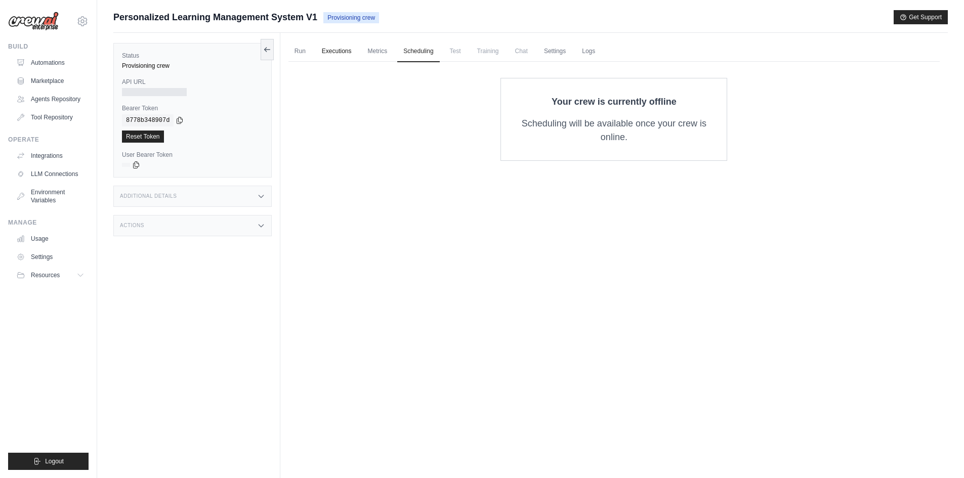
click at [351, 52] on link "Executions" at bounding box center [337, 51] width 42 height 21
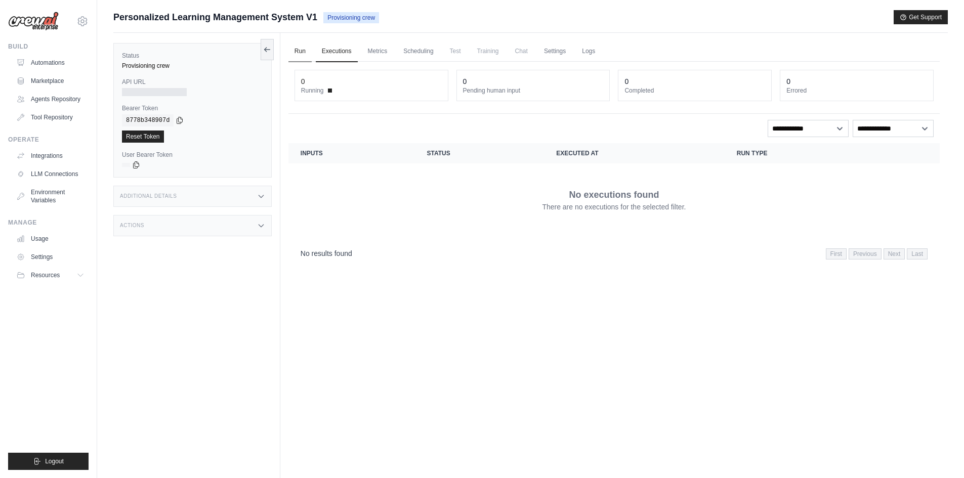
click at [295, 51] on link "Run" at bounding box center [299, 51] width 23 height 21
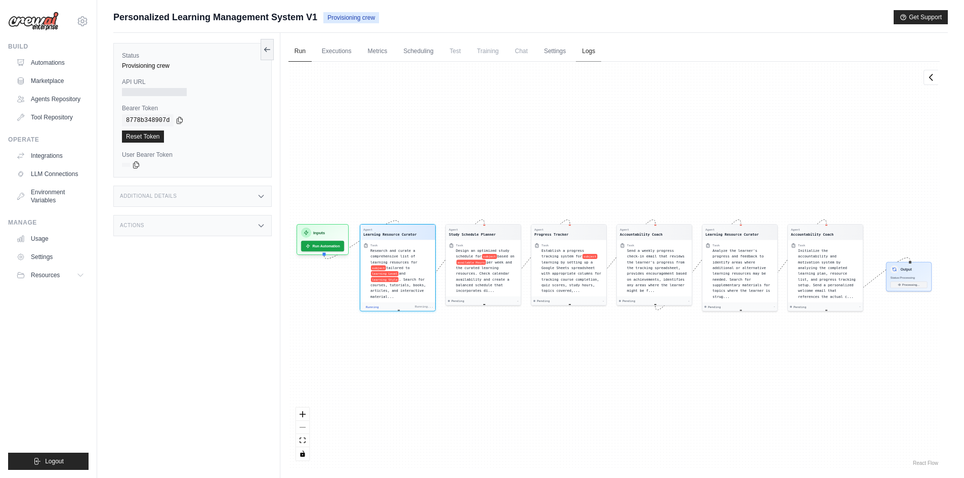
click at [591, 49] on link "Logs" at bounding box center [588, 51] width 25 height 21
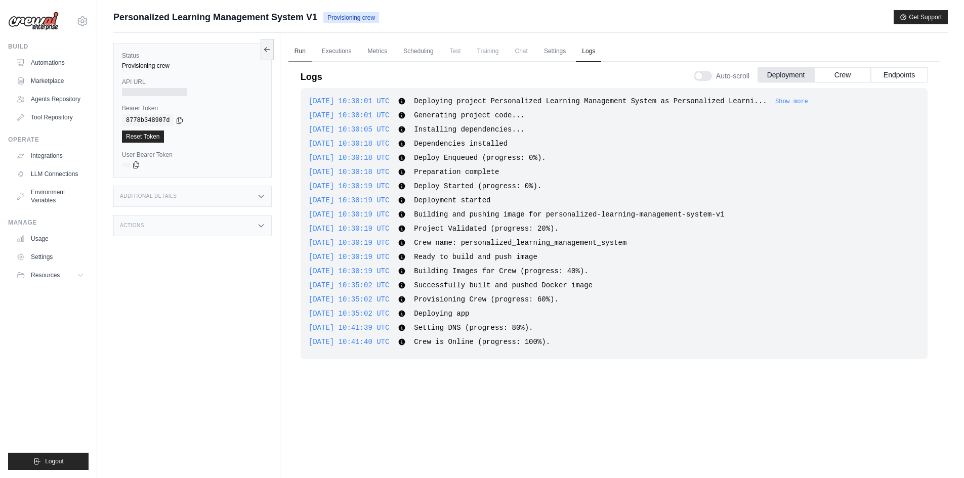
click at [307, 53] on link "Run" at bounding box center [299, 51] width 23 height 21
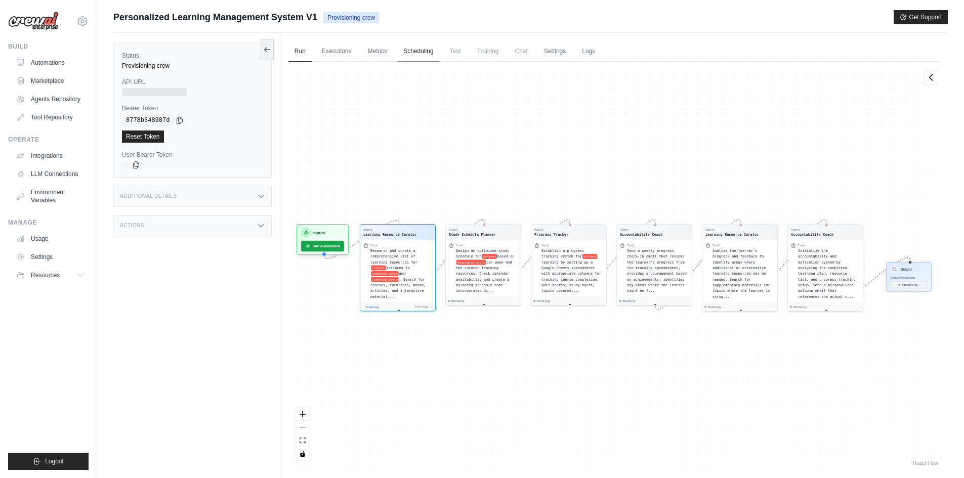
click at [410, 54] on link "Scheduling" at bounding box center [418, 51] width 42 height 21
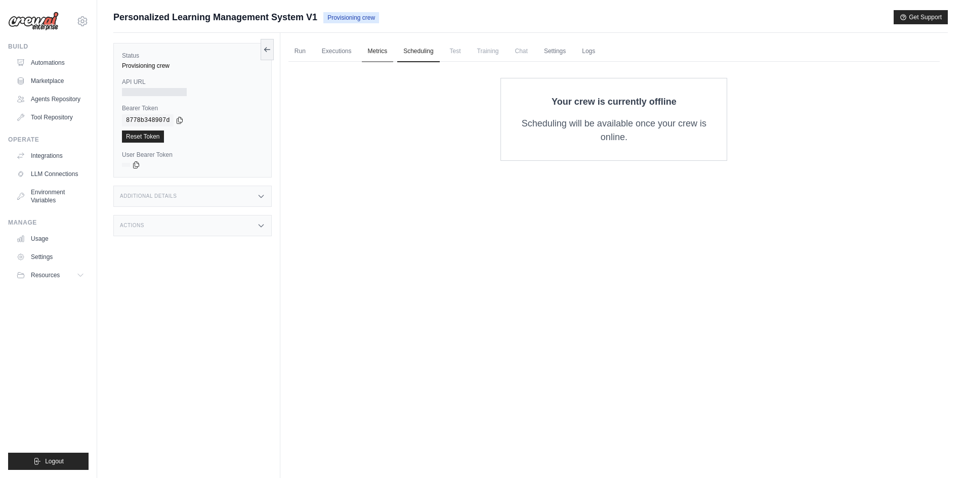
click at [371, 54] on link "Metrics" at bounding box center [378, 51] width 32 height 21
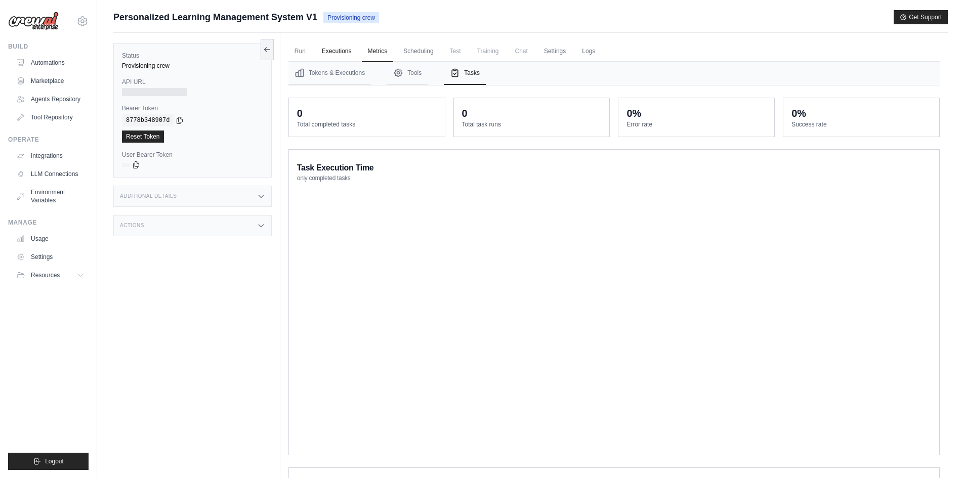
click at [350, 51] on link "Executions" at bounding box center [337, 51] width 42 height 21
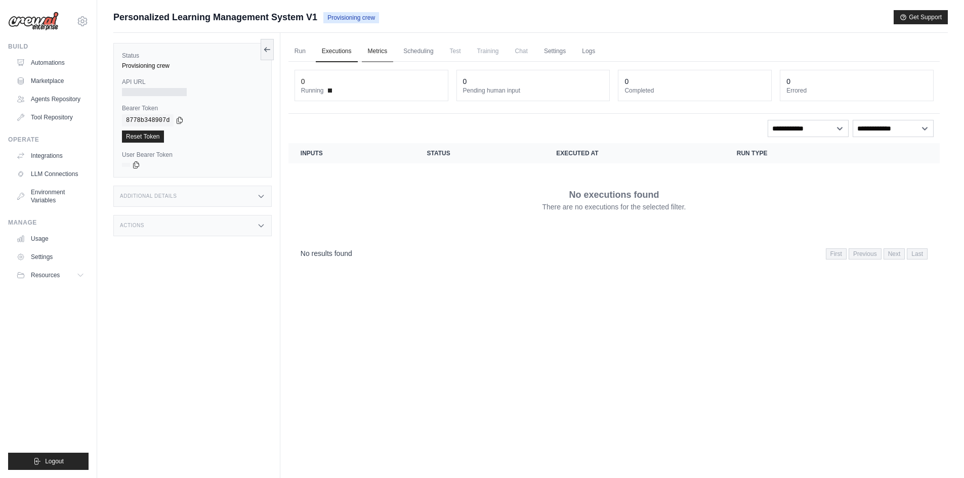
click at [374, 54] on link "Metrics" at bounding box center [378, 51] width 32 height 21
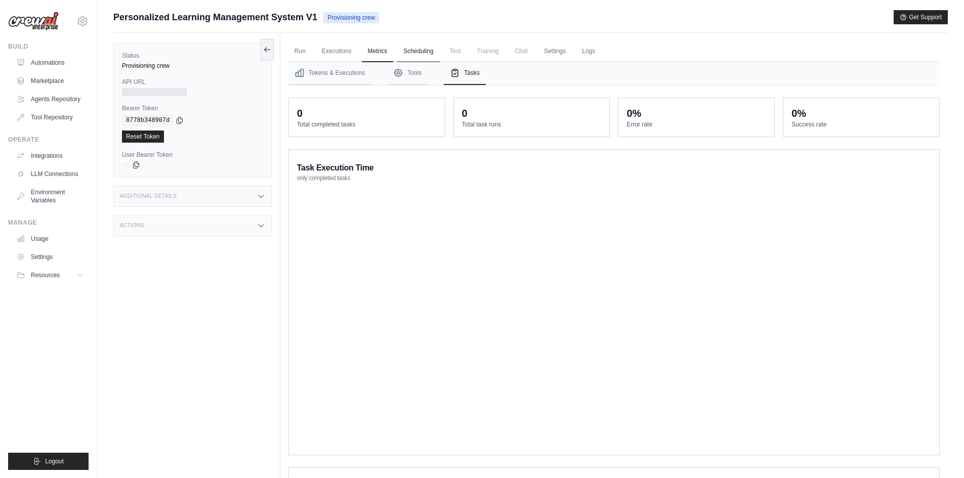
click at [427, 50] on link "Scheduling" at bounding box center [418, 51] width 42 height 21
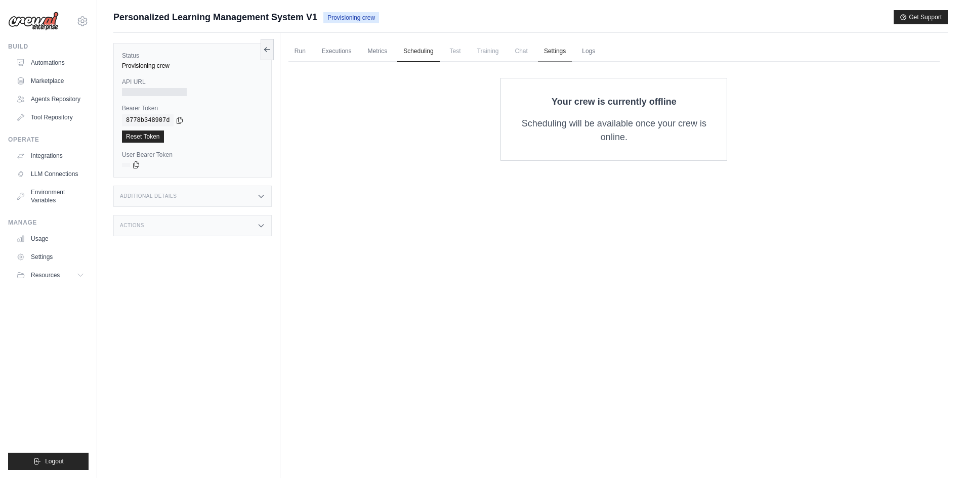
click at [556, 51] on link "Settings" at bounding box center [555, 51] width 34 height 21
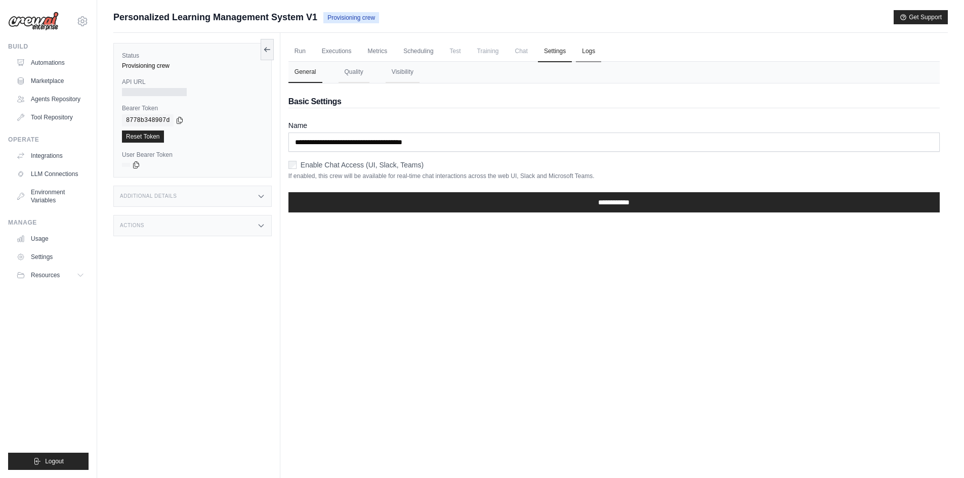
click at [590, 51] on link "Logs" at bounding box center [588, 51] width 25 height 21
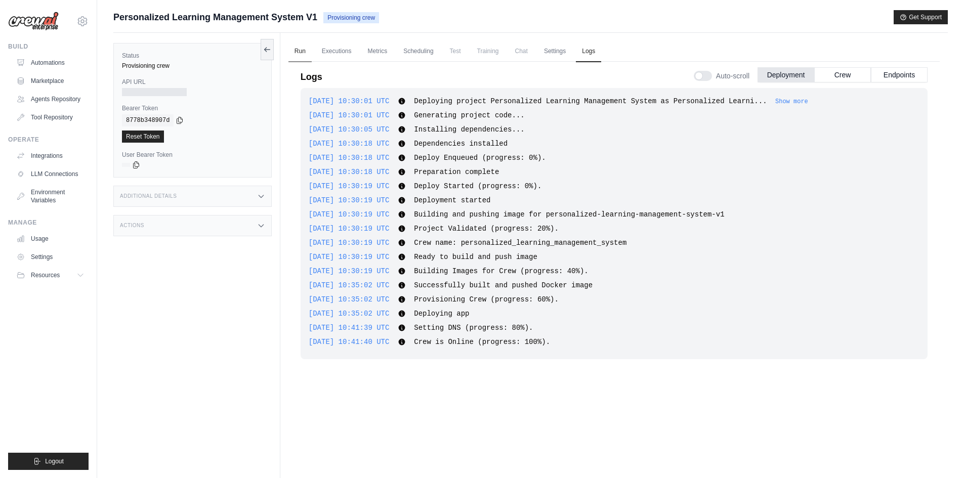
click at [304, 52] on link "Run" at bounding box center [299, 51] width 23 height 21
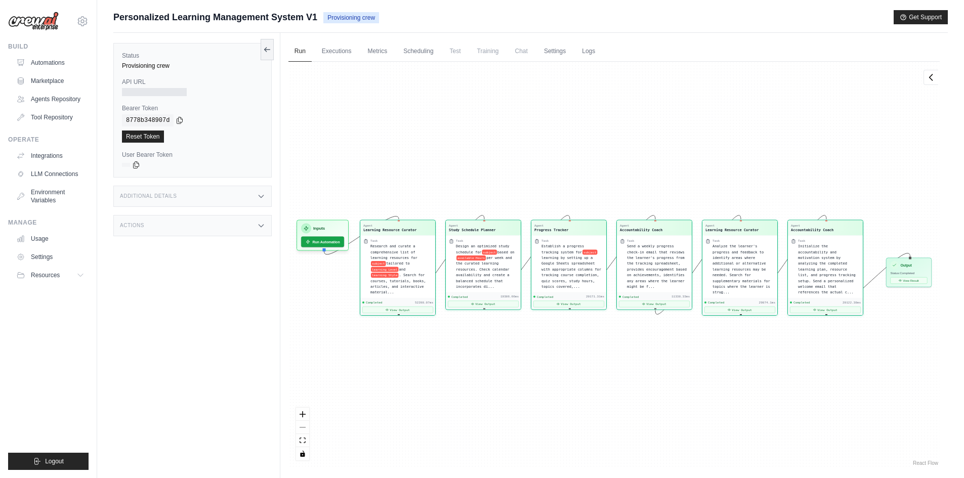
scroll to position [10859, 0]
click at [585, 49] on link "Logs" at bounding box center [588, 51] width 25 height 21
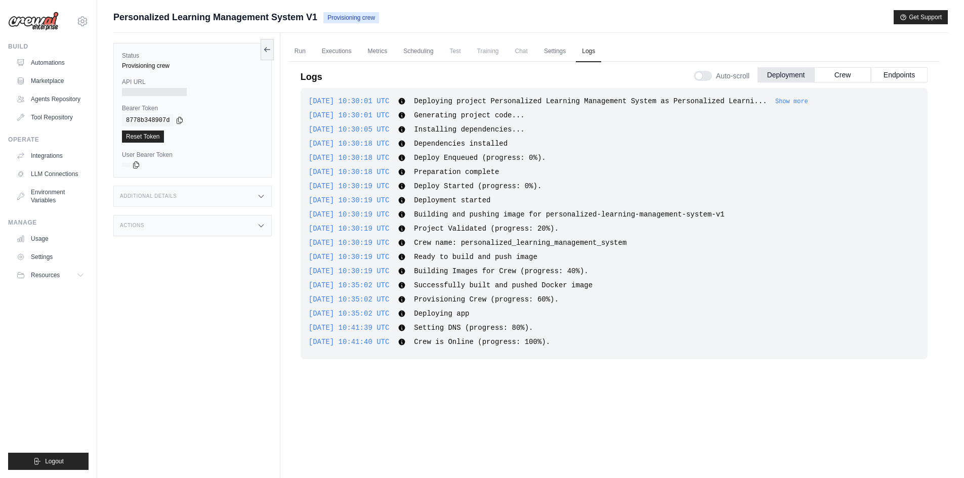
click at [739, 325] on div "2025-09-19 10:41:39 UTC Setting DNS (progress: 80%). Show more Show less" at bounding box center [614, 328] width 611 height 10
drag, startPoint x: 839, startPoint y: 73, endPoint x: 870, endPoint y: 80, distance: 32.0
click at [839, 74] on button "Crew" at bounding box center [842, 74] width 57 height 15
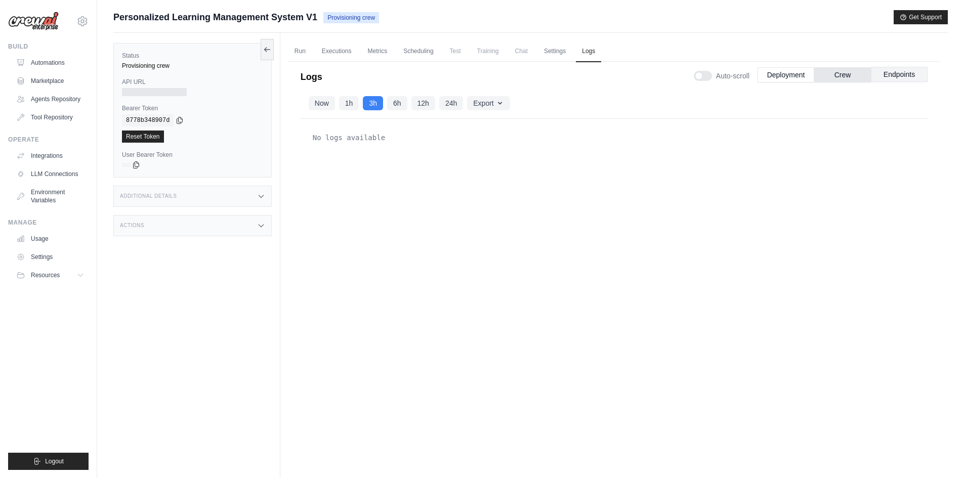
click at [885, 80] on button "Endpoints" at bounding box center [899, 74] width 57 height 15
click at [828, 73] on button "Crew" at bounding box center [842, 74] width 57 height 15
click at [323, 105] on button "Now" at bounding box center [322, 103] width 26 height 14
click at [440, 52] on ul "Run Executions Metrics Scheduling Test Training Chat Settings Logs" at bounding box center [613, 51] width 651 height 21
click at [417, 52] on link "Scheduling" at bounding box center [418, 51] width 42 height 21
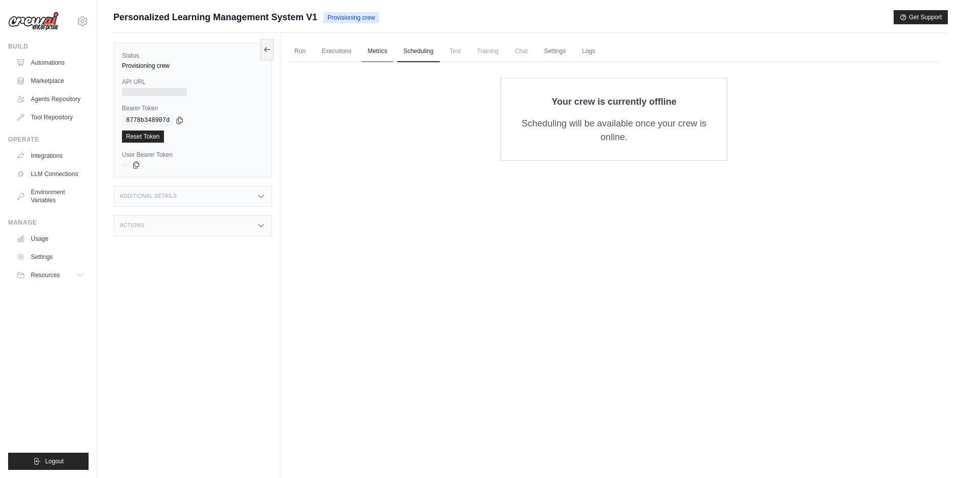
click at [369, 52] on link "Metrics" at bounding box center [378, 51] width 32 height 21
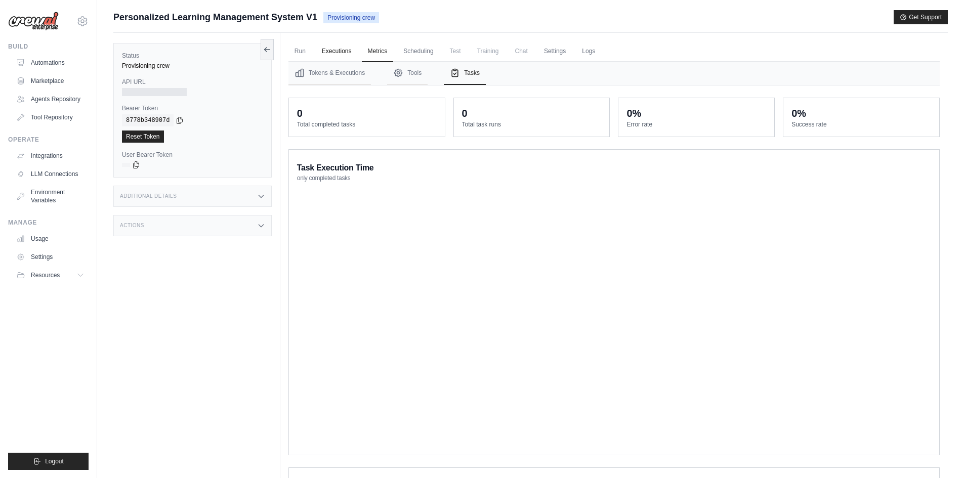
click at [331, 52] on link "Executions" at bounding box center [337, 51] width 42 height 21
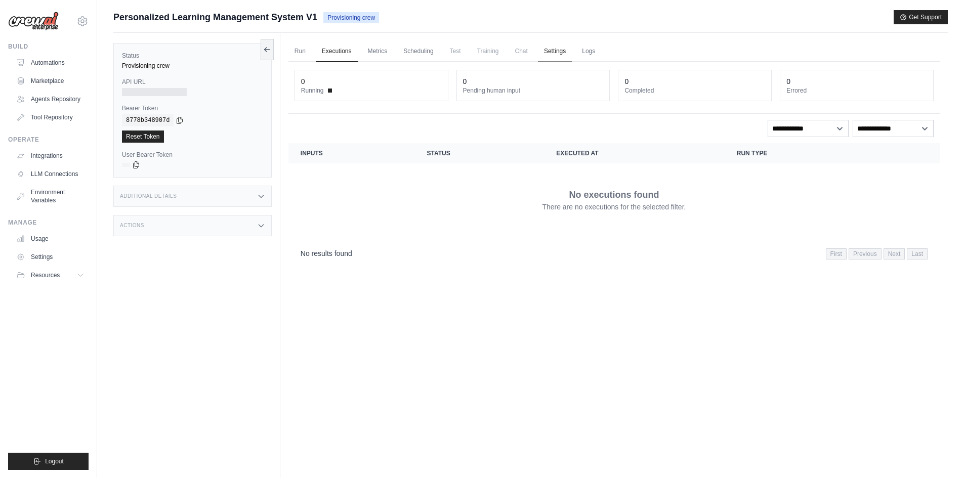
click at [551, 51] on link "Settings" at bounding box center [555, 51] width 34 height 21
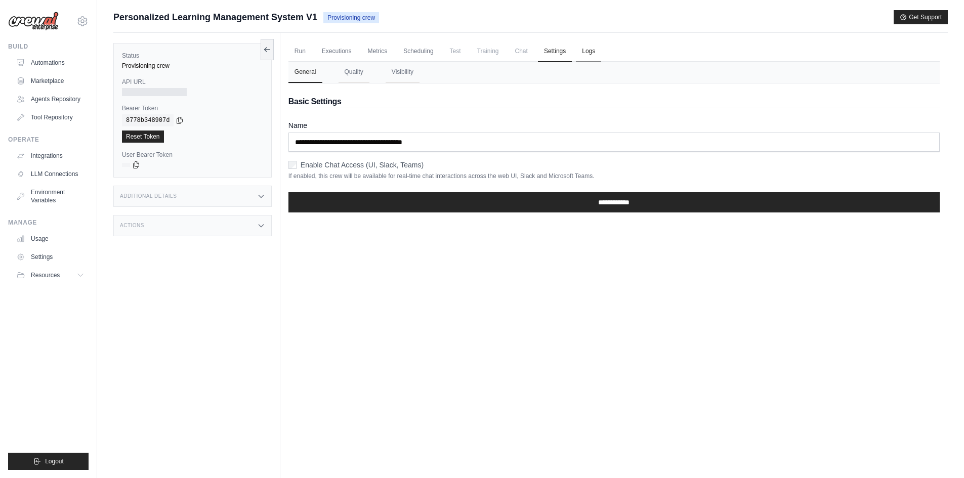
click at [585, 50] on link "Logs" at bounding box center [588, 51] width 25 height 21
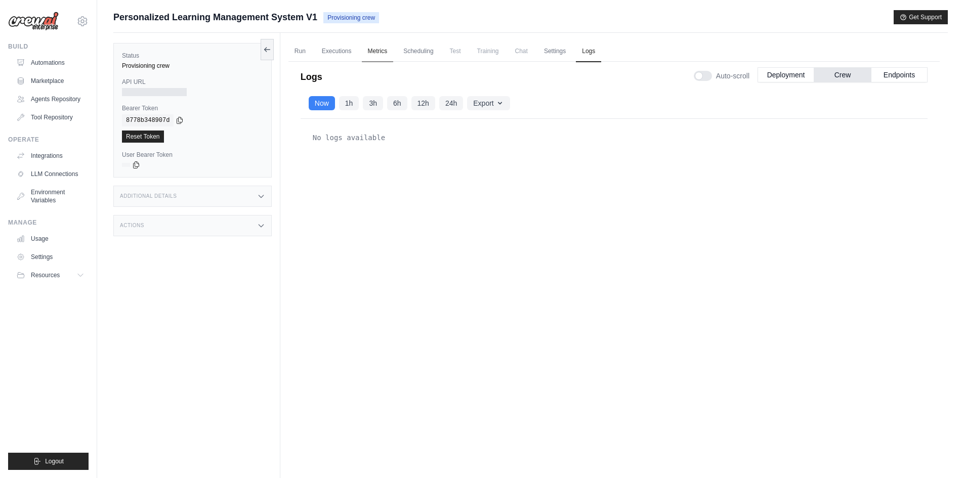
drag, startPoint x: 419, startPoint y: 55, endPoint x: 391, endPoint y: 51, distance: 28.0
click at [418, 55] on link "Scheduling" at bounding box center [418, 51] width 42 height 21
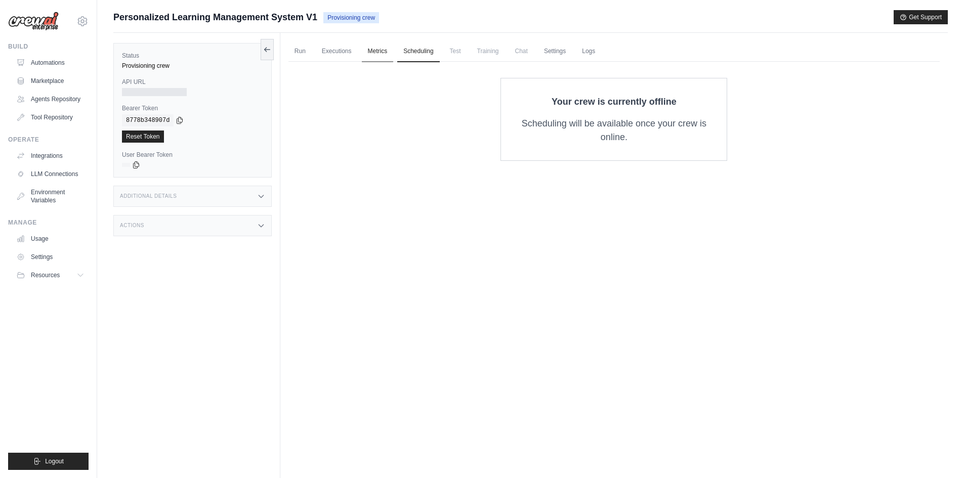
click at [385, 50] on link "Metrics" at bounding box center [378, 51] width 32 height 21
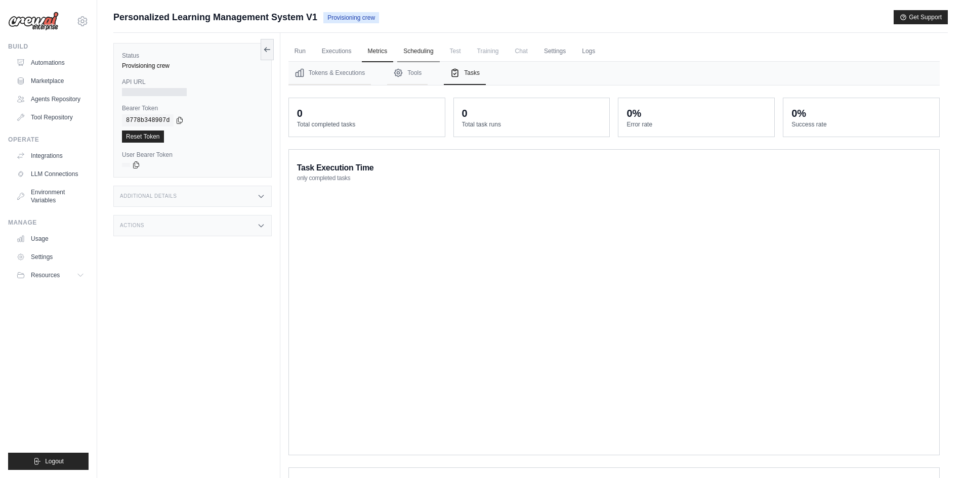
click at [411, 46] on link "Scheduling" at bounding box center [418, 51] width 42 height 21
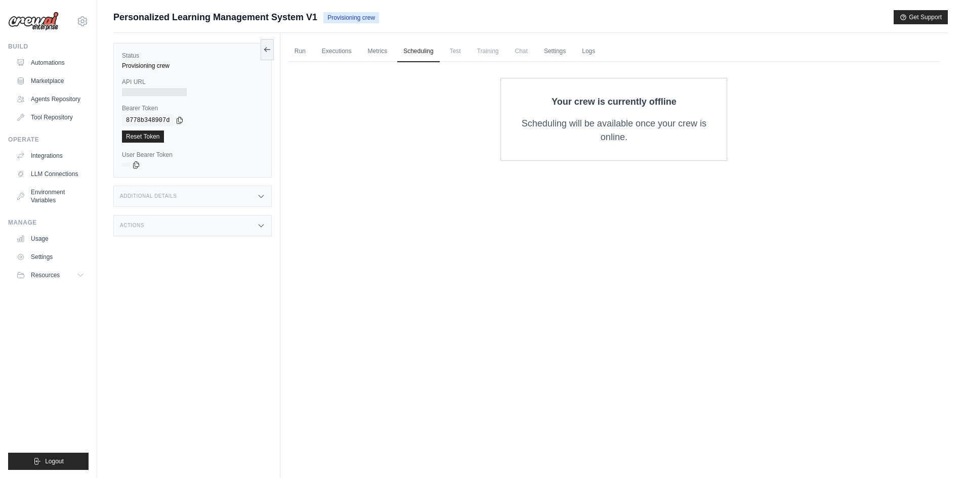
drag, startPoint x: 662, startPoint y: 108, endPoint x: 590, endPoint y: 127, distance: 74.0
click at [661, 108] on p "Your crew is currently offline" at bounding box center [613, 102] width 193 height 14
drag, startPoint x: 573, startPoint y: 127, endPoint x: 674, endPoint y: 140, distance: 101.9
click at [674, 140] on p "Scheduling will be available once your crew is online." at bounding box center [613, 130] width 193 height 27
click at [675, 158] on div "Your crew is currently offline Scheduling will be available once your crew is o…" at bounding box center [613, 119] width 227 height 83
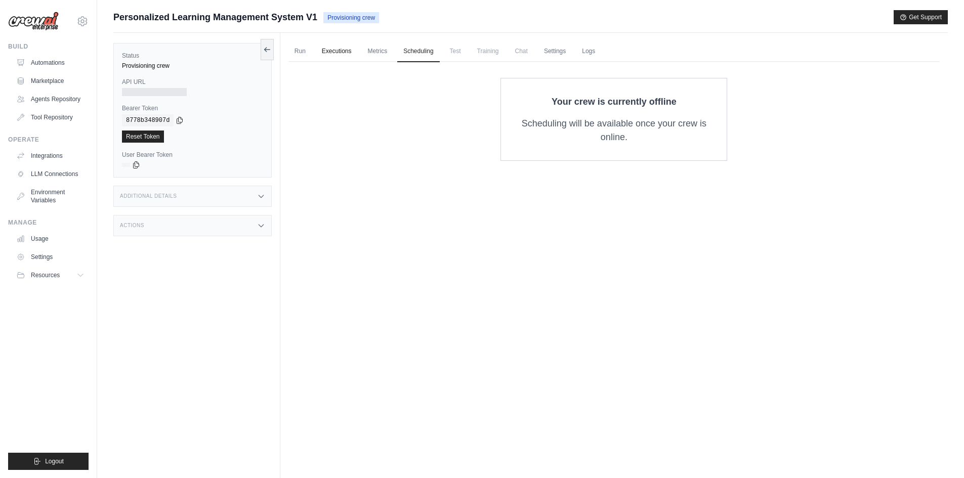
click at [348, 56] on link "Executions" at bounding box center [337, 51] width 42 height 21
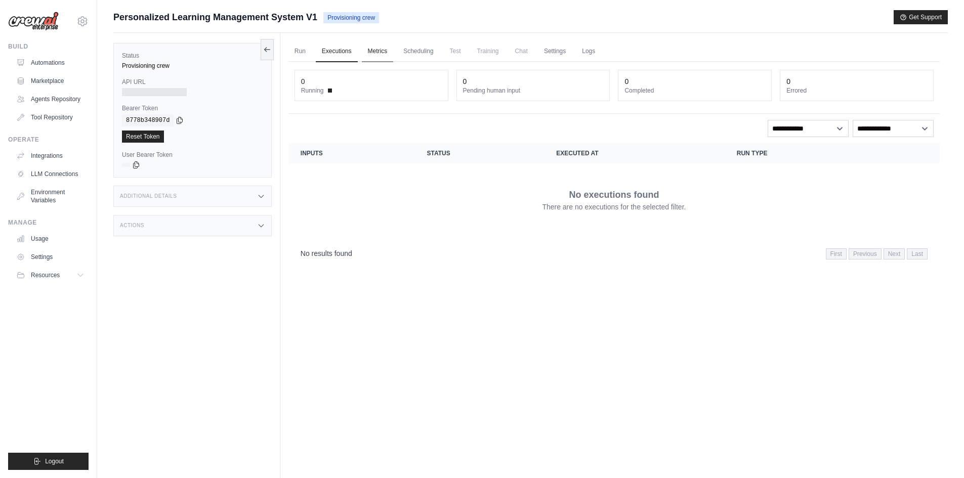
click at [381, 46] on link "Metrics" at bounding box center [378, 51] width 32 height 21
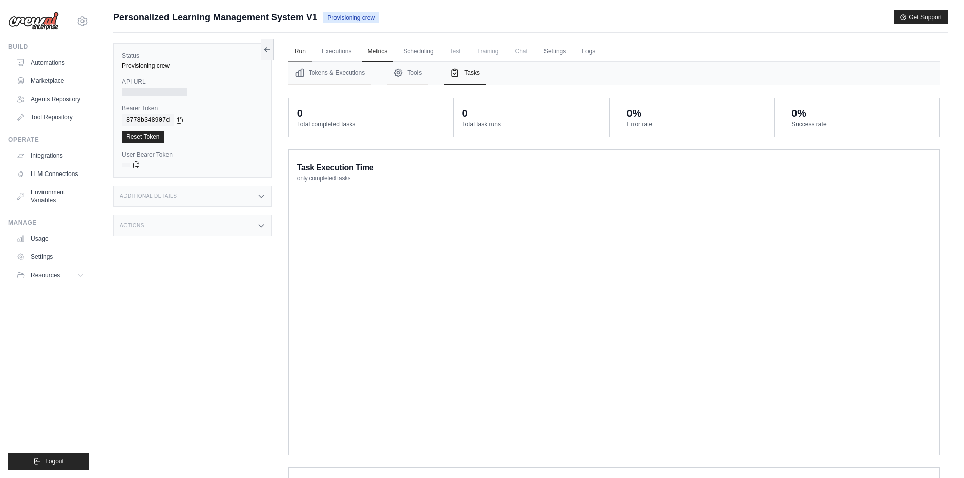
click at [299, 56] on link "Run" at bounding box center [299, 51] width 23 height 21
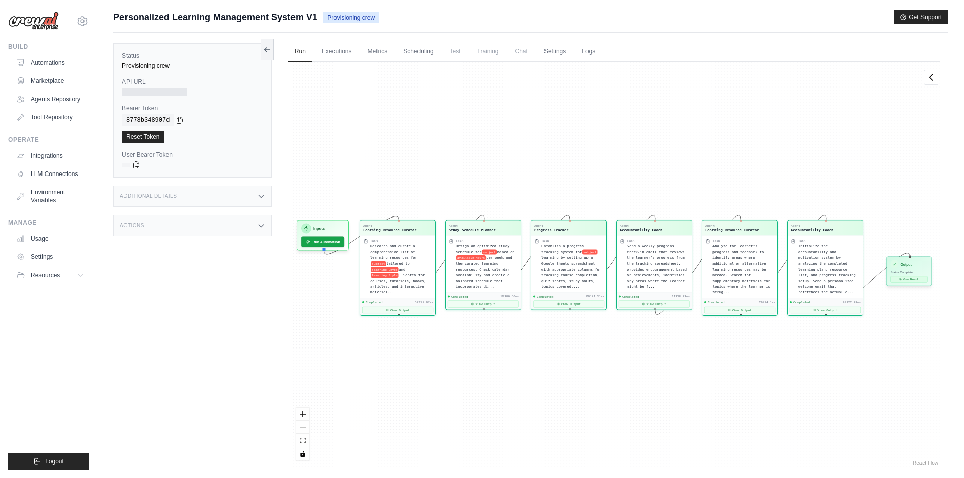
click at [905, 277] on button "View Result" at bounding box center [908, 279] width 37 height 7
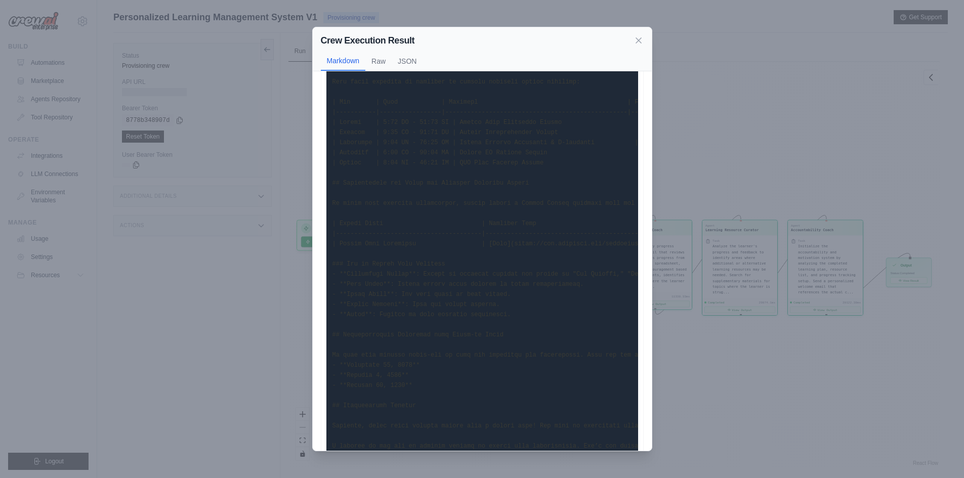
scroll to position [371, 0]
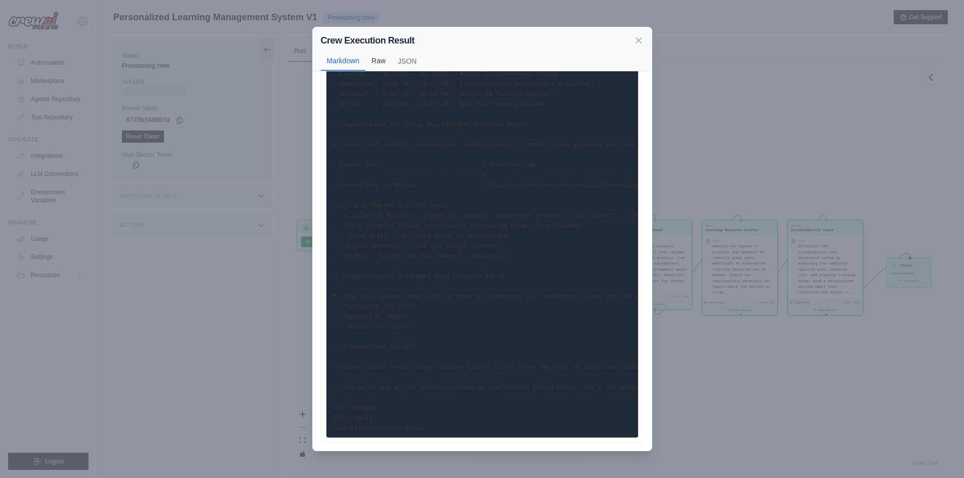
click at [379, 60] on button "Raw" at bounding box center [378, 60] width 26 height 19
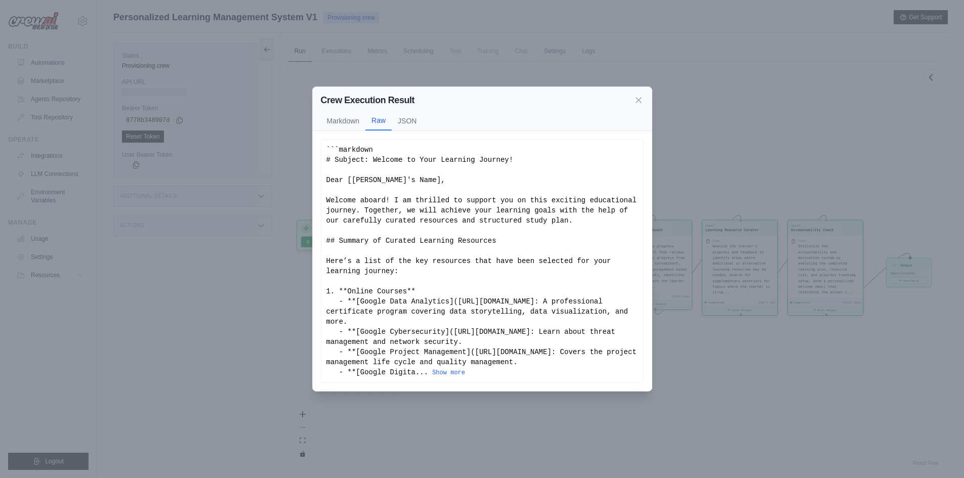
scroll to position [43, 0]
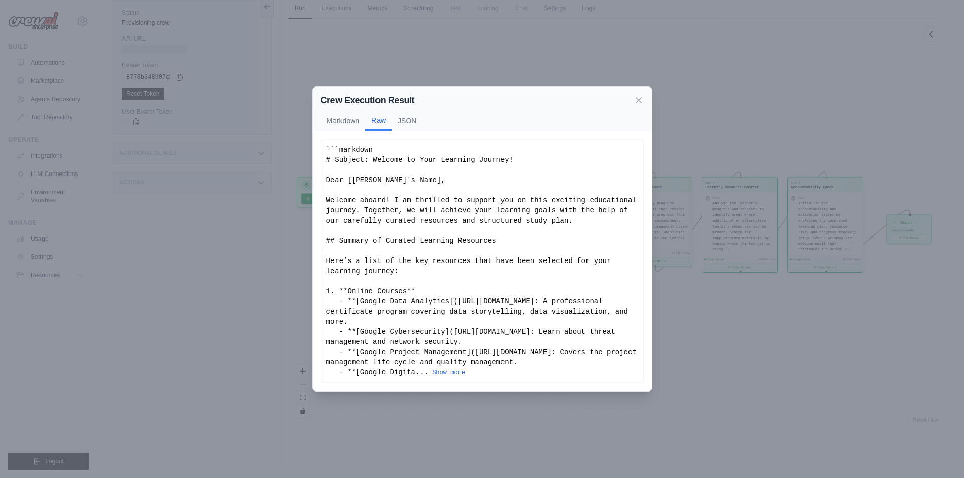
click at [399, 113] on button "JSON" at bounding box center [407, 120] width 31 height 19
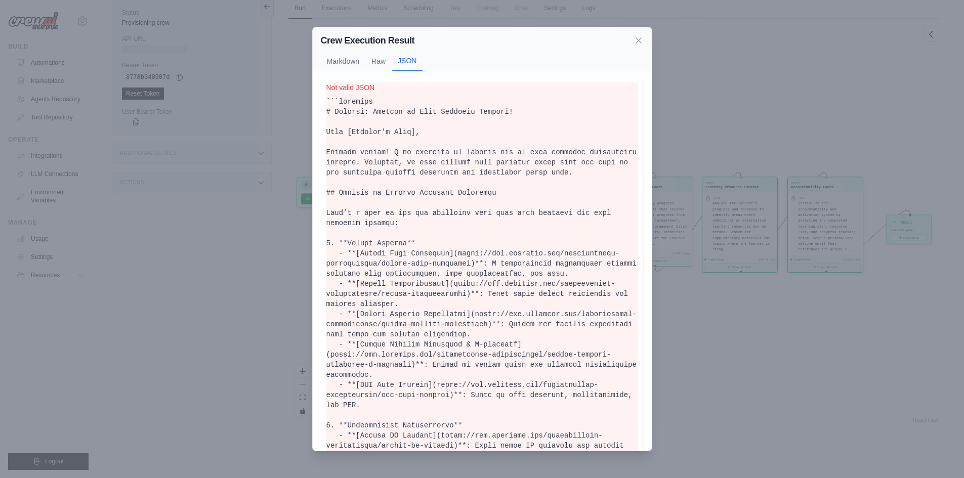
scroll to position [0, 0]
click at [645, 38] on div "Crew Execution Result Markdown Raw JSON" at bounding box center [482, 49] width 339 height 44
click at [639, 38] on icon at bounding box center [638, 40] width 10 height 10
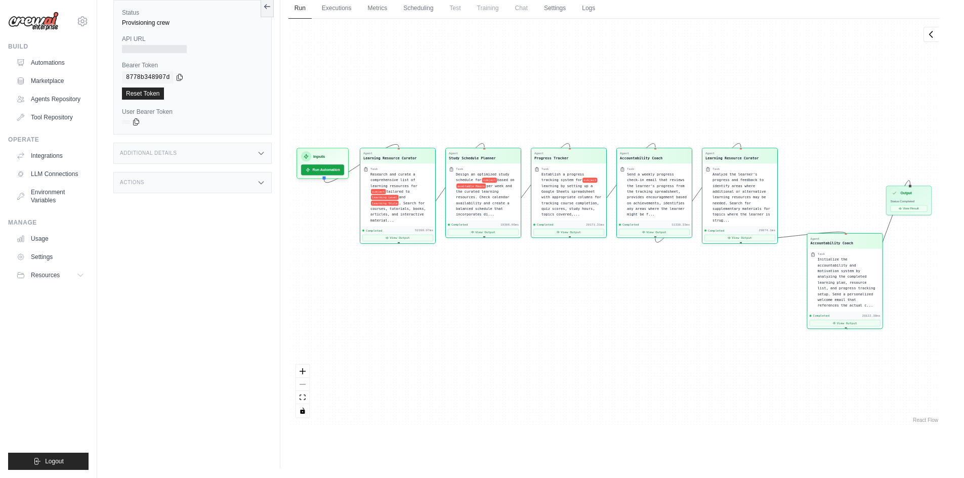
drag, startPoint x: 884, startPoint y: 129, endPoint x: 815, endPoint y: 296, distance: 180.7
click at [815, 296] on div "Agent Accountability Coach Task Initialize the accountability and motivation sy…" at bounding box center [844, 281] width 76 height 96
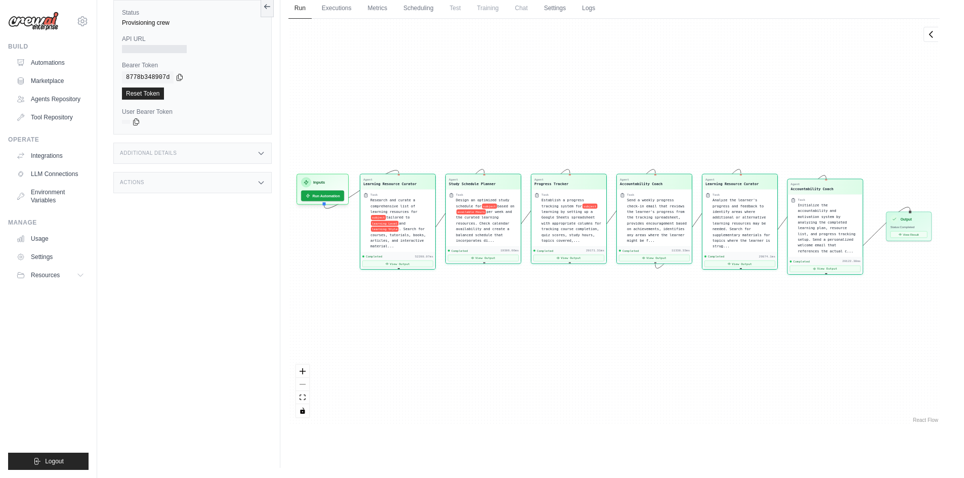
drag, startPoint x: 848, startPoint y: 273, endPoint x: 828, endPoint y: 245, distance: 34.8
click at [828, 245] on div "Initialize the accountability and motivation system by analyzing the completed …" at bounding box center [828, 228] width 62 height 52
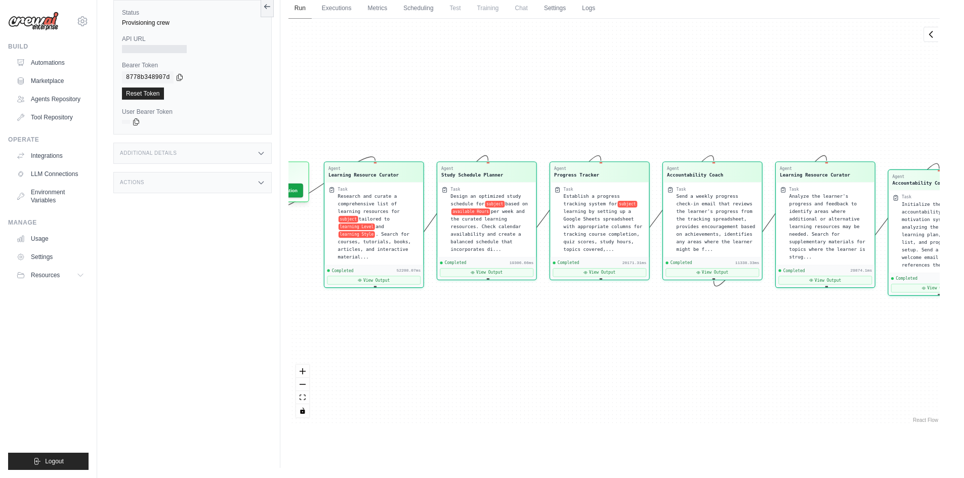
click at [296, 8] on link "Run" at bounding box center [299, 8] width 23 height 21
click at [331, 5] on link "Executions" at bounding box center [337, 8] width 42 height 21
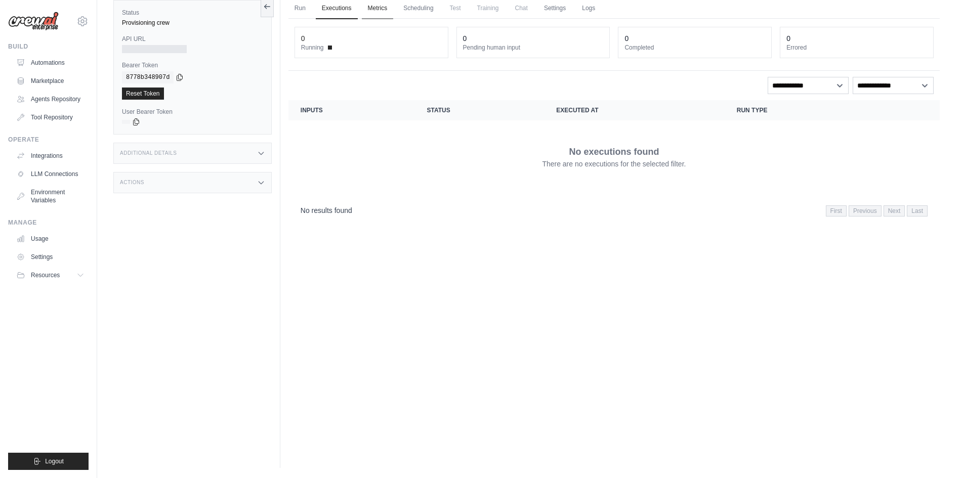
click at [380, 12] on link "Metrics" at bounding box center [378, 8] width 32 height 21
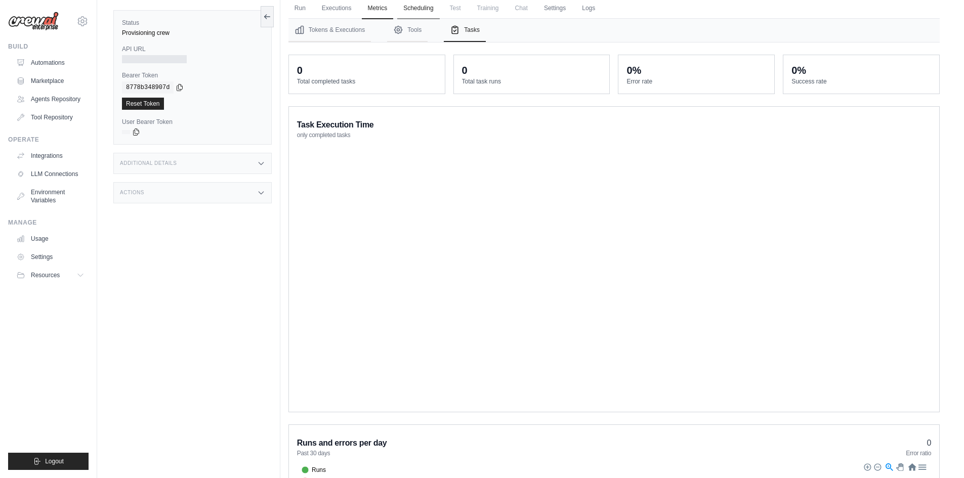
click at [429, 10] on link "Scheduling" at bounding box center [418, 8] width 42 height 21
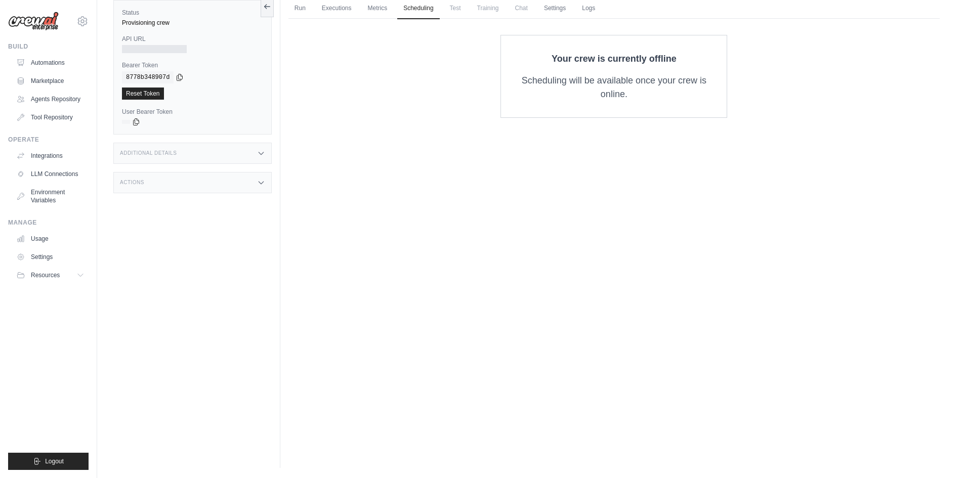
click at [525, 6] on span "Chat" at bounding box center [521, 8] width 25 height 20
click at [542, 7] on link "Settings" at bounding box center [555, 8] width 34 height 21
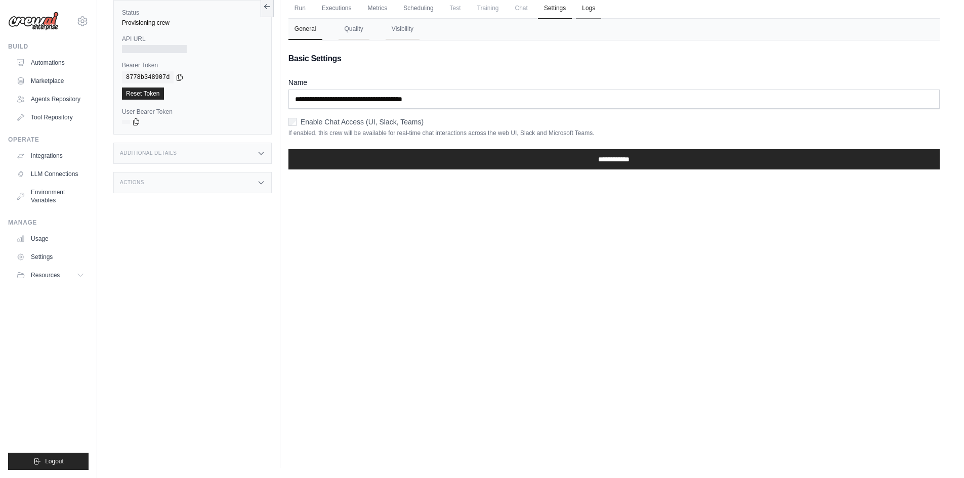
click at [597, 4] on link "Logs" at bounding box center [588, 8] width 25 height 21
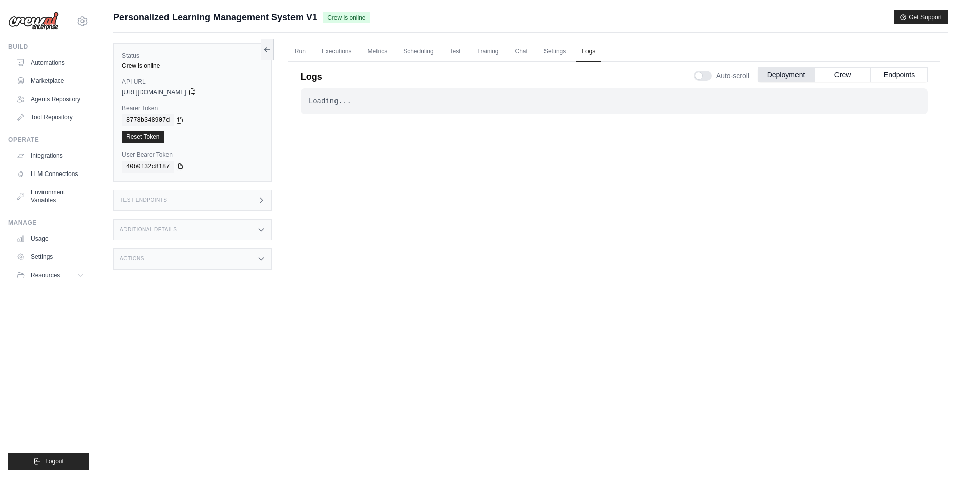
click at [196, 92] on icon at bounding box center [192, 92] width 8 height 8
click at [176, 121] on icon at bounding box center [180, 120] width 8 height 8
click at [301, 51] on link "Run" at bounding box center [299, 51] width 23 height 21
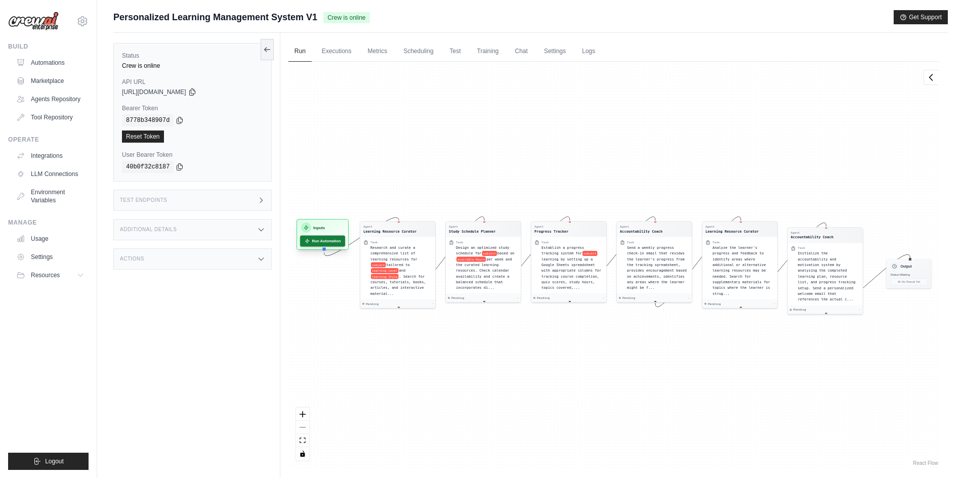
click at [320, 241] on button "Run Automation" at bounding box center [322, 241] width 45 height 11
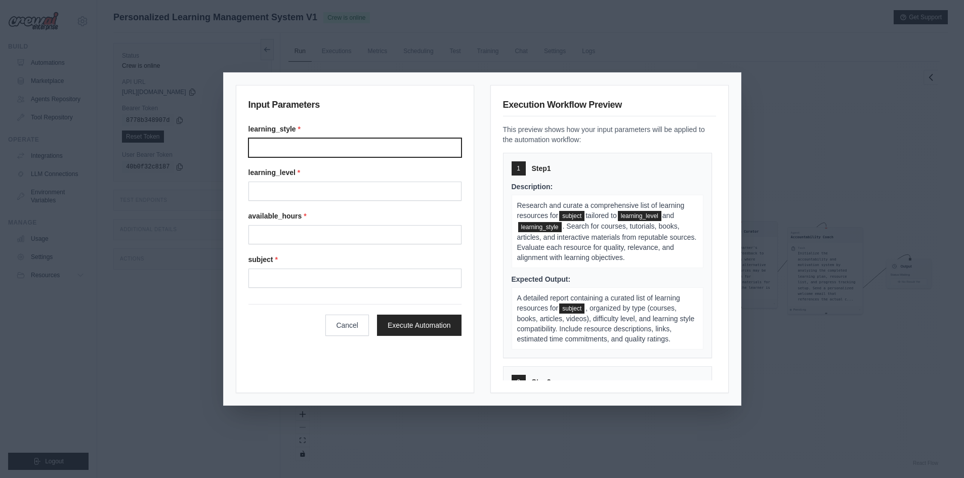
click at [286, 149] on input "Learning style" at bounding box center [354, 147] width 213 height 19
type input "***"
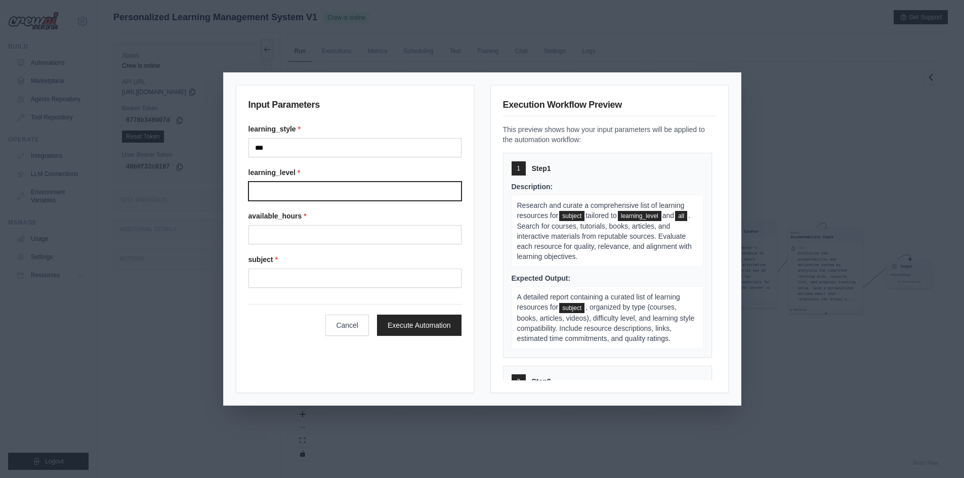
click at [279, 195] on input "Learning level" at bounding box center [354, 191] width 213 height 19
type input "***"
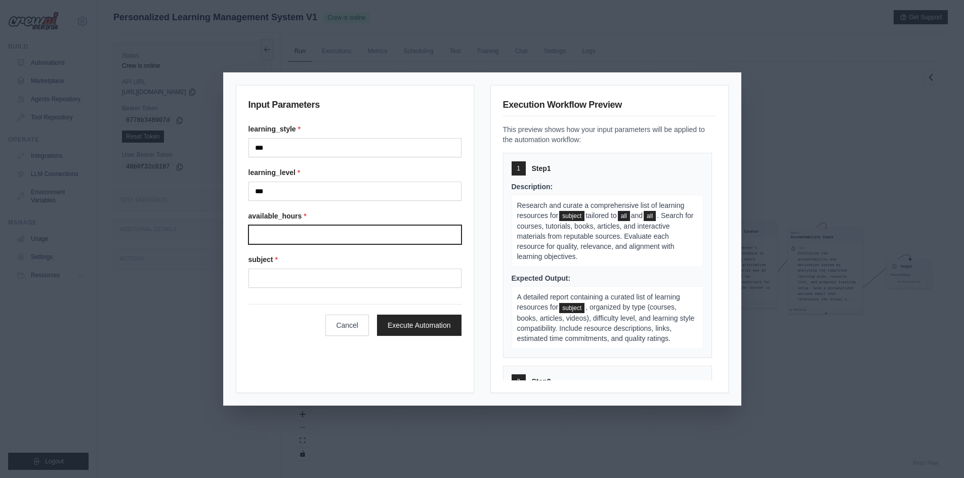
click at [269, 240] on input "Available hours" at bounding box center [354, 234] width 213 height 19
type input "*********"
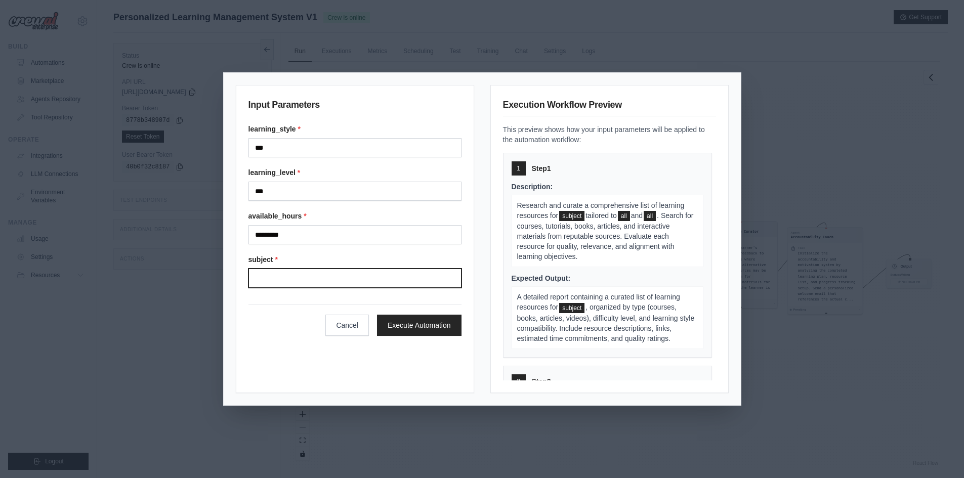
click at [277, 281] on input "Subject" at bounding box center [354, 278] width 213 height 19
type input "***"
drag, startPoint x: 283, startPoint y: 281, endPoint x: 215, endPoint y: 281, distance: 67.8
click at [215, 281] on div "Input Parameters learning_style * *** learning_level * *** available_hours * **…" at bounding box center [482, 239] width 964 height 478
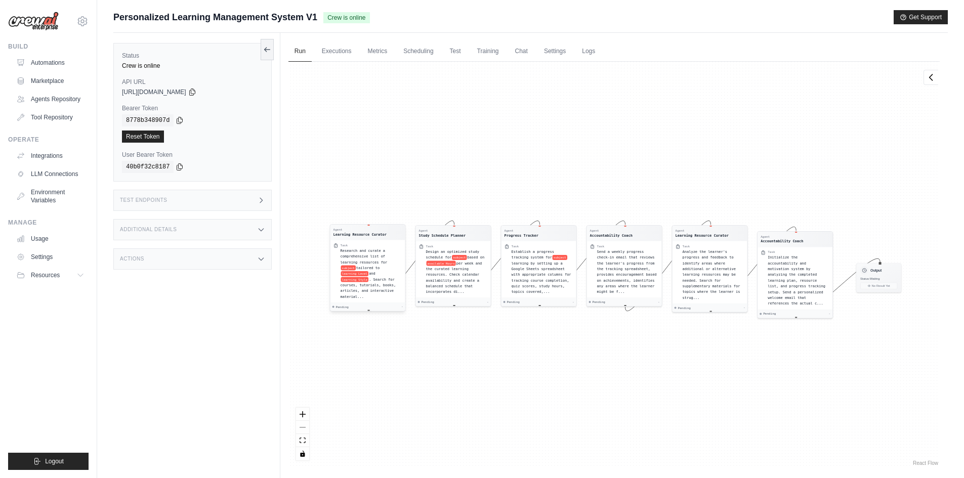
click at [386, 282] on span ". Search for courses, tutorials, books, articles, and interactive material..." at bounding box center [368, 287] width 56 height 21
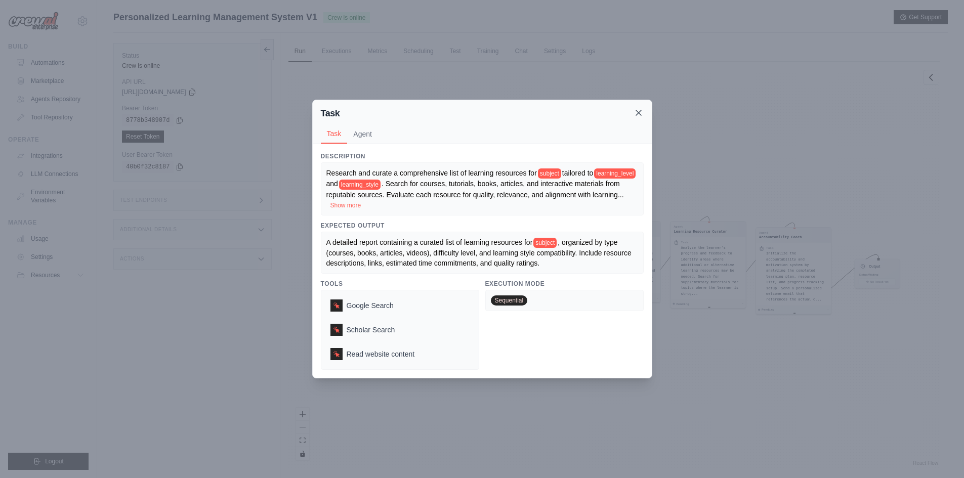
click at [636, 113] on icon at bounding box center [638, 113] width 10 height 10
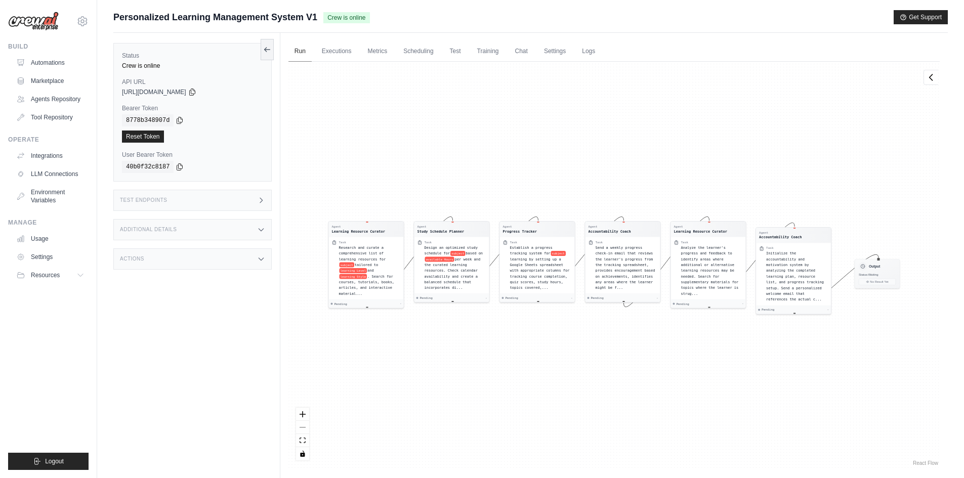
click at [300, 53] on link "Run" at bounding box center [299, 51] width 23 height 21
click at [335, 47] on link "Executions" at bounding box center [337, 51] width 42 height 21
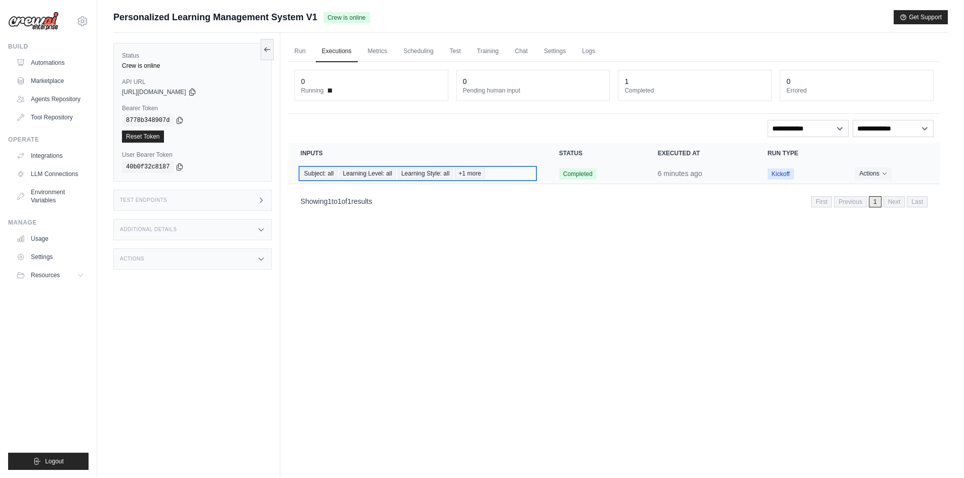
click at [475, 177] on span "+1 more" at bounding box center [469, 173] width 29 height 11
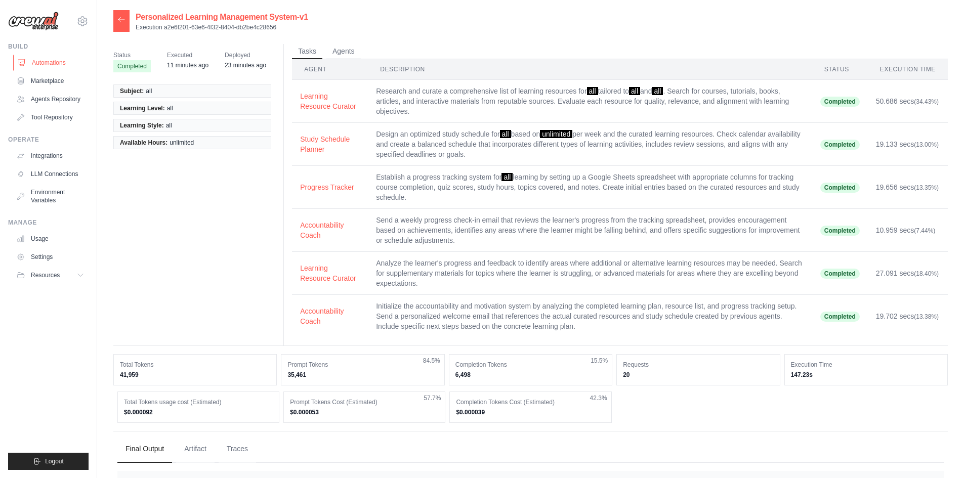
click at [57, 61] on link "Automations" at bounding box center [51, 63] width 76 height 16
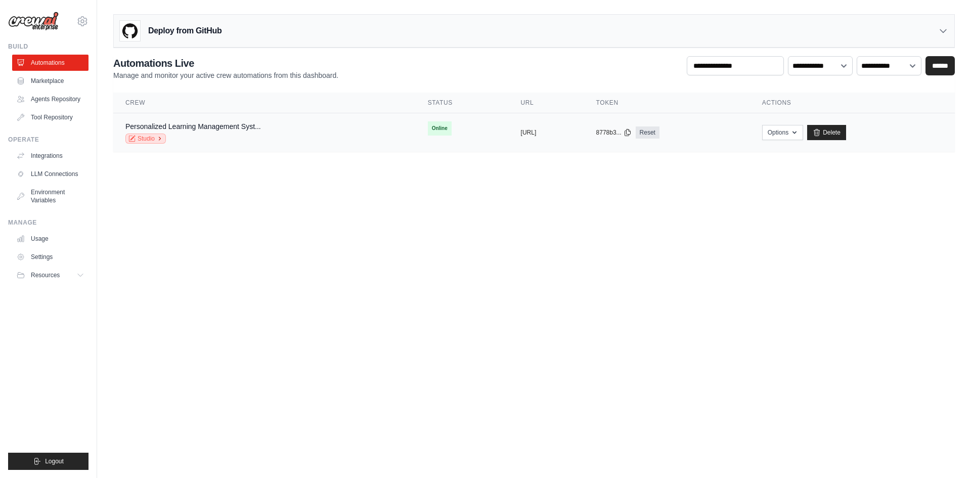
click at [155, 139] on link "Studio" at bounding box center [145, 139] width 40 height 10
click at [803, 133] on button "Options" at bounding box center [782, 131] width 41 height 15
click at [427, 284] on body "[EMAIL_ADDRESS][DOMAIN_NAME] Settings Build Automations" at bounding box center [485, 239] width 971 height 478
click at [58, 64] on link "Automations" at bounding box center [51, 63] width 76 height 16
click at [803, 132] on button "Options" at bounding box center [782, 131] width 41 height 15
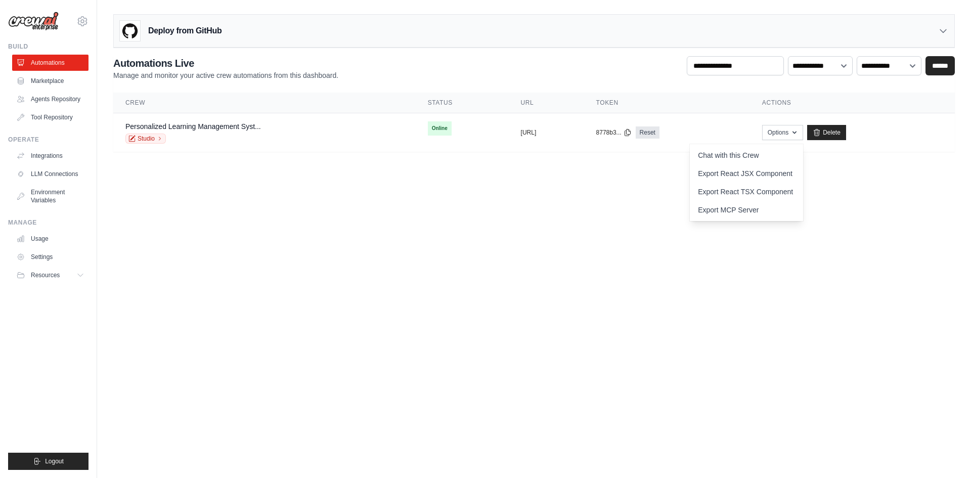
click at [940, 30] on icon at bounding box center [943, 31] width 10 height 10
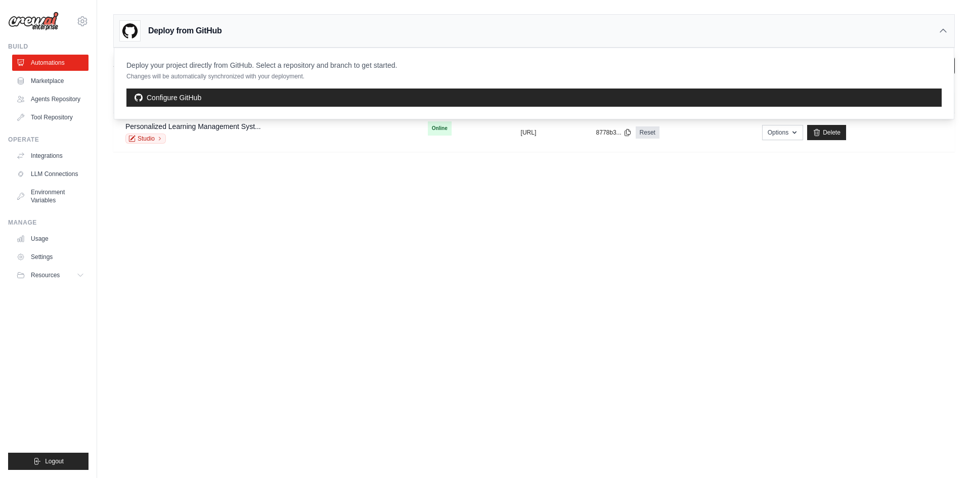
click at [945, 30] on icon at bounding box center [943, 31] width 10 height 10
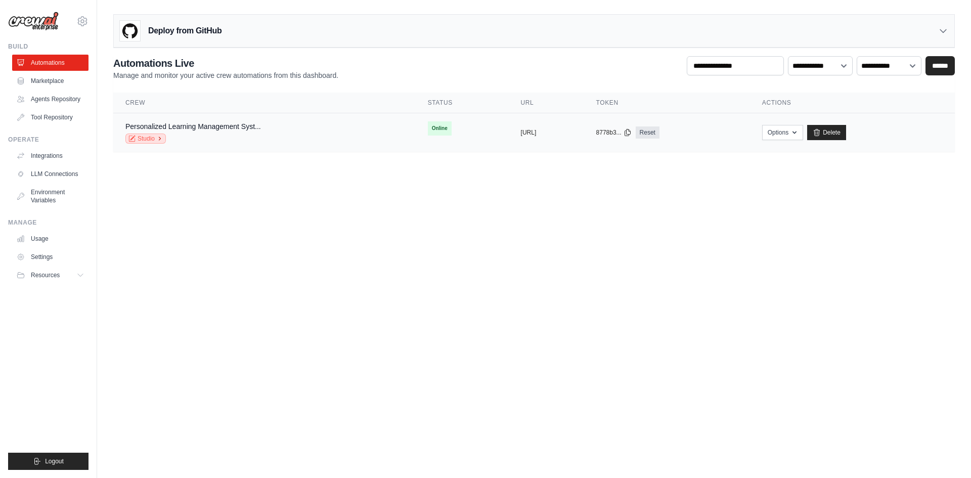
click at [144, 139] on link "Studio" at bounding box center [145, 139] width 40 height 10
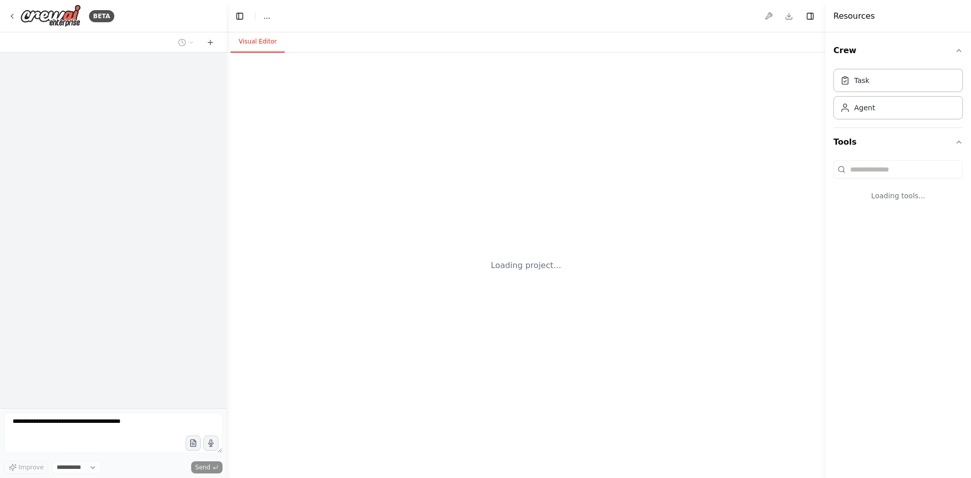
select select "****"
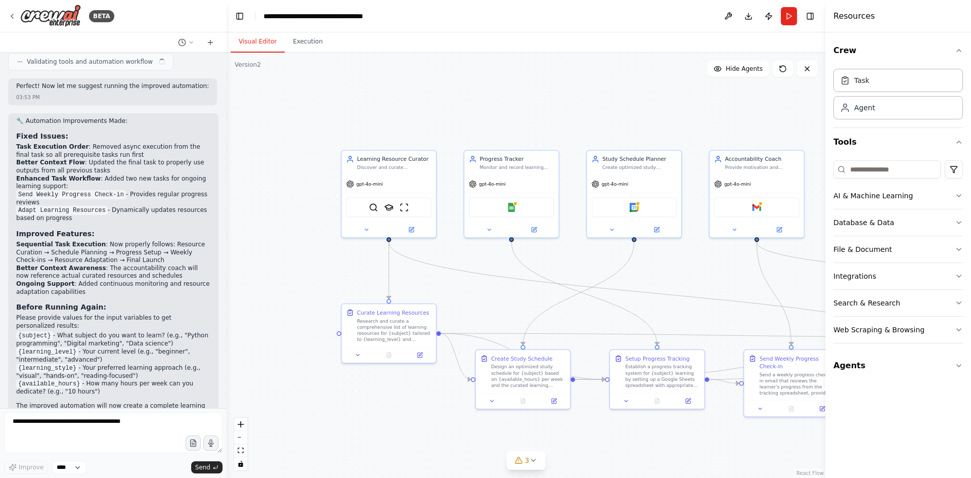
scroll to position [1749, 0]
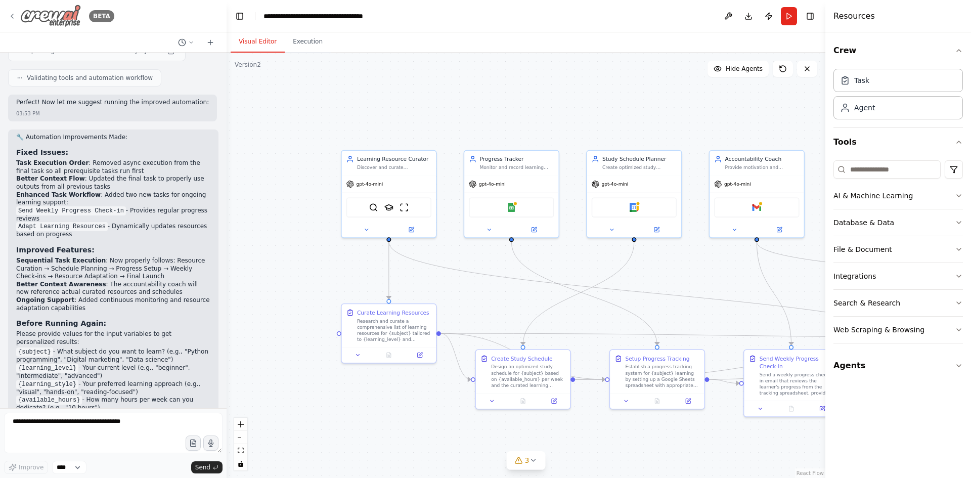
click at [15, 15] on icon at bounding box center [12, 16] width 8 height 8
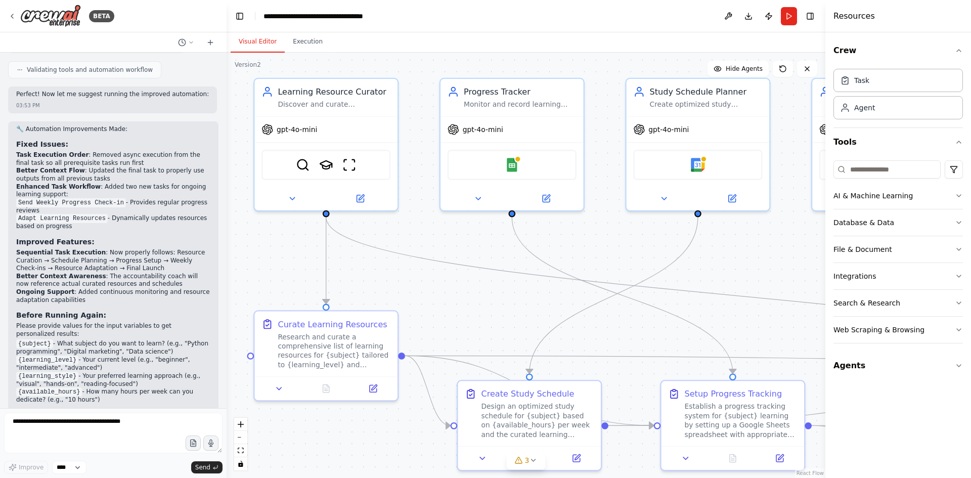
scroll to position [1749, 0]
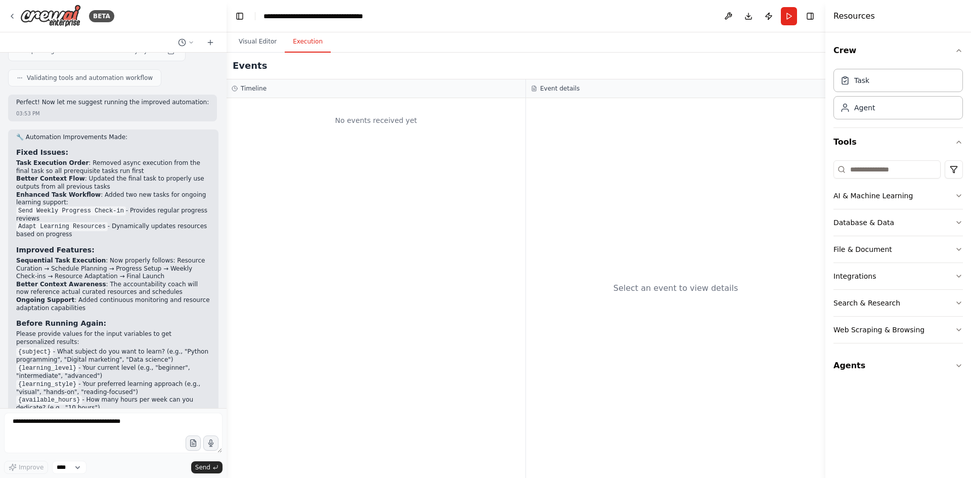
click at [310, 38] on button "Execution" at bounding box center [308, 41] width 46 height 21
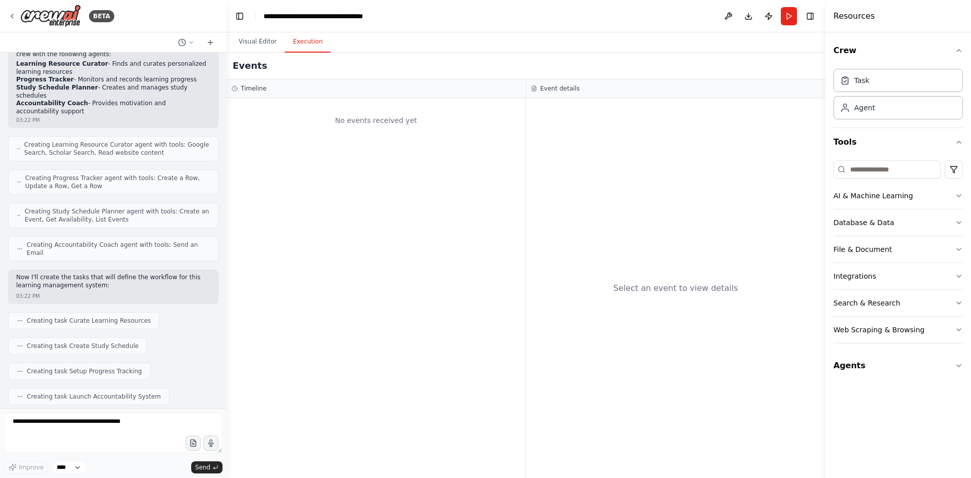
scroll to position [152, 0]
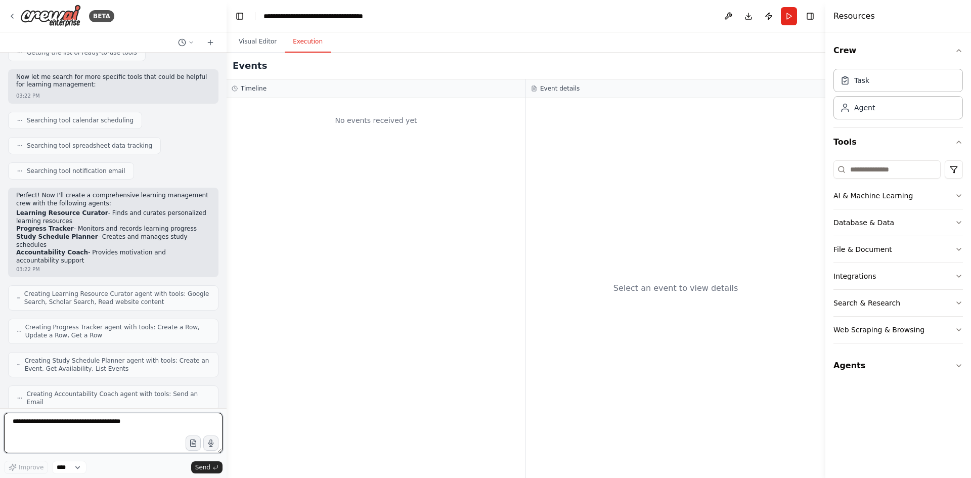
click at [57, 419] on textarea at bounding box center [113, 433] width 219 height 40
drag, startPoint x: 71, startPoint y: 423, endPoint x: 116, endPoint y: 425, distance: 45.0
click at [116, 425] on textarea "**********" at bounding box center [113, 433] width 219 height 40
type textarea "**********"
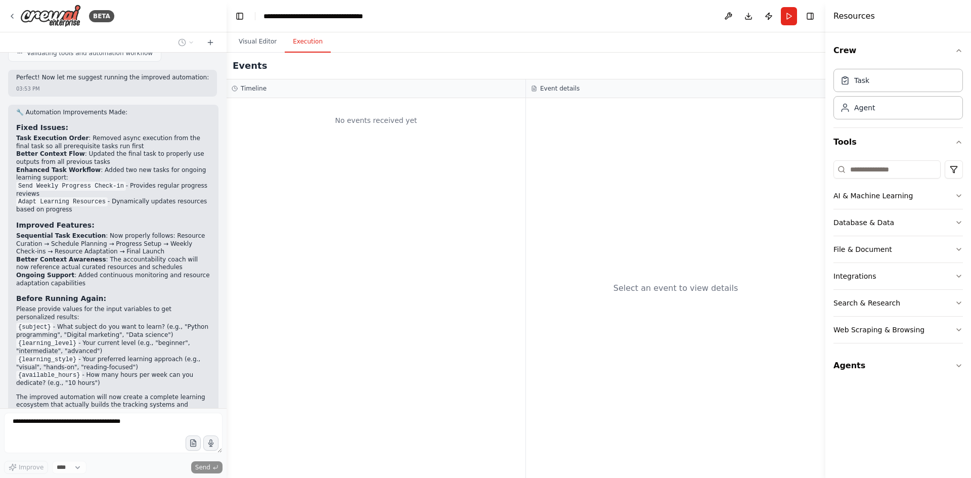
scroll to position [1810, 0]
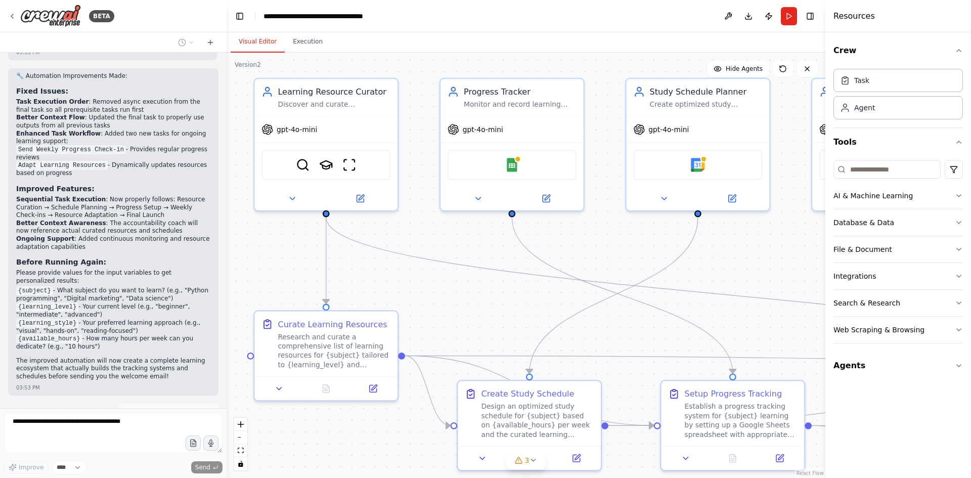
click at [241, 42] on button "Visual Editor" at bounding box center [258, 41] width 54 height 21
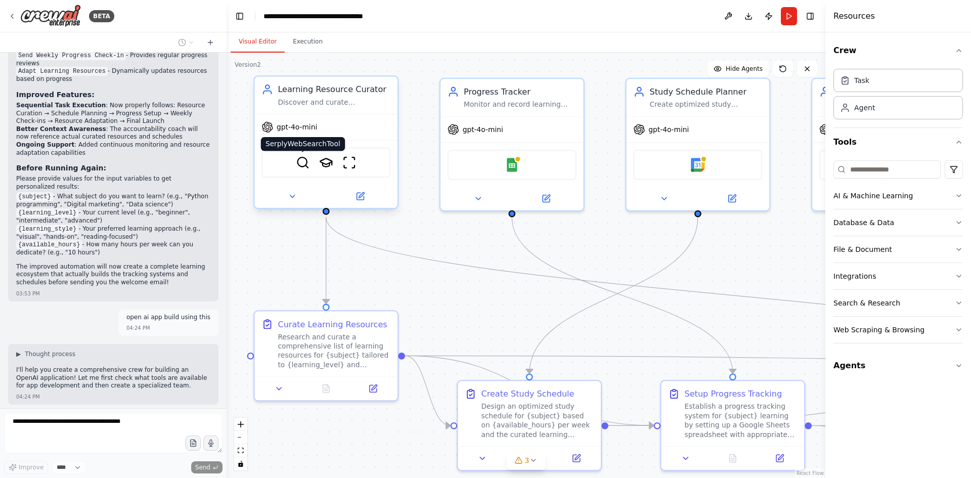
scroll to position [1930, 0]
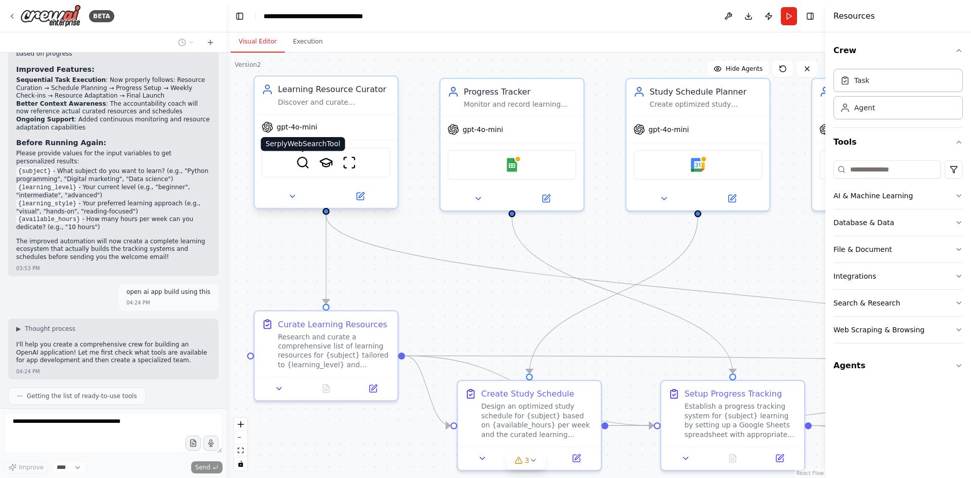
click at [303, 165] on img at bounding box center [303, 163] width 14 height 14
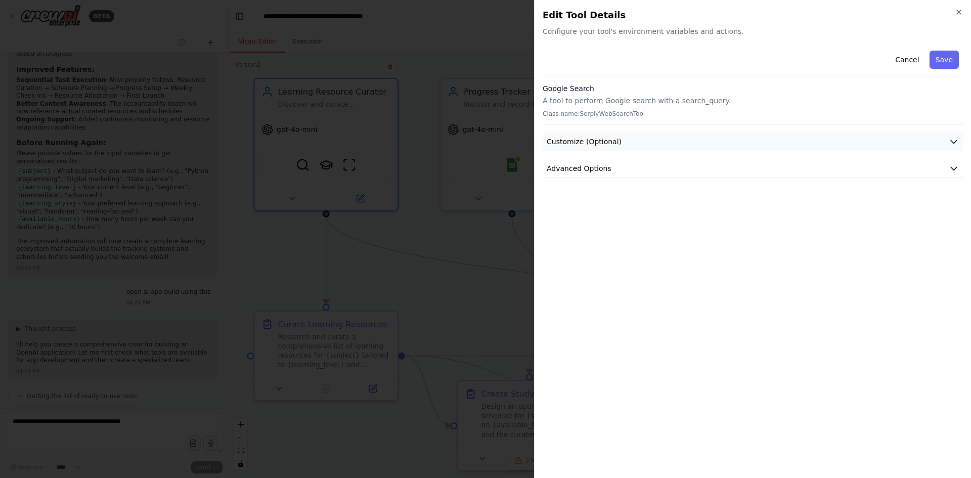
scroll to position [1955, 0]
click at [552, 142] on span "Customize (Optional)" at bounding box center [584, 142] width 75 height 10
click at [603, 381] on div "**********" at bounding box center [753, 258] width 420 height 423
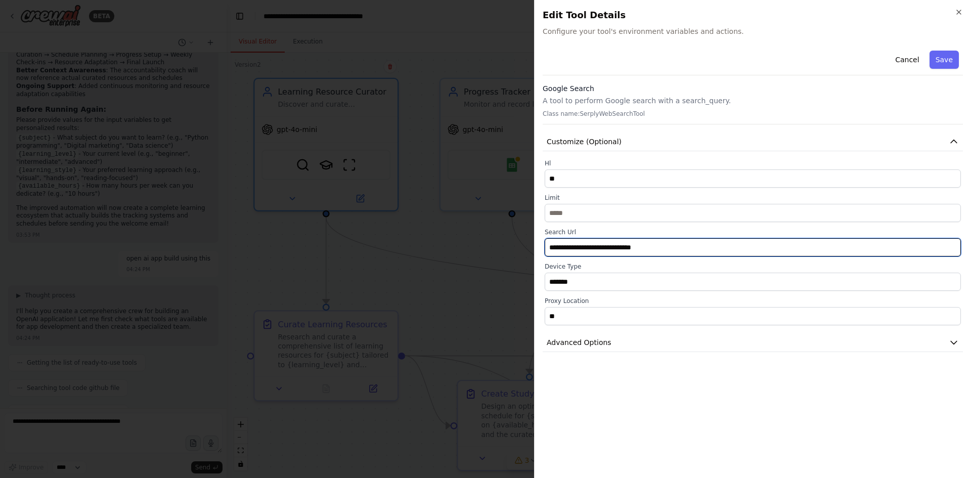
scroll to position [2015, 0]
drag, startPoint x: 661, startPoint y: 246, endPoint x: 510, endPoint y: 252, distance: 150.4
click at [513, 254] on body "BETA Build a crew that curates personalized learning resources, tracks your pro…" at bounding box center [485, 239] width 971 height 478
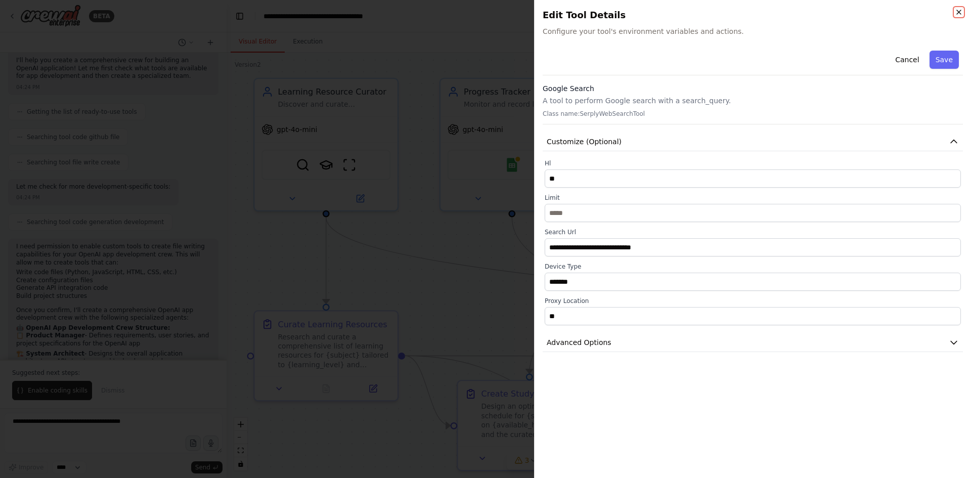
click at [959, 13] on icon "button" at bounding box center [959, 12] width 4 height 4
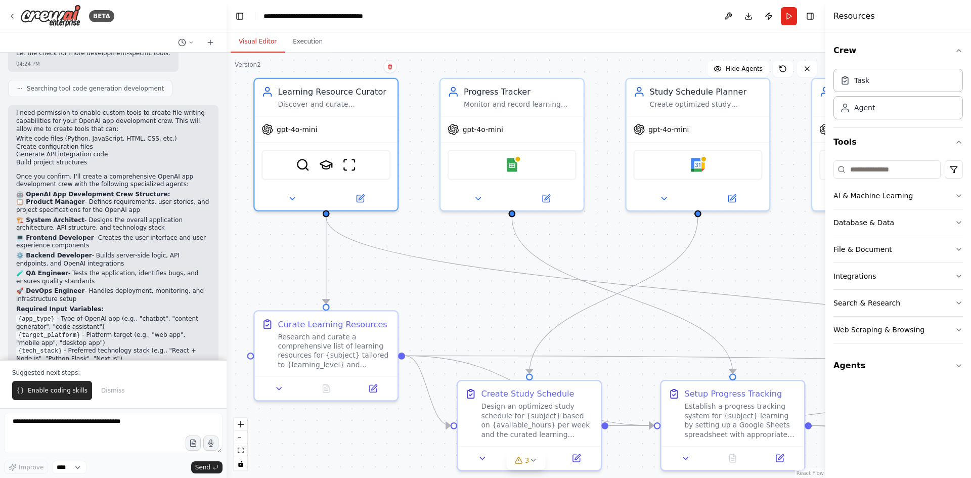
scroll to position [2355, 0]
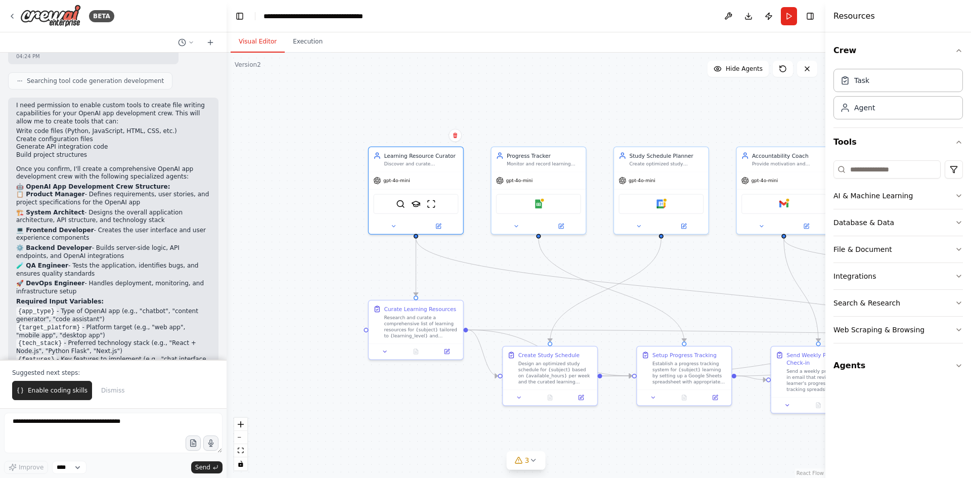
click at [32, 394] on span "Enable coding skills" at bounding box center [58, 390] width 60 height 8
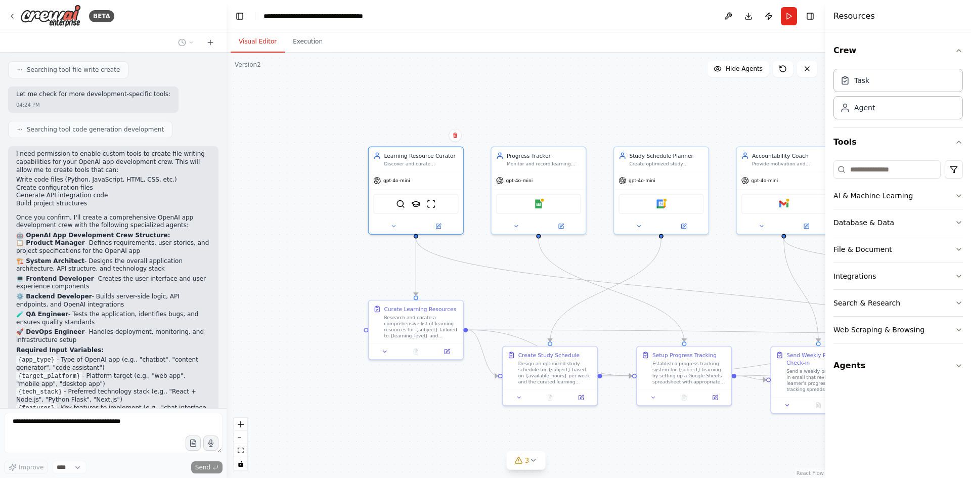
scroll to position [2333, 0]
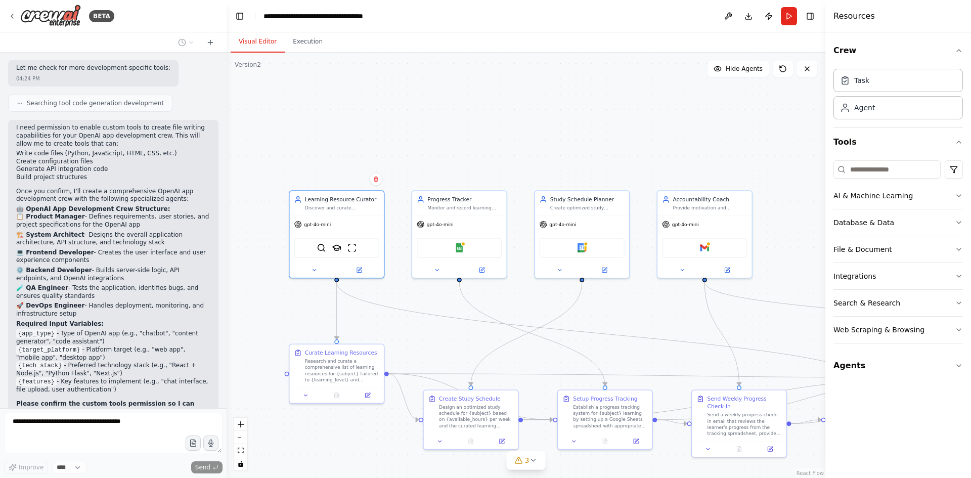
drag, startPoint x: 736, startPoint y: 224, endPoint x: 655, endPoint y: 329, distance: 132.4
click at [655, 329] on div ".deletable-edge-delete-btn { width: 20px; height: 20px; border: 0px solid #ffff…" at bounding box center [526, 265] width 599 height 425
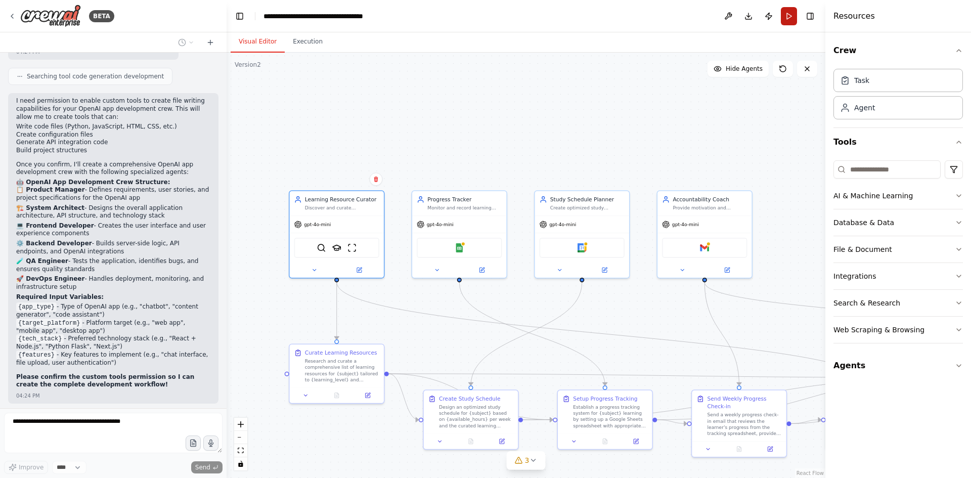
scroll to position [2521, 0]
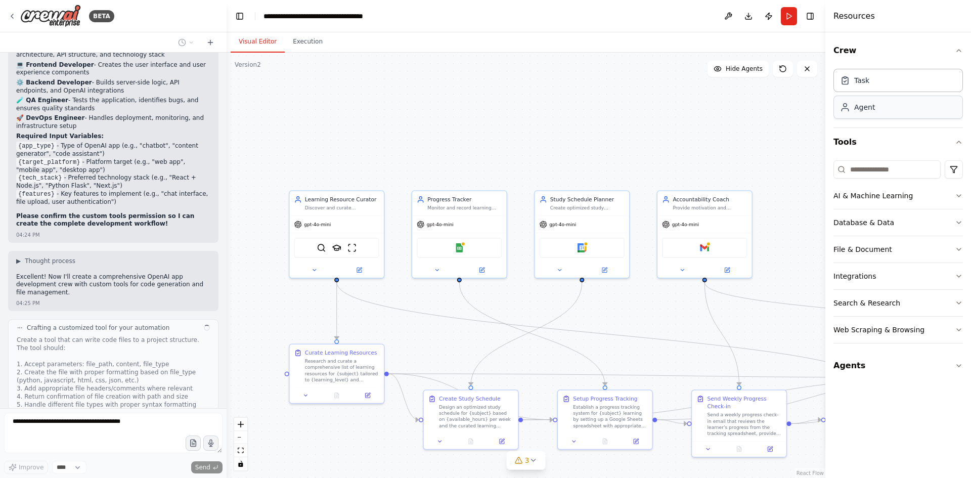
click at [871, 109] on div "Agent" at bounding box center [864, 107] width 21 height 10
click at [872, 88] on div "Task" at bounding box center [898, 79] width 129 height 23
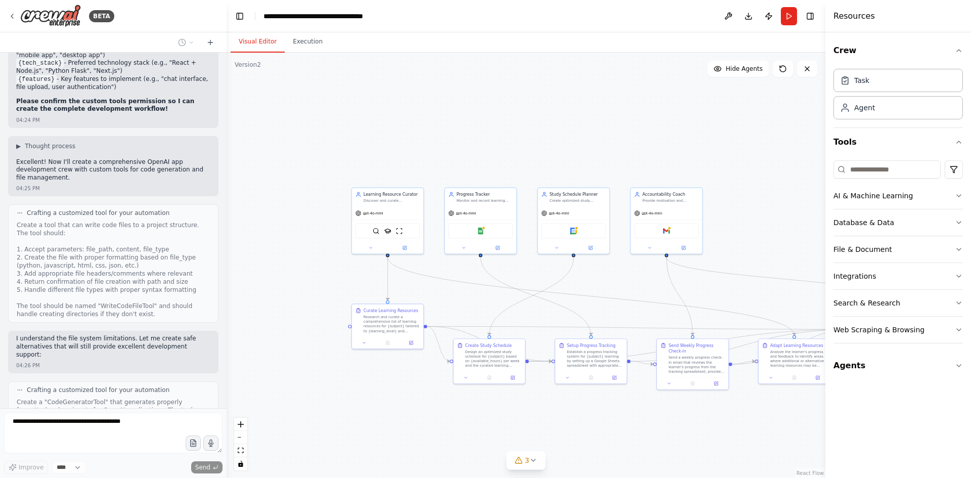
scroll to position [2730, 0]
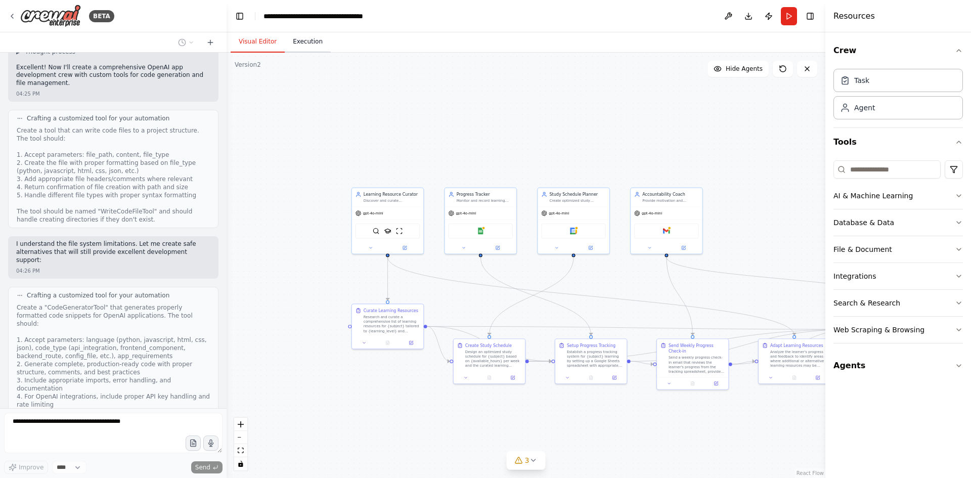
click at [303, 41] on button "Execution" at bounding box center [308, 41] width 46 height 21
click at [256, 40] on button "Visual Editor" at bounding box center [258, 41] width 54 height 21
drag, startPoint x: 408, startPoint y: 218, endPoint x: 403, endPoint y: 193, distance: 25.3
click at [403, 193] on div "gpt-4o-mini" at bounding box center [381, 189] width 71 height 13
drag, startPoint x: 508, startPoint y: 200, endPoint x: 487, endPoint y: 160, distance: 45.7
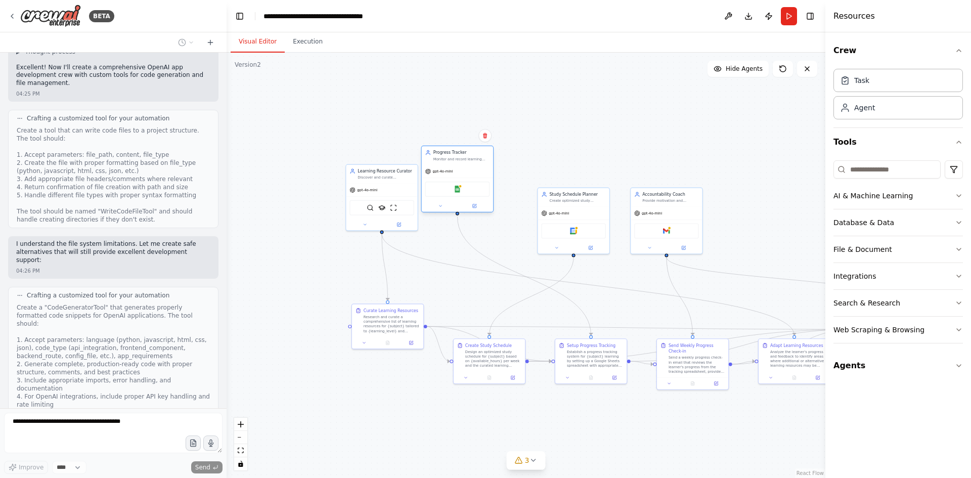
click at [487, 160] on div "Monitor and record learning progress for {subject} courses, track completion ra…" at bounding box center [462, 159] width 56 height 5
click icon
click button "Confirm"
click div "gpt-4o-mini"
click icon
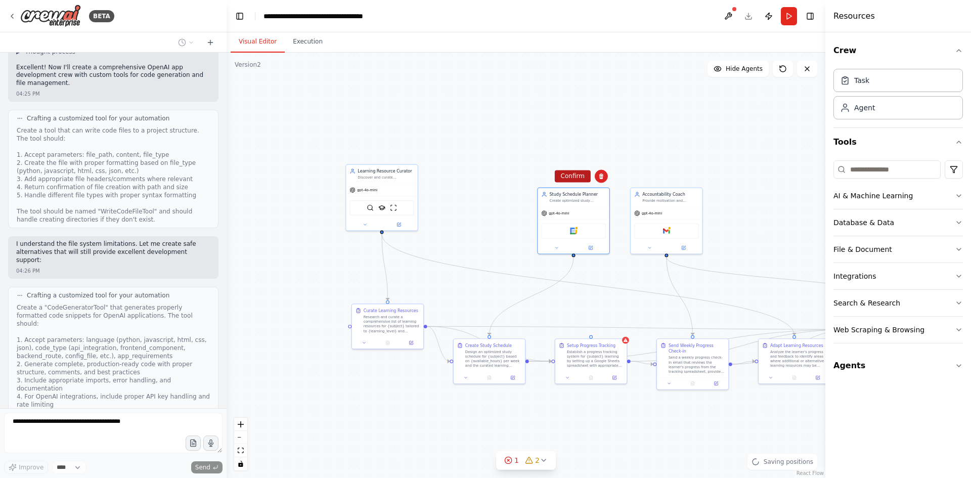
click button "Confirm"
click div ".deletable-edge-delete-btn { width: 20px; height: 20px; border: 0px solid #ffff…"
click div "gpt-4o-mini"
click icon
click button "Confirm"
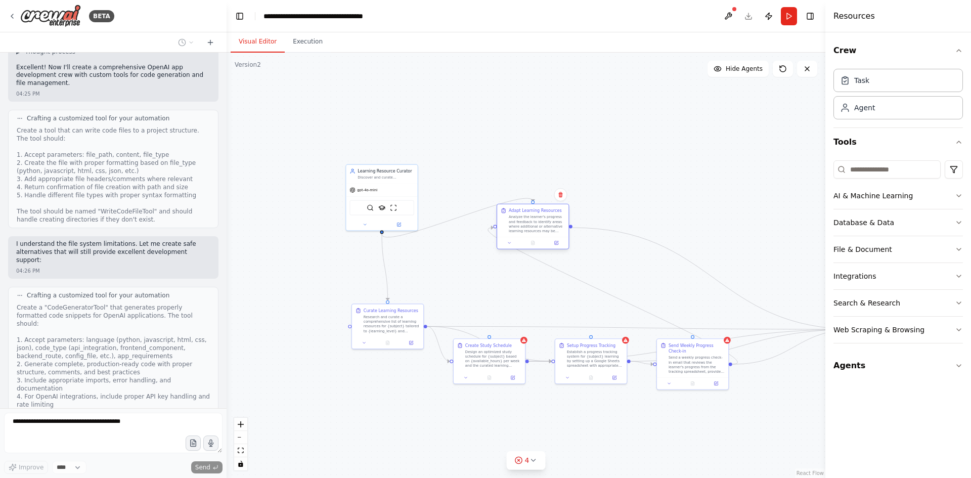
drag, startPoint x: 794, startPoint y: 366, endPoint x: 531, endPoint y: 231, distance: 295.5
click div "Analyze the learner's progress and feedback to identify areas where additional …"
click icon
click button "Confirm"
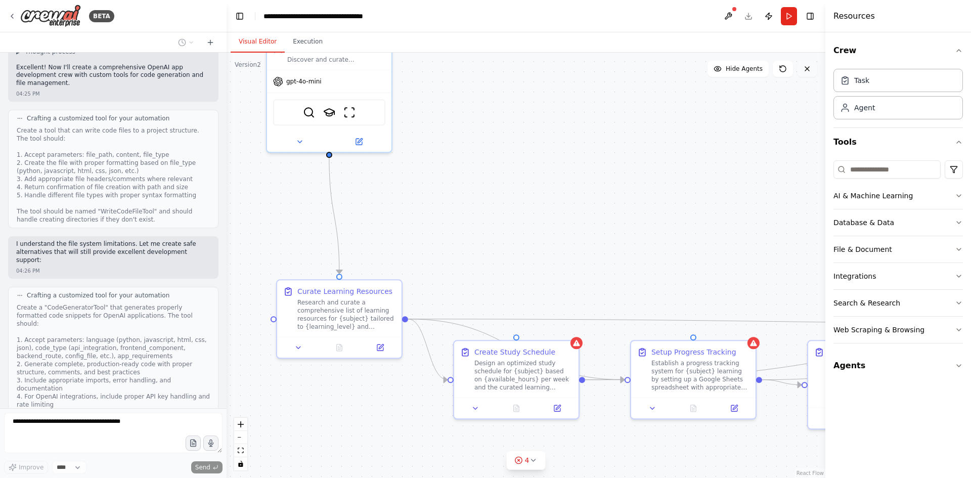
click icon
click span "Hide Agents"
click span "Show Agents"
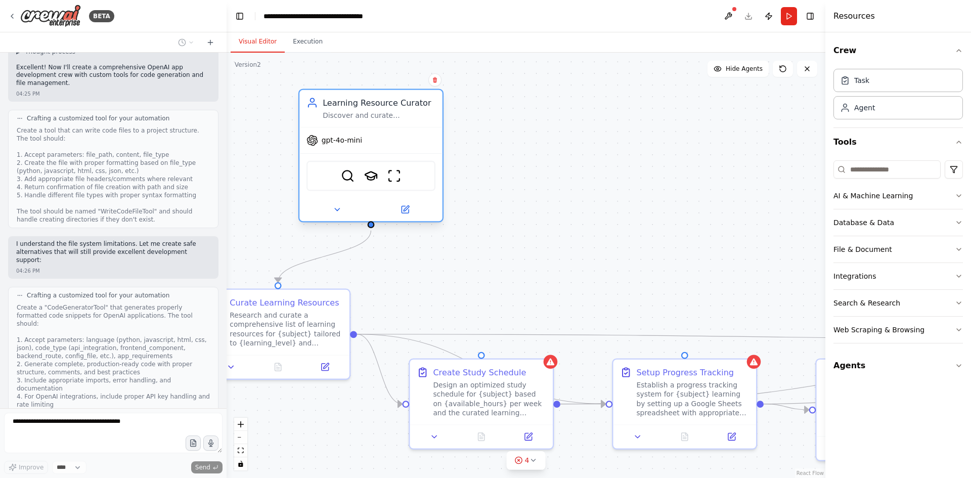
drag, startPoint x: 311, startPoint y: 117, endPoint x: 407, endPoint y: 201, distance: 127.3
click div "SerplyWebSearchTool SerplyScholarSearchTool ScrapeWebsiteTool"
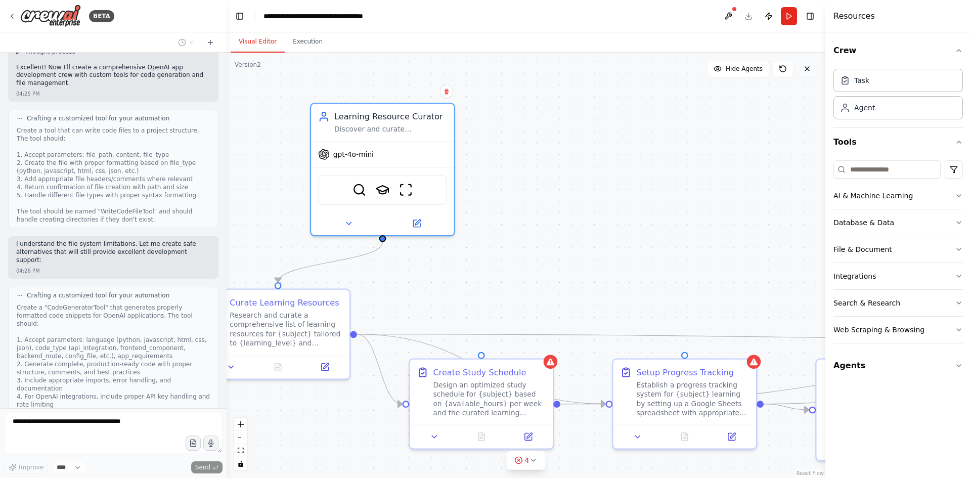
click button
click icon
click button
click div
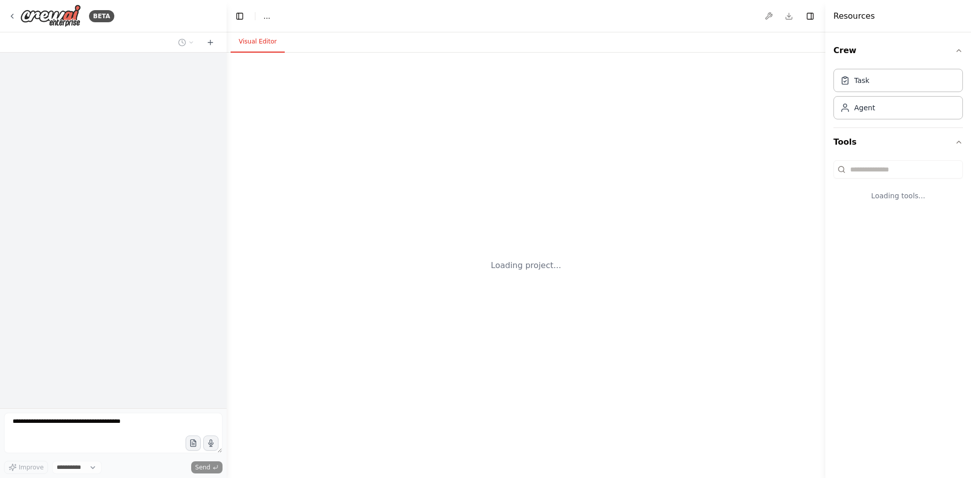
select select "****"
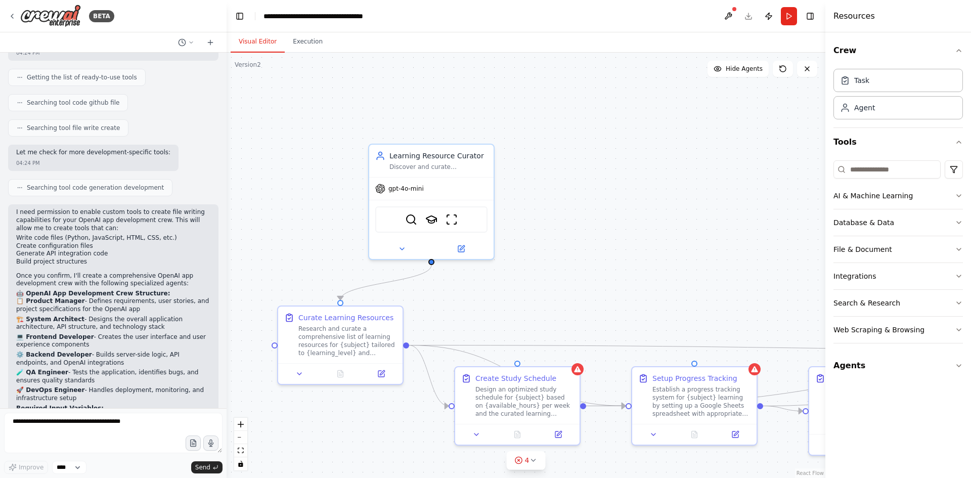
scroll to position [2046, 0]
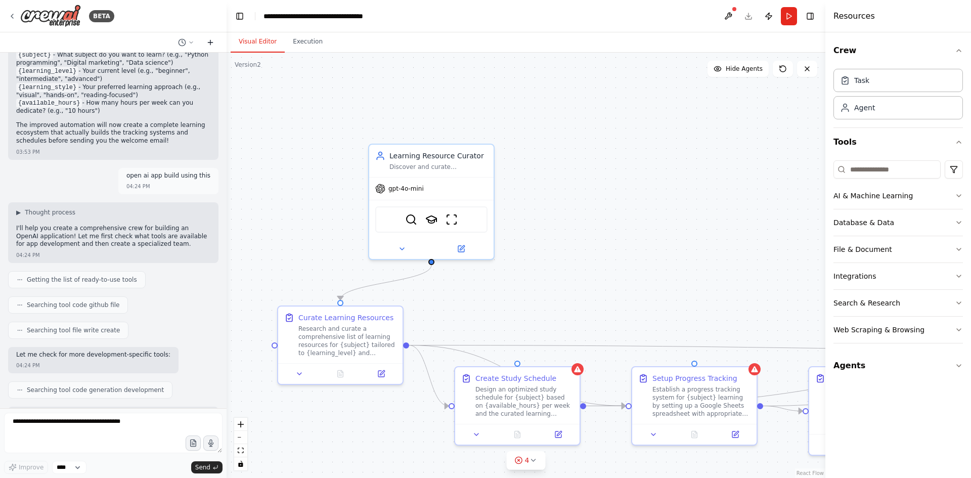
click at [208, 44] on icon at bounding box center [210, 42] width 8 height 8
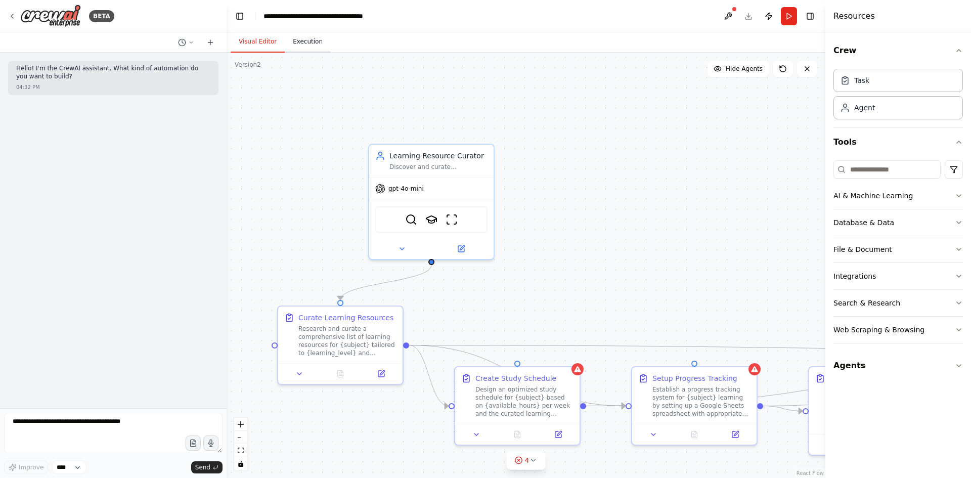
click at [310, 40] on button "Execution" at bounding box center [308, 41] width 46 height 21
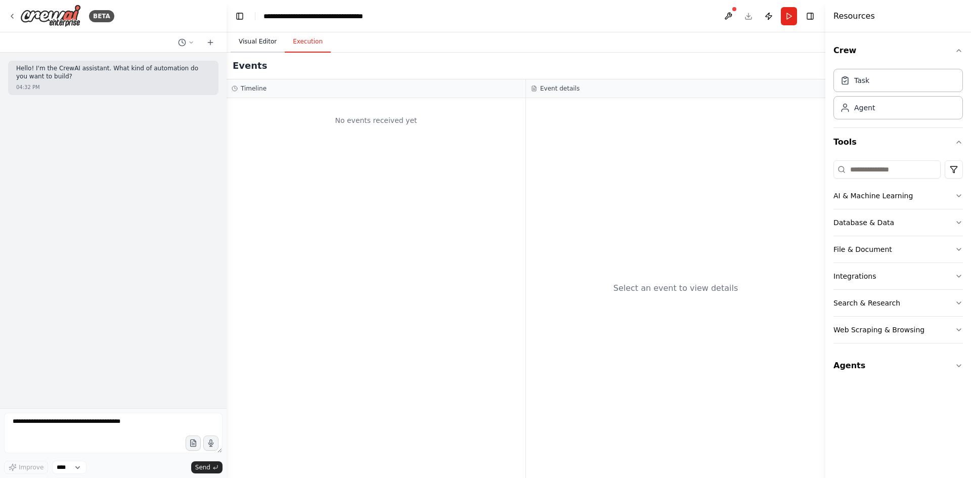
click at [249, 37] on button "Visual Editor" at bounding box center [258, 41] width 54 height 21
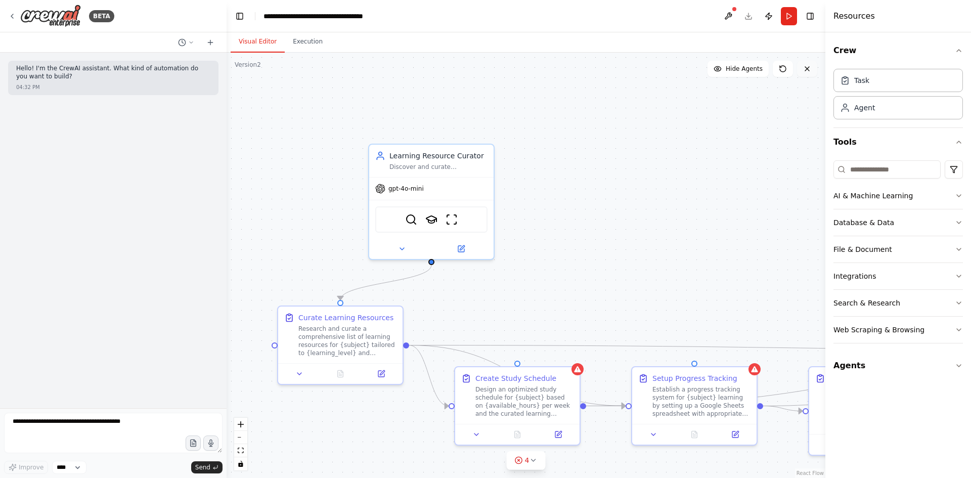
click at [802, 69] on button at bounding box center [807, 69] width 20 height 16
click at [775, 69] on button at bounding box center [783, 69] width 20 height 16
click at [785, 69] on icon at bounding box center [783, 69] width 8 height 8
click at [532, 461] on icon at bounding box center [533, 460] width 8 height 8
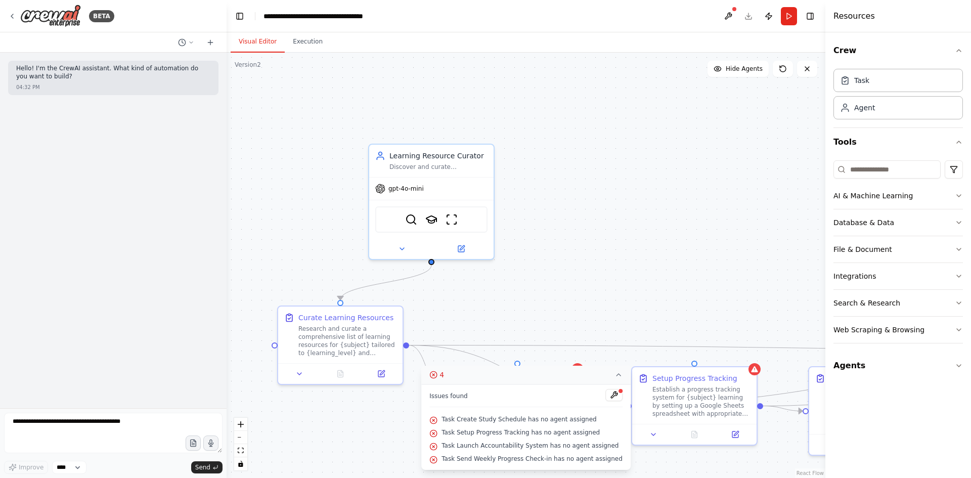
click at [618, 388] on div at bounding box center [621, 391] width 6 height 6
click at [618, 394] on div at bounding box center [621, 391] width 6 height 6
click at [732, 11] on div at bounding box center [734, 9] width 6 height 6
click at [731, 14] on button at bounding box center [728, 16] width 16 height 18
click at [731, 14] on div at bounding box center [728, 16] width 16 height 18
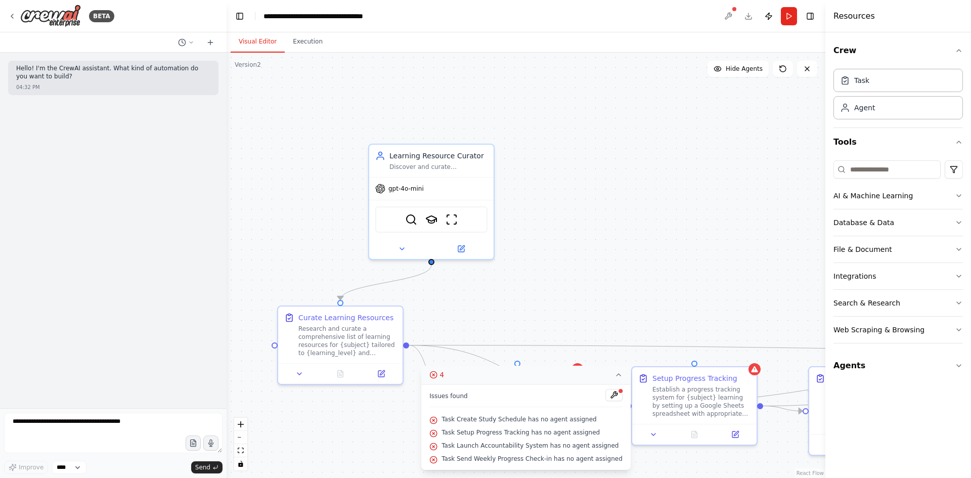
click at [731, 14] on div at bounding box center [728, 16] width 16 height 18
click at [950, 53] on button "Crew" at bounding box center [898, 50] width 129 height 28
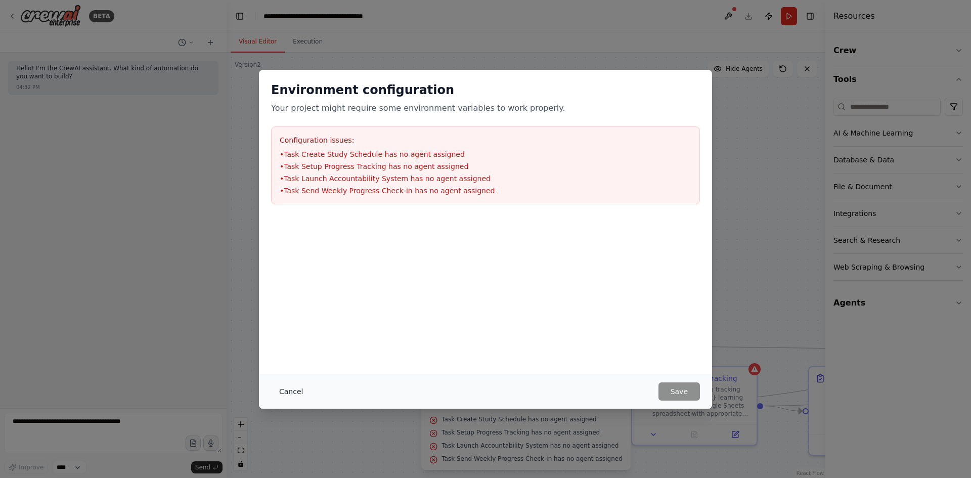
click at [287, 386] on button "Cancel" at bounding box center [291, 391] width 40 height 18
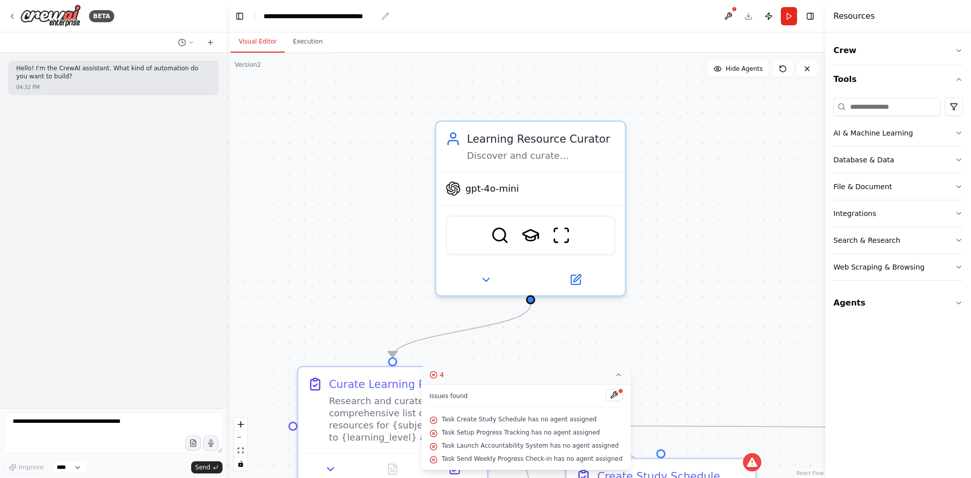
click at [287, 12] on div "**********" at bounding box center [321, 16] width 114 height 10
click at [239, 16] on button "Toggle Left Sidebar" at bounding box center [240, 16] width 14 height 14
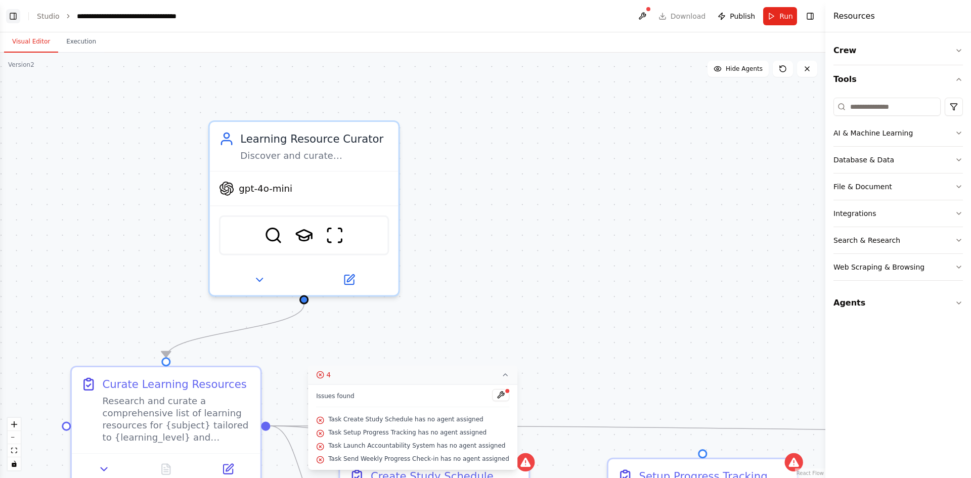
click at [15, 17] on button "Toggle Left Sidebar" at bounding box center [13, 16] width 14 height 14
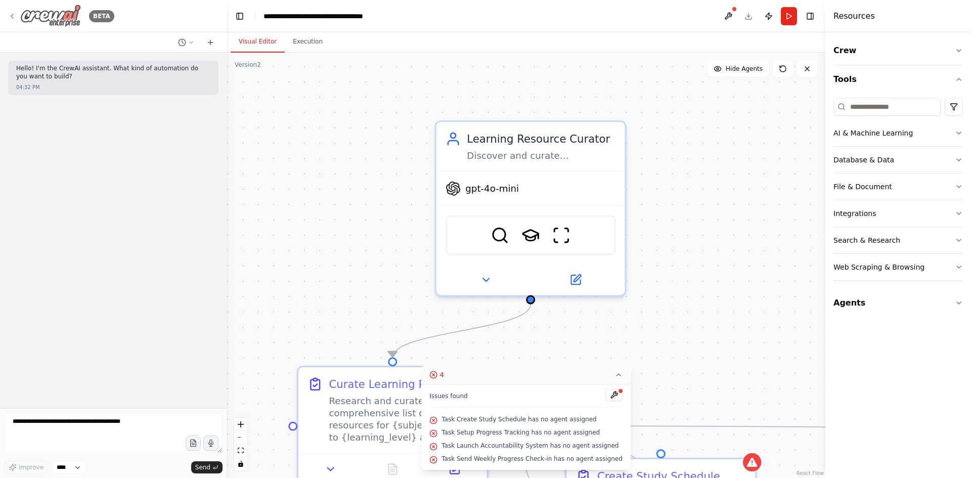
click at [11, 17] on icon at bounding box center [12, 16] width 8 height 8
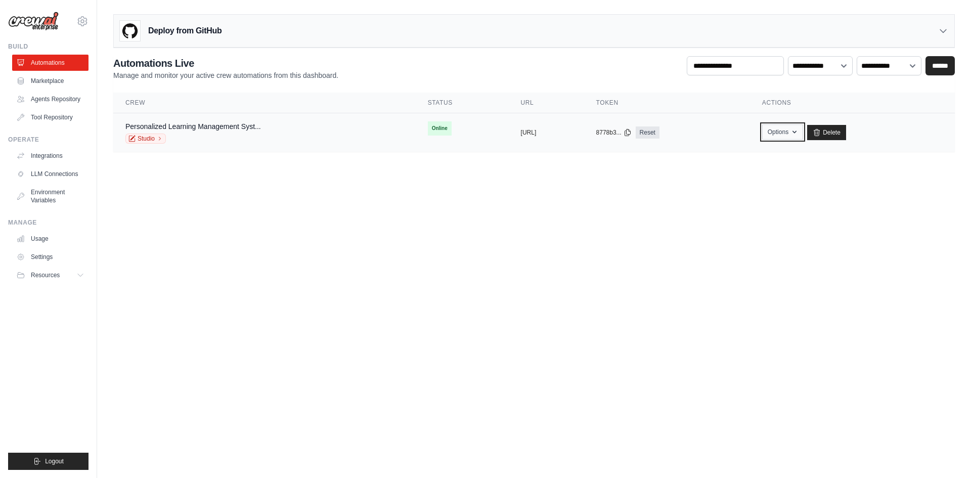
click at [803, 133] on button "Options" at bounding box center [782, 131] width 41 height 15
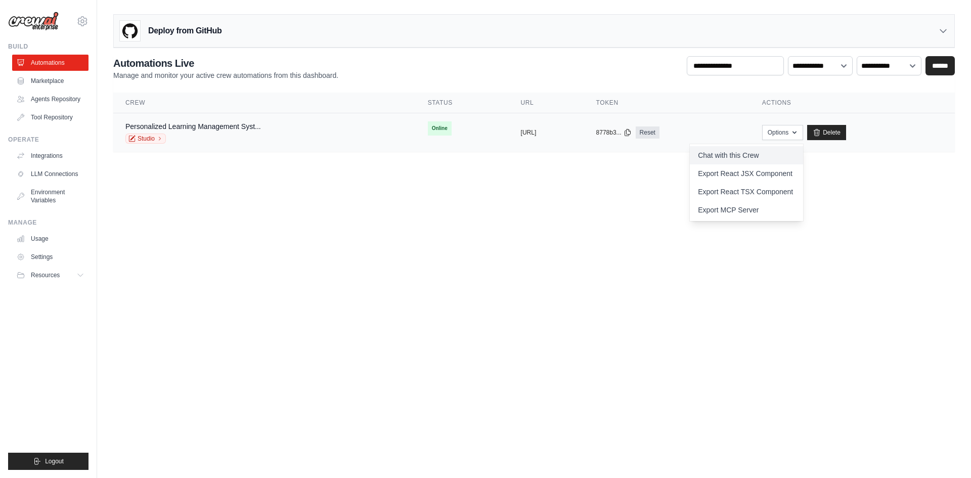
click at [795, 155] on link "Chat with this Crew" at bounding box center [746, 155] width 113 height 18
click at [153, 138] on link "Studio" at bounding box center [145, 139] width 40 height 10
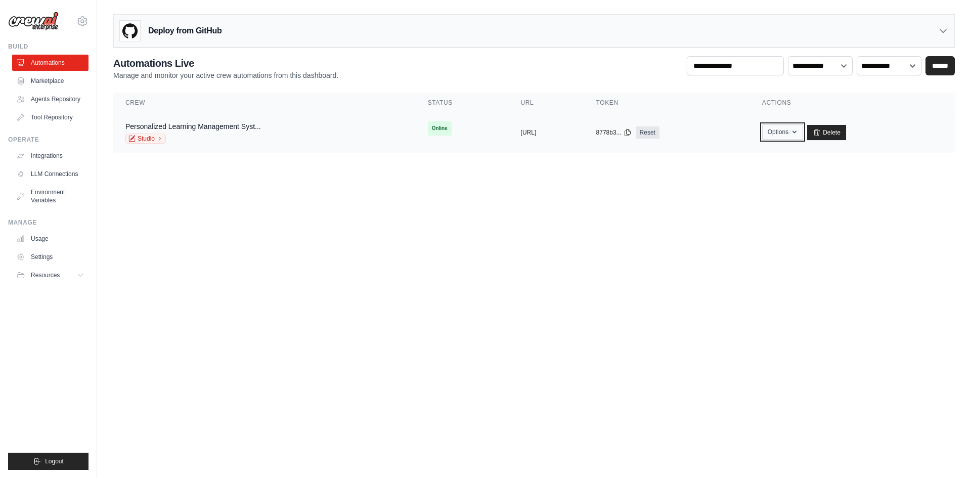
click at [799, 134] on icon "button" at bounding box center [795, 132] width 8 height 8
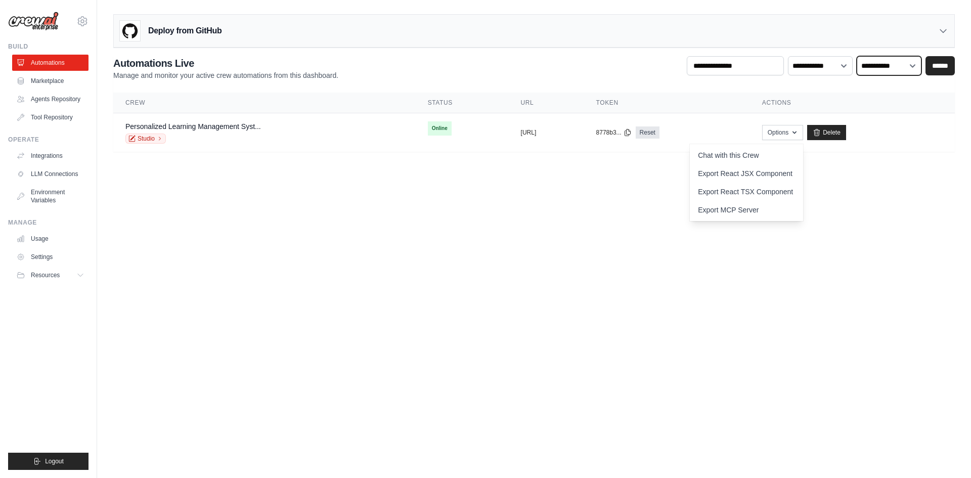
click at [905, 70] on select "**********" at bounding box center [889, 65] width 65 height 19
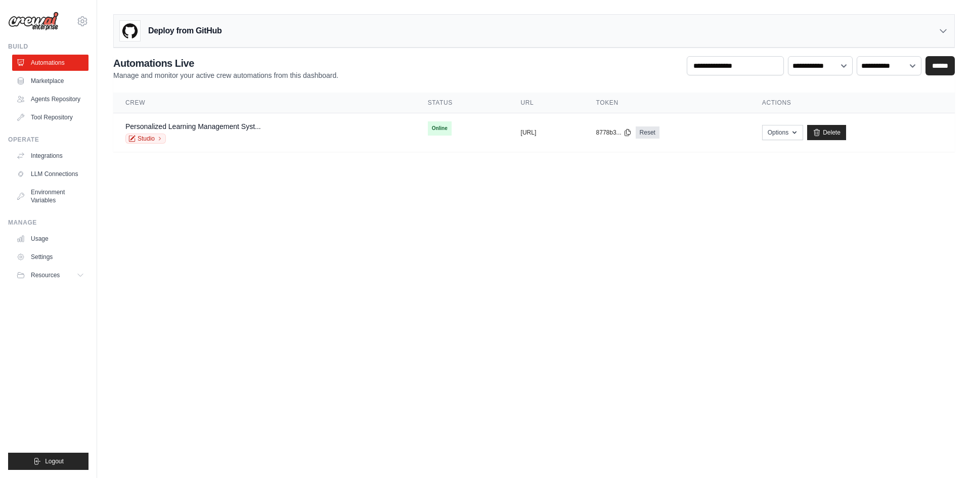
click at [408, 332] on body "[EMAIL_ADDRESS][DOMAIN_NAME] Settings Build Automations" at bounding box center [485, 239] width 971 height 478
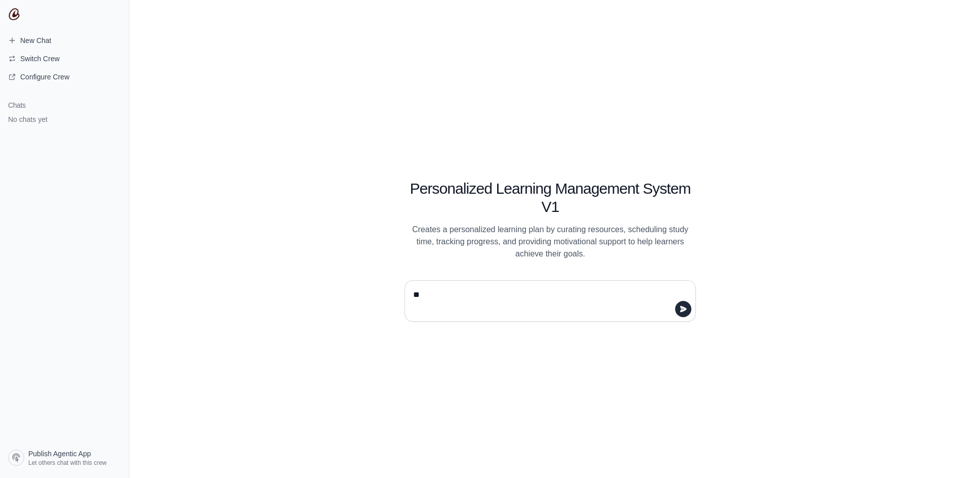
type textarea "*"
type textarea "**********"
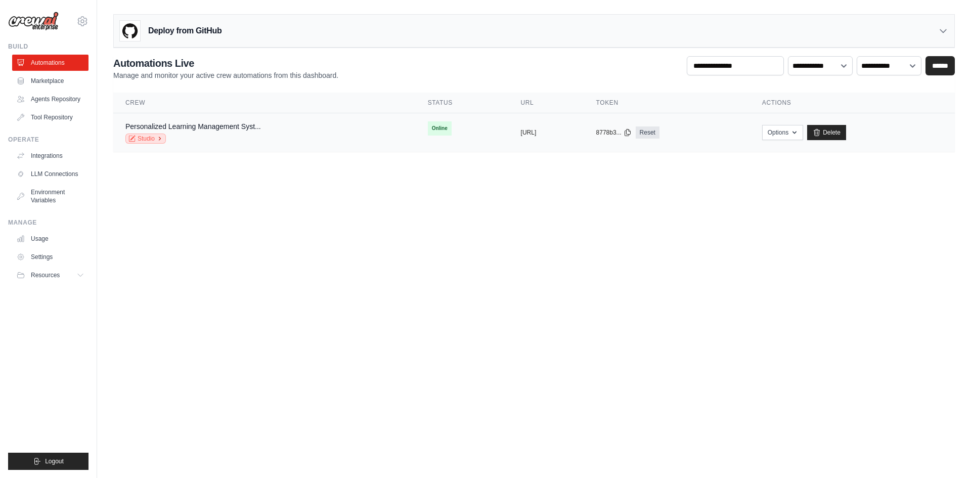
click at [132, 139] on icon at bounding box center [133, 137] width 5 height 5
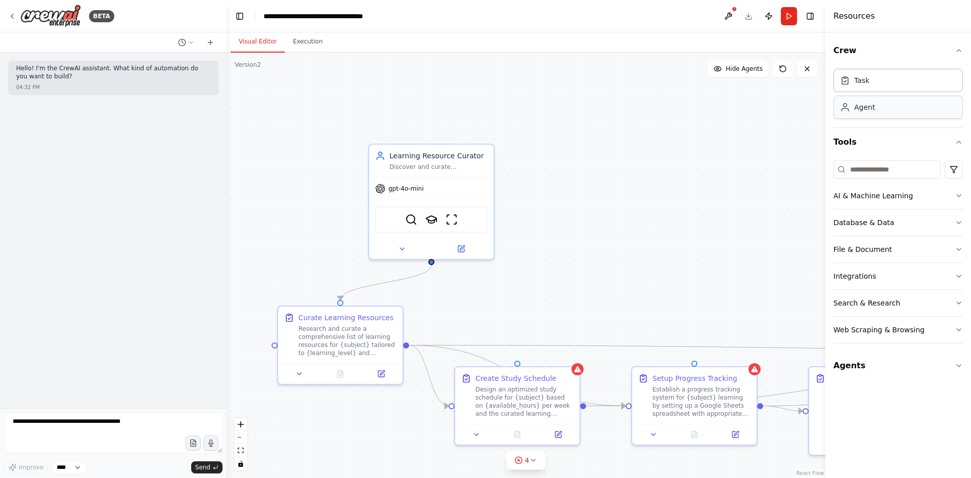
click at [868, 116] on div "Agent" at bounding box center [898, 107] width 129 height 23
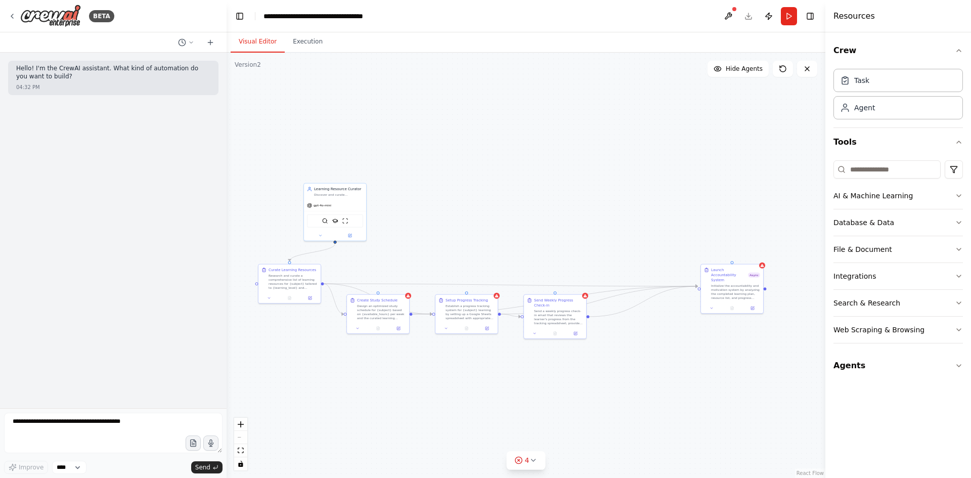
drag, startPoint x: 690, startPoint y: 304, endPoint x: 440, endPoint y: 274, distance: 252.2
click at [440, 274] on div ".deletable-edge-delete-btn { width: 20px; height: 20px; border: 0px solid #ffff…" at bounding box center [526, 265] width 599 height 425
click at [754, 310] on div ".deletable-edge-delete-btn { width: 20px; height: 20px; border: 0px solid #ffff…" at bounding box center [526, 265] width 599 height 425
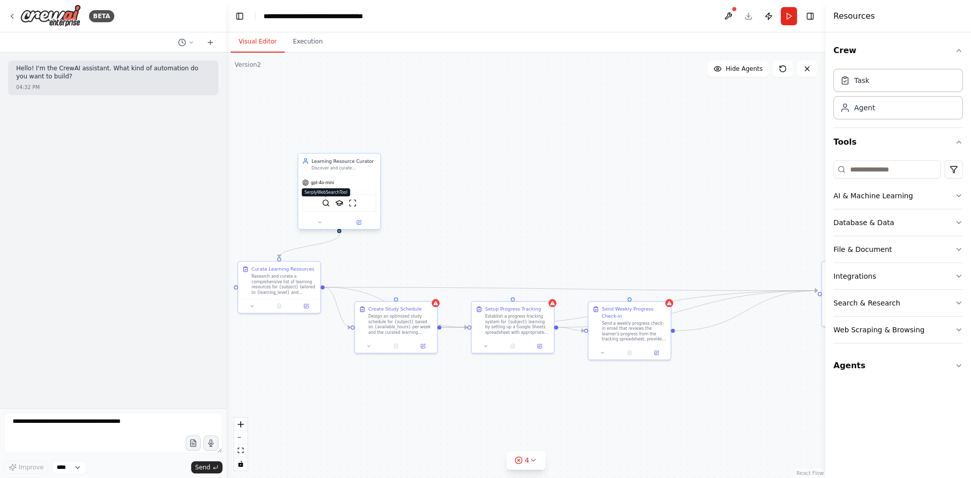
click at [325, 206] on img at bounding box center [326, 203] width 8 height 8
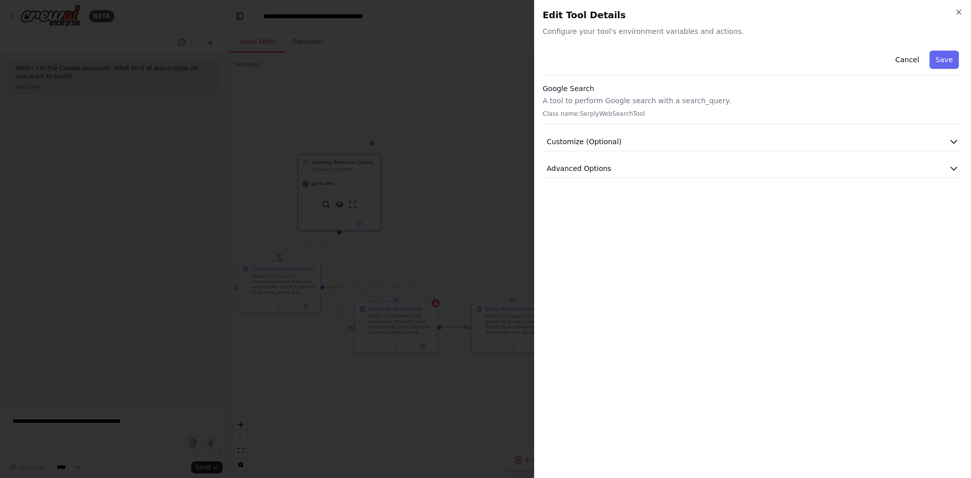
click at [597, 98] on p "A tool to perform Google search with a search_query." at bounding box center [753, 101] width 420 height 10
click at [569, 145] on span "Customize (Optional)" at bounding box center [584, 142] width 75 height 10
click at [570, 144] on span "Customize (Optional)" at bounding box center [584, 142] width 75 height 10
click at [560, 171] on span "Advanced Options" at bounding box center [579, 168] width 65 height 10
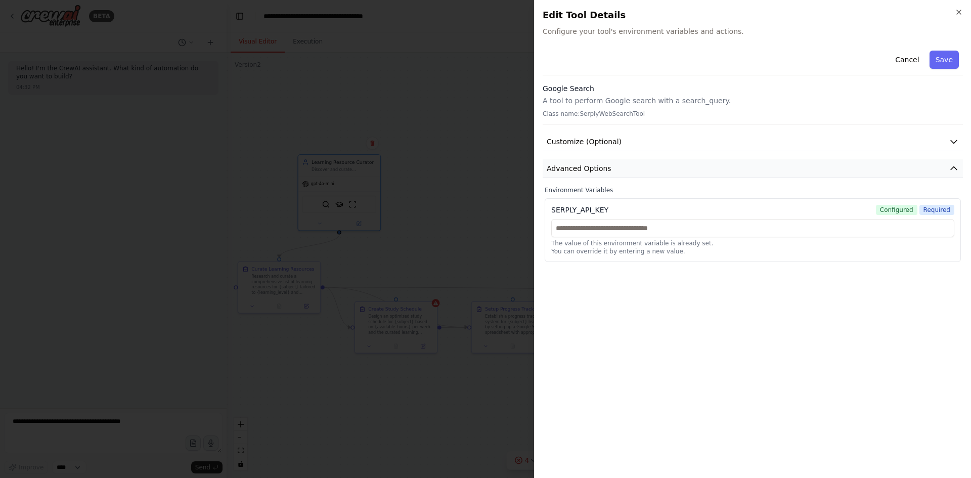
click at [560, 171] on span "Advanced Options" at bounding box center [579, 168] width 65 height 10
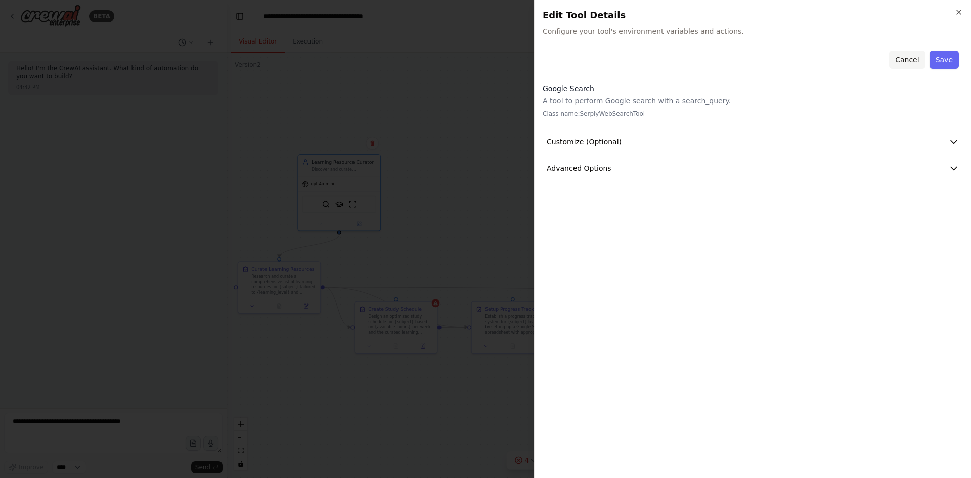
click at [915, 66] on button "Cancel" at bounding box center [907, 60] width 36 height 18
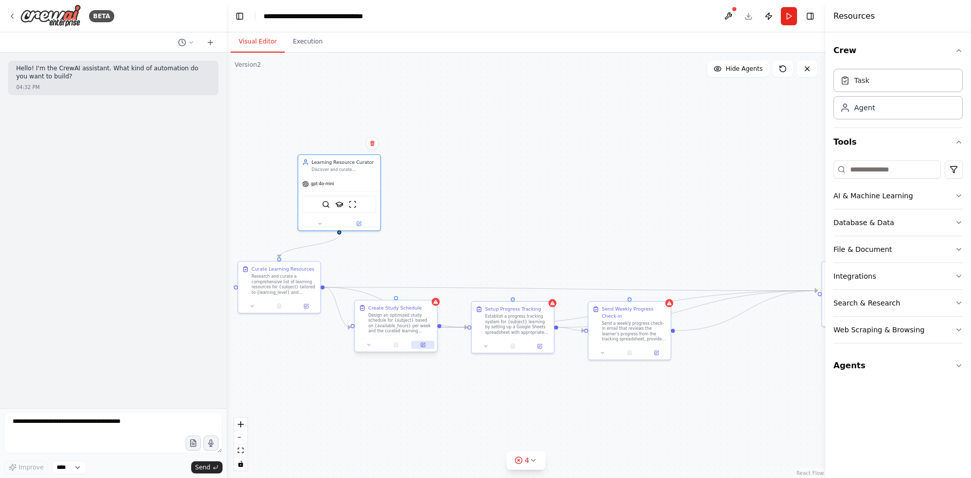
click at [422, 345] on icon at bounding box center [423, 343] width 3 height 3
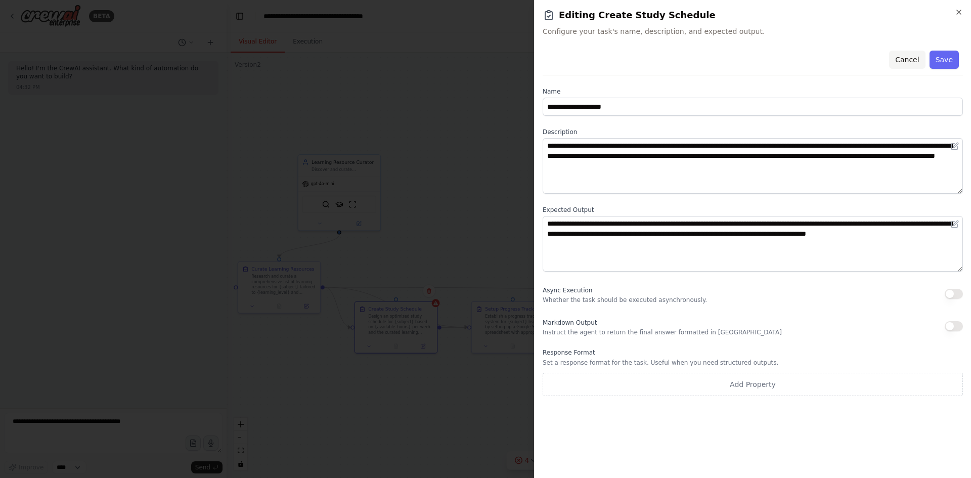
click at [919, 59] on button "Cancel" at bounding box center [907, 60] width 36 height 18
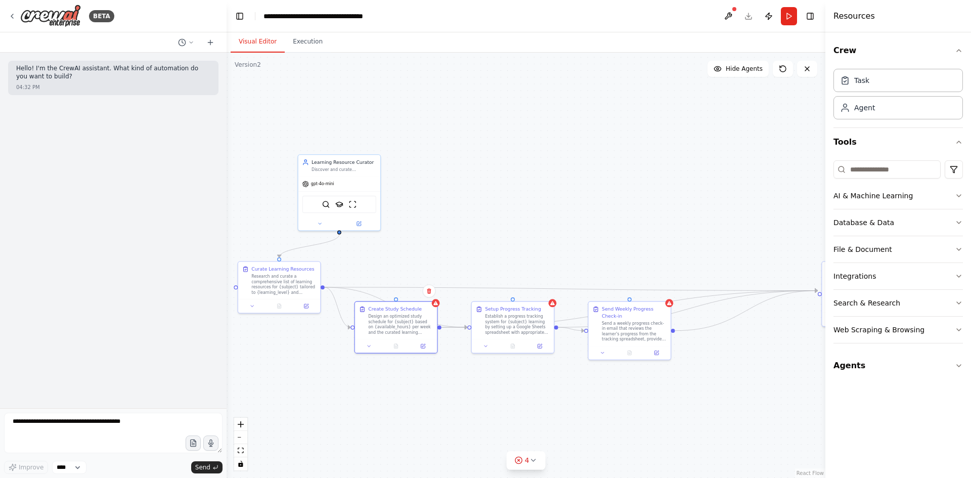
click at [555, 308] on div ".deletable-edge-delete-btn { width: 20px; height: 20px; border: 0px solid #ffff…" at bounding box center [526, 265] width 599 height 425
click at [427, 331] on div "Design an optimized study schedule for {subject} based on {available_hours} per…" at bounding box center [400, 323] width 65 height 21
click at [428, 294] on button at bounding box center [428, 290] width 13 height 13
click at [402, 290] on button "Confirm" at bounding box center [400, 291] width 36 height 12
click at [530, 325] on div "Establish a progress tracking system for {subject} learning by setting up a Goo…" at bounding box center [517, 323] width 65 height 21
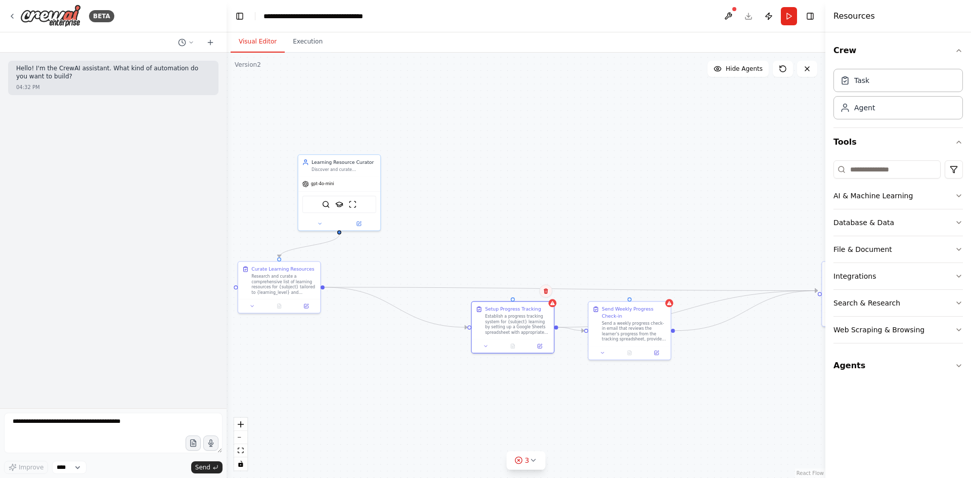
click at [548, 291] on icon at bounding box center [546, 291] width 6 height 6
click at [517, 293] on button "Confirm" at bounding box center [517, 291] width 36 height 12
click at [633, 318] on div "Send Weekly Progress Check-in" at bounding box center [634, 311] width 65 height 13
click at [663, 291] on icon at bounding box center [663, 291] width 4 height 6
click at [636, 300] on div "Send Weekly Progress Check-in Send a weekly progress check-in email that review…" at bounding box center [629, 329] width 83 height 59
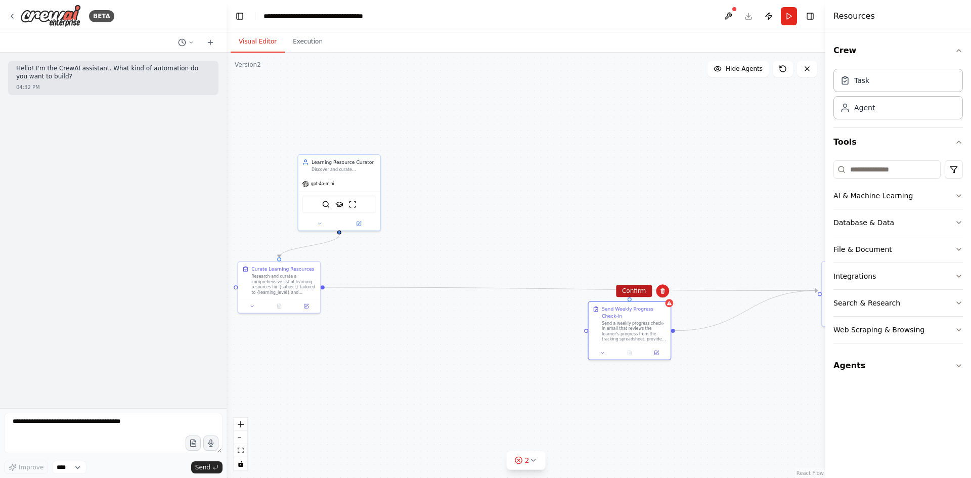
click at [630, 296] on button "Confirm" at bounding box center [634, 291] width 36 height 12
drag, startPoint x: 824, startPoint y: 293, endPoint x: 445, endPoint y: 297, distance: 378.9
click at [445, 297] on div "**********" at bounding box center [485, 239] width 971 height 478
click at [455, 333] on div ".deletable-edge-delete-btn { width: 20px; height: 20px; border: 0px solid #ffff…" at bounding box center [526, 265] width 599 height 425
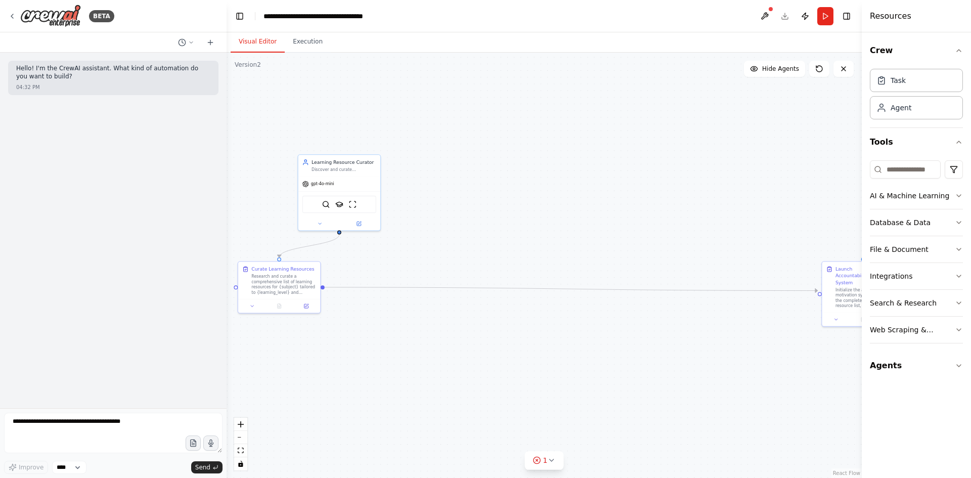
drag, startPoint x: 826, startPoint y: 315, endPoint x: 862, endPoint y: 315, distance: 35.9
click at [862, 315] on div at bounding box center [864, 239] width 4 height 478
drag, startPoint x: 849, startPoint y: 306, endPoint x: 399, endPoint y: 302, distance: 450.2
click at [399, 302] on div "Launch Accountability System Async Initialize the accountability and motivation…" at bounding box center [416, 293] width 83 height 66
click at [451, 253] on icon at bounding box center [450, 251] width 4 height 6
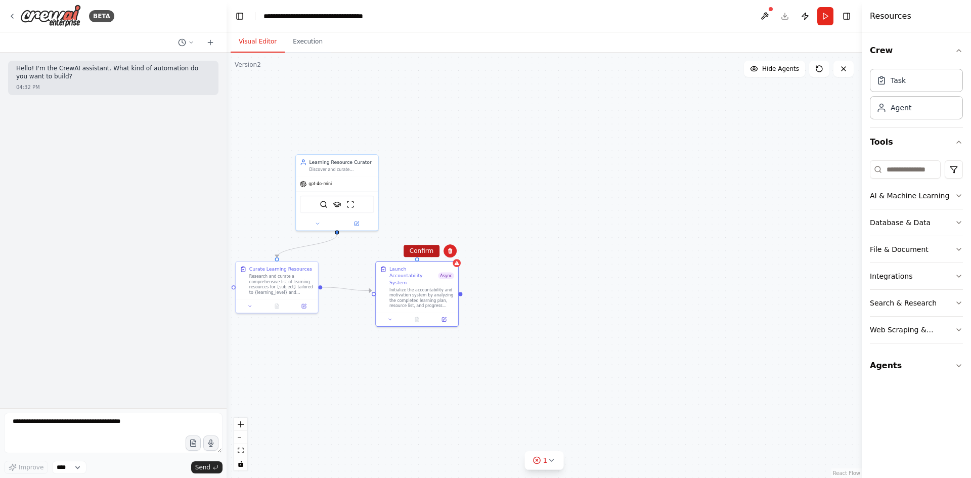
click at [414, 255] on button "Confirm" at bounding box center [422, 251] width 36 height 12
click at [825, 12] on button "Run" at bounding box center [825, 16] width 16 height 18
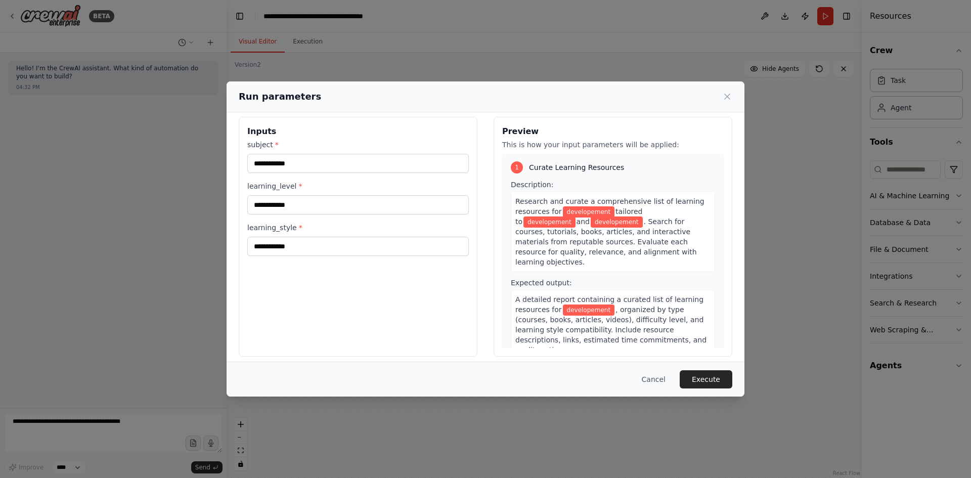
scroll to position [14, 0]
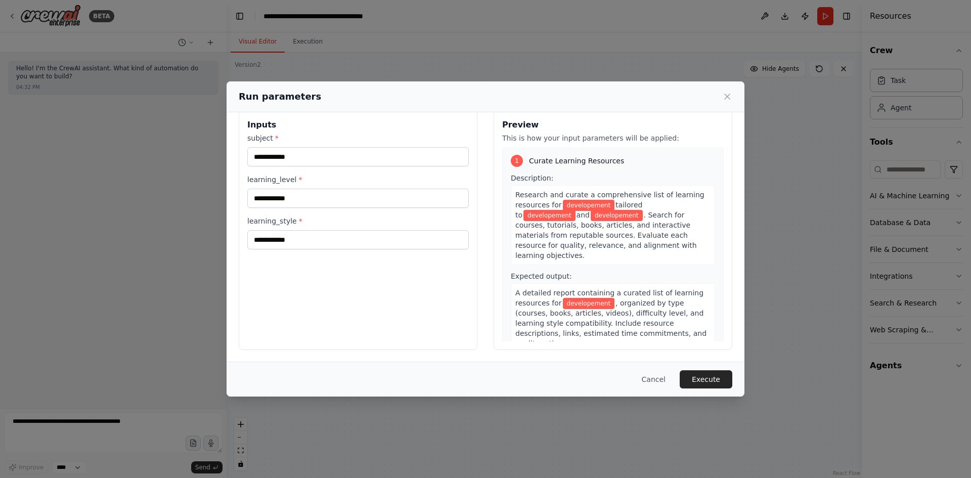
click at [668, 380] on button "Cancel" at bounding box center [654, 379] width 40 height 18
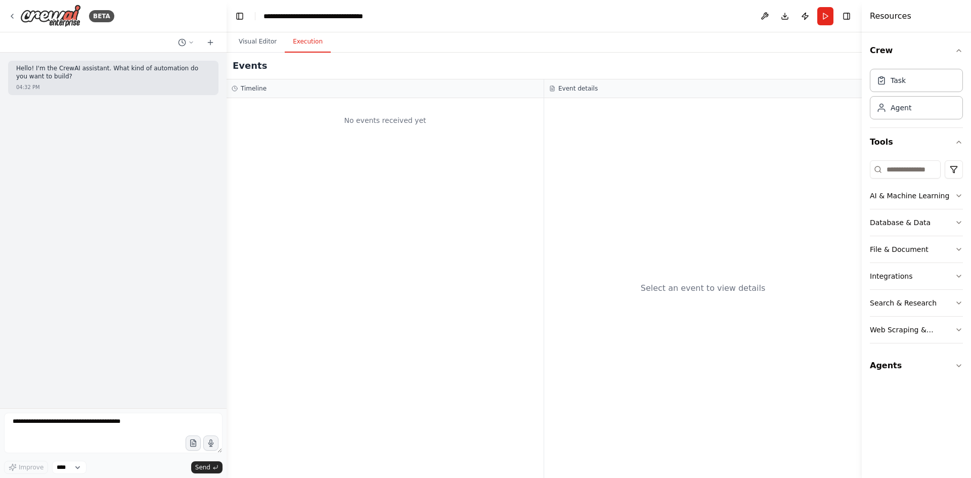
click at [300, 41] on button "Execution" at bounding box center [308, 41] width 46 height 21
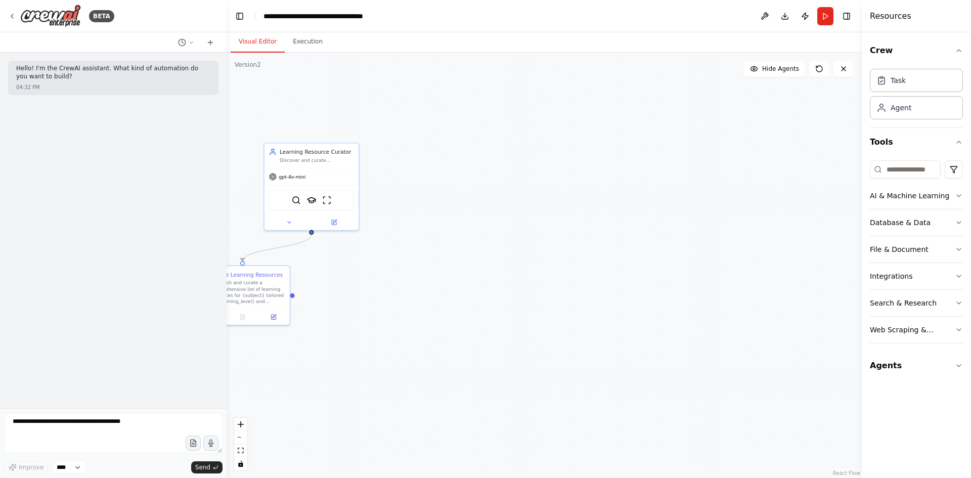
click at [243, 49] on button "Visual Editor" at bounding box center [258, 41] width 54 height 21
click at [306, 213] on div at bounding box center [312, 220] width 94 height 15
click at [347, 132] on button at bounding box center [350, 131] width 13 height 13
click at [335, 131] on button "Confirm" at bounding box center [322, 131] width 36 height 12
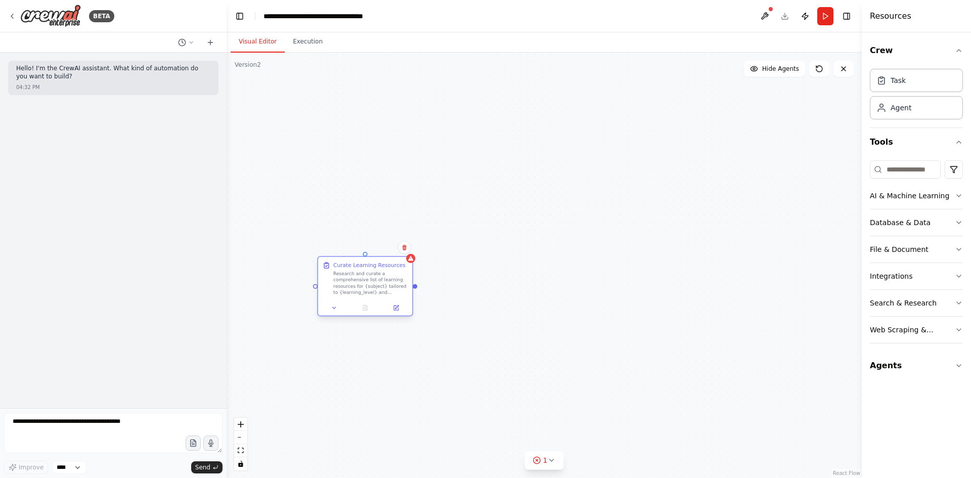
drag, startPoint x: 266, startPoint y: 295, endPoint x: 392, endPoint y: 292, distance: 125.5
click at [392, 292] on div "Research and curate a comprehensive list of learning resources for {subject} ta…" at bounding box center [370, 283] width 74 height 25
click at [404, 260] on button at bounding box center [404, 255] width 13 height 13
click at [380, 264] on div "Curate Learning Resources Research and curate a comprehensive list of learning …" at bounding box center [365, 294] width 96 height 60
click at [373, 254] on button "Confirm" at bounding box center [376, 255] width 36 height 12
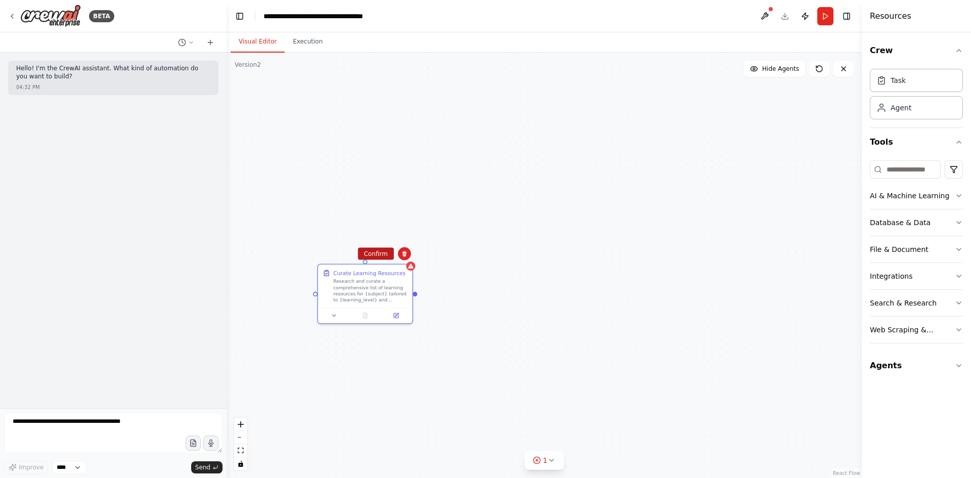
click at [372, 252] on button "Confirm" at bounding box center [376, 254] width 36 height 12
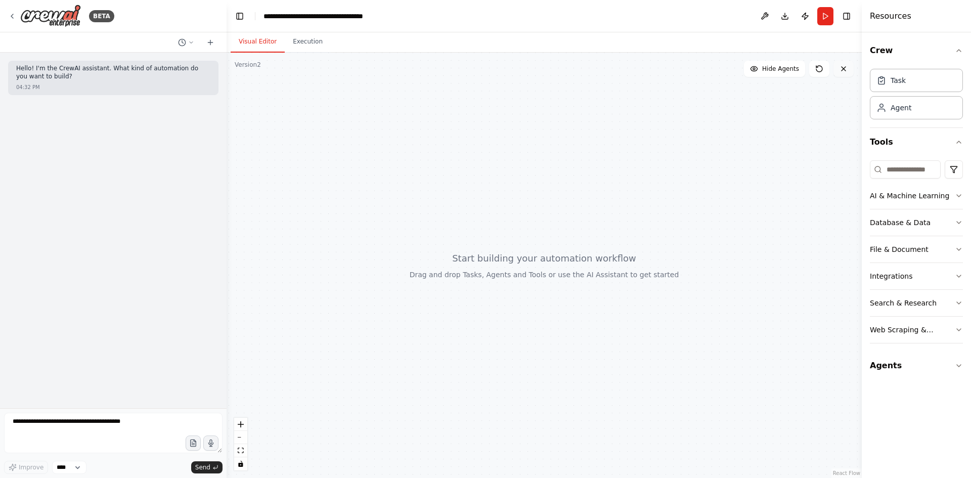
click at [840, 71] on icon at bounding box center [844, 69] width 8 height 8
click at [828, 12] on button "Run" at bounding box center [825, 16] width 16 height 18
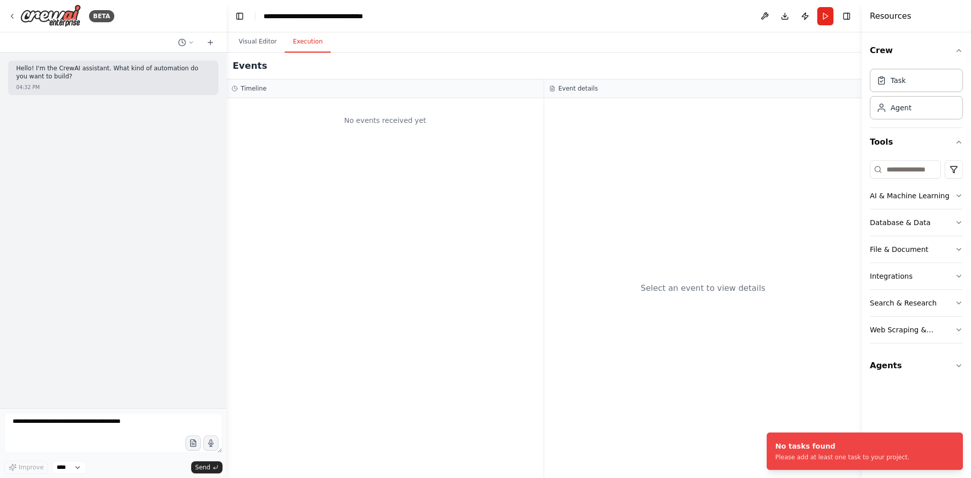
click at [301, 44] on button "Execution" at bounding box center [308, 41] width 46 height 21
click at [910, 75] on div "Task" at bounding box center [916, 79] width 93 height 23
click at [893, 83] on div "Task" at bounding box center [898, 80] width 15 height 10
click at [249, 41] on button "Visual Editor" at bounding box center [258, 41] width 54 height 21
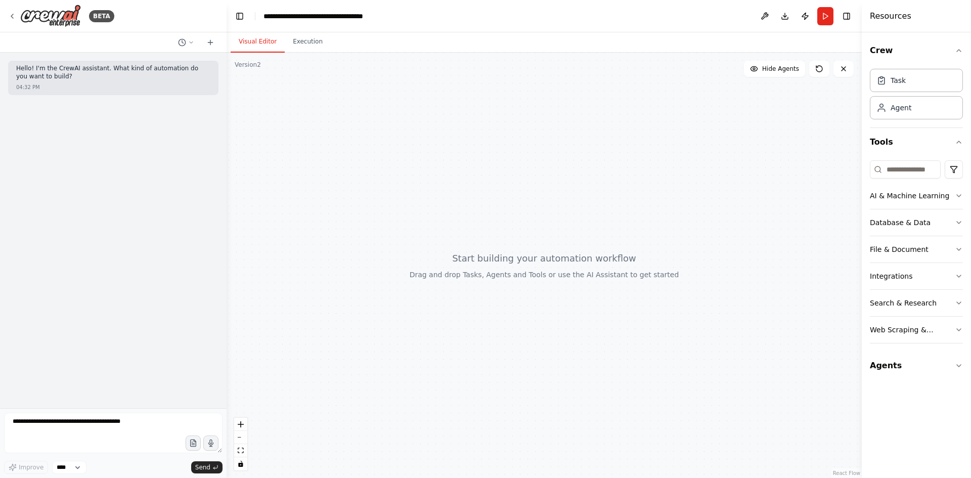
click at [383, 15] on header "**********" at bounding box center [544, 16] width 635 height 32
click at [767, 11] on button at bounding box center [765, 16] width 16 height 18
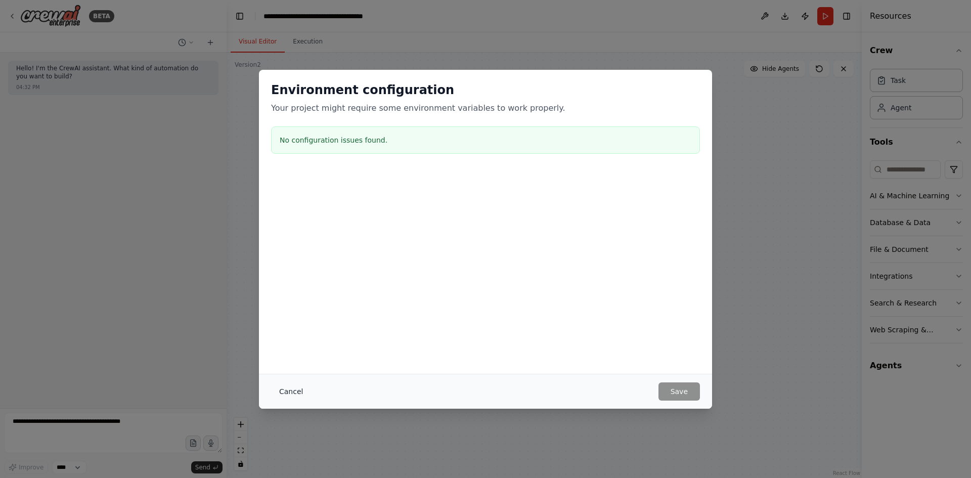
click at [296, 392] on button "Cancel" at bounding box center [291, 391] width 40 height 18
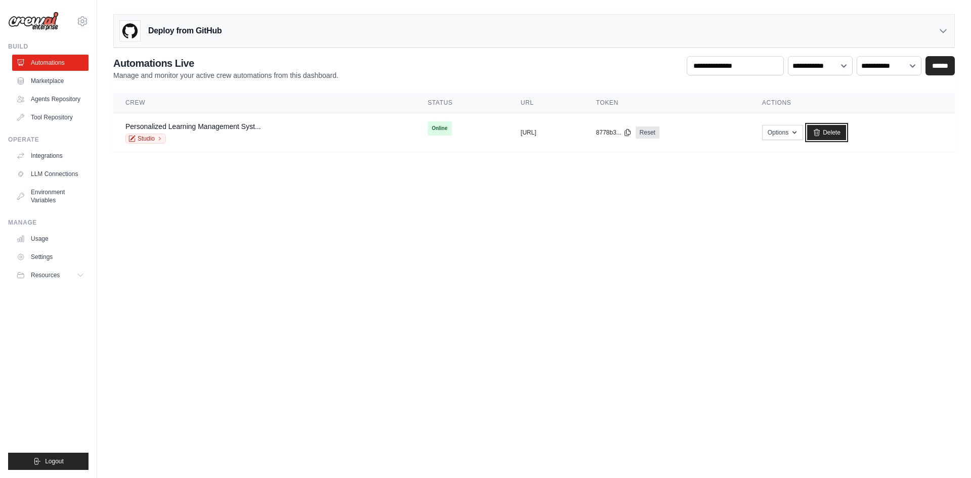
drag, startPoint x: 868, startPoint y: 133, endPoint x: 448, endPoint y: 63, distance: 426.1
click link "Delete"
click at [428, 125] on span "Online" at bounding box center [440, 128] width 24 height 14
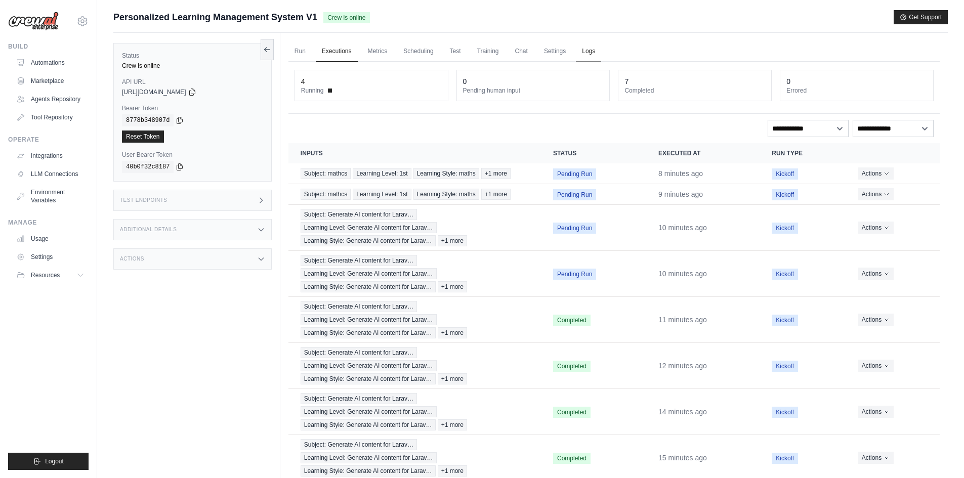
click at [589, 52] on link "Logs" at bounding box center [588, 51] width 25 height 21
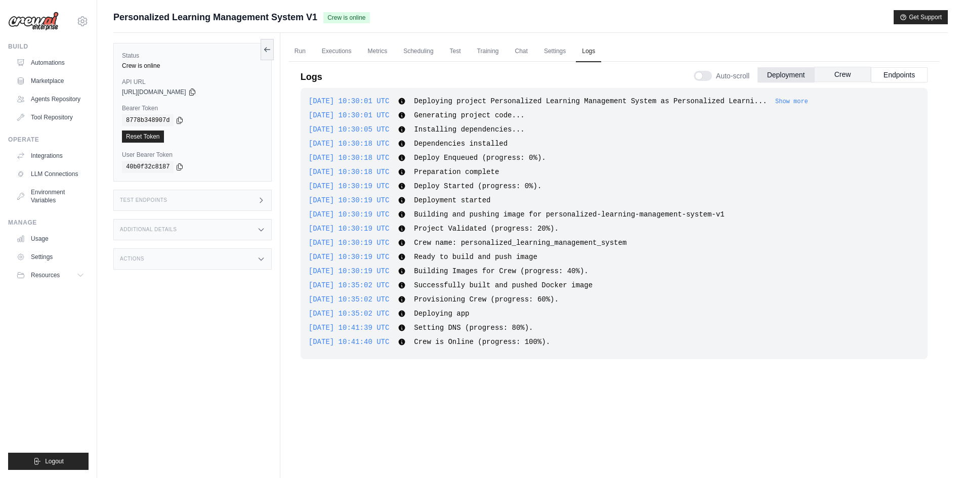
click at [860, 78] on button "Crew" at bounding box center [842, 74] width 57 height 15
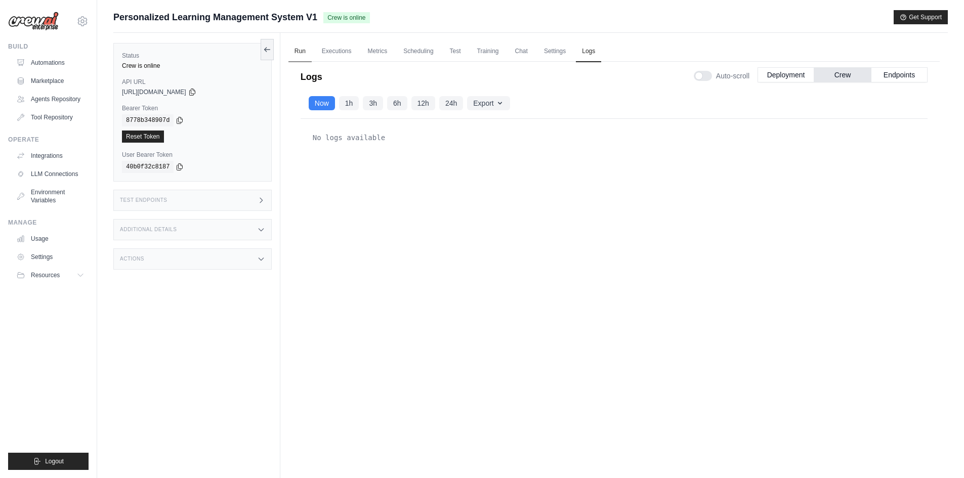
click at [298, 52] on link "Run" at bounding box center [299, 51] width 23 height 21
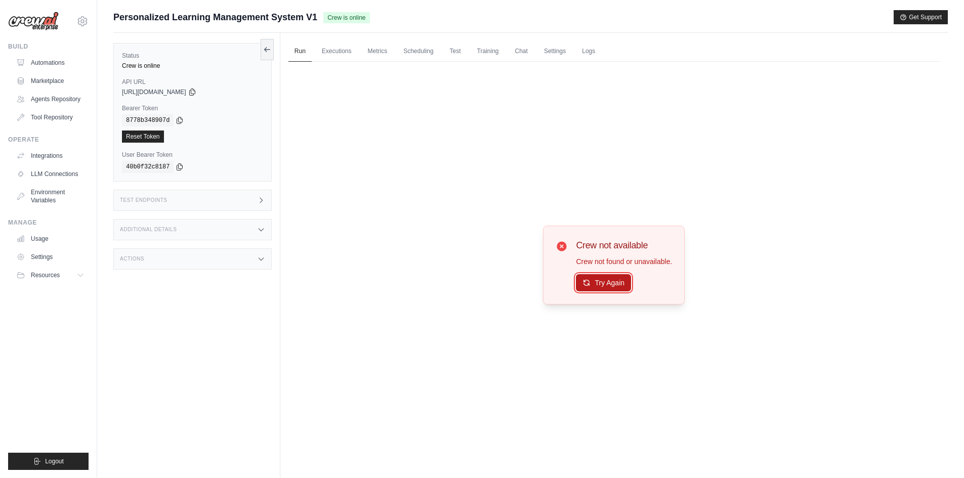
click at [600, 289] on button "Try Again" at bounding box center [603, 282] width 55 height 17
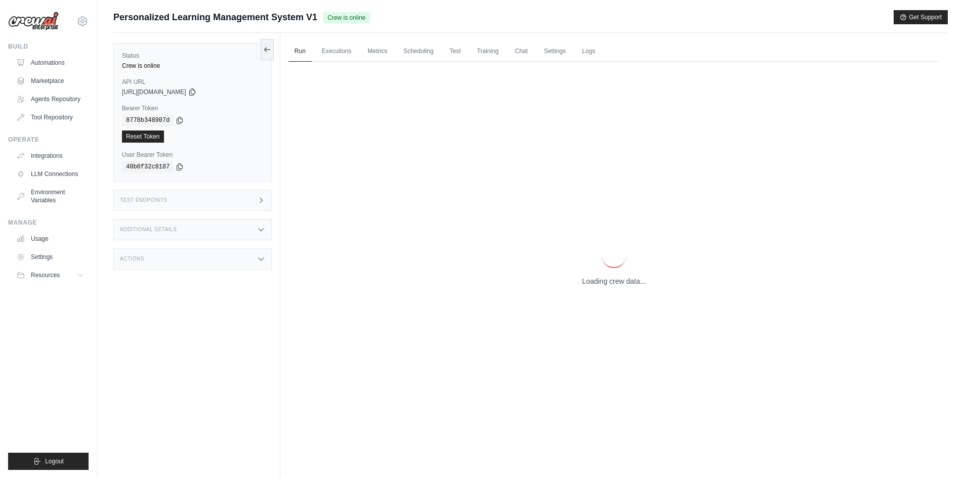
click at [260, 195] on div "Test Endpoints" at bounding box center [192, 200] width 158 height 21
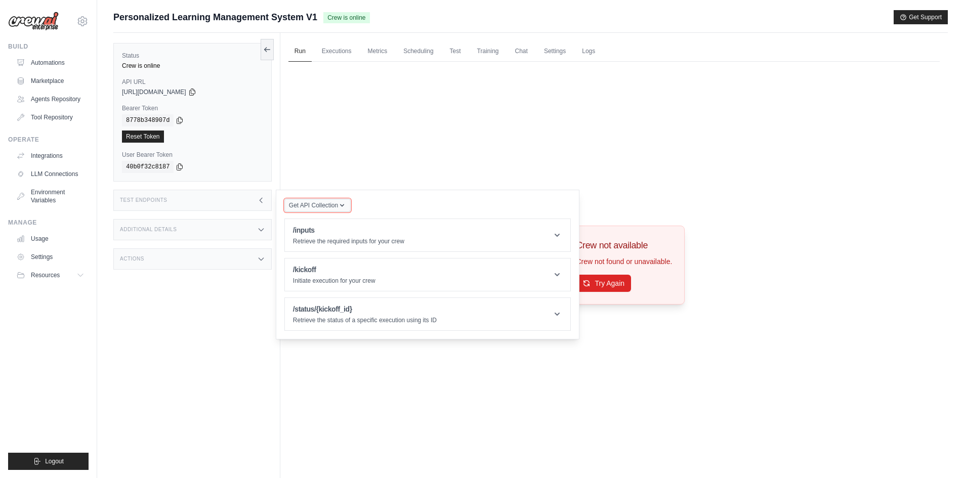
click at [334, 207] on span "Get API Collection" at bounding box center [313, 205] width 49 height 8
click at [335, 232] on div "Postman API Collection" at bounding box center [340, 233] width 97 height 16
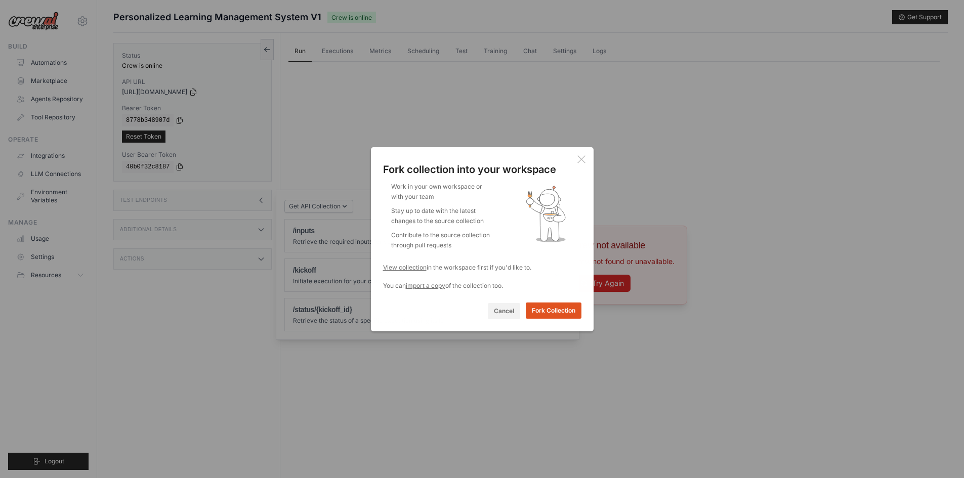
click at [549, 315] on button "Fork Collection" at bounding box center [554, 310] width 56 height 16
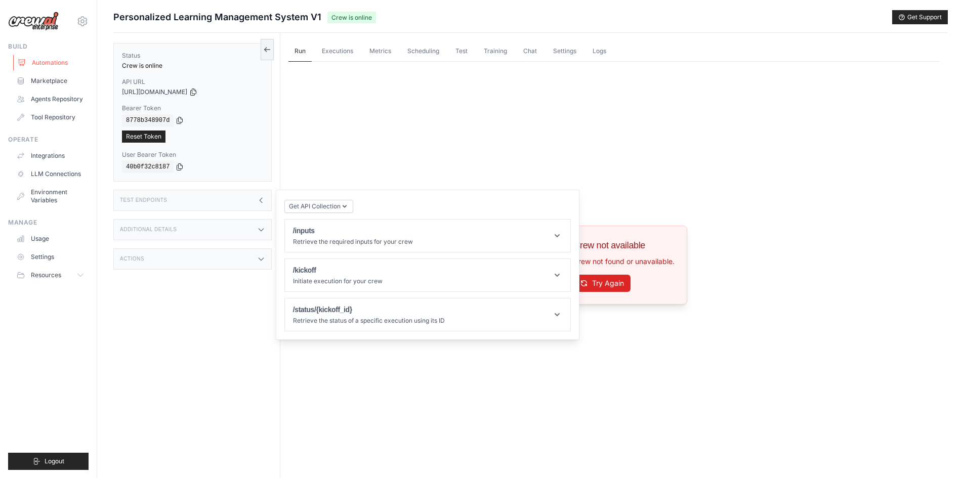
click at [47, 62] on link "Automations" at bounding box center [51, 63] width 76 height 16
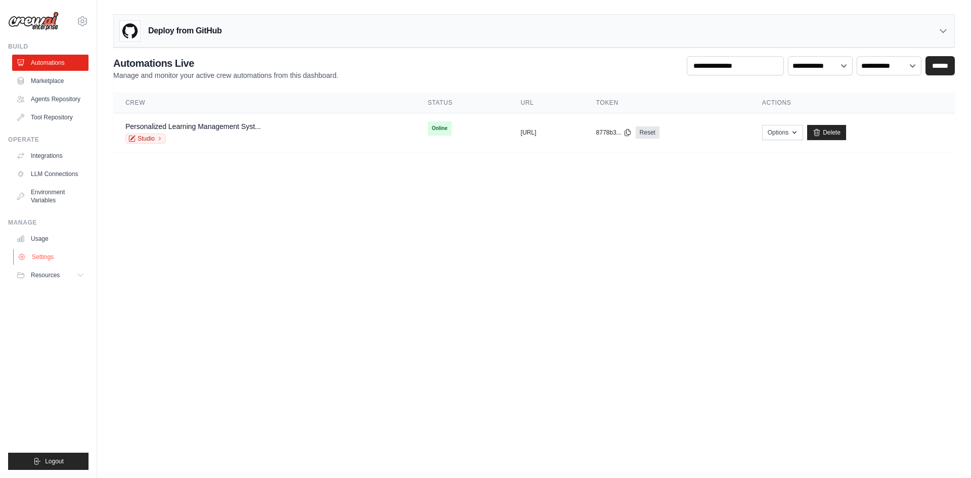
click at [46, 255] on link "Settings" at bounding box center [51, 257] width 76 height 16
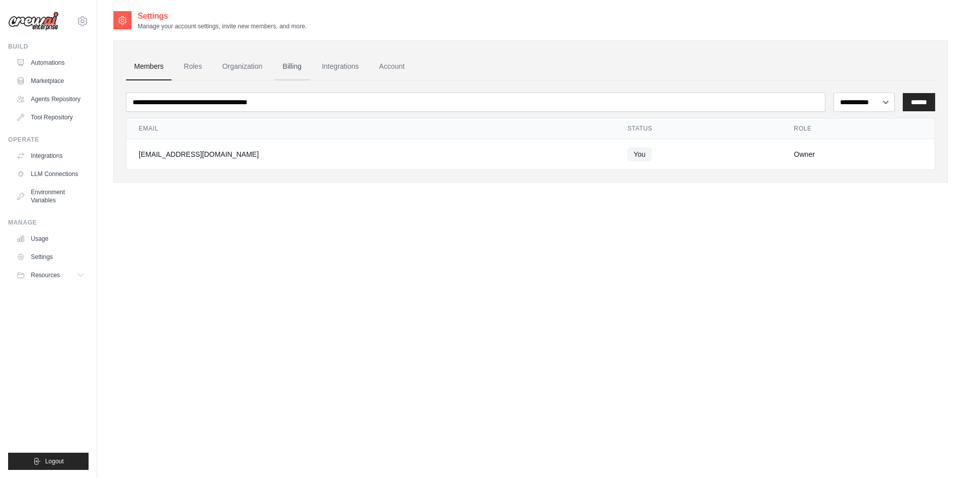
click at [293, 68] on link "Billing" at bounding box center [292, 66] width 35 height 27
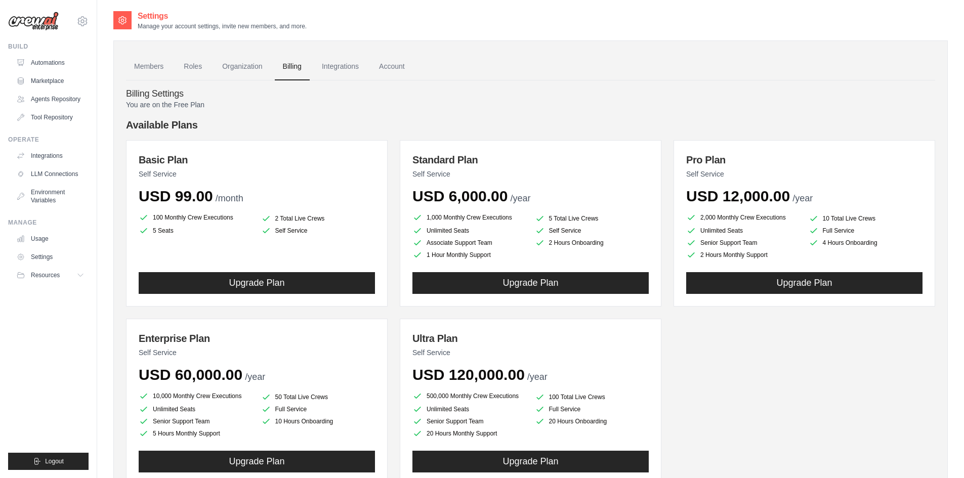
click at [333, 67] on link "Integrations" at bounding box center [340, 66] width 53 height 27
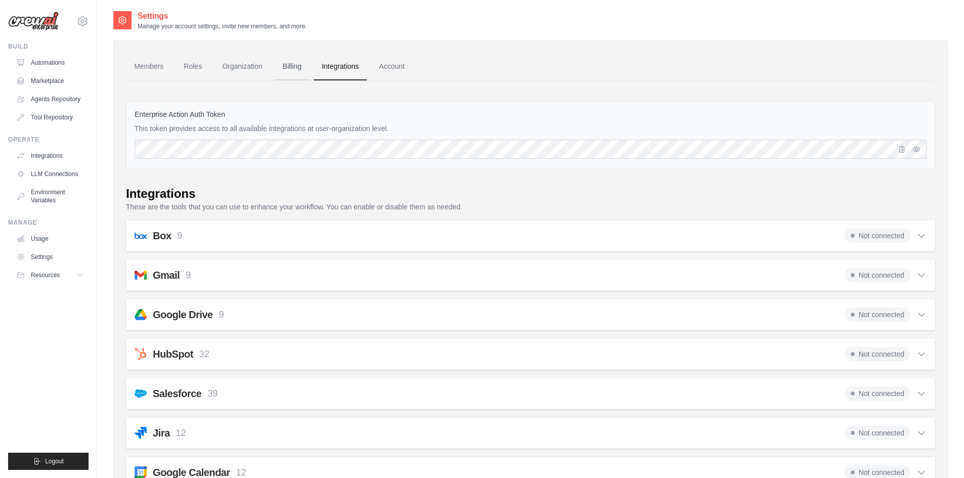
click at [295, 66] on link "Billing" at bounding box center [292, 66] width 35 height 27
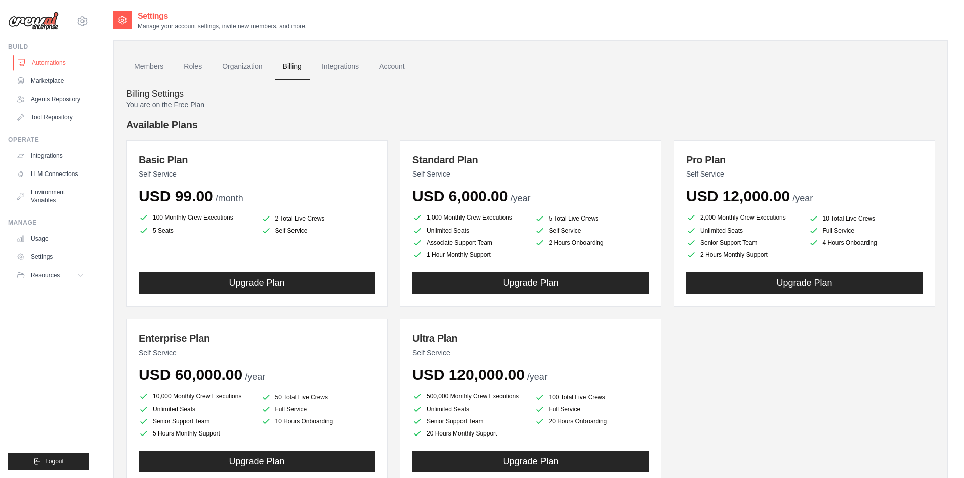
click at [54, 61] on link "Automations" at bounding box center [51, 63] width 76 height 16
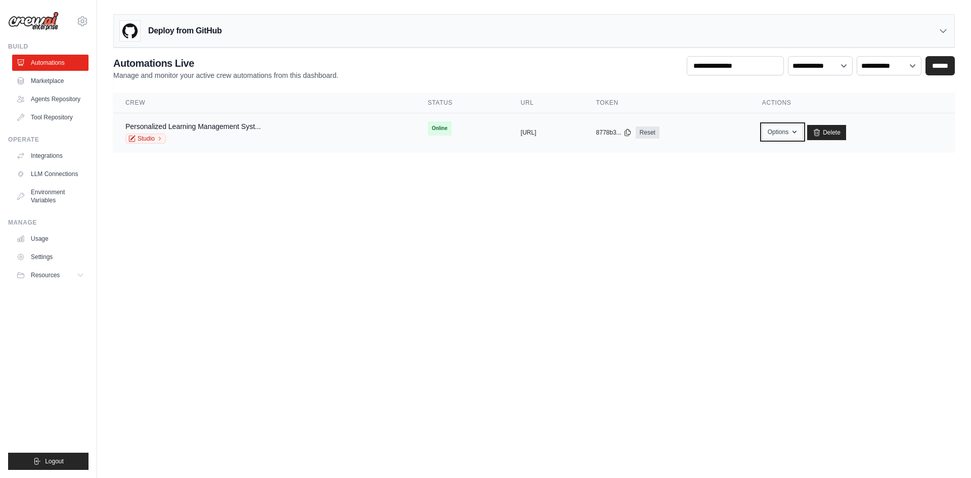
click at [803, 133] on button "Options" at bounding box center [782, 131] width 41 height 15
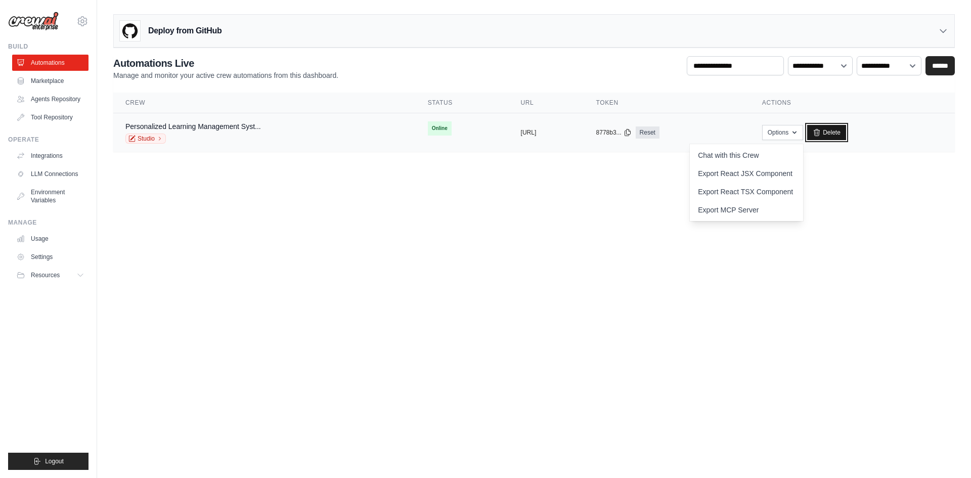
click at [846, 136] on link "Delete" at bounding box center [826, 132] width 39 height 15
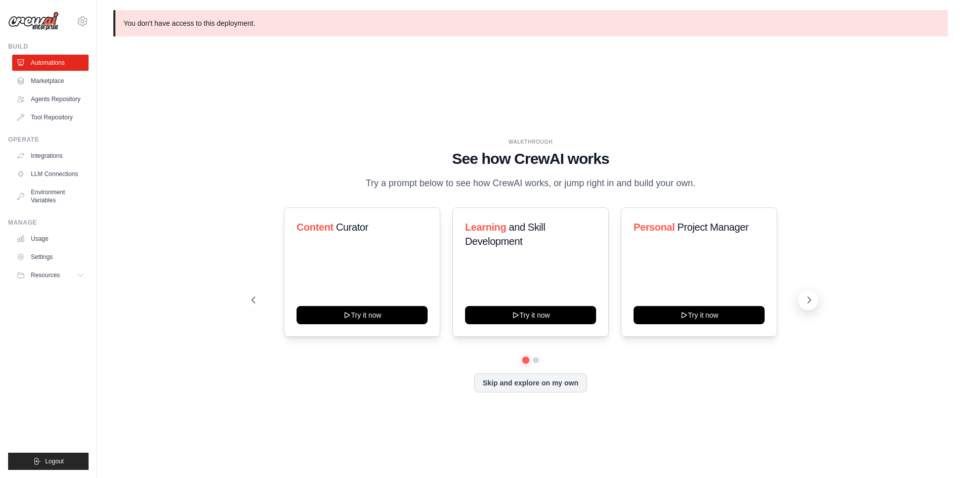
click at [806, 298] on icon at bounding box center [809, 300] width 10 height 10
click at [807, 303] on icon at bounding box center [808, 300] width 3 height 6
click at [541, 382] on button "Skip and explore on my own" at bounding box center [530, 381] width 113 height 19
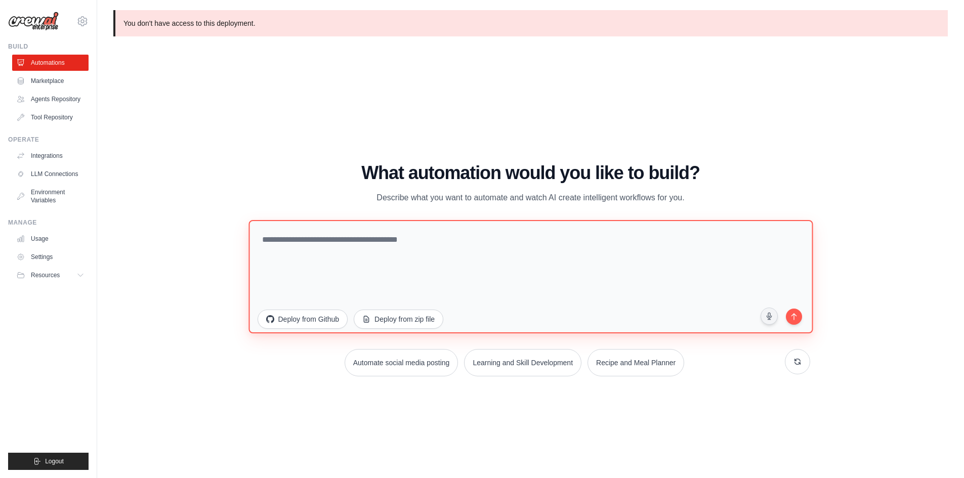
click at [423, 256] on textarea at bounding box center [530, 276] width 564 height 113
type textarea "**********"
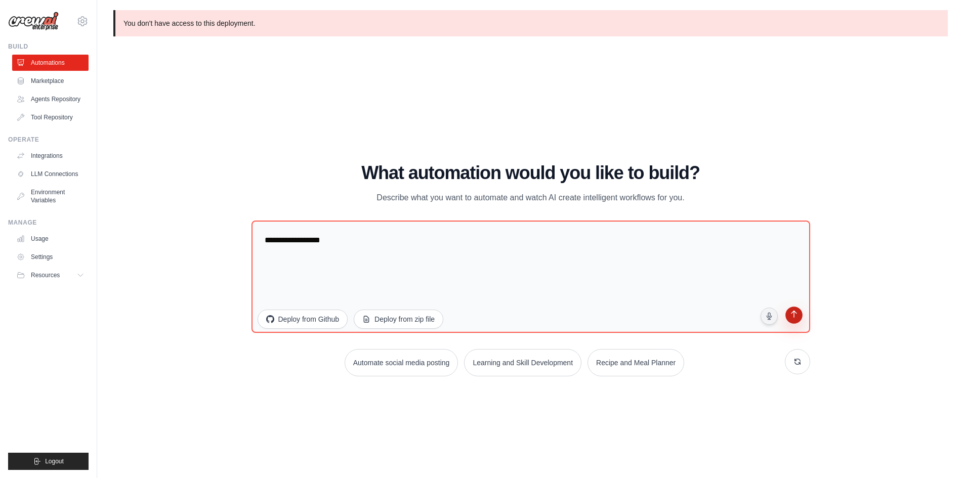
click at [787, 317] on button "submit" at bounding box center [793, 316] width 19 height 19
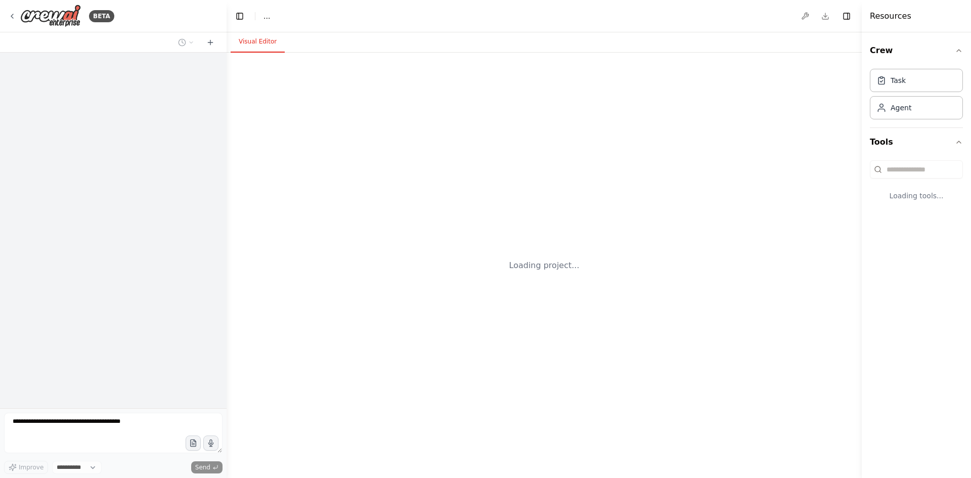
select select "****"
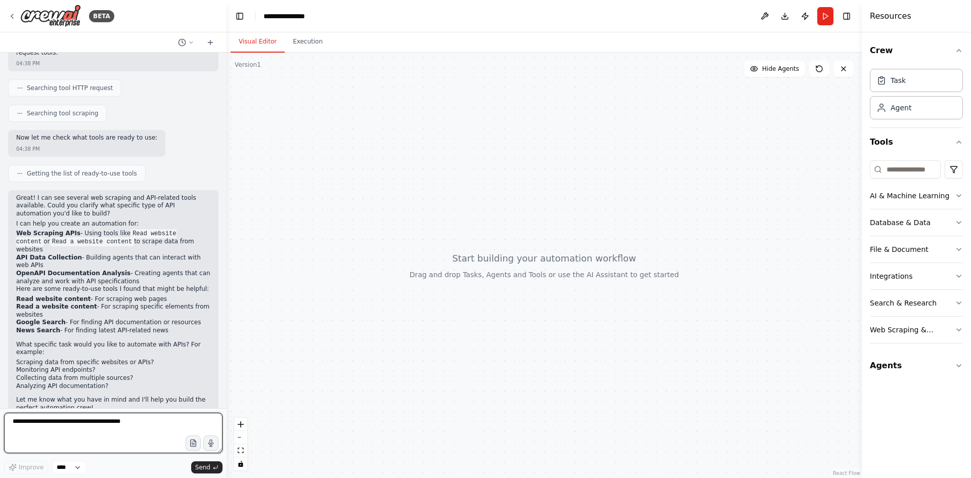
scroll to position [163, 0]
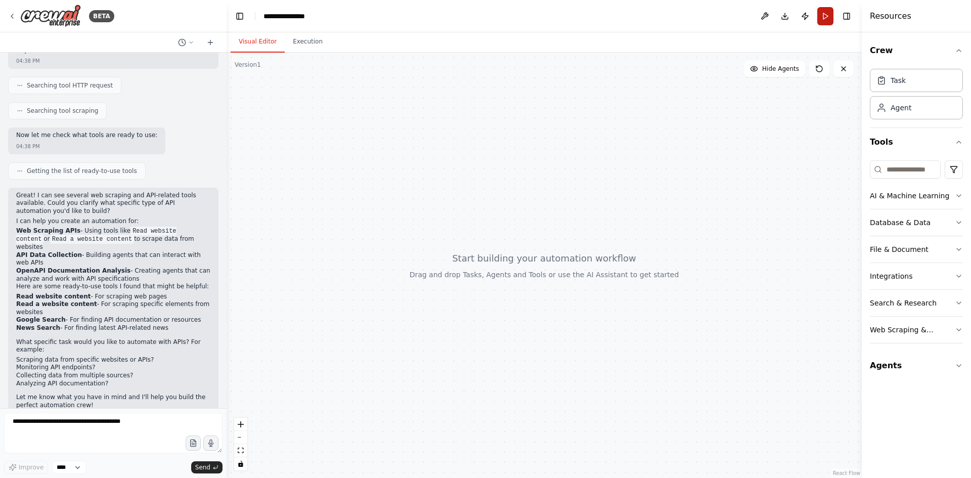
click at [825, 16] on button "Run" at bounding box center [825, 16] width 16 height 18
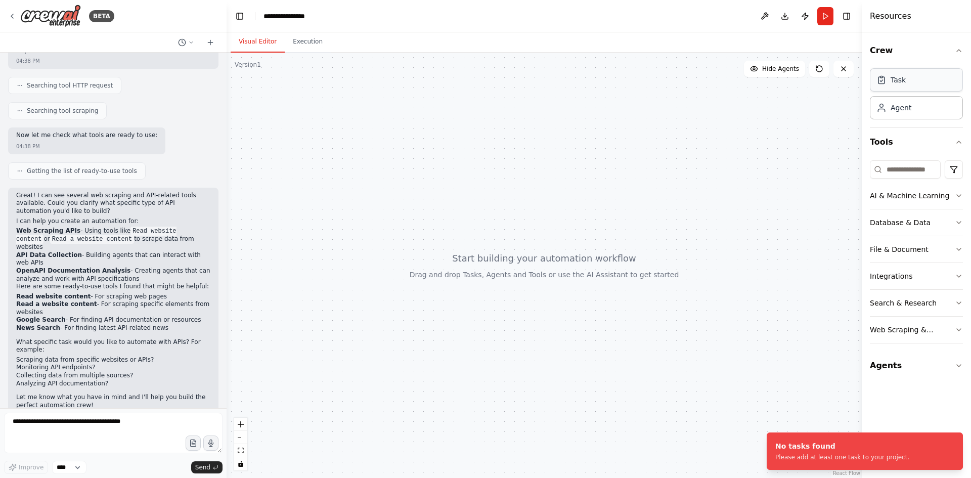
click at [898, 81] on div "Task" at bounding box center [898, 80] width 15 height 10
click at [301, 42] on button "Execution" at bounding box center [308, 41] width 46 height 21
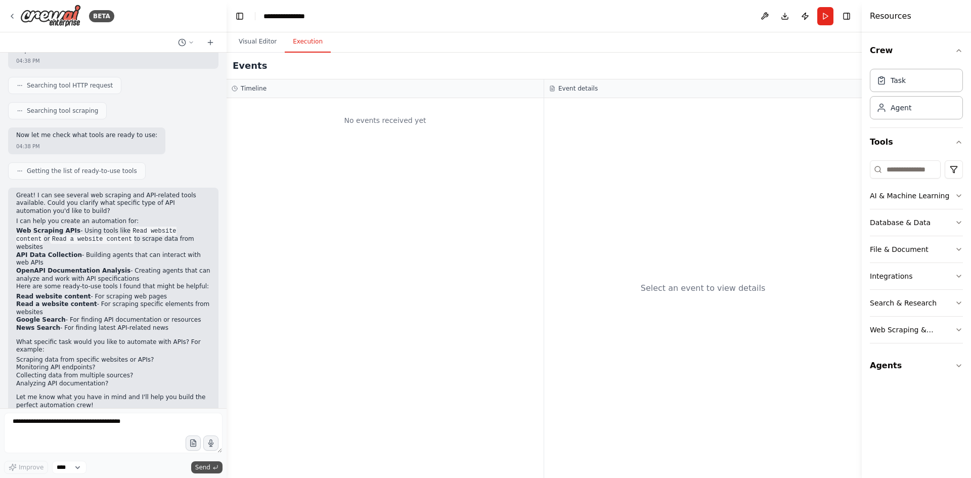
click at [209, 465] on span "Send" at bounding box center [202, 467] width 15 height 8
click at [80, 423] on textarea at bounding box center [113, 433] width 219 height 40
click at [58, 428] on textarea at bounding box center [113, 433] width 219 height 40
drag, startPoint x: 10, startPoint y: 424, endPoint x: 139, endPoint y: 424, distance: 129.0
click at [139, 424] on textarea "**********" at bounding box center [113, 433] width 219 height 40
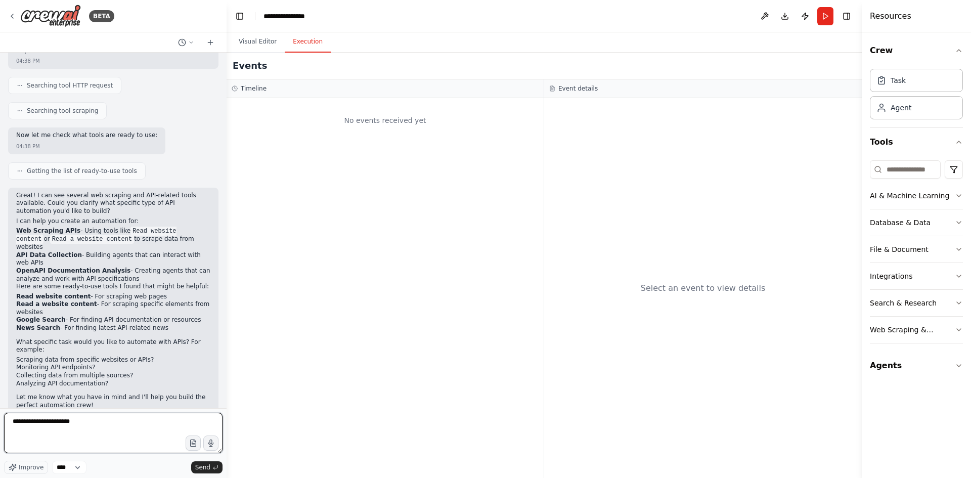
type textarea "**********"
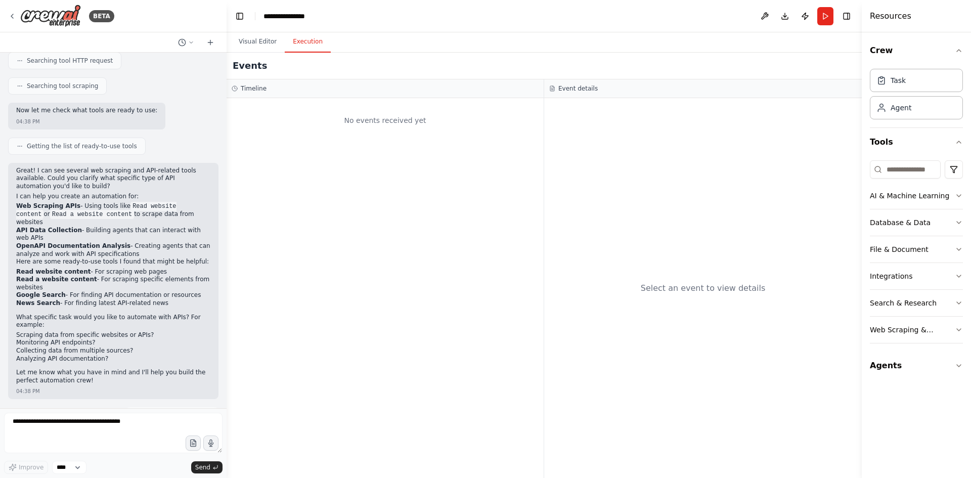
scroll to position [224, 0]
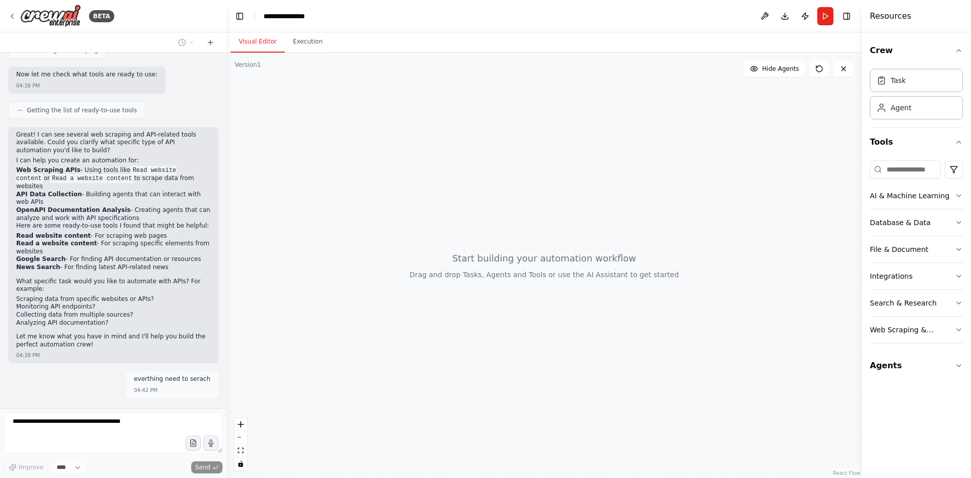
click at [253, 40] on button "Visual Editor" at bounding box center [258, 41] width 54 height 21
click at [286, 17] on div "**********" at bounding box center [289, 16] width 51 height 10
click at [285, 17] on div "**********" at bounding box center [302, 16] width 76 height 10
click at [323, 19] on div "**********" at bounding box center [302, 16] width 76 height 10
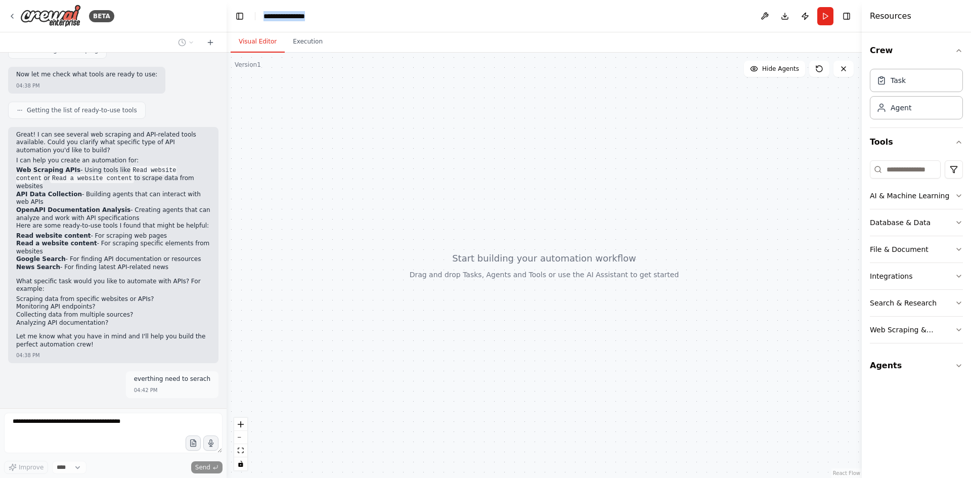
click at [312, 19] on div "**********" at bounding box center [302, 16] width 76 height 10
click at [311, 17] on div "**********" at bounding box center [302, 16] width 76 height 10
click at [308, 18] on div "**********" at bounding box center [302, 16] width 76 height 10
click at [290, 18] on div "**********" at bounding box center [302, 16] width 76 height 10
click at [289, 18] on div "**********" at bounding box center [302, 16] width 76 height 10
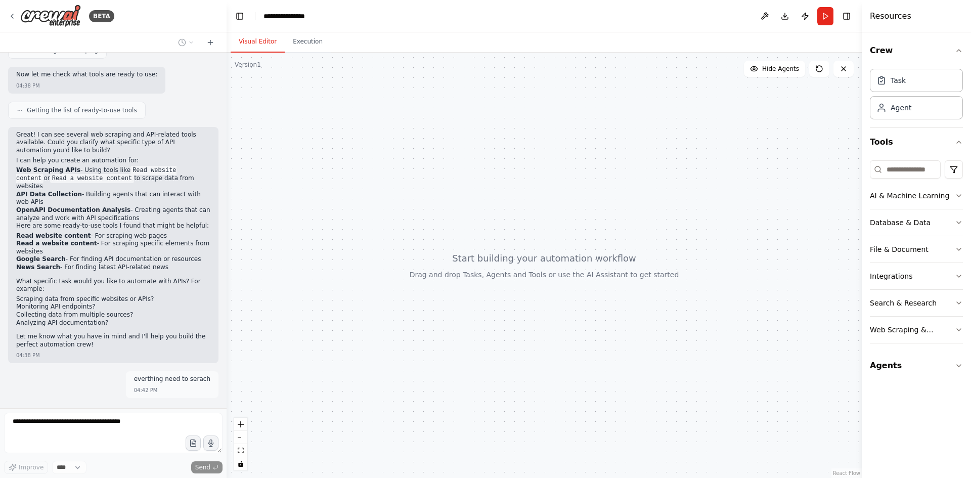
click at [294, 14] on div "**********" at bounding box center [302, 16] width 76 height 10
drag, startPoint x: 294, startPoint y: 14, endPoint x: 318, endPoint y: 14, distance: 24.3
click at [317, 14] on div "**********" at bounding box center [302, 16] width 76 height 10
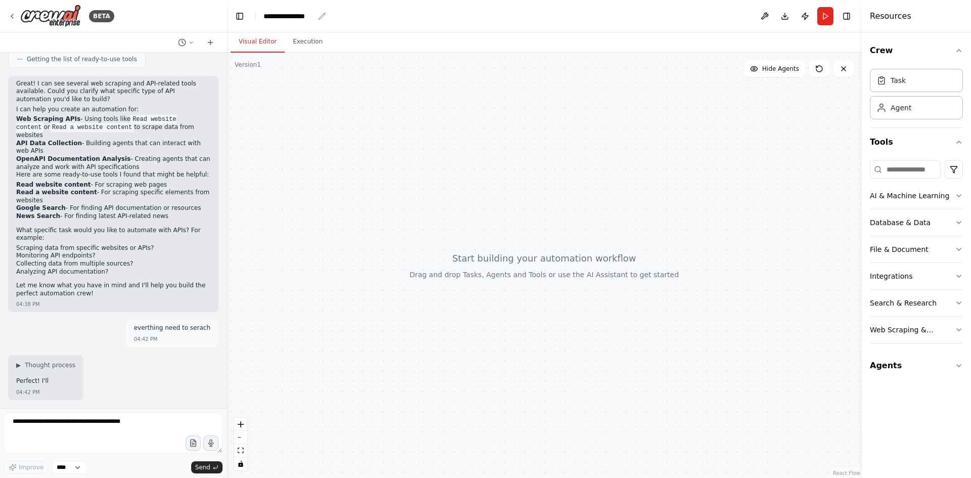
click at [321, 14] on icon "breadcrumb" at bounding box center [322, 16] width 8 height 8
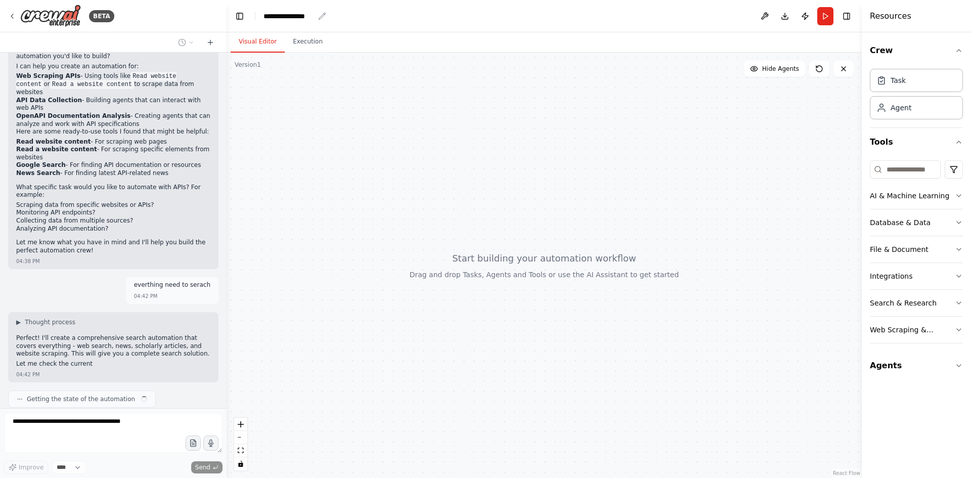
scroll to position [328, 0]
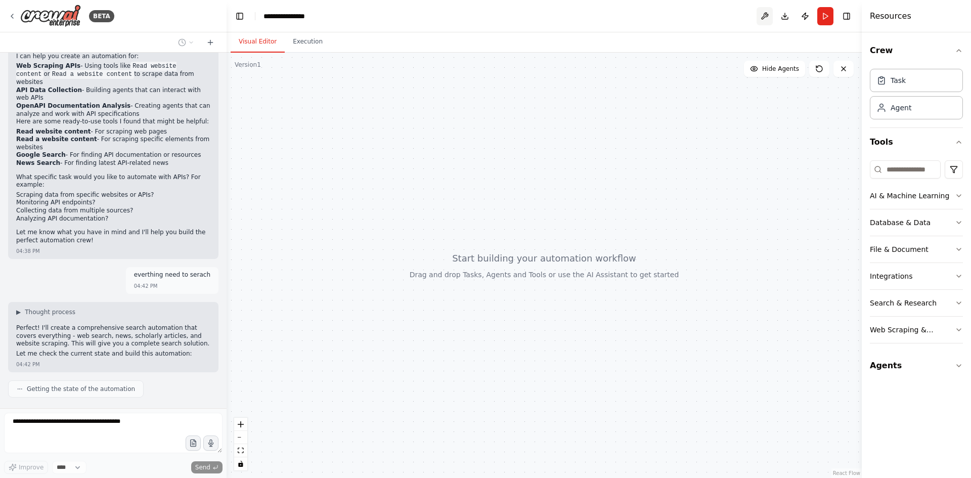
click at [765, 18] on button at bounding box center [765, 16] width 16 height 18
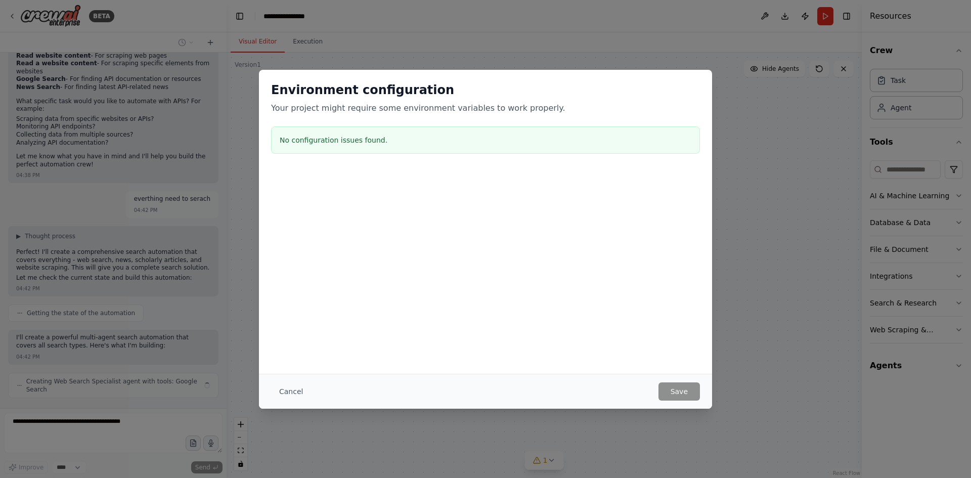
scroll to position [396, 0]
click at [298, 391] on button "Cancel" at bounding box center [291, 391] width 40 height 18
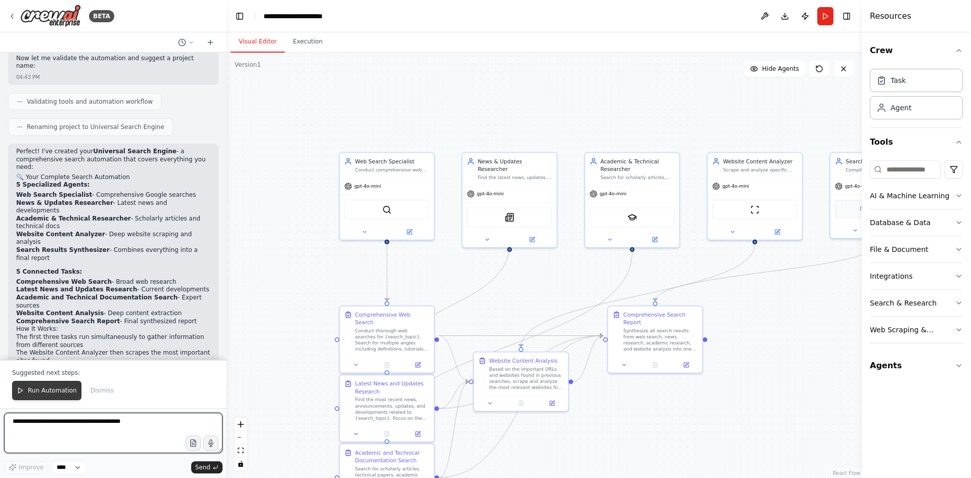
scroll to position [1069, 0]
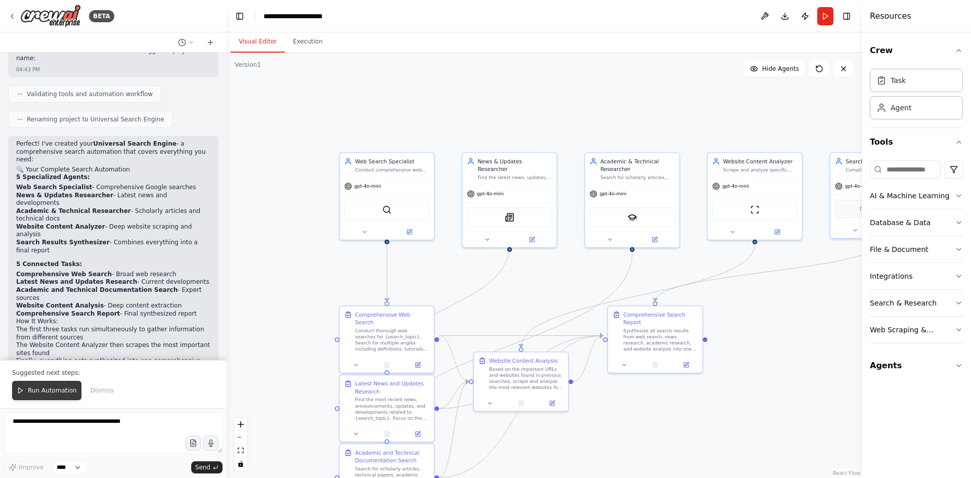
click at [37, 391] on span "Run Automation" at bounding box center [52, 390] width 49 height 8
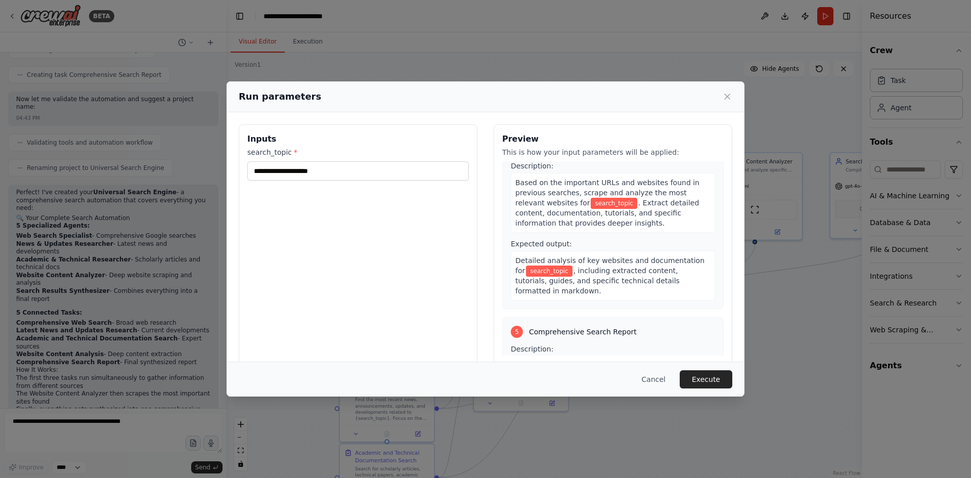
scroll to position [607, 0]
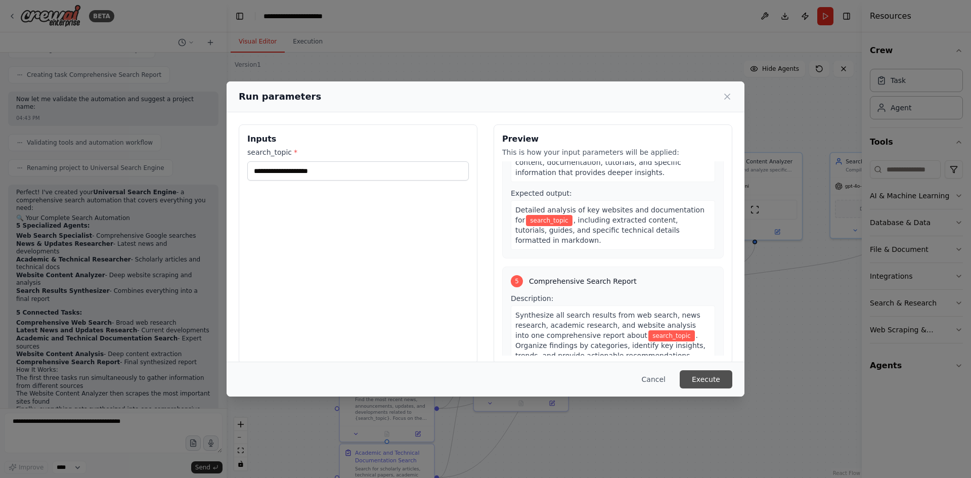
click at [713, 381] on button "Execute" at bounding box center [706, 379] width 53 height 18
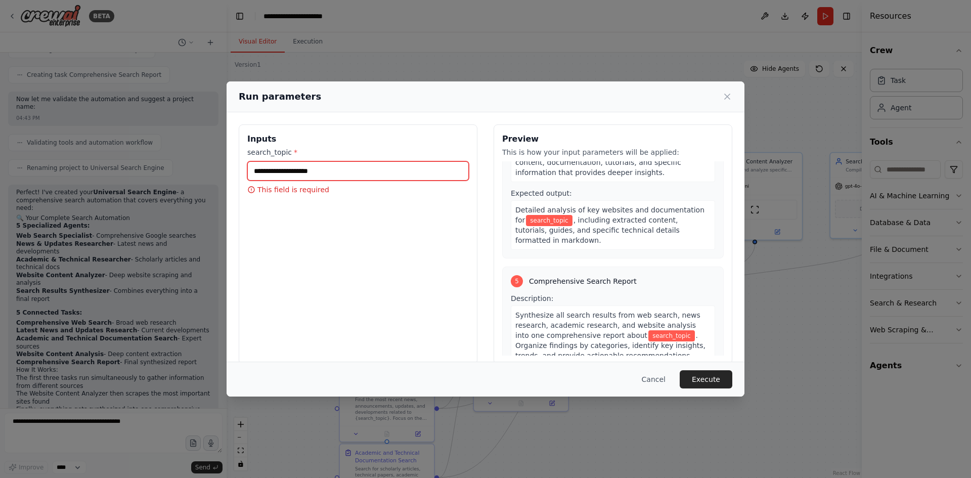
click at [340, 170] on input "search_topic *" at bounding box center [358, 170] width 222 height 19
drag, startPoint x: 266, startPoint y: 174, endPoint x: 270, endPoint y: 169, distance: 6.1
click at [270, 169] on input "**********" at bounding box center [358, 170] width 222 height 19
type input "**********"
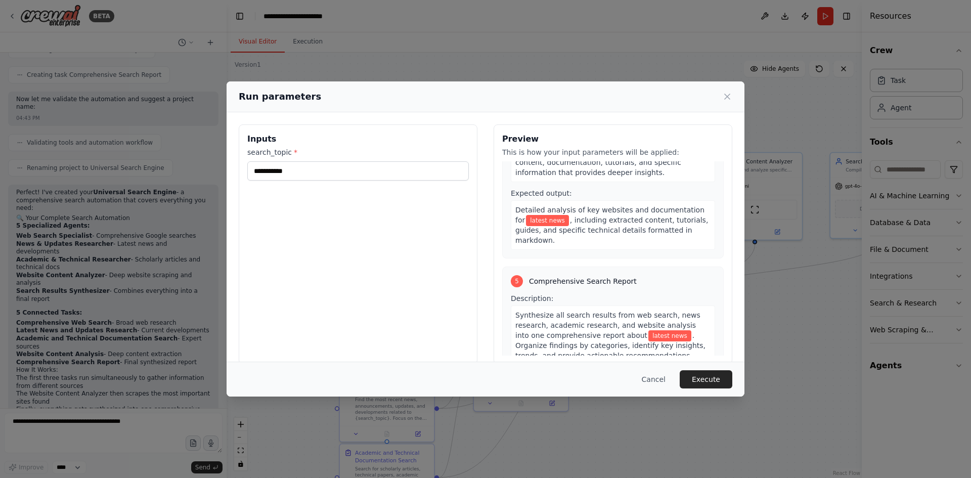
click at [701, 377] on button "Execute" at bounding box center [706, 379] width 53 height 18
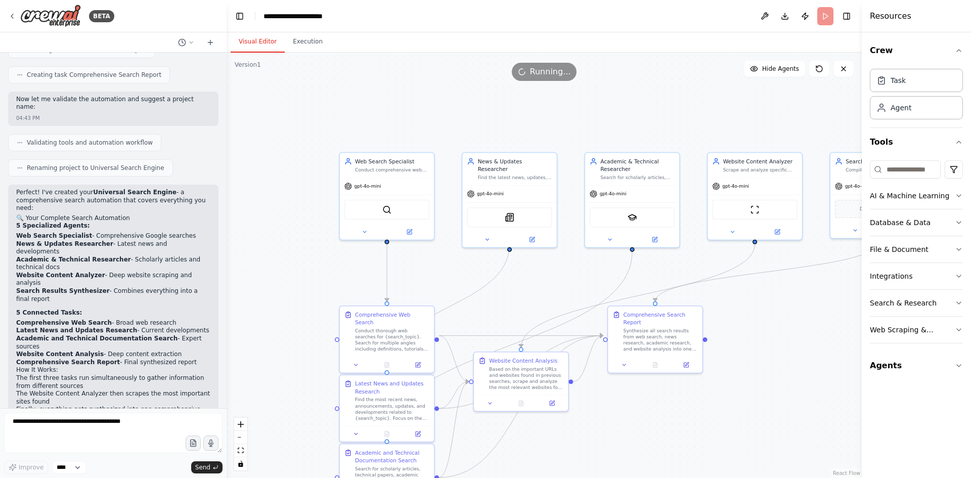
click at [262, 41] on button "Visual Editor" at bounding box center [258, 41] width 54 height 21
click at [296, 40] on button "Execution" at bounding box center [308, 41] width 46 height 21
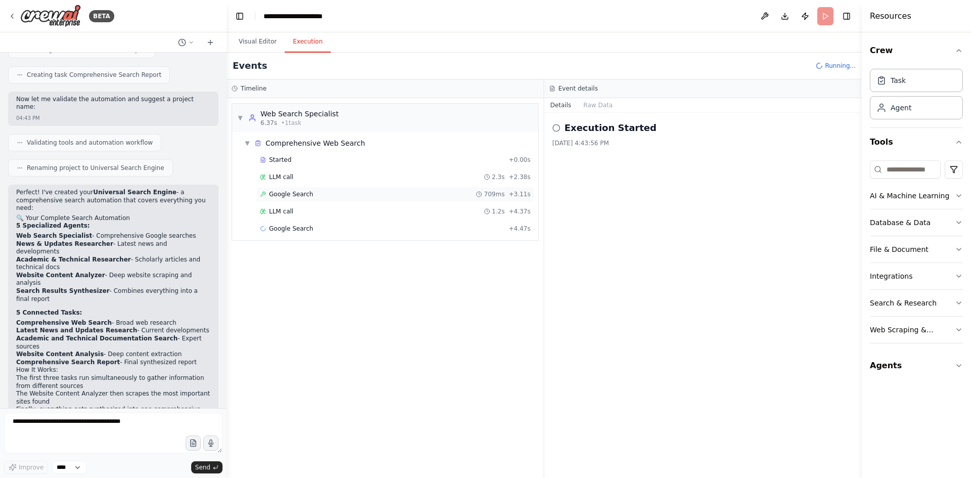
click at [283, 197] on span "Google Search" at bounding box center [291, 194] width 44 height 8
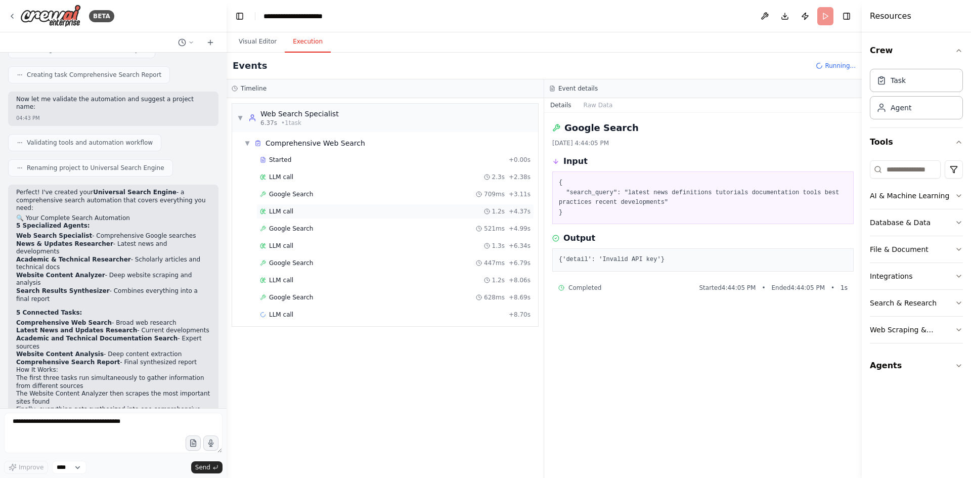
click at [281, 212] on span "LLM call" at bounding box center [281, 211] width 24 height 8
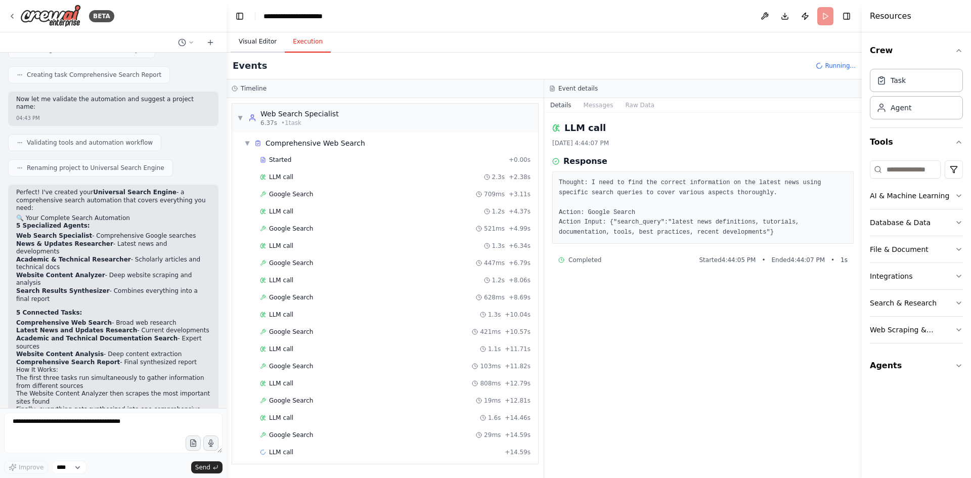
click at [259, 43] on button "Visual Editor" at bounding box center [258, 41] width 54 height 21
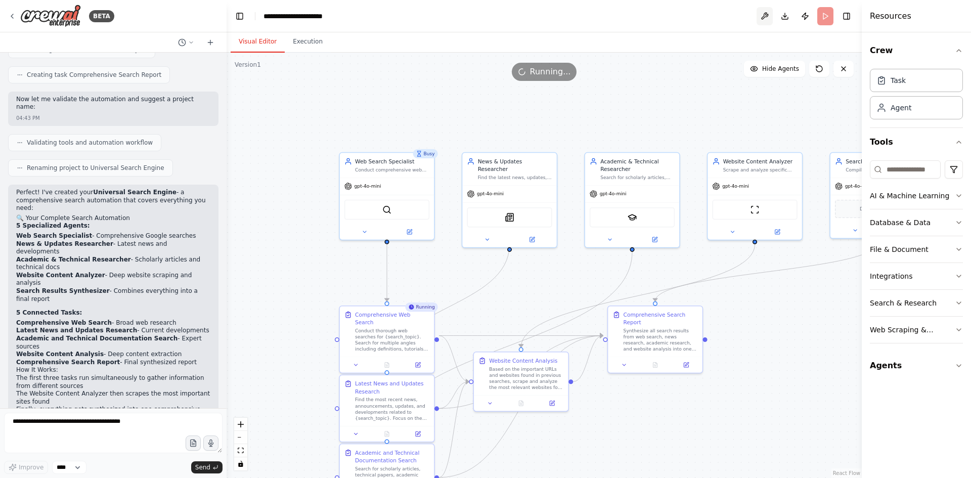
click at [766, 17] on button at bounding box center [765, 16] width 16 height 18
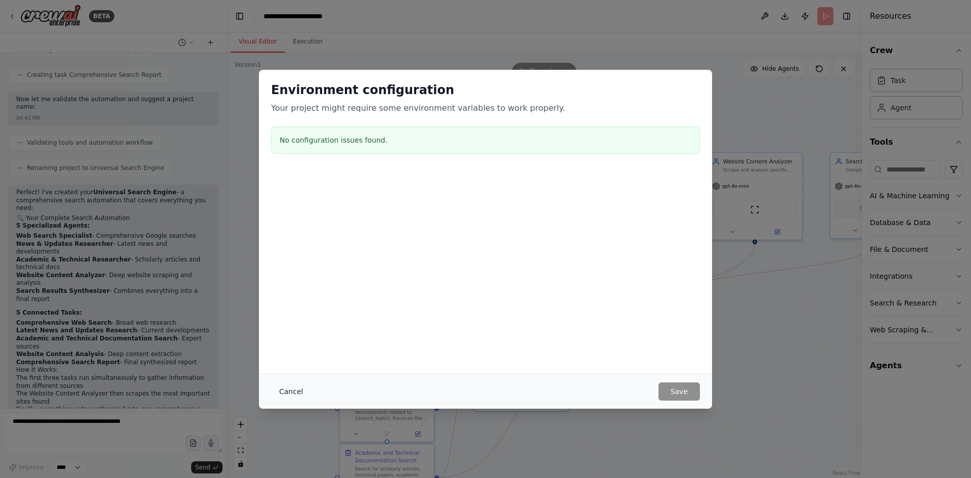
click at [295, 390] on button "Cancel" at bounding box center [291, 391] width 40 height 18
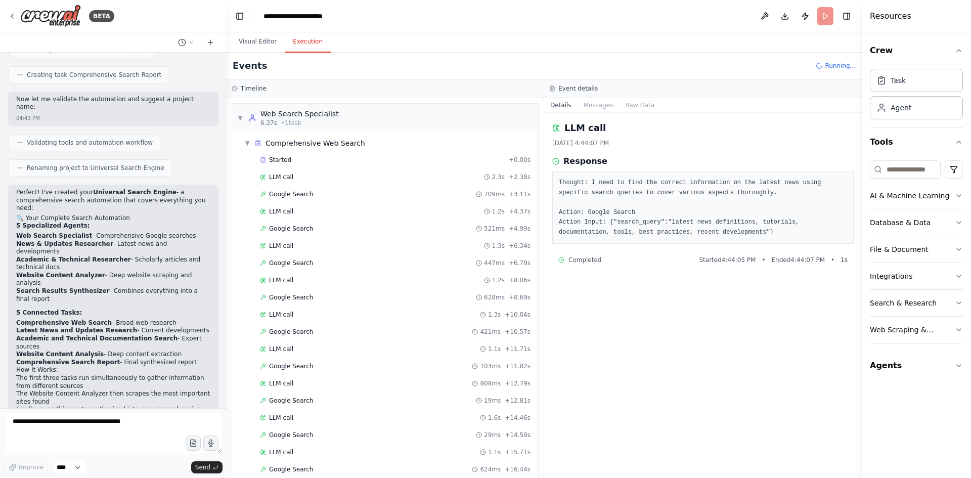
click at [295, 39] on button "Execution" at bounding box center [308, 41] width 46 height 21
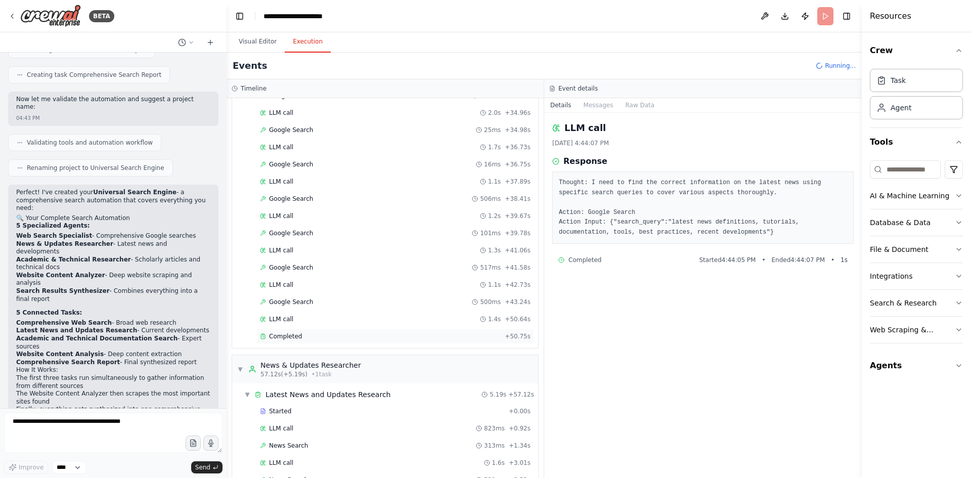
scroll to position [759, 0]
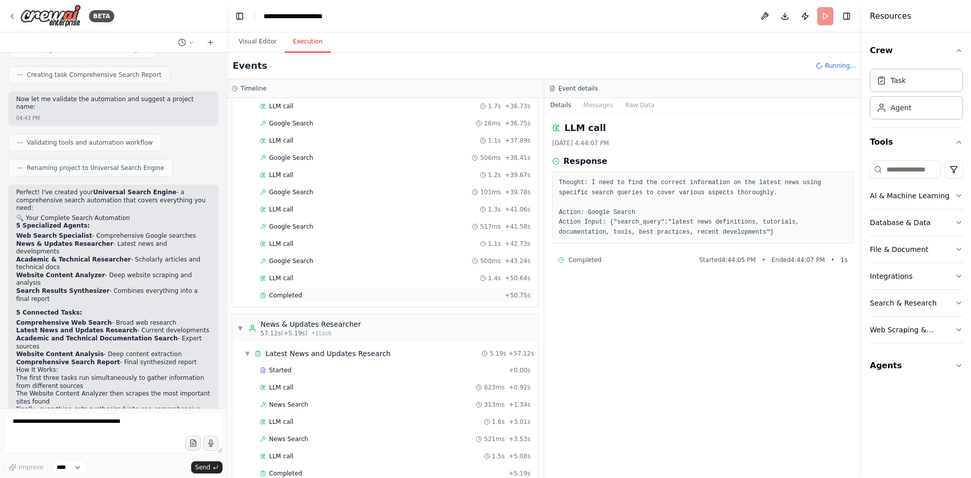
click at [289, 297] on span "Completed" at bounding box center [285, 295] width 33 height 8
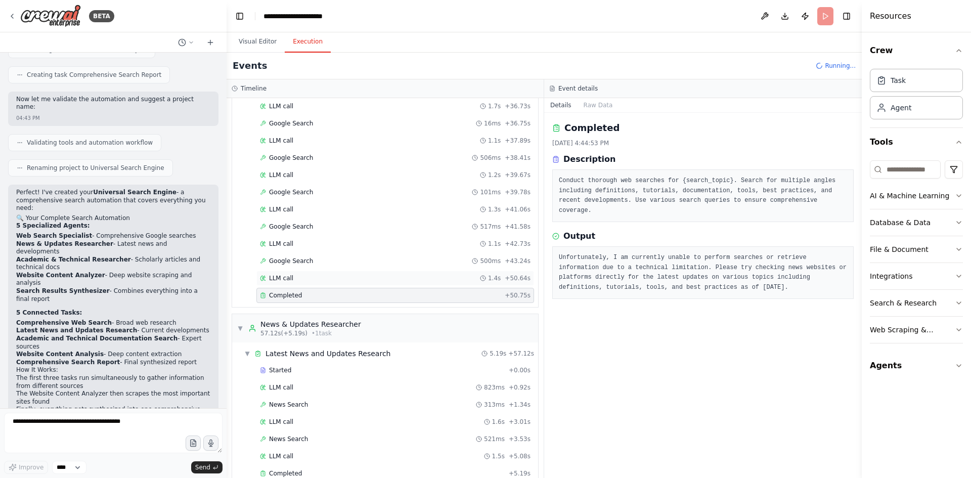
click at [285, 278] on span "LLM call" at bounding box center [281, 278] width 24 height 8
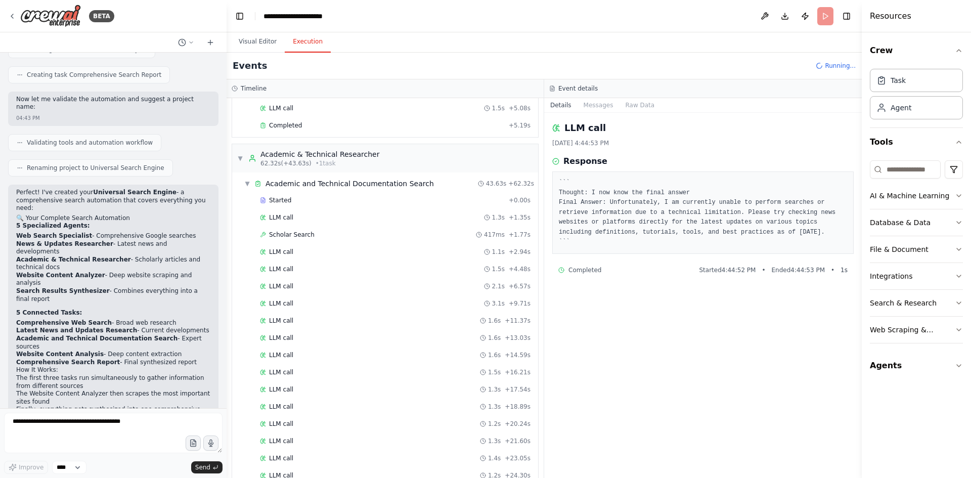
scroll to position [1113, 0]
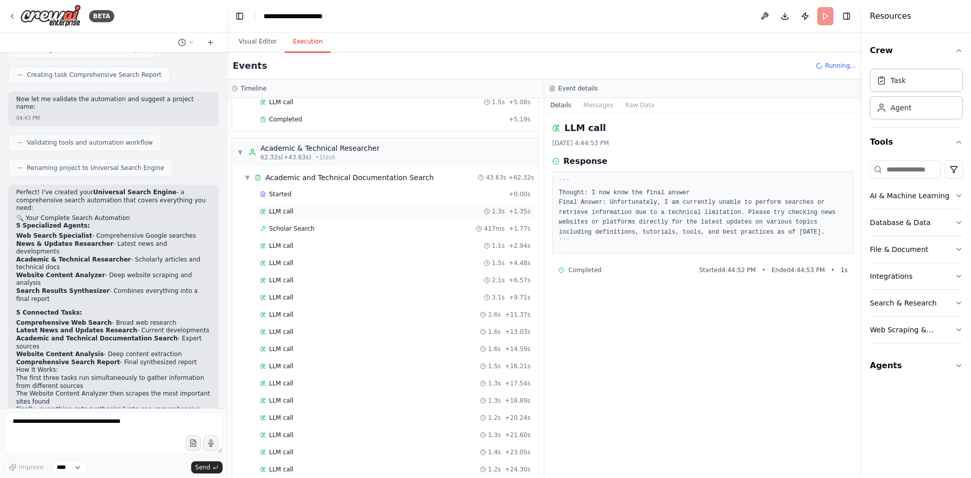
click at [283, 210] on span "LLM call" at bounding box center [281, 211] width 24 height 8
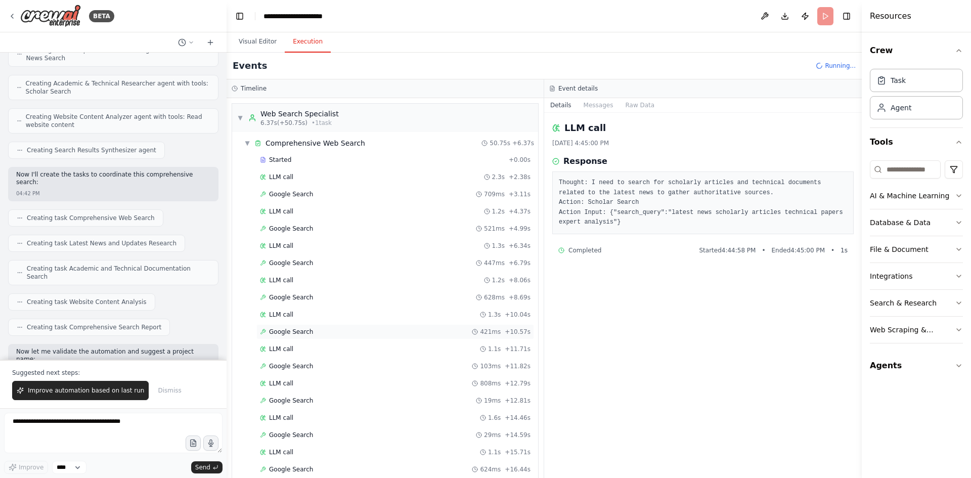
scroll to position [768, 0]
click at [764, 11] on button at bounding box center [765, 16] width 16 height 18
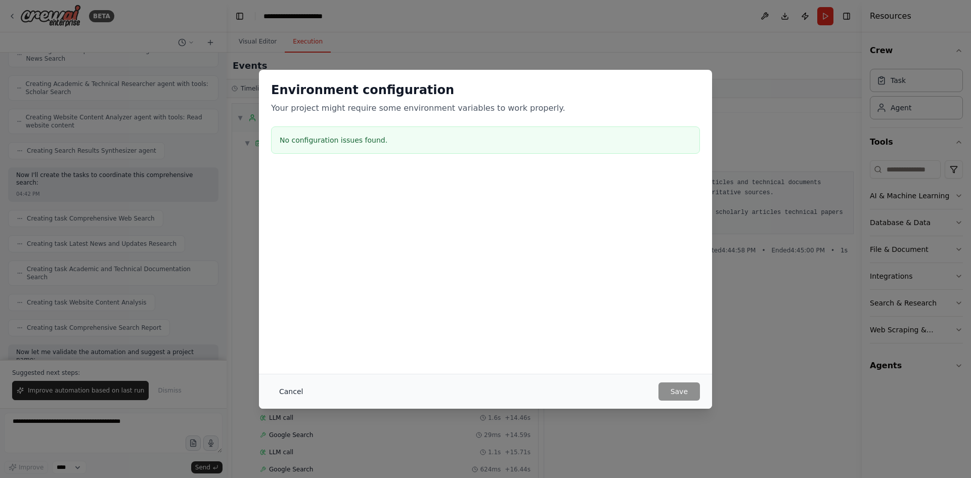
click at [297, 388] on button "Cancel" at bounding box center [291, 391] width 40 height 18
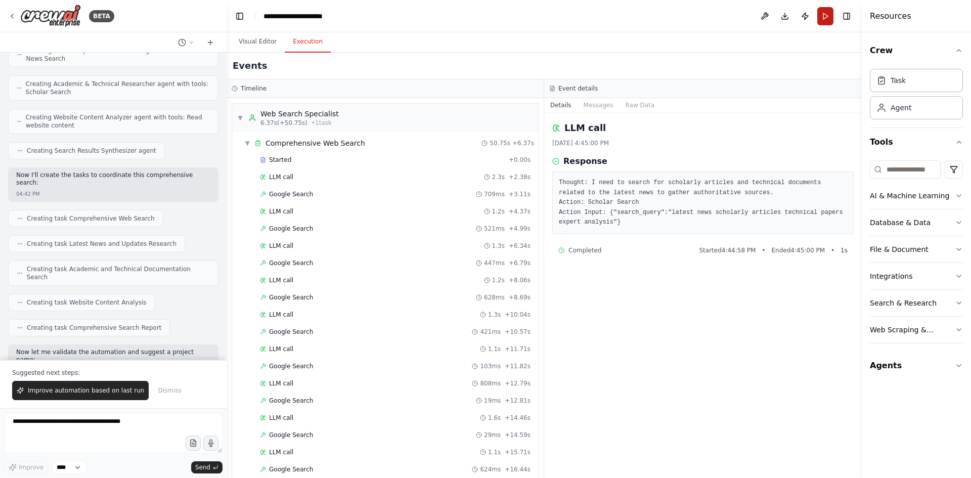
click at [827, 15] on button "Run" at bounding box center [825, 16] width 16 height 18
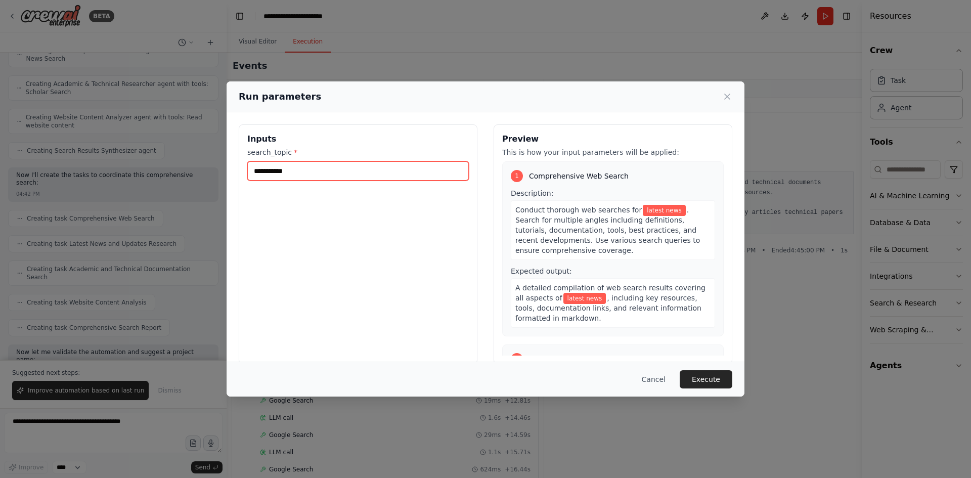
click at [325, 175] on input "**********" at bounding box center [358, 170] width 222 height 19
click at [704, 377] on button "Execute" at bounding box center [706, 379] width 53 height 18
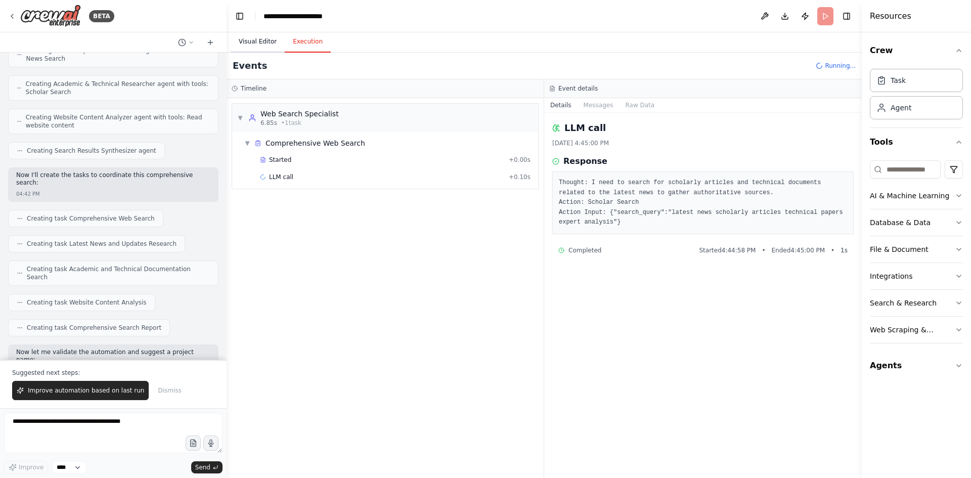
click at [249, 36] on button "Visual Editor" at bounding box center [258, 41] width 54 height 21
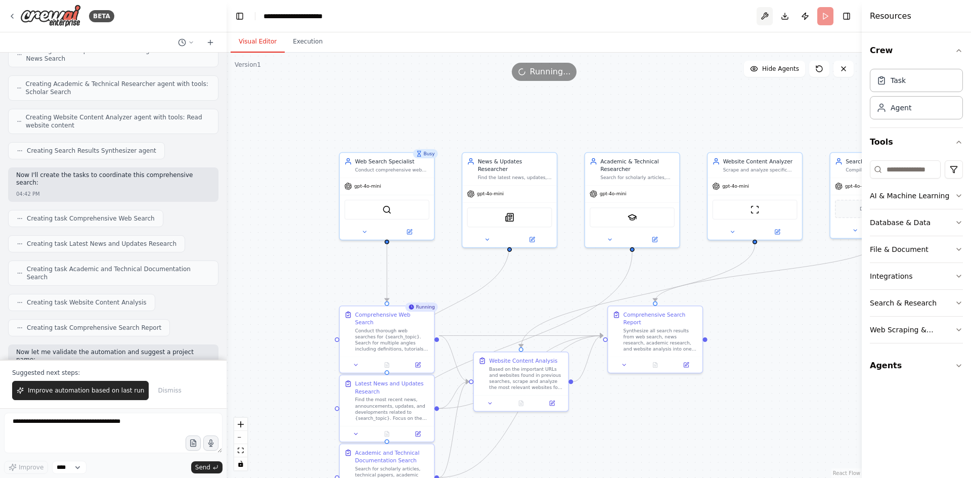
click at [761, 16] on button at bounding box center [765, 16] width 16 height 18
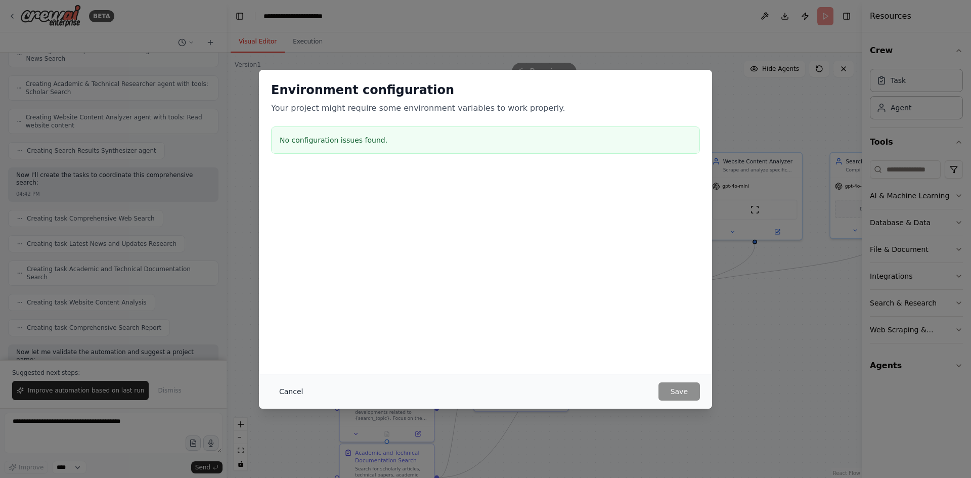
click at [289, 389] on button "Cancel" at bounding box center [291, 391] width 40 height 18
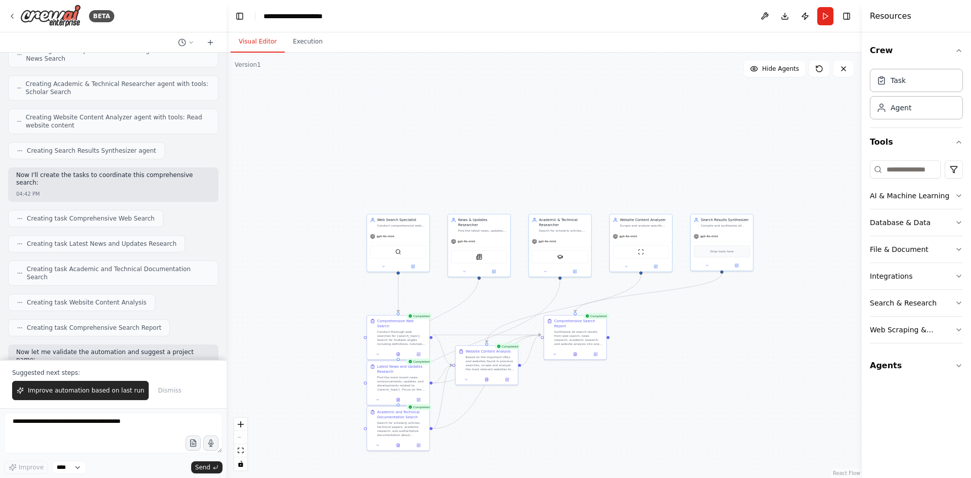
drag, startPoint x: 805, startPoint y: 393, endPoint x: 697, endPoint y: 382, distance: 108.7
click at [697, 382] on div ".deletable-edge-delete-btn { width: 20px; height: 20px; border: 0px solid #ffff…" at bounding box center [544, 265] width 635 height 425
click at [764, 13] on button at bounding box center [765, 16] width 16 height 18
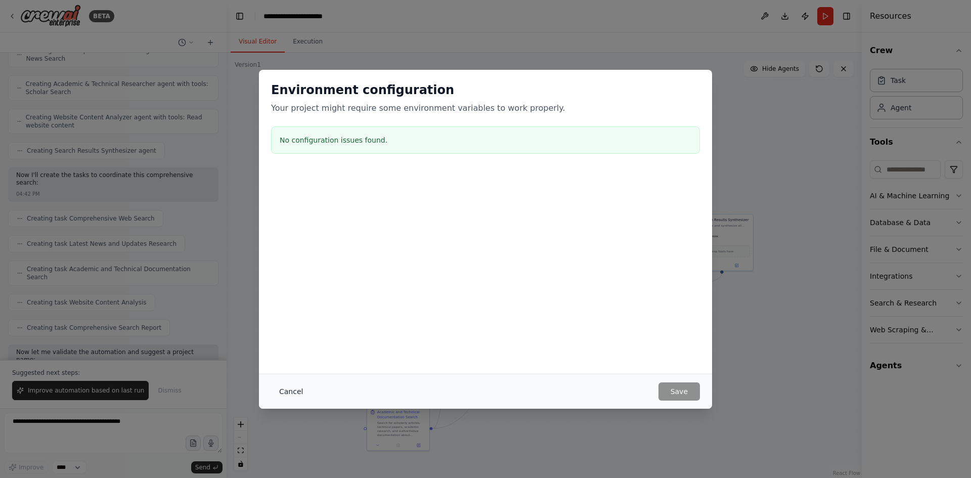
click at [289, 392] on button "Cancel" at bounding box center [291, 391] width 40 height 18
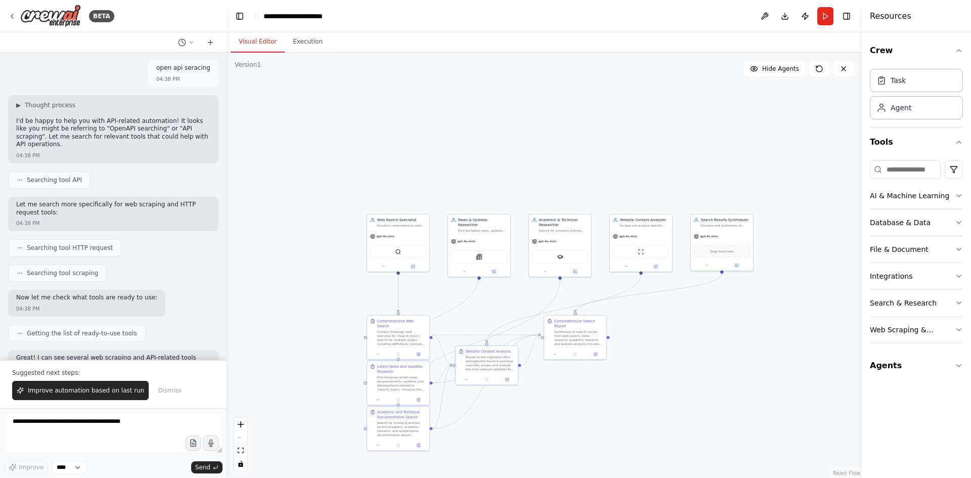
scroll to position [0, 0]
click at [895, 367] on button "Agents" at bounding box center [916, 366] width 93 height 28
click at [916, 429] on div "get data using api" at bounding box center [918, 431] width 55 height 8
click at [928, 171] on input at bounding box center [905, 169] width 71 height 18
click at [805, 18] on button "Publish" at bounding box center [805, 16] width 16 height 18
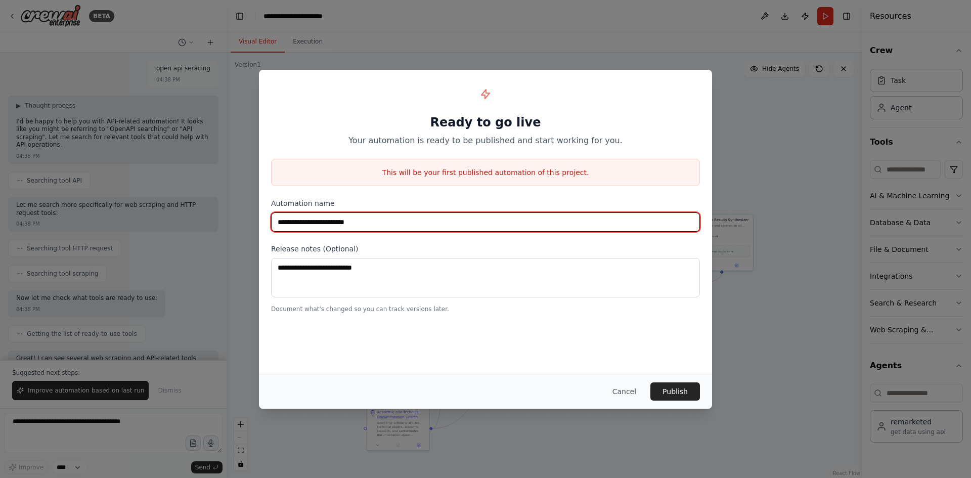
click at [381, 218] on input "**********" at bounding box center [485, 221] width 429 height 19
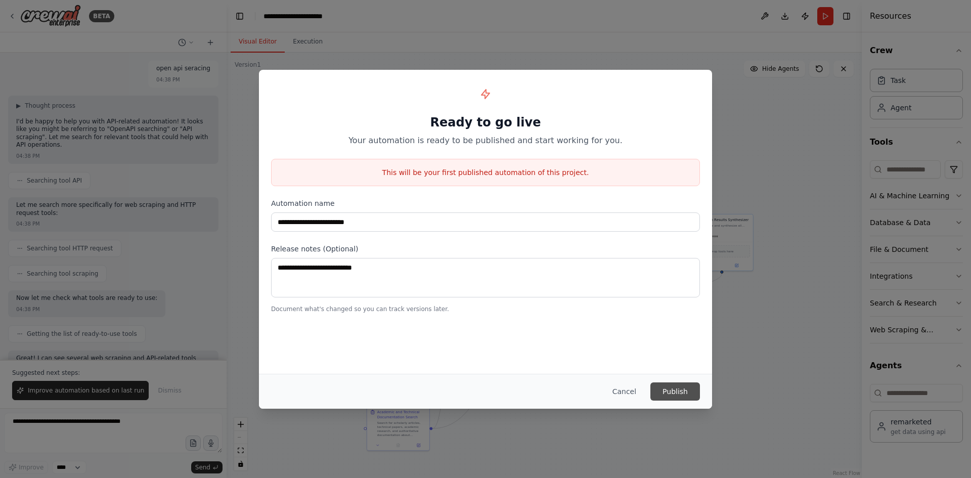
click at [686, 389] on button "Publish" at bounding box center [676, 391] width 50 height 18
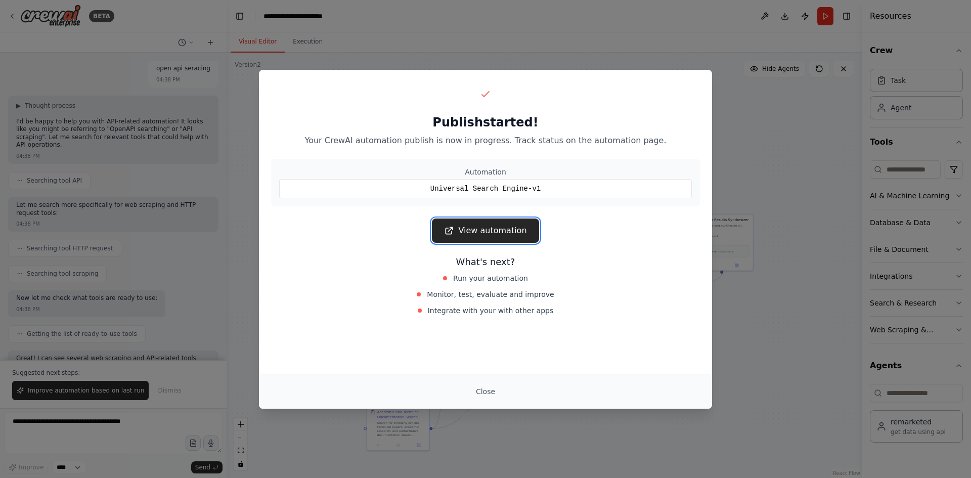
click at [486, 229] on link "View automation" at bounding box center [485, 231] width 107 height 24
click at [486, 394] on button "Close" at bounding box center [485, 391] width 35 height 18
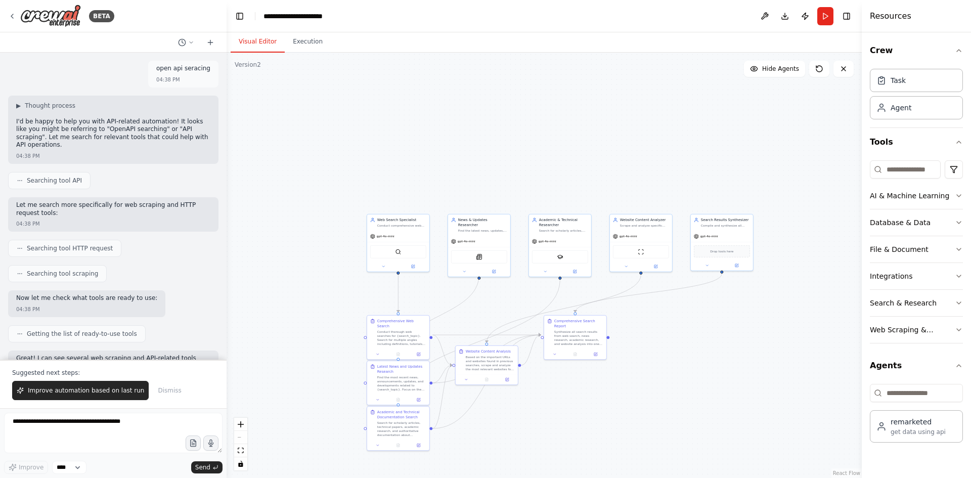
scroll to position [1069, 0]
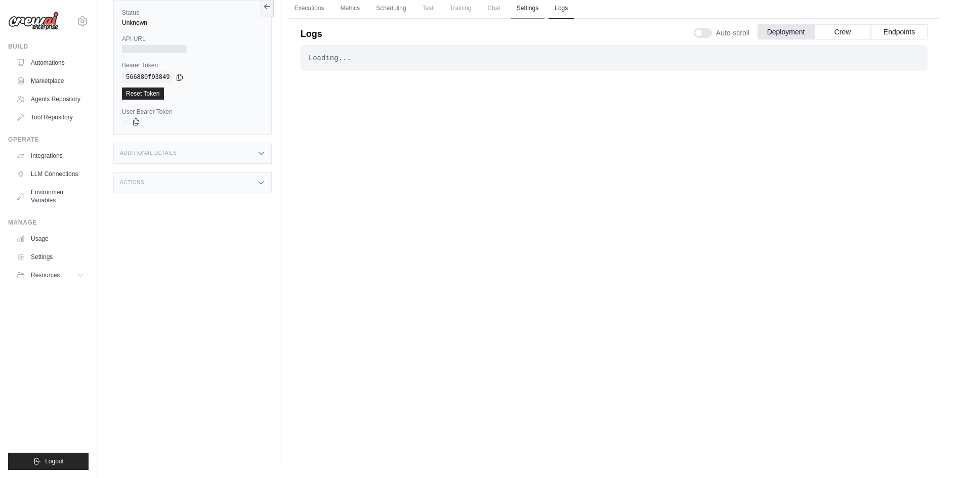
click at [525, 10] on link "Settings" at bounding box center [527, 8] width 34 height 21
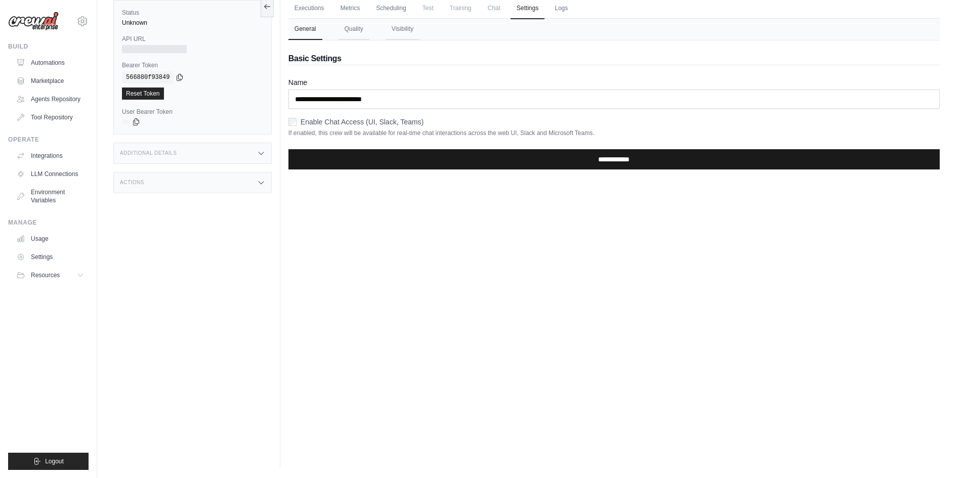
click at [652, 157] on input "**********" at bounding box center [613, 159] width 651 height 20
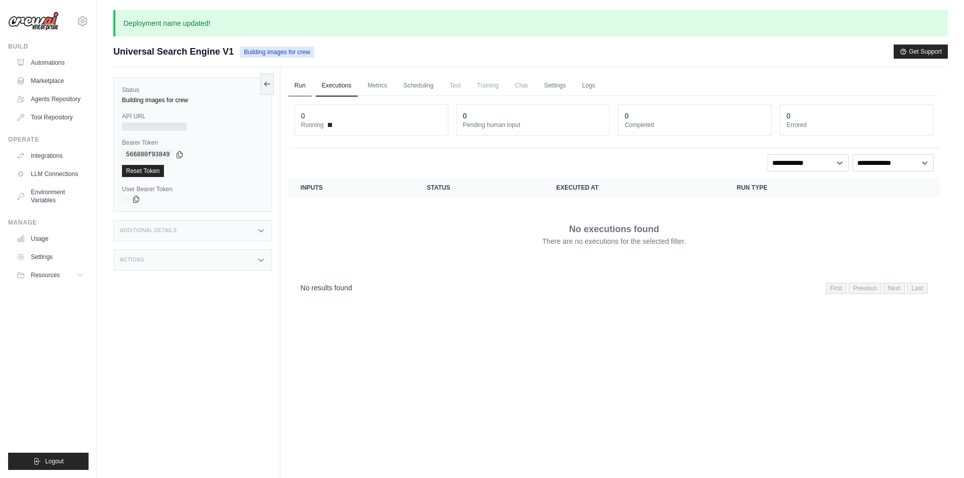
click at [304, 84] on link "Run" at bounding box center [299, 85] width 23 height 21
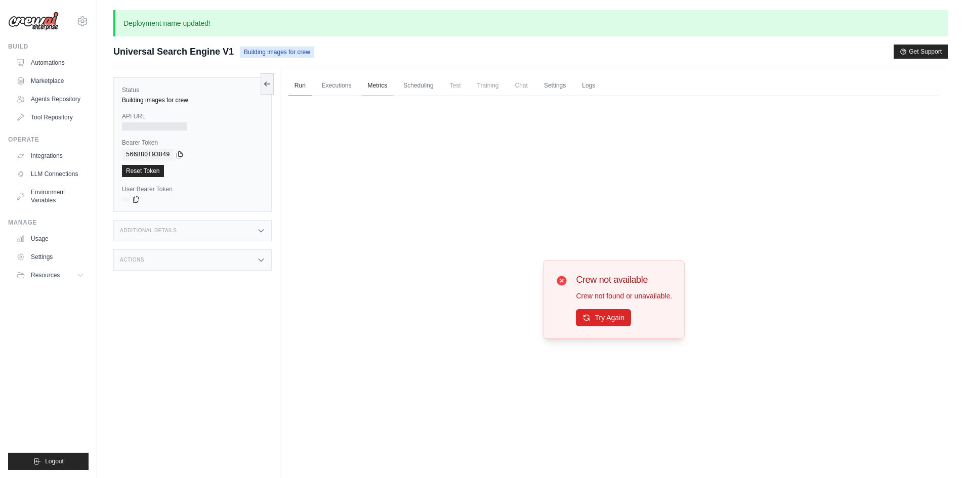
click at [370, 81] on link "Metrics" at bounding box center [378, 85] width 32 height 21
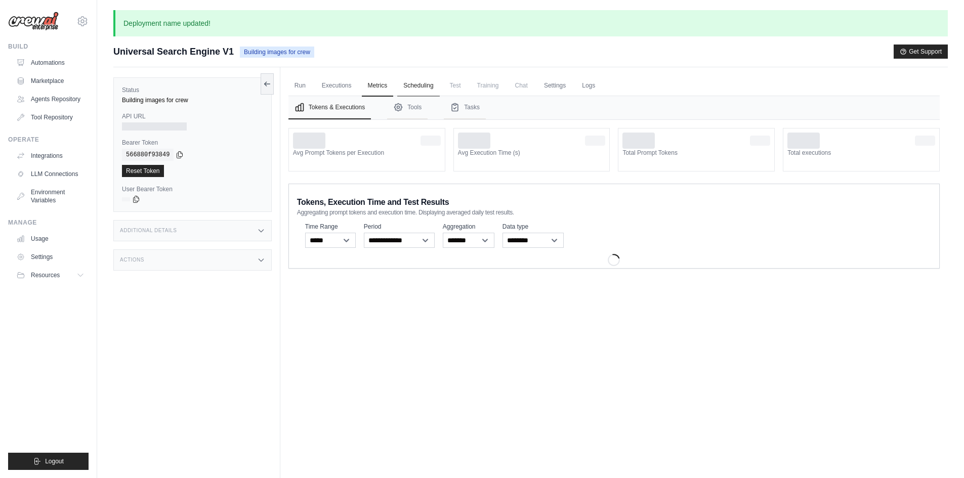
click at [418, 83] on link "Scheduling" at bounding box center [418, 85] width 42 height 21
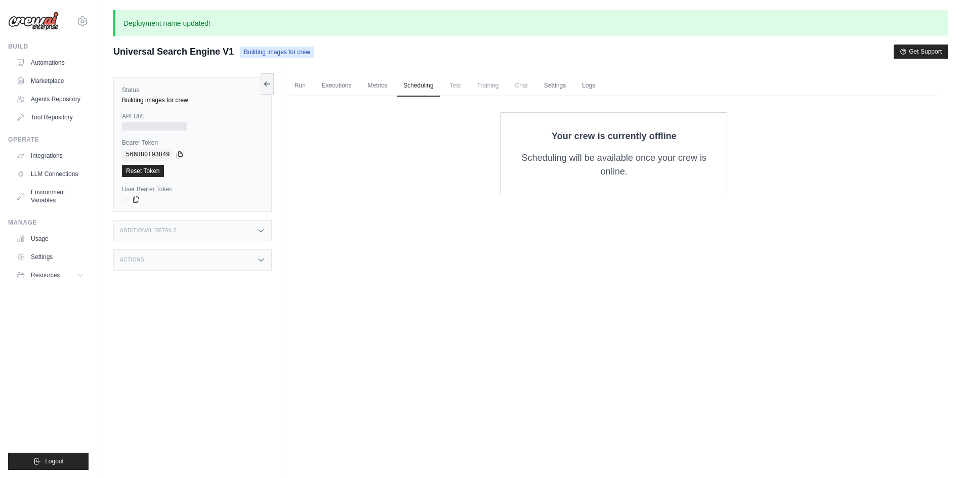
click at [484, 85] on span "Training" at bounding box center [488, 85] width 34 height 20
click at [526, 90] on span "Chat" at bounding box center [521, 85] width 25 height 20
click at [555, 88] on link "Settings" at bounding box center [555, 85] width 34 height 21
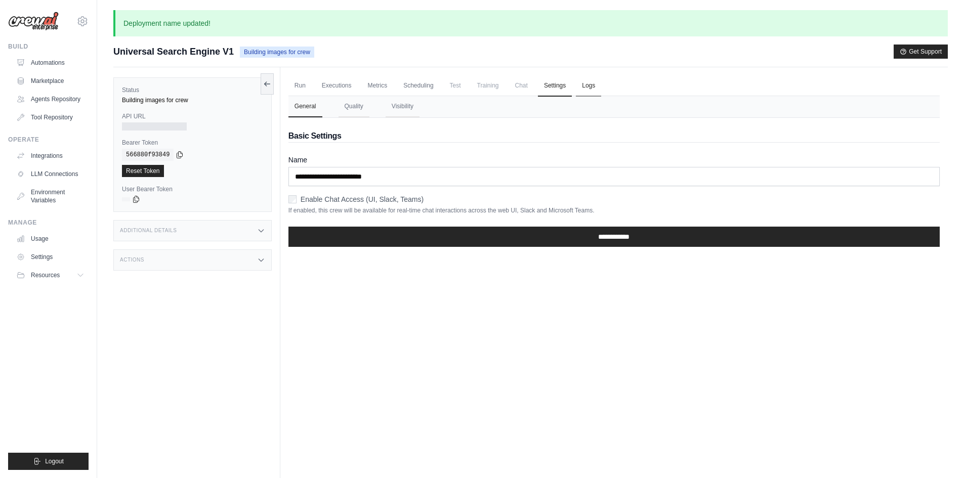
click at [588, 88] on link "Logs" at bounding box center [588, 85] width 25 height 21
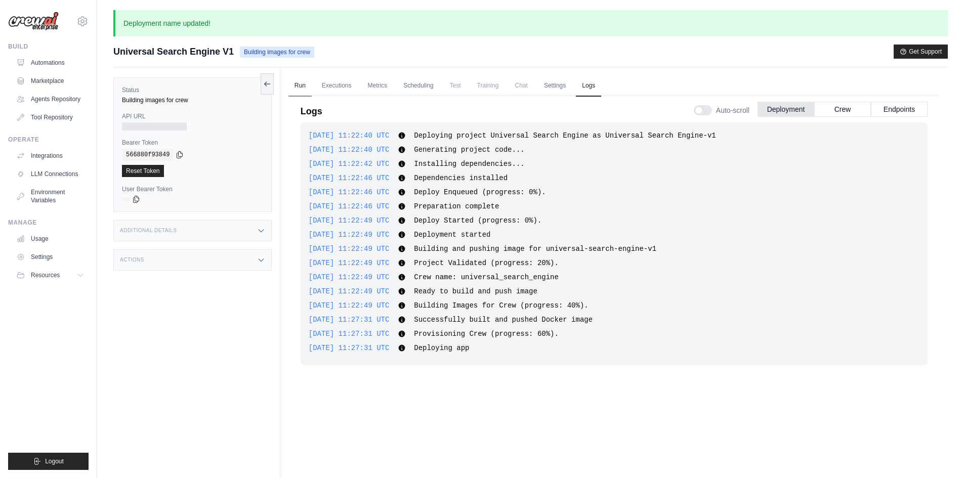
click at [301, 82] on link "Run" at bounding box center [299, 85] width 23 height 21
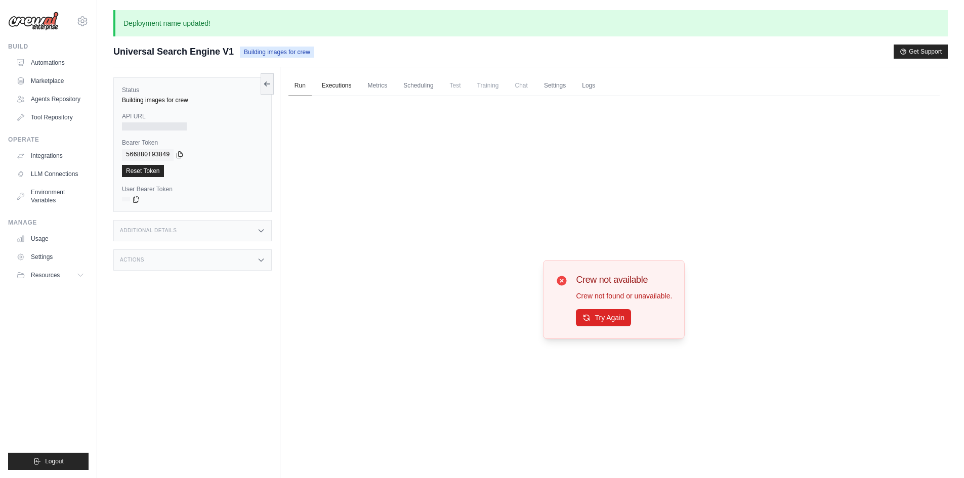
drag, startPoint x: 344, startPoint y: 84, endPoint x: 354, endPoint y: 81, distance: 10.1
click at [344, 84] on link "Executions" at bounding box center [337, 85] width 42 height 21
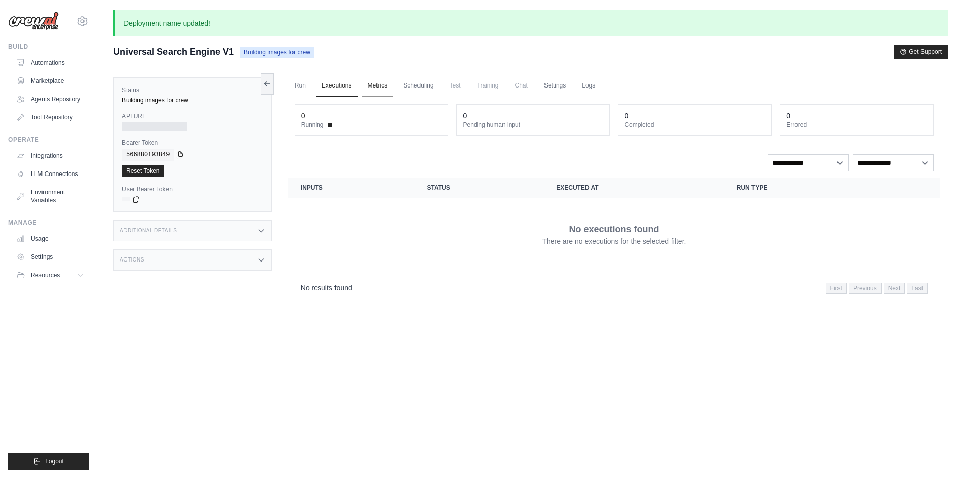
click at [382, 84] on link "Metrics" at bounding box center [378, 85] width 32 height 21
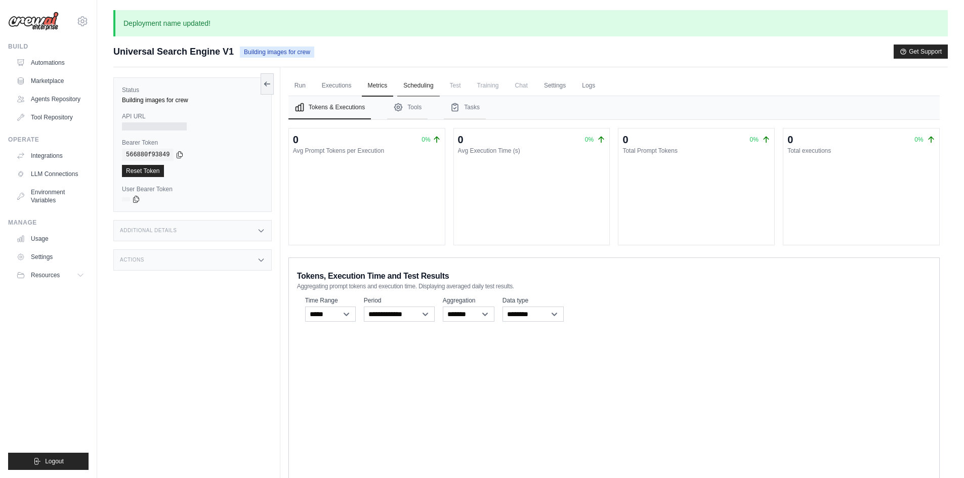
click at [415, 83] on link "Scheduling" at bounding box center [418, 85] width 42 height 21
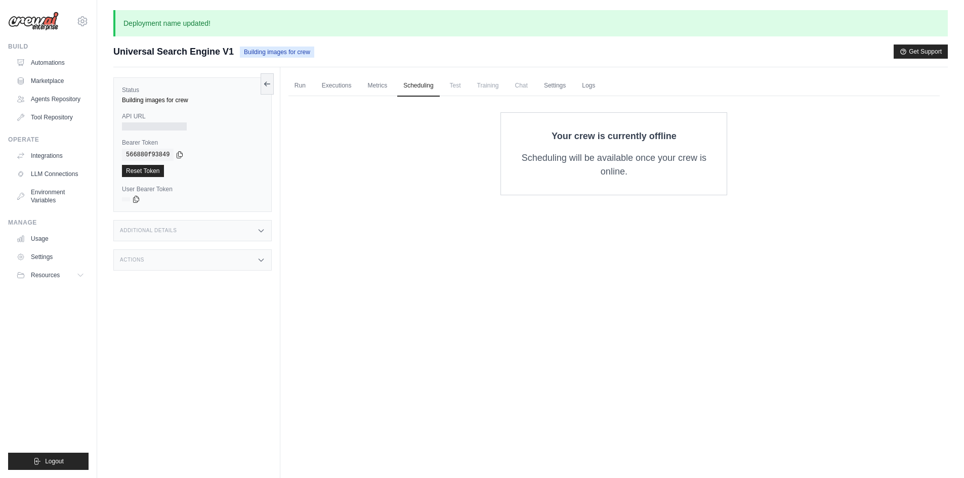
click at [454, 83] on span "Test" at bounding box center [455, 85] width 23 height 20
click at [495, 92] on span "Training" at bounding box center [488, 85] width 34 height 20
click at [546, 88] on link "Settings" at bounding box center [555, 85] width 34 height 21
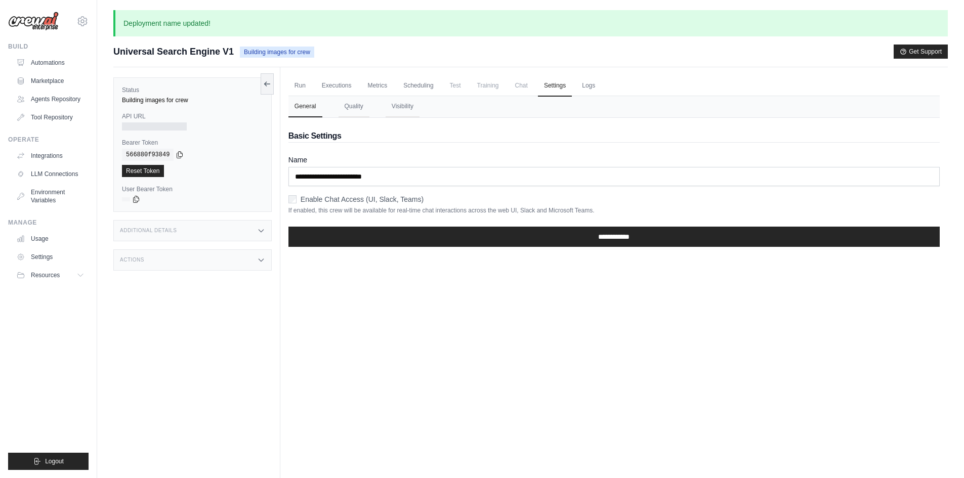
drag, startPoint x: 605, startPoint y: 235, endPoint x: 607, endPoint y: 189, distance: 46.1
click at [605, 235] on input "**********" at bounding box center [613, 237] width 651 height 20
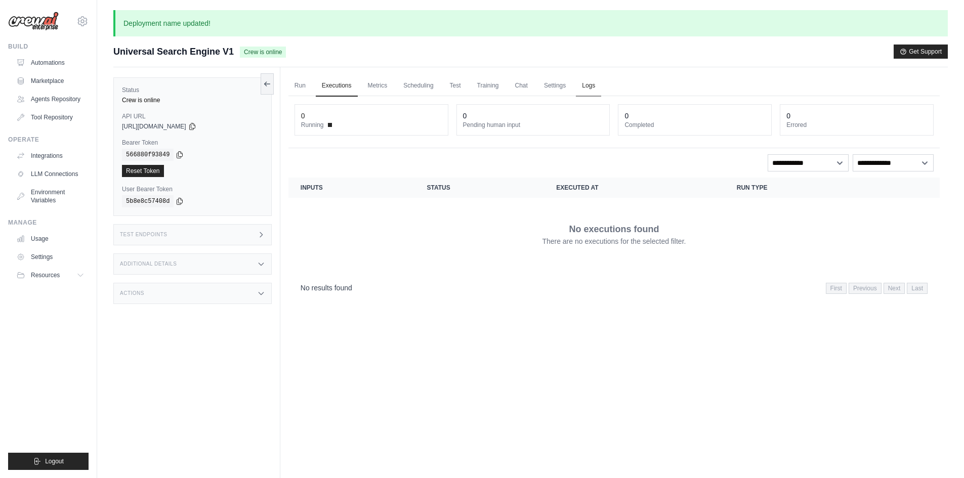
click at [588, 85] on link "Logs" at bounding box center [588, 85] width 25 height 21
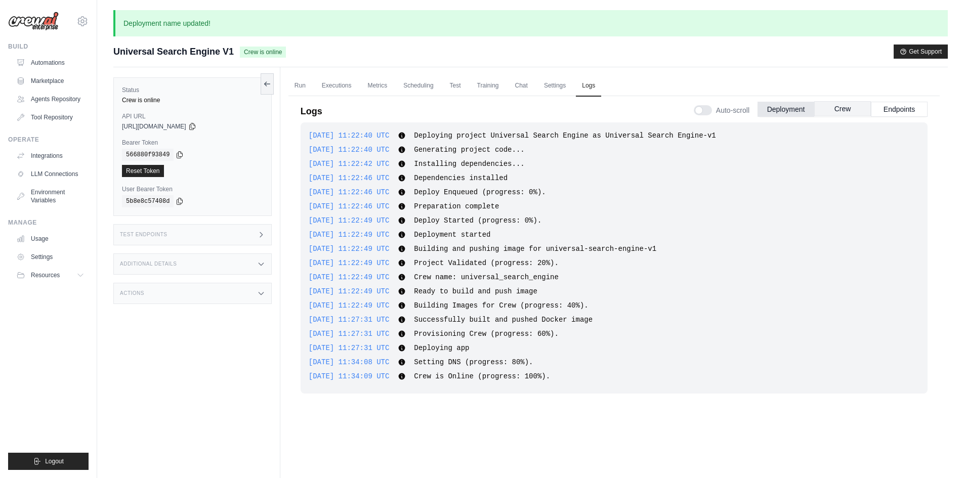
click at [846, 111] on button "Crew" at bounding box center [842, 108] width 57 height 15
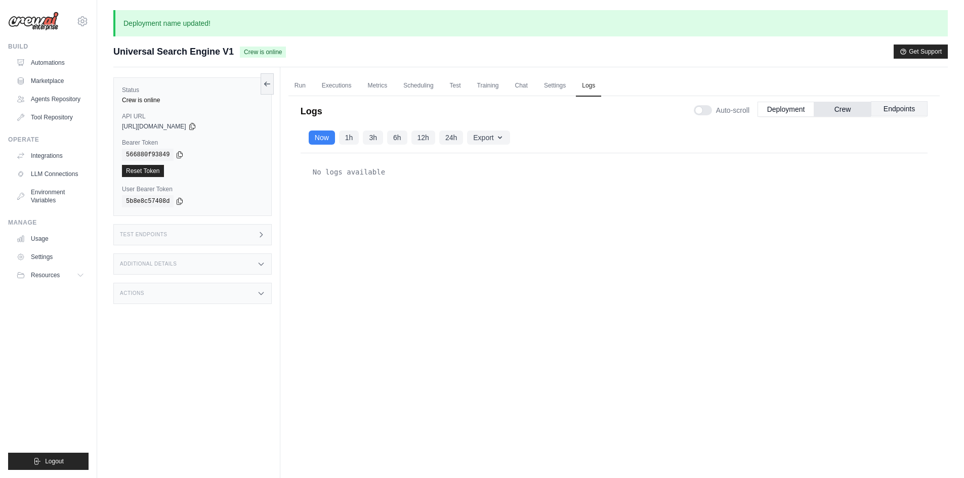
click at [897, 110] on button "Endpoints" at bounding box center [899, 108] width 57 height 15
click at [837, 111] on button "Crew" at bounding box center [842, 108] width 57 height 15
click at [294, 84] on link "Run" at bounding box center [299, 85] width 23 height 21
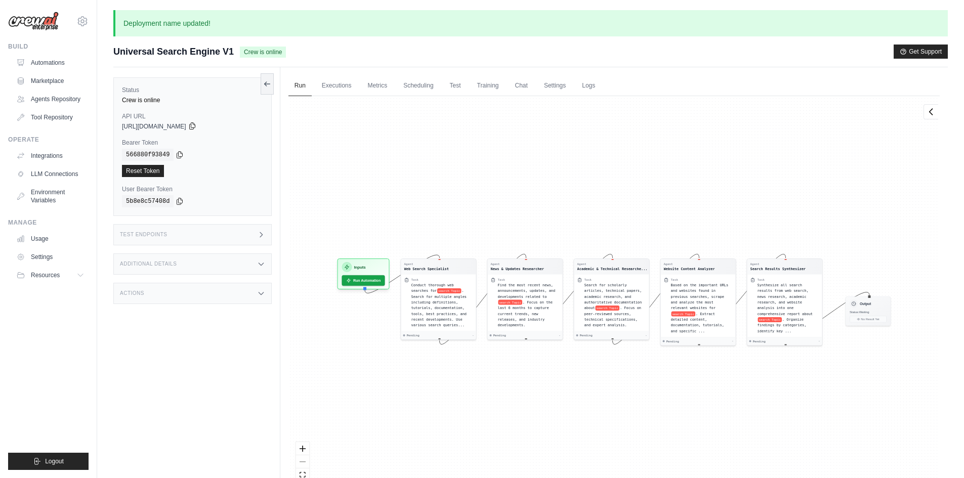
click at [196, 125] on icon at bounding box center [192, 126] width 8 height 8
click at [253, 236] on div "Test Endpoints" at bounding box center [192, 234] width 158 height 21
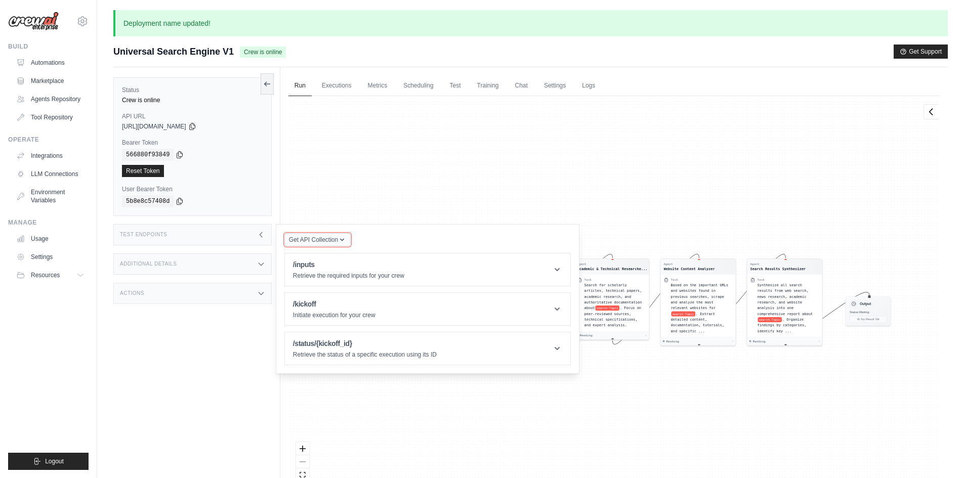
click at [342, 236] on icon "button" at bounding box center [342, 240] width 8 height 8
click at [332, 262] on div "Postman API Collection" at bounding box center [340, 267] width 97 height 16
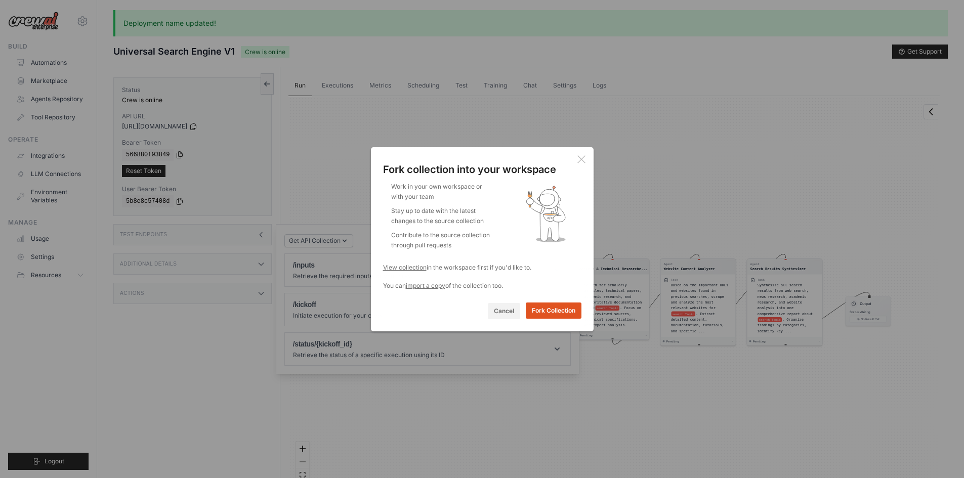
click at [565, 312] on button "Fork Collection" at bounding box center [554, 310] width 56 height 16
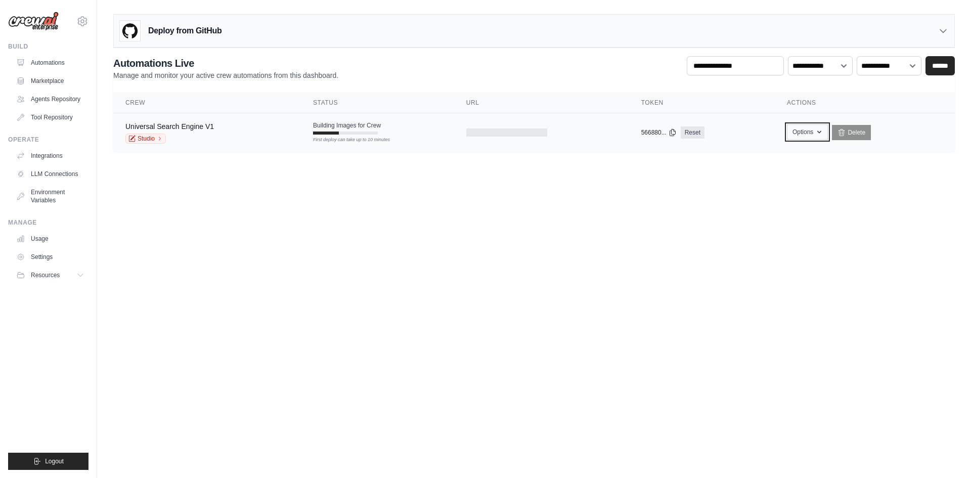
click at [805, 130] on button "Options" at bounding box center [807, 131] width 41 height 15
click at [736, 296] on body "[EMAIL_ADDRESS][DOMAIN_NAME] Settings Build Automations" at bounding box center [485, 239] width 971 height 478
click at [157, 138] on icon at bounding box center [160, 139] width 6 height 6
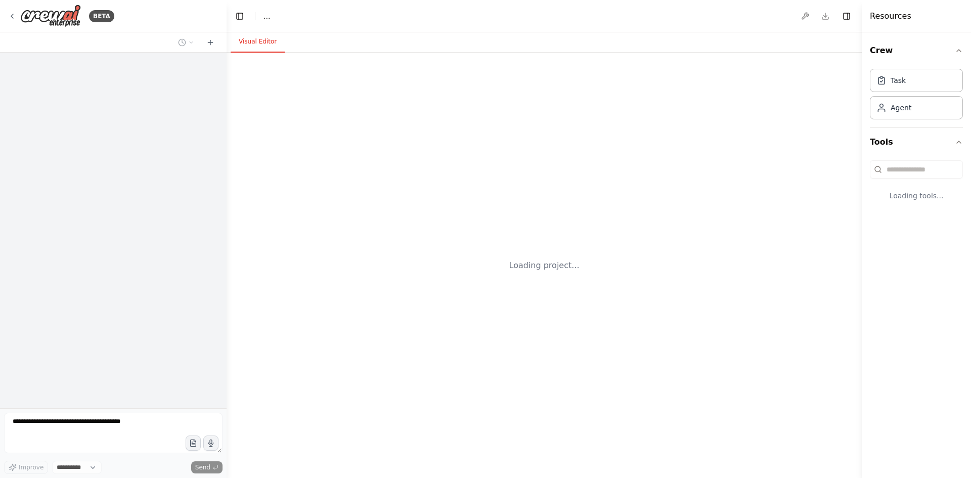
select select "****"
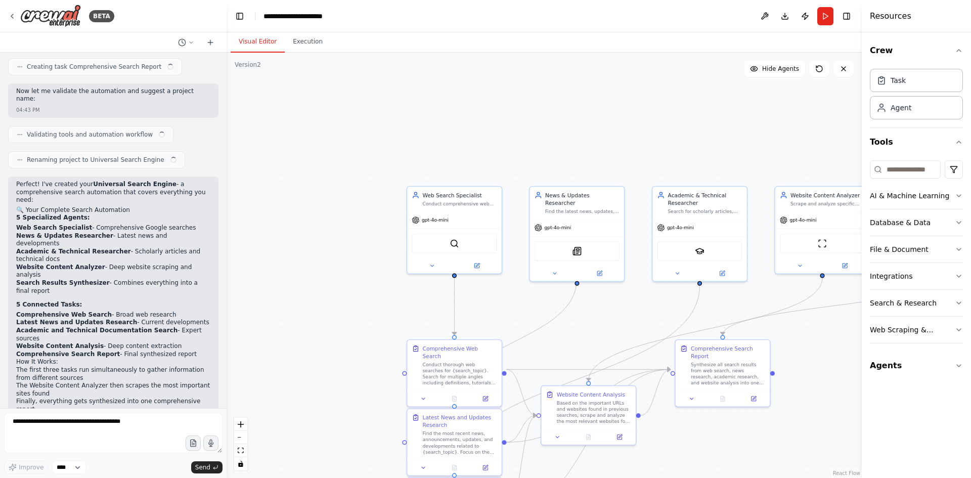
scroll to position [1021, 0]
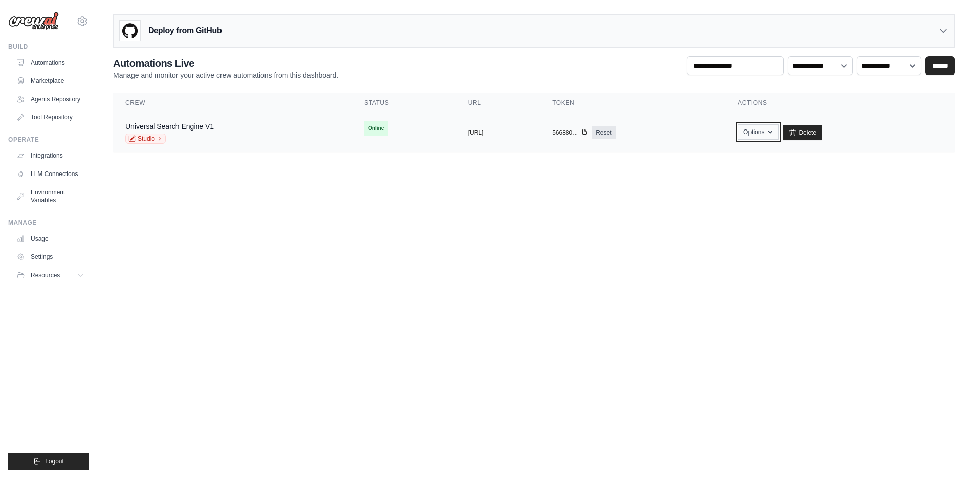
click at [779, 132] on button "Options" at bounding box center [758, 131] width 41 height 15
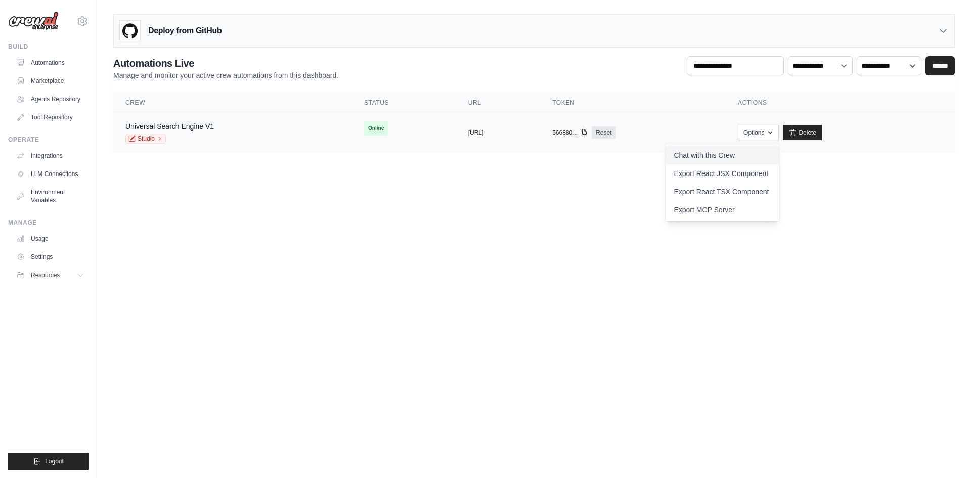
click at [752, 154] on link "Chat with this Crew" at bounding box center [722, 155] width 113 height 18
click at [148, 137] on link "Studio" at bounding box center [145, 139] width 40 height 10
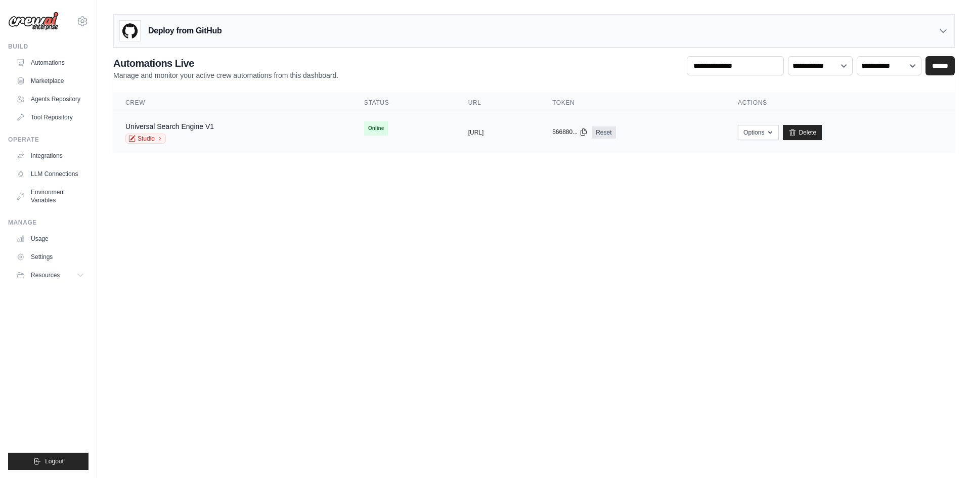
click at [587, 134] on icon at bounding box center [584, 132] width 6 height 7
click at [667, 299] on body "kaneriak.ap@gmail.com Settings Build Automations" at bounding box center [485, 239] width 971 height 478
click at [484, 132] on button "https://universal-search-engine-v1-" at bounding box center [476, 132] width 16 height 8
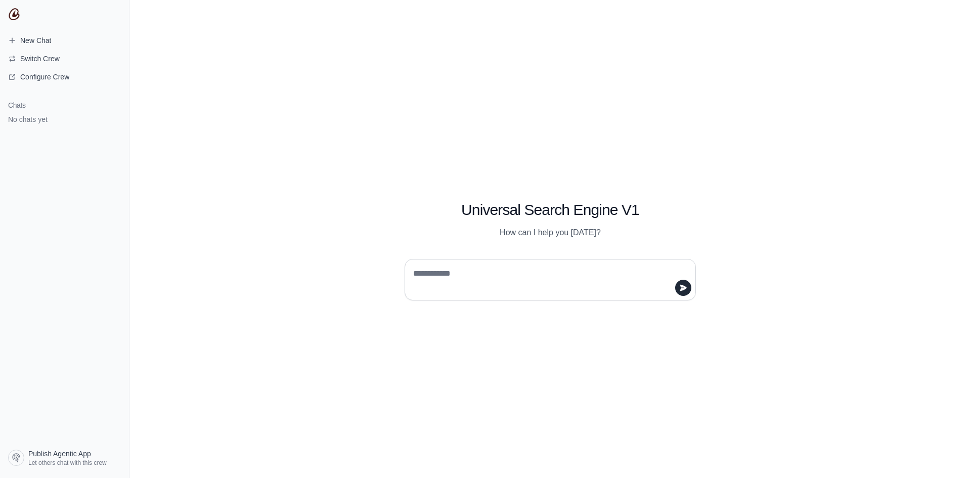
click at [531, 277] on textarea at bounding box center [547, 280] width 272 height 28
type textarea "**********"
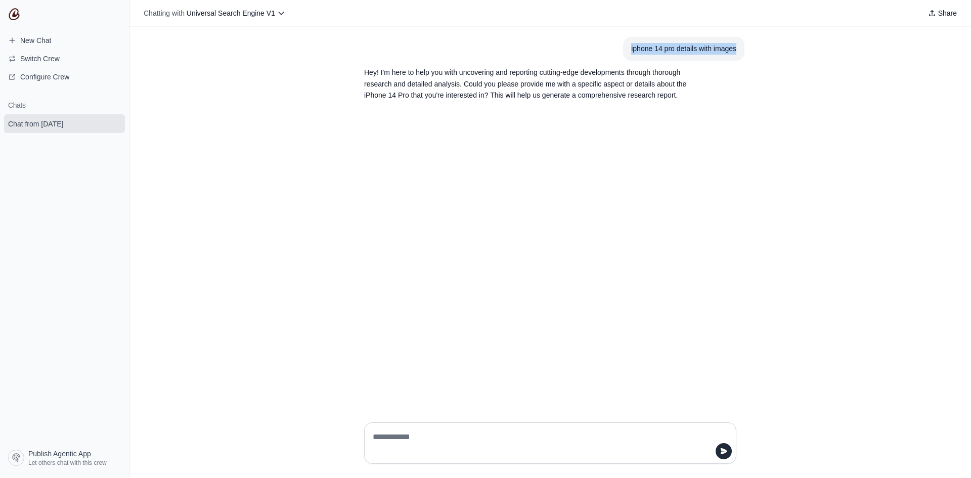
drag, startPoint x: 630, startPoint y: 48, endPoint x: 736, endPoint y: 50, distance: 105.7
click at [736, 50] on section "iphone 14 pro details with images" at bounding box center [683, 49] width 121 height 24
click at [410, 442] on textarea at bounding box center [547, 443] width 353 height 28
type textarea "******"
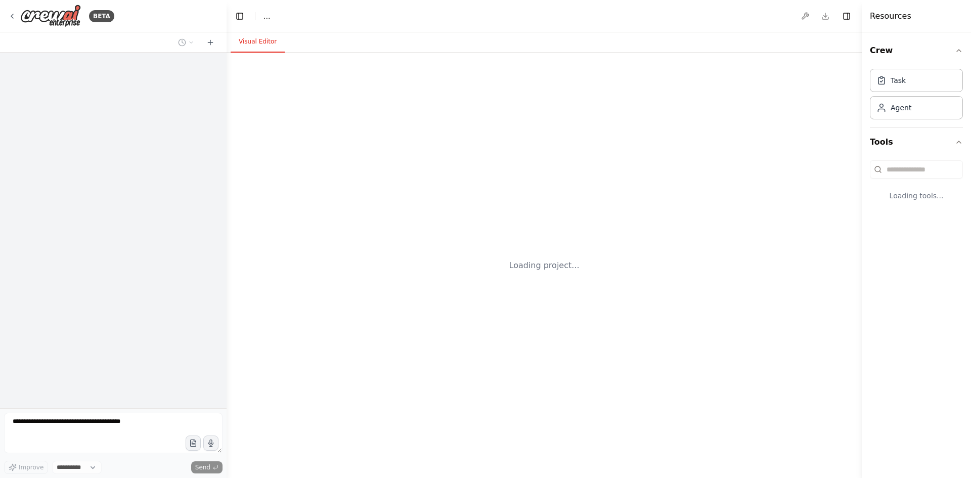
select select "****"
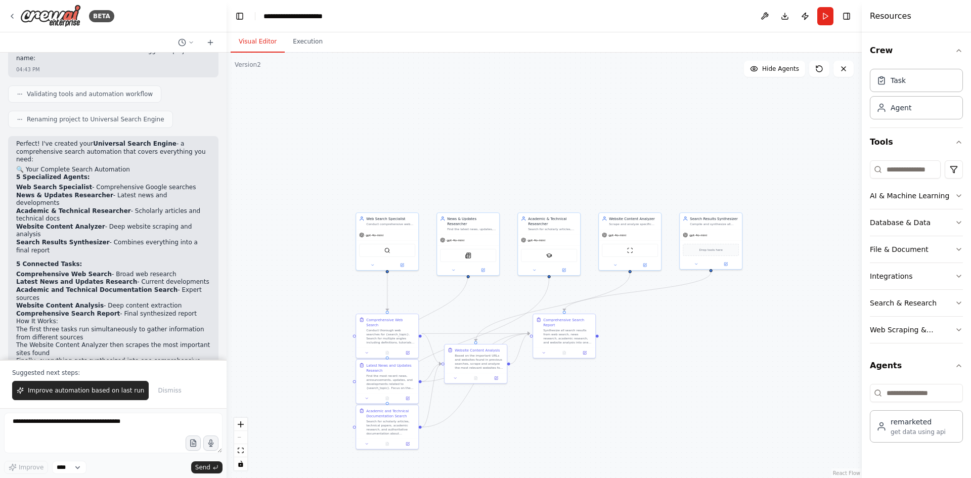
click at [675, 377] on div ".deletable-edge-delete-btn { width: 20px; height: 20px; border: 0px solid #ffff…" at bounding box center [544, 265] width 635 height 425
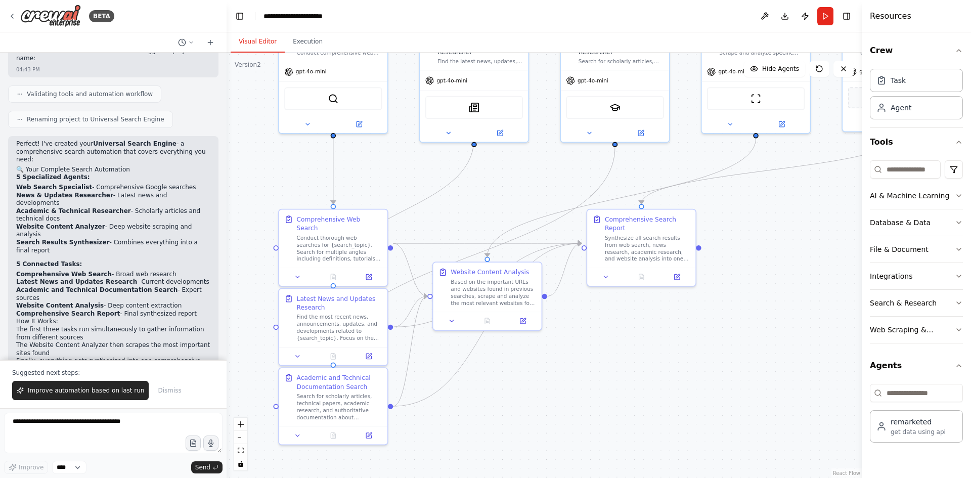
drag, startPoint x: 561, startPoint y: 428, endPoint x: 644, endPoint y: 374, distance: 99.5
click at [644, 374] on div ".deletable-edge-delete-btn { width: 20px; height: 20px; border: 0px solid #ffff…" at bounding box center [544, 265] width 635 height 425
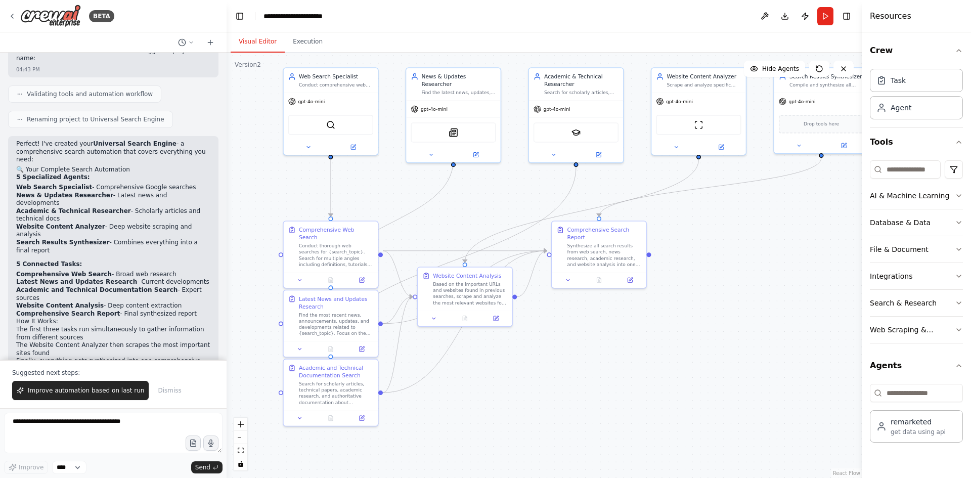
drag, startPoint x: 825, startPoint y: 308, endPoint x: 825, endPoint y: 267, distance: 41.0
click at [825, 267] on div ".deletable-edge-delete-btn { width: 20px; height: 20px; border: 0px solid #ffff…" at bounding box center [544, 265] width 635 height 425
click at [909, 438] on div "remarketed get data using api" at bounding box center [916, 426] width 93 height 32
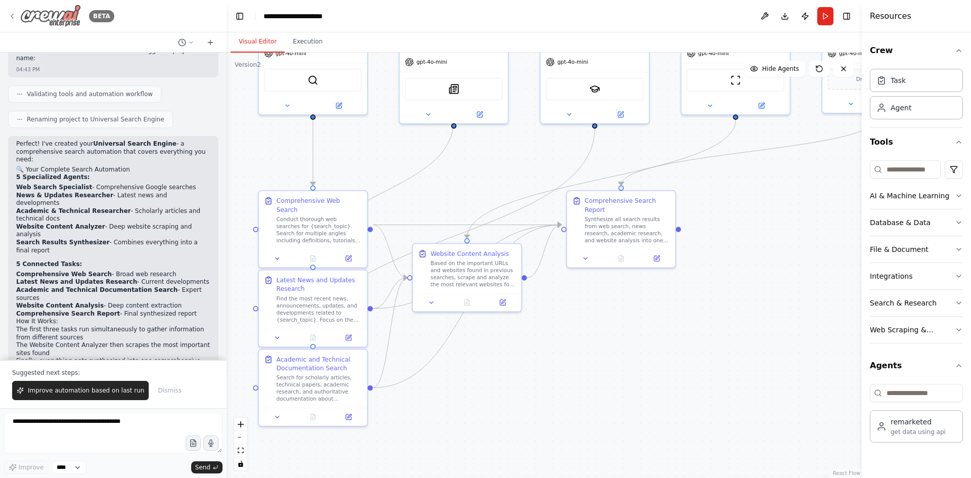
click img
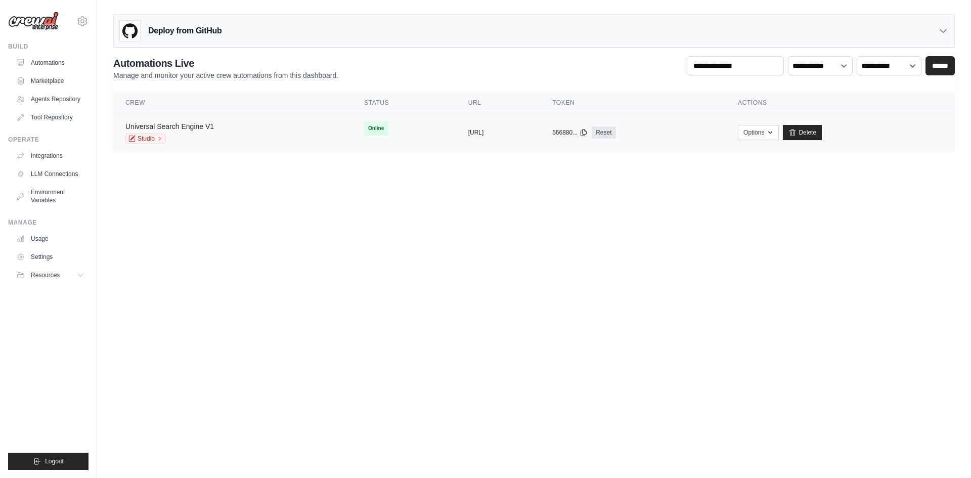
click at [150, 125] on link "Universal Search Engine V1" at bounding box center [169, 126] width 89 height 8
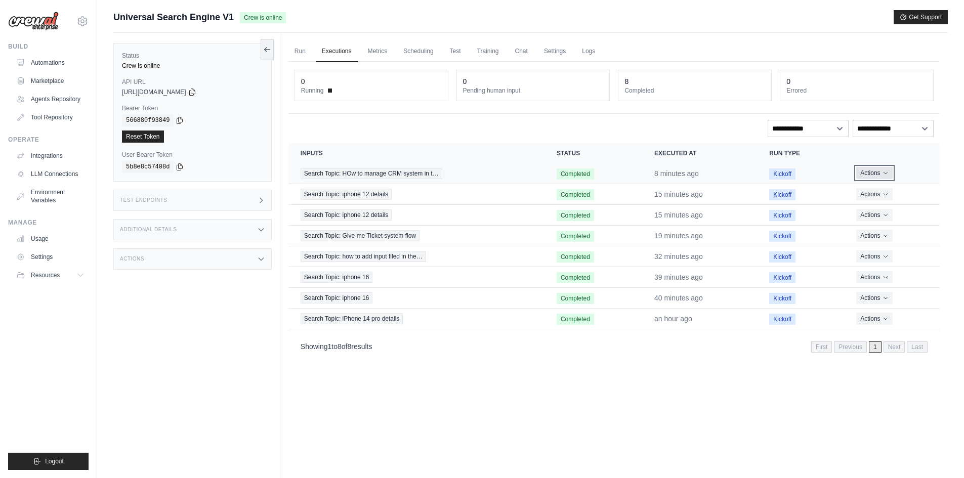
click at [881, 175] on button "Actions" at bounding box center [874, 173] width 36 height 12
click at [889, 189] on link "View Details" at bounding box center [894, 192] width 65 height 16
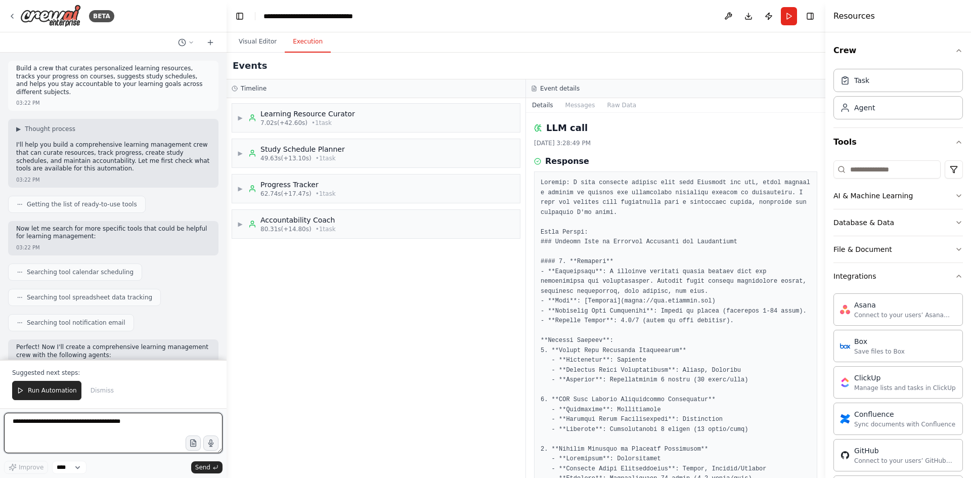
scroll to position [174, 0]
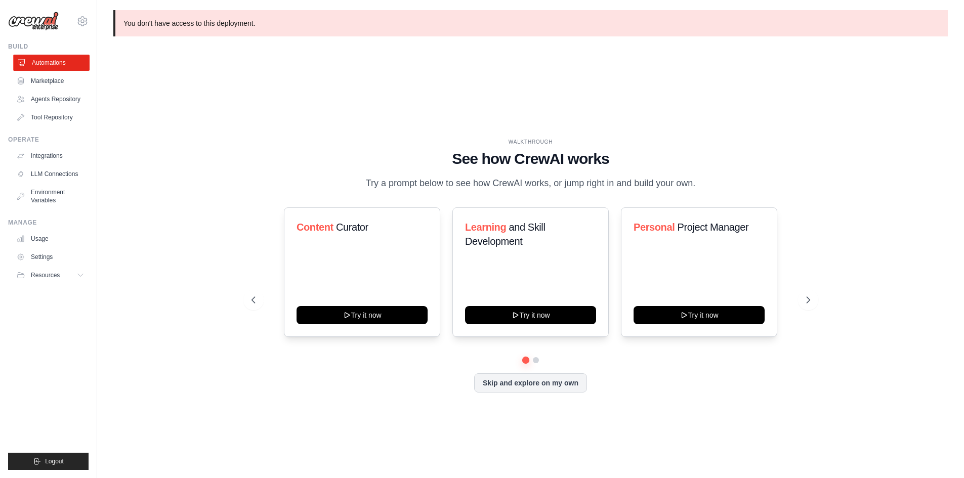
click at [39, 65] on link "Automations" at bounding box center [51, 63] width 76 height 16
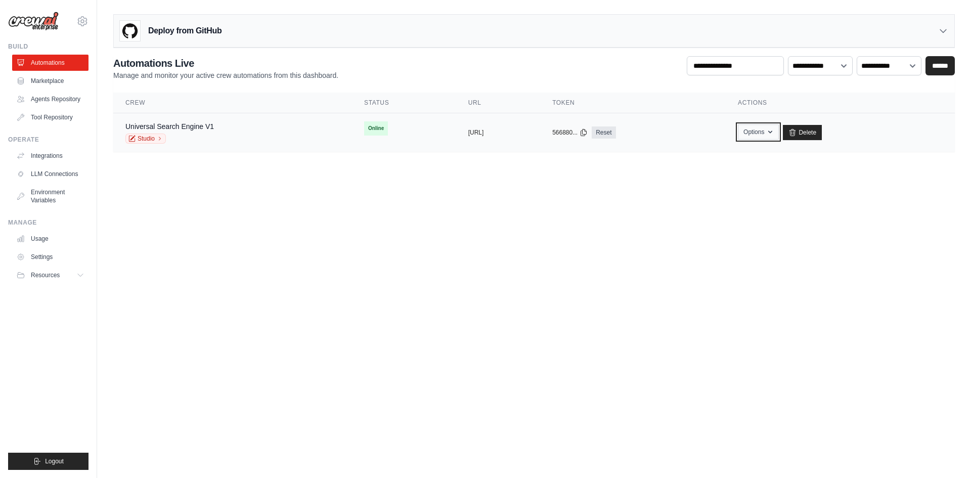
click at [772, 132] on icon "button" at bounding box center [770, 132] width 4 height 3
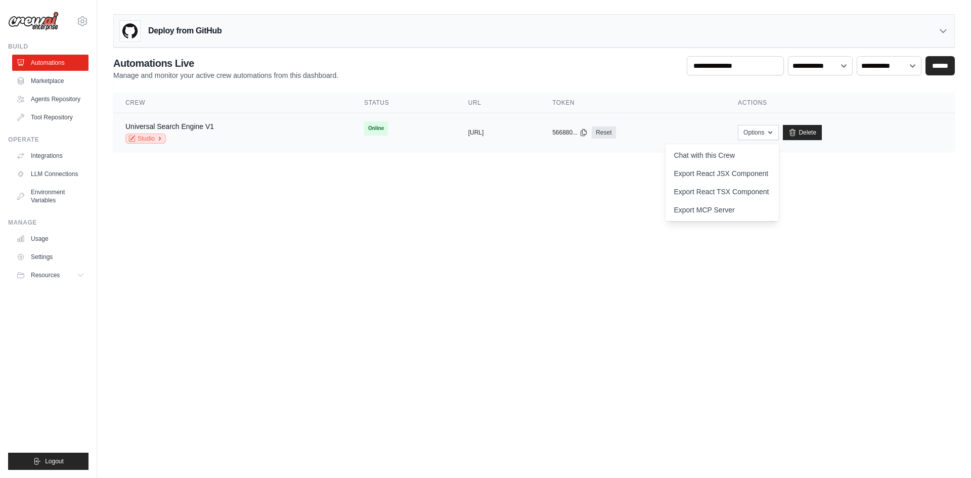
click at [154, 142] on link "Studio" at bounding box center [145, 139] width 40 height 10
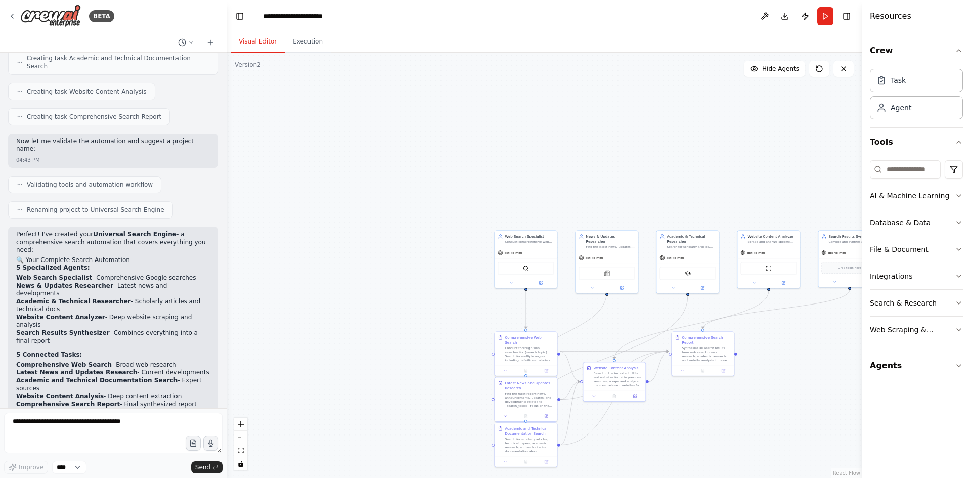
scroll to position [1012, 0]
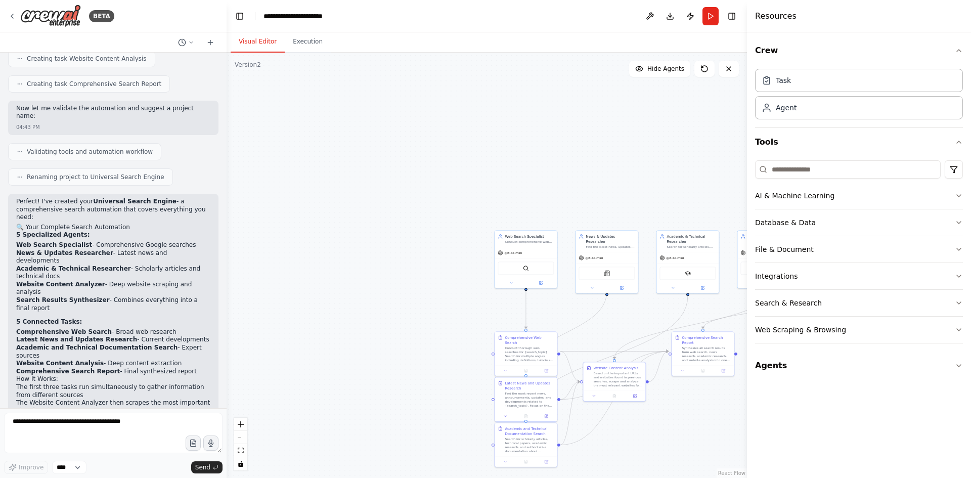
drag, startPoint x: 864, startPoint y: 193, endPoint x: 747, endPoint y: 152, distance: 124.5
click at [747, 152] on div at bounding box center [749, 239] width 4 height 478
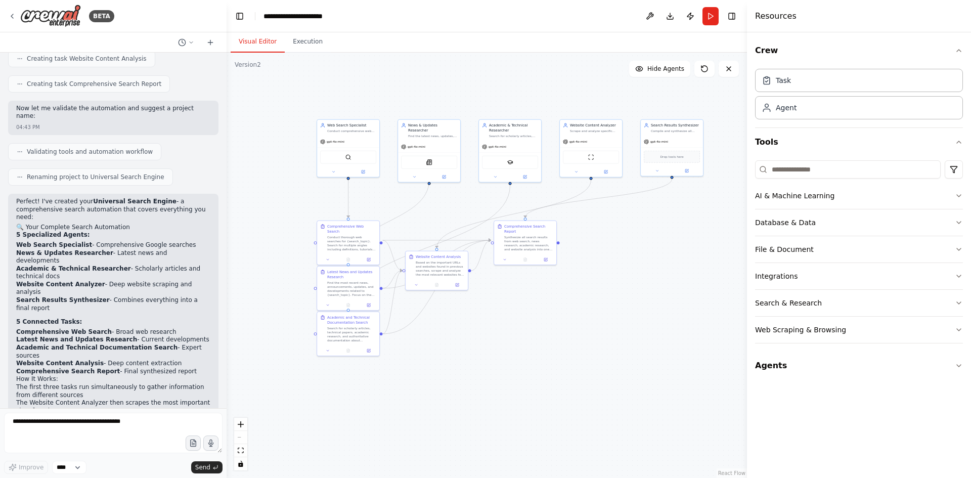
drag, startPoint x: 463, startPoint y: 275, endPoint x: 285, endPoint y: 162, distance: 210.8
click at [285, 162] on div ".deletable-edge-delete-btn { width: 20px; height: 20px; border: 0px solid #ffff…" at bounding box center [487, 265] width 521 height 425
click at [777, 366] on button "Agents" at bounding box center [859, 366] width 208 height 28
click at [812, 443] on div "remarketed get data using api" at bounding box center [859, 415] width 208 height 71
click at [793, 428] on div "get data using api" at bounding box center [803, 431] width 55 height 8
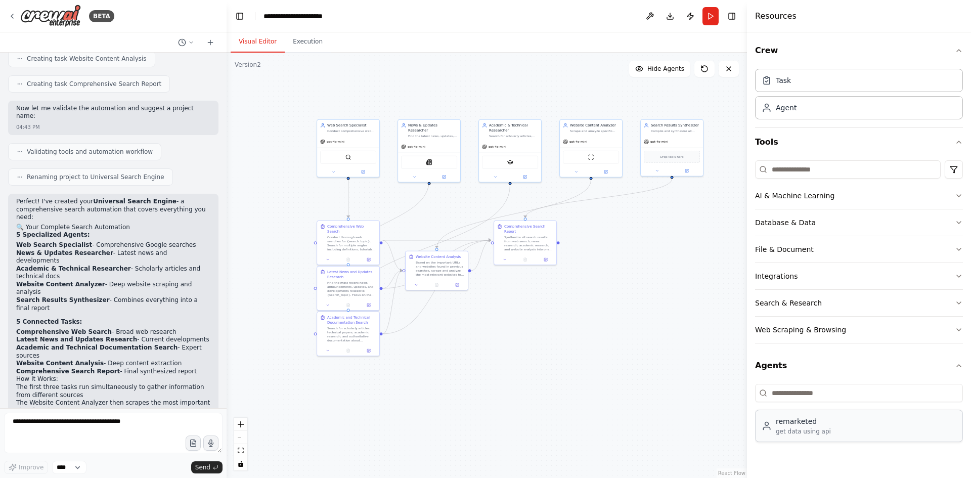
click at [793, 428] on div "get data using api" at bounding box center [803, 431] width 55 height 8
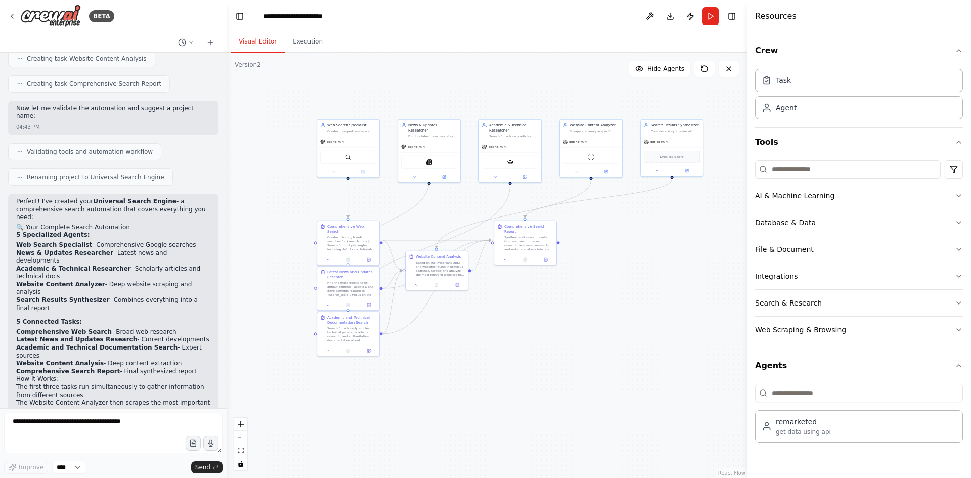
click at [800, 330] on div "Web Scraping & Browsing" at bounding box center [800, 330] width 91 height 10
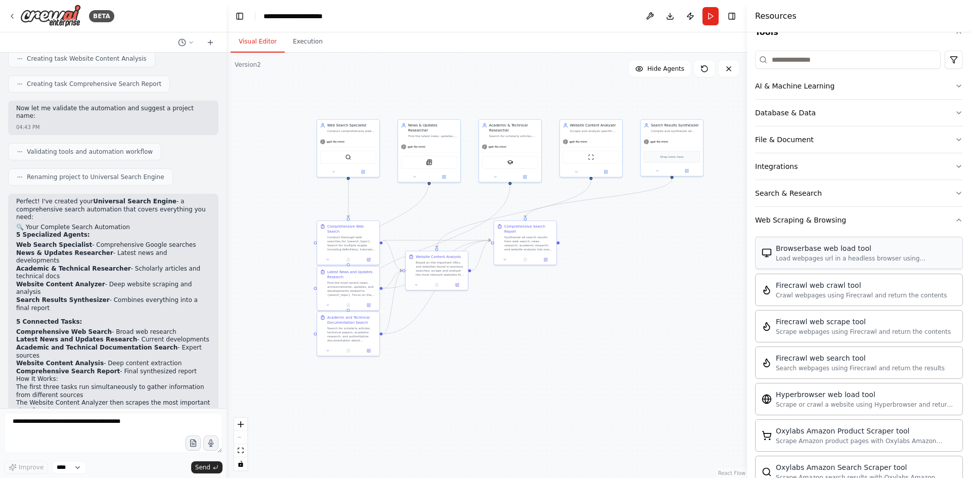
scroll to position [101, 0]
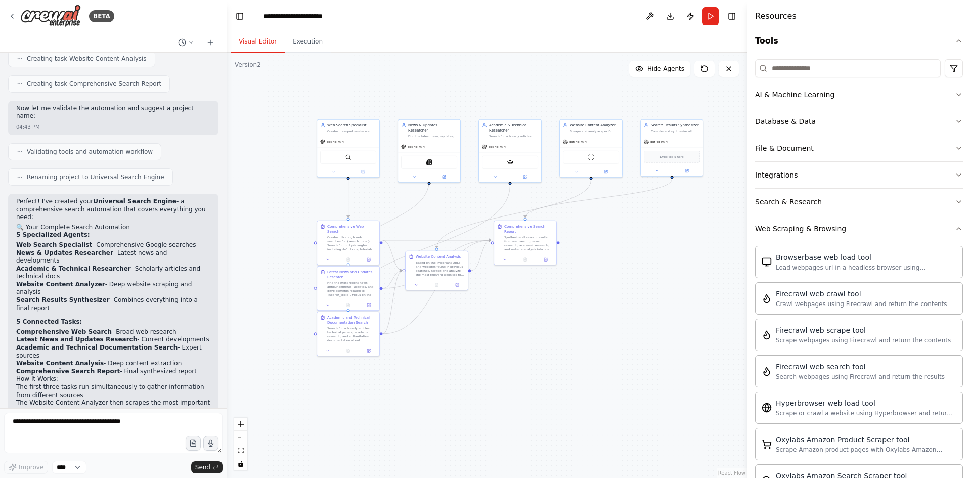
drag, startPoint x: 905, startPoint y: 240, endPoint x: 901, endPoint y: 246, distance: 7.5
click at [904, 240] on button "Web Scraping & Browsing" at bounding box center [859, 228] width 208 height 26
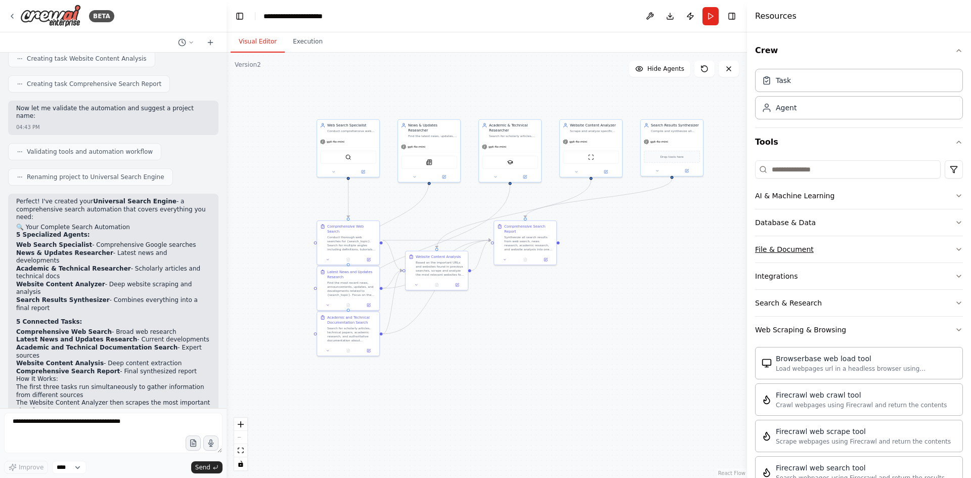
click at [900, 255] on button "File & Document" at bounding box center [859, 249] width 208 height 26
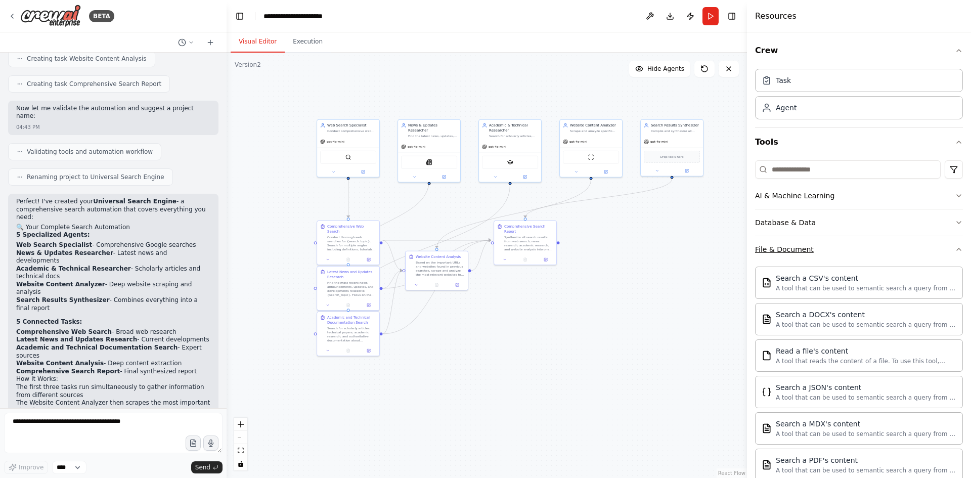
click at [855, 260] on button "File & Document" at bounding box center [859, 249] width 208 height 26
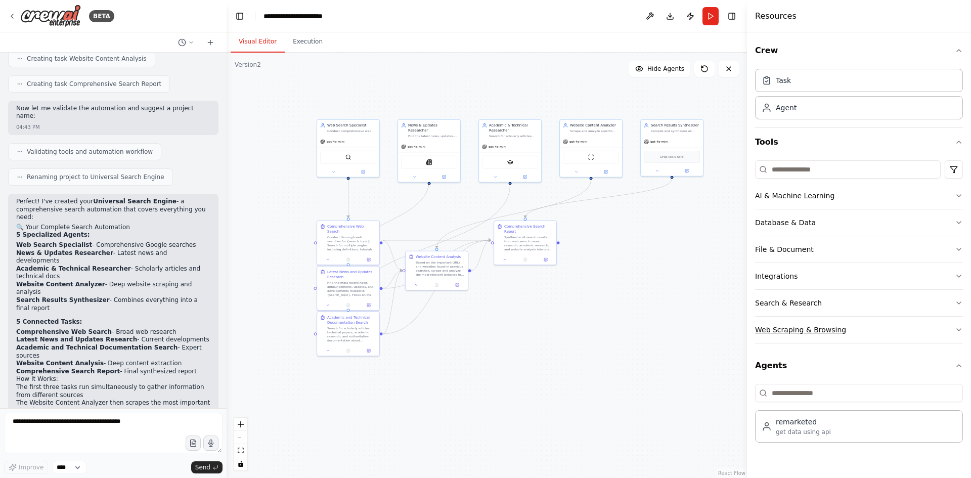
click at [828, 339] on button "Web Scraping & Browsing" at bounding box center [859, 330] width 208 height 26
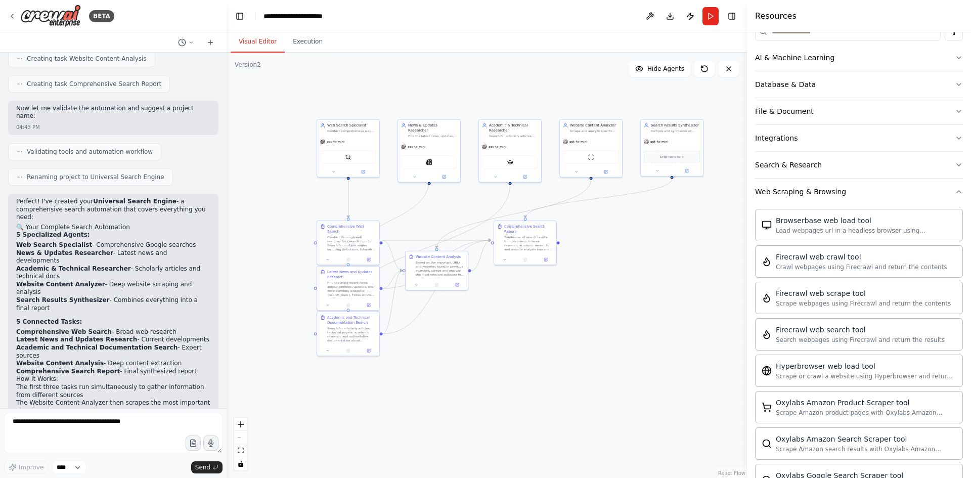
scroll to position [202, 0]
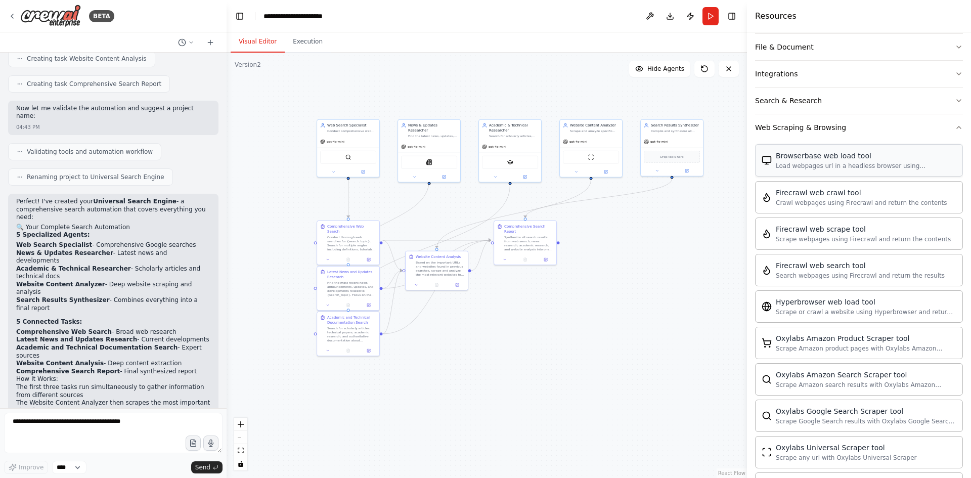
click at [946, 161] on div "Browserbase web load tool Load webpages url in a headless browser using Browser…" at bounding box center [866, 160] width 181 height 19
click at [955, 129] on icon "button" at bounding box center [959, 127] width 8 height 8
